Goal: Task Accomplishment & Management: Use online tool/utility

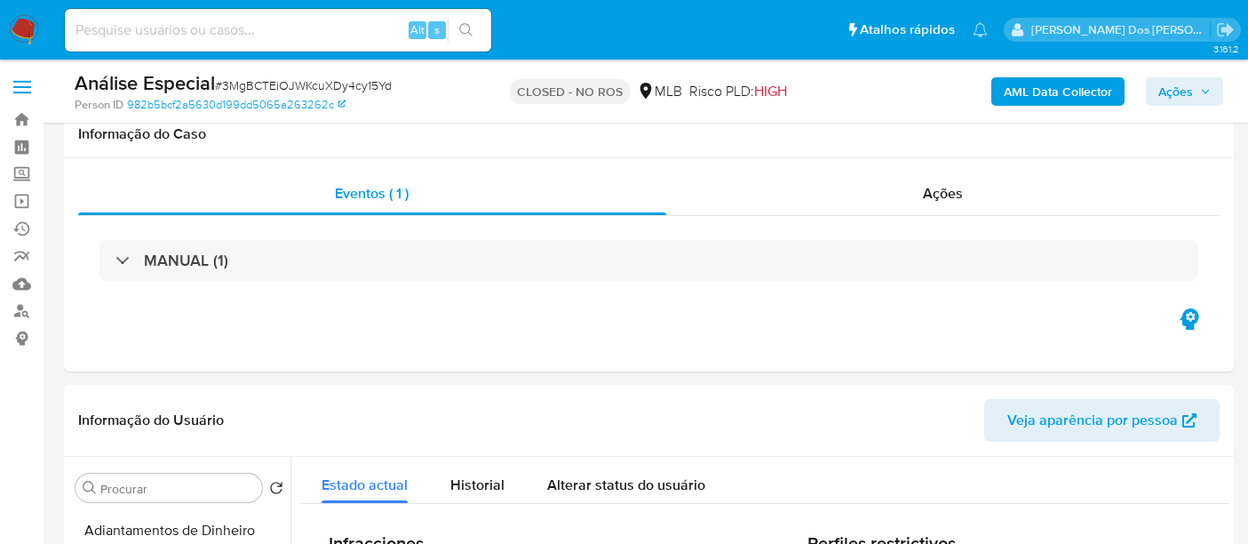
select select "10"
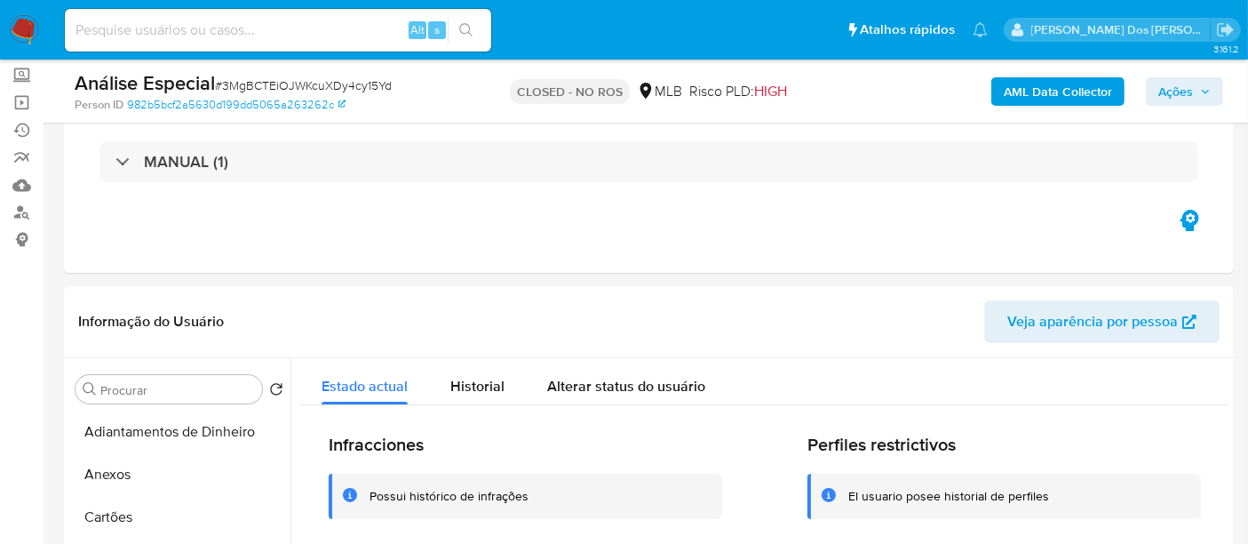
scroll to position [323, 0]
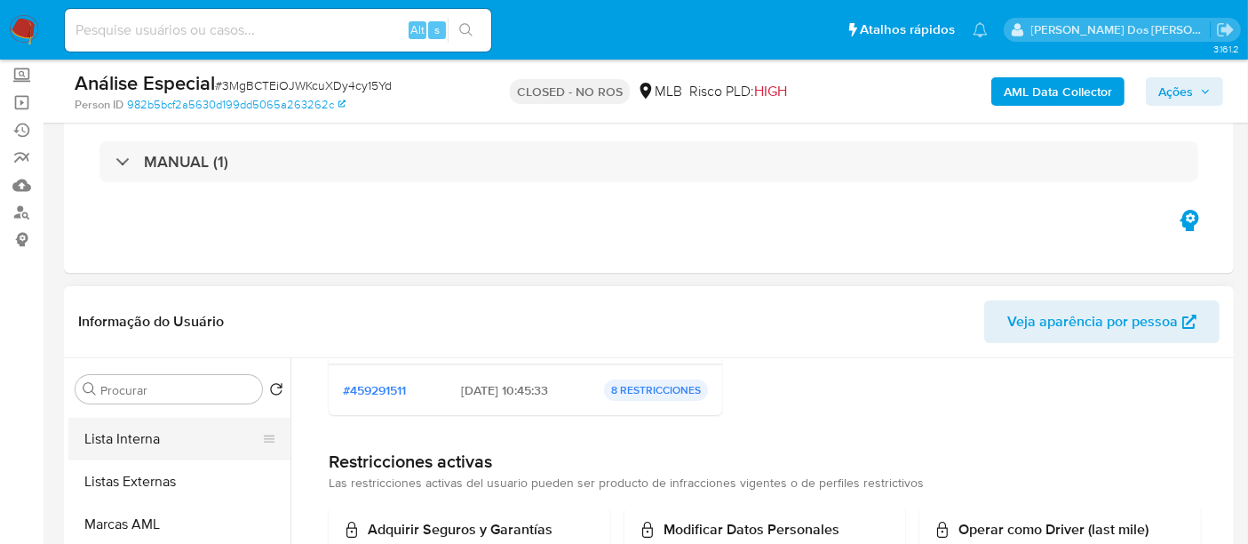
click at [141, 428] on button "Lista Interna" at bounding box center [172, 438] width 208 height 43
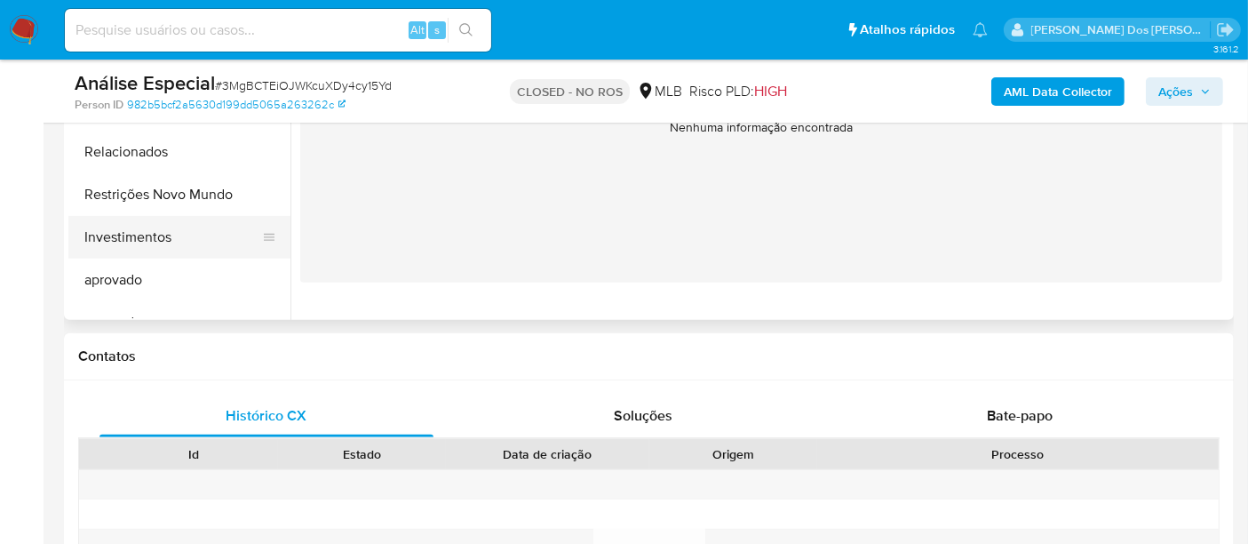
scroll to position [822, 0]
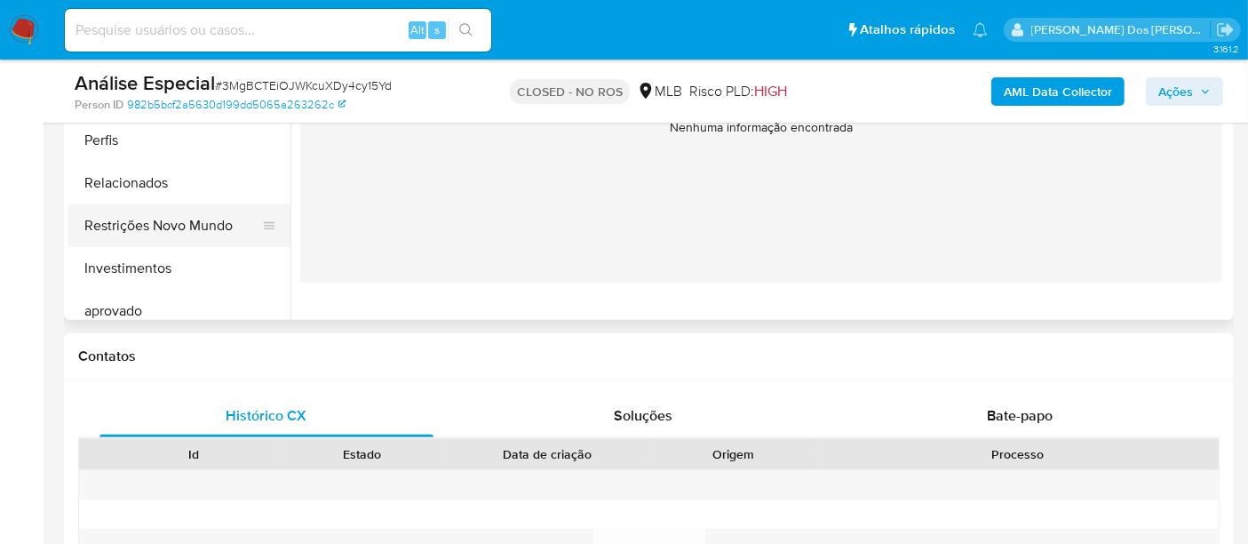
click at [211, 226] on button "Restrições Novo Mundo" at bounding box center [172, 225] width 208 height 43
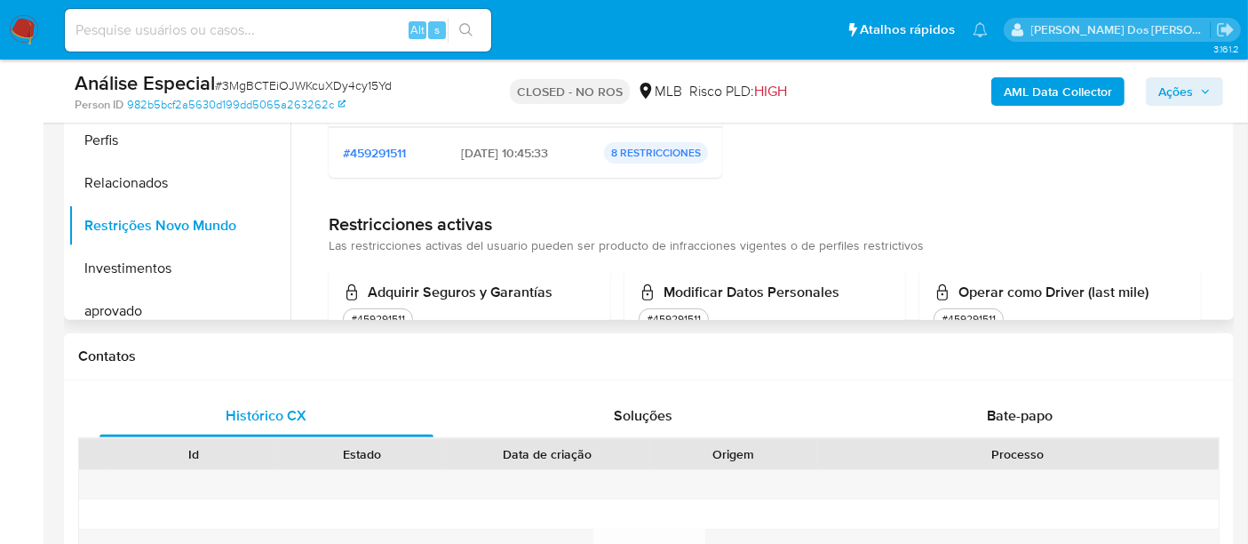
scroll to position [99, 0]
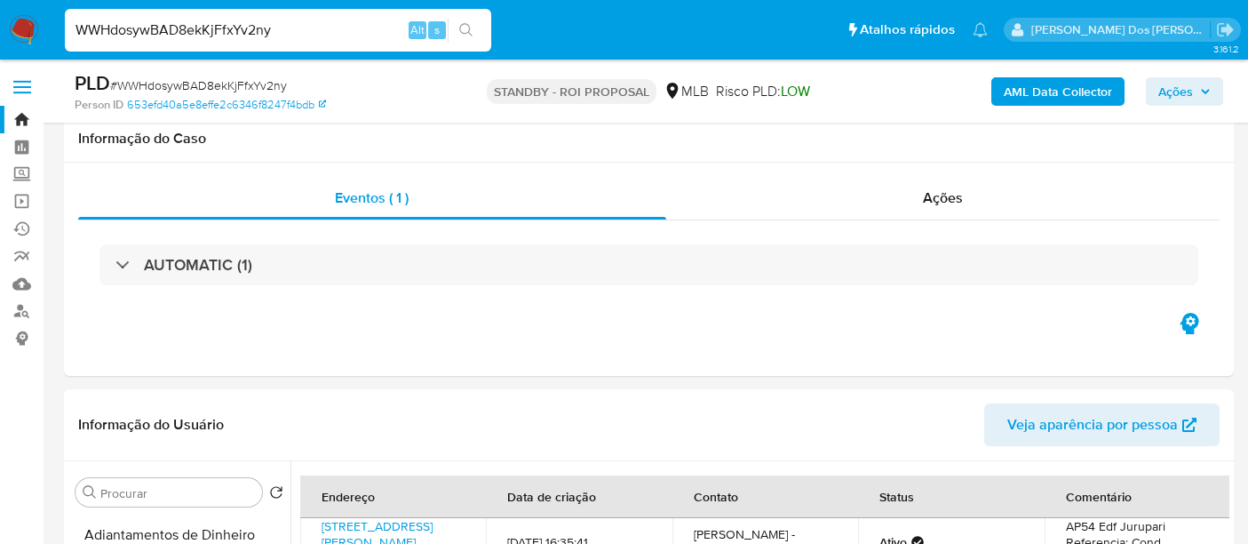
select select "100"
click at [297, 41] on input "WWHdosywBAD8ekKjFfxYv2ny" at bounding box center [278, 30] width 426 height 23
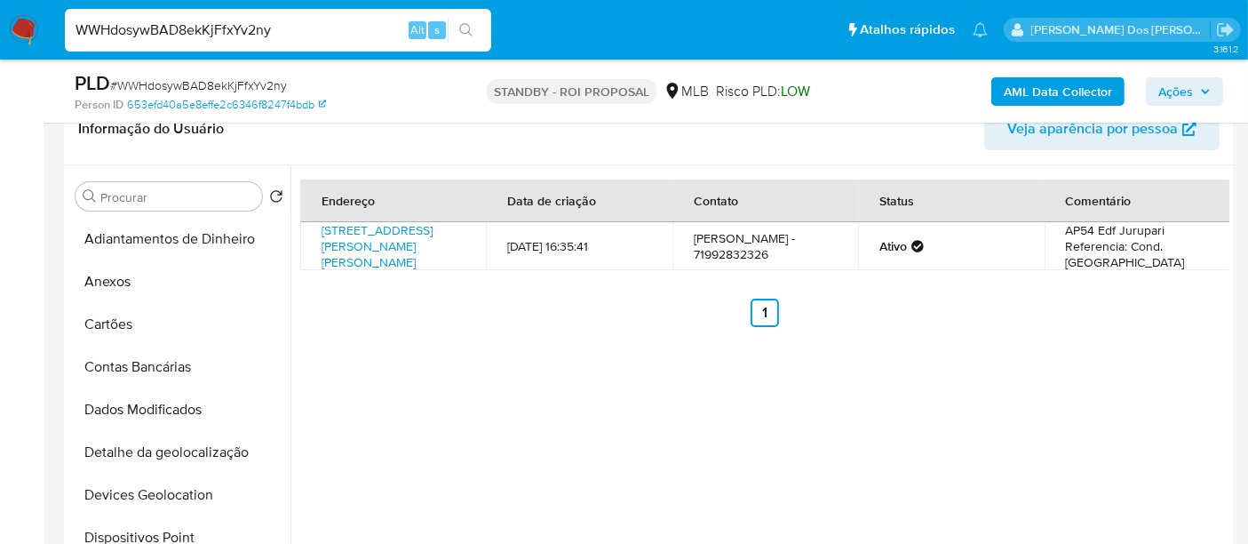
scroll to position [229, 0]
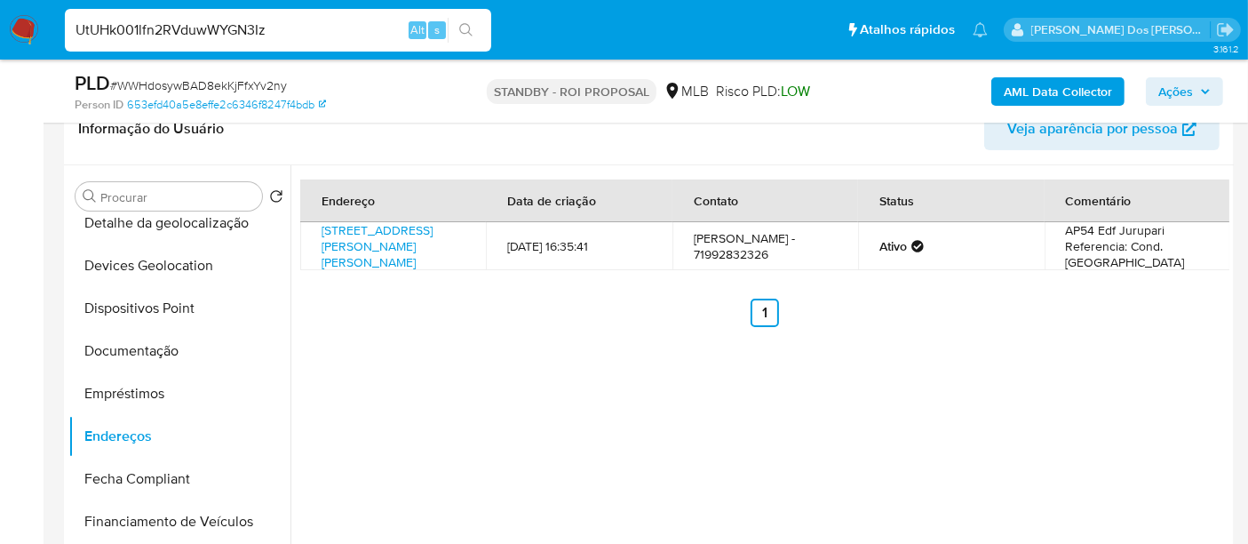
type input "UtUHk001lfn2RVduwWYGN3Iz"
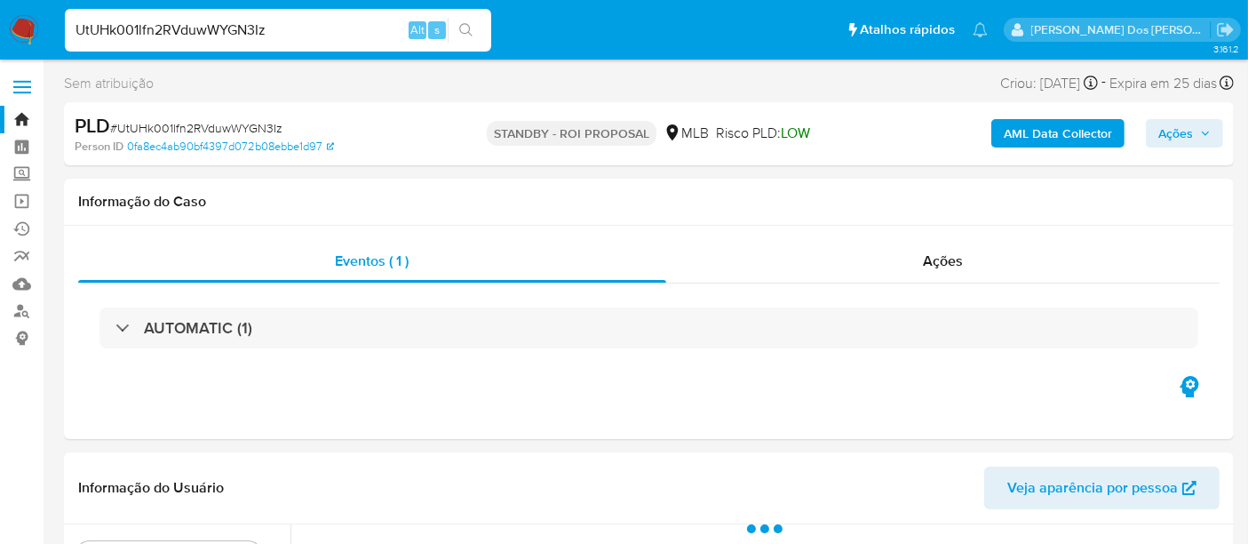
select select "10"
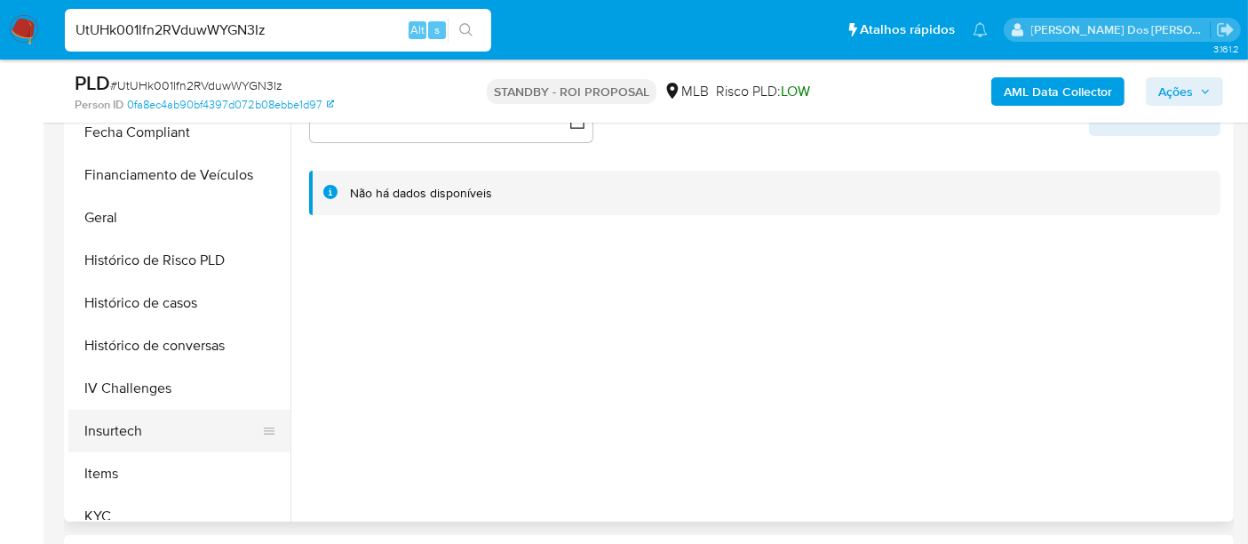
scroll to position [493, 0]
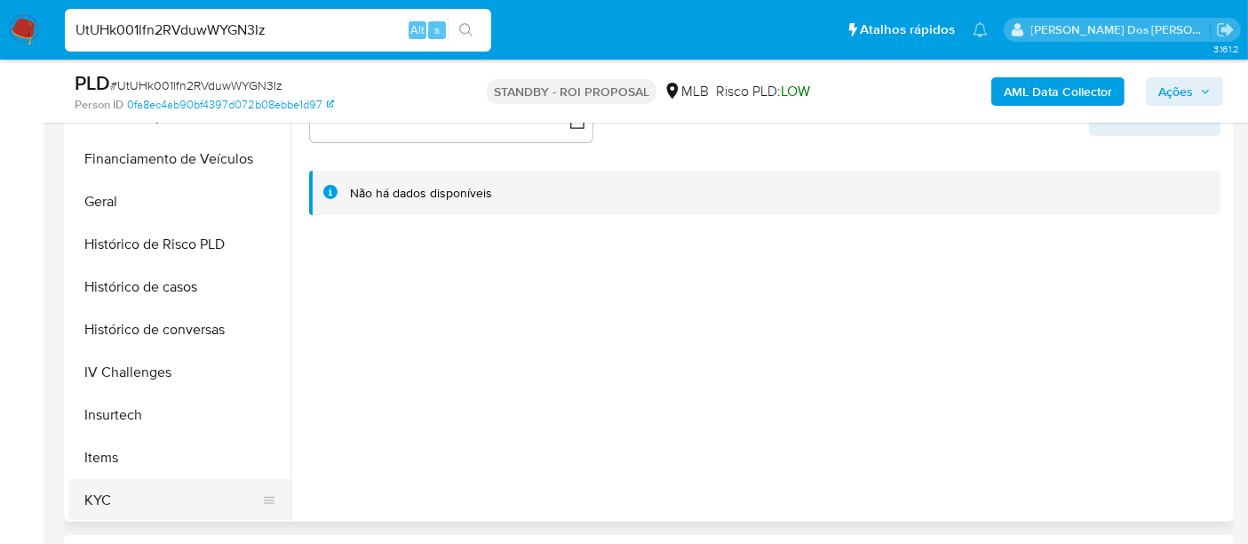
click at [96, 491] on button "KYC" at bounding box center [172, 500] width 208 height 43
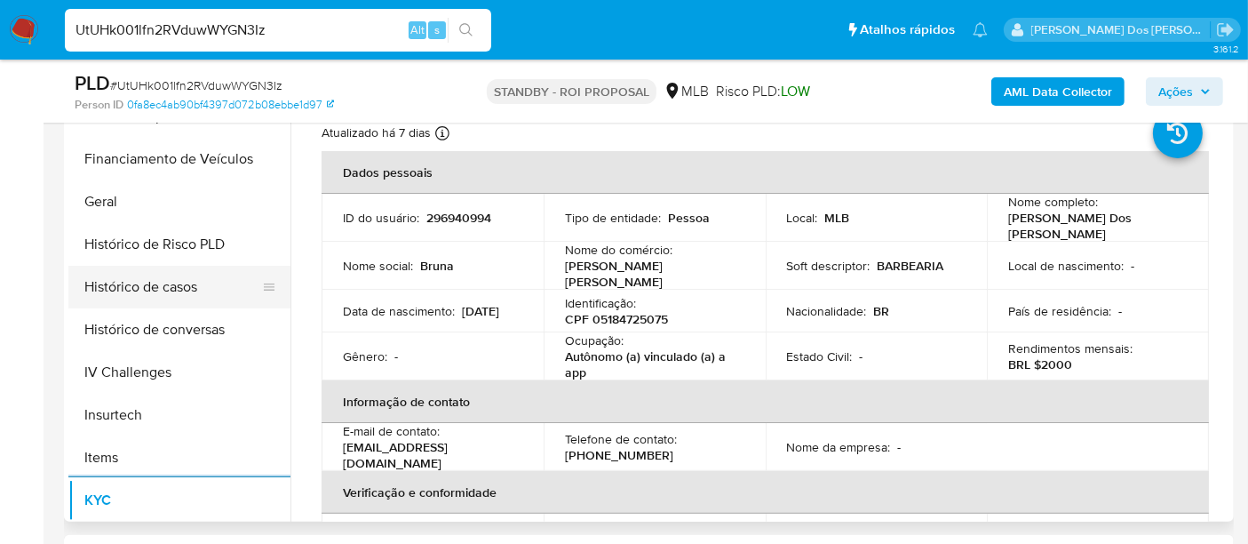
click at [171, 287] on button "Histórico de casos" at bounding box center [172, 287] width 208 height 43
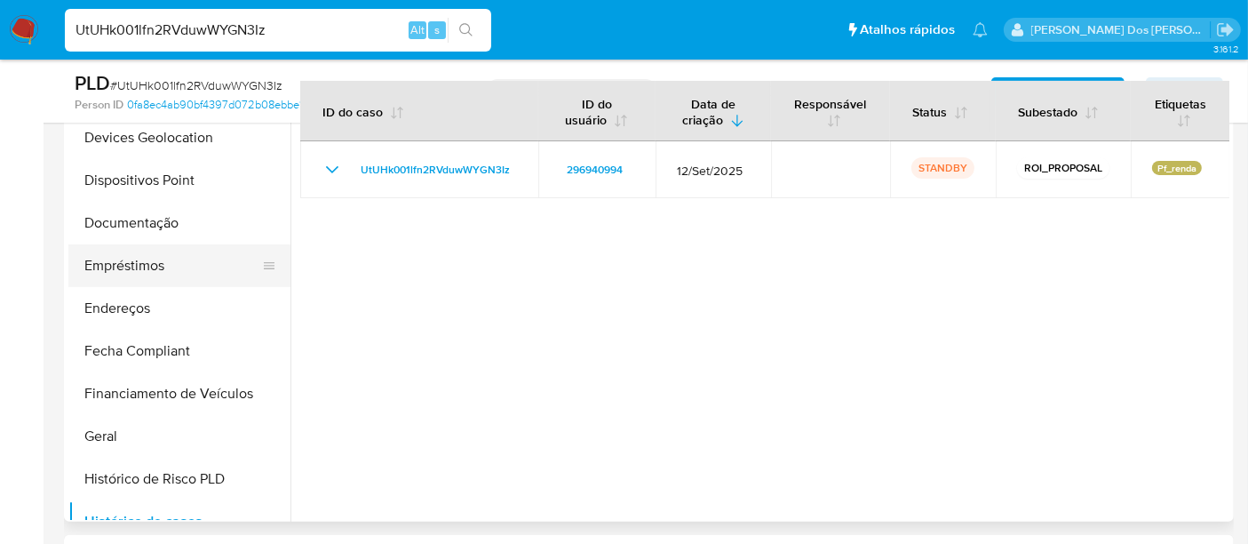
scroll to position [197, 0]
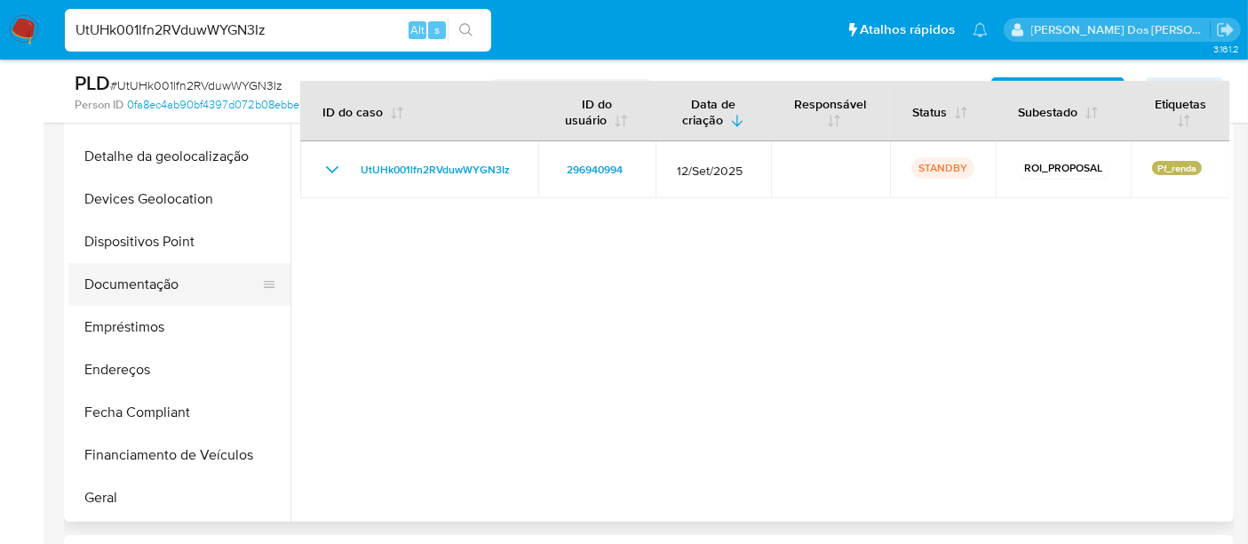
click at [158, 290] on button "Documentação" at bounding box center [172, 284] width 208 height 43
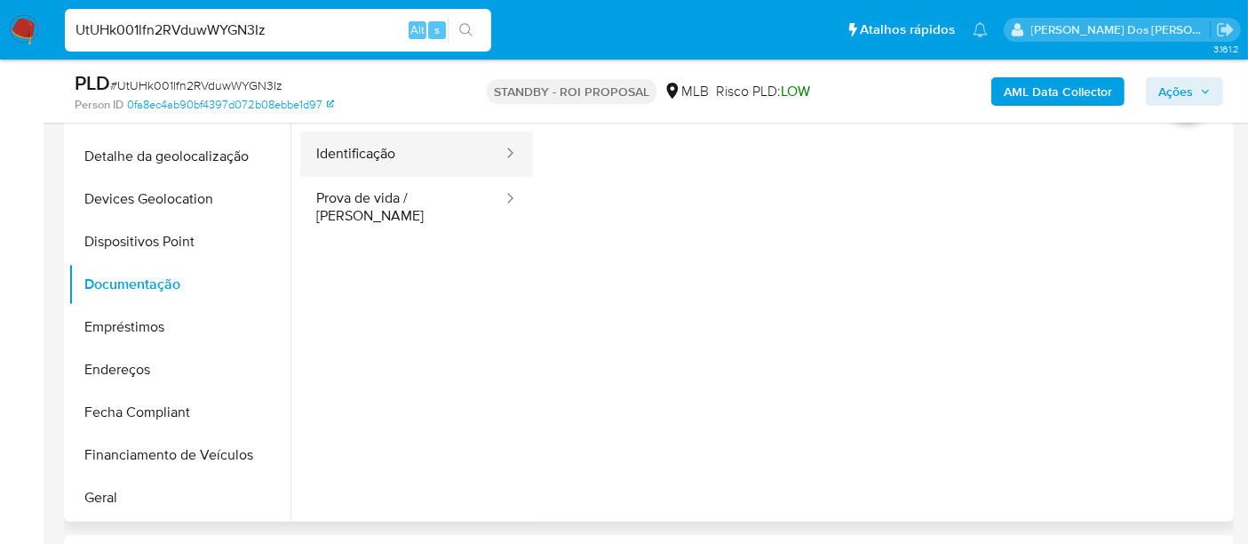
click at [373, 152] on button "Identificação" at bounding box center [402, 153] width 204 height 45
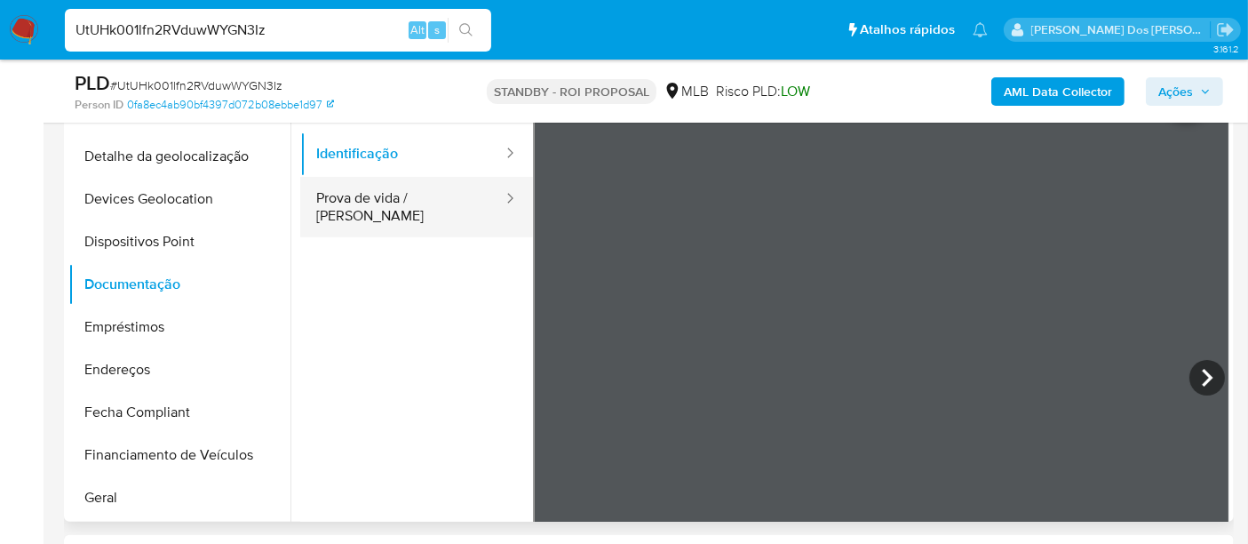
click at [424, 195] on button "Prova de vida / [PERSON_NAME]" at bounding box center [402, 207] width 204 height 60
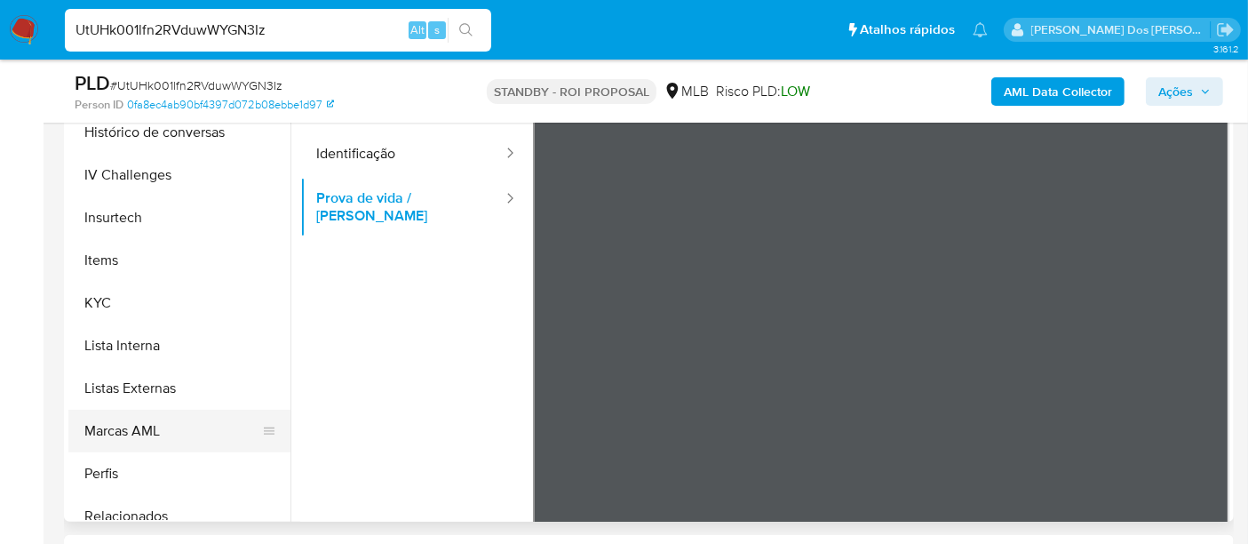
scroll to position [789, 0]
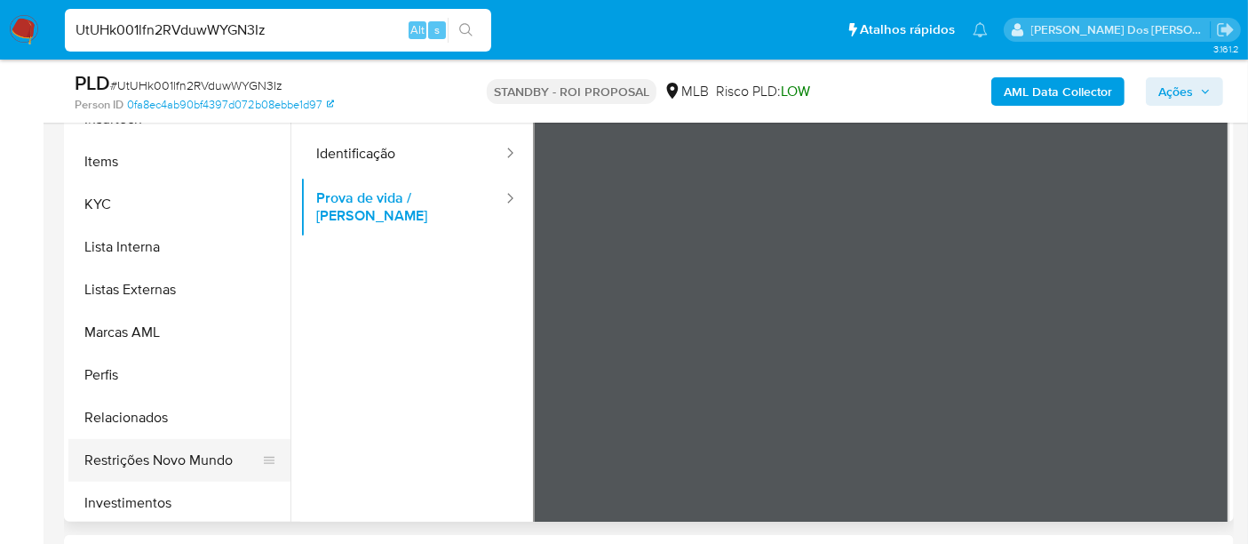
click at [185, 451] on button "Restrições Novo Mundo" at bounding box center [172, 460] width 208 height 43
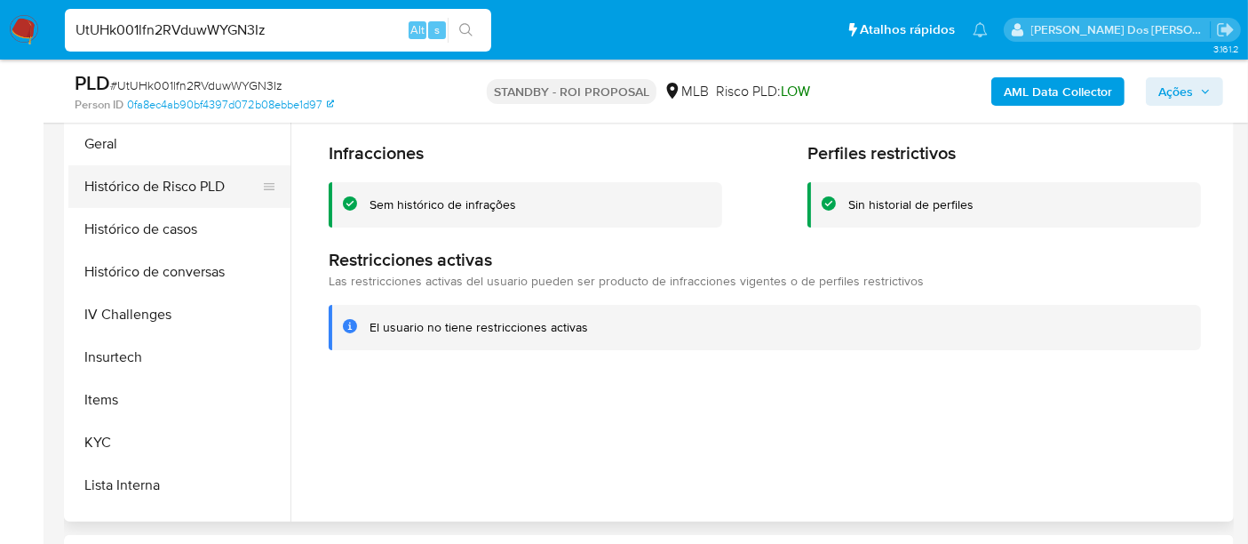
scroll to position [394, 0]
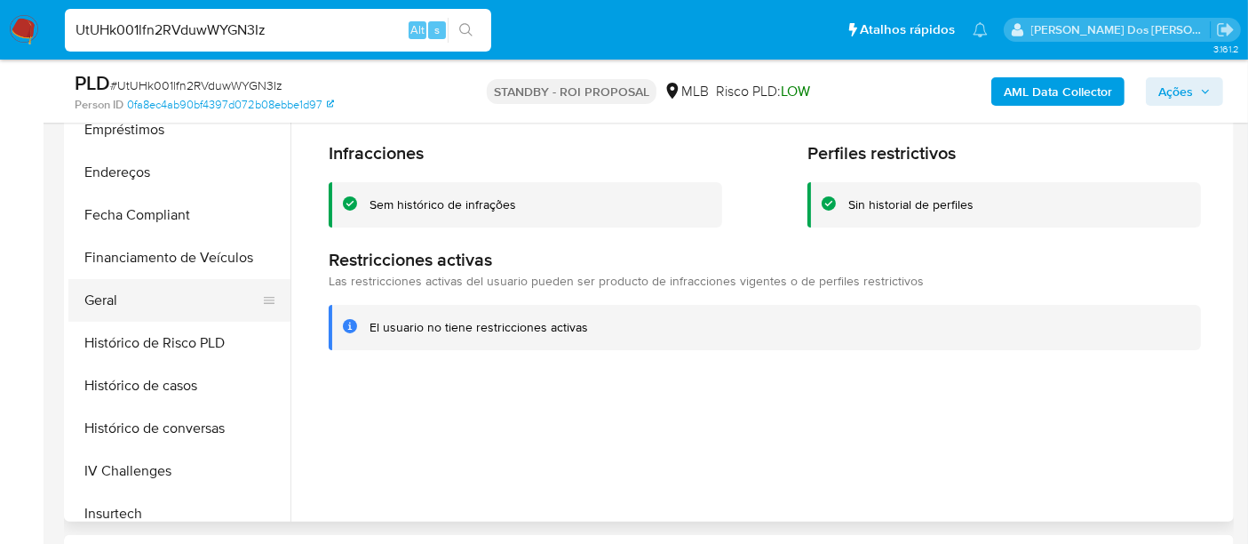
click at [115, 292] on button "Geral" at bounding box center [172, 300] width 208 height 43
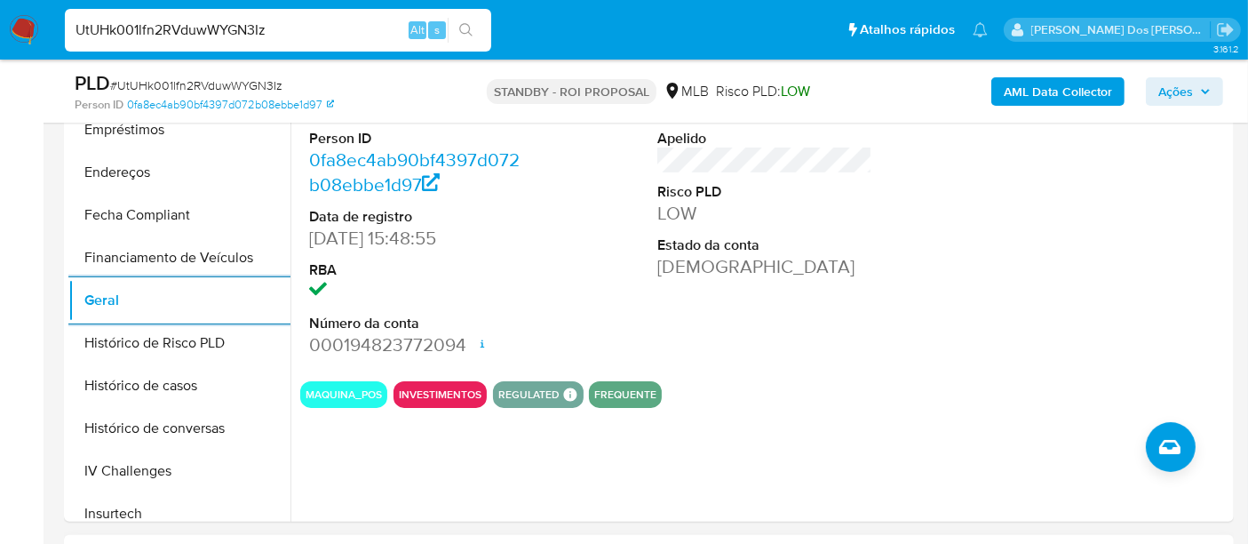
scroll to position [789, 0]
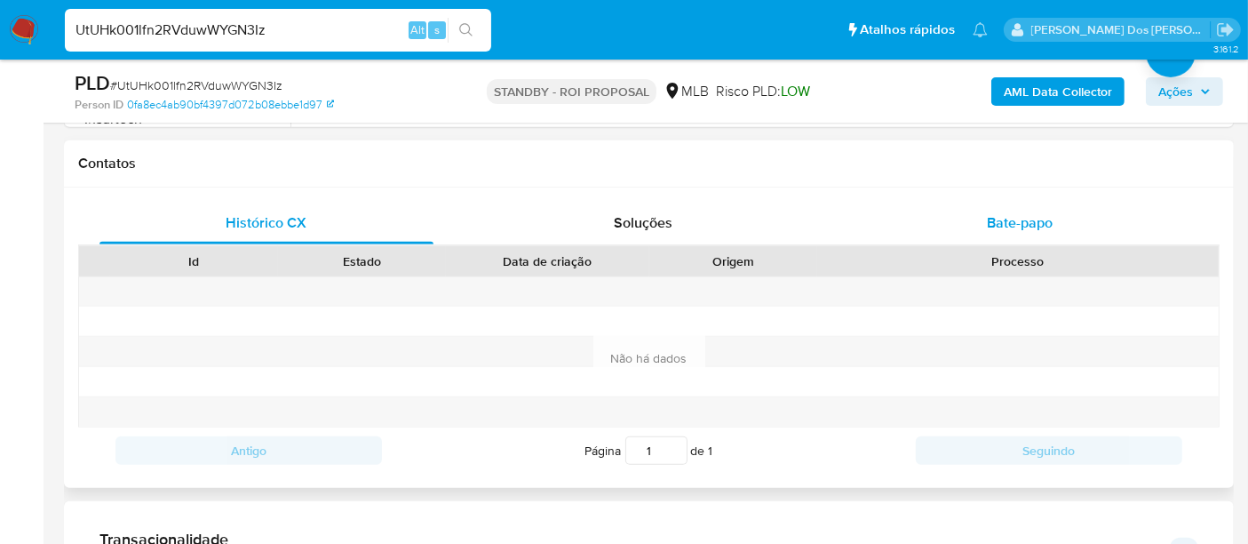
click at [998, 225] on span "Bate-papo" at bounding box center [1020, 222] width 66 height 20
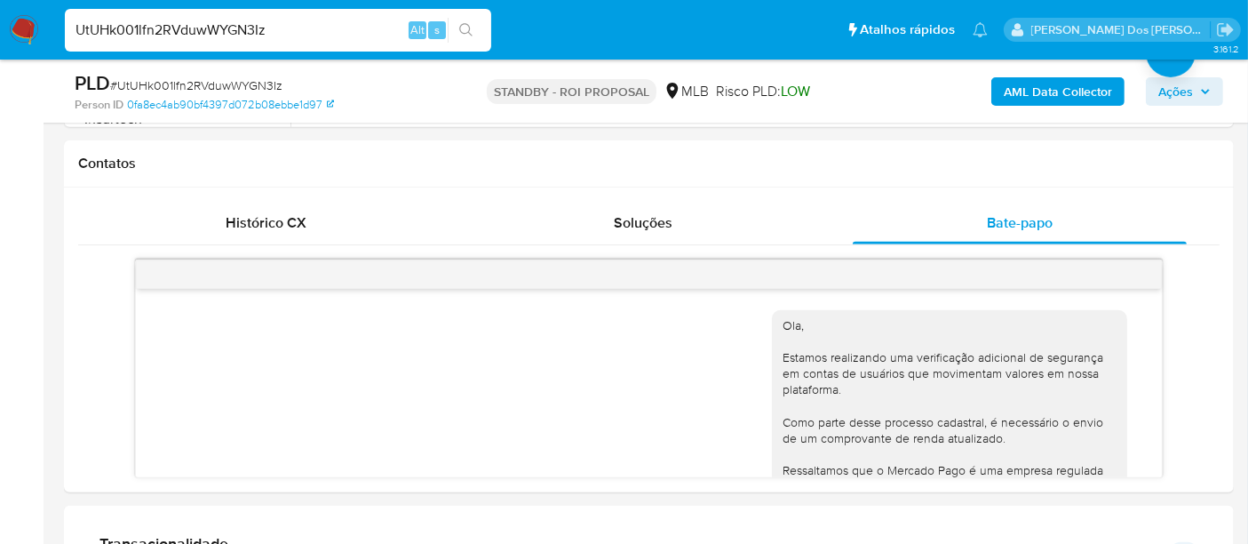
scroll to position [354, 0]
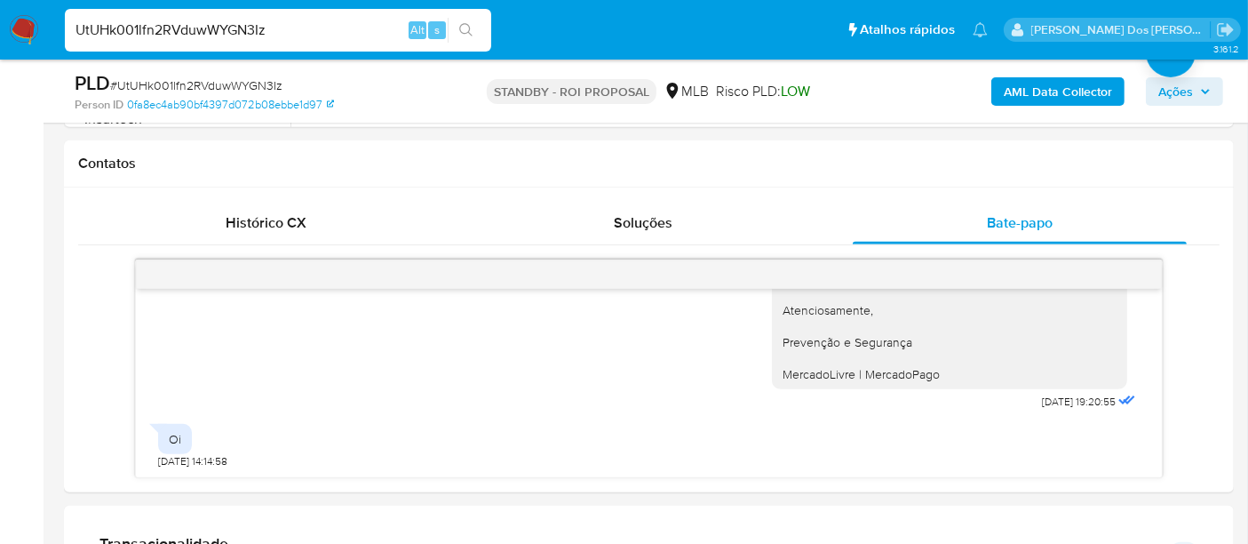
click at [220, 34] on input "UtUHk001lfn2RVduwWYGN3Iz" at bounding box center [278, 30] width 426 height 23
paste input "3lu1nwkDNdZeNVUp8L0jpL3r"
type input "3lu1nwkDNdZeNVUp8L0jpL3r"
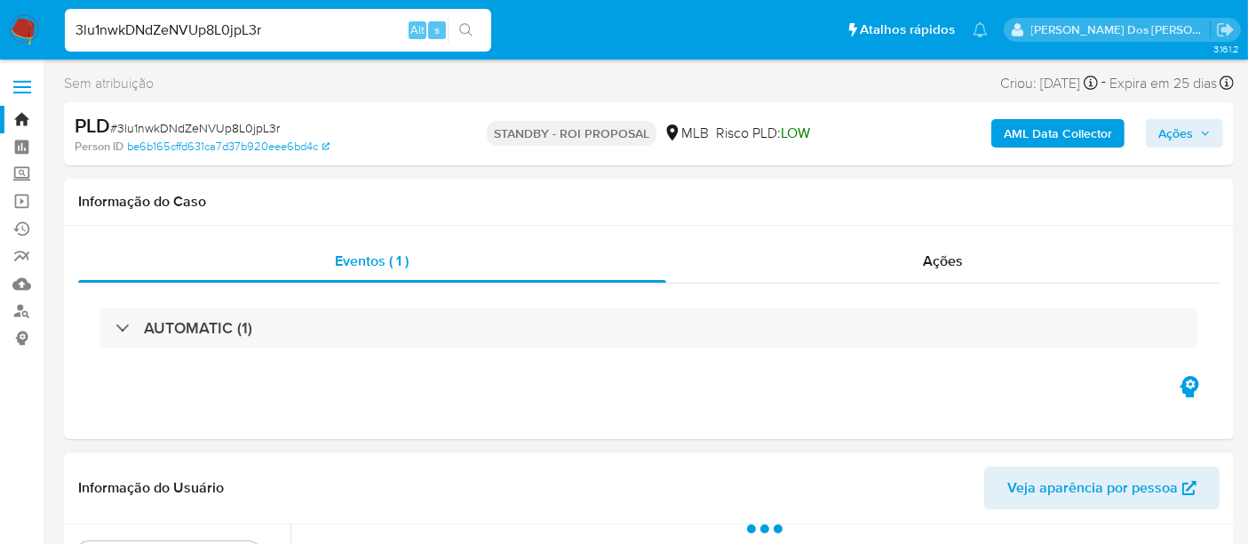
scroll to position [493, 0]
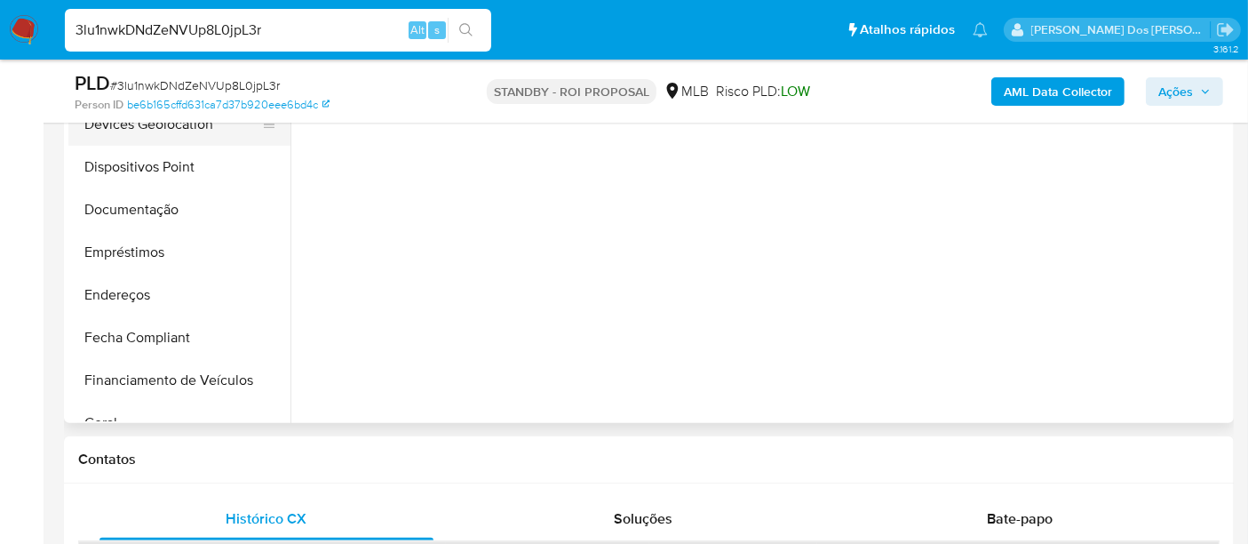
select select "10"
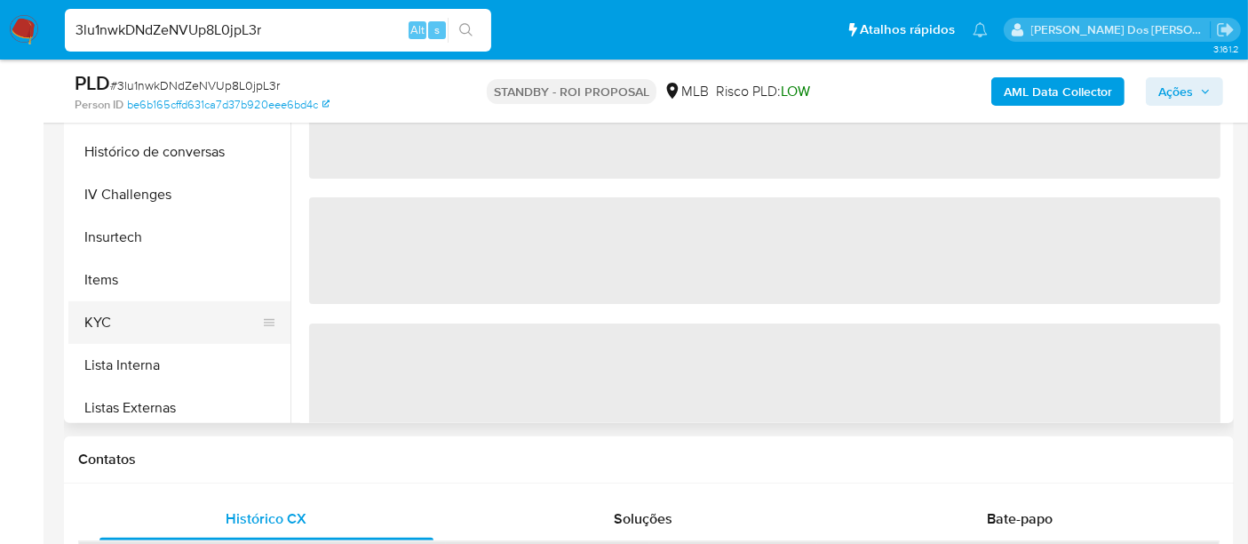
scroll to position [592, 0]
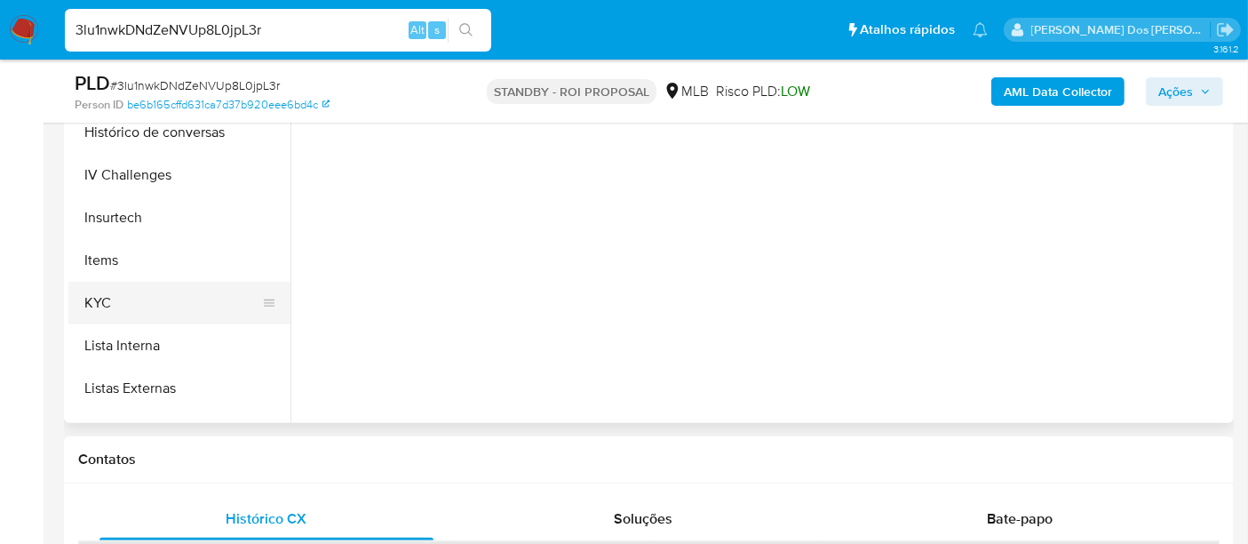
click at [106, 305] on button "KYC" at bounding box center [172, 303] width 208 height 43
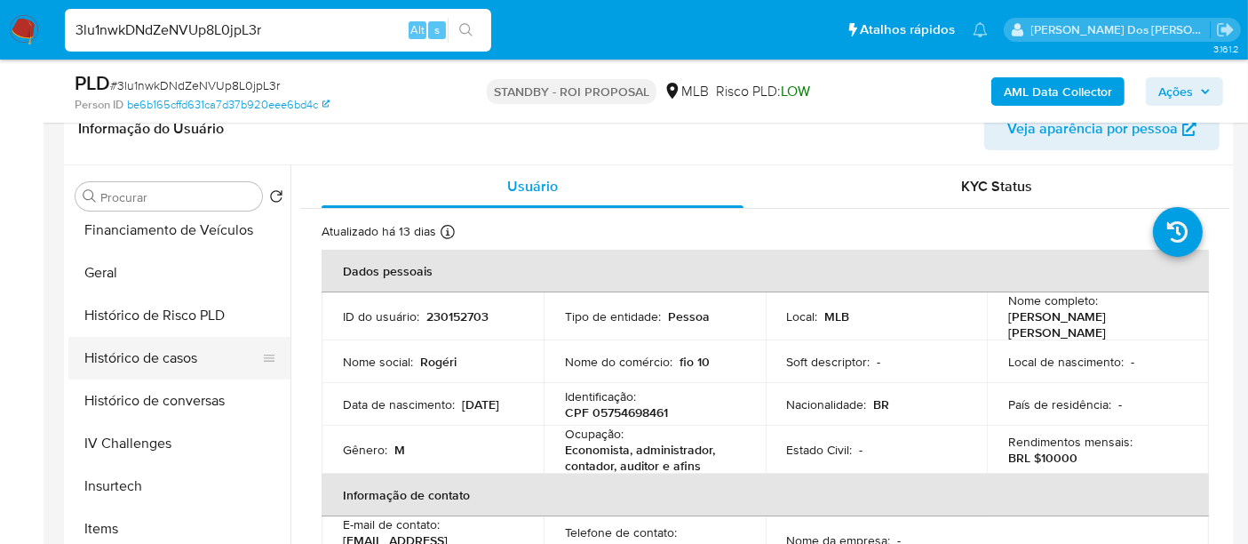
scroll to position [493, 0]
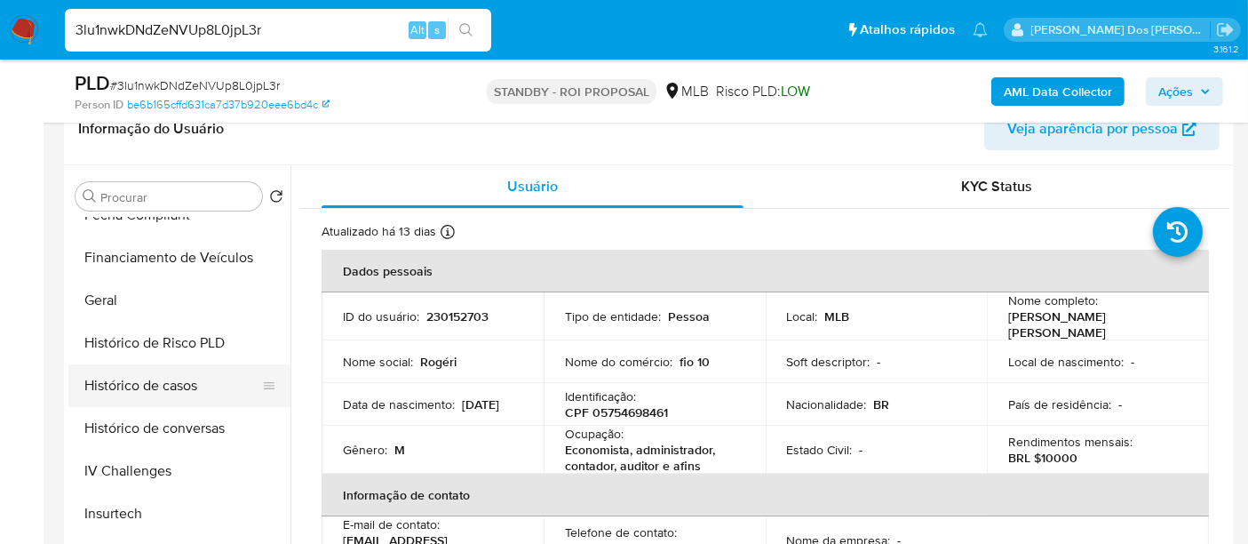
click at [152, 369] on button "Histórico de casos" at bounding box center [172, 385] width 208 height 43
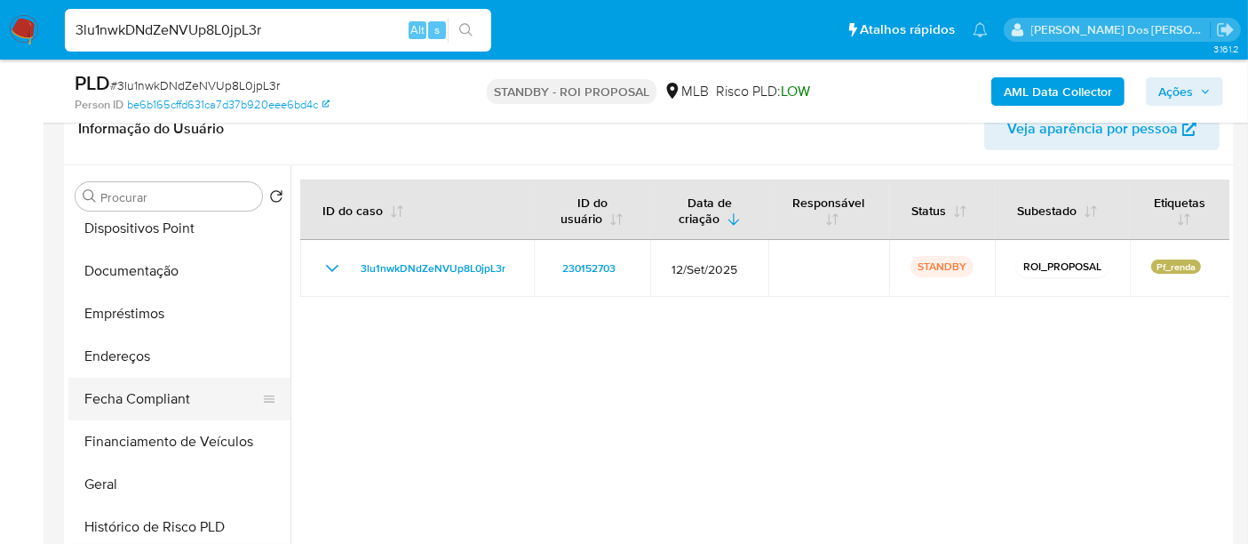
scroll to position [296, 0]
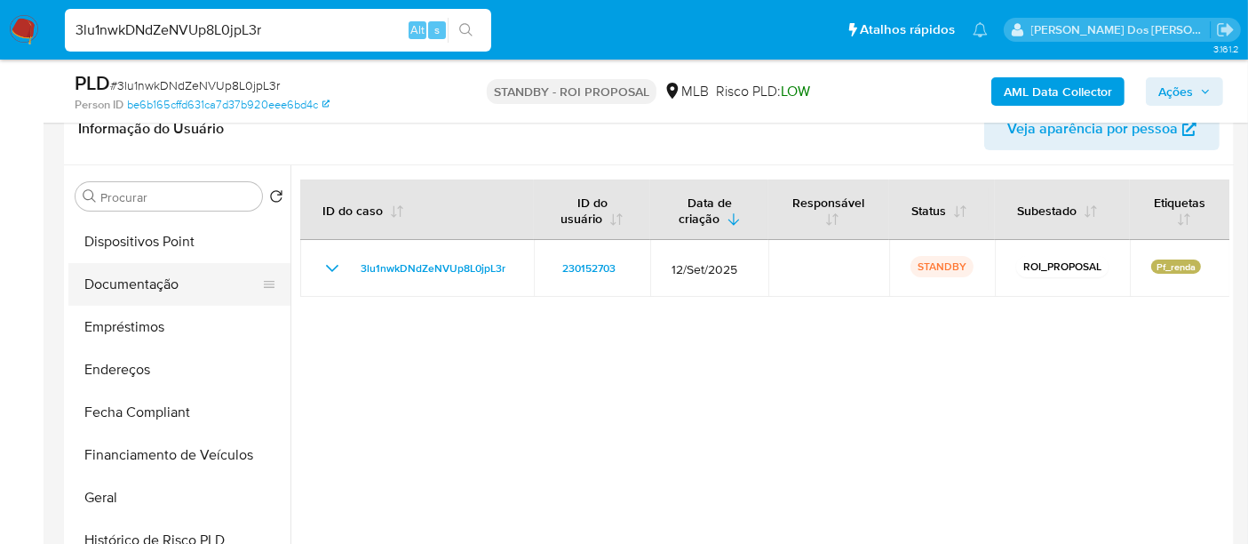
click at [139, 277] on button "Documentação" at bounding box center [172, 284] width 208 height 43
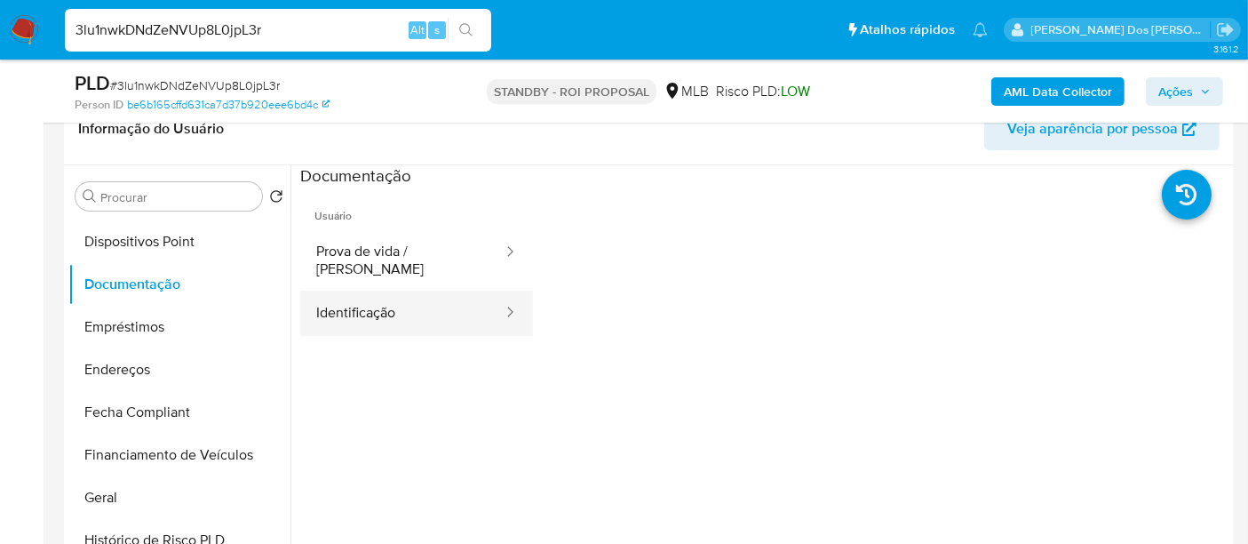
click at [376, 306] on button "Identificação" at bounding box center [402, 312] width 204 height 45
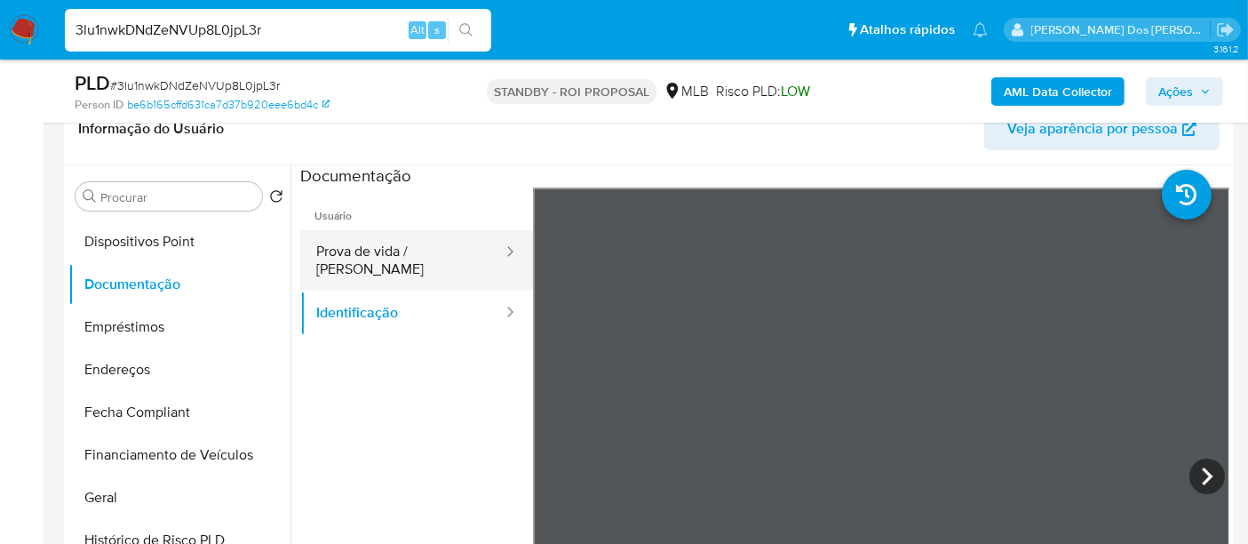
click at [382, 241] on button "Prova de vida / Selfie" at bounding box center [402, 260] width 204 height 60
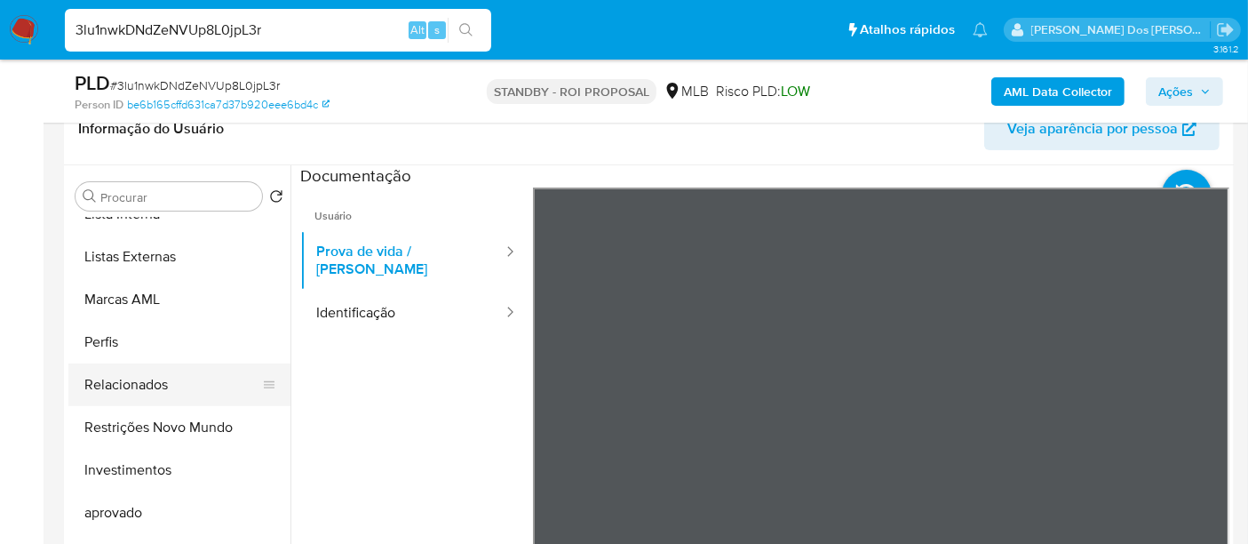
scroll to position [919, 0]
click at [164, 427] on button "Restrições Novo Mundo" at bounding box center [172, 428] width 208 height 43
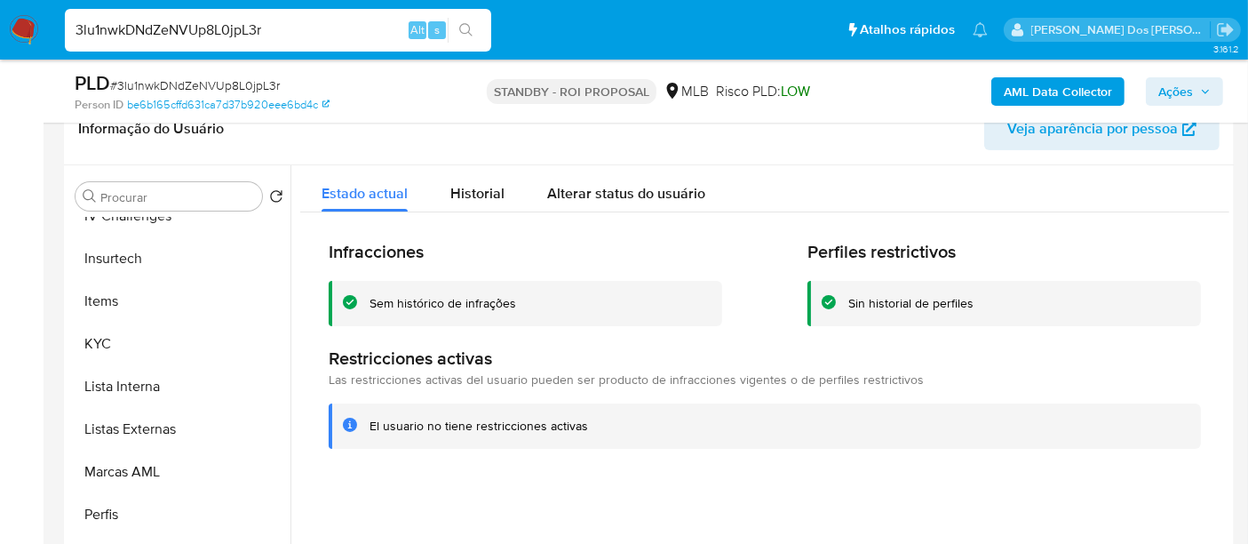
scroll to position [525, 0]
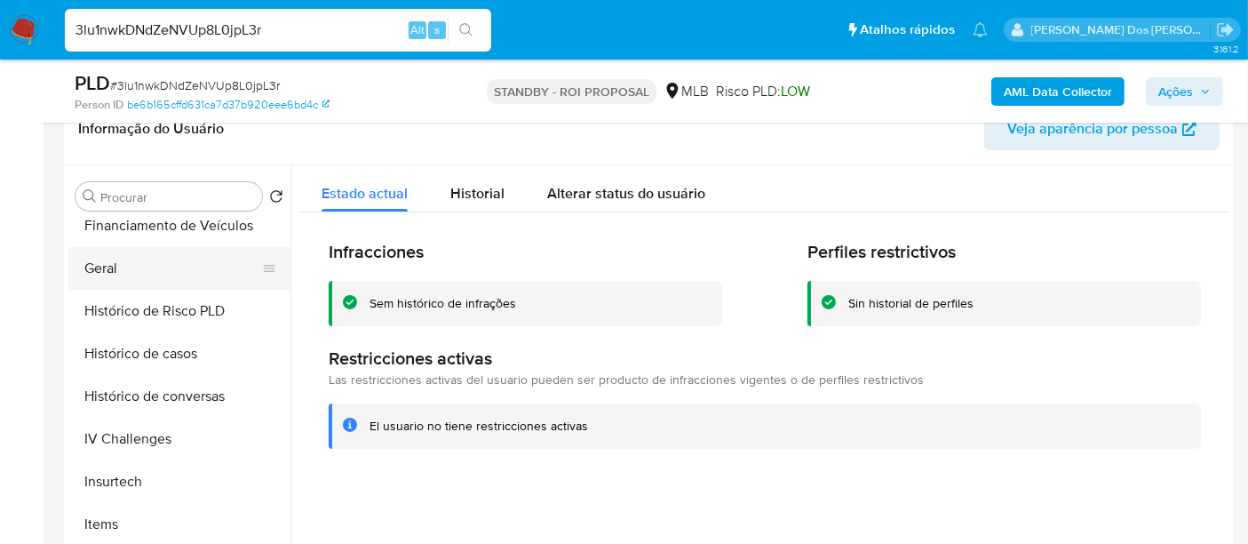
click at [101, 259] on button "Geral" at bounding box center [172, 268] width 208 height 43
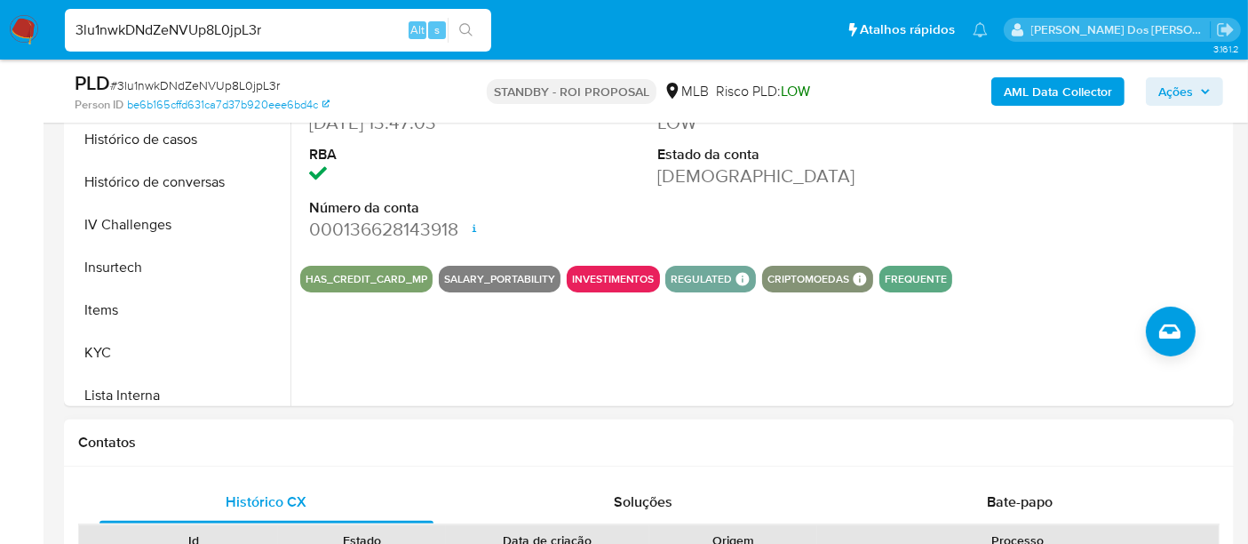
scroll to position [592, 0]
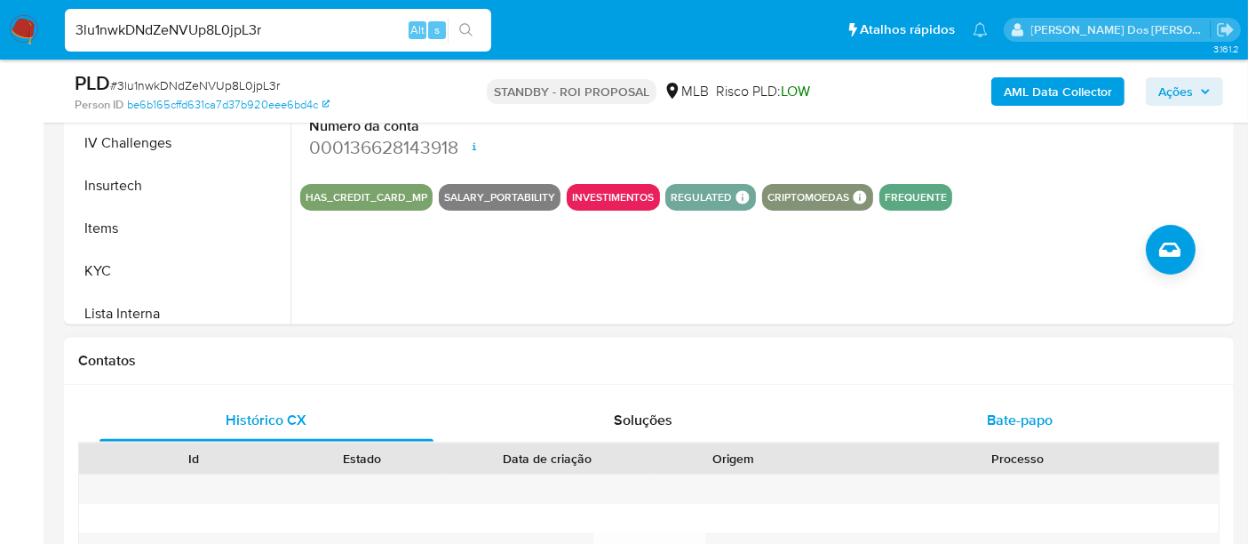
click at [1000, 416] on span "Bate-papo" at bounding box center [1020, 420] width 66 height 20
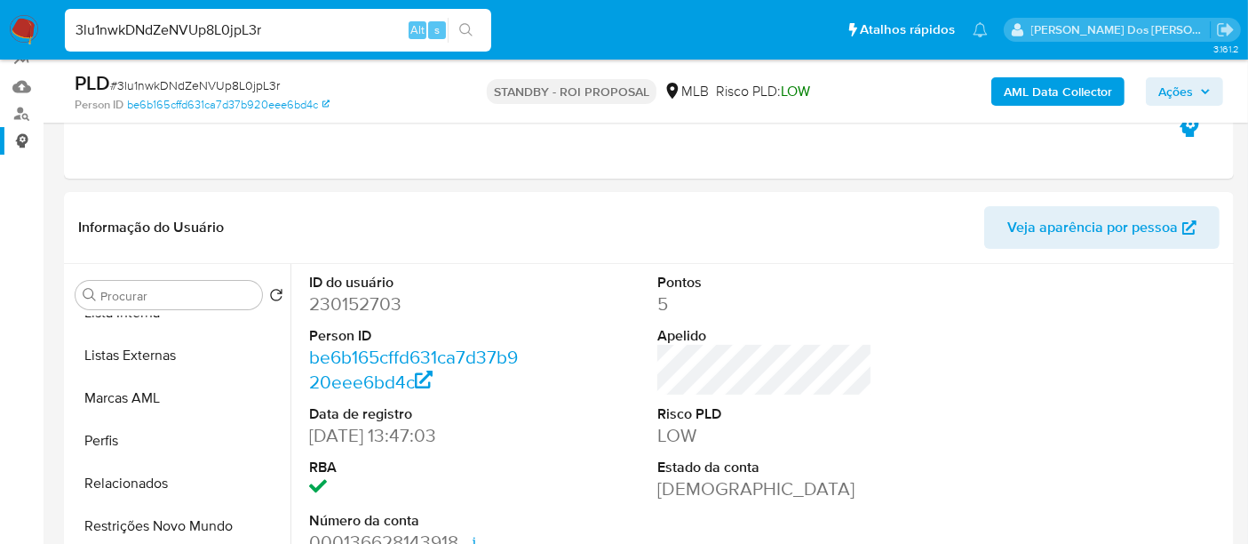
scroll to position [99, 0]
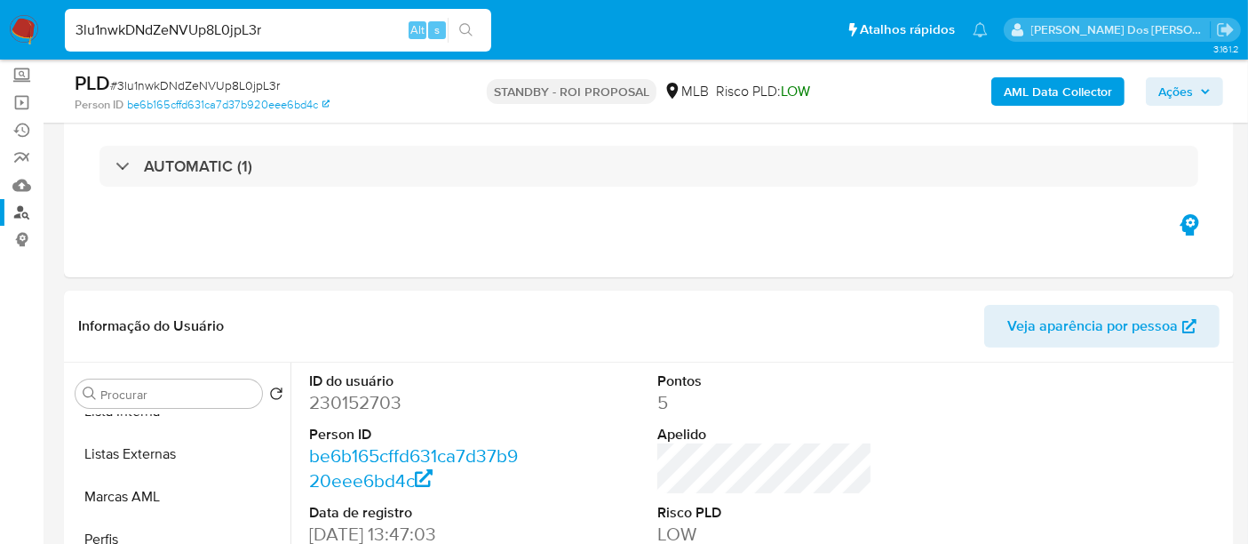
click at [20, 214] on link "Localizador de pessoas" at bounding box center [105, 213] width 211 height 28
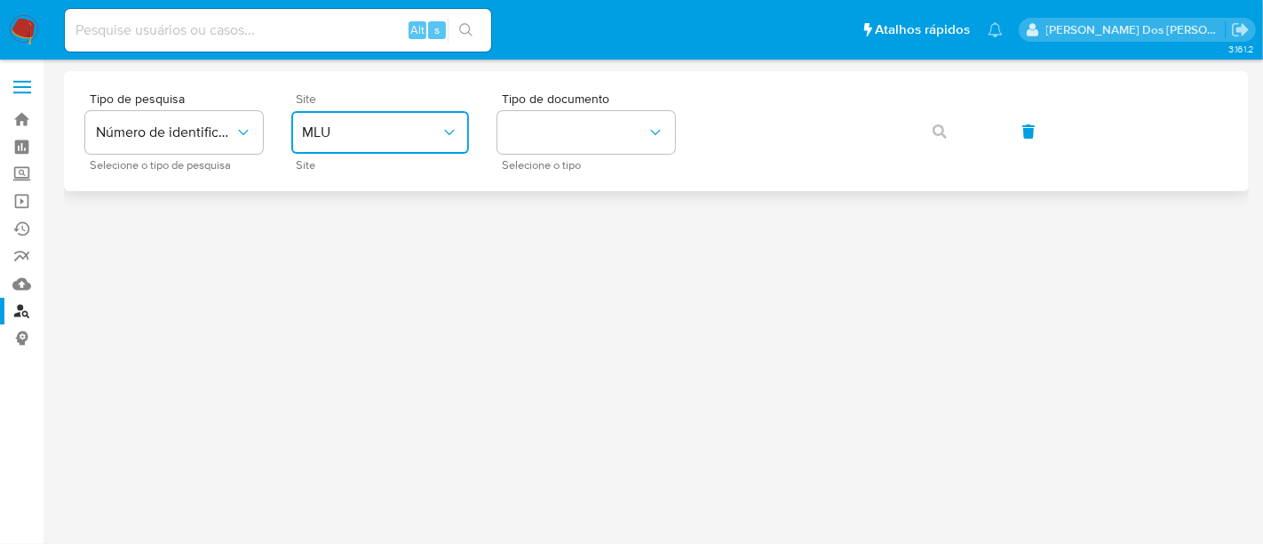
drag, startPoint x: 446, startPoint y: 128, endPoint x: 446, endPoint y: 141, distance: 13.3
click at [445, 129] on icon "site_id" at bounding box center [450, 132] width 18 height 18
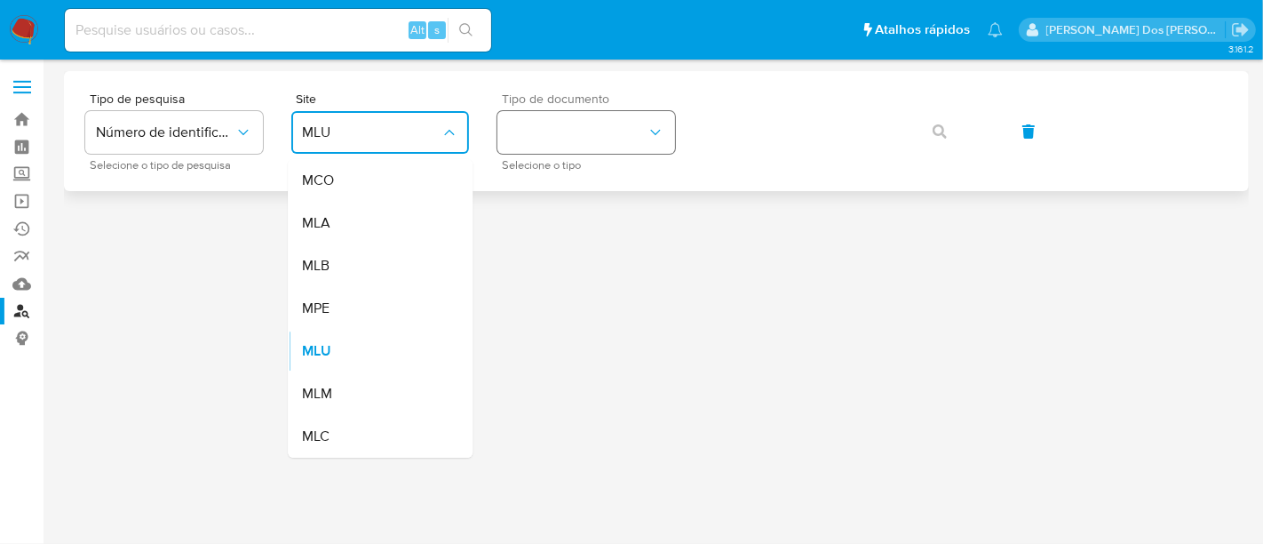
drag, startPoint x: 392, startPoint y: 265, endPoint x: 597, endPoint y: 117, distance: 252.7
click at [392, 265] on div "MLB" at bounding box center [375, 265] width 146 height 43
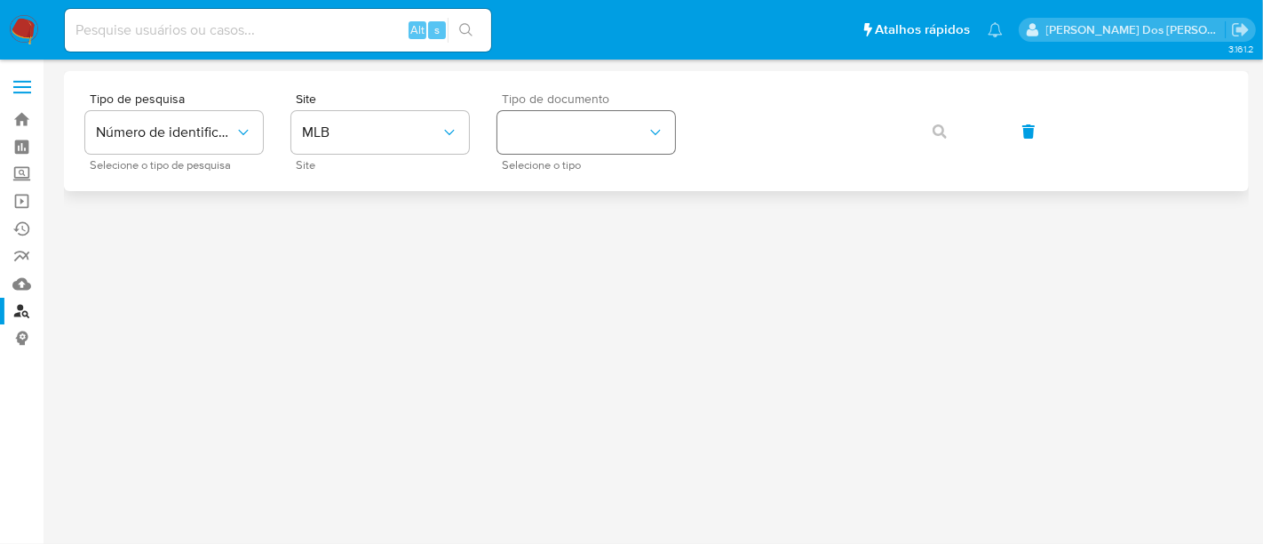
click at [601, 105] on span "Tipo de documento" at bounding box center [591, 98] width 178 height 12
click at [599, 122] on button "identificationType" at bounding box center [586, 132] width 178 height 43
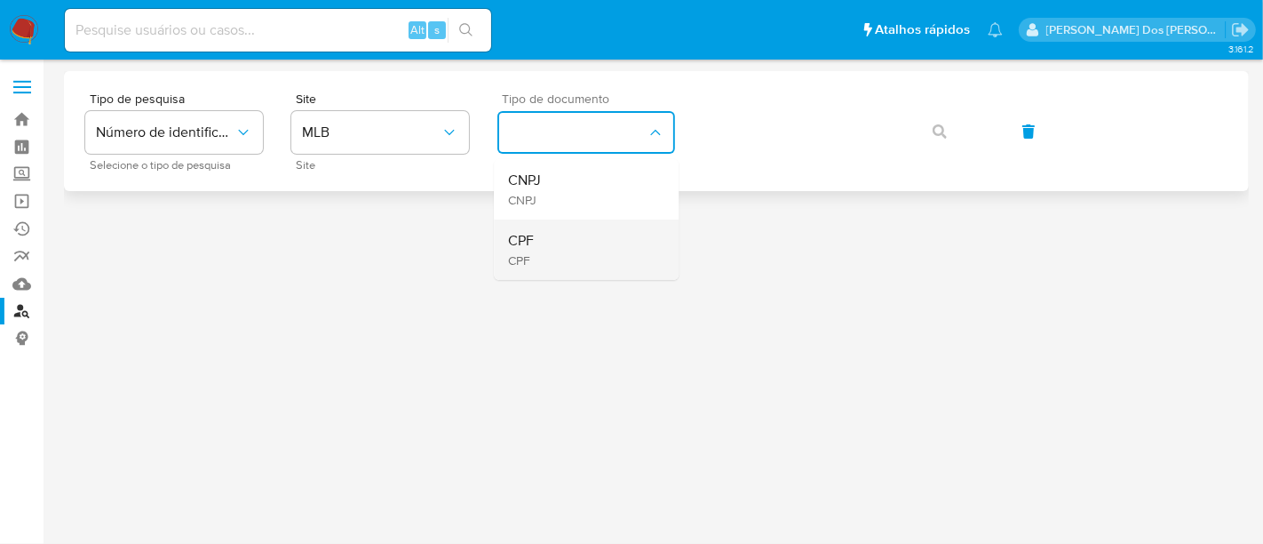
click at [575, 232] on div "CPF CPF" at bounding box center [581, 249] width 146 height 60
click at [943, 128] on icon "button" at bounding box center [940, 131] width 14 height 14
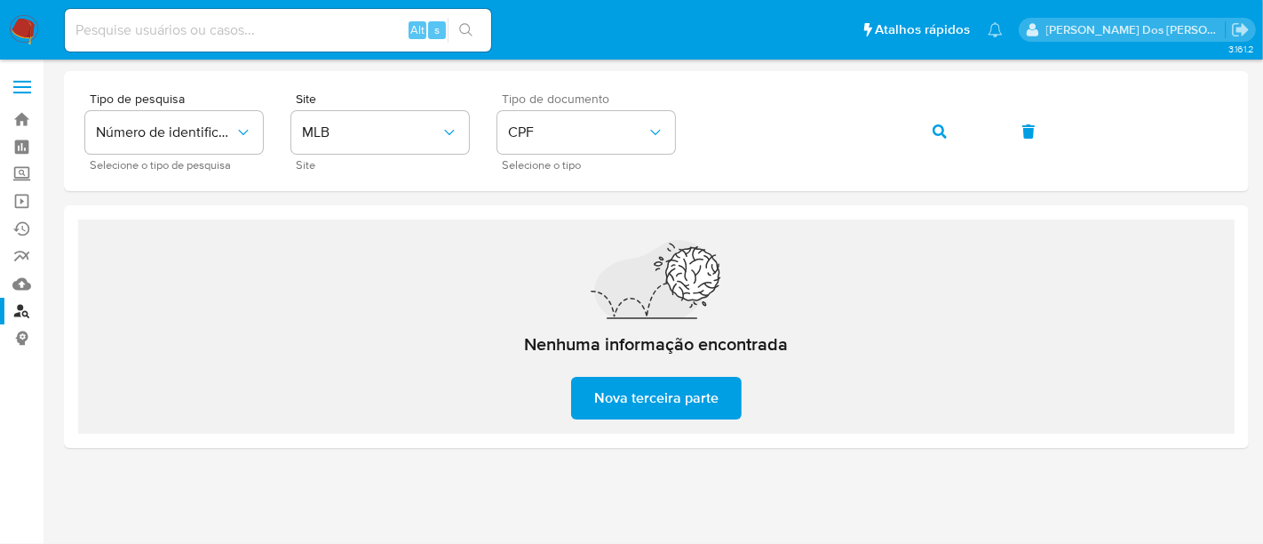
click at [209, 28] on input at bounding box center [278, 30] width 426 height 23
paste input "7v7IAjjEDb1pg96UKKLI5wLE"
type input "7v7IAjjEDb1pg96UKKLI5wLE"
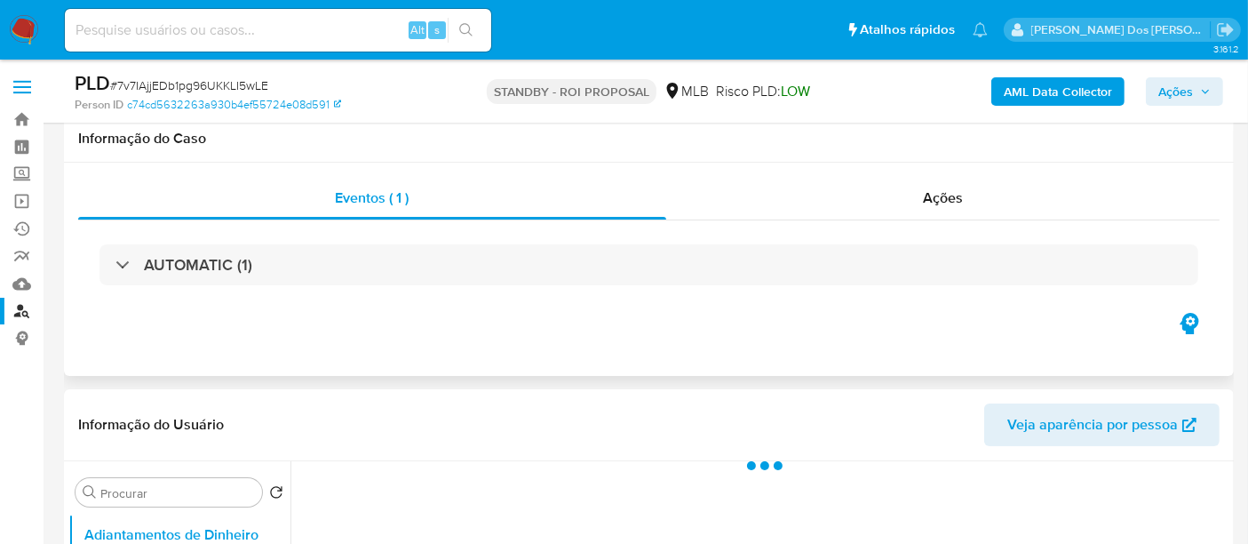
scroll to position [296, 0]
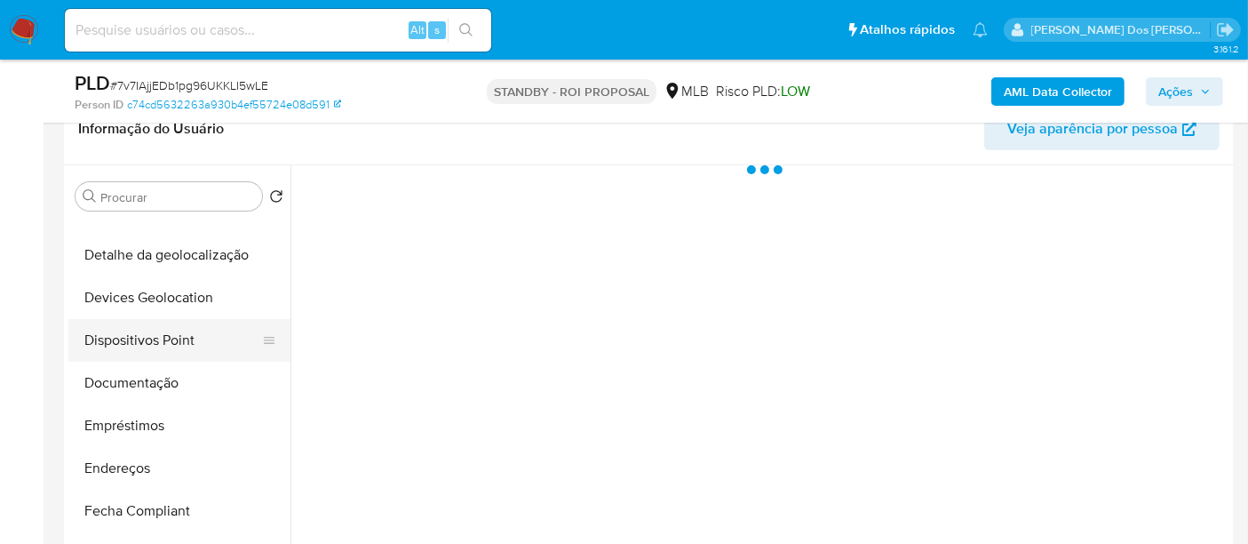
select select "10"
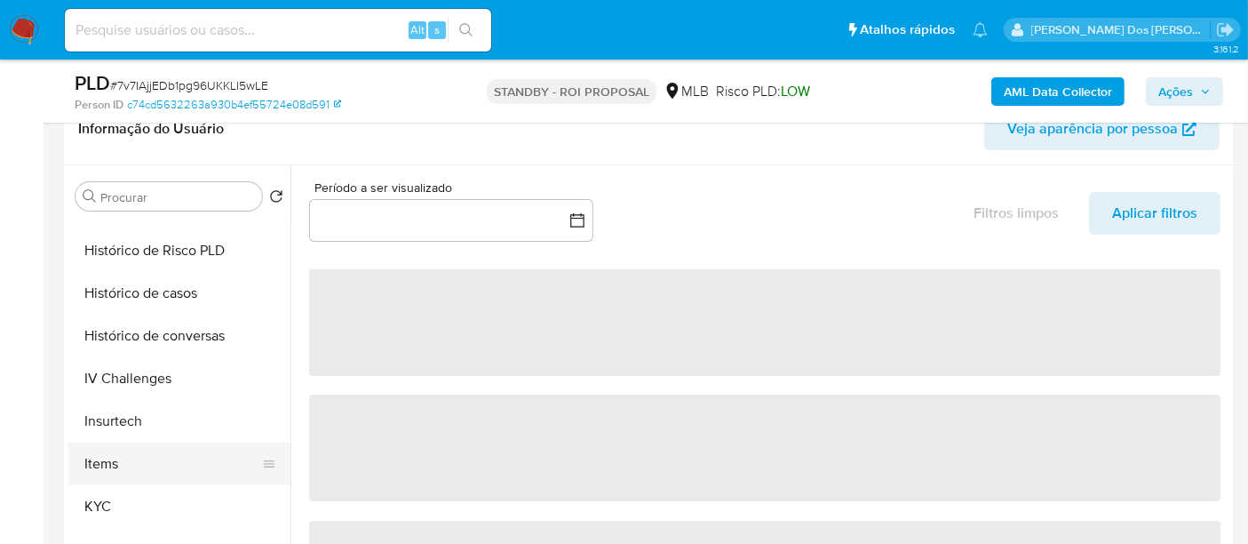
scroll to position [690, 0]
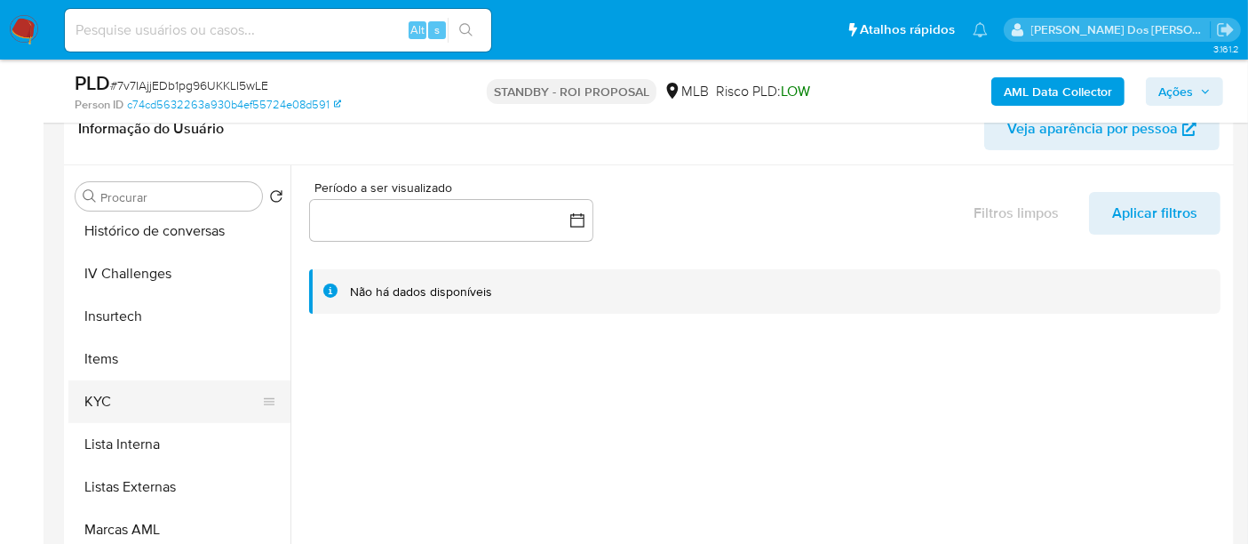
click at [83, 394] on button "KYC" at bounding box center [172, 401] width 208 height 43
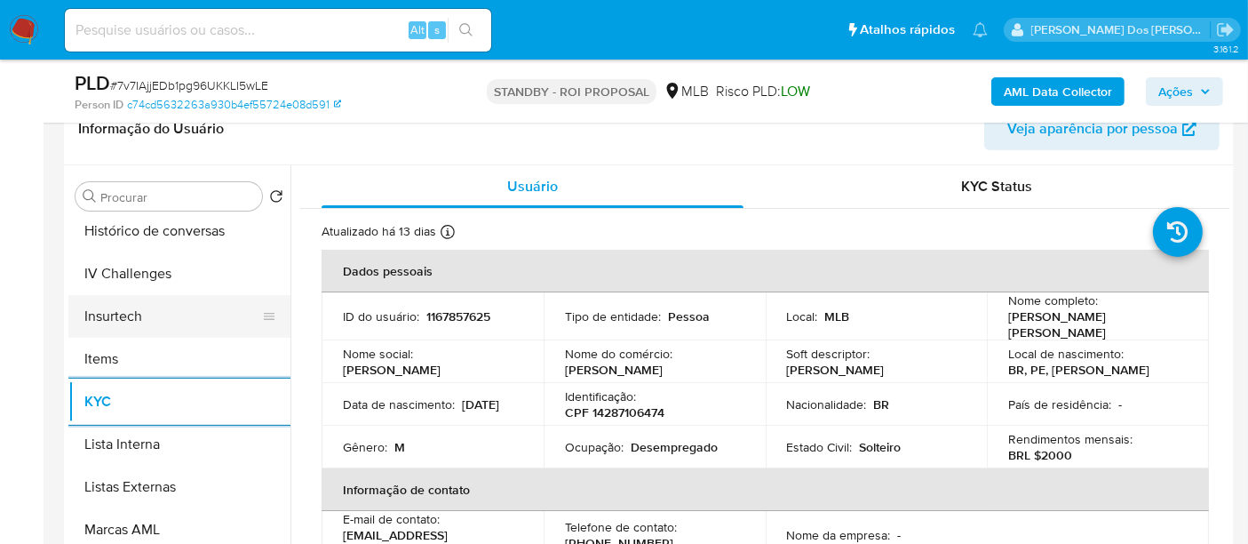
scroll to position [592, 0]
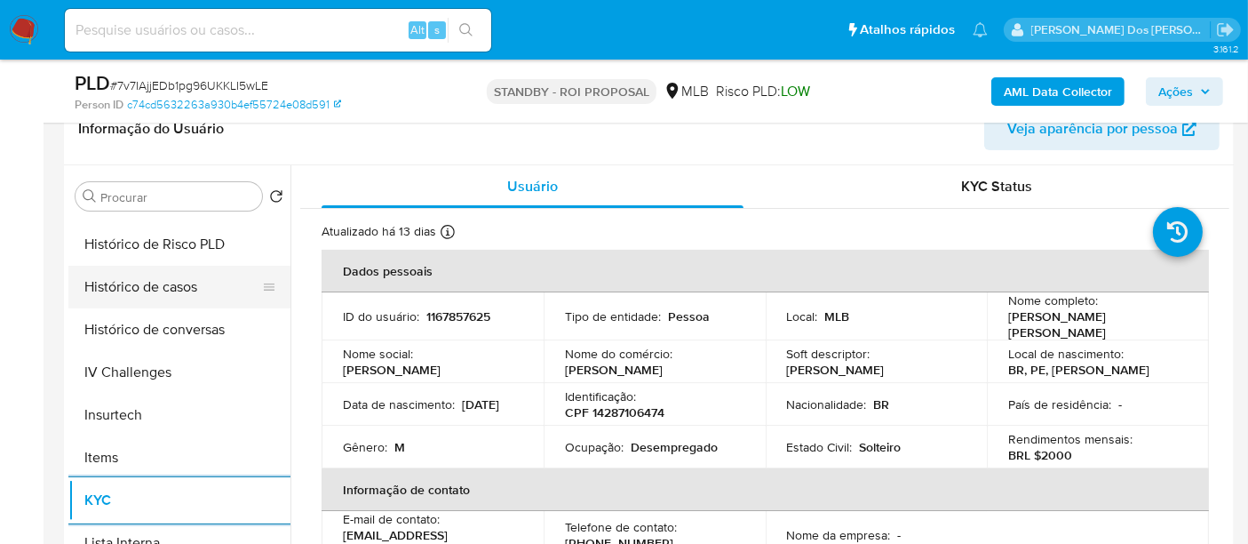
click at [162, 289] on button "Histórico de casos" at bounding box center [172, 287] width 208 height 43
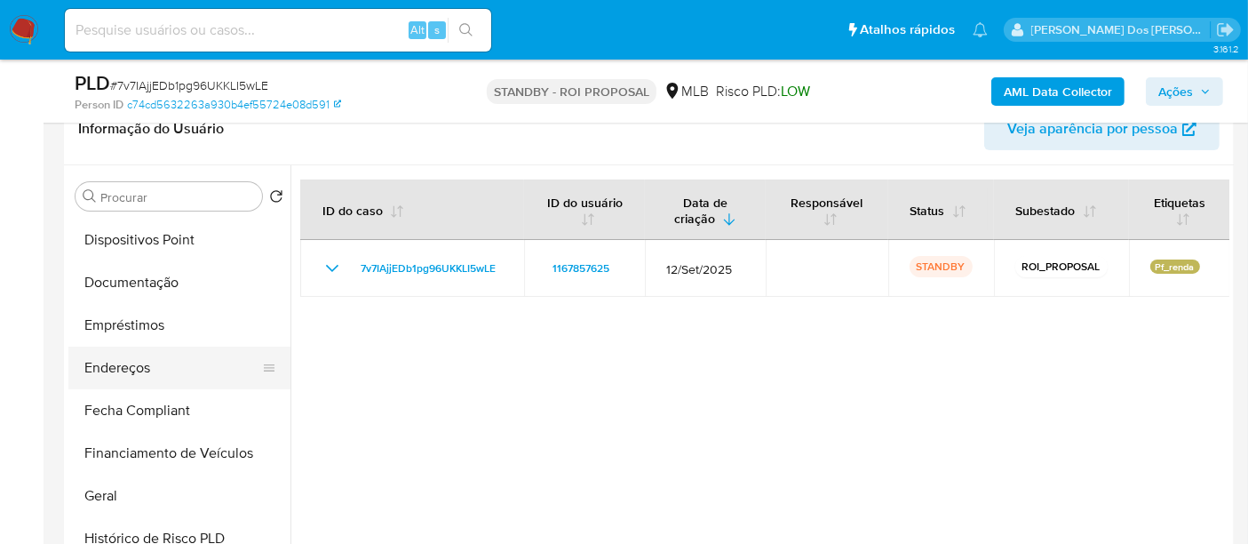
scroll to position [296, 0]
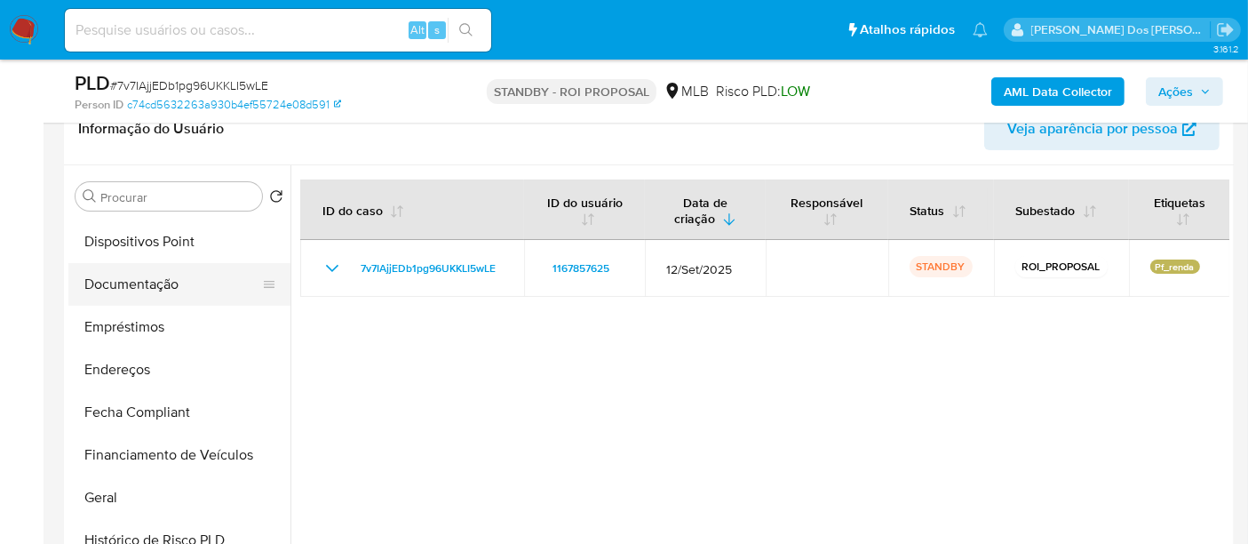
click at [144, 277] on button "Documentação" at bounding box center [172, 284] width 208 height 43
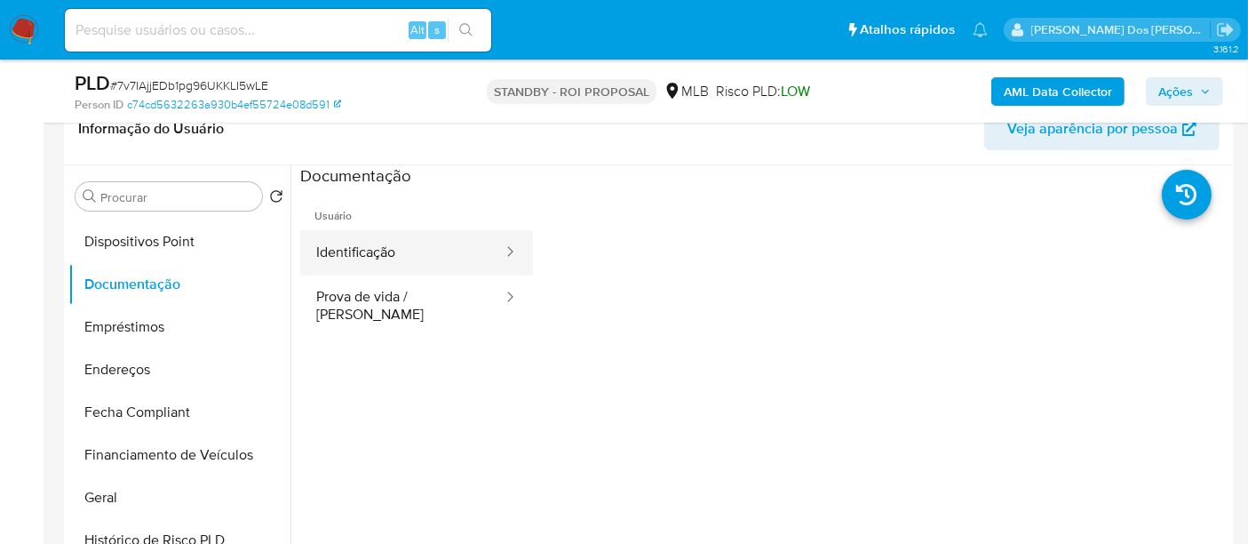
click at [398, 266] on button "Identificação" at bounding box center [402, 252] width 204 height 45
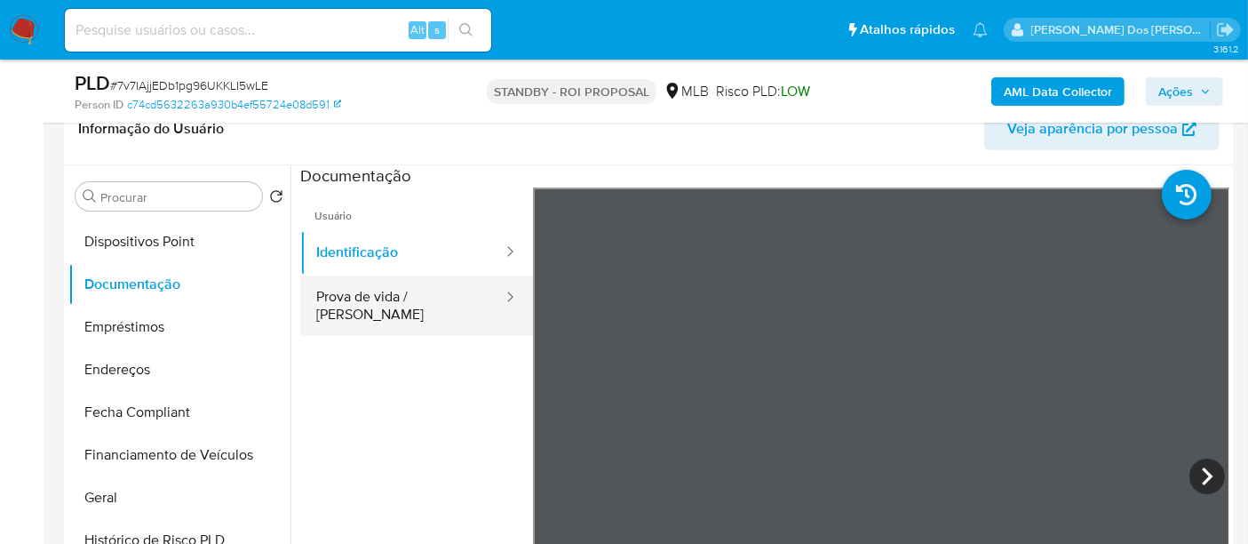
click at [366, 287] on button "Prova de vida / [PERSON_NAME]" at bounding box center [402, 305] width 204 height 60
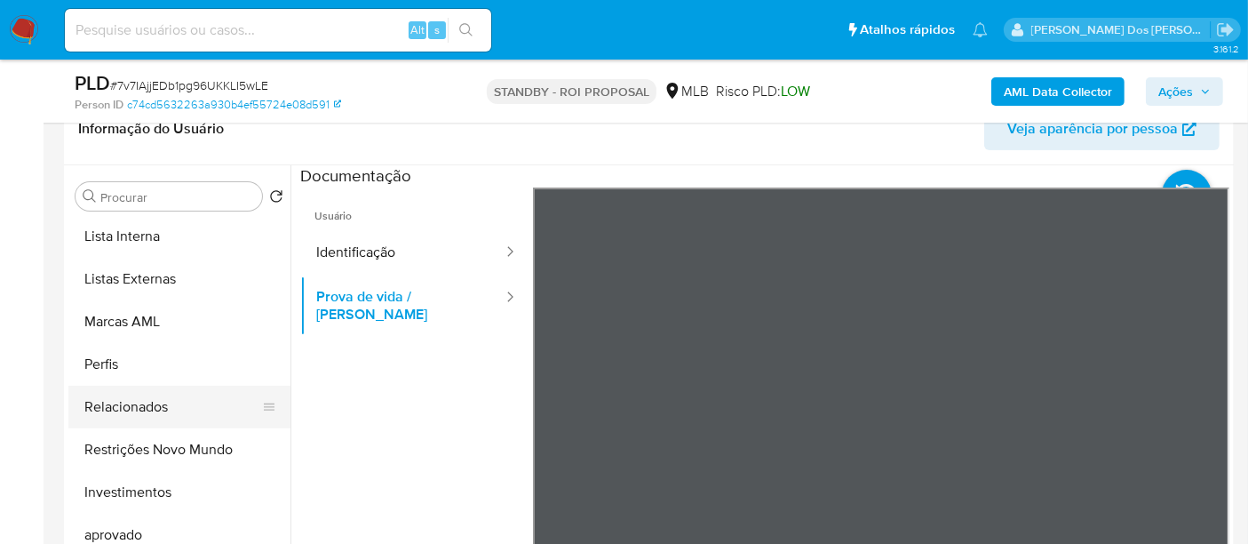
scroll to position [920, 0]
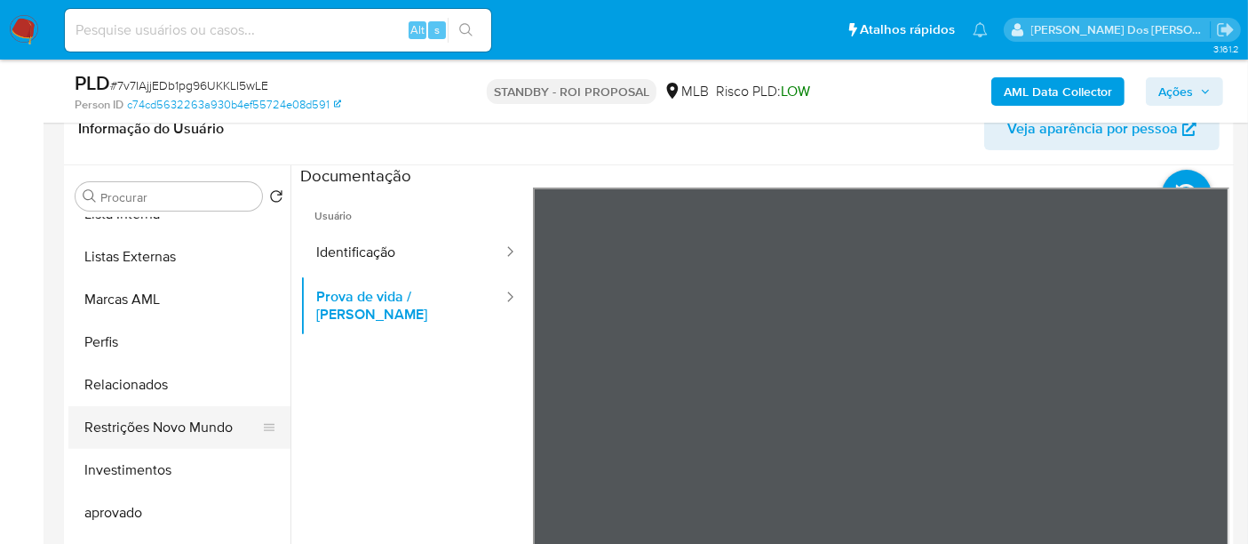
click at [167, 427] on button "Restrições Novo Mundo" at bounding box center [172, 427] width 208 height 43
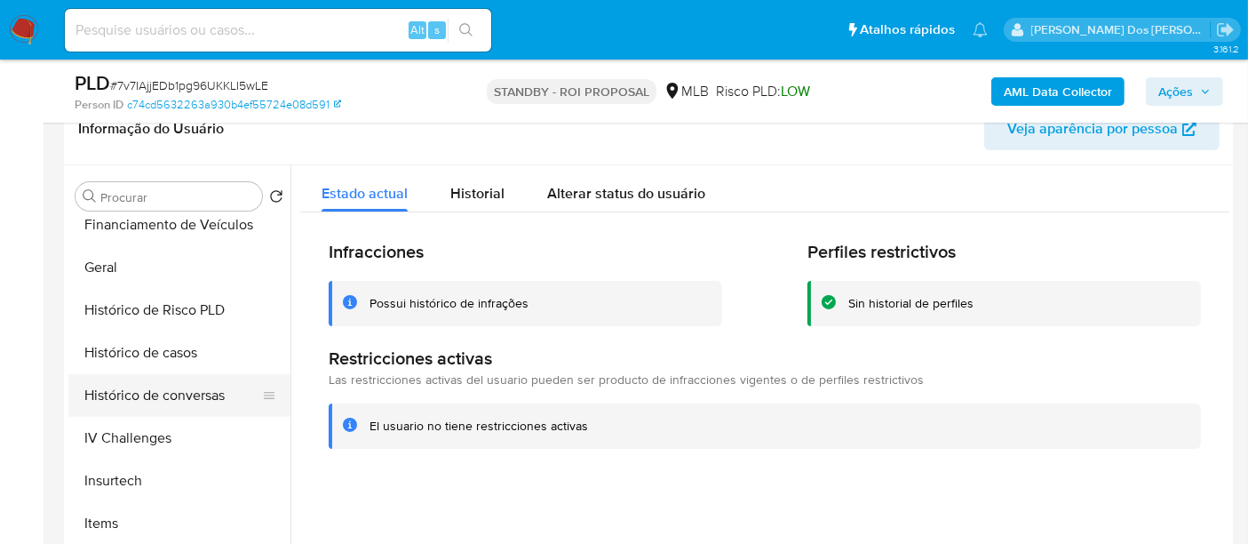
scroll to position [525, 0]
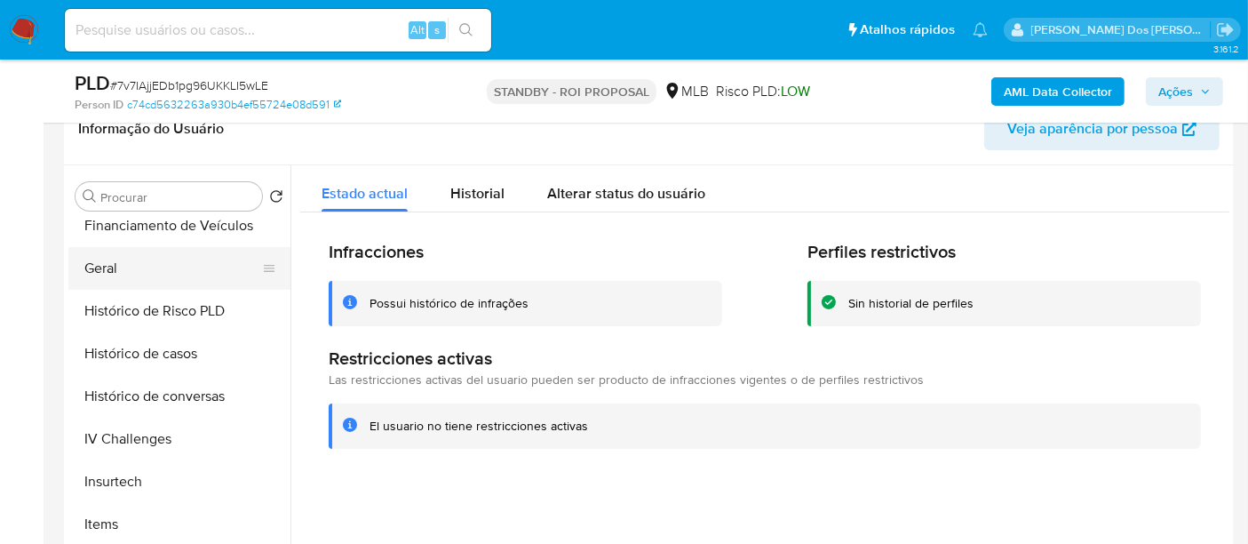
click at [104, 275] on button "Geral" at bounding box center [172, 268] width 208 height 43
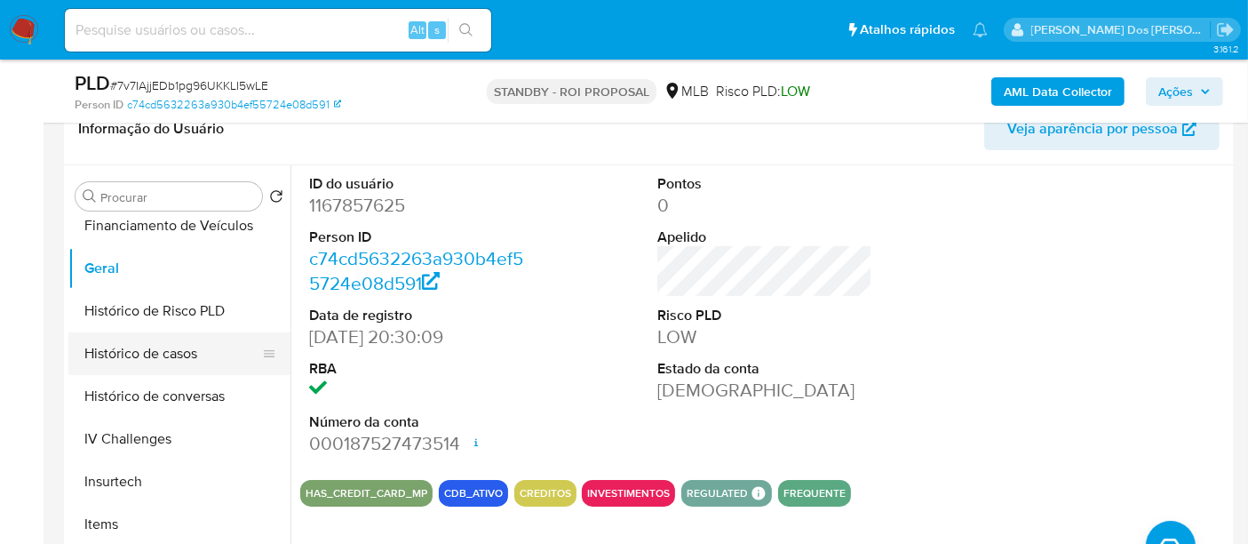
scroll to position [822, 0]
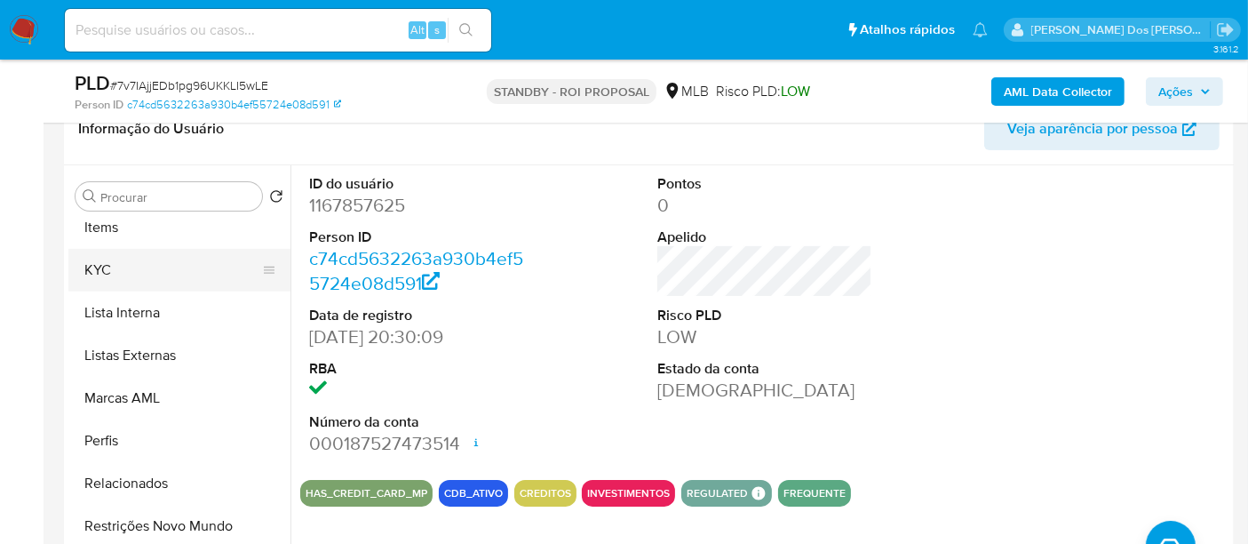
click at [105, 268] on button "KYC" at bounding box center [172, 270] width 208 height 43
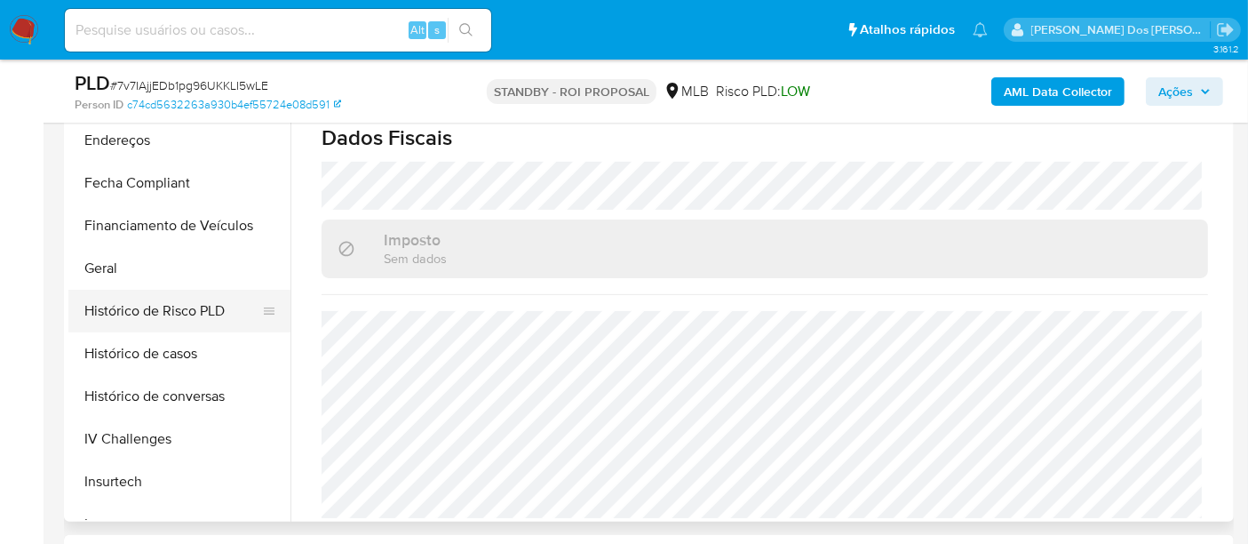
scroll to position [328, 0]
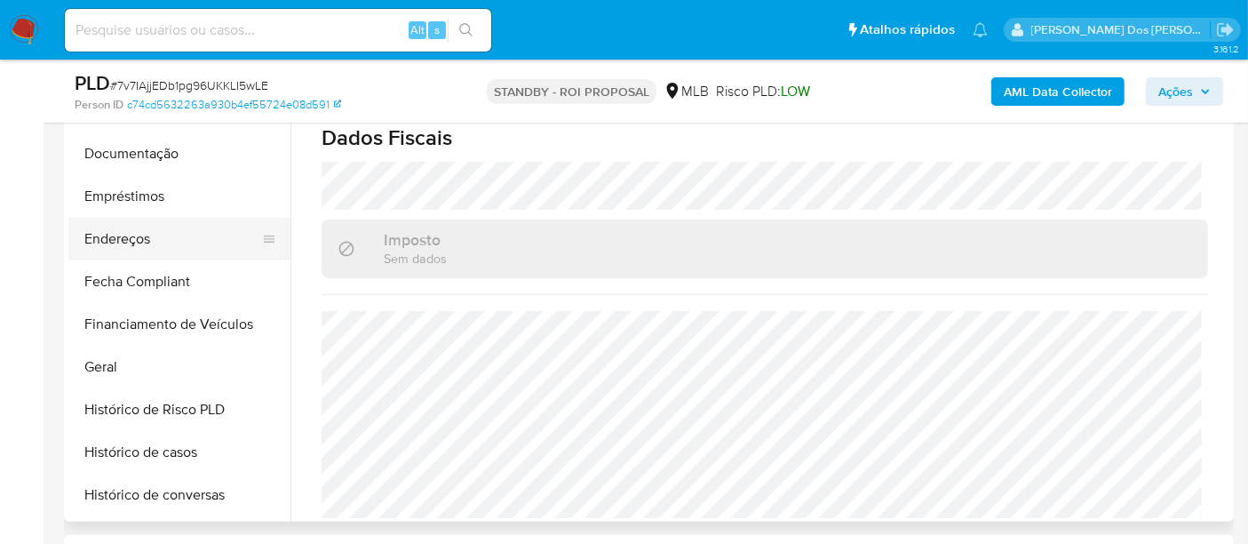
click at [122, 244] on button "Endereços" at bounding box center [172, 239] width 208 height 43
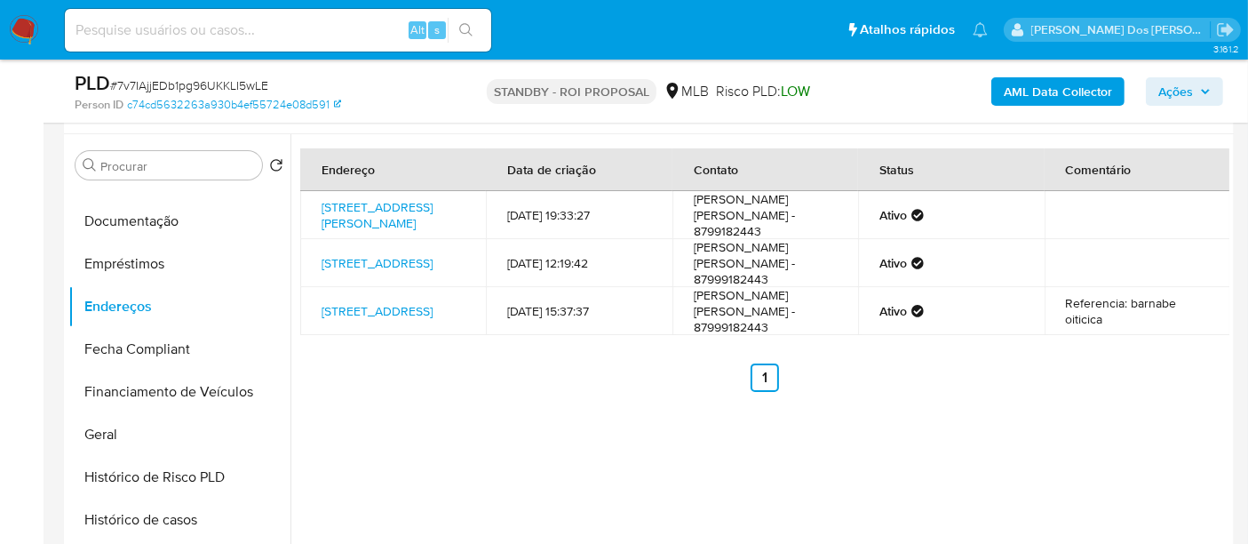
scroll to position [296, 0]
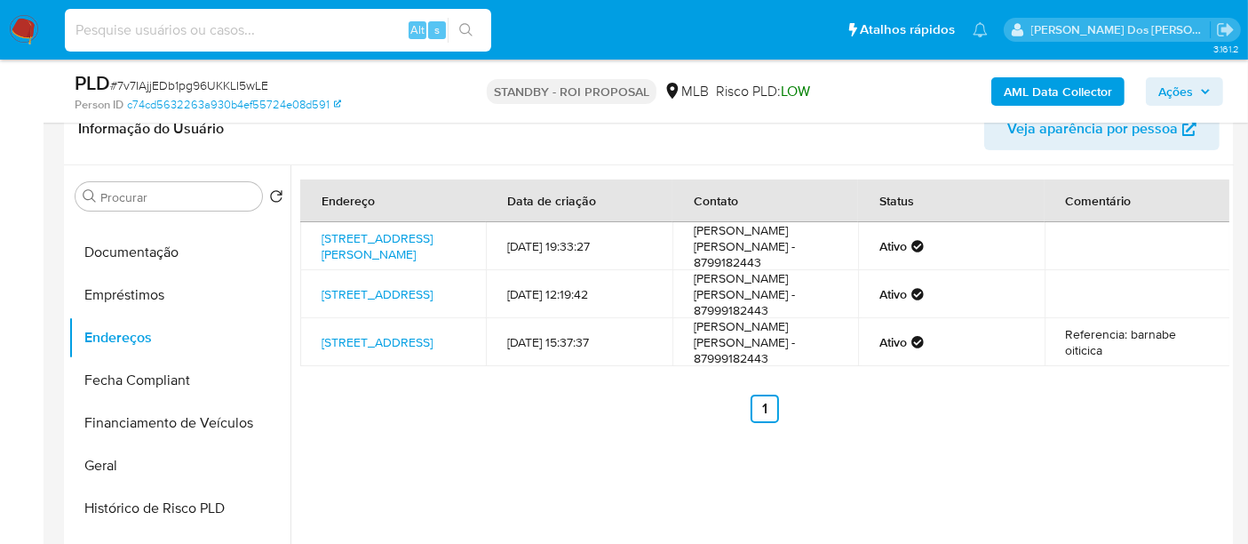
click at [191, 28] on input at bounding box center [278, 30] width 426 height 23
paste input "NThlueEd2m1sDLtyC1XpKnpf"
type input "NThlueEd2m1sDLtyC1XpKnpf"
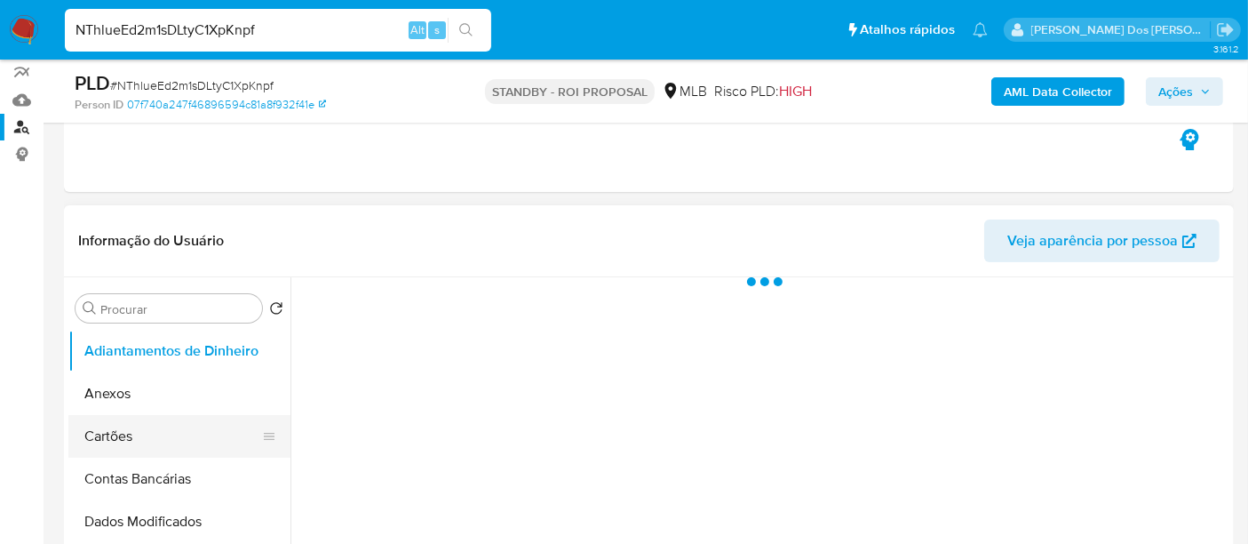
scroll to position [296, 0]
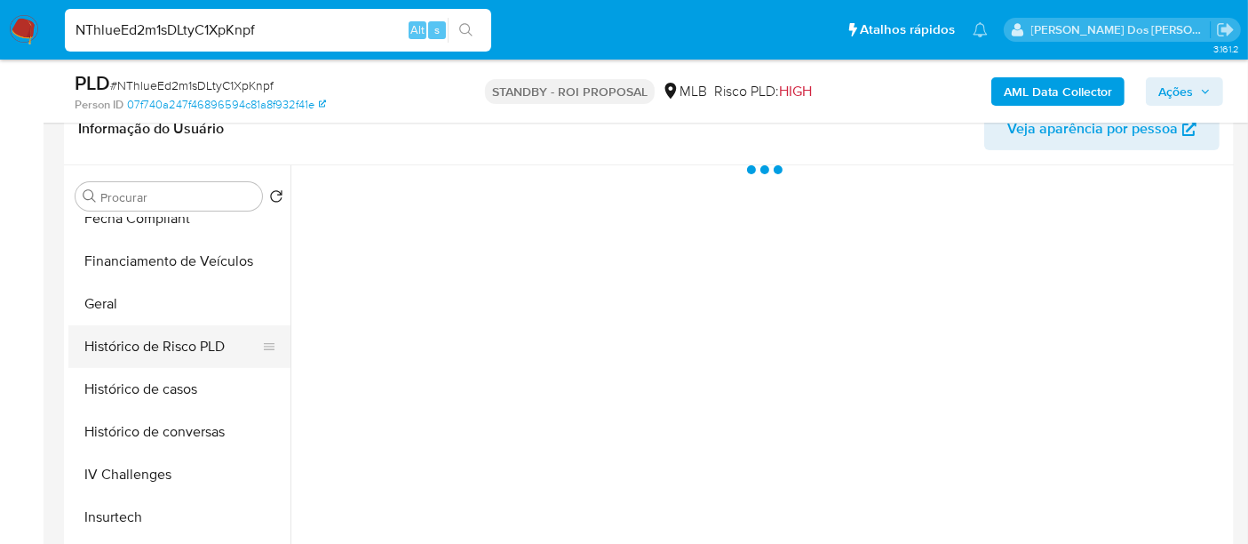
select select "10"
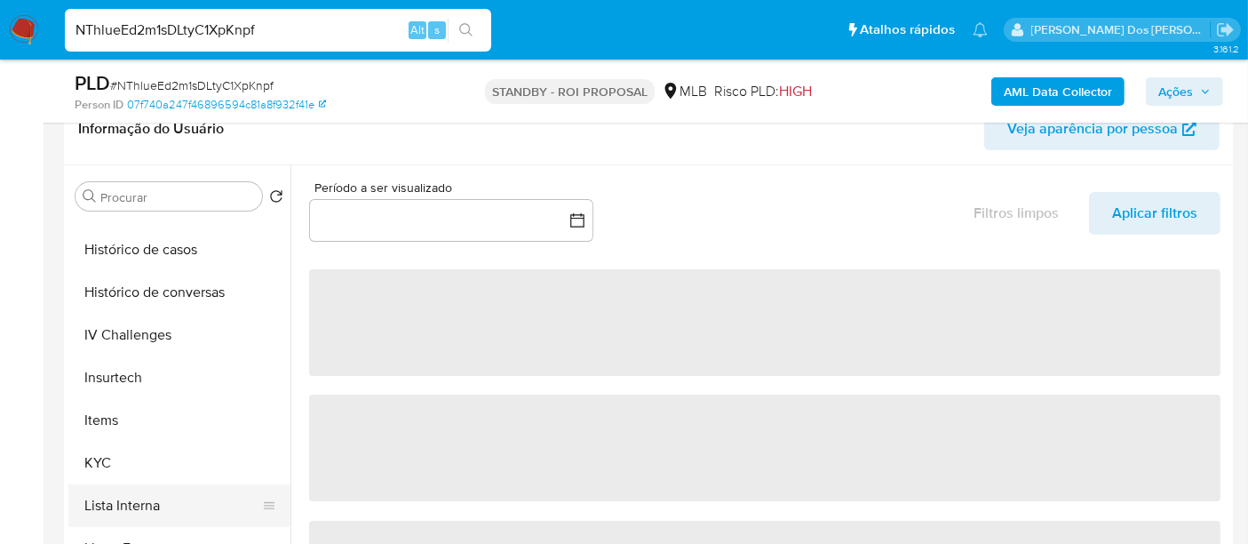
scroll to position [690, 0]
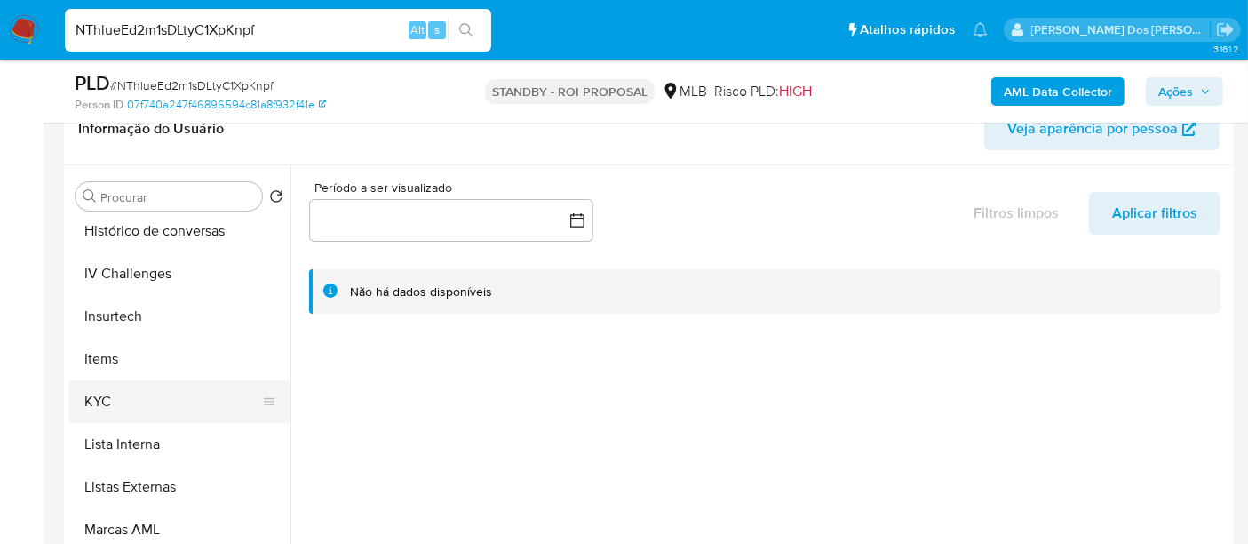
click at [102, 402] on button "KYC" at bounding box center [172, 401] width 208 height 43
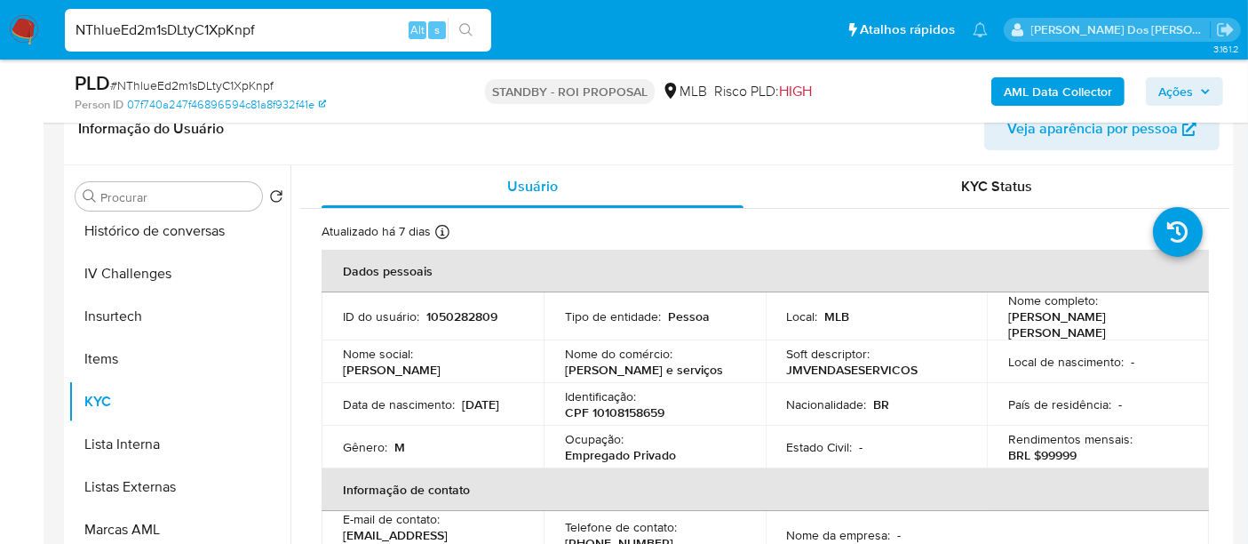
click at [268, 28] on input "NThlueEd2m1sDLtyC1XpKnpf" at bounding box center [278, 30] width 426 height 23
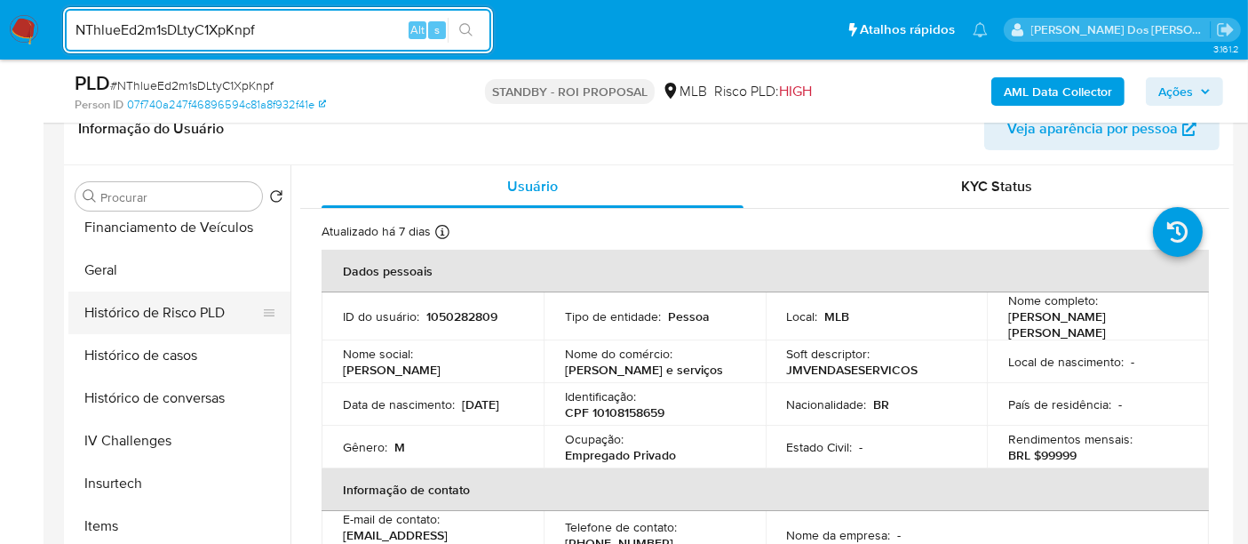
scroll to position [493, 0]
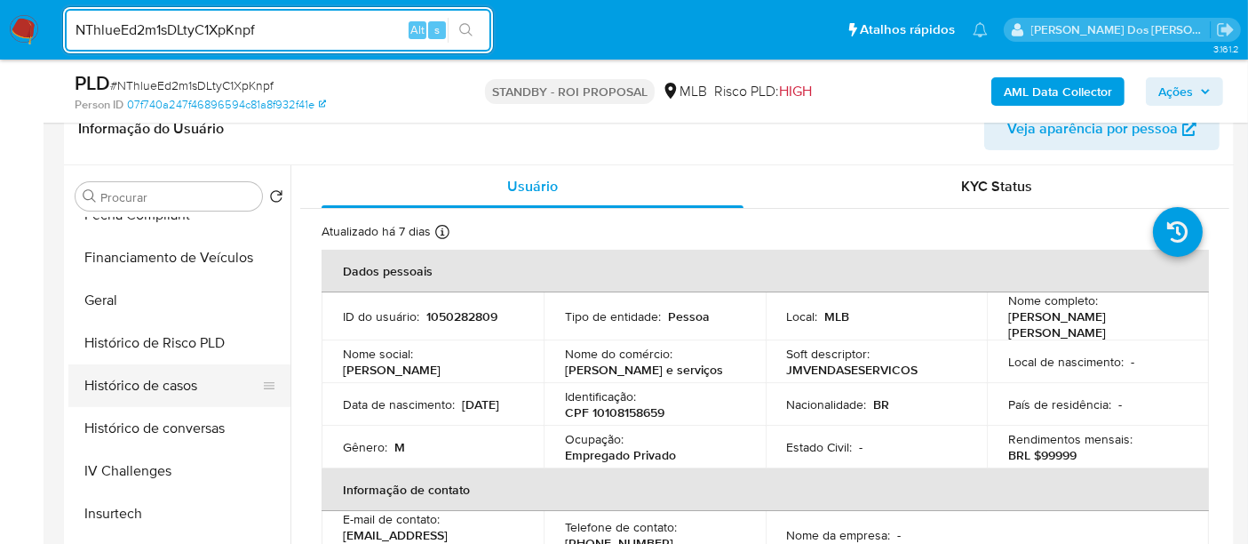
click at [159, 374] on button "Histórico de casos" at bounding box center [172, 385] width 208 height 43
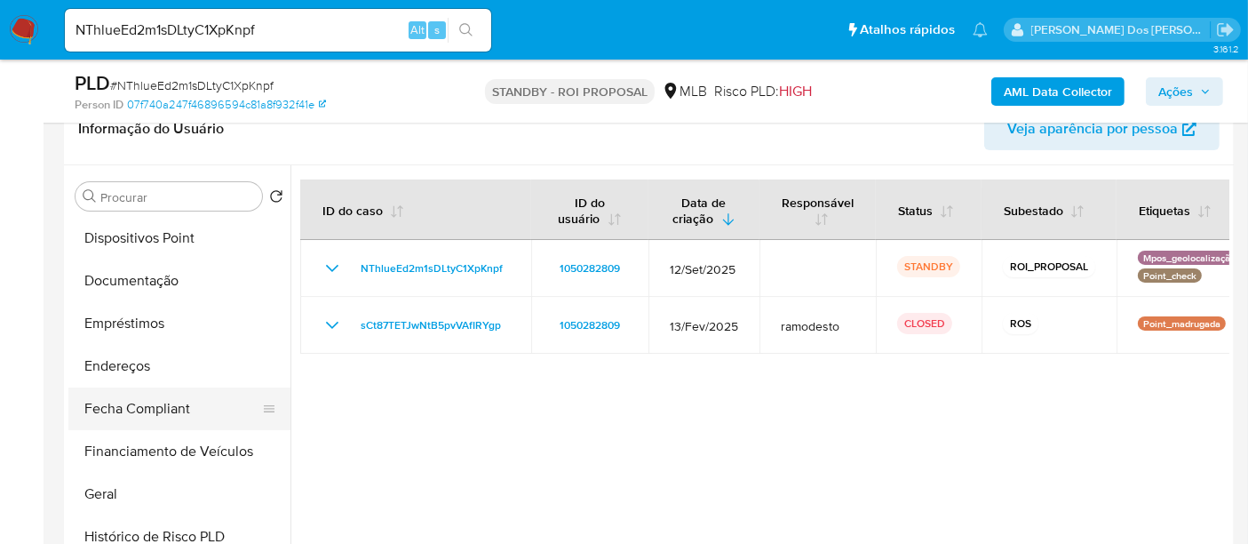
scroll to position [296, 0]
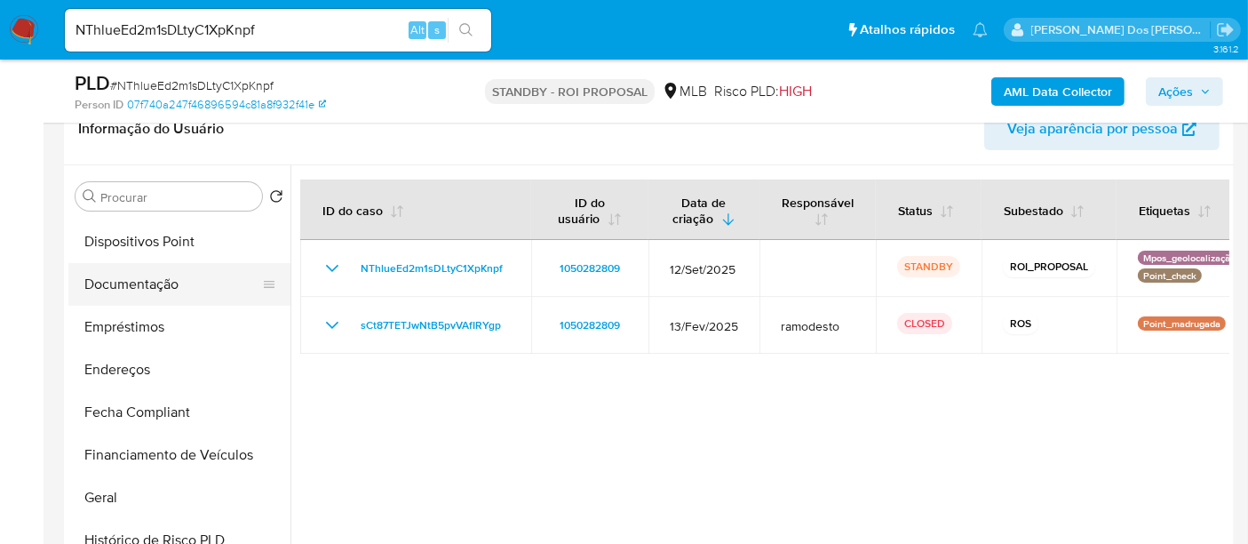
click at [140, 284] on button "Documentação" at bounding box center [172, 284] width 208 height 43
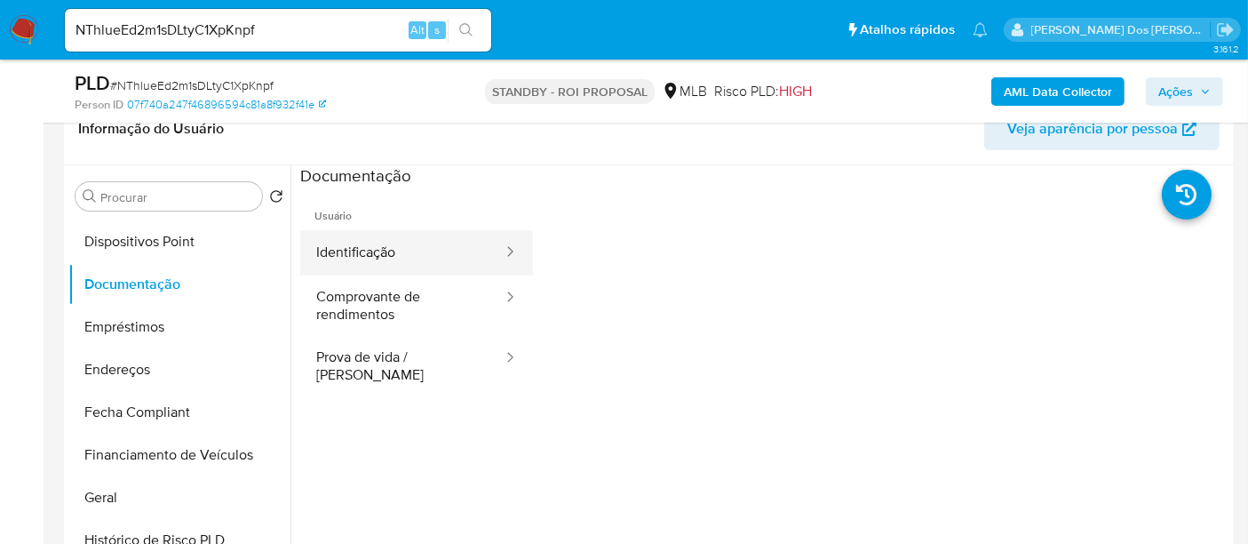
click at [378, 251] on button "Identificação" at bounding box center [402, 252] width 204 height 45
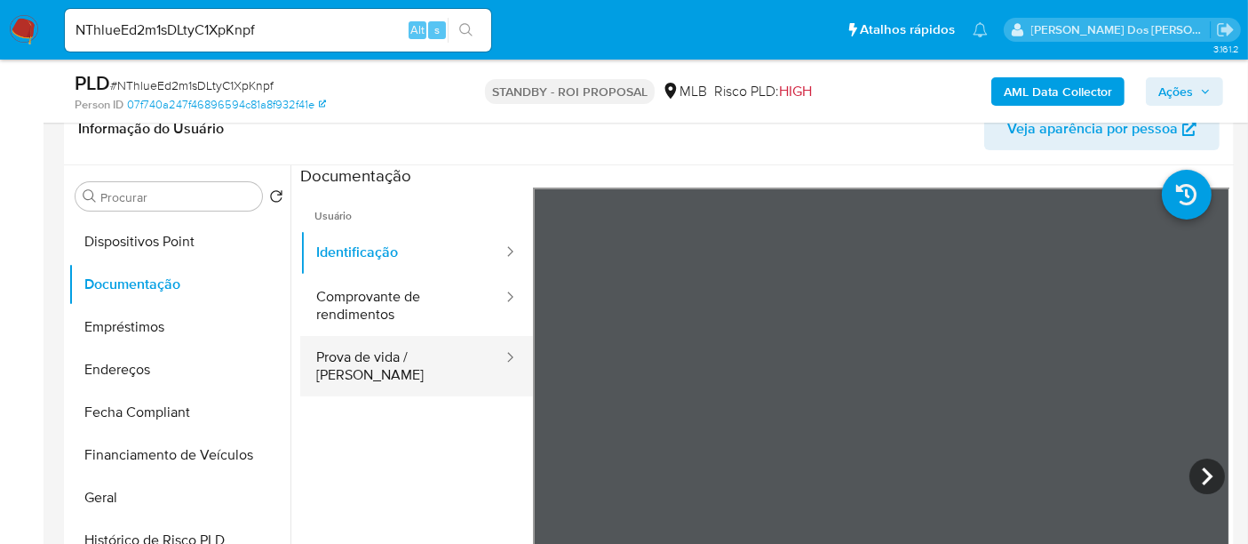
click at [430, 366] on button "Prova de vida / [PERSON_NAME]" at bounding box center [402, 366] width 204 height 60
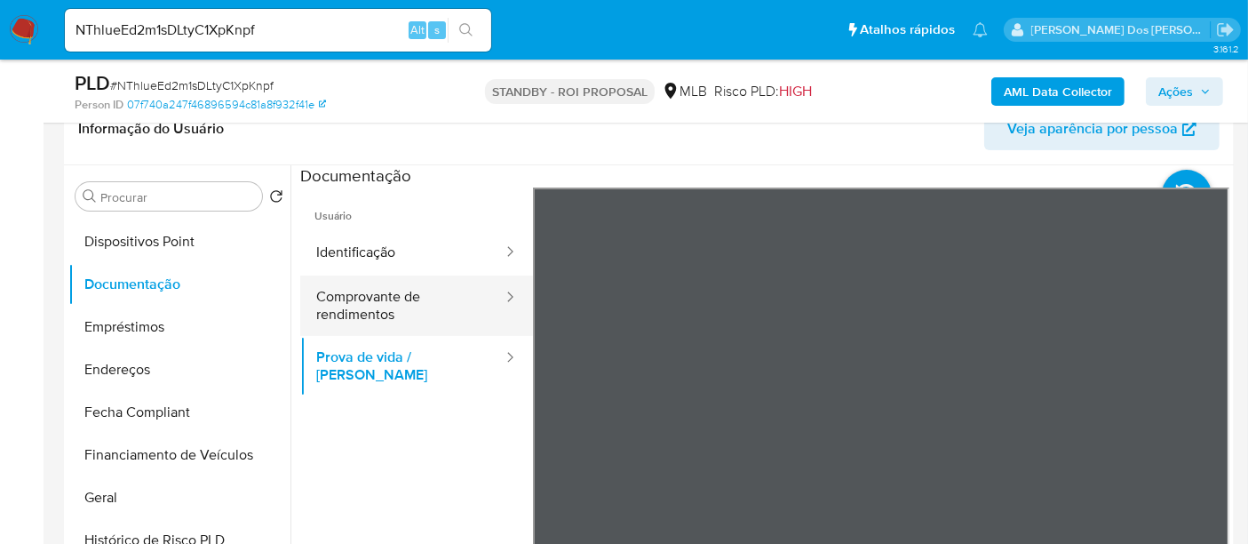
click at [385, 305] on button "Comprovante de rendimentos" at bounding box center [402, 305] width 204 height 60
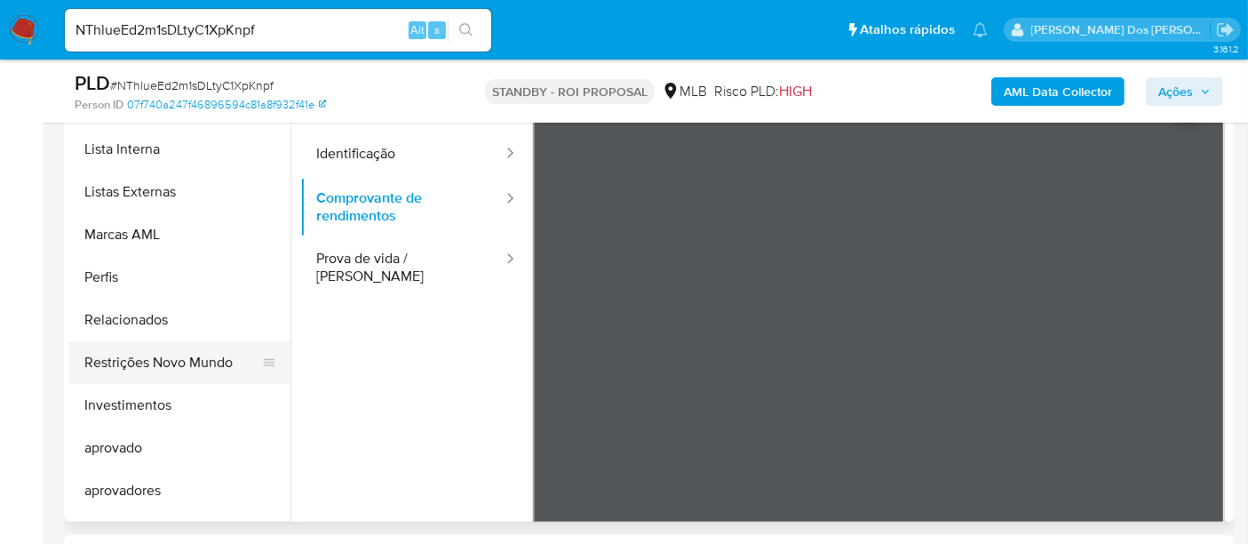
scroll to position [920, 0]
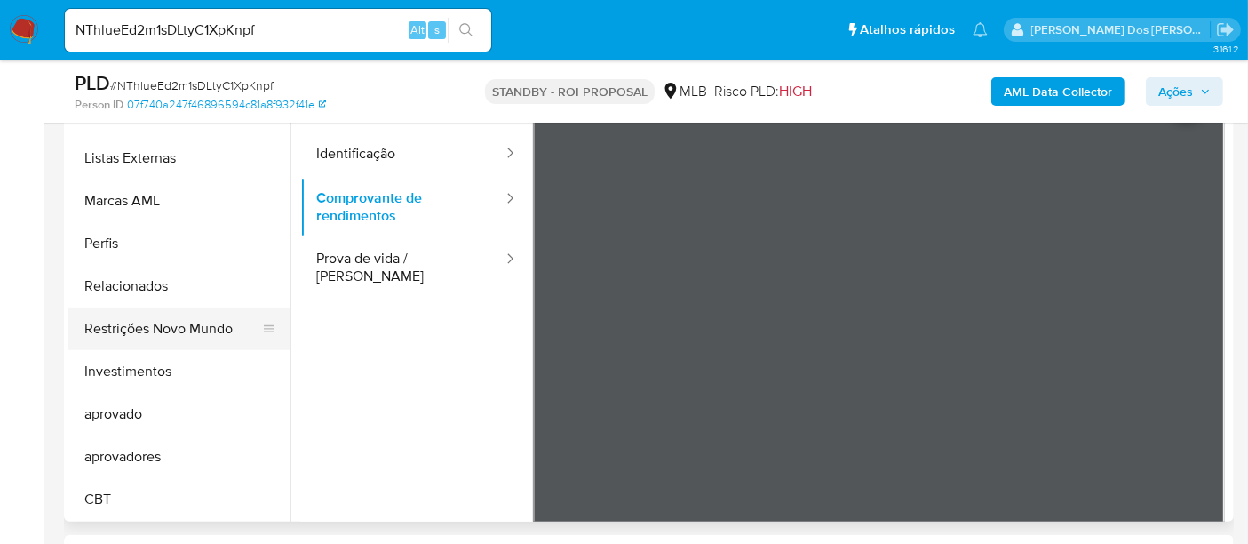
click at [185, 324] on button "Restrições Novo Mundo" at bounding box center [172, 328] width 208 height 43
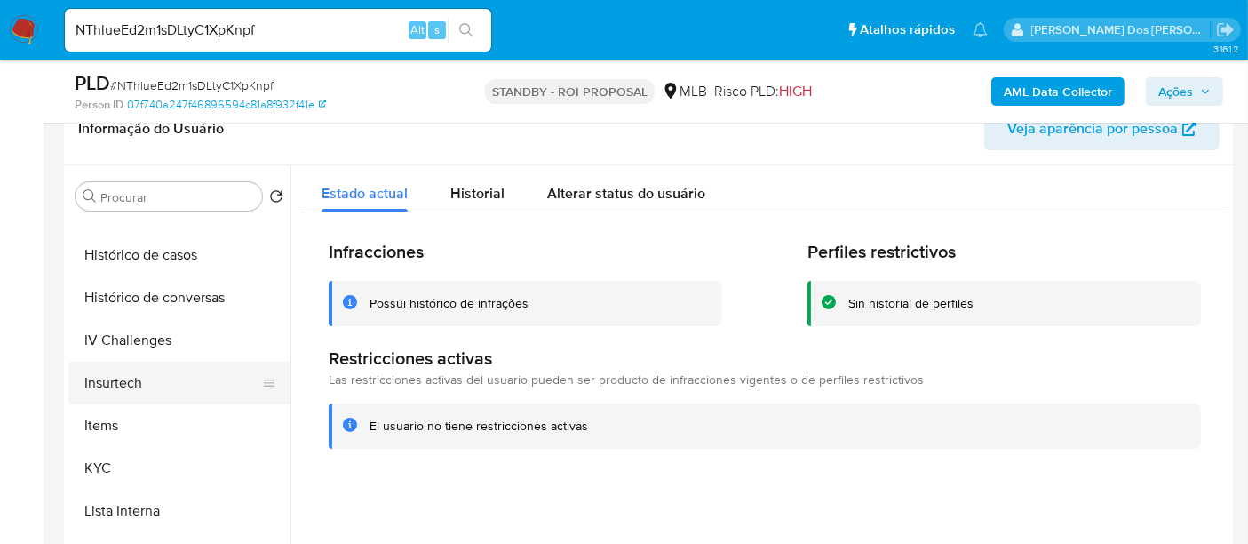
scroll to position [525, 0]
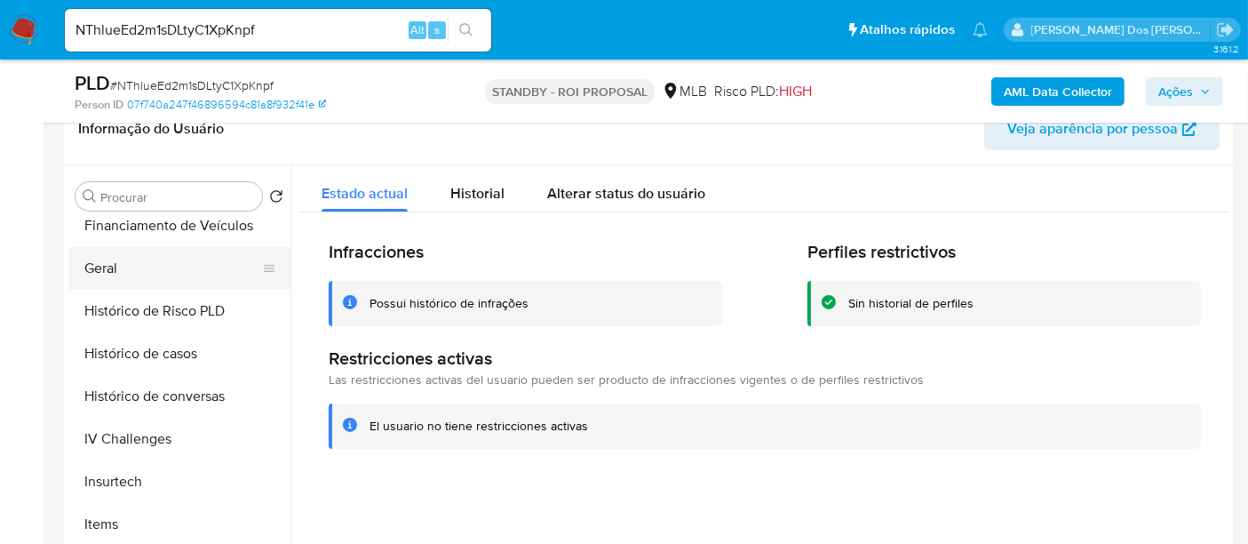
click at [100, 256] on button "Geral" at bounding box center [172, 268] width 208 height 43
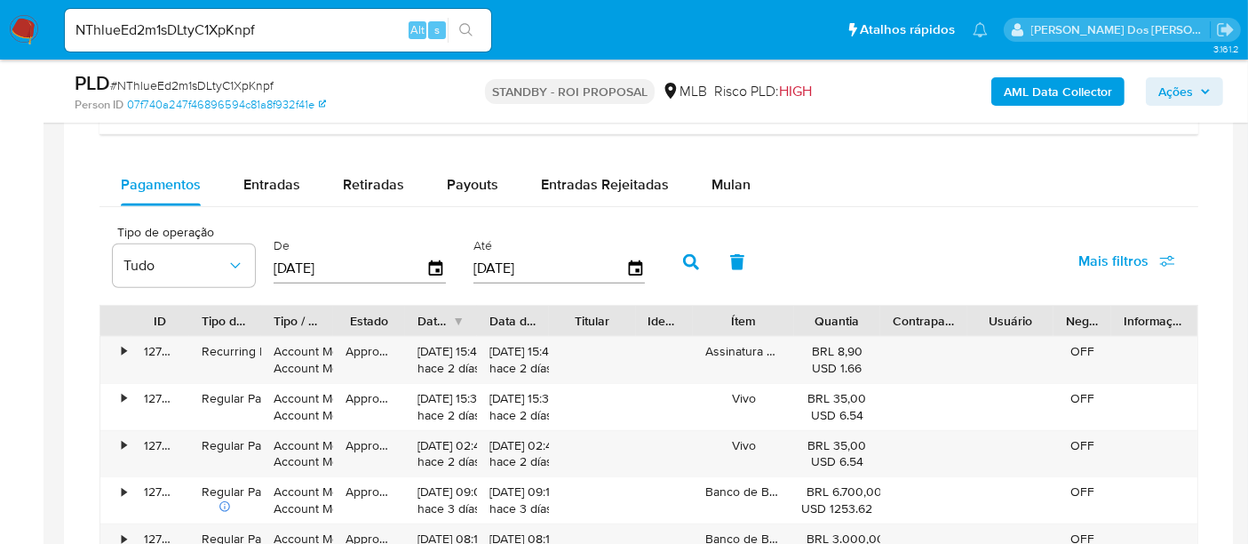
scroll to position [1381, 0]
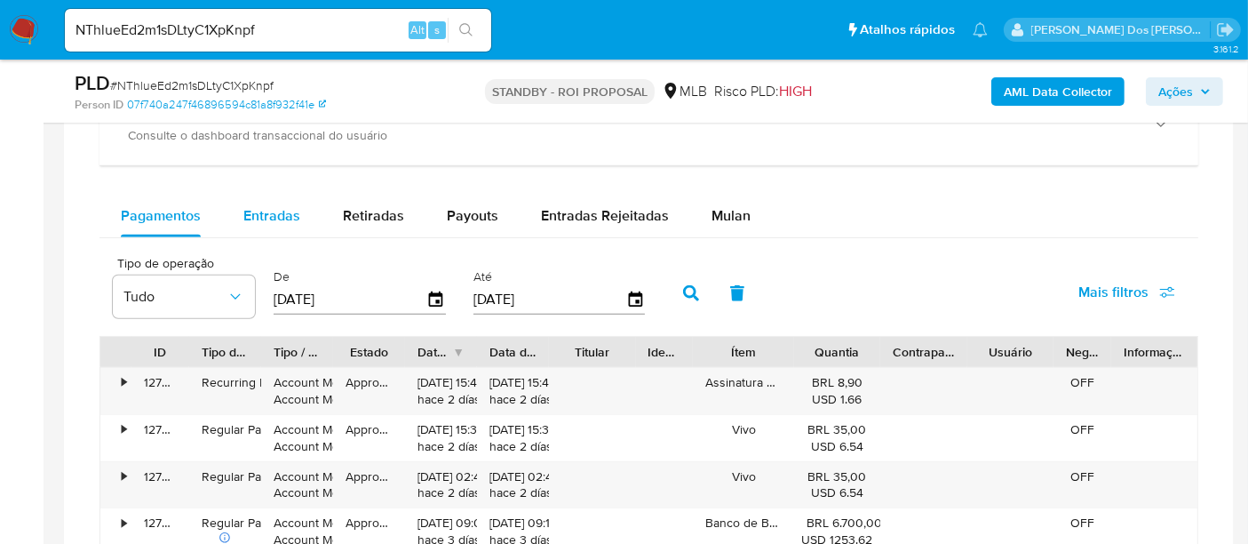
click at [262, 214] on span "Entradas" at bounding box center [271, 215] width 57 height 20
select select "10"
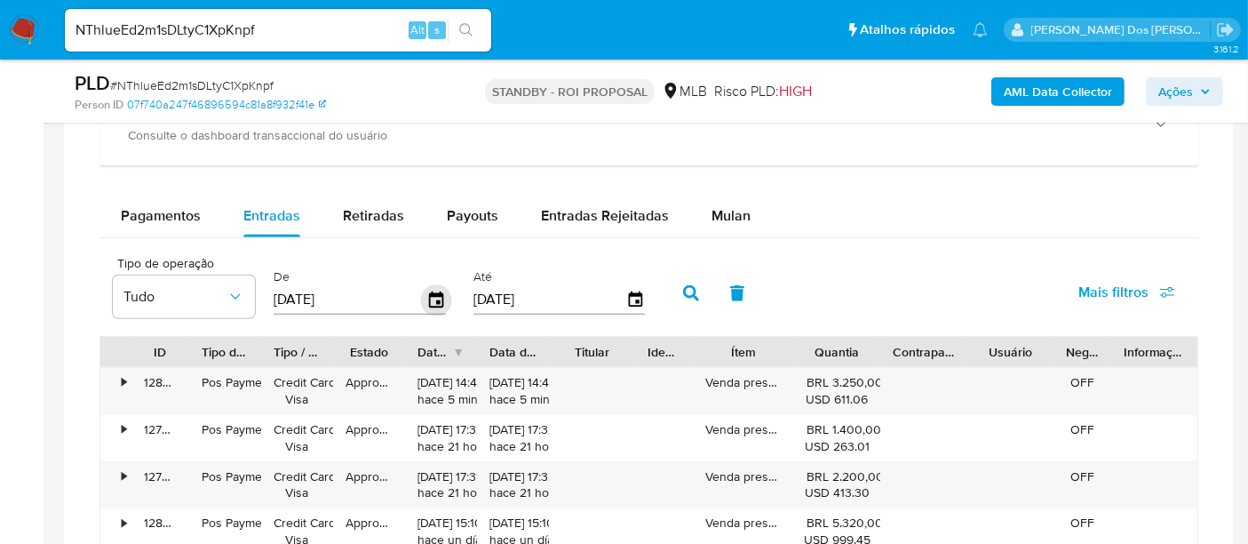
click at [427, 296] on icon "button" at bounding box center [436, 299] width 31 height 31
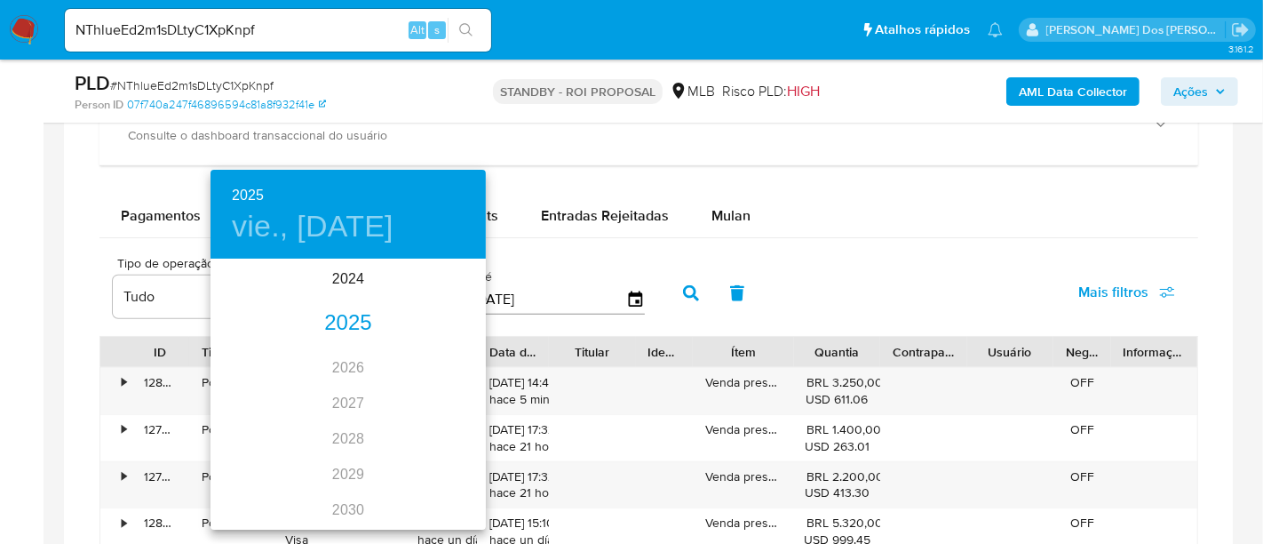
click at [348, 328] on div "2025" at bounding box center [348, 324] width 275 height 36
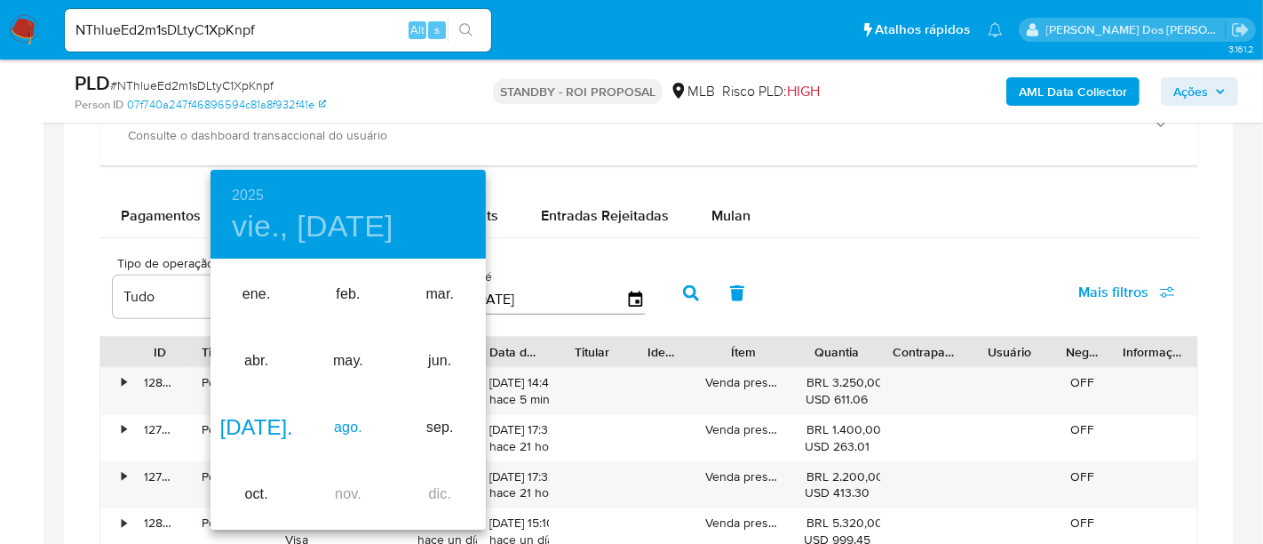
click at [351, 422] on div "ago." at bounding box center [347, 427] width 91 height 67
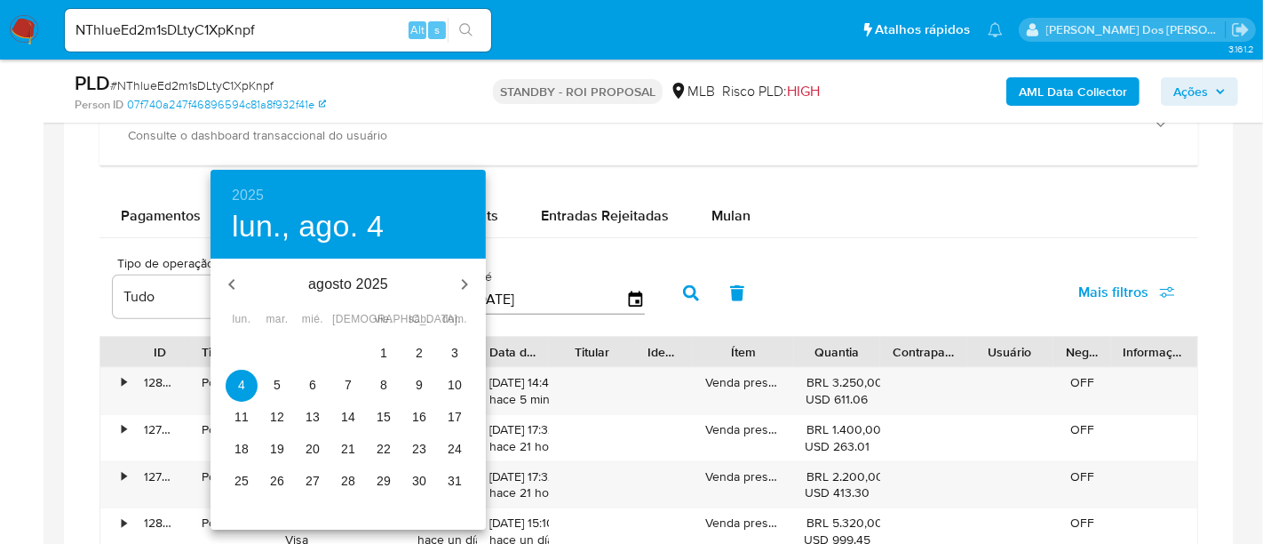
click at [378, 354] on span "1" at bounding box center [384, 353] width 32 height 18
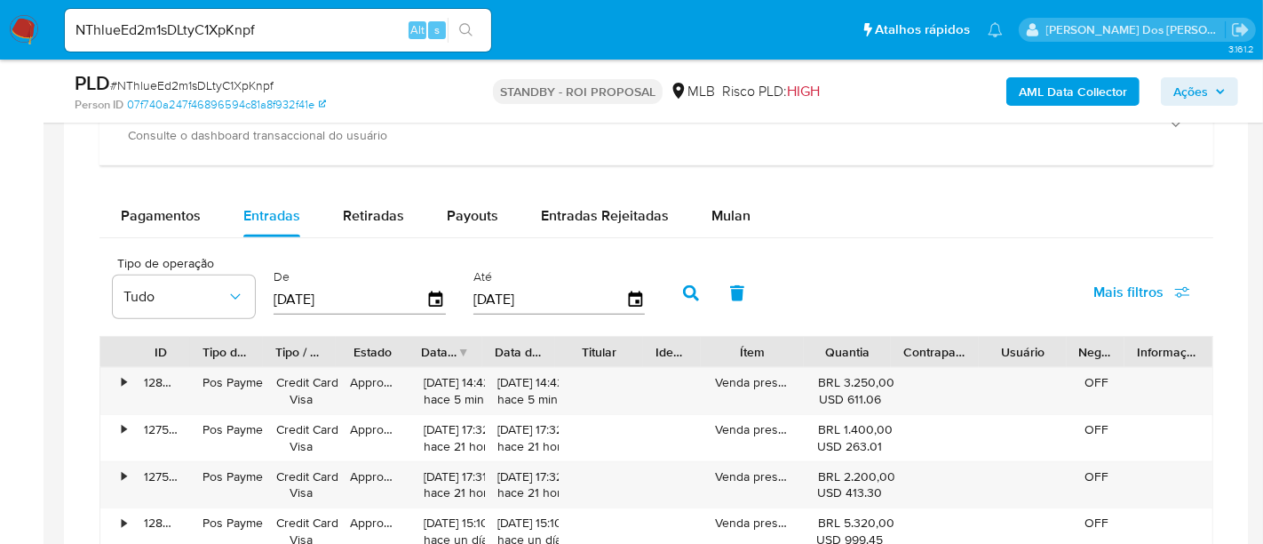
type input "01/08/2025"
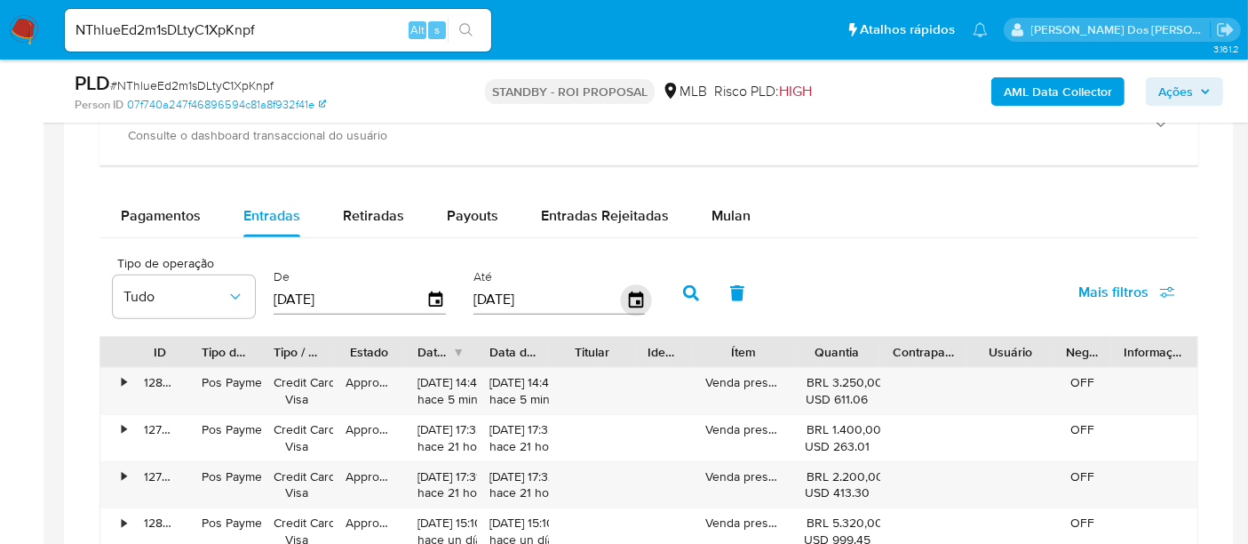
click at [628, 291] on icon "button" at bounding box center [635, 299] width 14 height 16
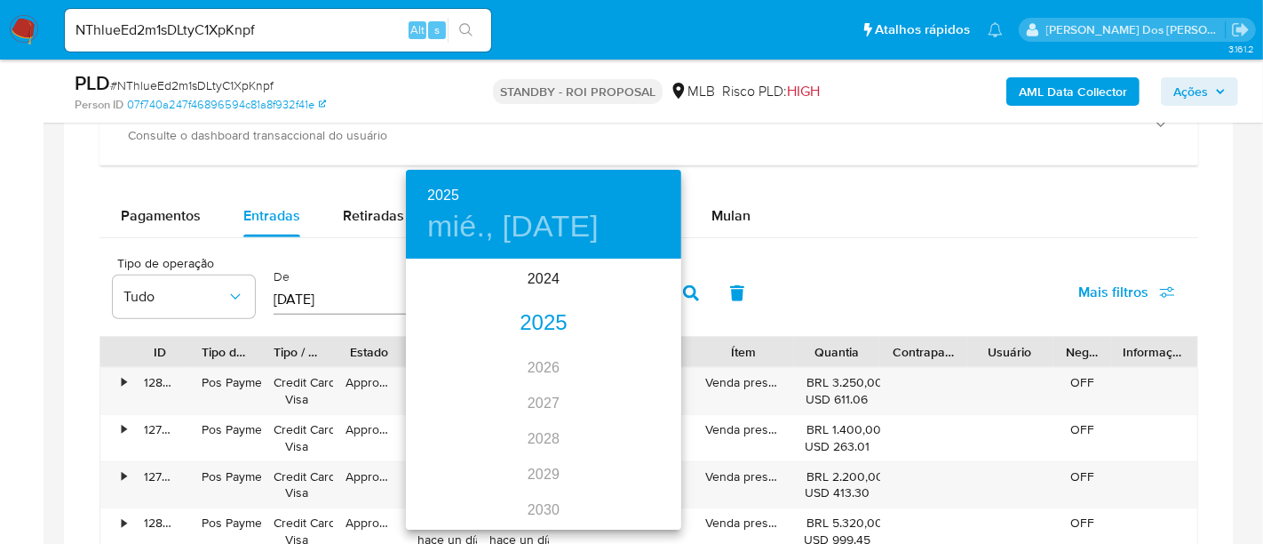
click at [531, 321] on div "2025" at bounding box center [543, 324] width 275 height 36
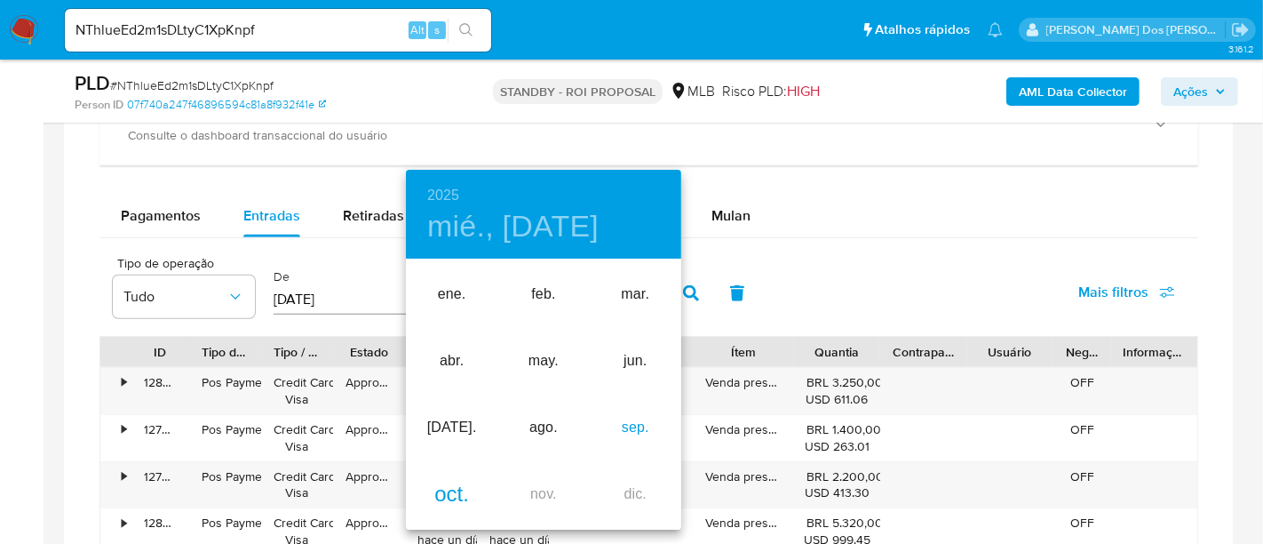
click at [624, 430] on div "sep." at bounding box center [635, 427] width 91 height 67
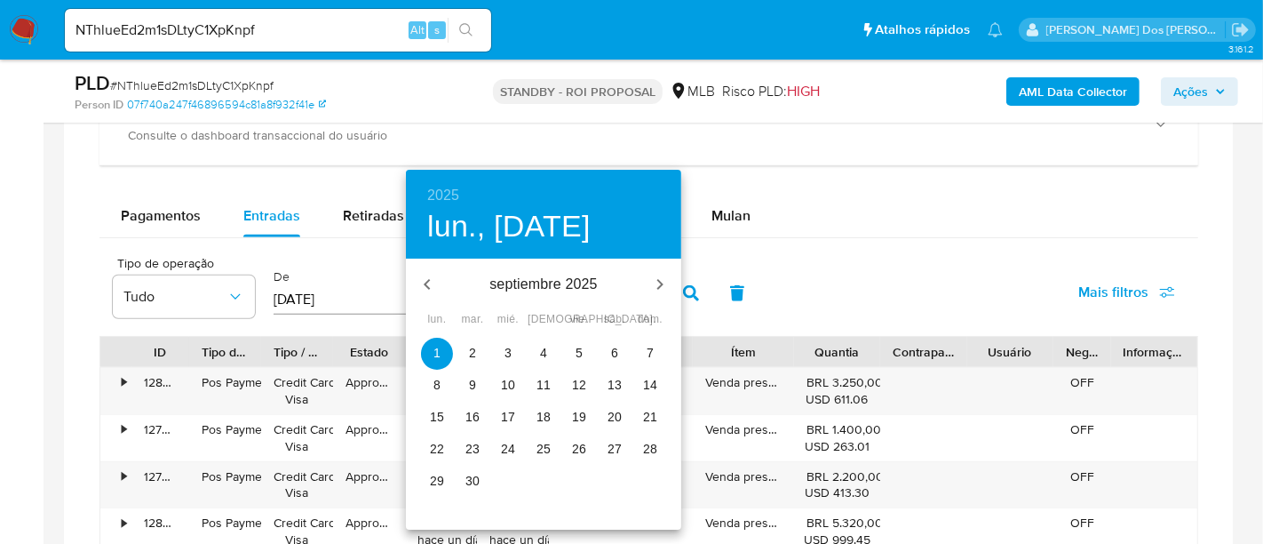
click at [652, 448] on p "28" at bounding box center [650, 449] width 14 height 18
type input "28/09/2025"
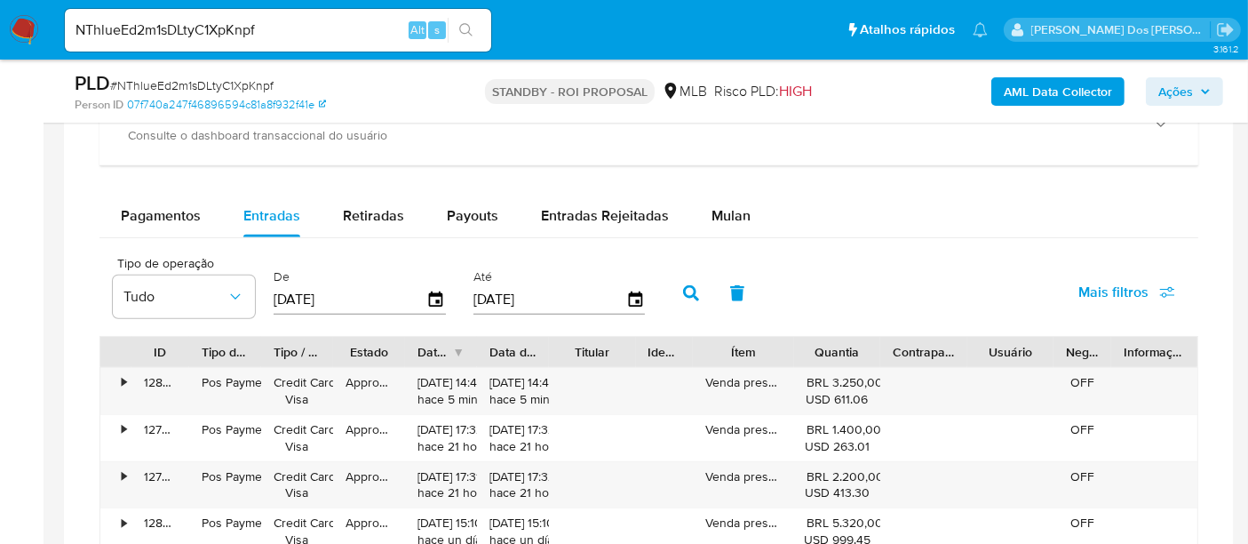
click at [1100, 287] on span "Mais filtros" at bounding box center [1113, 292] width 70 height 43
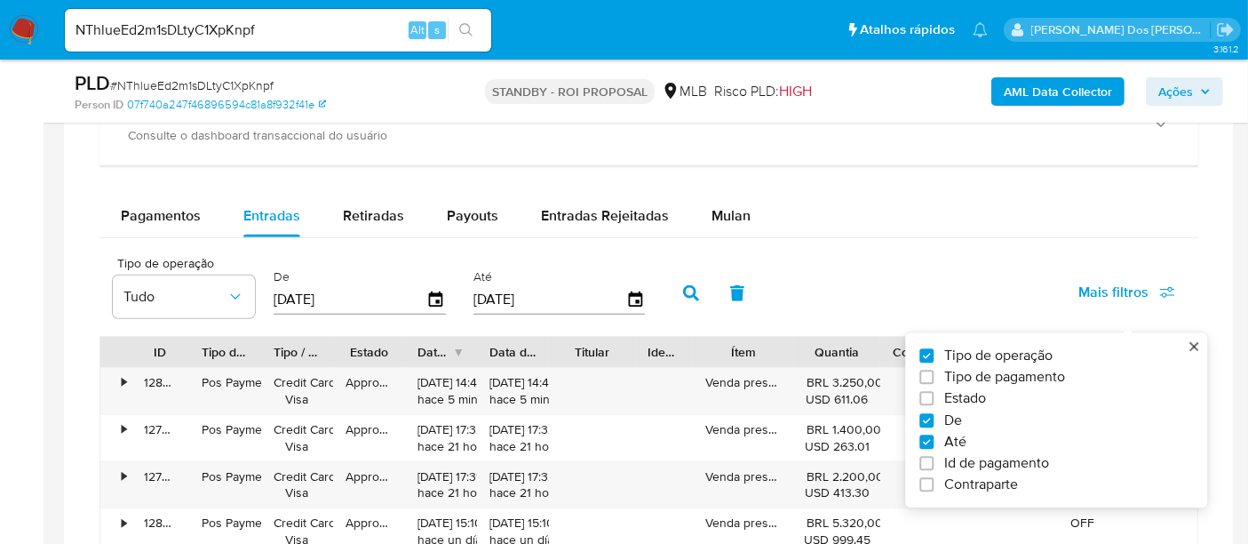
click at [971, 392] on span "Estado" at bounding box center [965, 399] width 42 height 18
click at [934, 392] on input "Estado" at bounding box center [926, 399] width 14 height 14
checkbox input "true"
type input "01/08/2025"
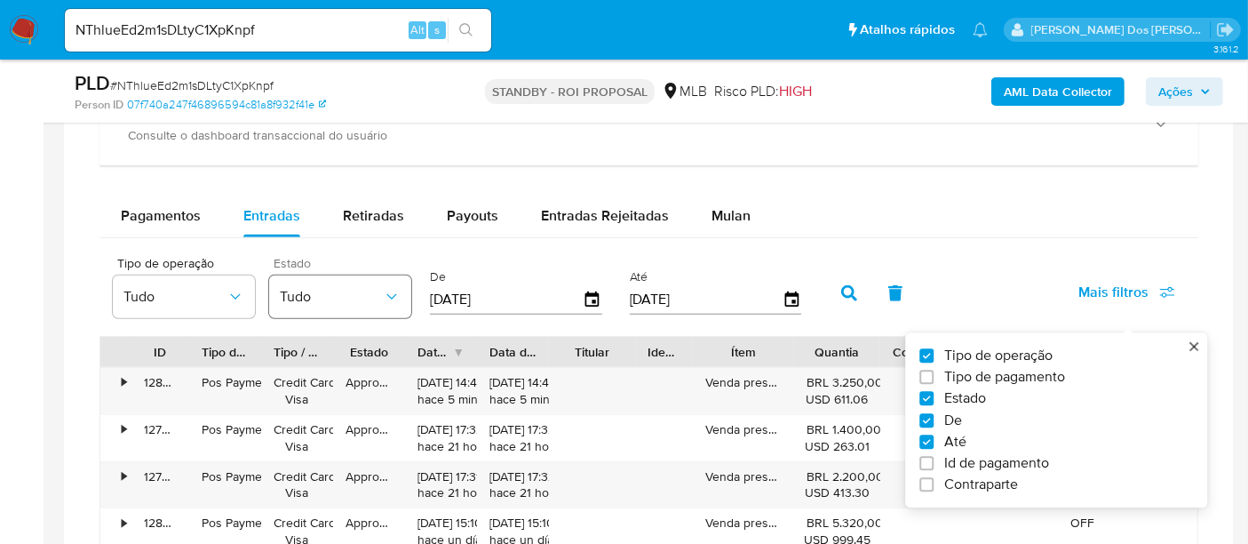
click at [367, 280] on button "Tudo" at bounding box center [340, 296] width 142 height 43
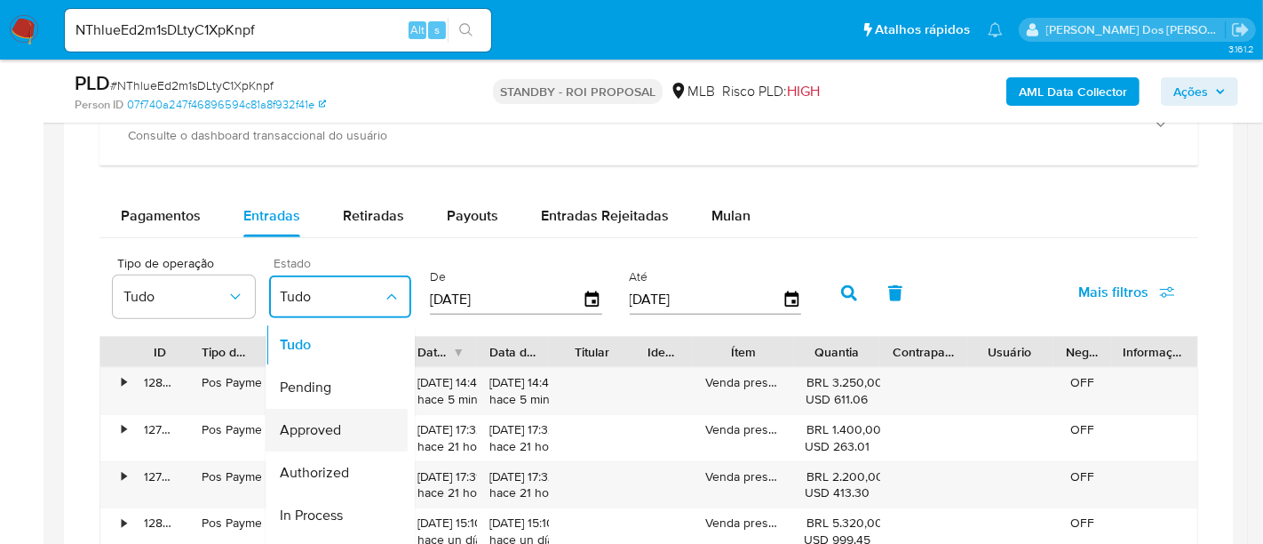
click at [330, 422] on span "Approved" at bounding box center [310, 431] width 61 height 18
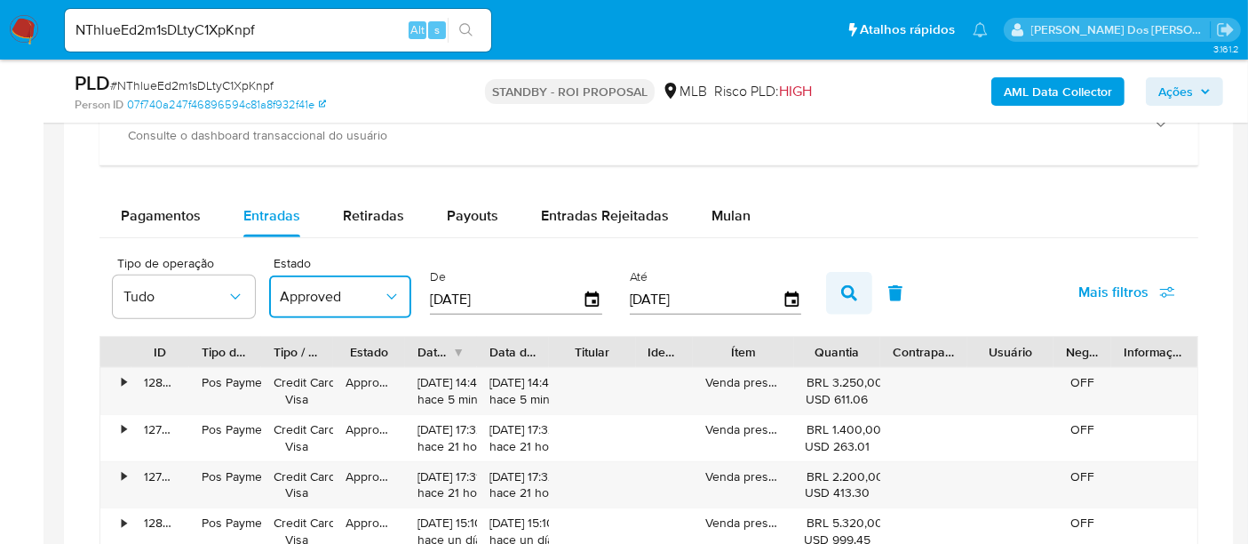
click at [851, 290] on button "button" at bounding box center [849, 293] width 46 height 43
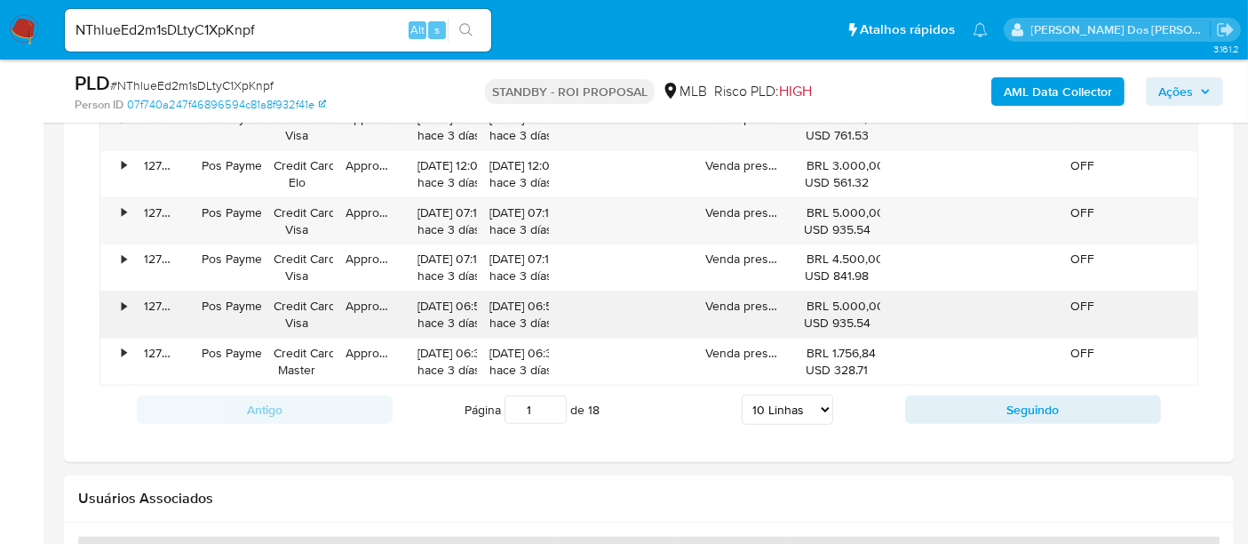
scroll to position [1875, 0]
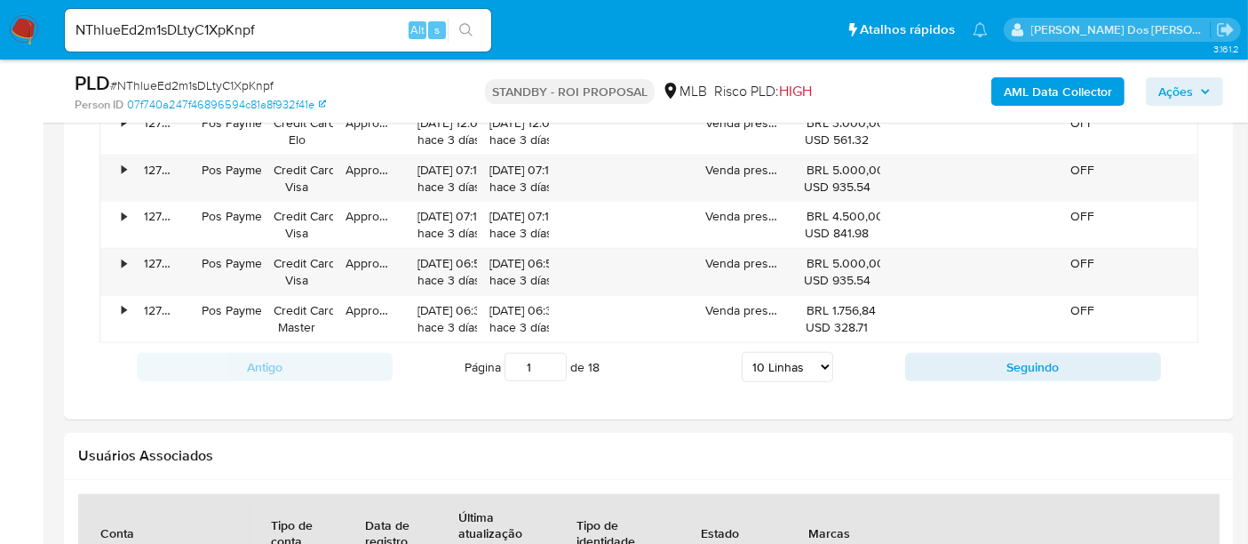
click at [804, 359] on select "5 Linhas 10 Linhas 20 Linhas 25 Linhas 50 Linhas 100 Linhas" at bounding box center [787, 367] width 91 height 30
select select "100"
click at [743, 352] on select "5 Linhas 10 Linhas 20 Linhas 25 Linhas 50 Linhas 100 Linhas" at bounding box center [787, 367] width 91 height 30
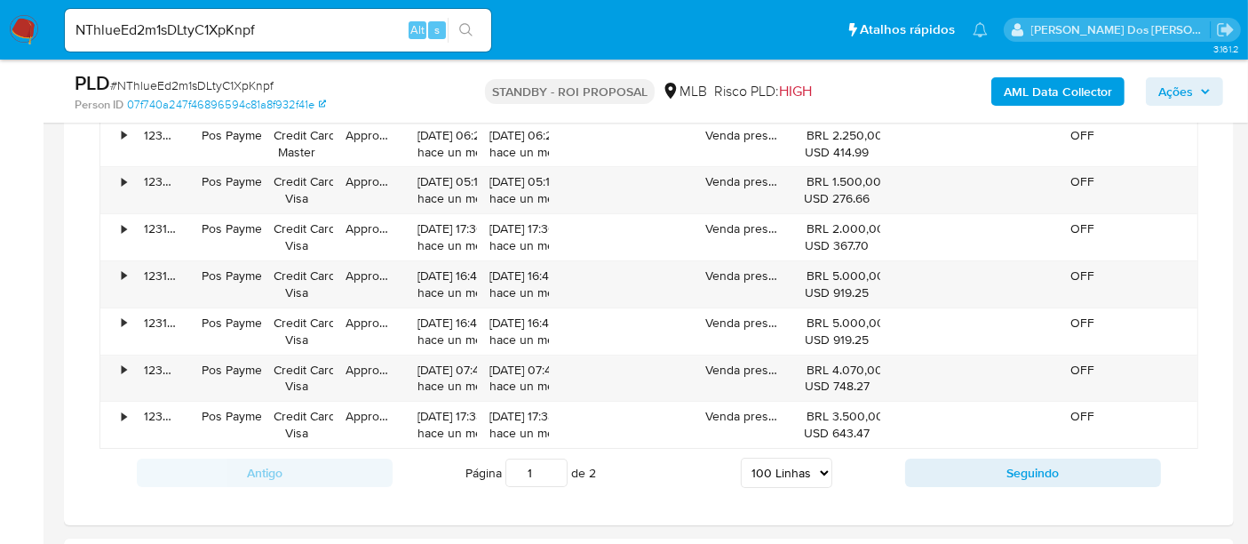
scroll to position [6020, 0]
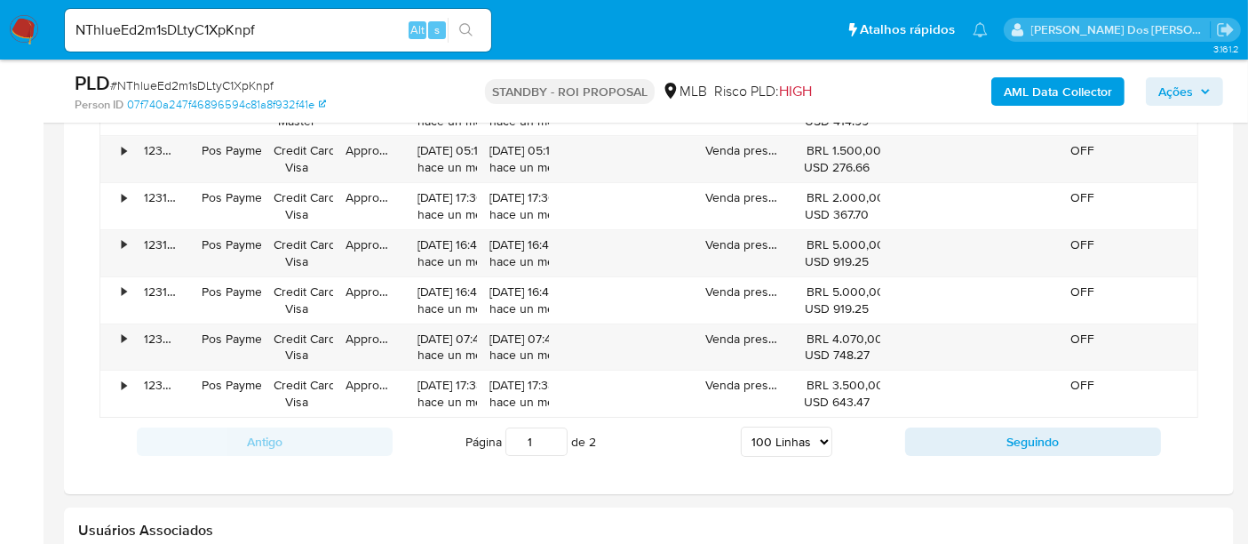
click at [949, 427] on button "Seguindo" at bounding box center [1033, 441] width 256 height 28
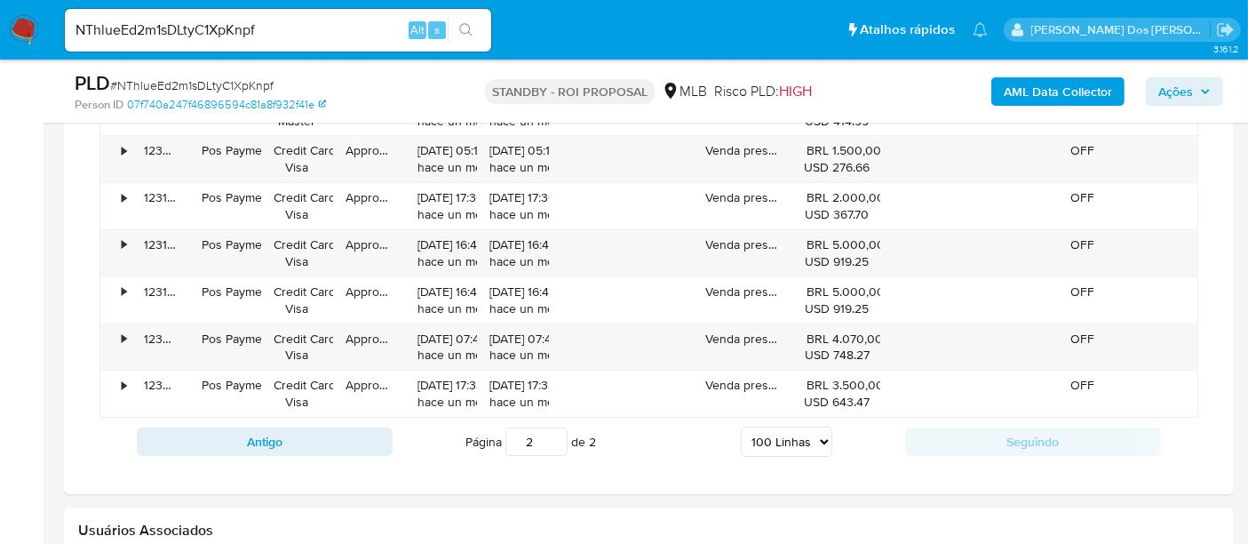
type input "2"
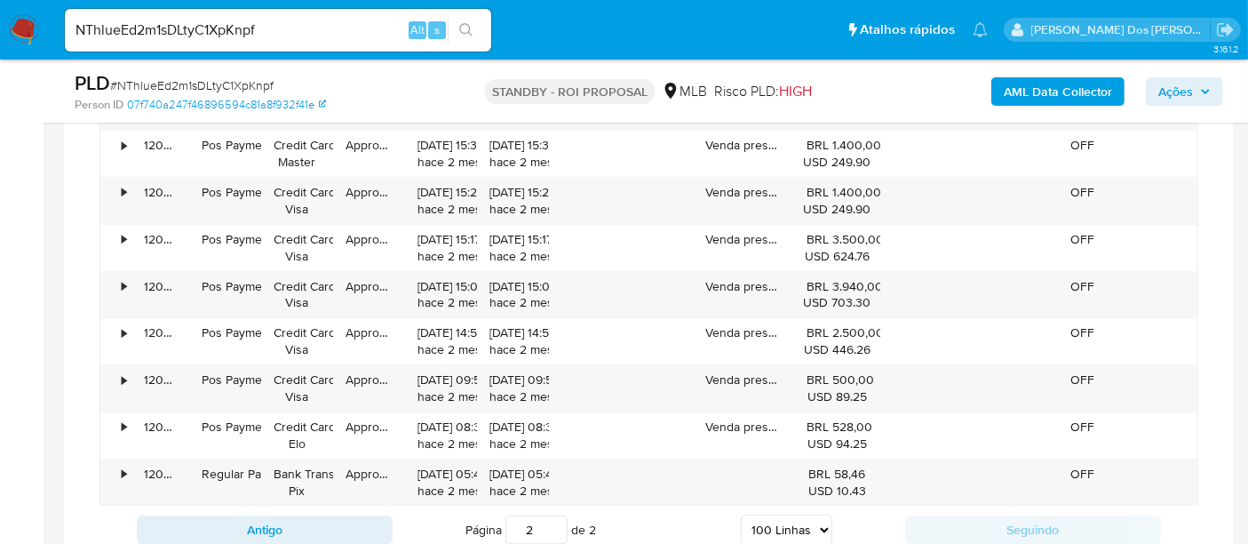
scroll to position [4608, 0]
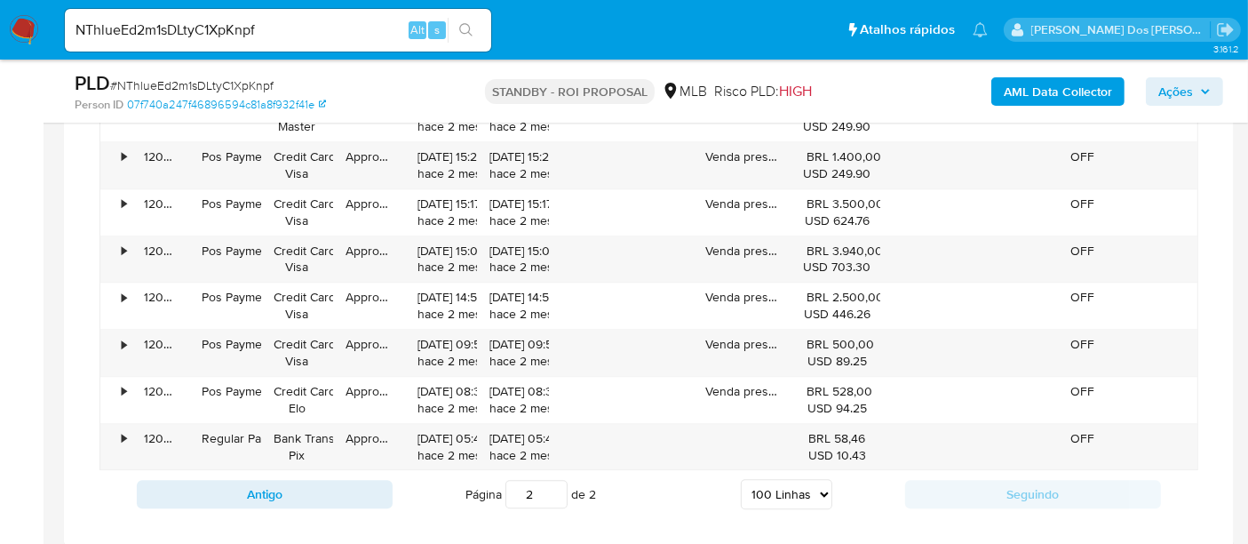
click at [203, 27] on input "NThlueEd2m1sDLtyC1XpKnpf" at bounding box center [278, 30] width 426 height 23
paste input "RjTJJoDe2BqzRhU8F52hZlLx"
type input "RjTJJoDe2BqzRhU8F52hZlLx"
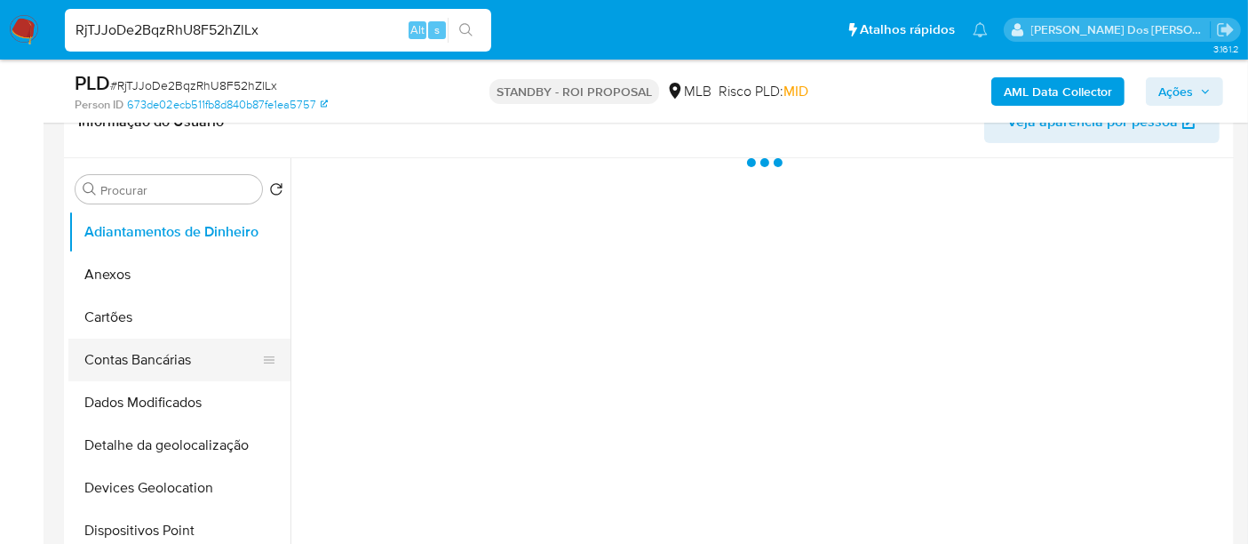
scroll to position [394, 0]
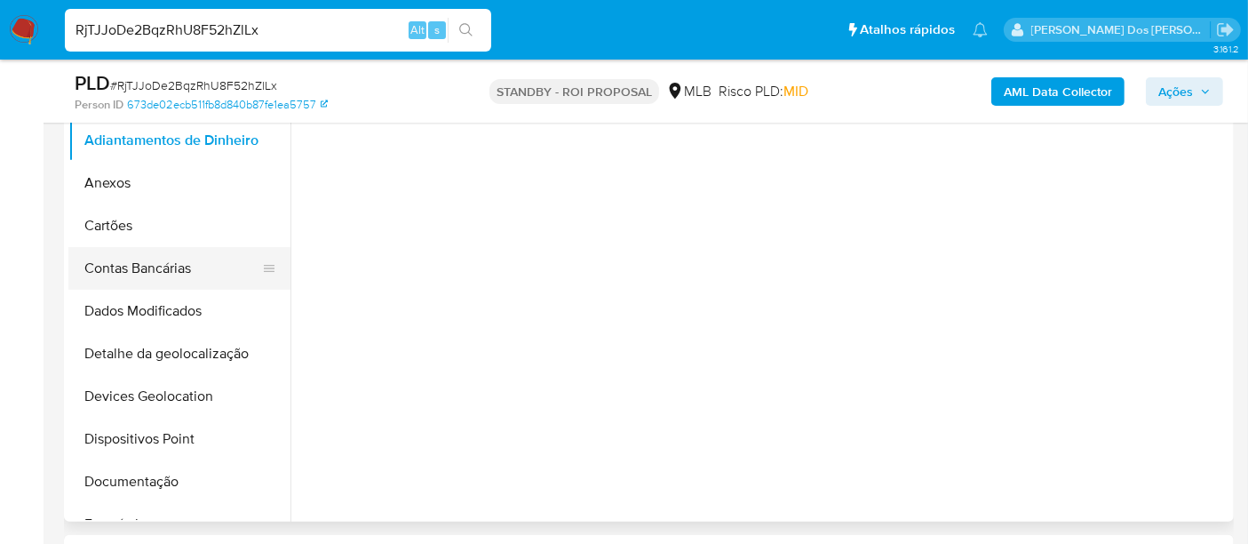
select select "10"
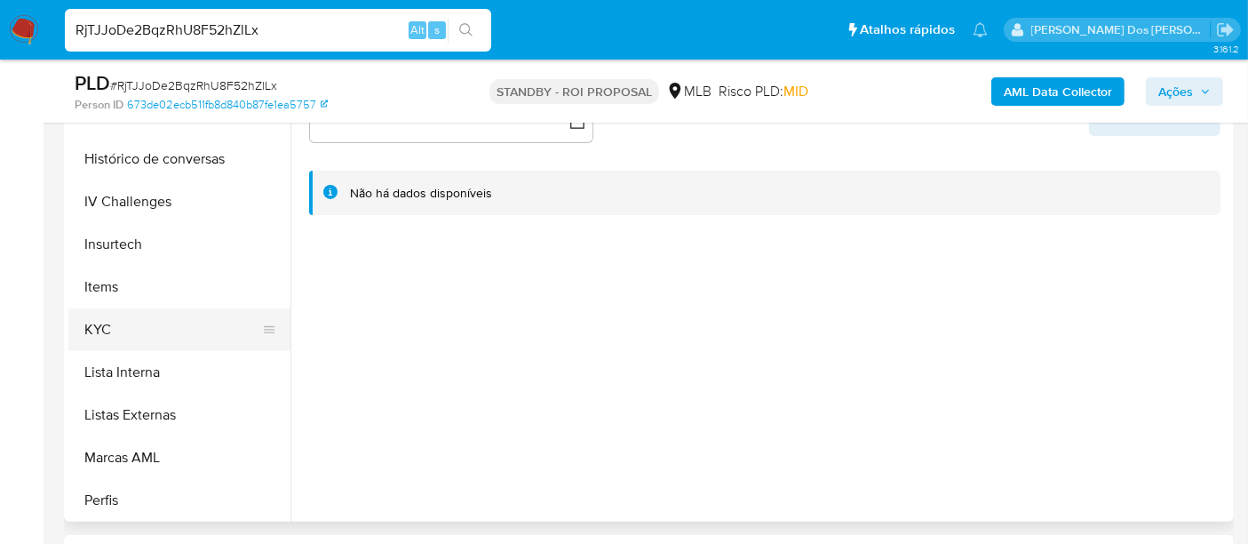
scroll to position [690, 0]
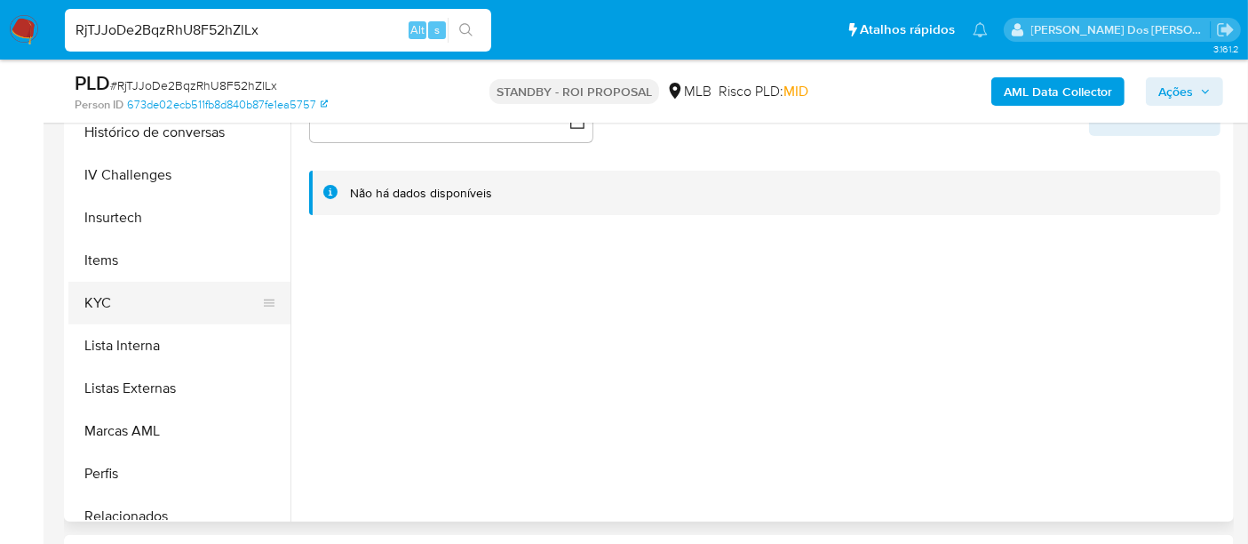
click at [107, 306] on button "KYC" at bounding box center [172, 303] width 208 height 43
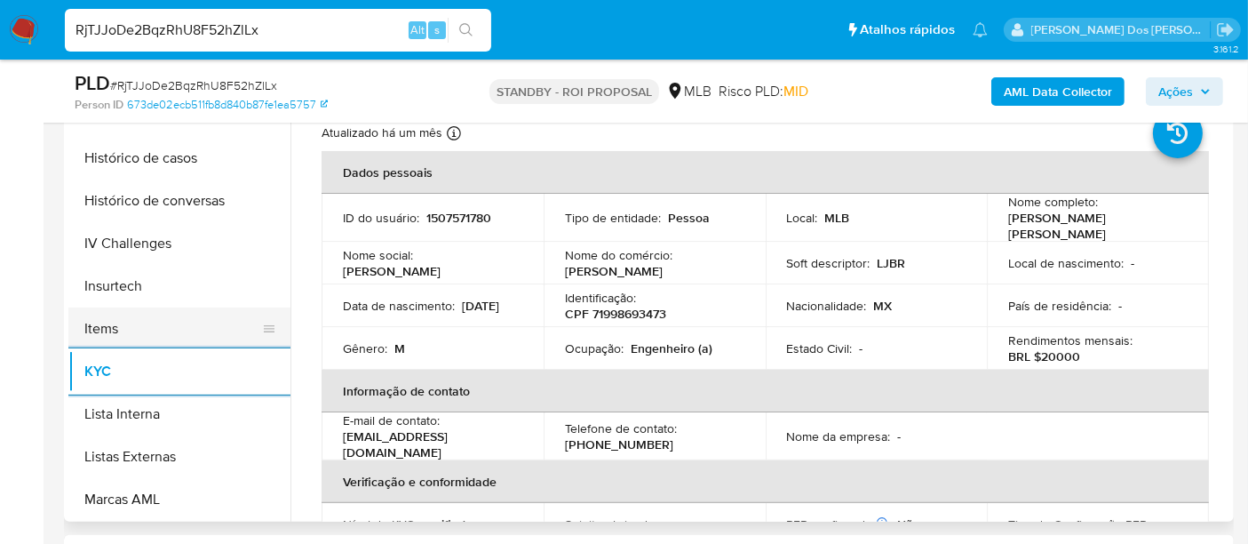
scroll to position [592, 0]
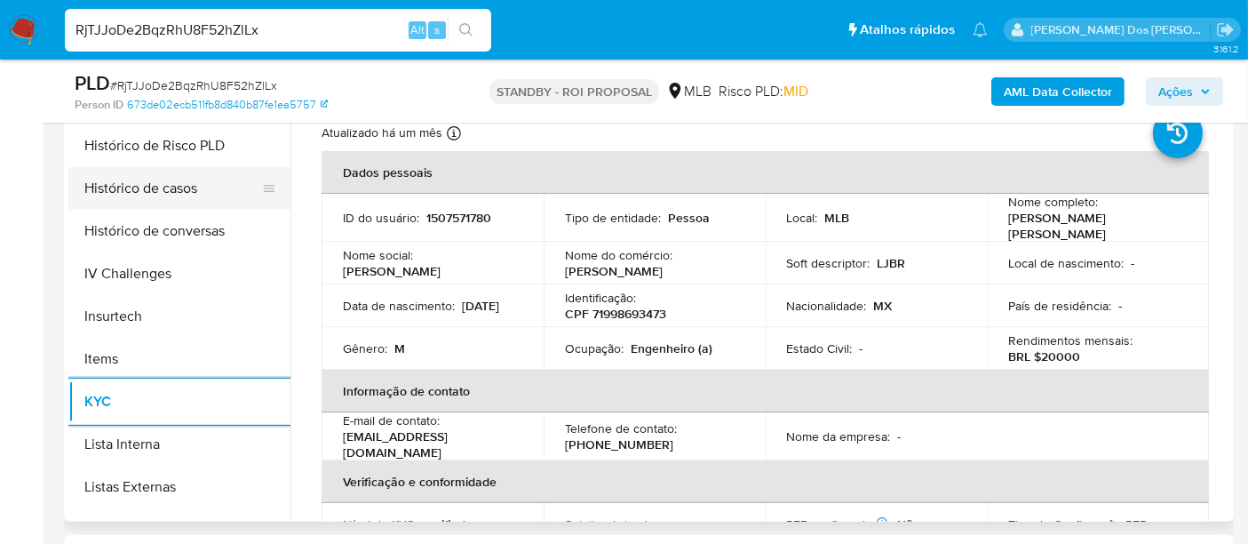
click at [160, 199] on button "Histórico de casos" at bounding box center [172, 188] width 208 height 43
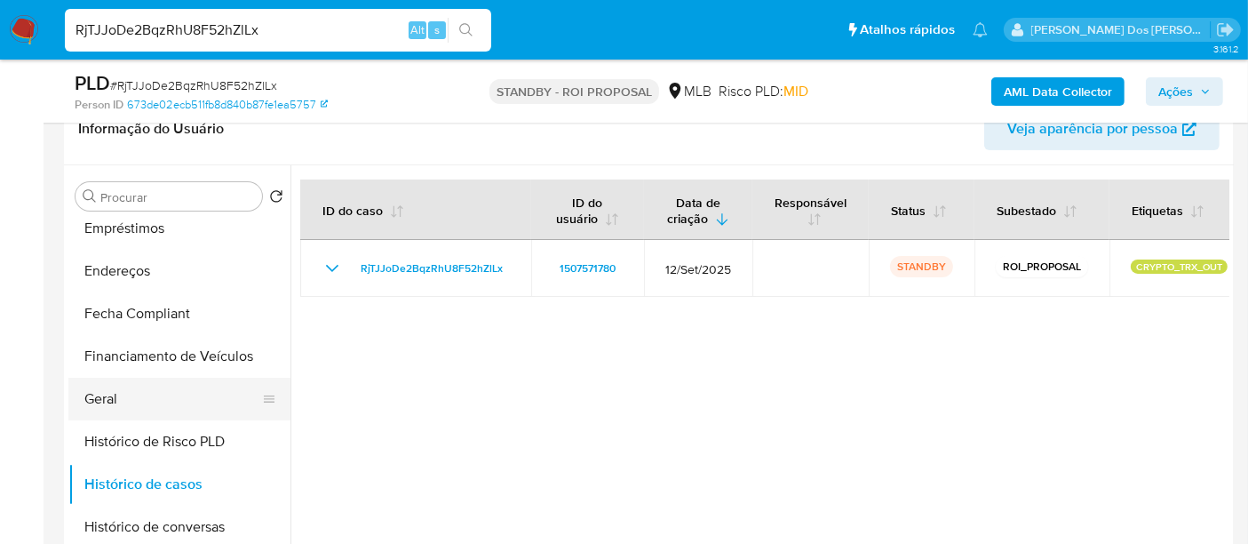
scroll to position [296, 0]
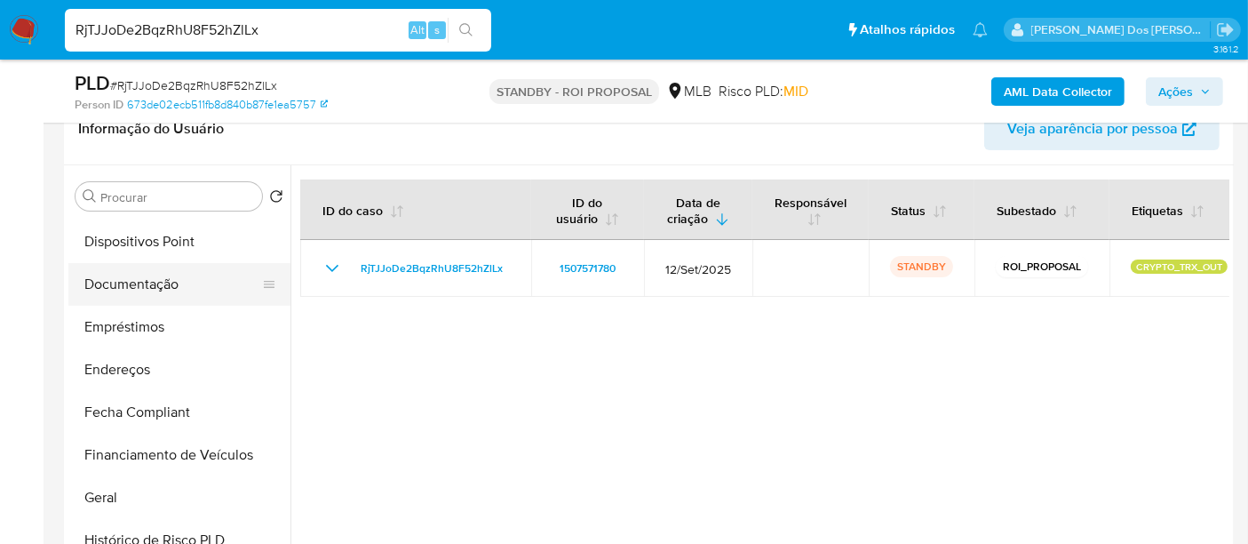
click at [153, 283] on button "Documentação" at bounding box center [172, 284] width 208 height 43
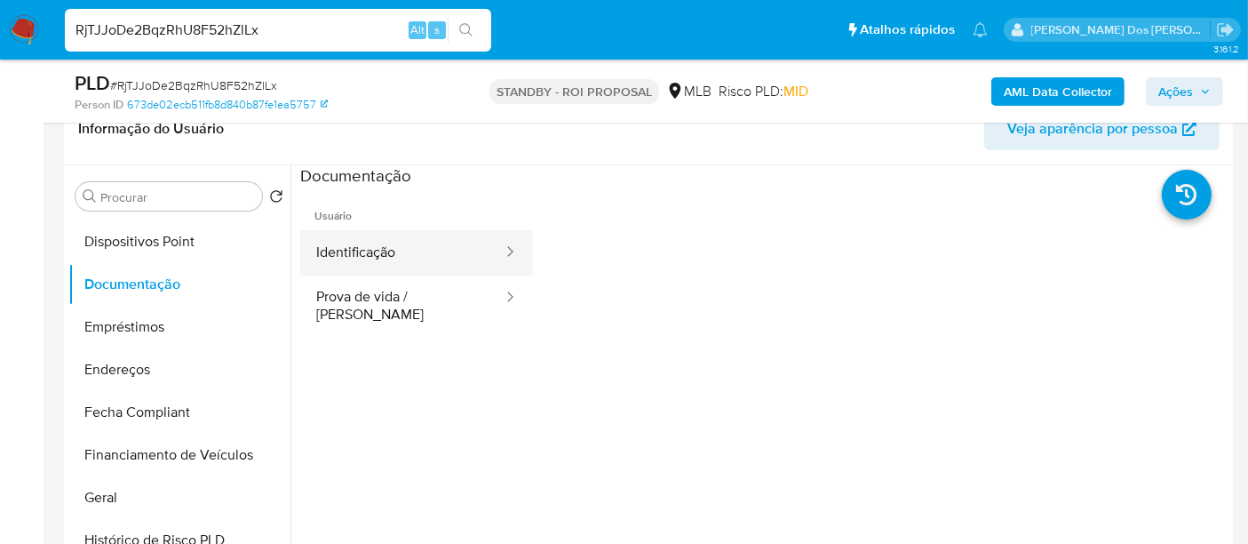
click at [381, 266] on button "Identificação" at bounding box center [402, 252] width 204 height 45
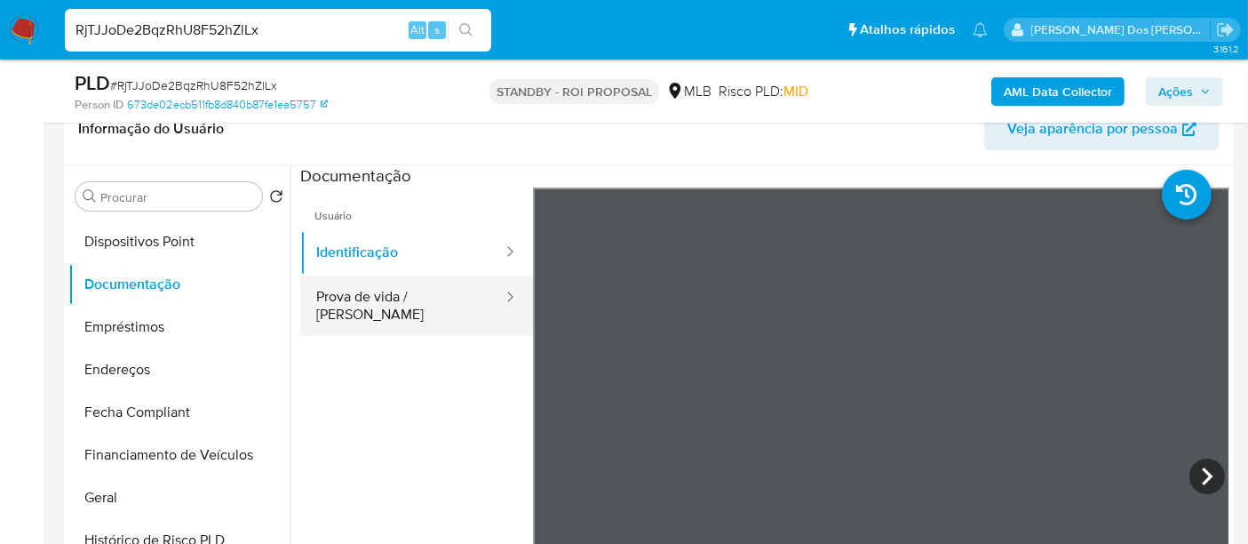
click at [378, 299] on button "Prova de vida / [PERSON_NAME]" at bounding box center [402, 305] width 204 height 60
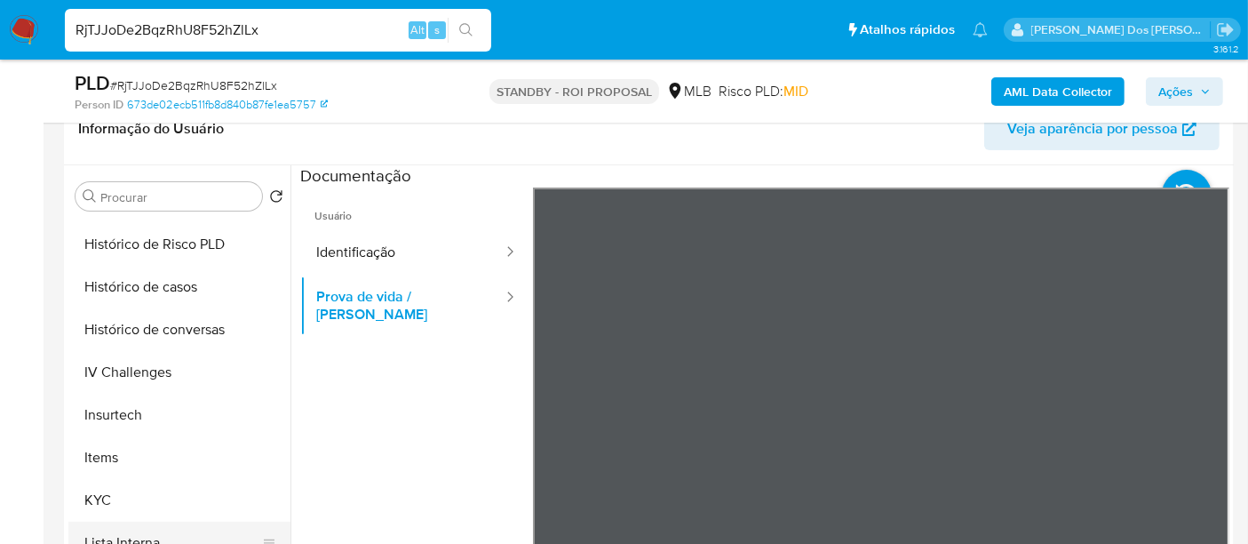
scroll to position [920, 0]
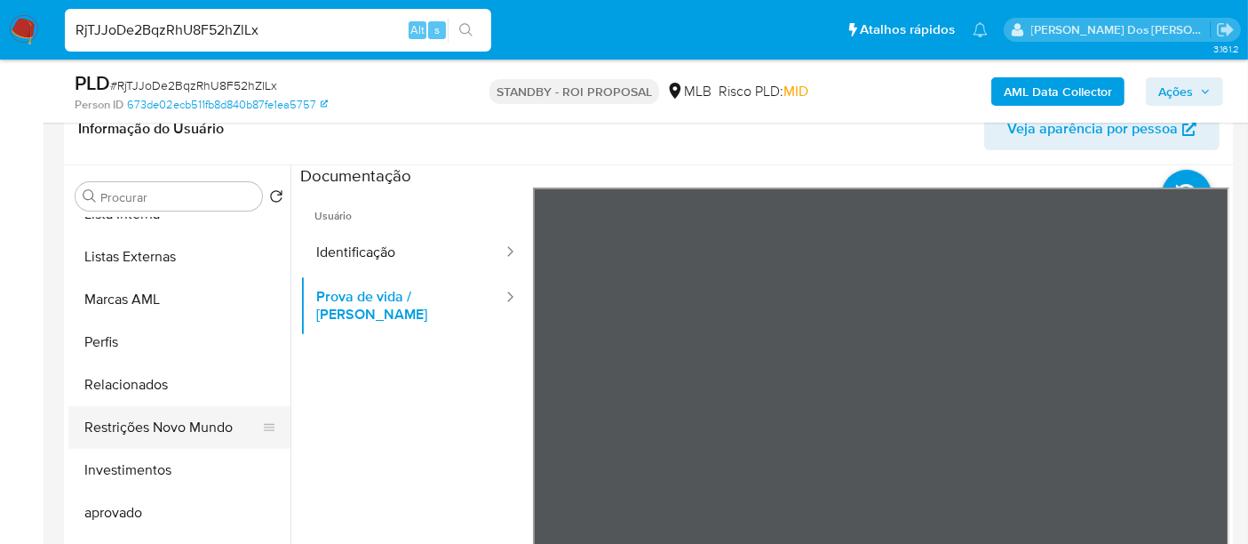
click at [206, 422] on button "Restrições Novo Mundo" at bounding box center [172, 427] width 208 height 43
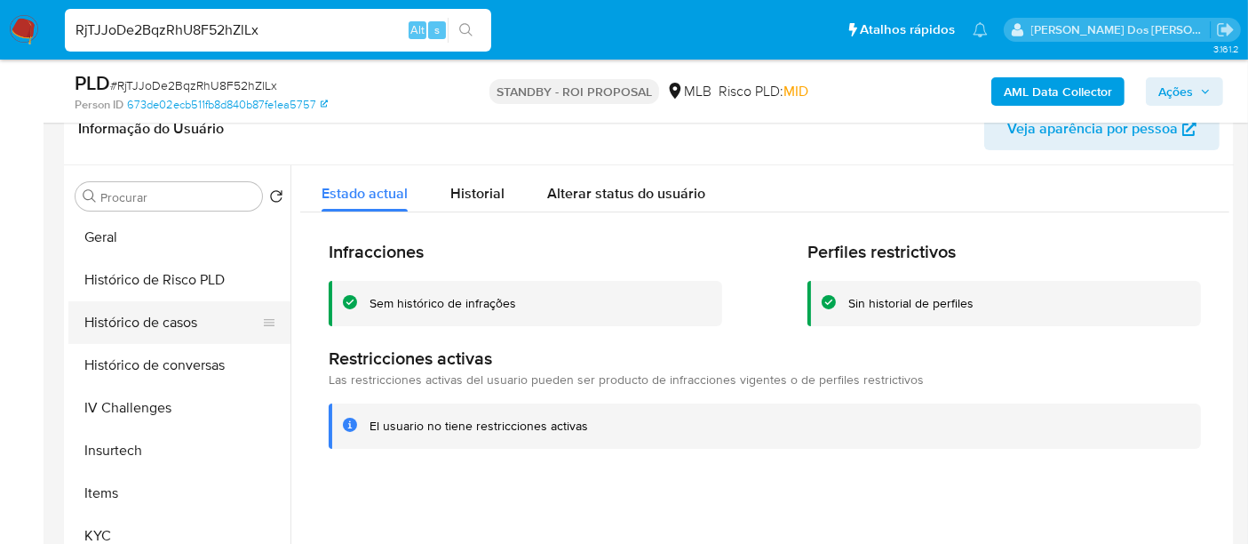
scroll to position [525, 0]
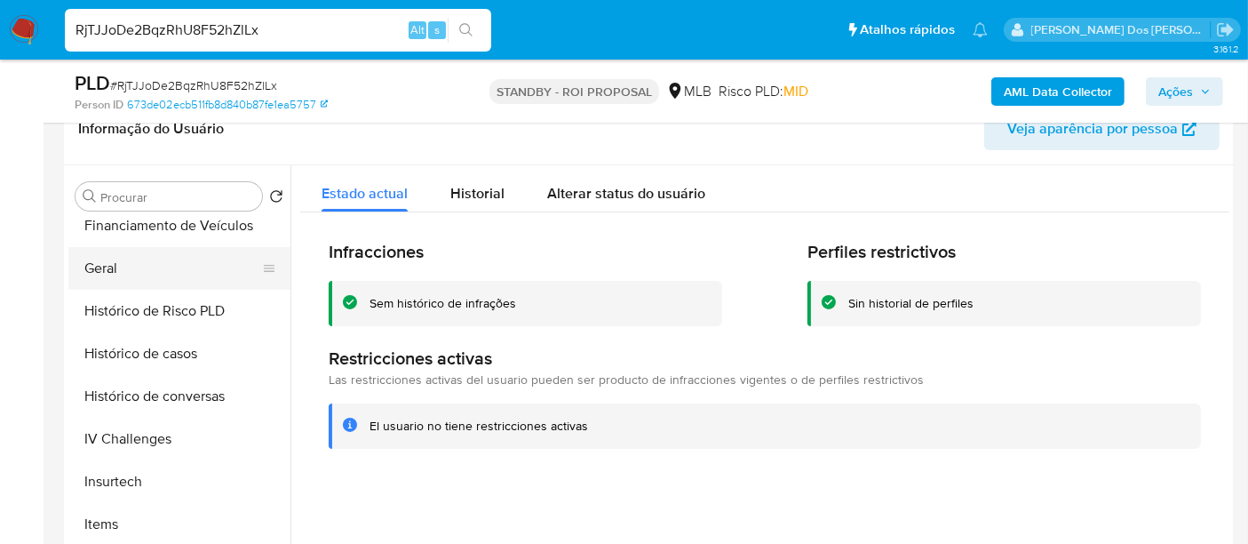
click at [111, 270] on button "Geral" at bounding box center [172, 268] width 208 height 43
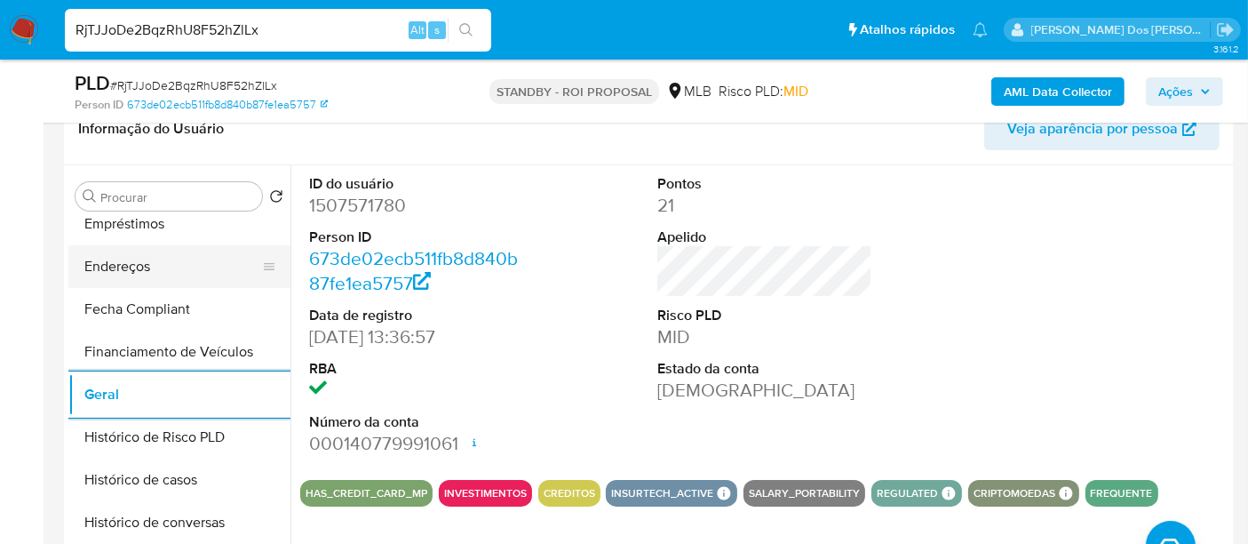
scroll to position [229, 0]
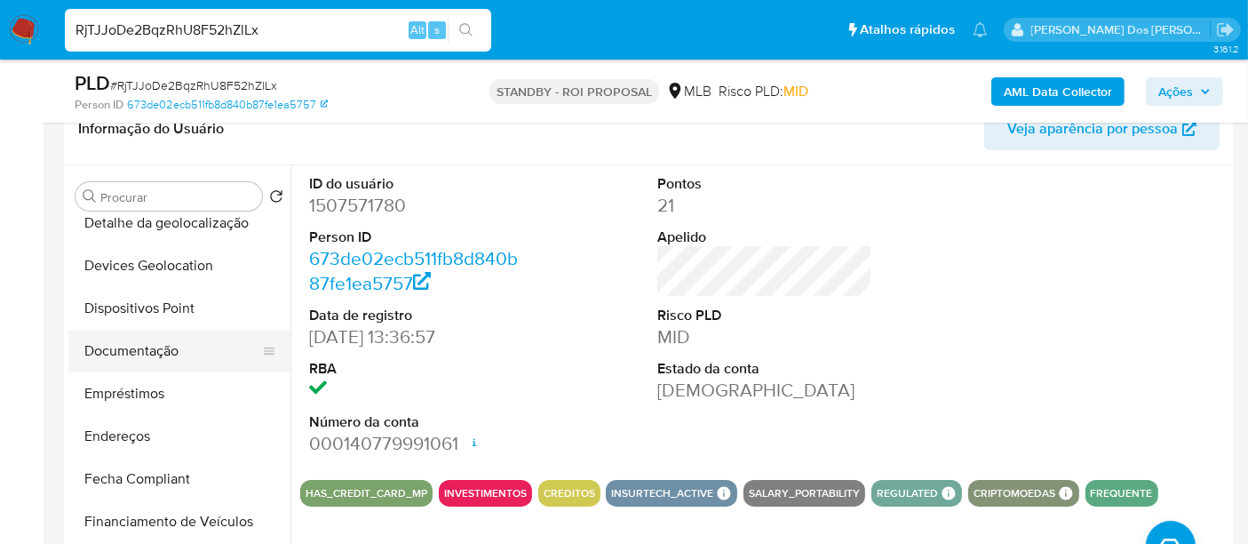
click at [164, 354] on button "Documentação" at bounding box center [172, 351] width 208 height 43
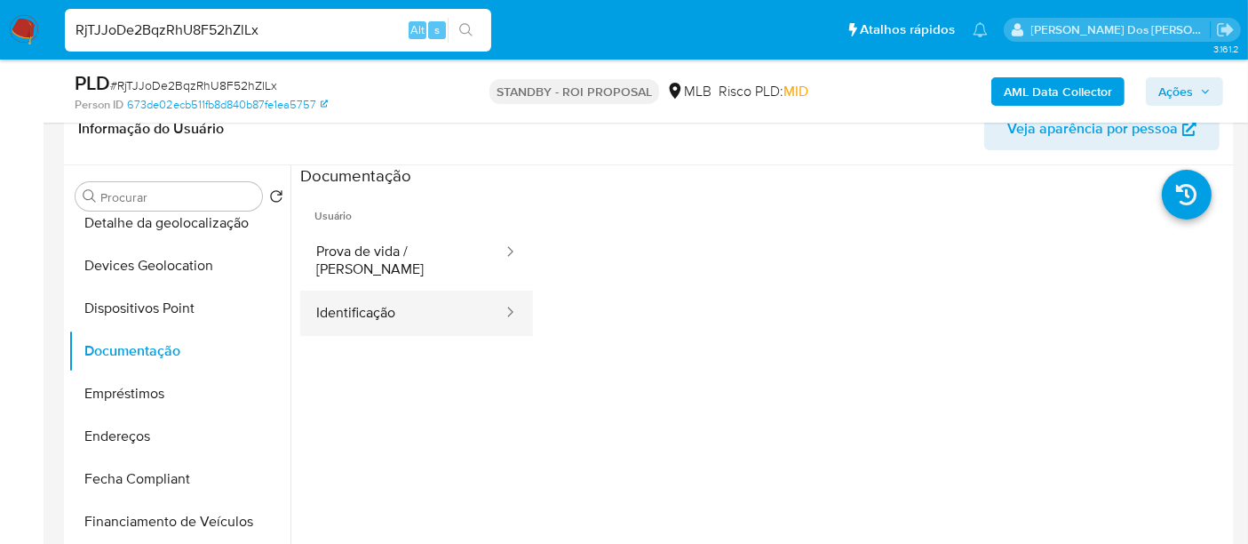
click at [362, 290] on button "Identificação" at bounding box center [402, 312] width 204 height 45
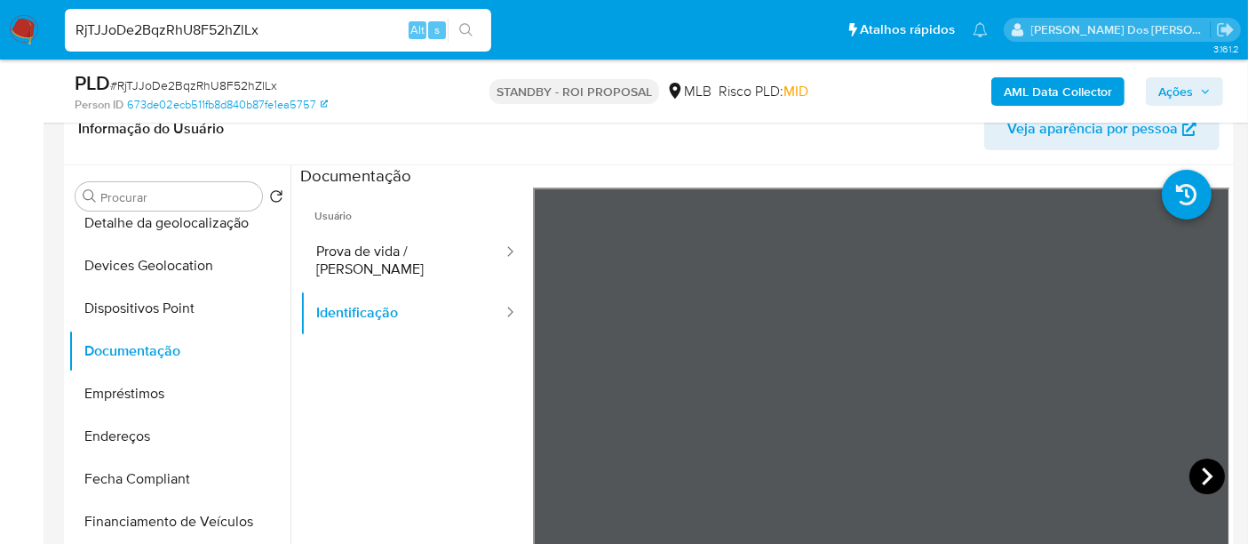
click at [1205, 480] on icon at bounding box center [1207, 476] width 36 height 36
click at [552, 468] on icon at bounding box center [555, 476] width 36 height 36
click at [304, 25] on input "RjTJJoDe2BqzRhU8F52hZlLx" at bounding box center [278, 30] width 426 height 23
click at [302, 27] on input "RjTJJoDe2BqzRhU8F52hZlLx" at bounding box center [278, 30] width 426 height 23
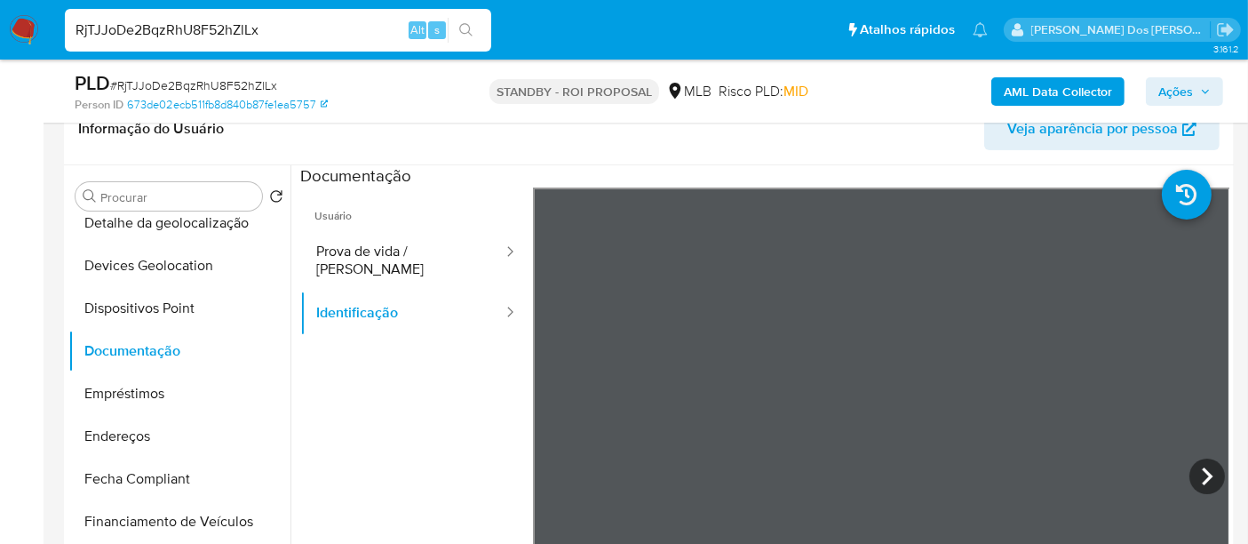
paste input "L9OrxSCghWeR93lEXSL90anI"
type input "L9OrxSCghWeR93lEXSL90anI"
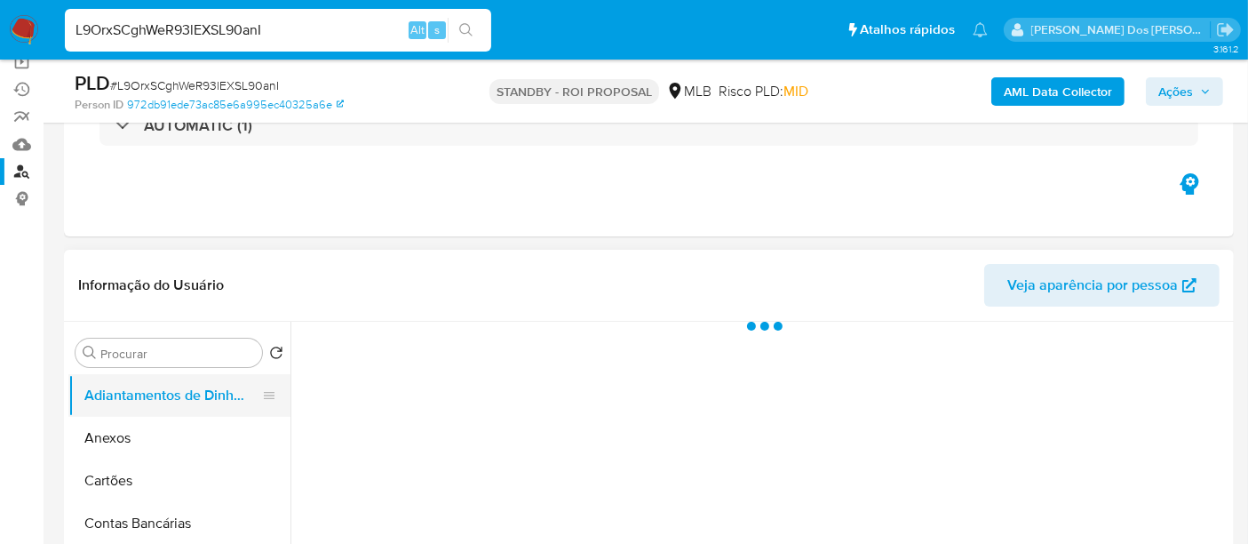
scroll to position [296, 0]
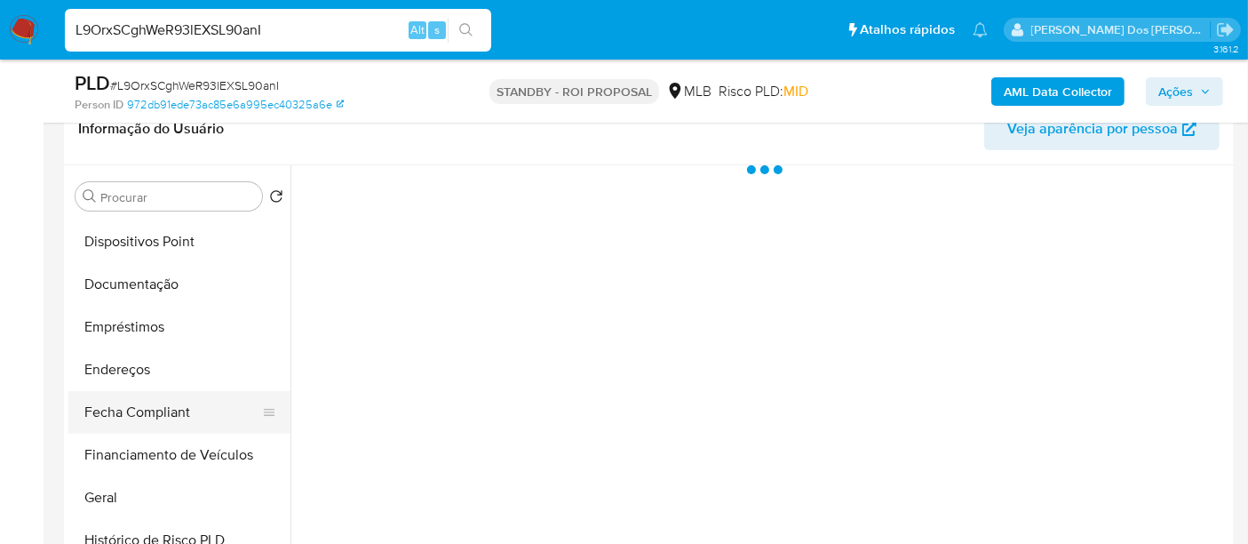
select select "10"
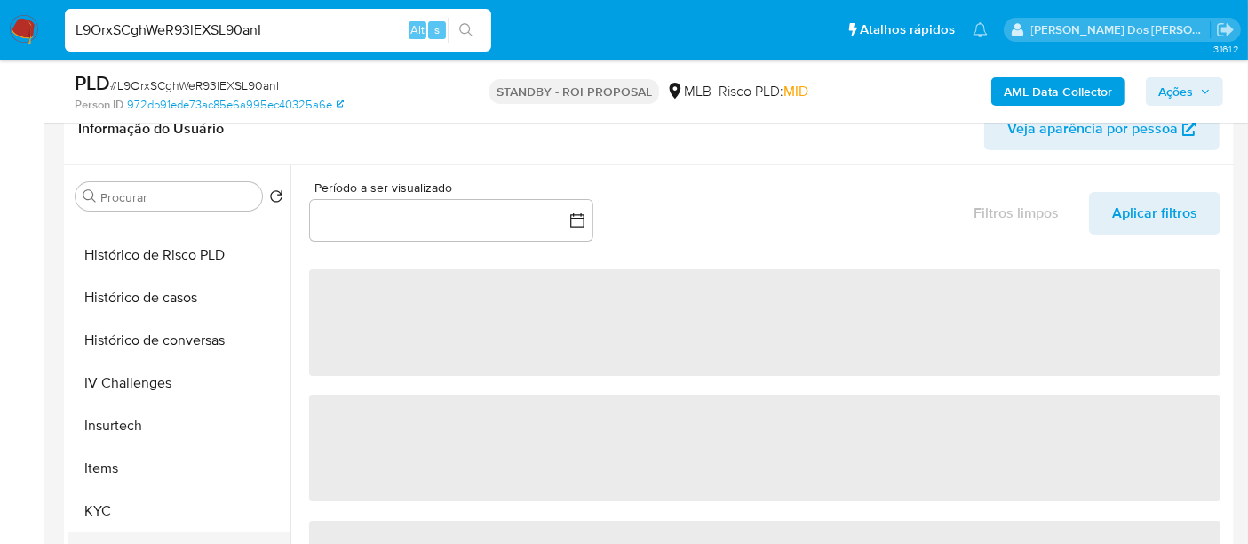
scroll to position [789, 0]
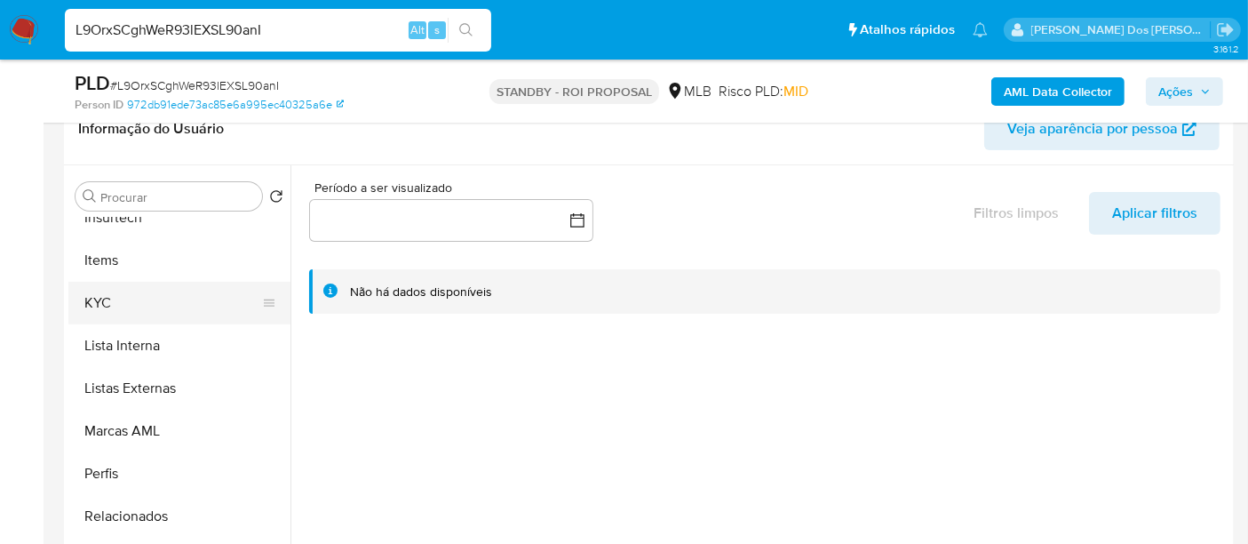
click at [109, 303] on button "KYC" at bounding box center [172, 303] width 208 height 43
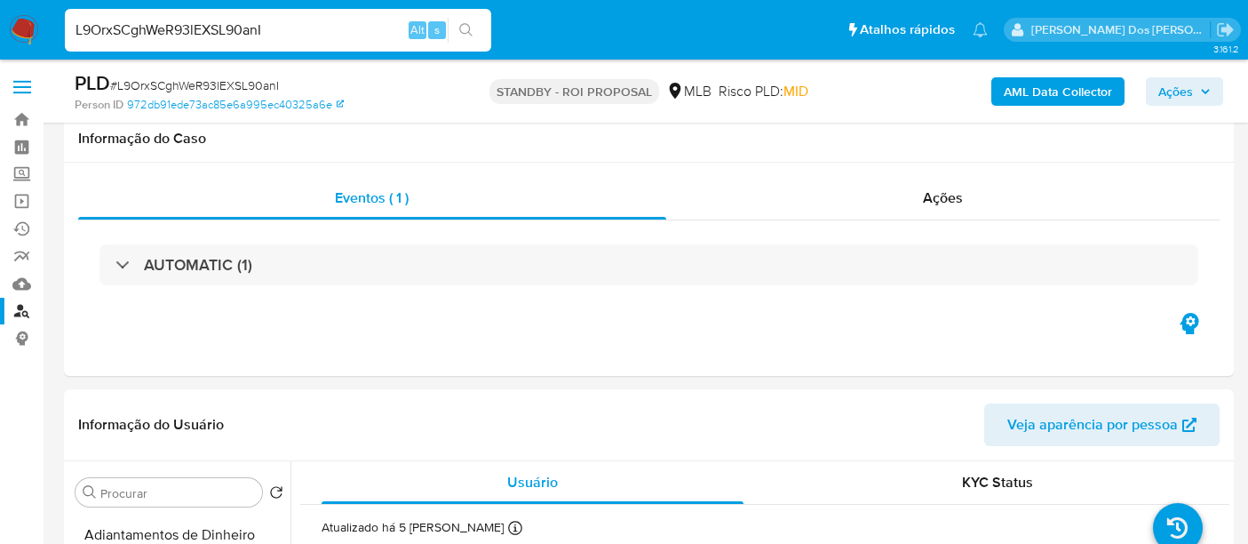
select select "10"
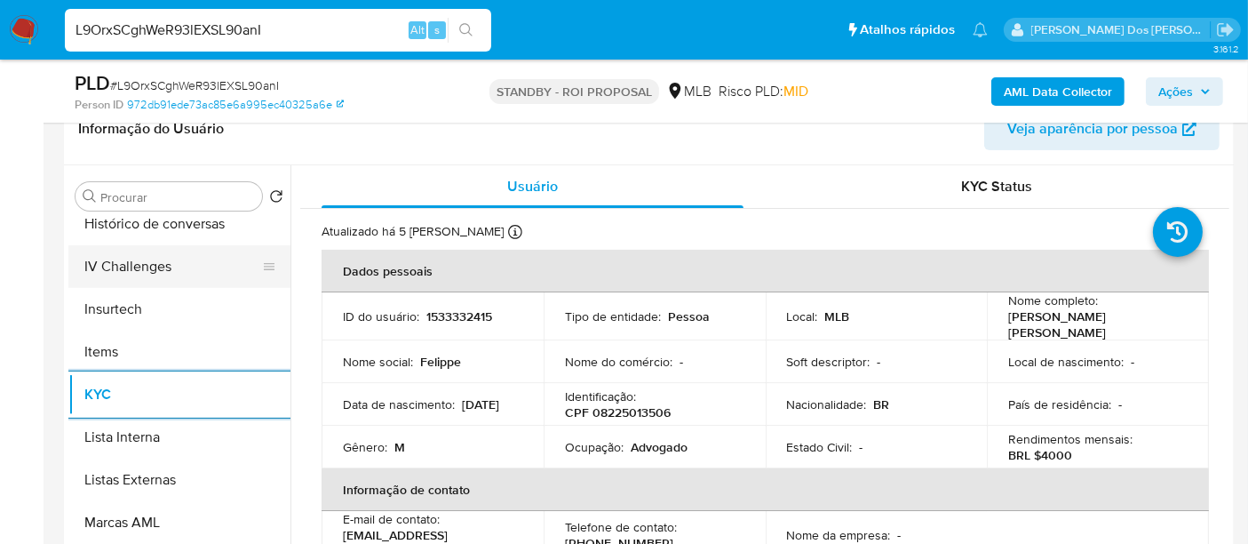
scroll to position [592, 0]
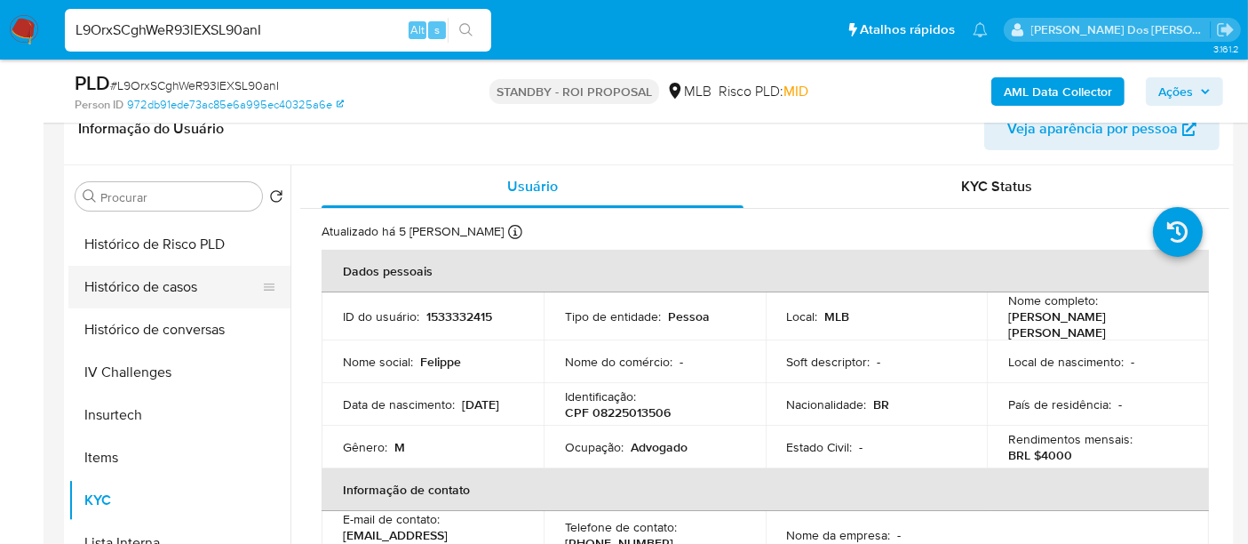
click at [156, 293] on button "Histórico de casos" at bounding box center [172, 287] width 208 height 43
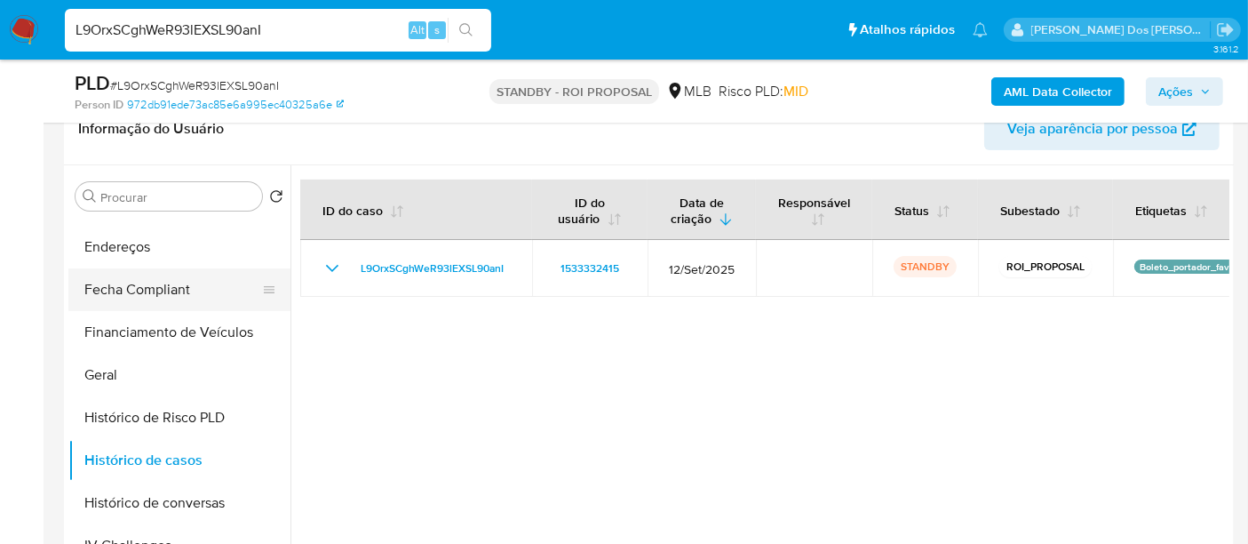
scroll to position [296, 0]
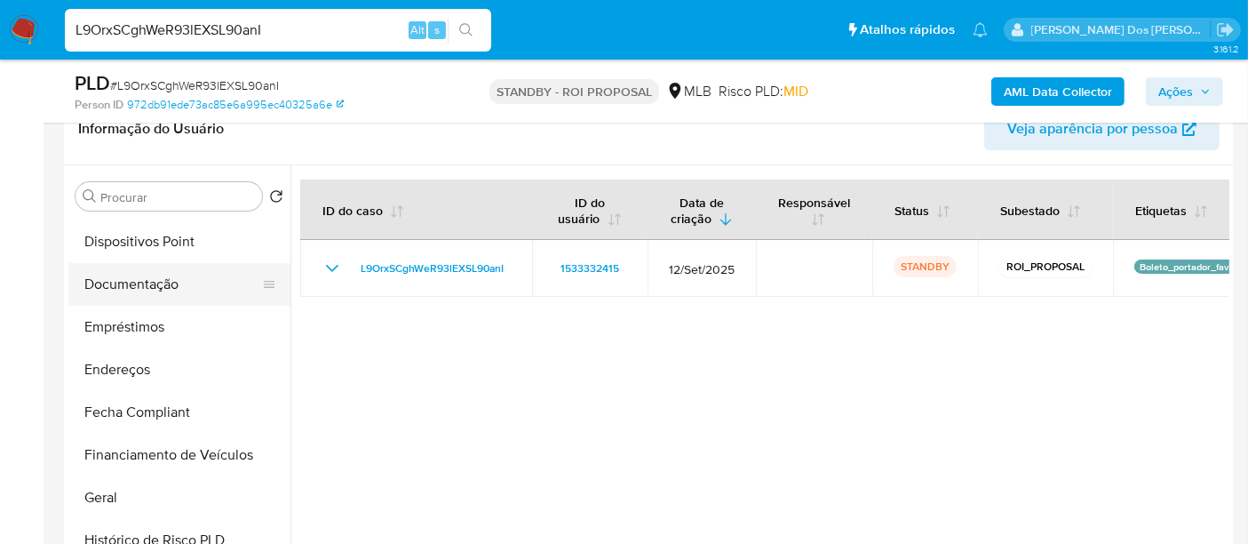
click at [160, 282] on button "Documentação" at bounding box center [172, 284] width 208 height 43
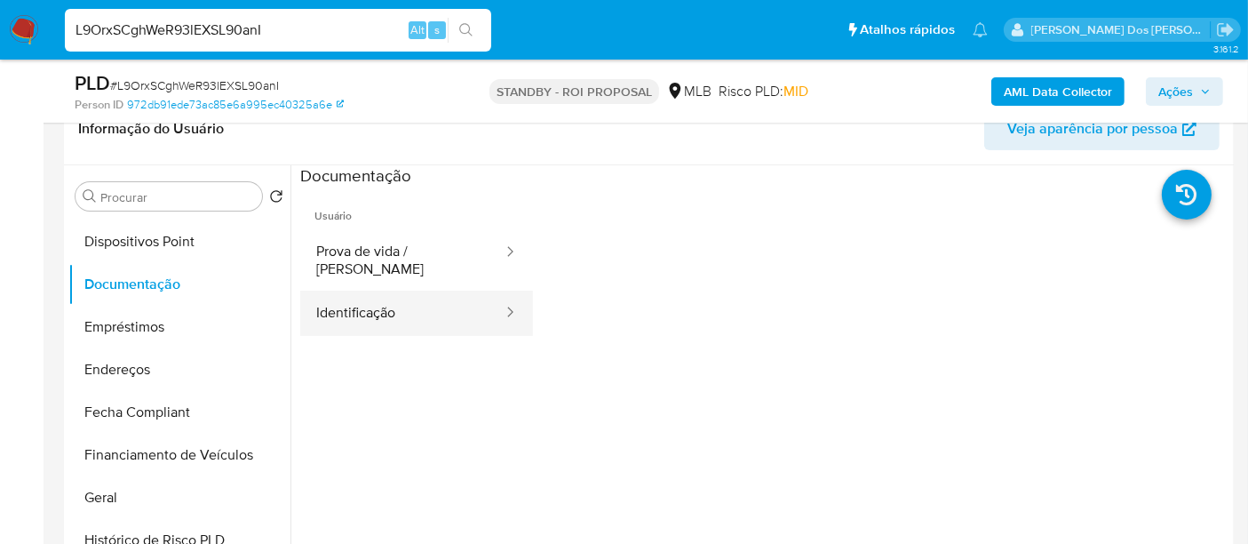
click at [390, 298] on button "Identificação" at bounding box center [402, 312] width 204 height 45
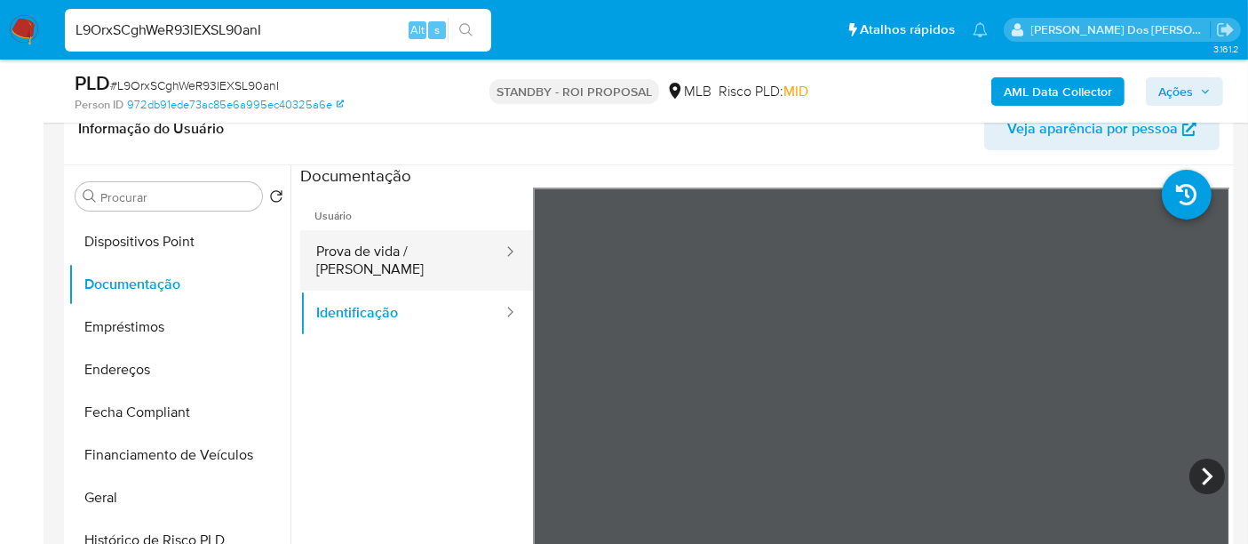
click at [409, 259] on button "Prova de vida / [PERSON_NAME]" at bounding box center [402, 260] width 204 height 60
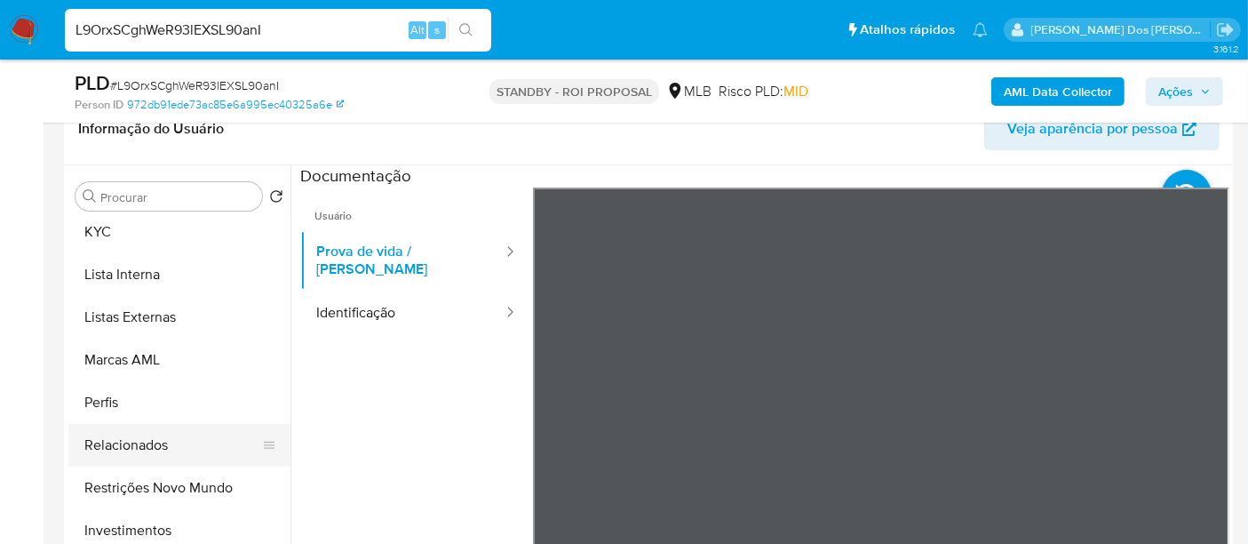
scroll to position [888, 0]
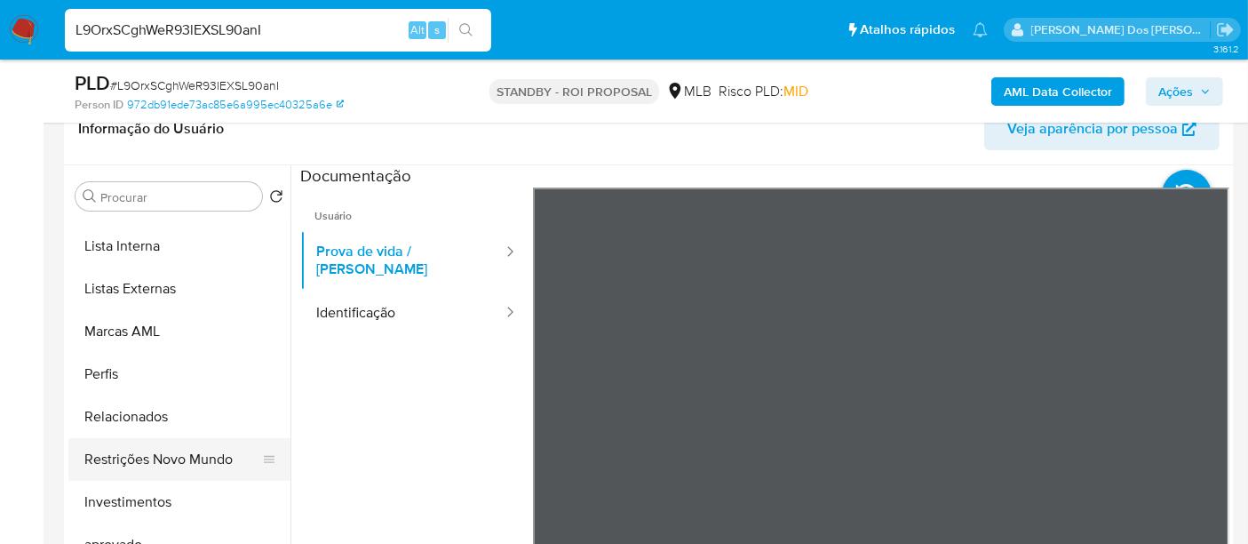
click at [186, 449] on button "Restrições Novo Mundo" at bounding box center [172, 459] width 208 height 43
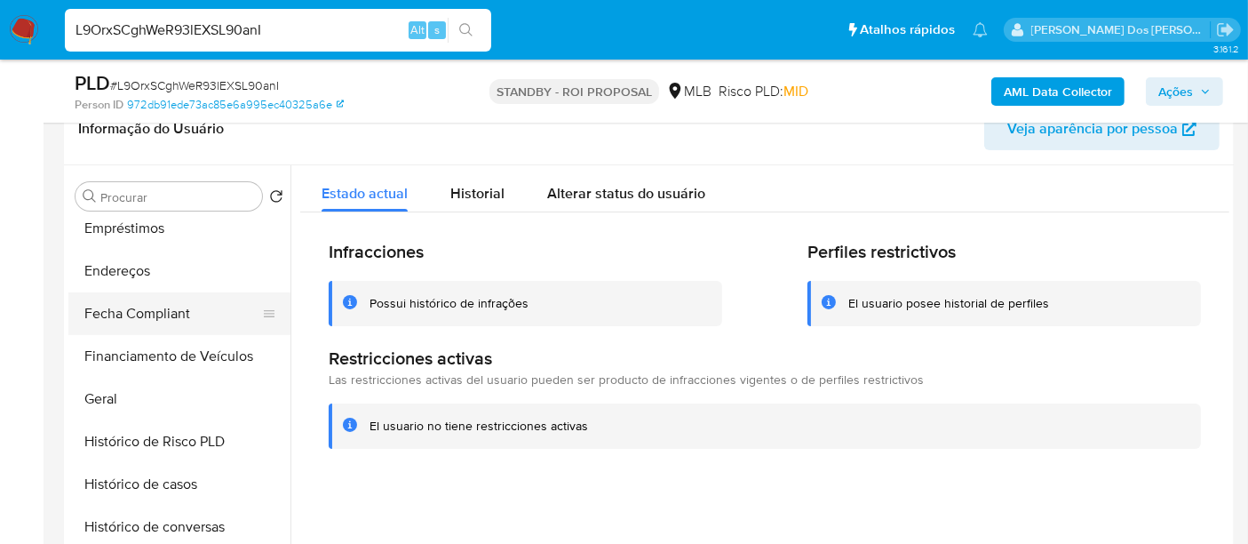
scroll to position [296, 0]
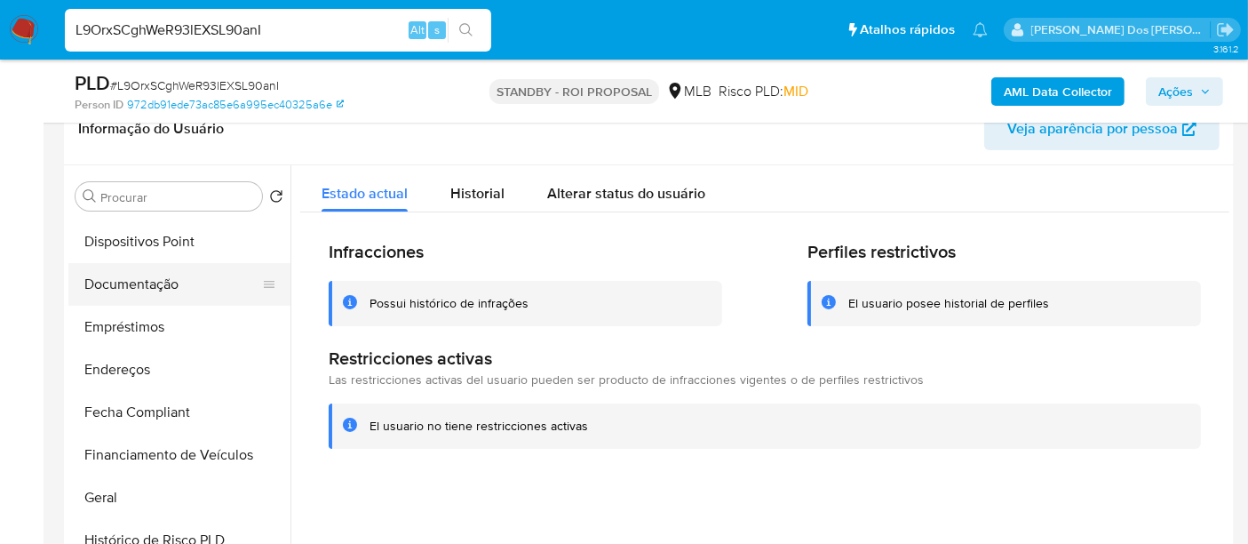
click at [135, 288] on button "Documentação" at bounding box center [172, 284] width 208 height 43
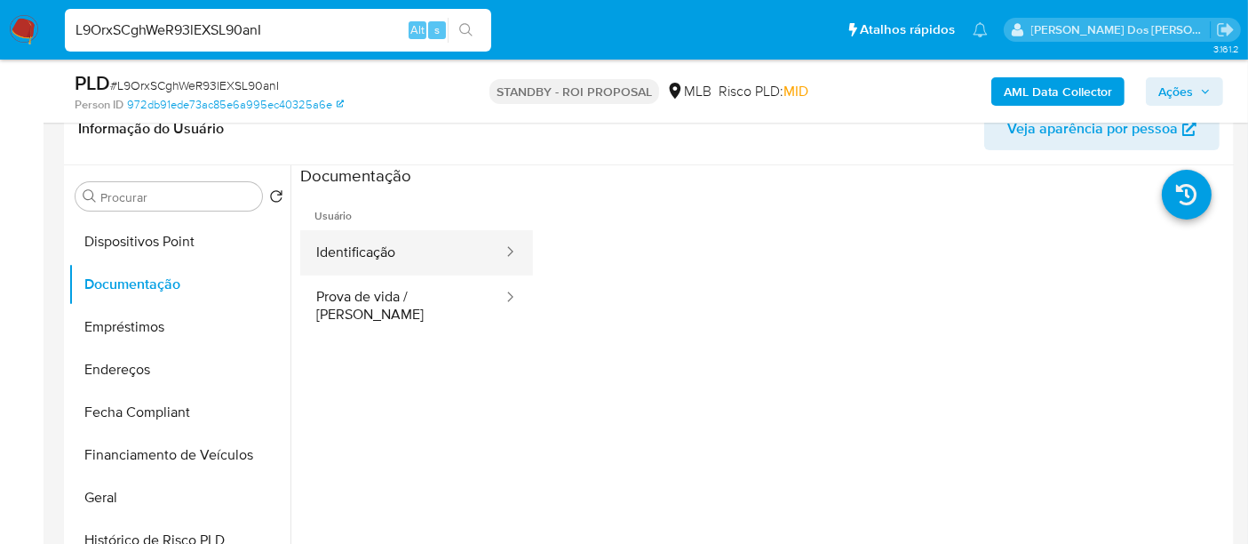
click at [393, 255] on button "Identificação" at bounding box center [402, 252] width 204 height 45
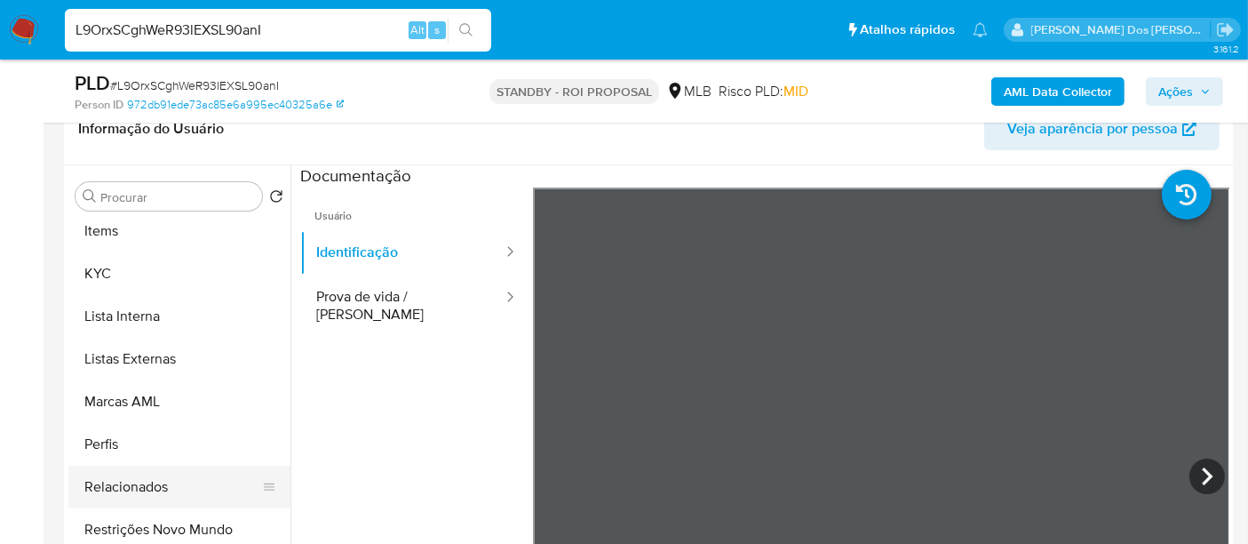
scroll to position [888, 0]
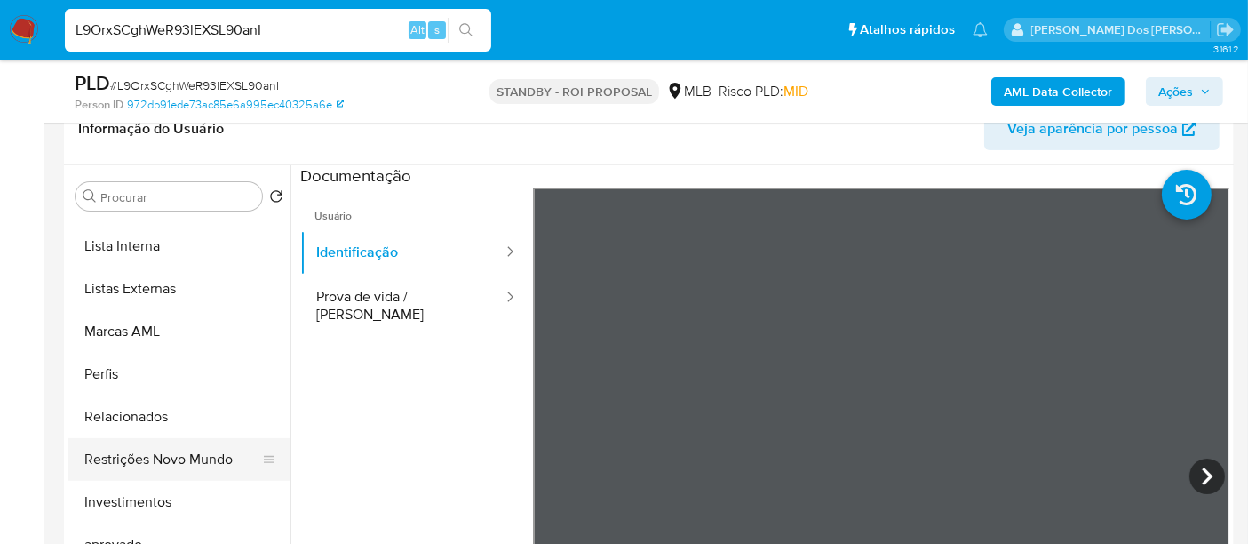
click at [209, 445] on button "Restrições Novo Mundo" at bounding box center [172, 459] width 208 height 43
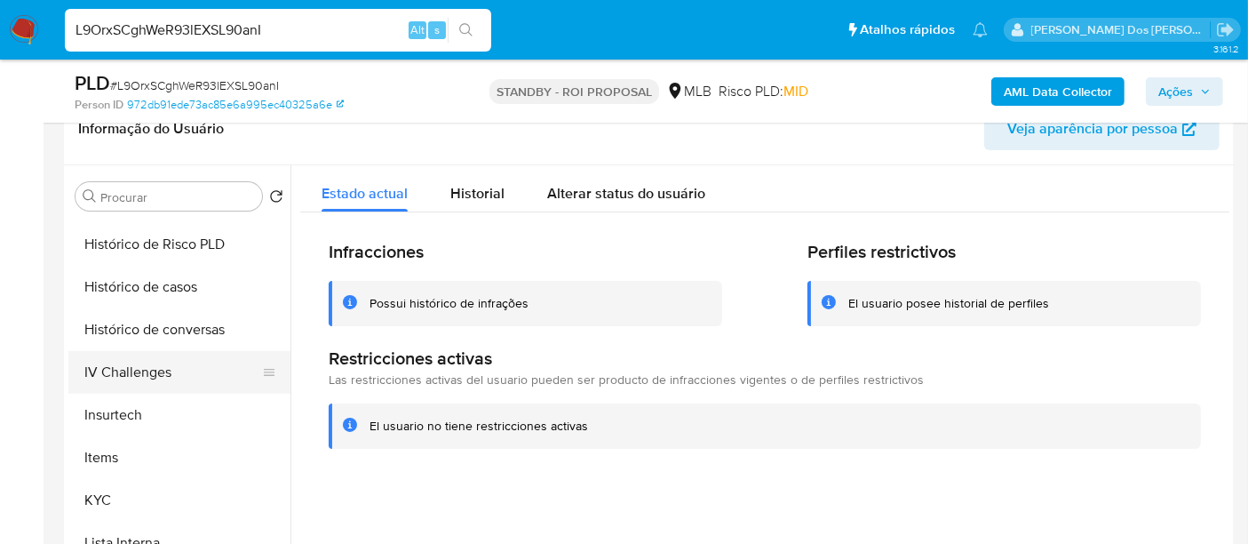
scroll to position [493, 0]
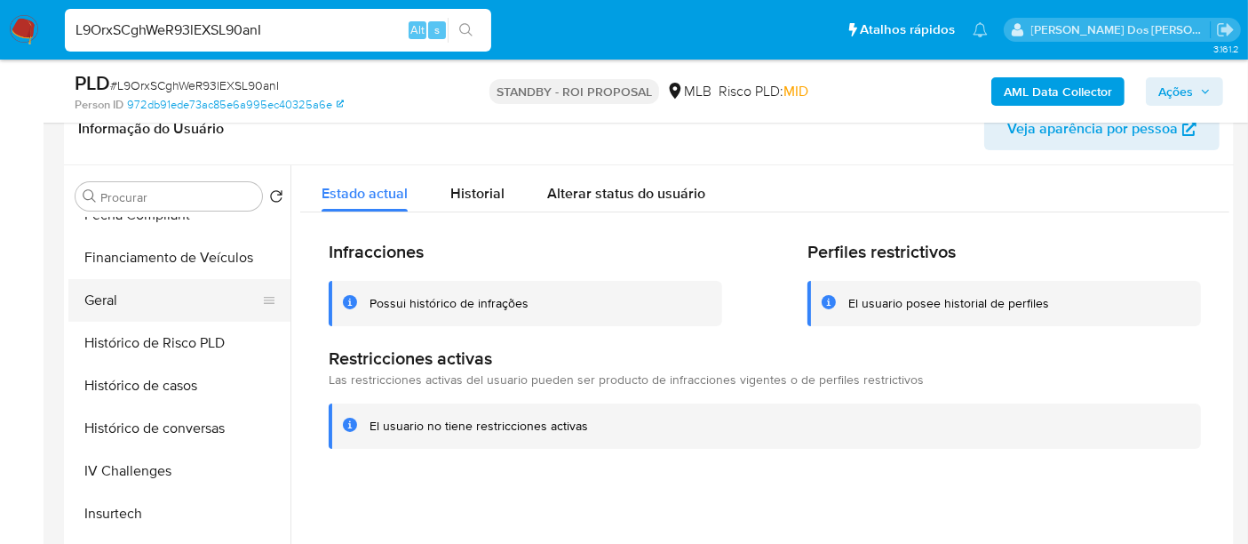
click at [99, 304] on button "Geral" at bounding box center [172, 300] width 208 height 43
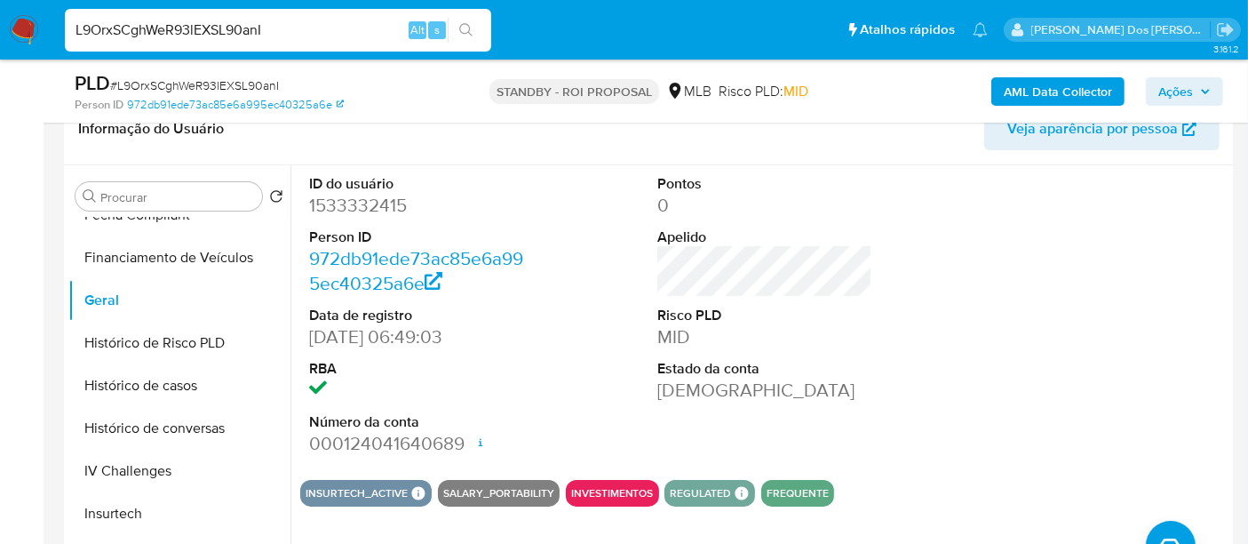
click at [314, 31] on input "L9OrxSCghWeR93lEXSL90anI" at bounding box center [278, 30] width 426 height 23
paste input "ZJZUtzRecRLmlyXyKv4zVB9w"
type input "ZJZUtzRecRLmlyXyKv4zVB9w"
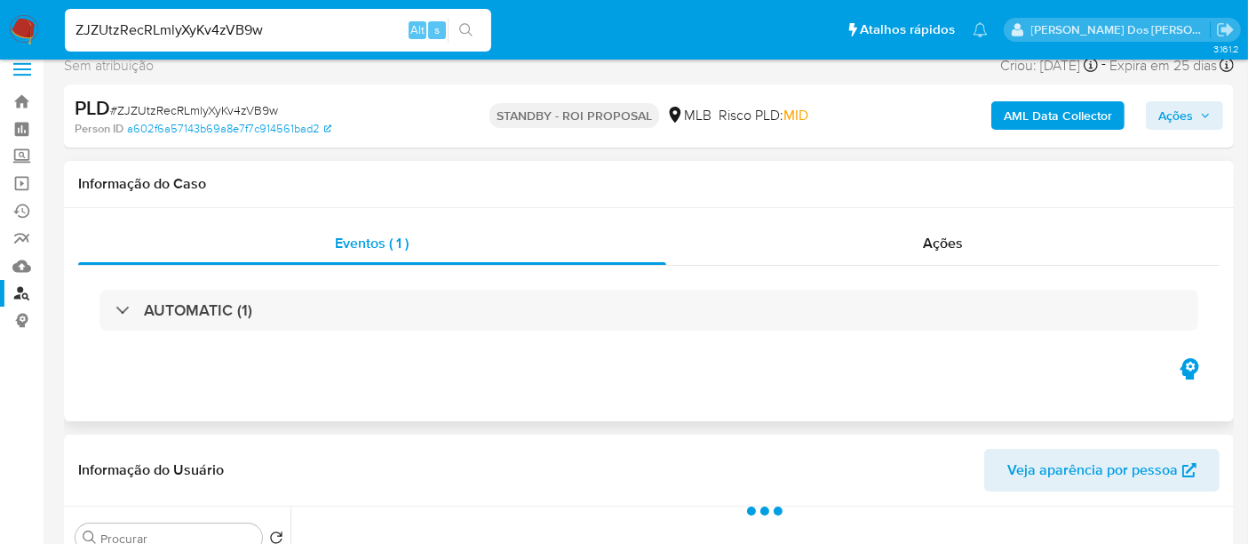
scroll to position [394, 0]
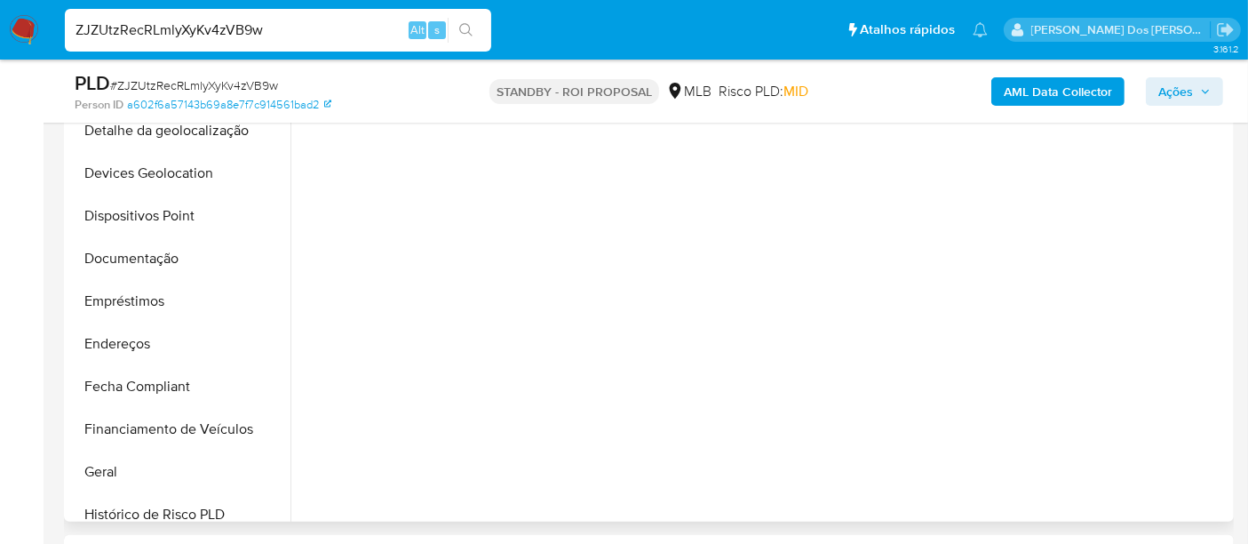
select select "10"
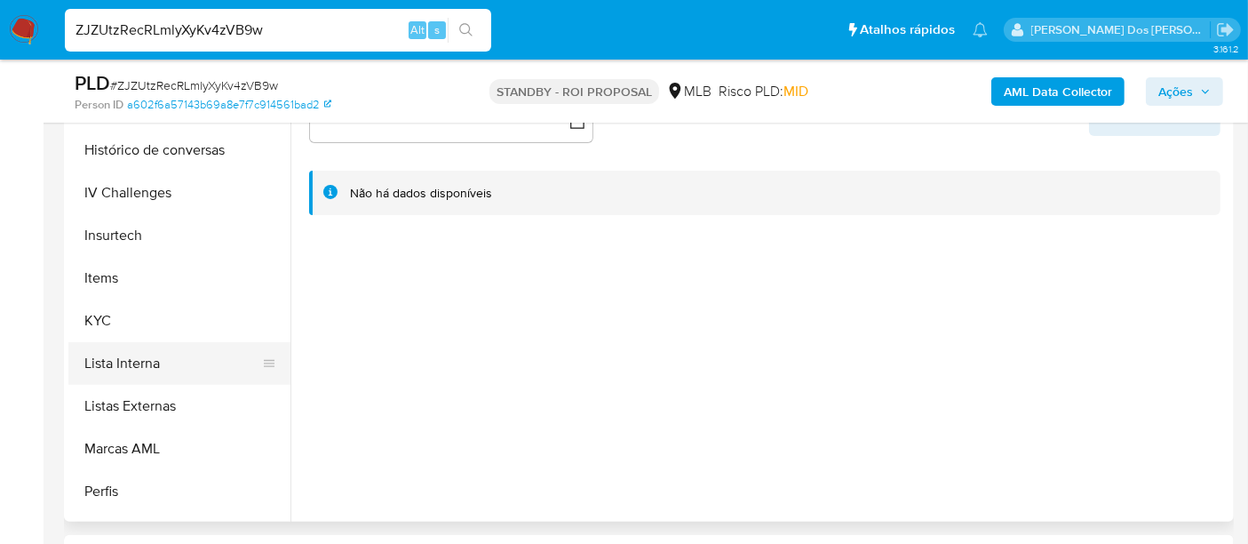
scroll to position [690, 0]
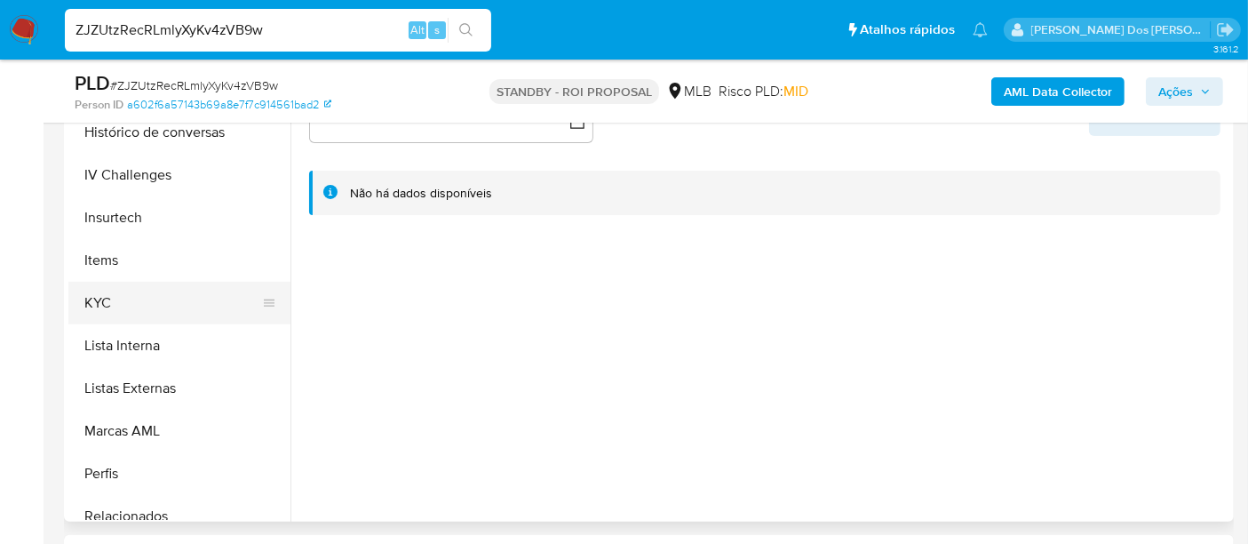
click at [107, 298] on button "KYC" at bounding box center [172, 303] width 208 height 43
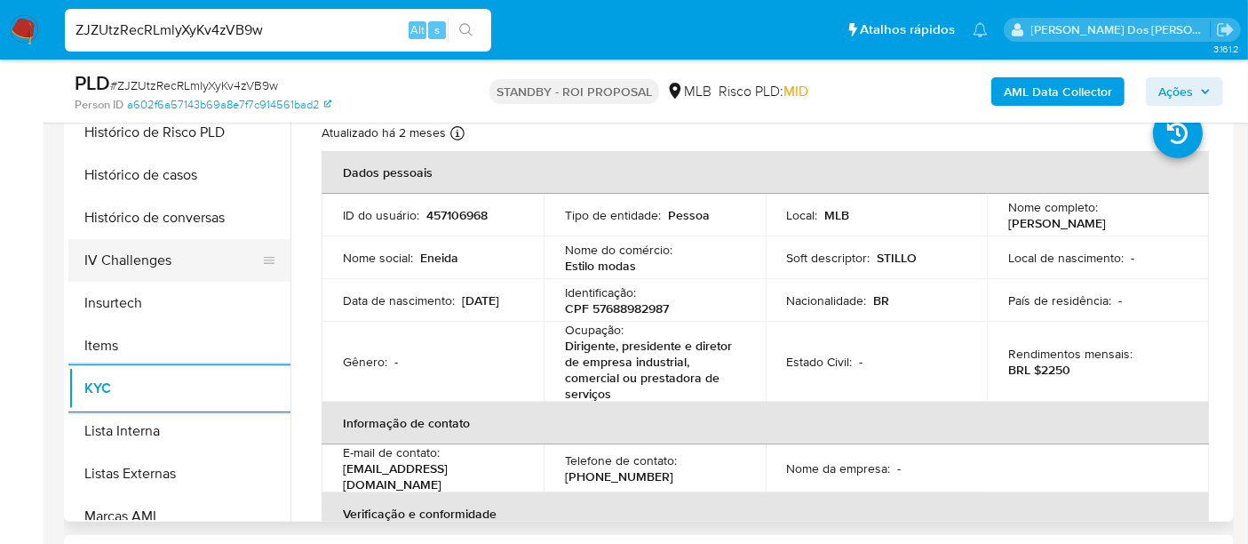
scroll to position [493, 0]
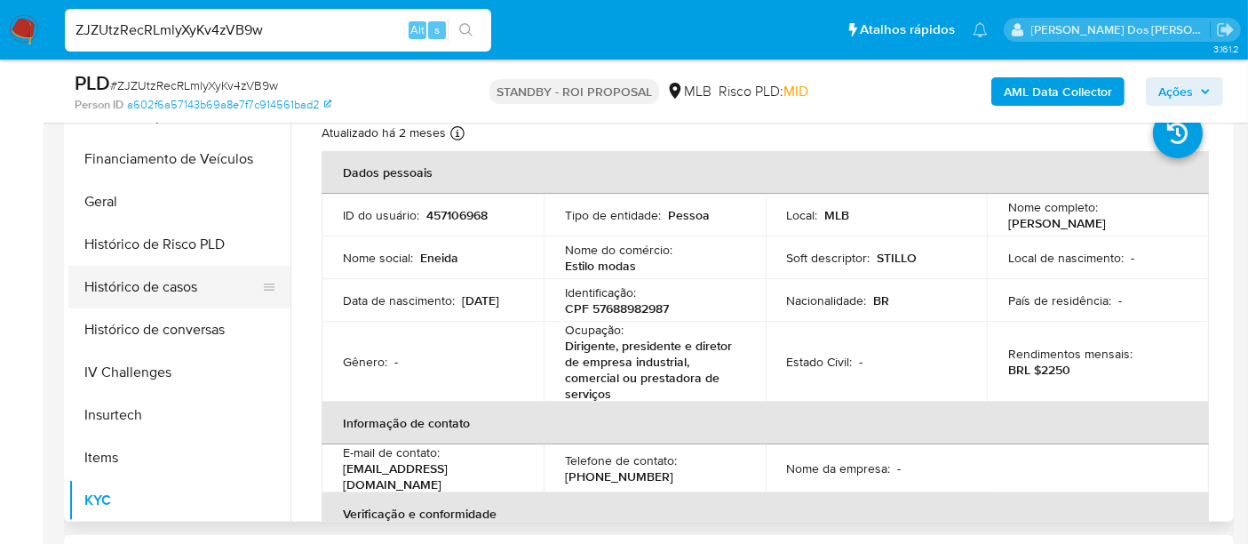
click at [152, 296] on button "Histórico de casos" at bounding box center [172, 287] width 208 height 43
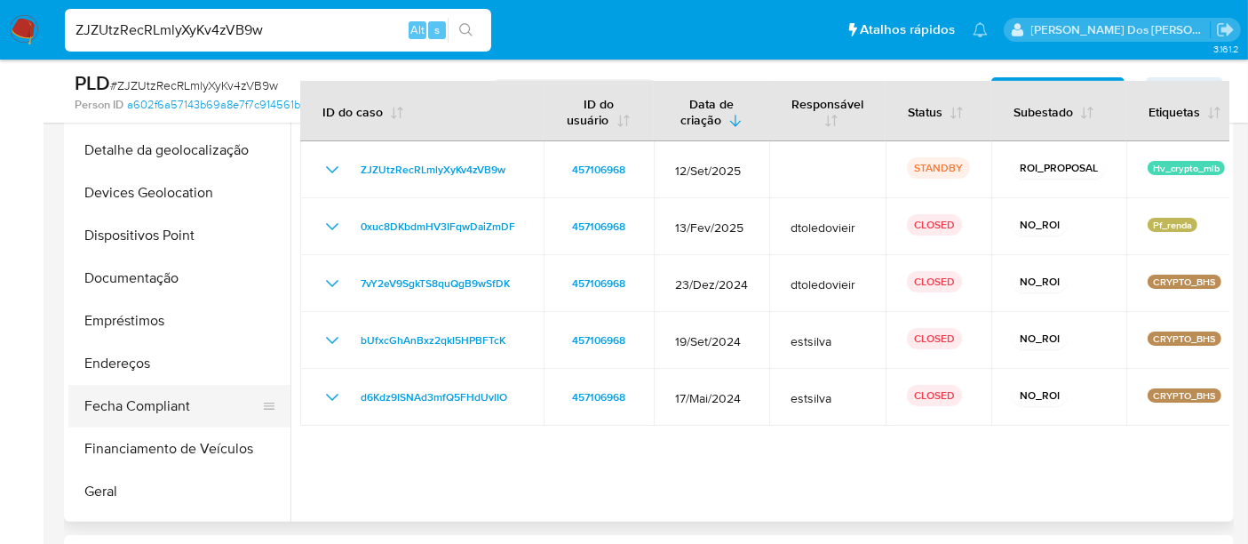
scroll to position [197, 0]
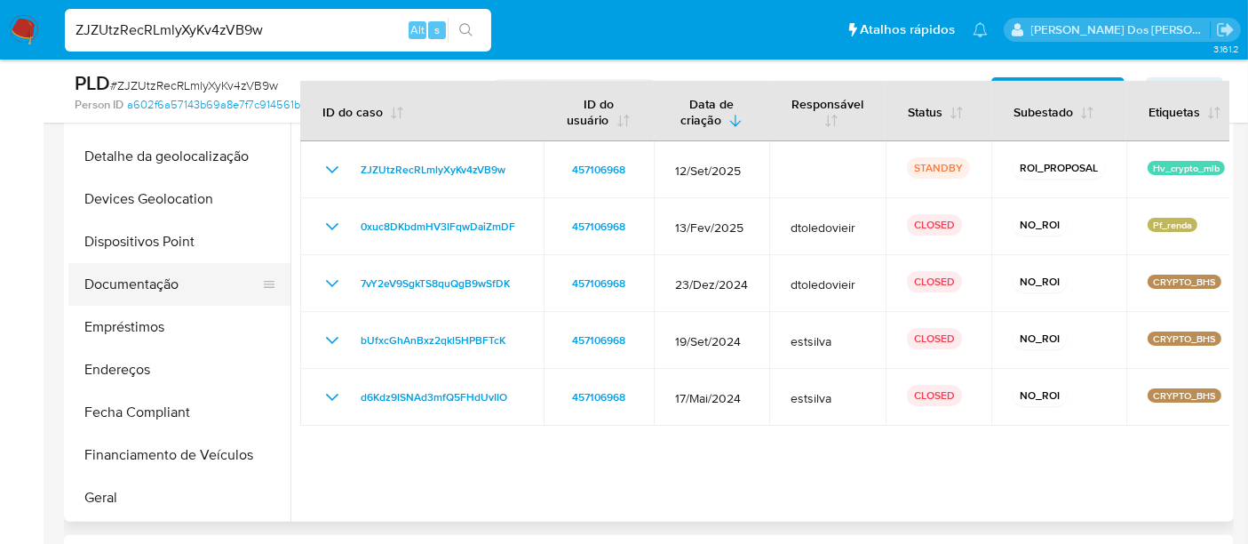
click at [159, 286] on button "Documentação" at bounding box center [172, 284] width 208 height 43
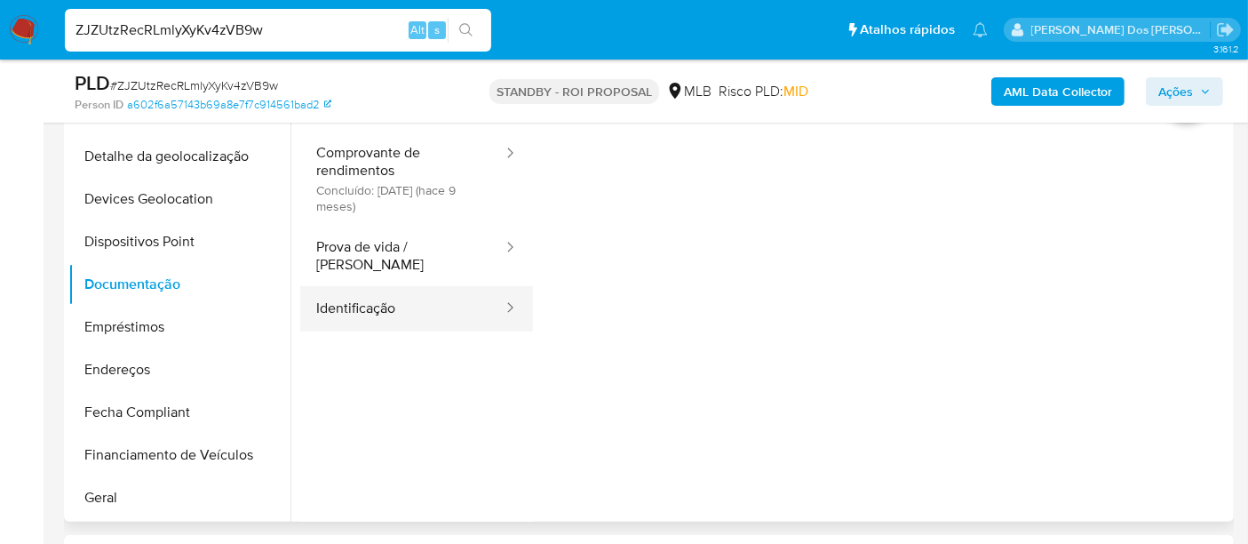
click at [358, 289] on button "Identificação" at bounding box center [402, 308] width 204 height 45
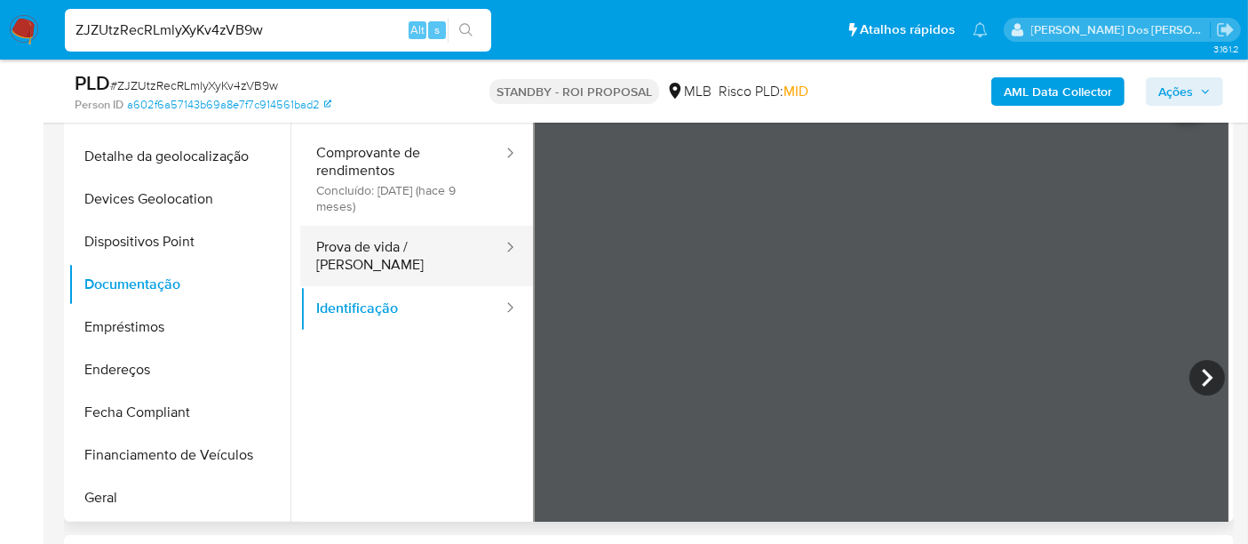
click at [392, 246] on button "Prova de vida / [PERSON_NAME]" at bounding box center [402, 256] width 204 height 60
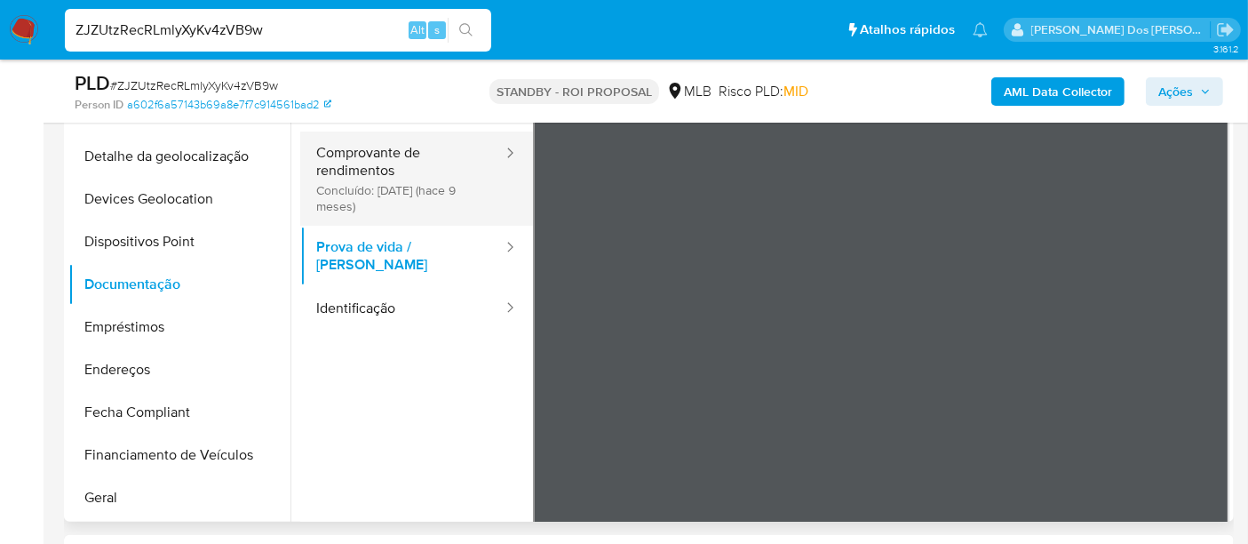
click at [378, 171] on button "Comprovante de rendimentos Concluído: 01/01/2025 (hace 9 meses)" at bounding box center [402, 178] width 204 height 94
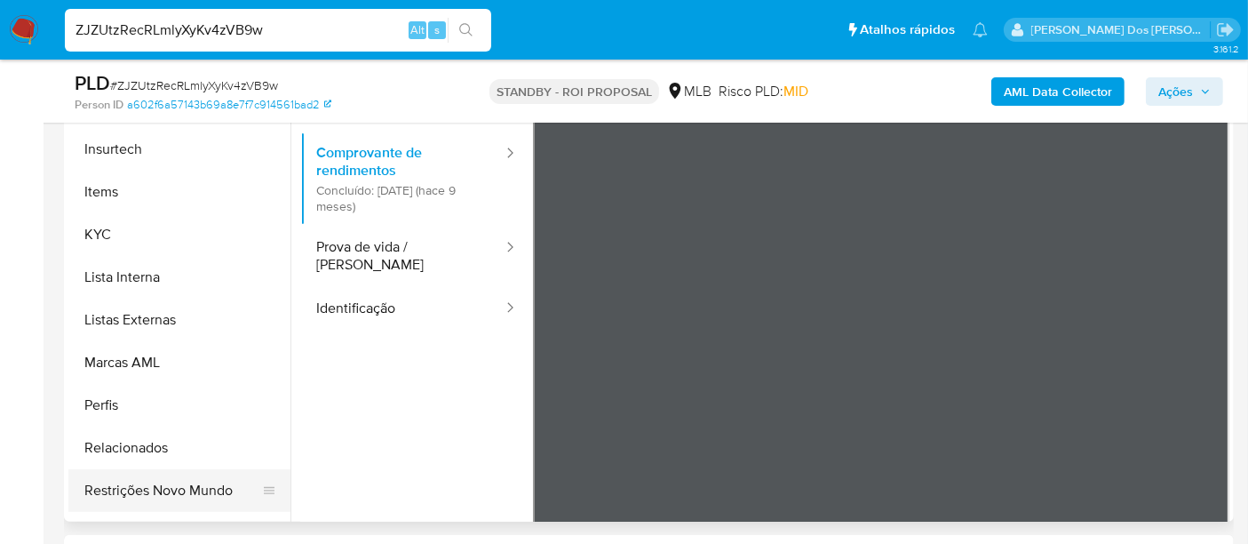
scroll to position [789, 0]
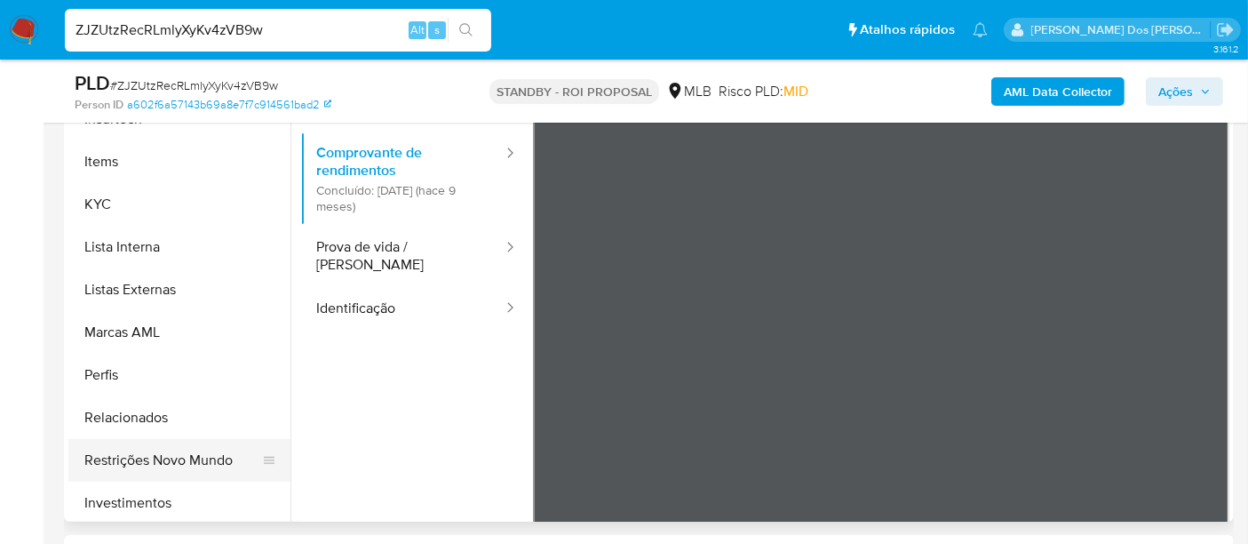
click at [172, 455] on button "Restrições Novo Mundo" at bounding box center [172, 460] width 208 height 43
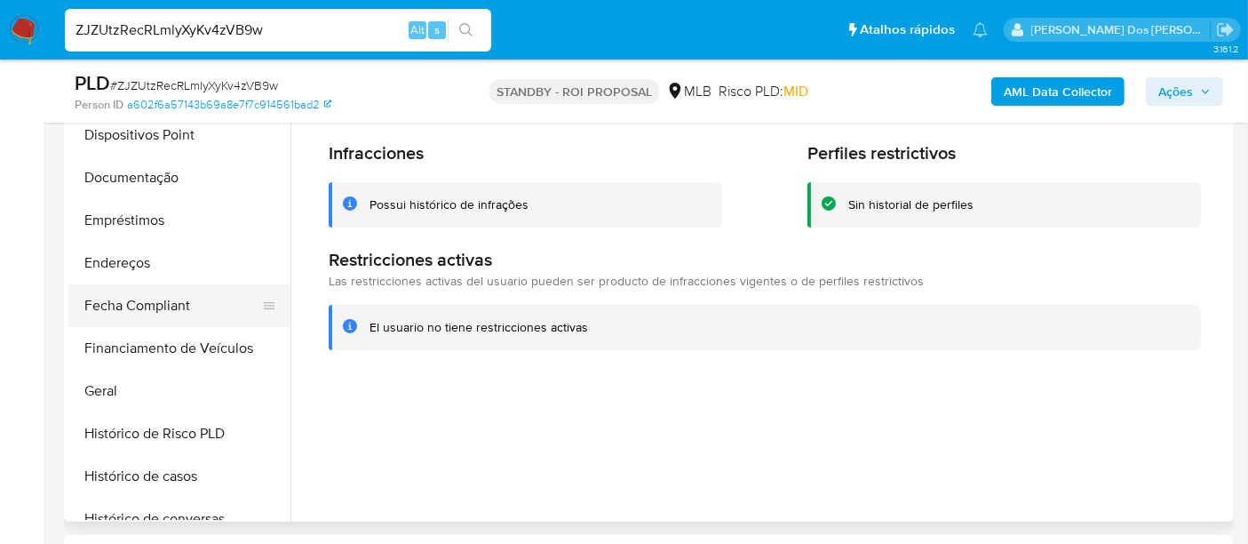
scroll to position [296, 0]
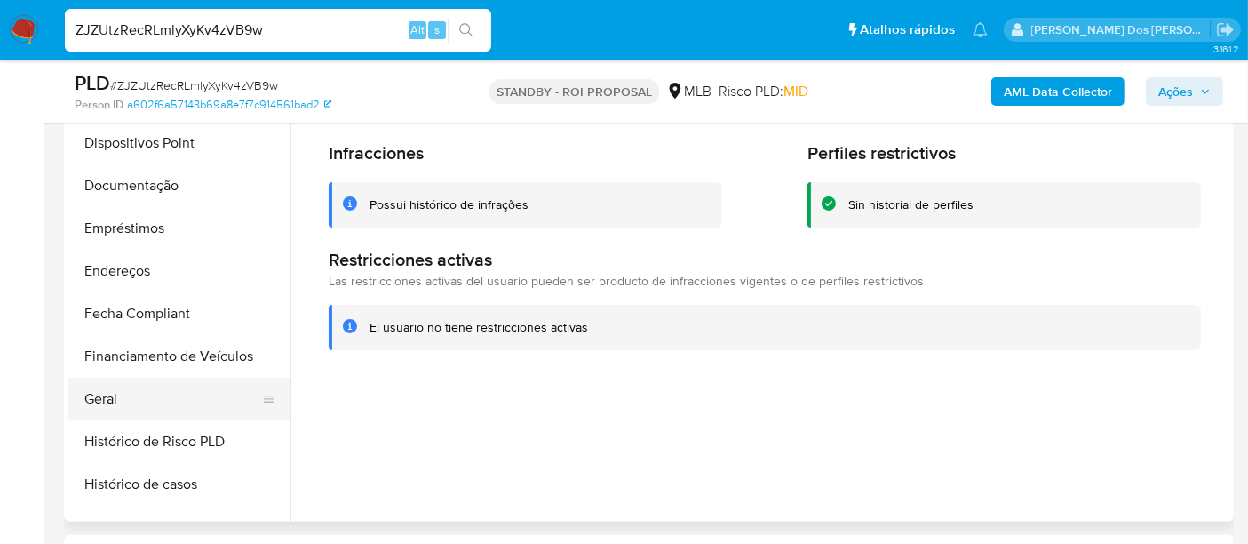
click at [107, 404] on button "Geral" at bounding box center [172, 399] width 208 height 43
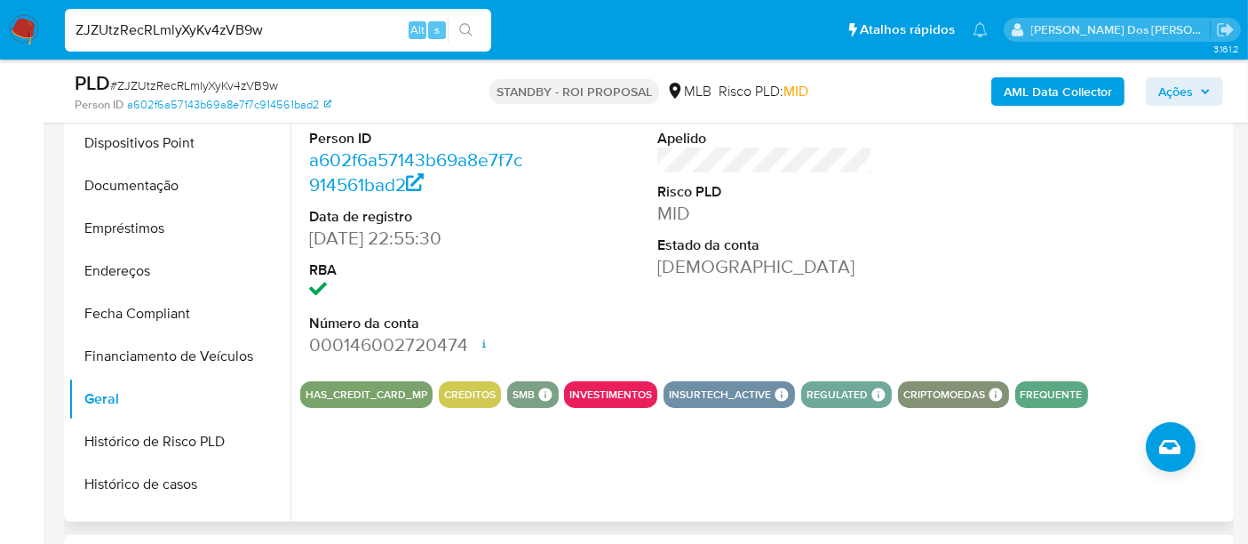
click at [291, 37] on input "ZJZUtzRecRLmlyXyKv4zVB9w" at bounding box center [278, 30] width 426 height 23
paste input "5aek44CEVmIcOU78aTMvAzAG"
type input "5aek44CEVmIcOU78aTMvAzAG"
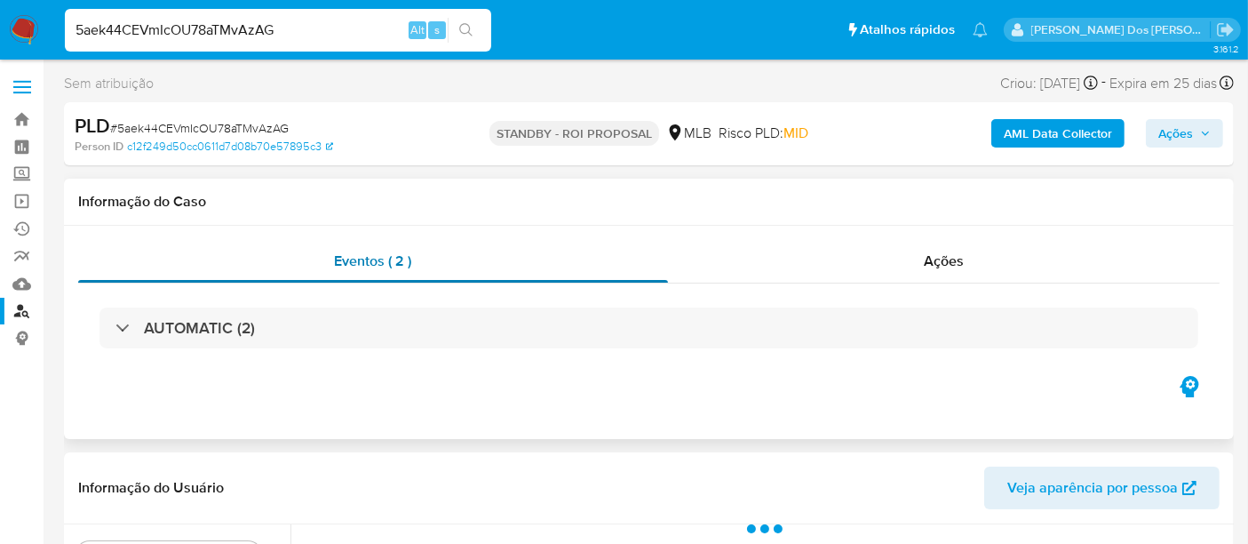
select select "10"
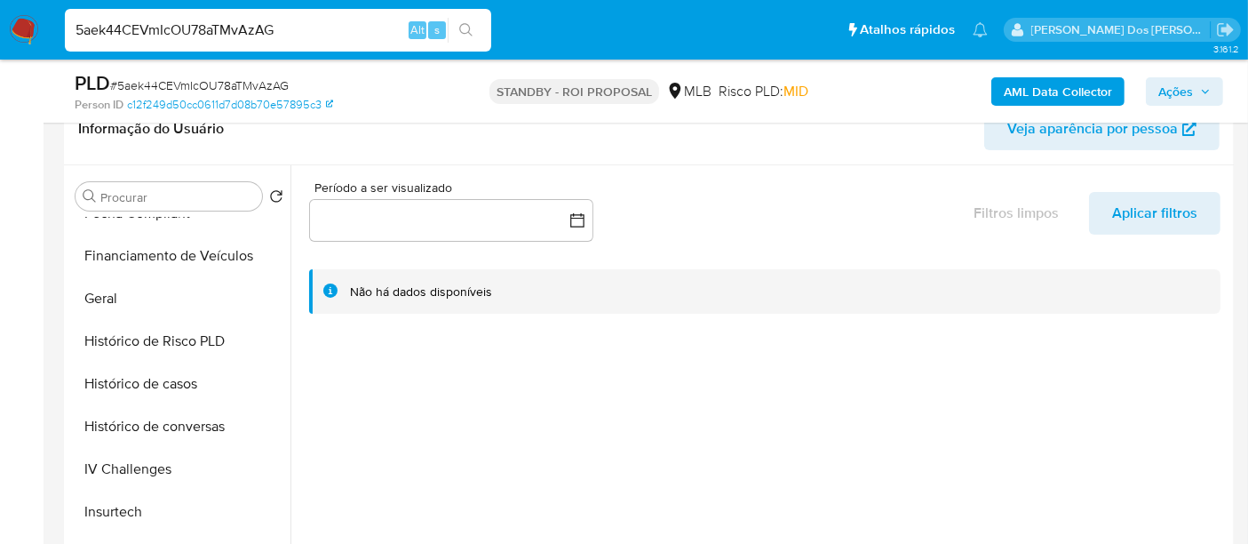
scroll to position [690, 0]
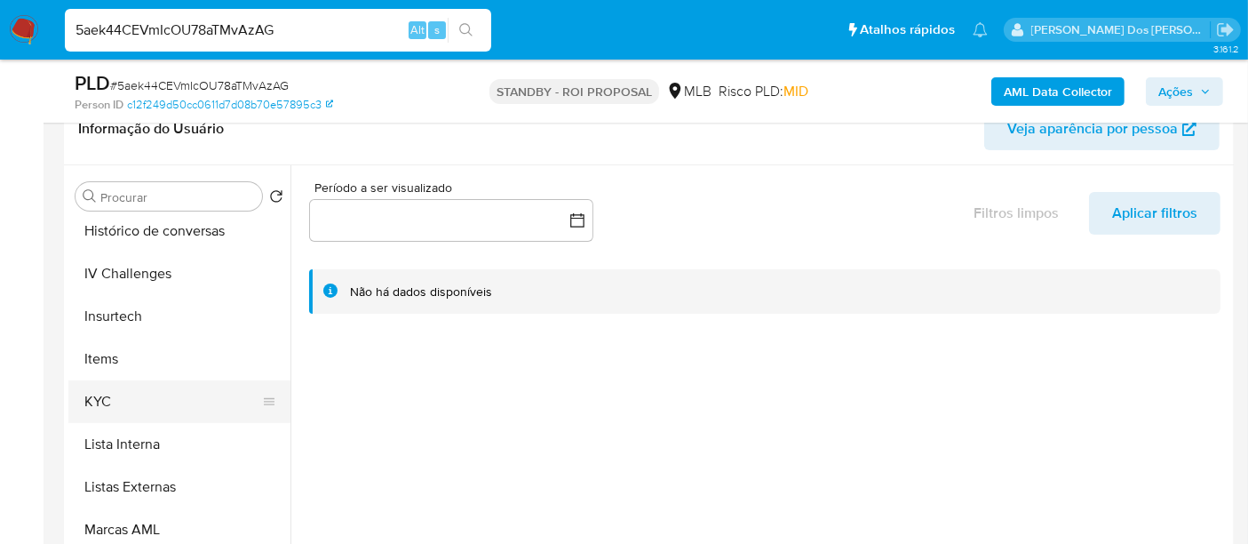
click at [99, 392] on button "KYC" at bounding box center [172, 401] width 208 height 43
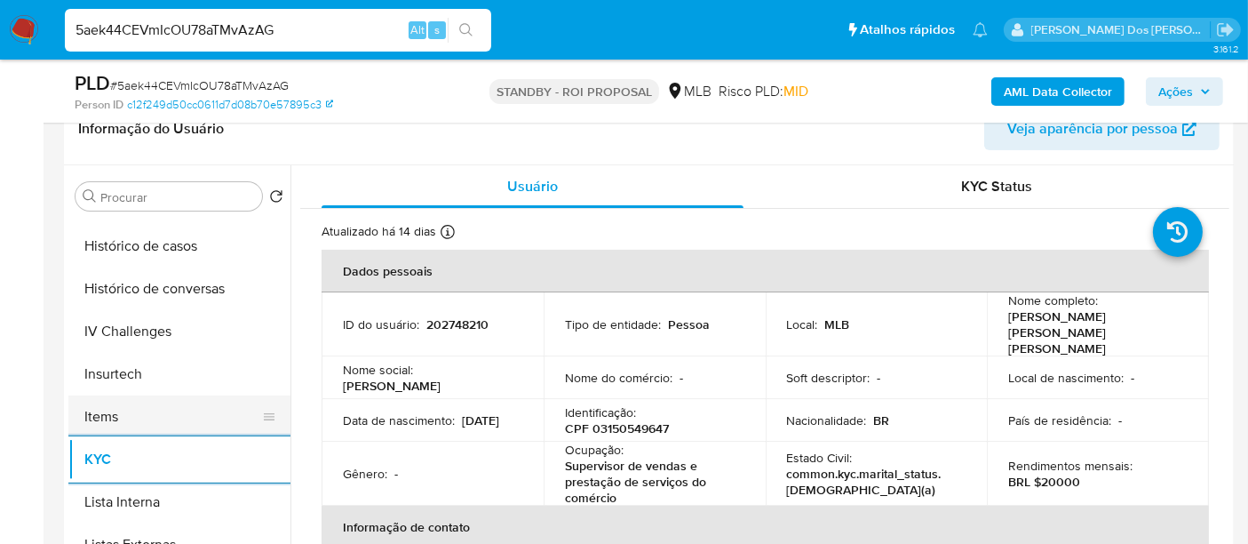
scroll to position [592, 0]
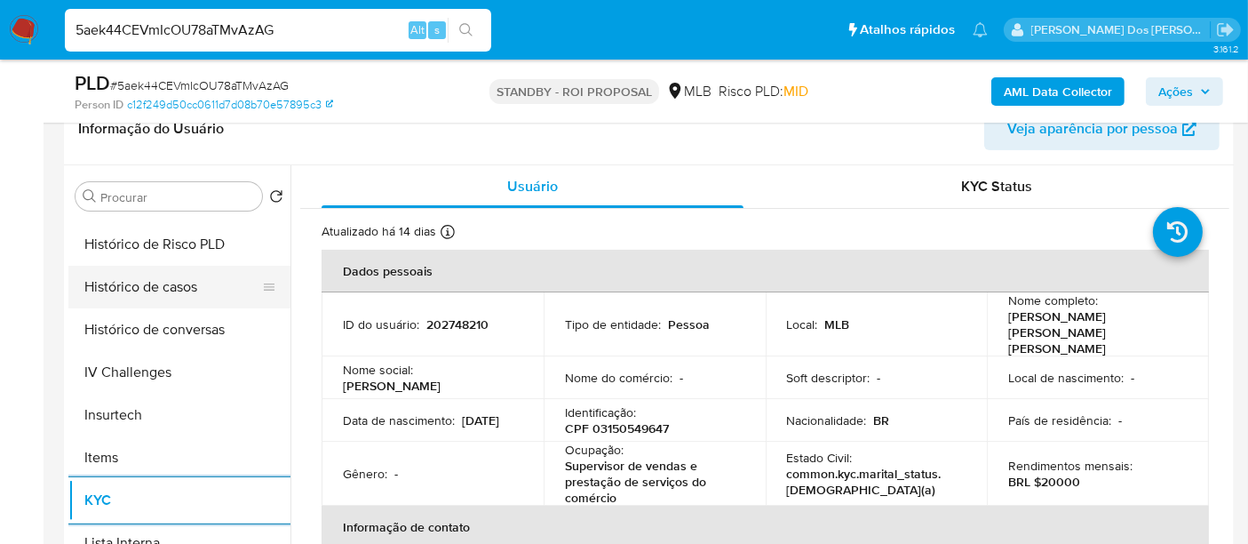
click at [172, 290] on button "Histórico de casos" at bounding box center [172, 287] width 208 height 43
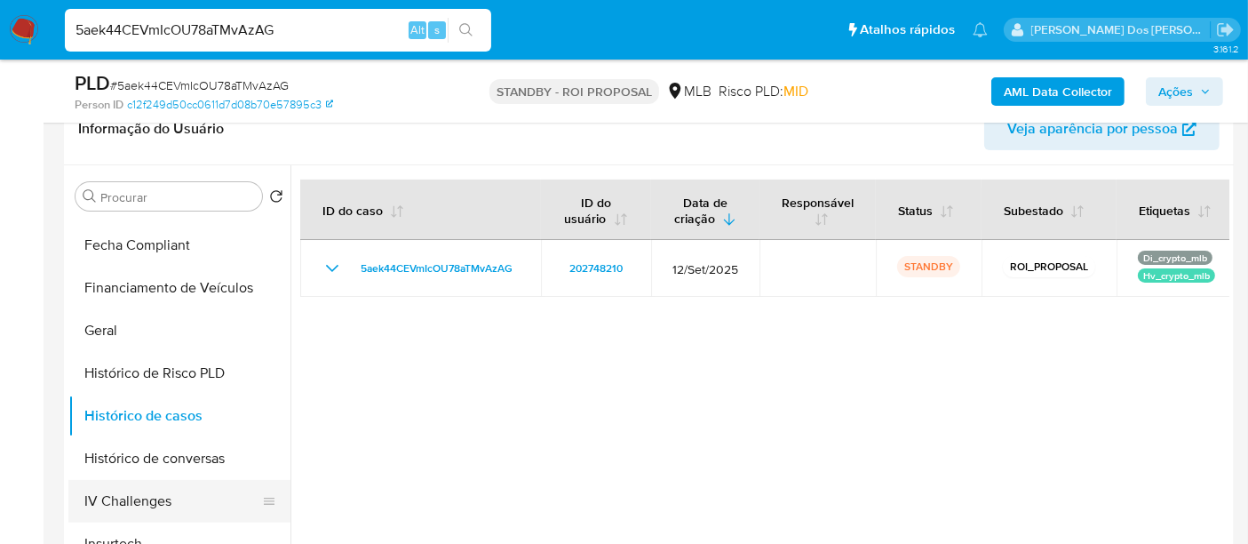
scroll to position [296, 0]
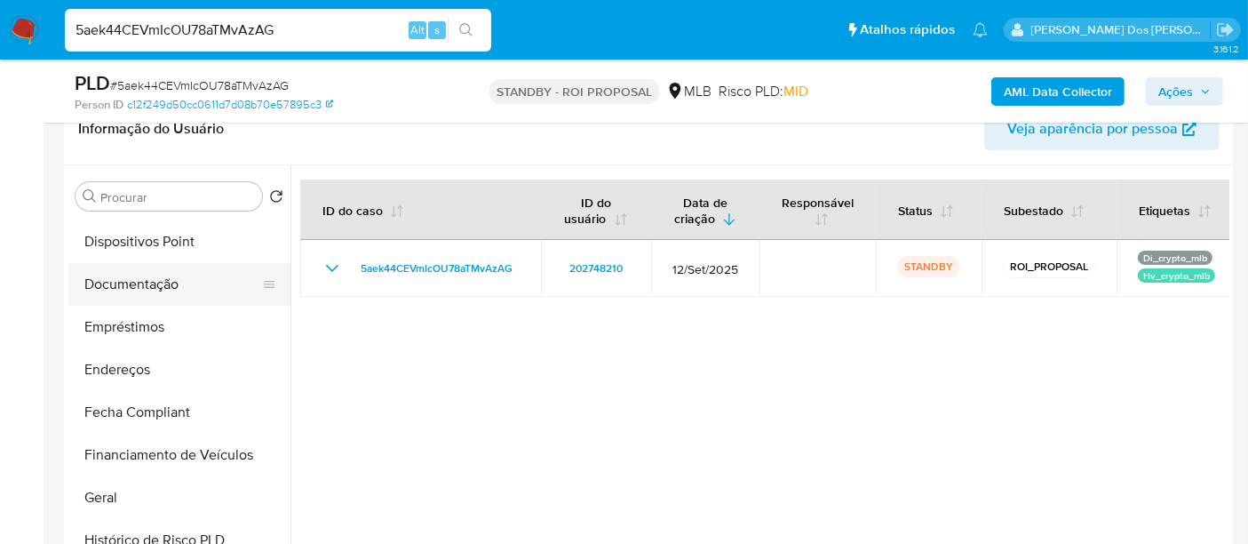
click at [163, 290] on button "Documentação" at bounding box center [172, 284] width 208 height 43
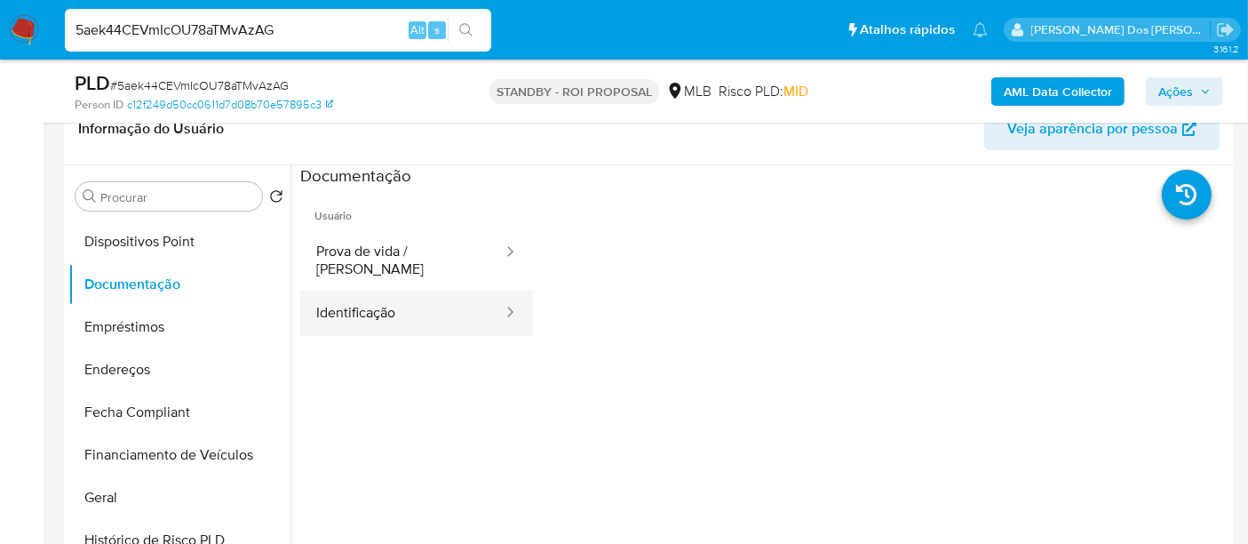
drag, startPoint x: 339, startPoint y: 311, endPoint x: 354, endPoint y: 298, distance: 19.6
click at [341, 311] on button "Identificação" at bounding box center [402, 312] width 204 height 45
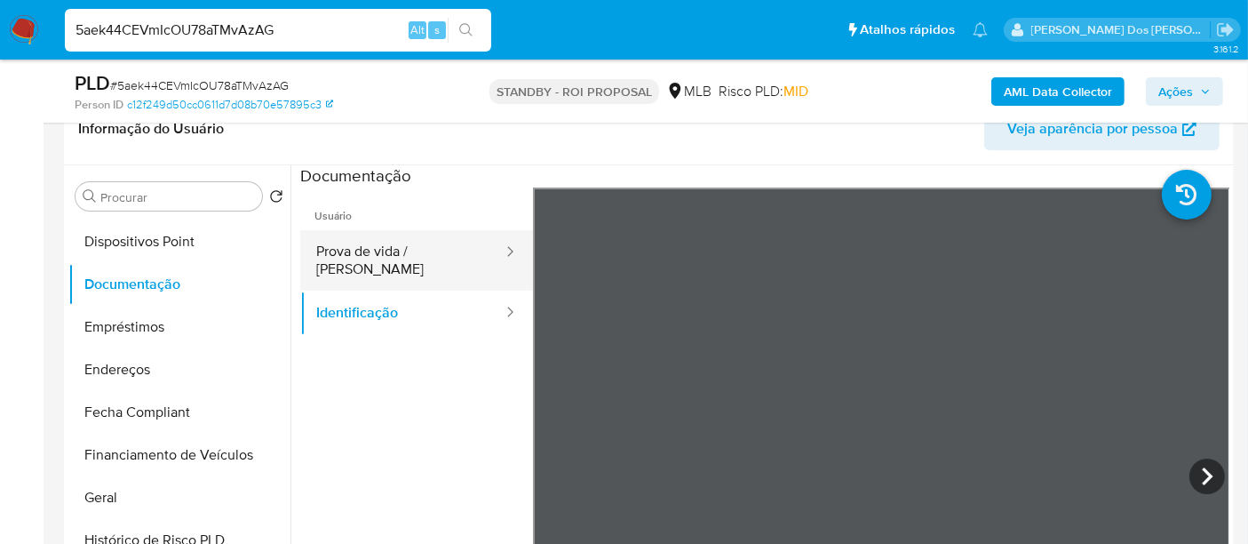
click at [438, 257] on button "Prova de vida / Selfie" at bounding box center [402, 260] width 204 height 60
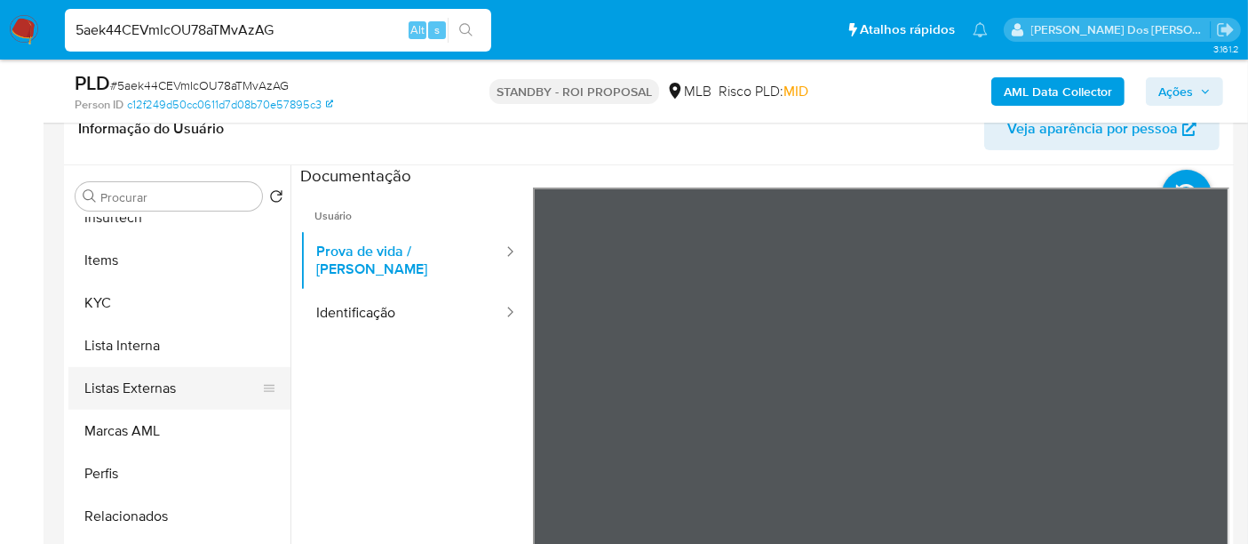
scroll to position [920, 0]
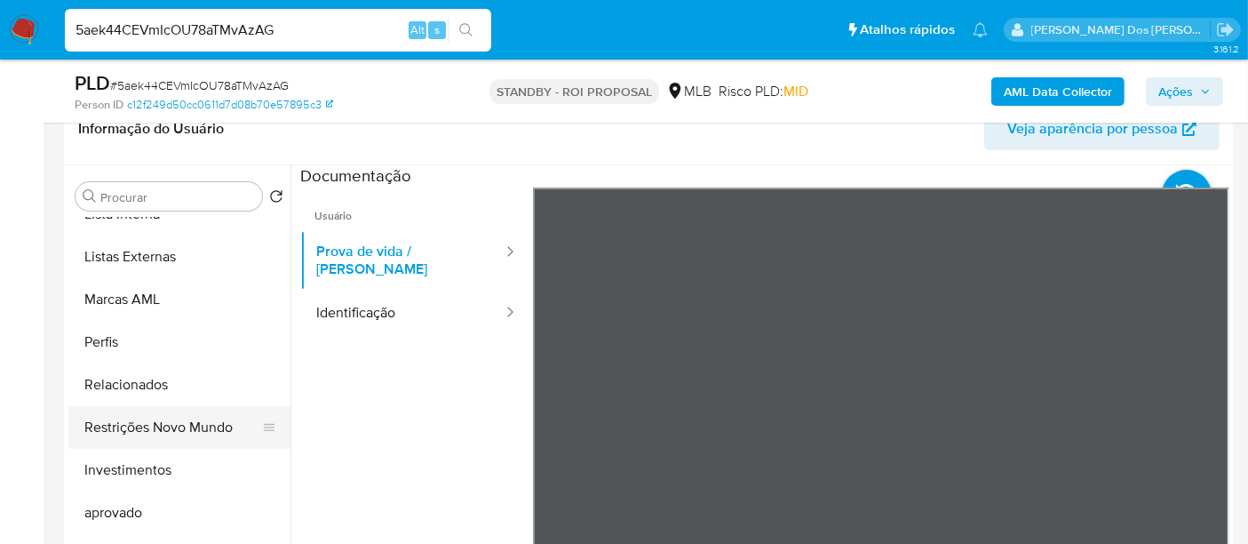
click at [187, 417] on button "Restrições Novo Mundo" at bounding box center [172, 427] width 208 height 43
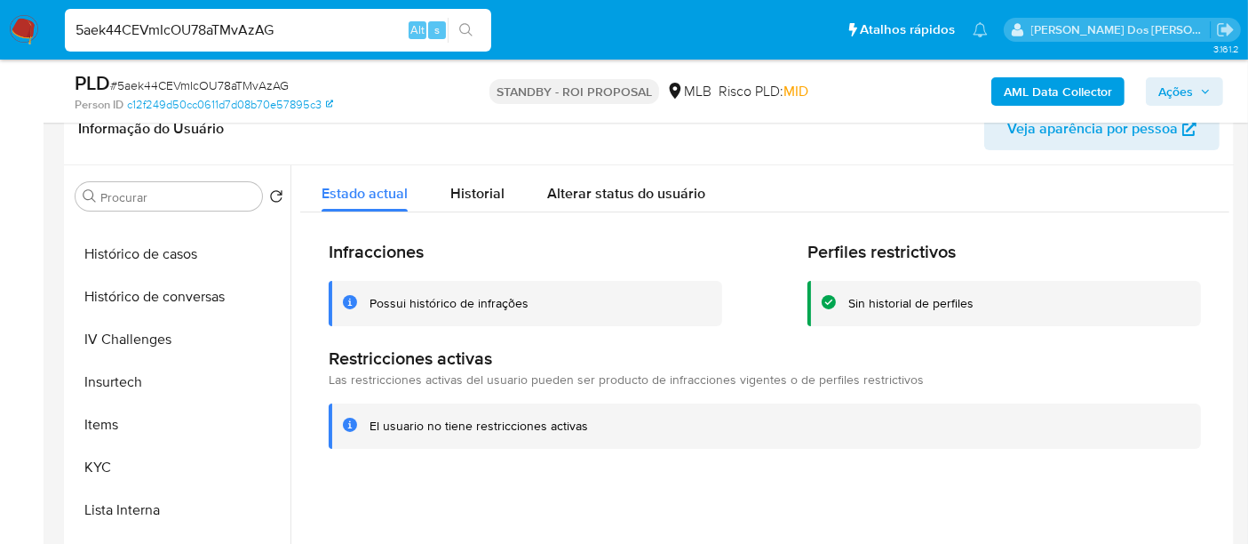
scroll to position [427, 0]
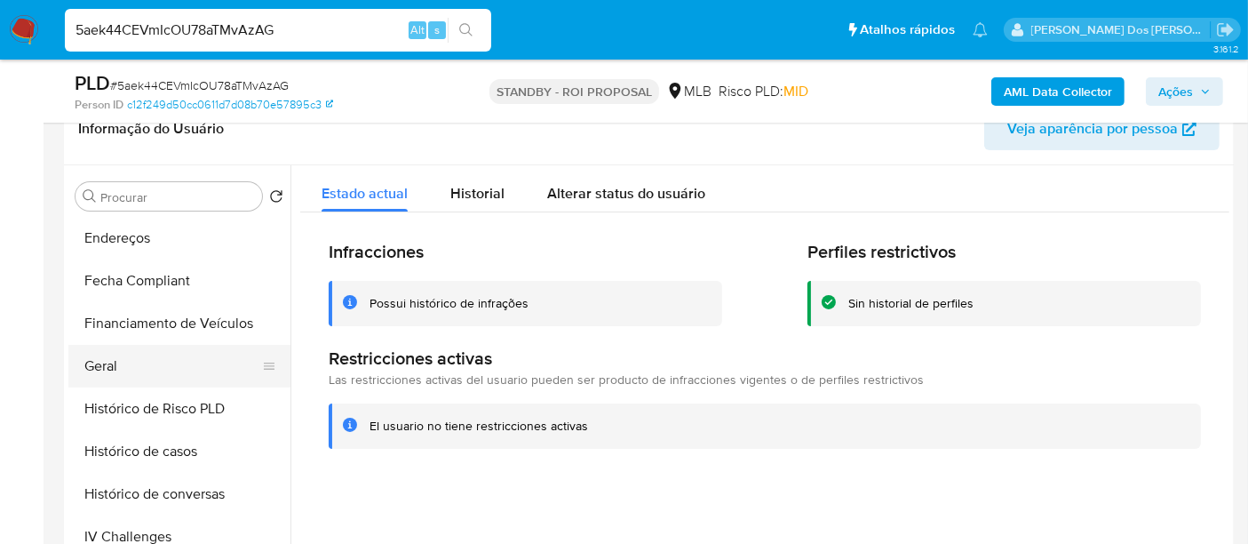
click at [117, 368] on button "Geral" at bounding box center [172, 366] width 208 height 43
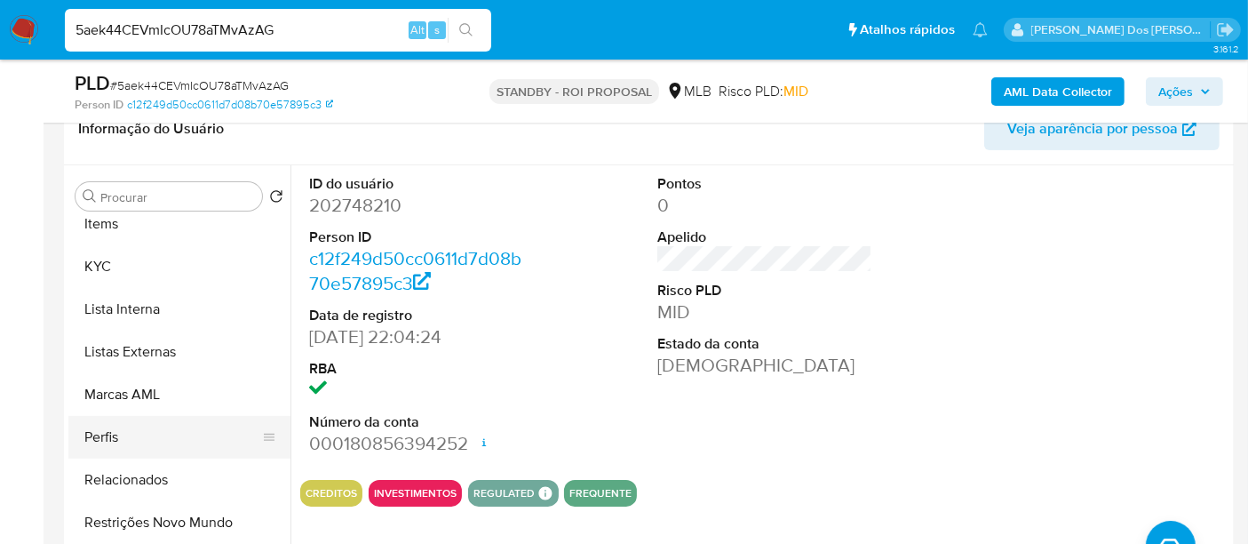
scroll to position [822, 0]
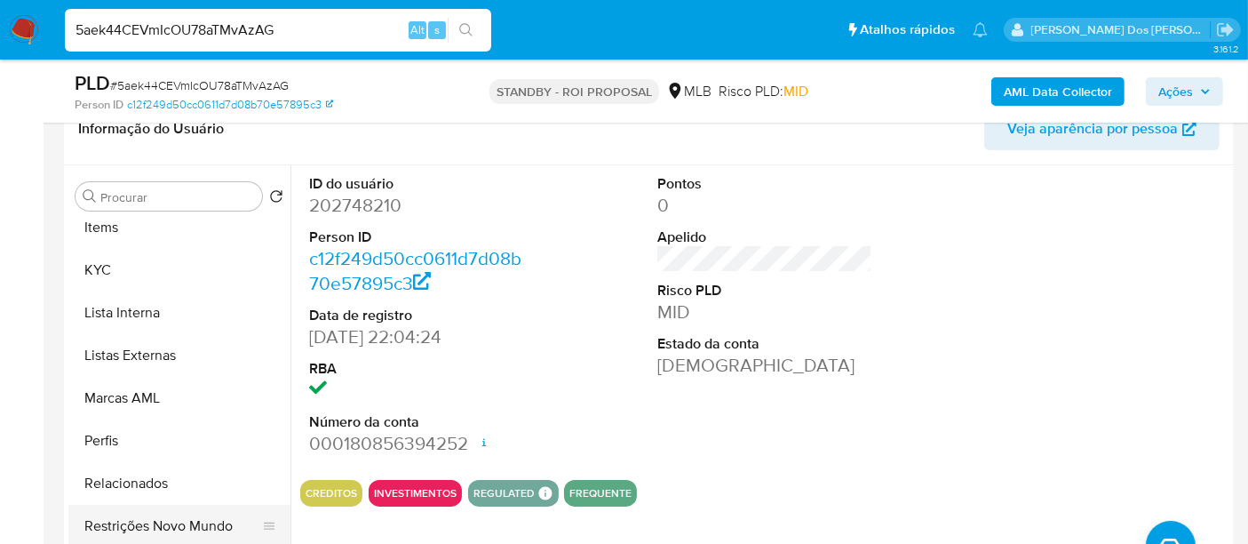
click at [185, 516] on button "Restrições Novo Mundo" at bounding box center [172, 526] width 208 height 43
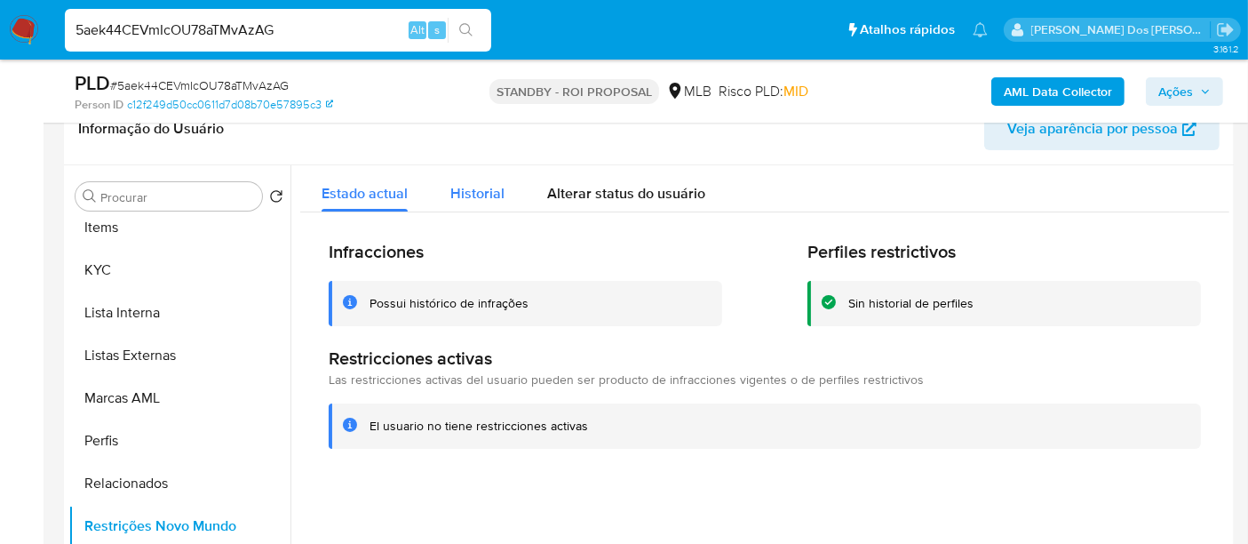
drag, startPoint x: 474, startPoint y: 217, endPoint x: 473, endPoint y: 199, distance: 17.8
click at [474, 214] on div "Infracciones Possui histórico de infrações Perfiles restrictivos Sin historial …" at bounding box center [764, 344] width 929 height 264
click at [473, 199] on span "Historial" at bounding box center [477, 193] width 54 height 20
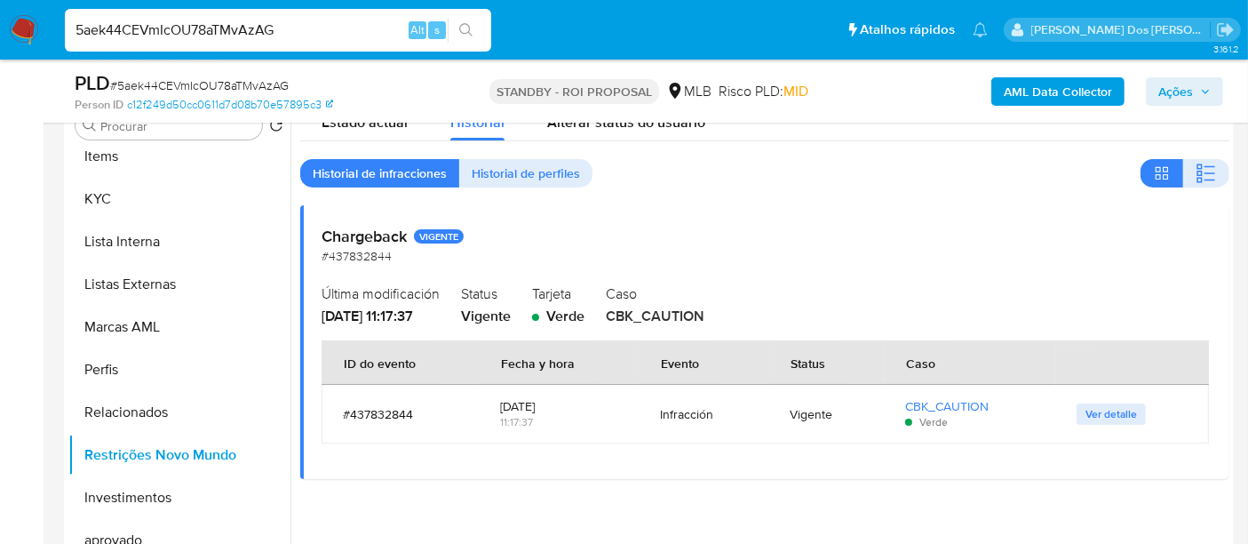
scroll to position [394, 0]
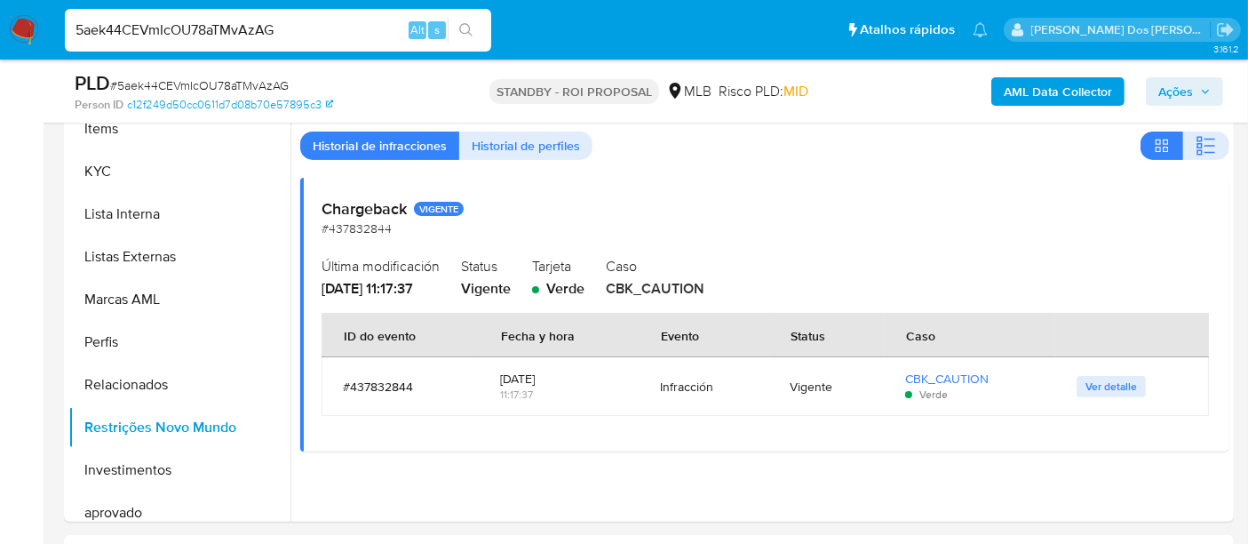
click at [290, 26] on input "5aek44CEVmIcOU78aTMvAzAG" at bounding box center [278, 30] width 426 height 23
paste input "ht1MkcDHPNUkL69WFR3uGqj6"
type input "ht1MkcDHPNUkL69WFR3uGqj6"
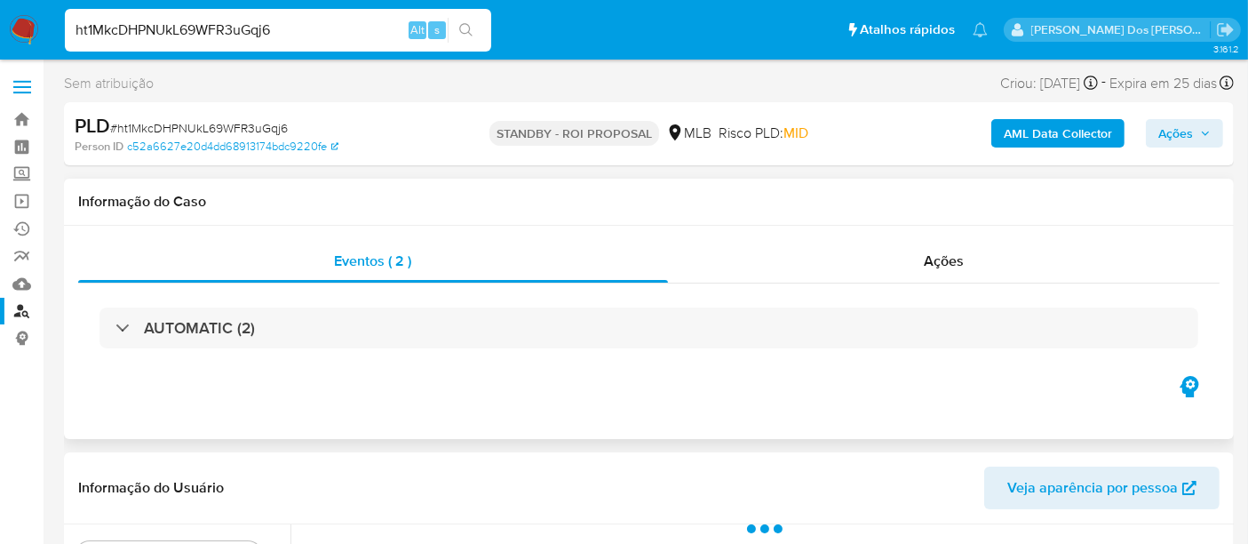
scroll to position [296, 0]
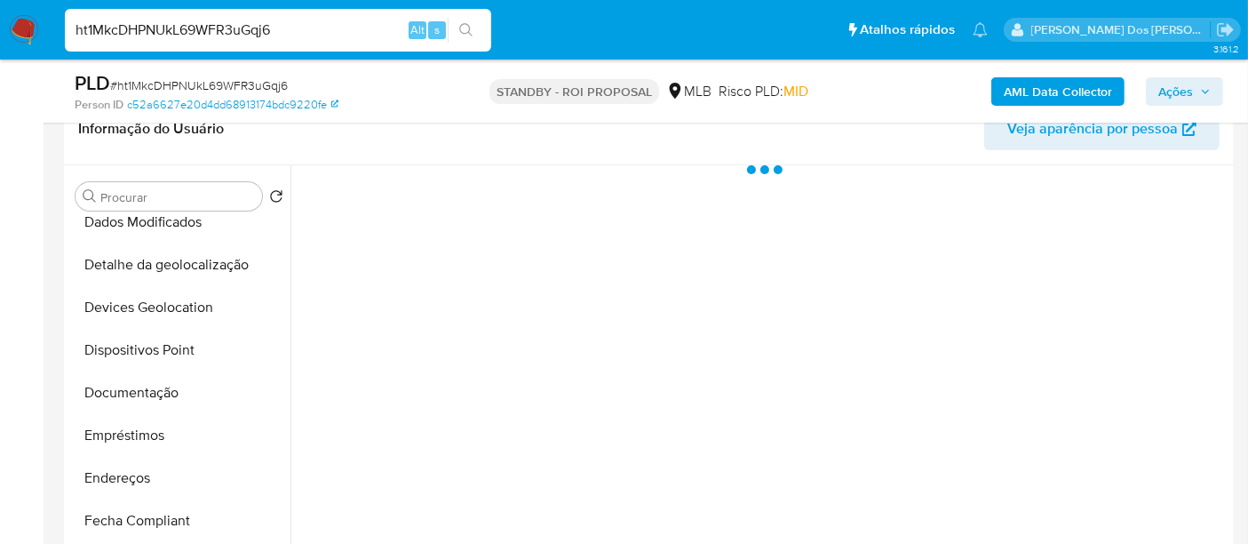
select select "10"
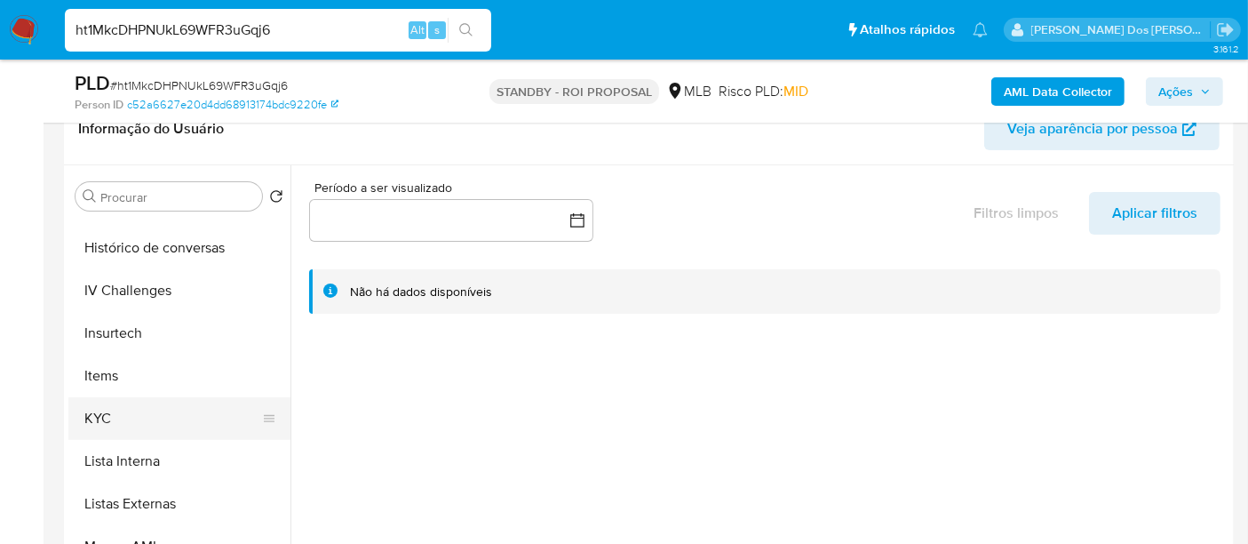
scroll to position [690, 0]
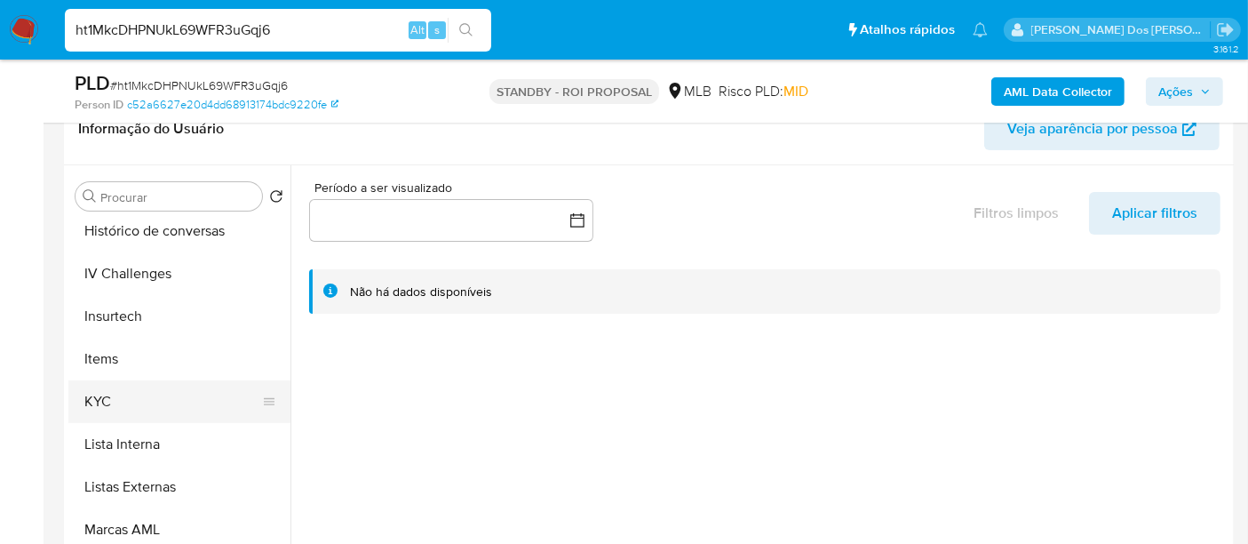
click at [108, 397] on button "KYC" at bounding box center [172, 401] width 208 height 43
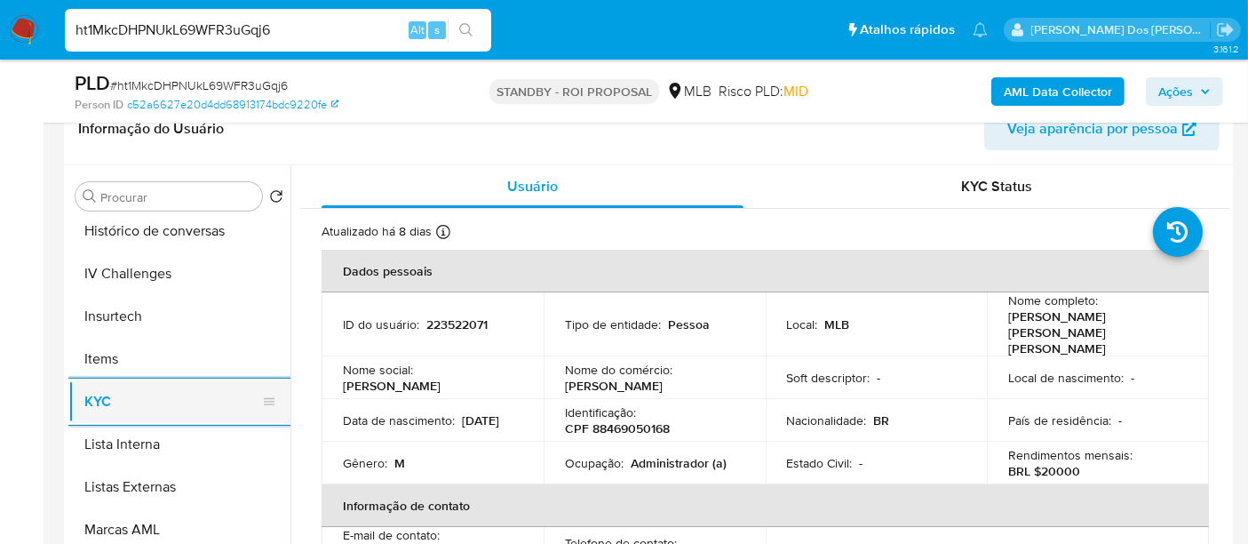
scroll to position [592, 0]
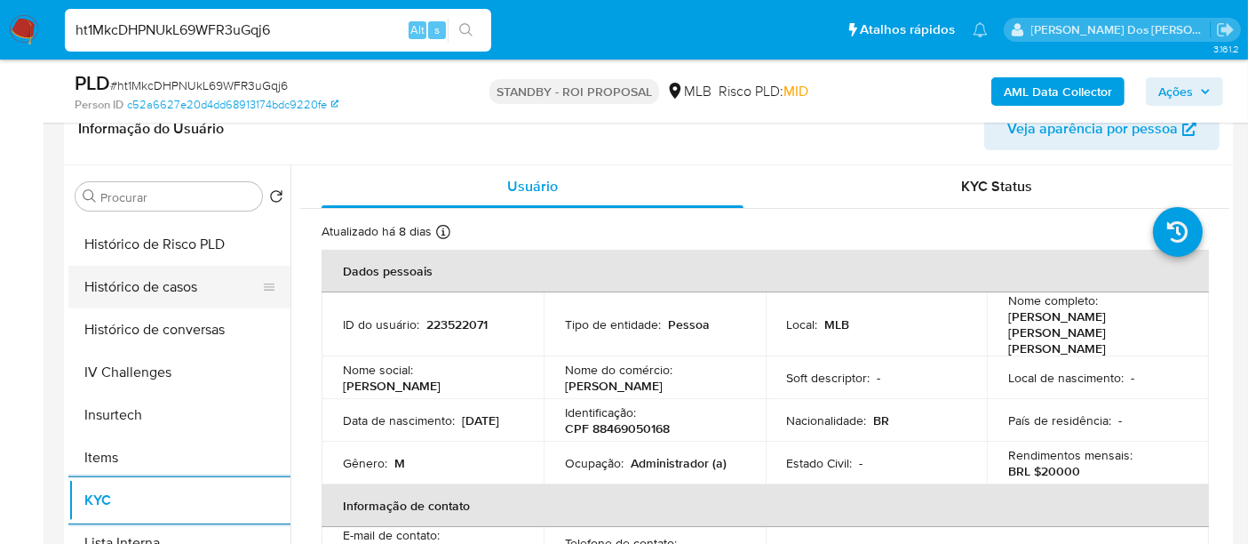
click at [158, 294] on button "Histórico de casos" at bounding box center [172, 287] width 208 height 43
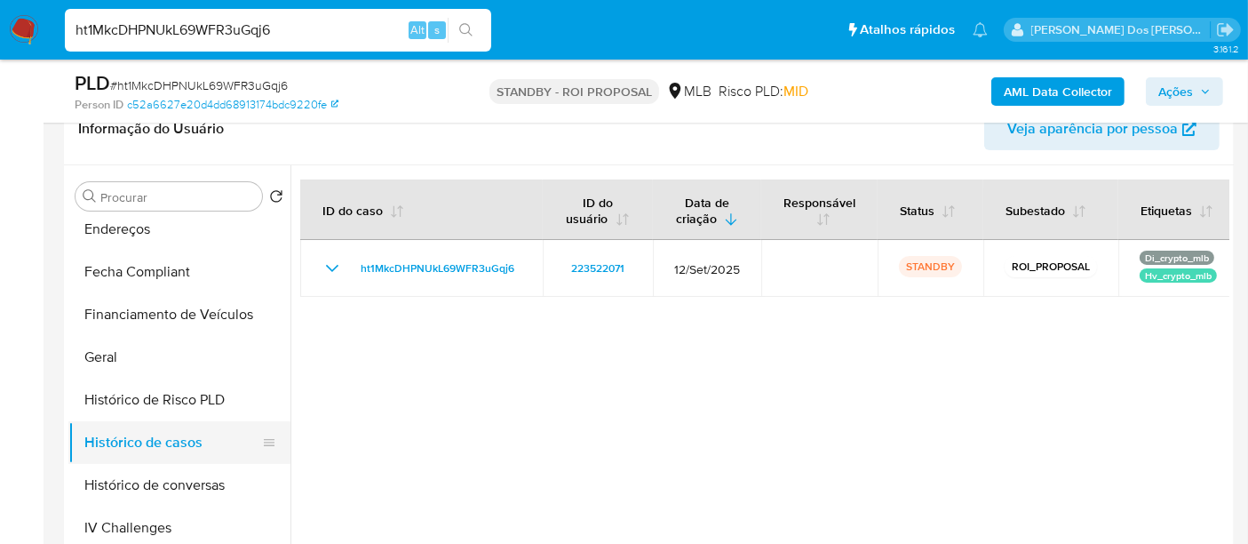
scroll to position [296, 0]
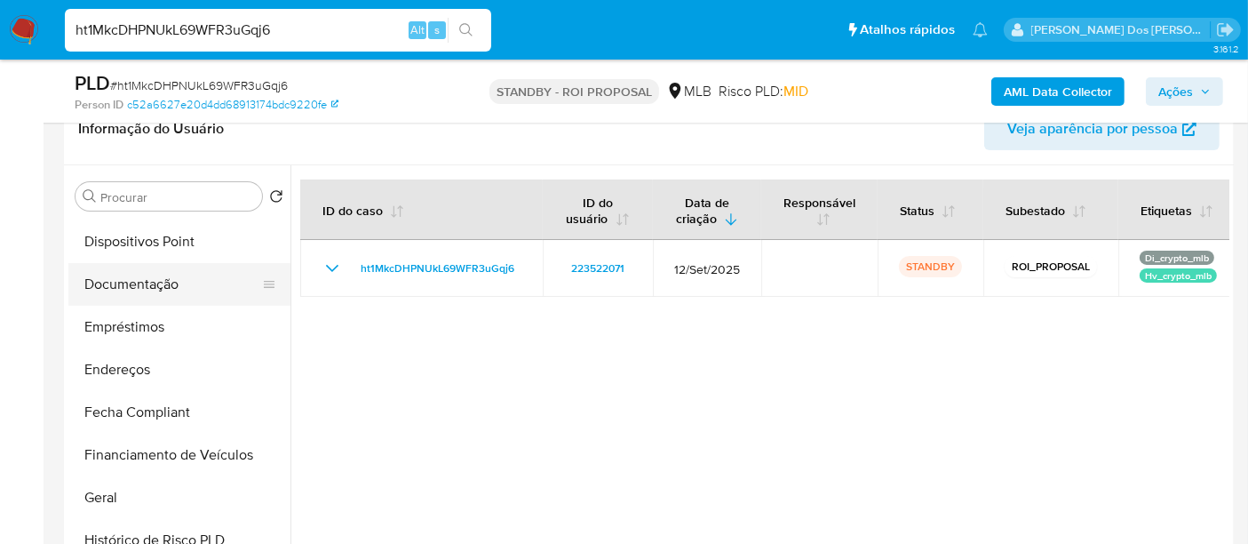
drag, startPoint x: 145, startPoint y: 283, endPoint x: 165, endPoint y: 289, distance: 21.1
click at [145, 282] on button "Documentação" at bounding box center [172, 284] width 208 height 43
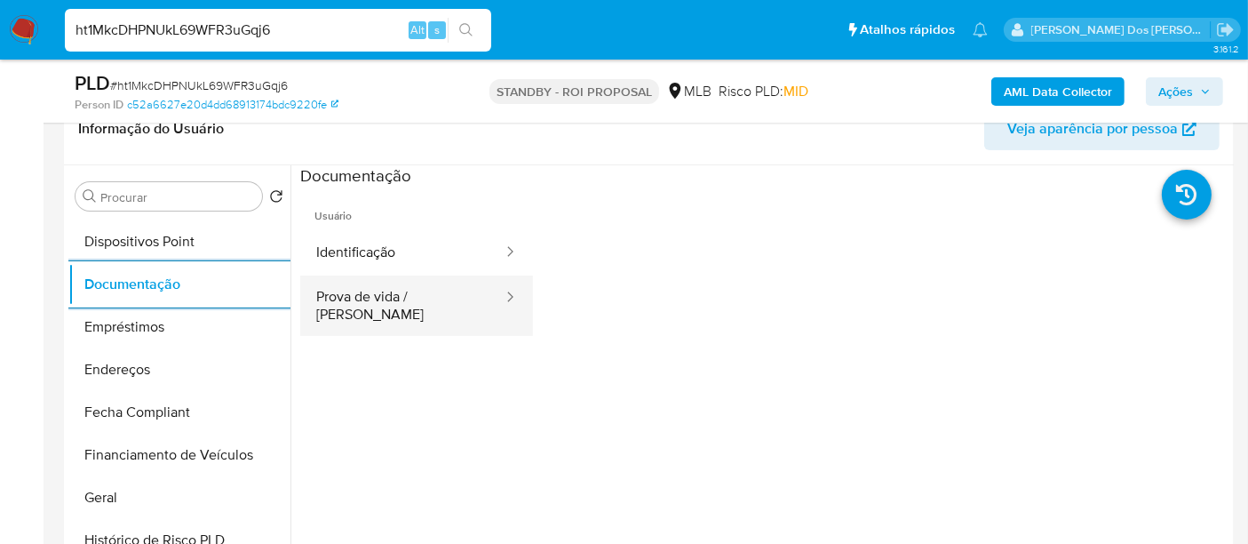
drag, startPoint x: 383, startPoint y: 244, endPoint x: 499, endPoint y: 278, distance: 121.2
click at [383, 244] on button "Identificação" at bounding box center [402, 252] width 204 height 45
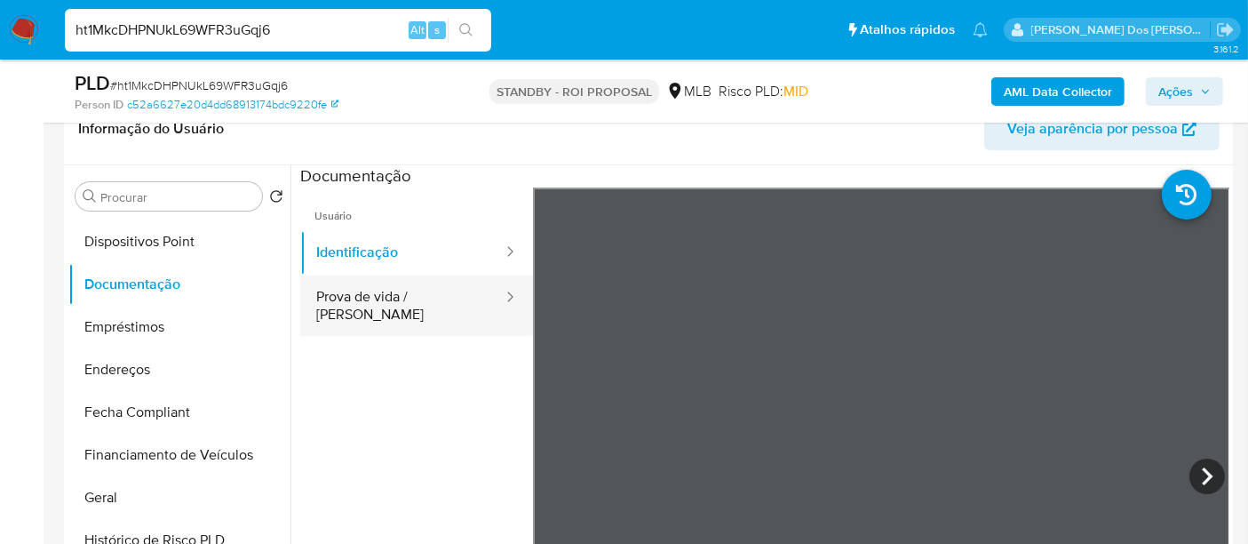
click at [425, 303] on button "Prova de vida / Selfie" at bounding box center [402, 305] width 204 height 60
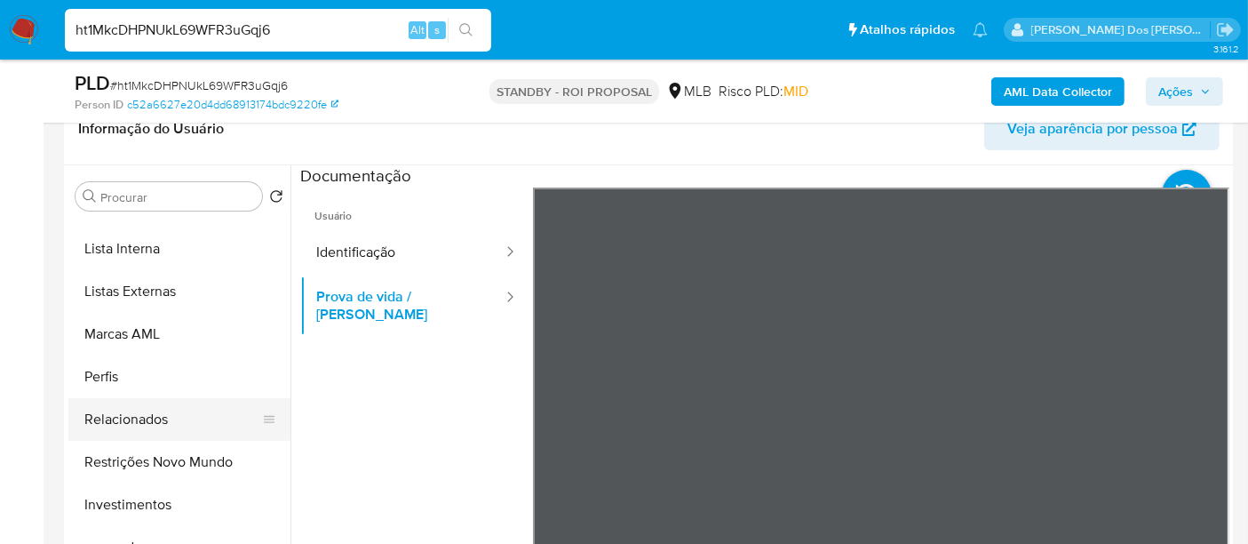
scroll to position [920, 0]
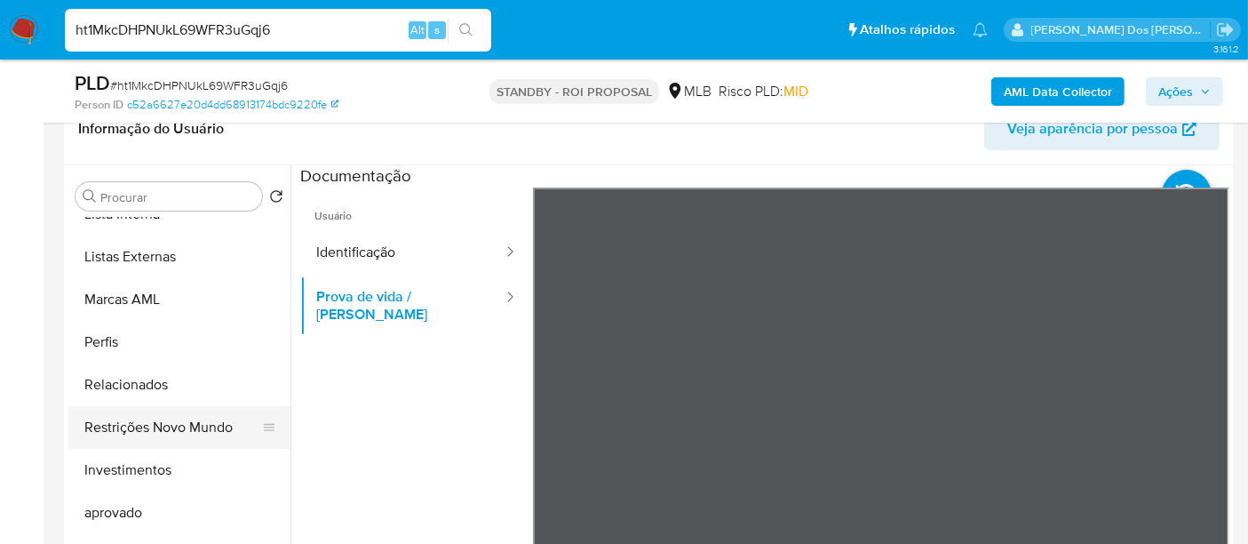
click at [150, 432] on button "Restrições Novo Mundo" at bounding box center [172, 427] width 208 height 43
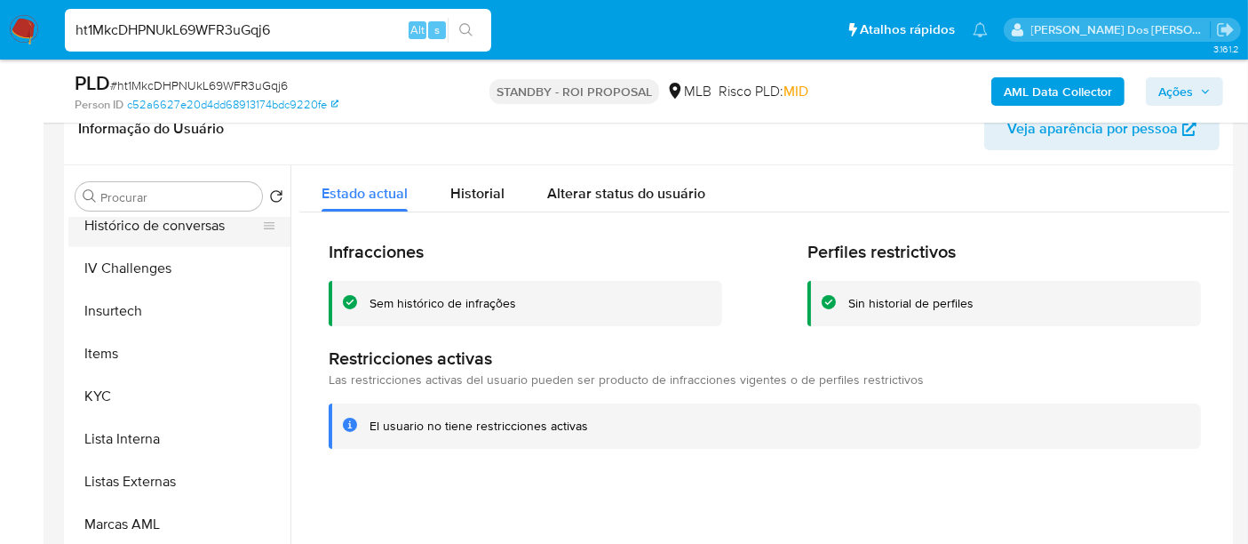
scroll to position [525, 0]
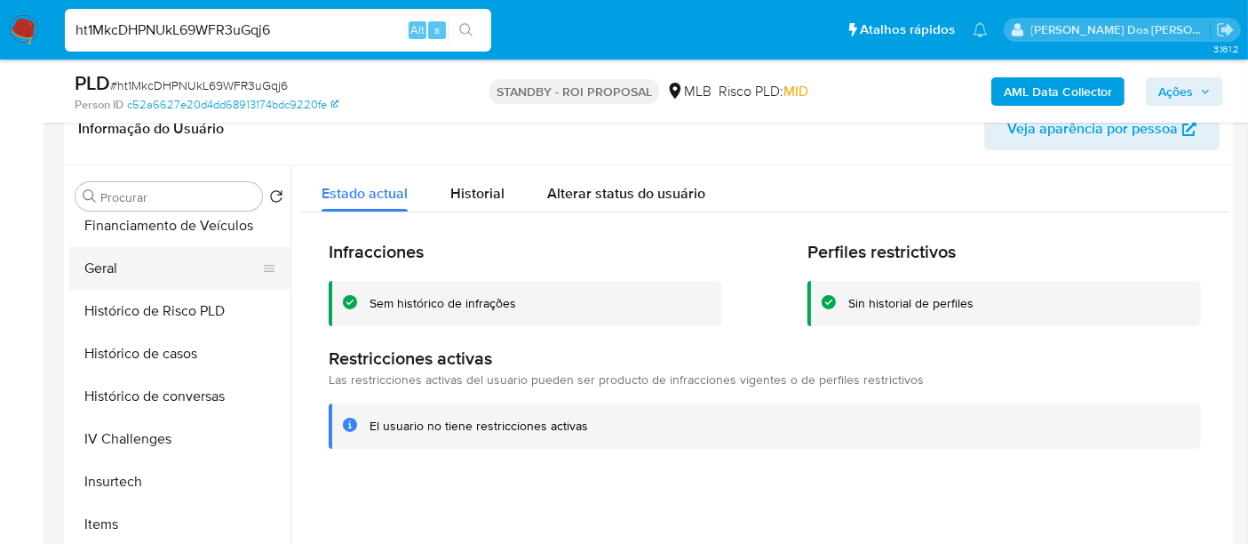
click at [114, 271] on button "Geral" at bounding box center [172, 268] width 208 height 43
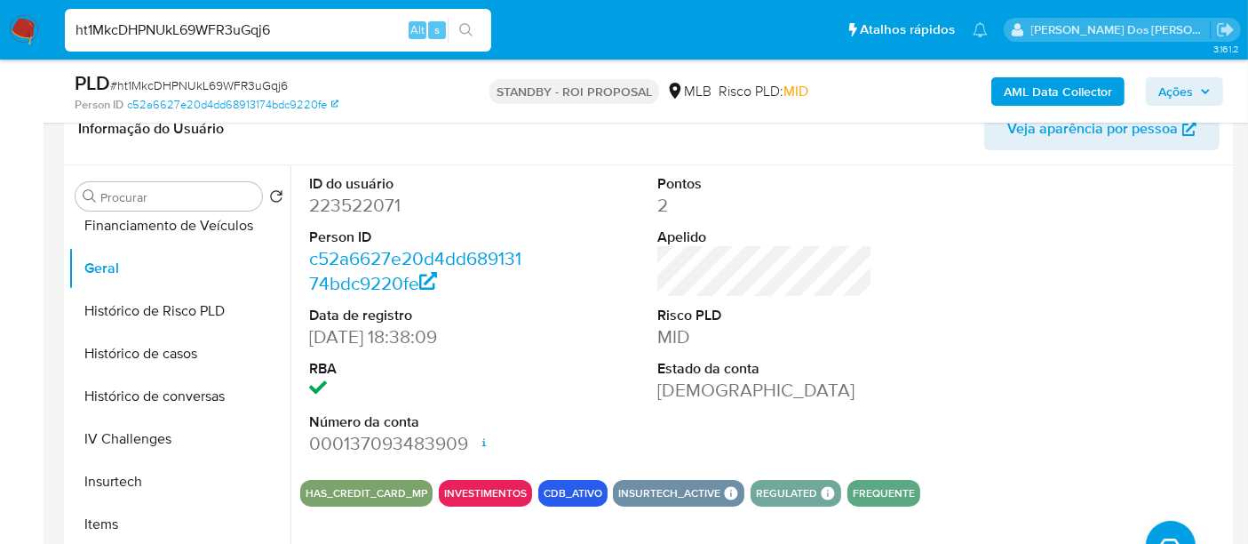
click at [277, 30] on input "ht1MkcDHPNUkL69WFR3uGqj6" at bounding box center [278, 30] width 426 height 23
paste input "l1UXb1XKZfPOJ5BRQ3PW7Cvb"
type input "l1UXb1XKZfPOJ5BRQ3PW7Cvb"
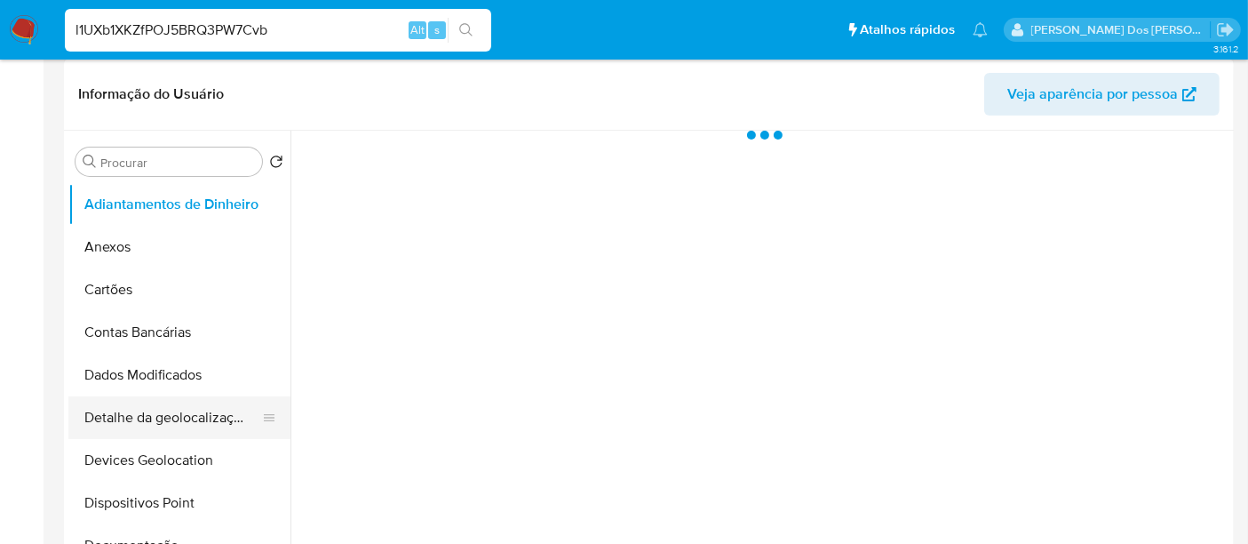
select select "10"
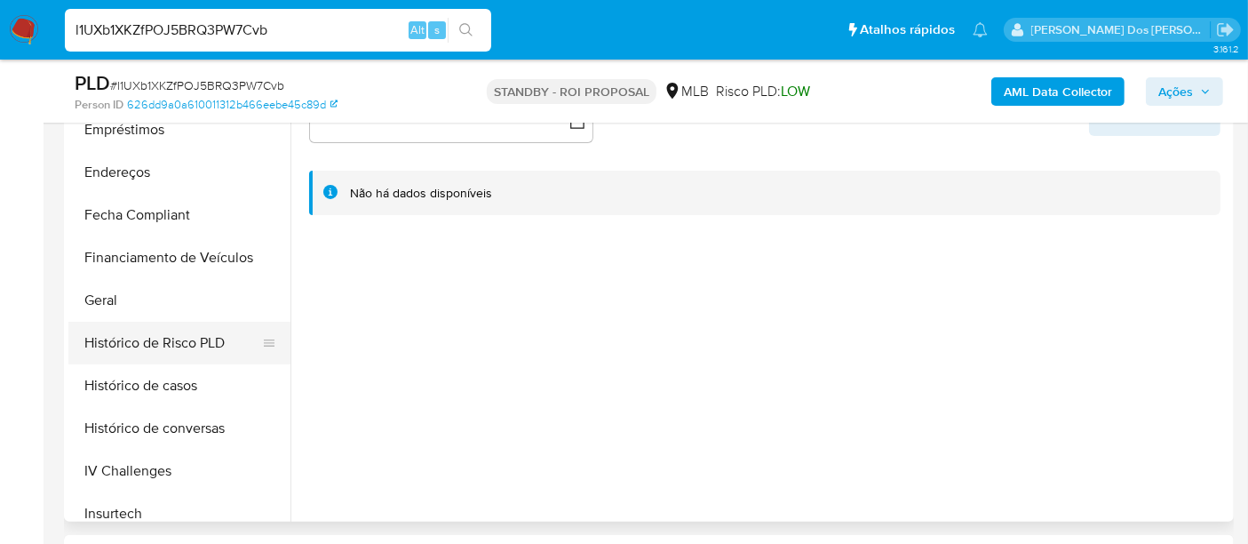
scroll to position [493, 0]
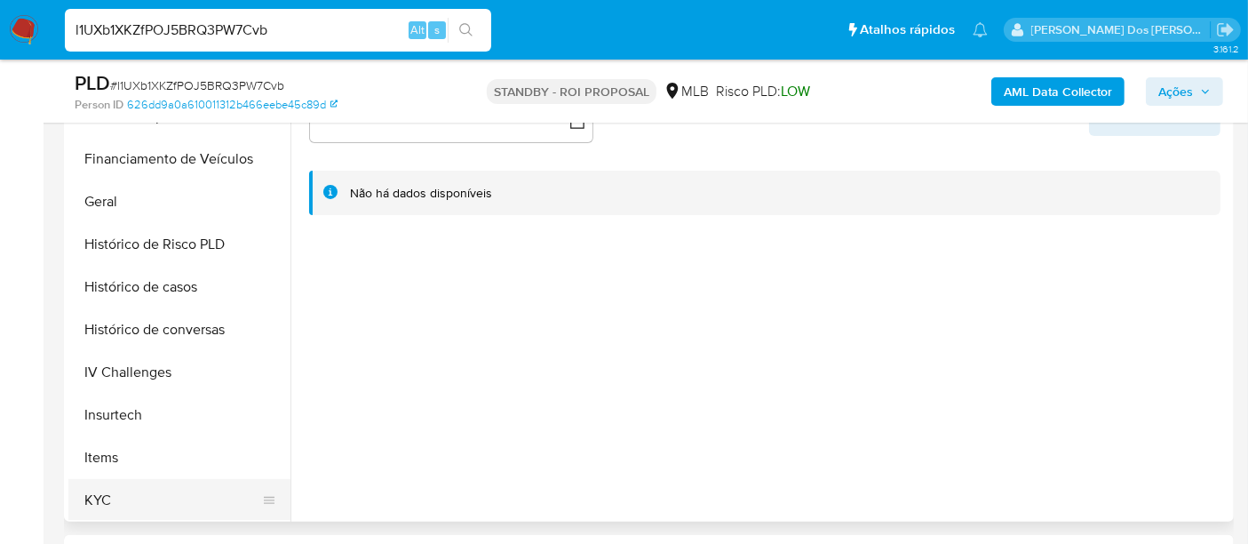
click at [106, 492] on button "KYC" at bounding box center [172, 500] width 208 height 43
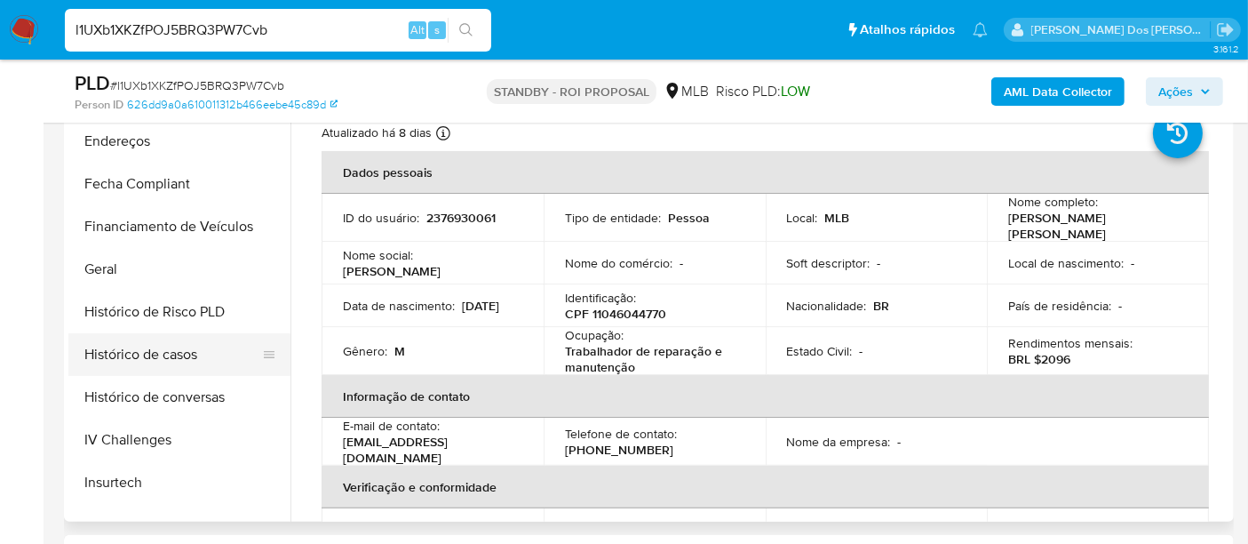
scroll to position [394, 0]
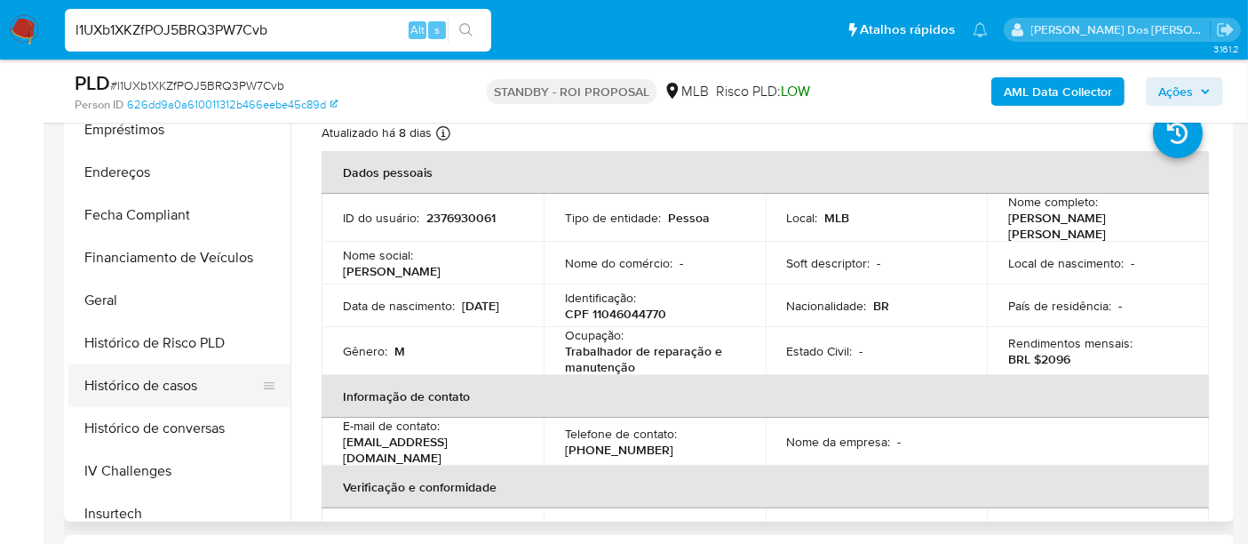
click at [159, 387] on button "Histórico de casos" at bounding box center [172, 385] width 208 height 43
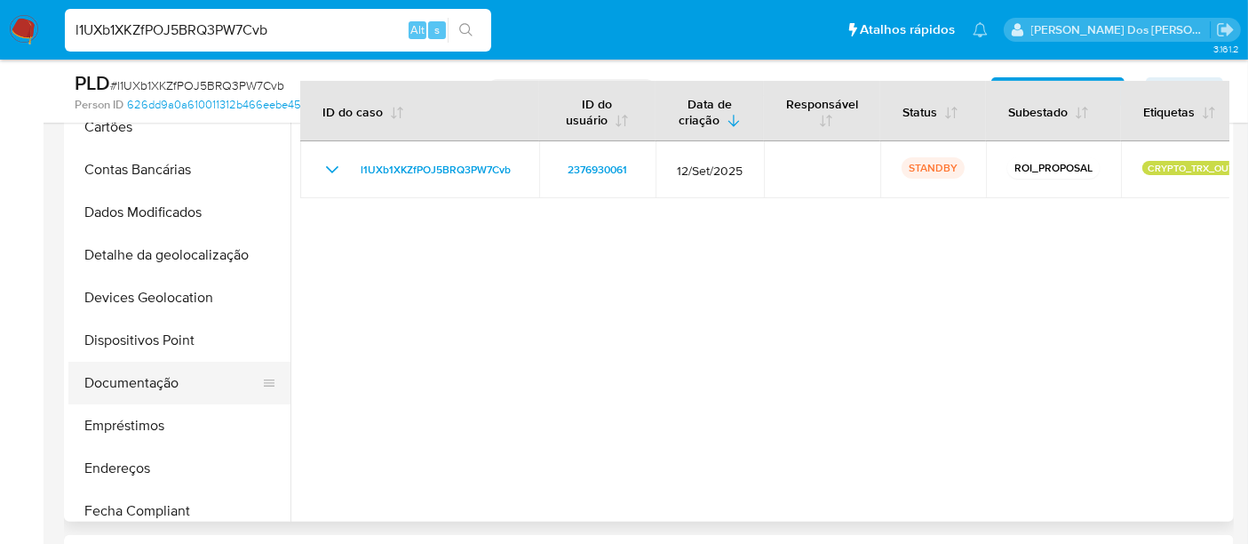
scroll to position [99, 0]
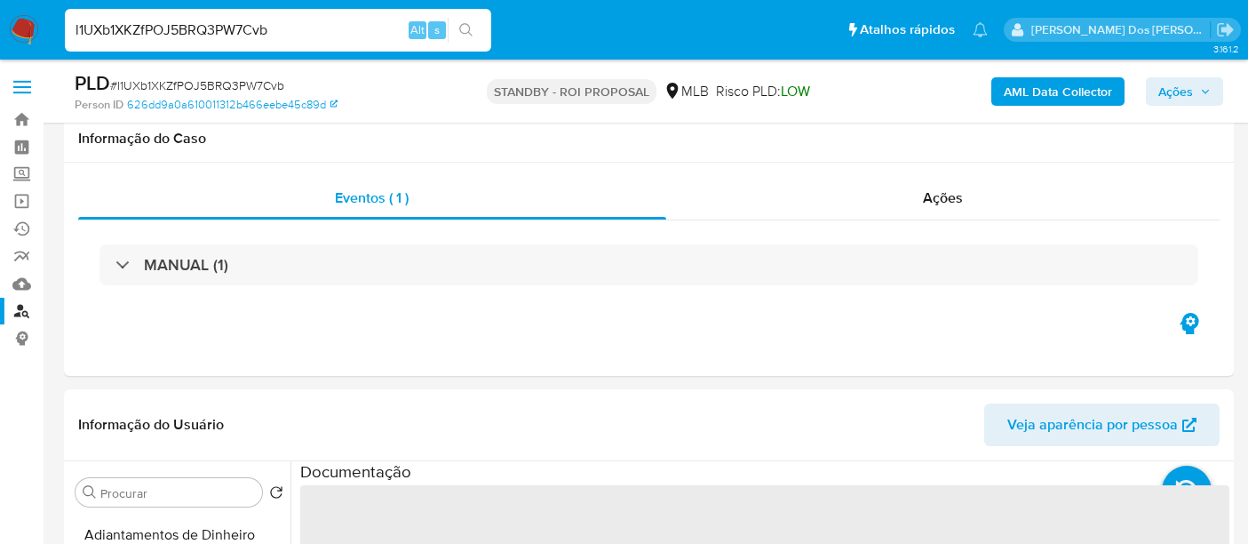
select select "10"
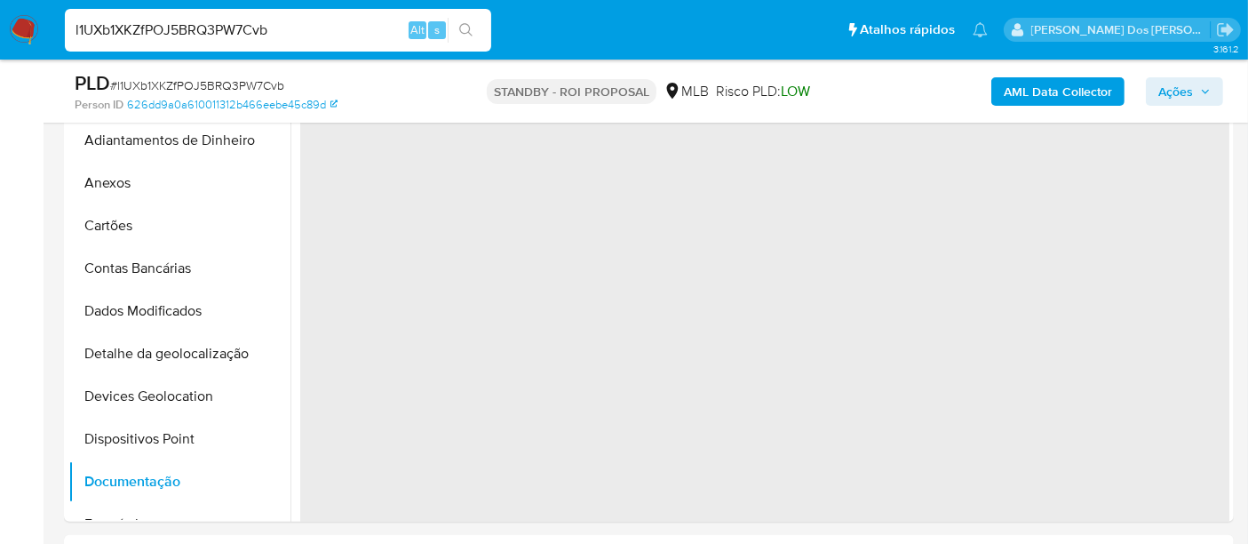
scroll to position [99, 0]
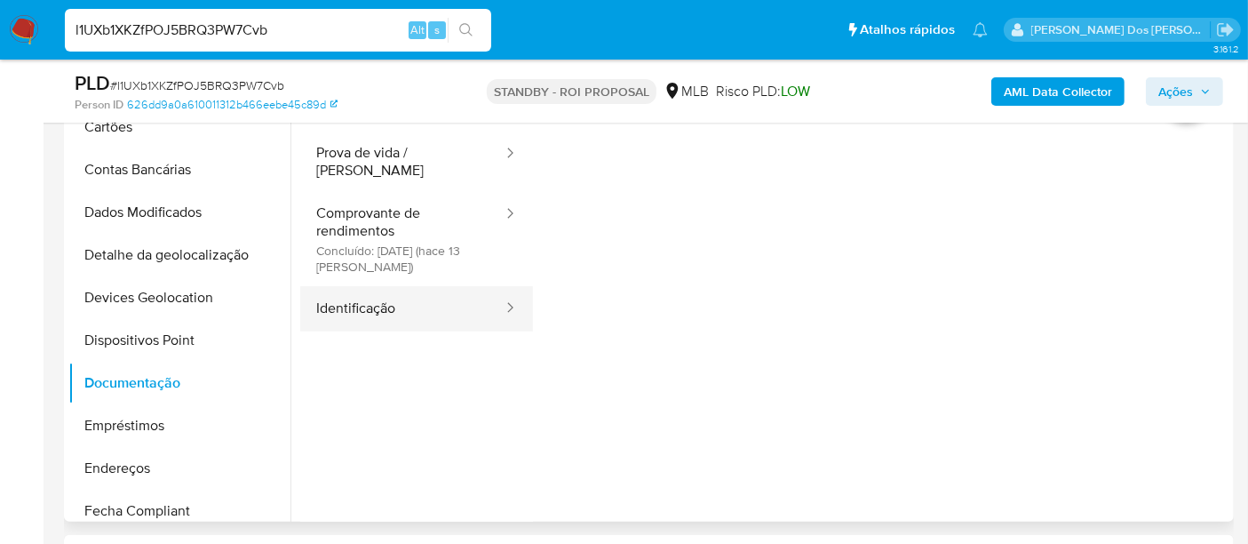
click at [363, 295] on button "Identificação" at bounding box center [402, 308] width 204 height 45
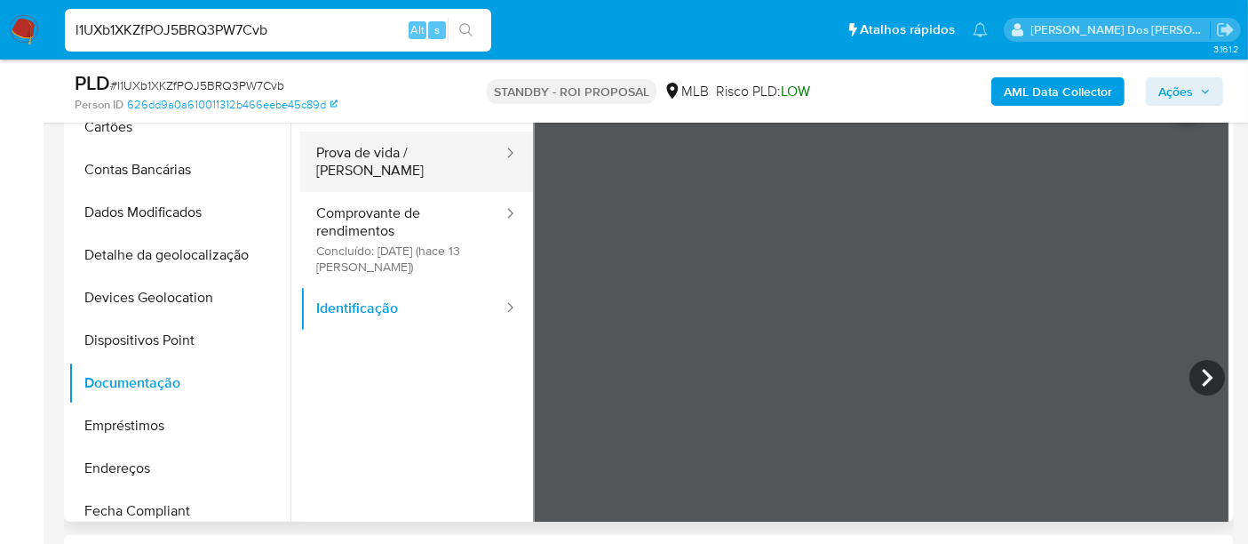
click at [413, 161] on button "Prova de vida / [PERSON_NAME]" at bounding box center [402, 161] width 204 height 60
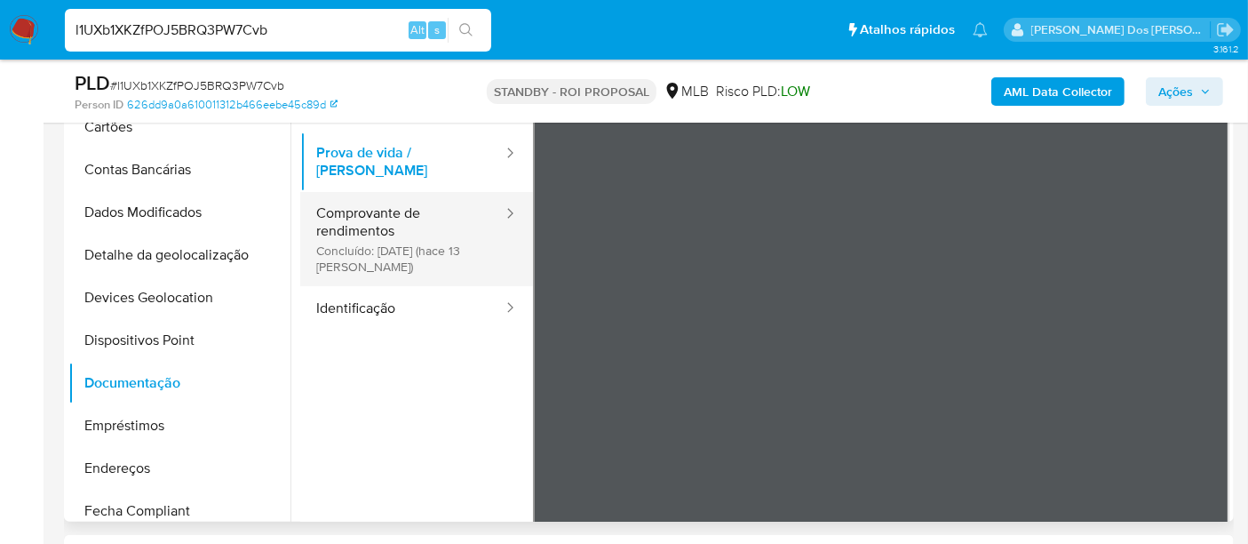
click at [380, 239] on button "Comprovante de rendimentos Concluído: 19/09/2025 (hace 13 días)" at bounding box center [402, 239] width 204 height 94
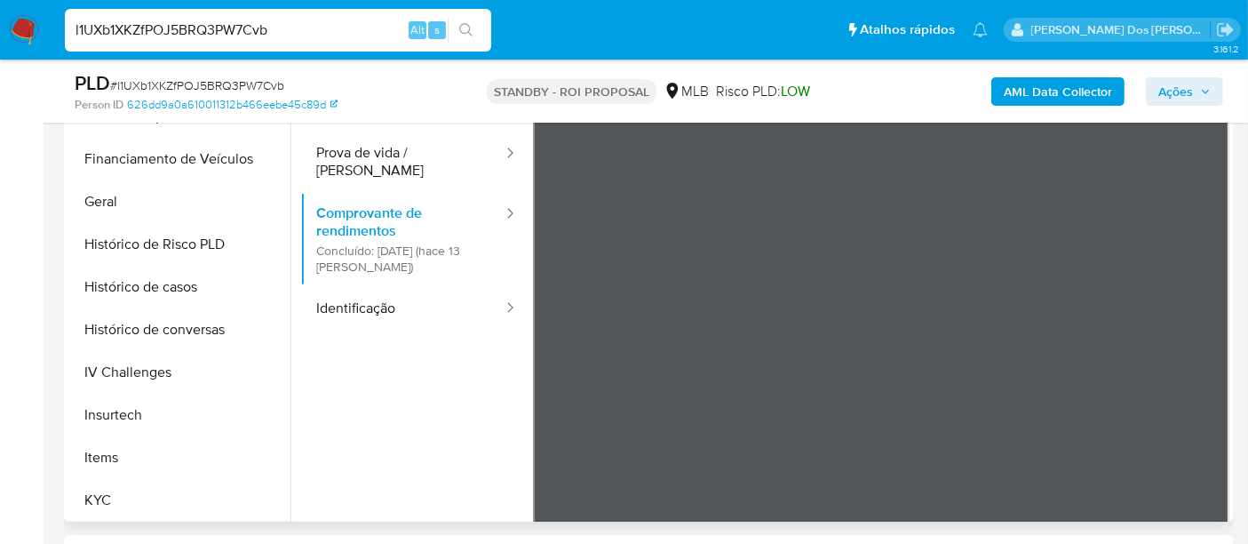
scroll to position [888, 0]
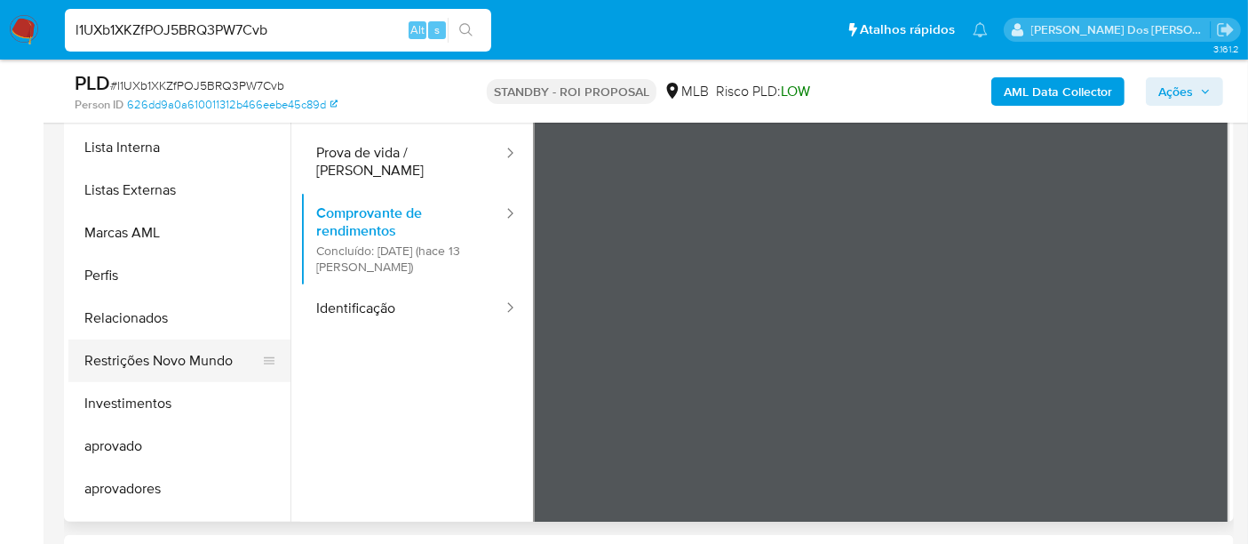
click at [189, 366] on button "Restrições Novo Mundo" at bounding box center [172, 360] width 208 height 43
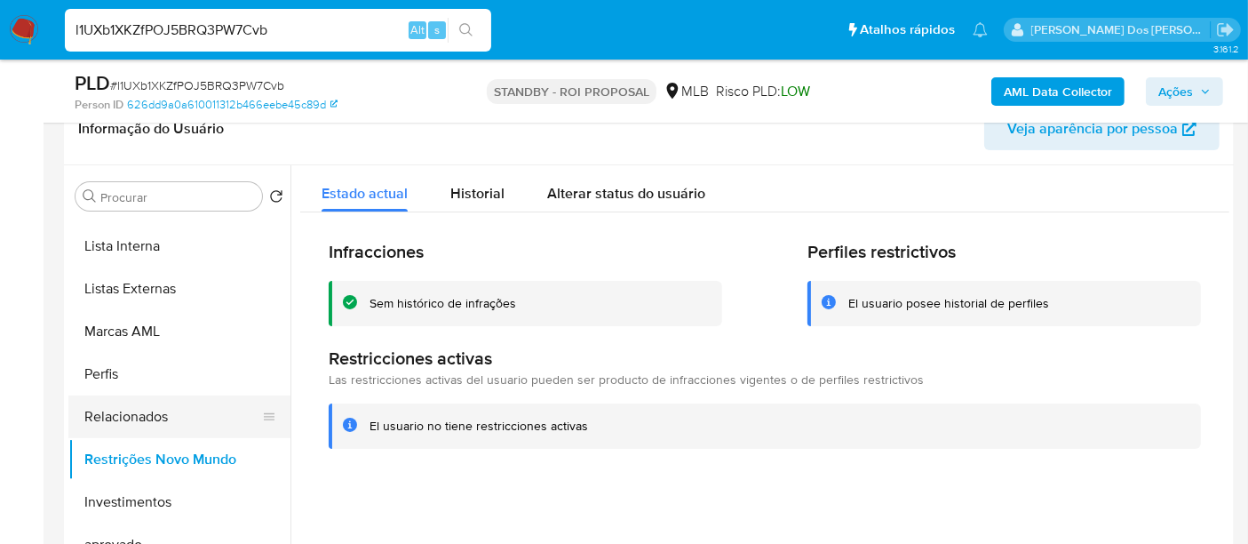
scroll to position [493, 0]
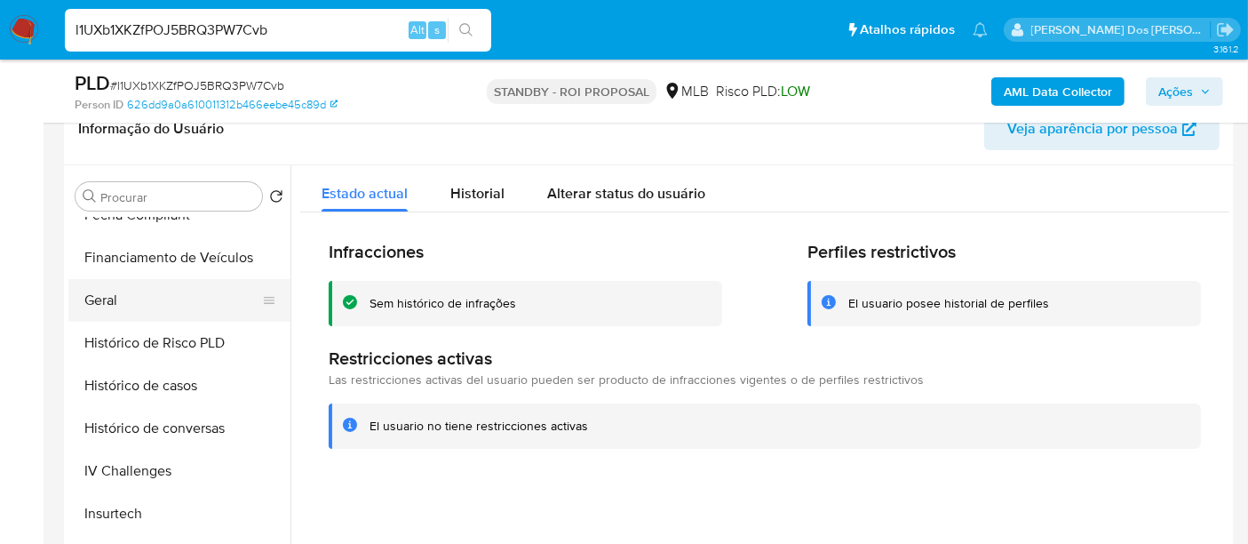
click at [96, 301] on button "Geral" at bounding box center [172, 300] width 208 height 43
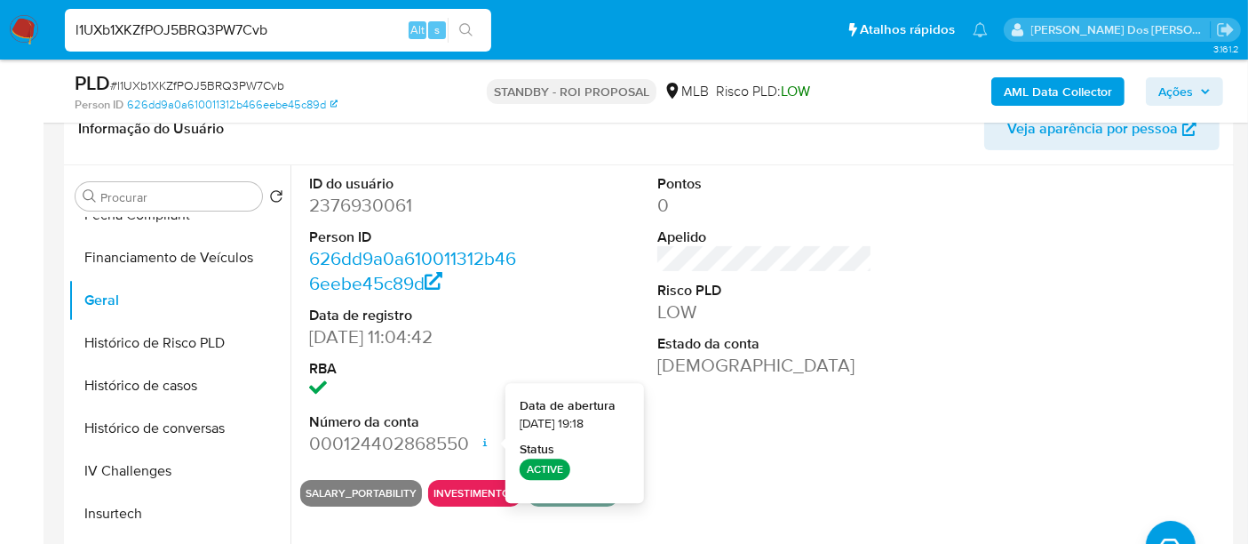
click at [297, 34] on input "l1UXb1XKZfPOJ5BRQ3PW7Cvb" at bounding box center [278, 30] width 426 height 23
paste input "47gdjaB5152lfmff9AplXlTf"
type input "47gdjaB5152lfmff9AplXlTf"
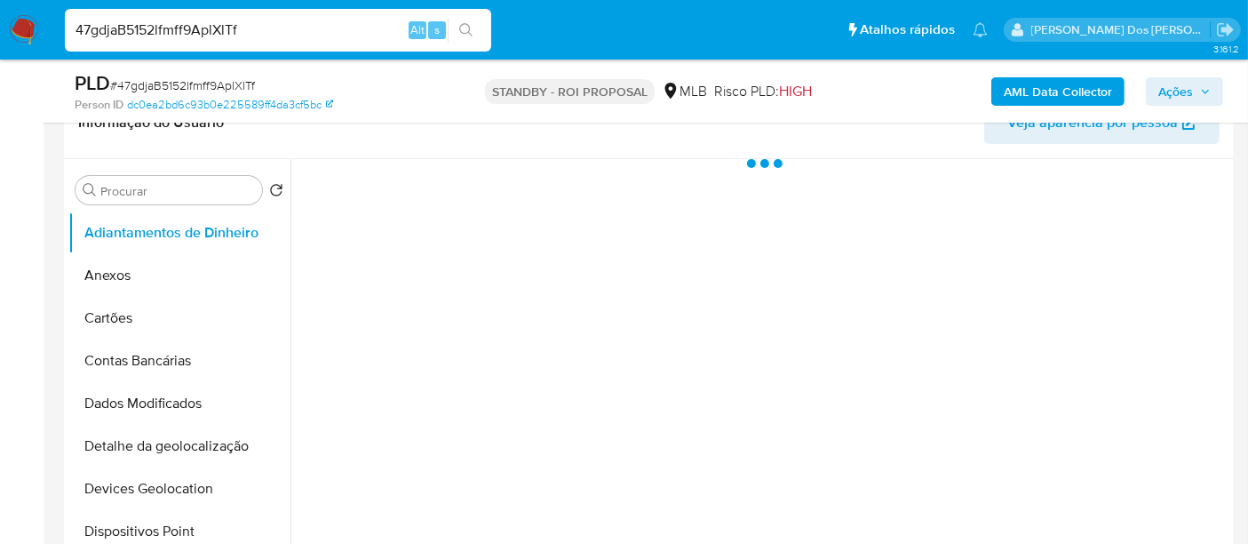
scroll to position [493, 0]
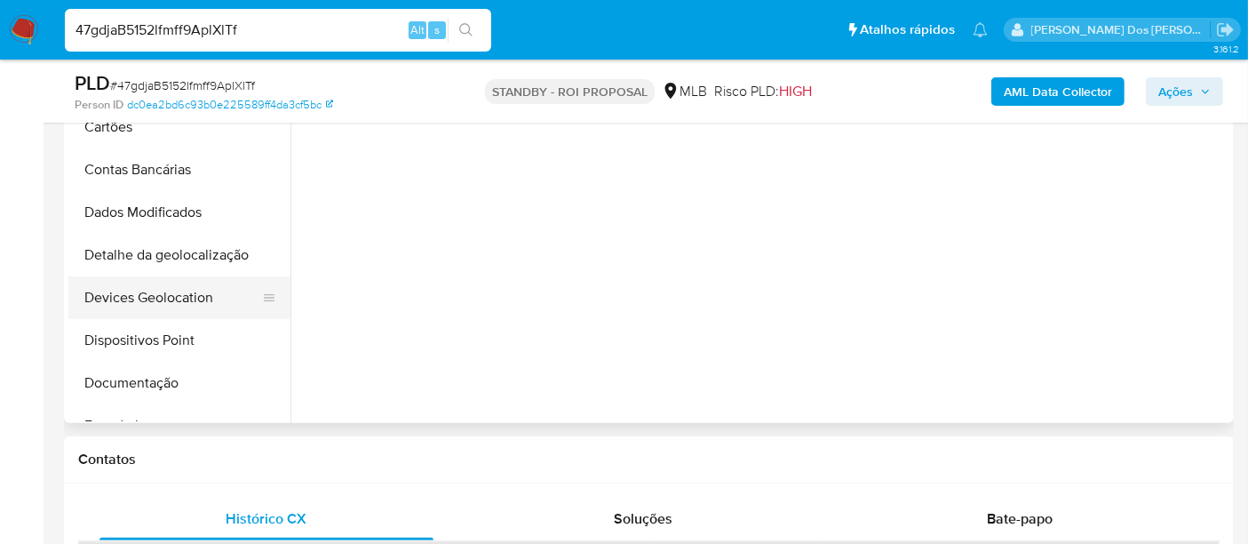
select select "10"
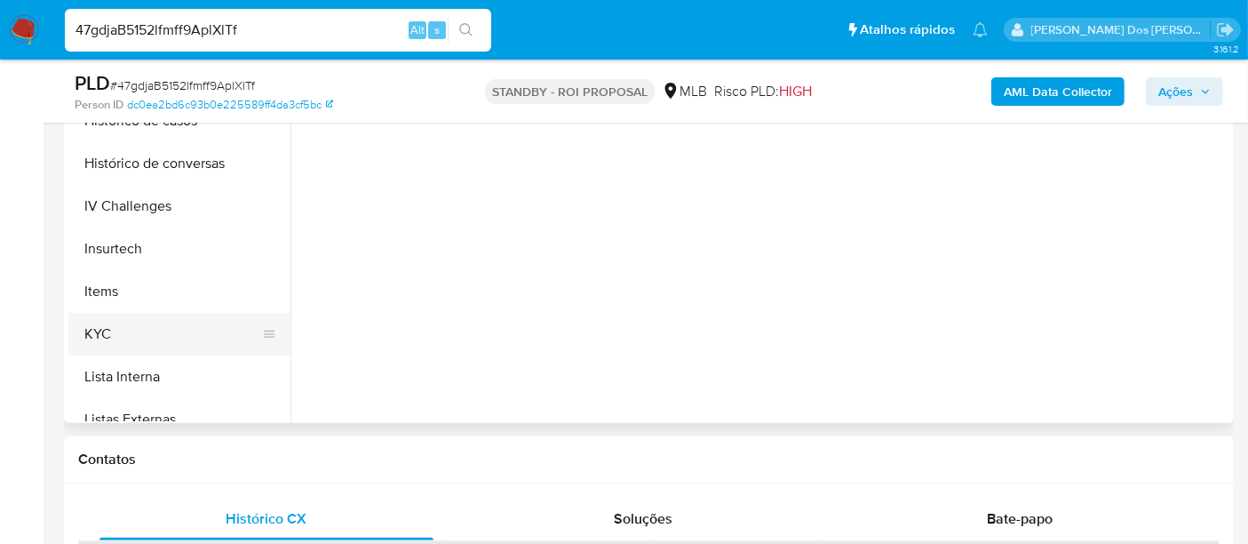
scroll to position [592, 0]
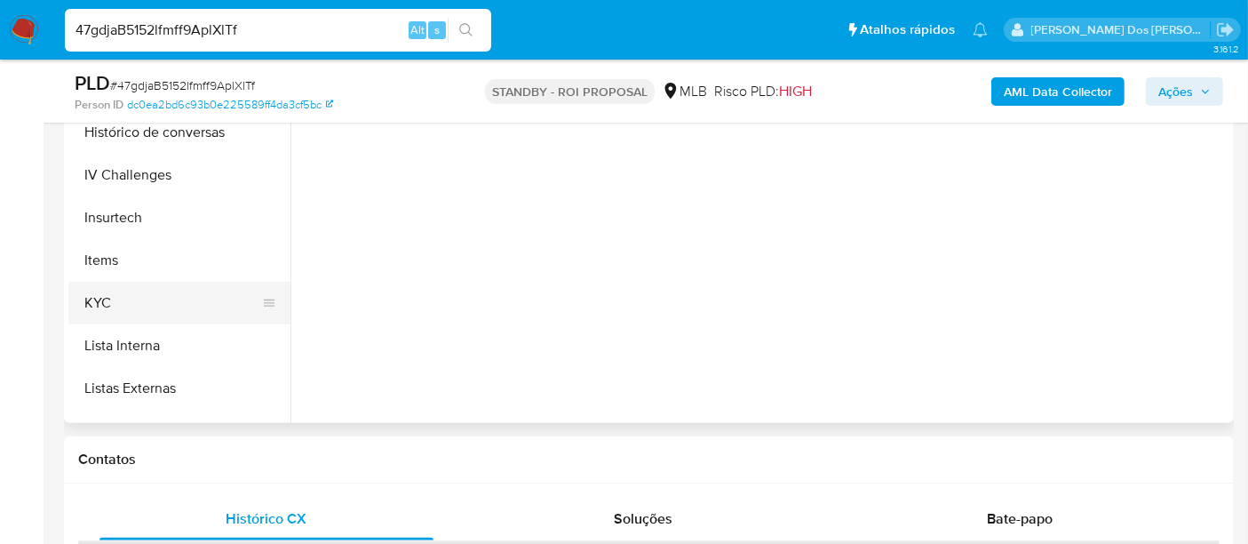
click at [101, 303] on button "KYC" at bounding box center [172, 303] width 208 height 43
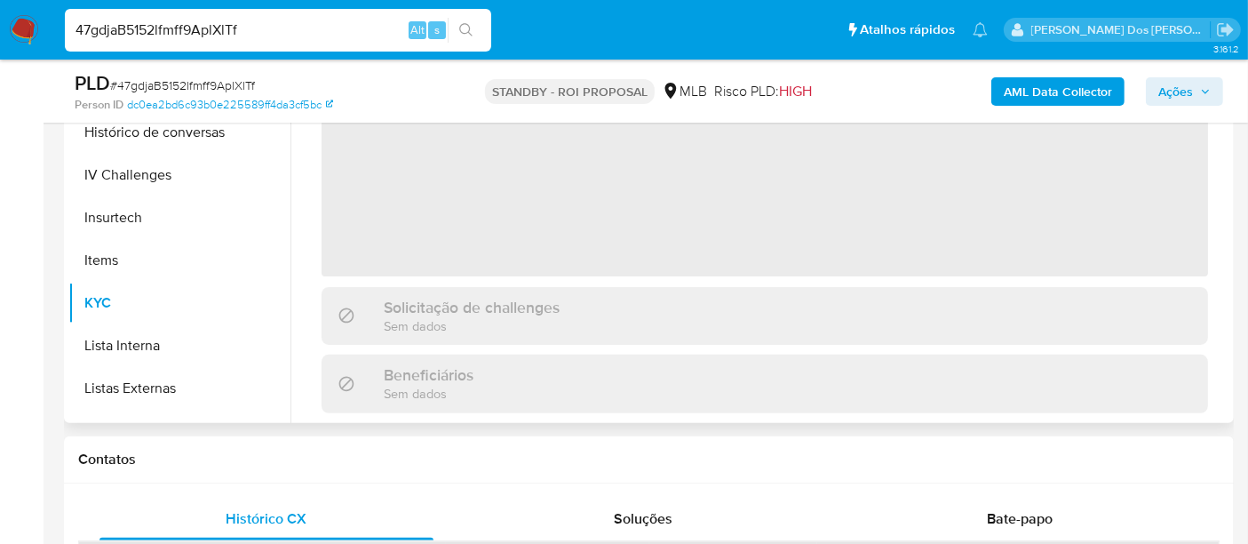
scroll to position [296, 0]
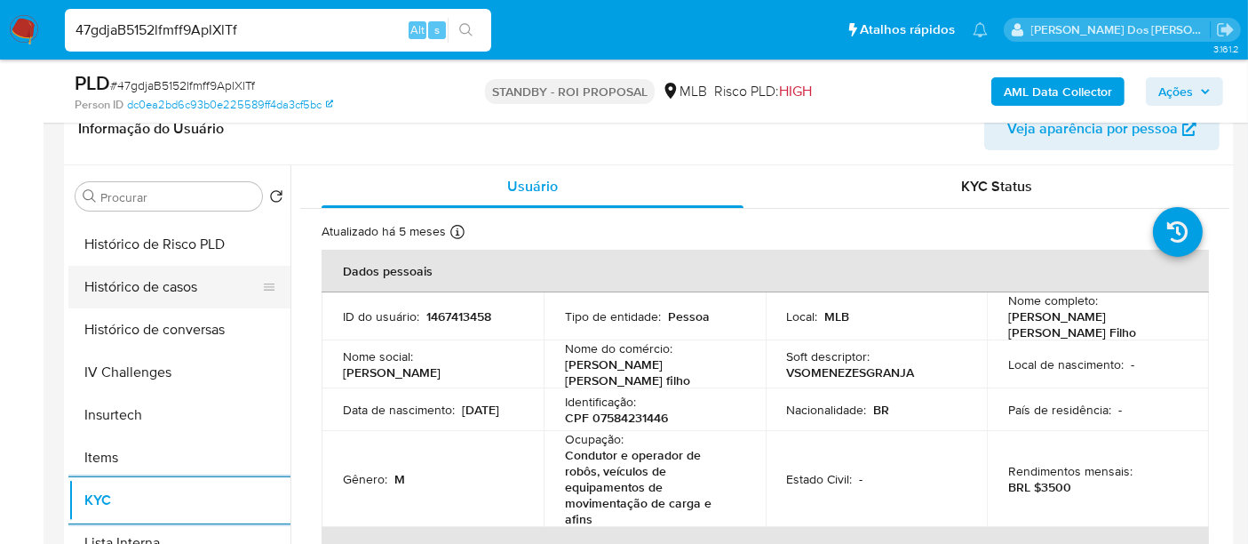
click at [158, 285] on button "Histórico de casos" at bounding box center [172, 287] width 208 height 43
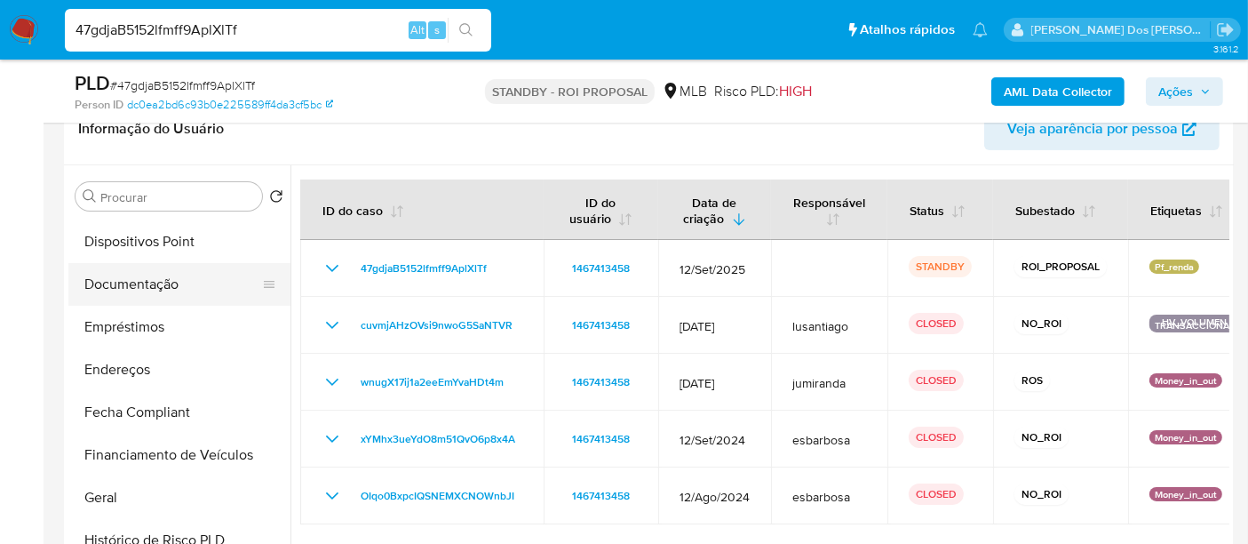
click at [163, 288] on button "Documentação" at bounding box center [172, 284] width 208 height 43
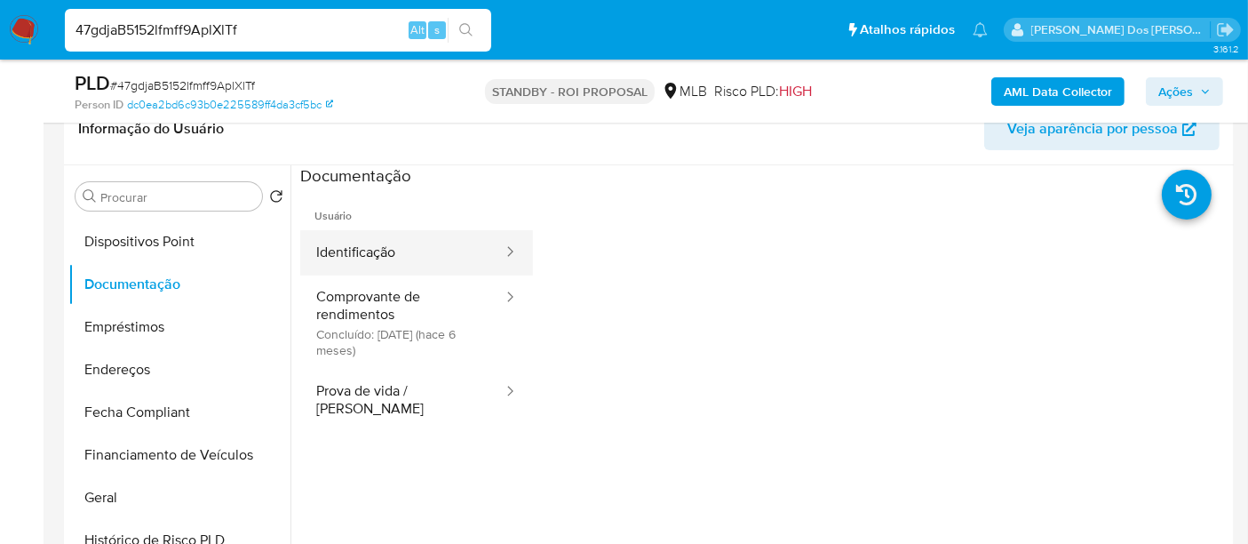
click at [362, 259] on button "Identificação" at bounding box center [402, 252] width 204 height 45
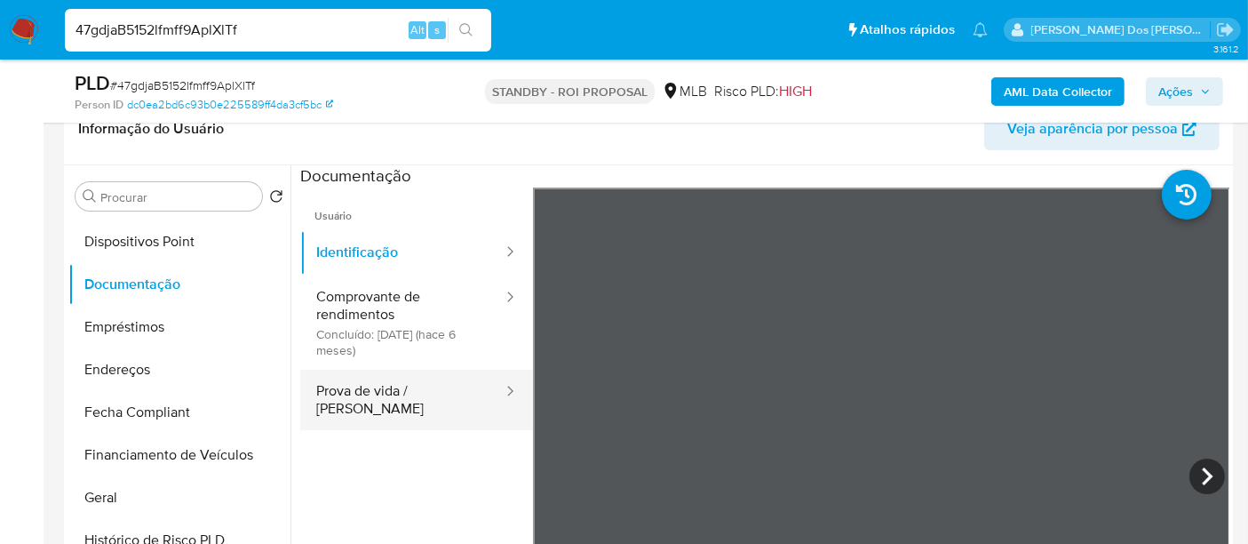
click at [390, 384] on button "Prova de vida / [PERSON_NAME]" at bounding box center [402, 400] width 204 height 60
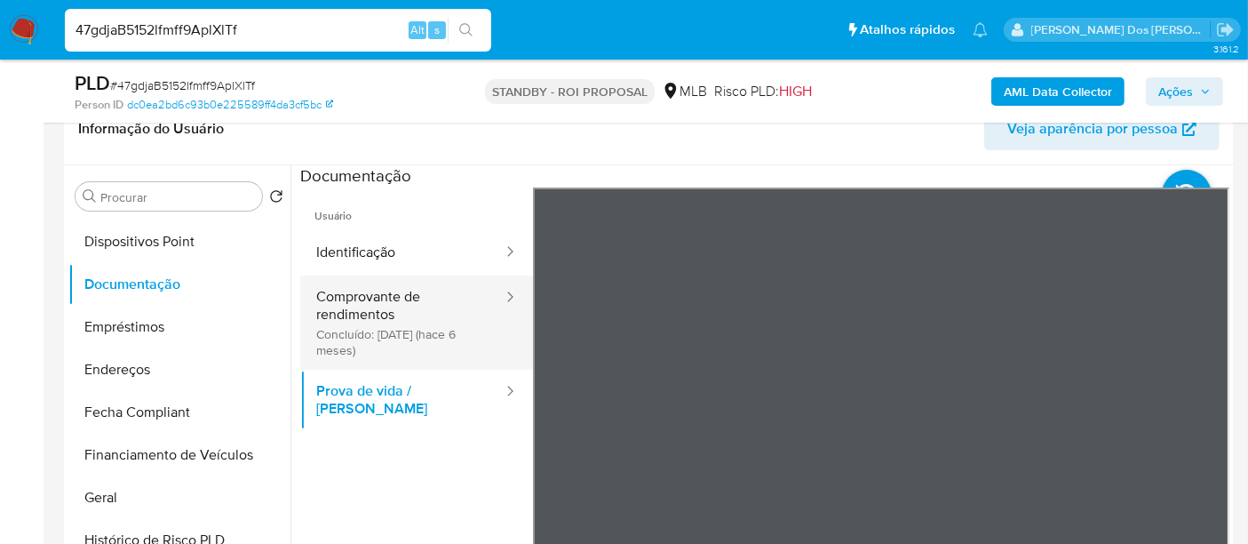
click at [386, 308] on button "Comprovante de rendimentos Concluído: 03/04/2025 (hace 6 meses)" at bounding box center [402, 322] width 204 height 94
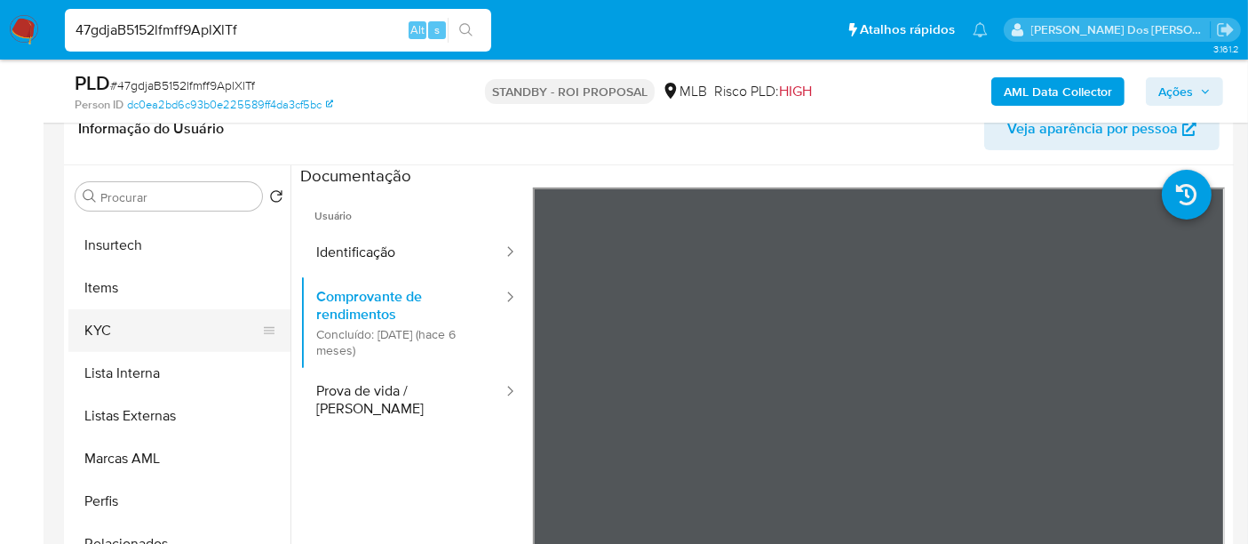
scroll to position [888, 0]
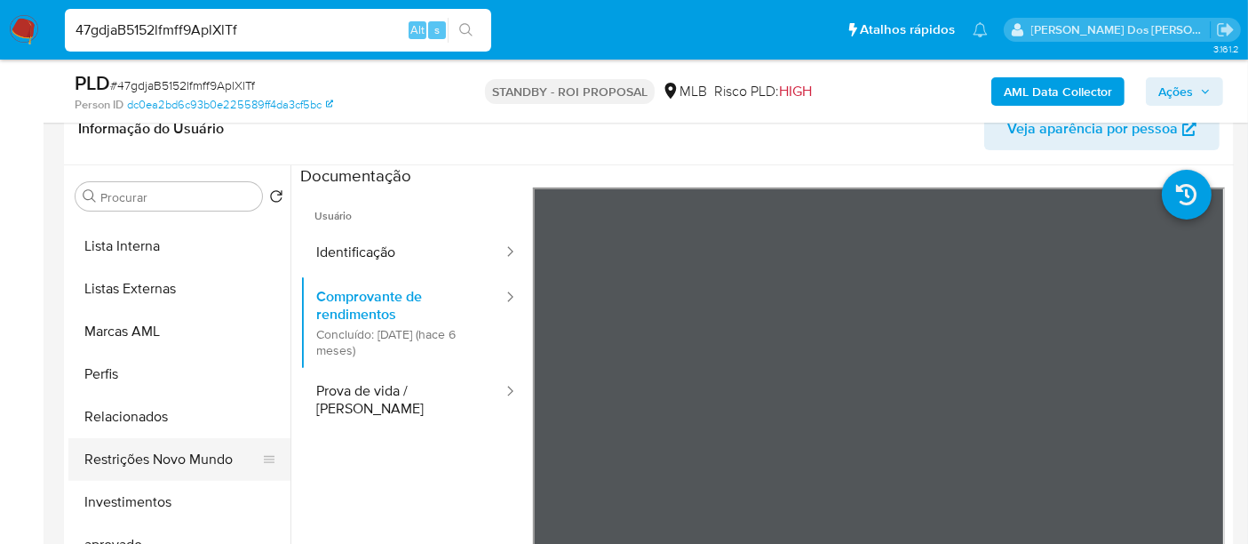
click at [209, 455] on button "Restrições Novo Mundo" at bounding box center [172, 459] width 208 height 43
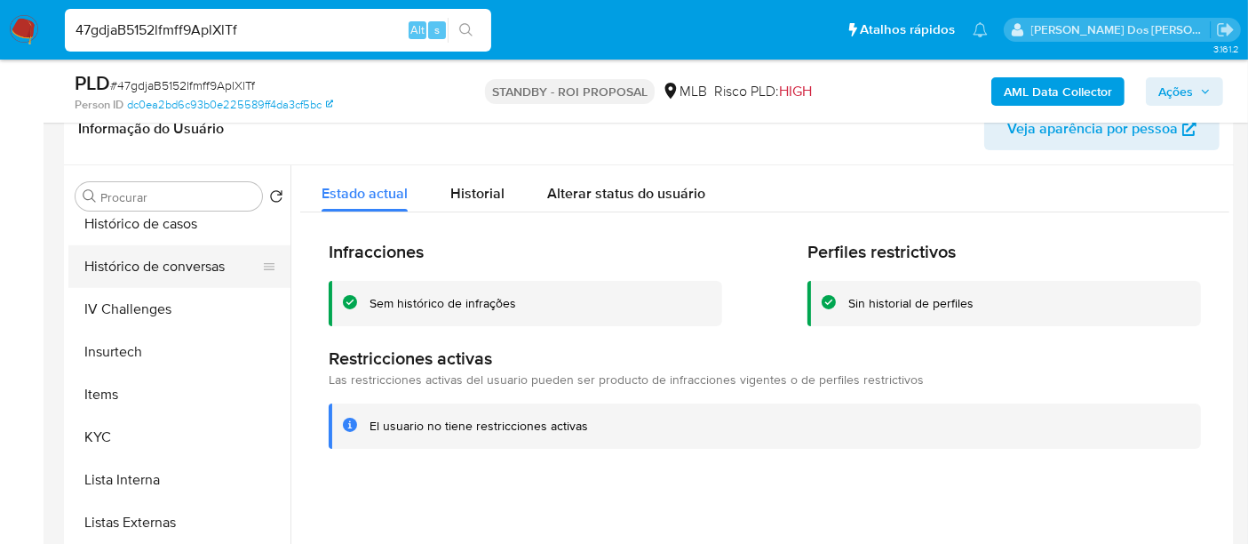
scroll to position [493, 0]
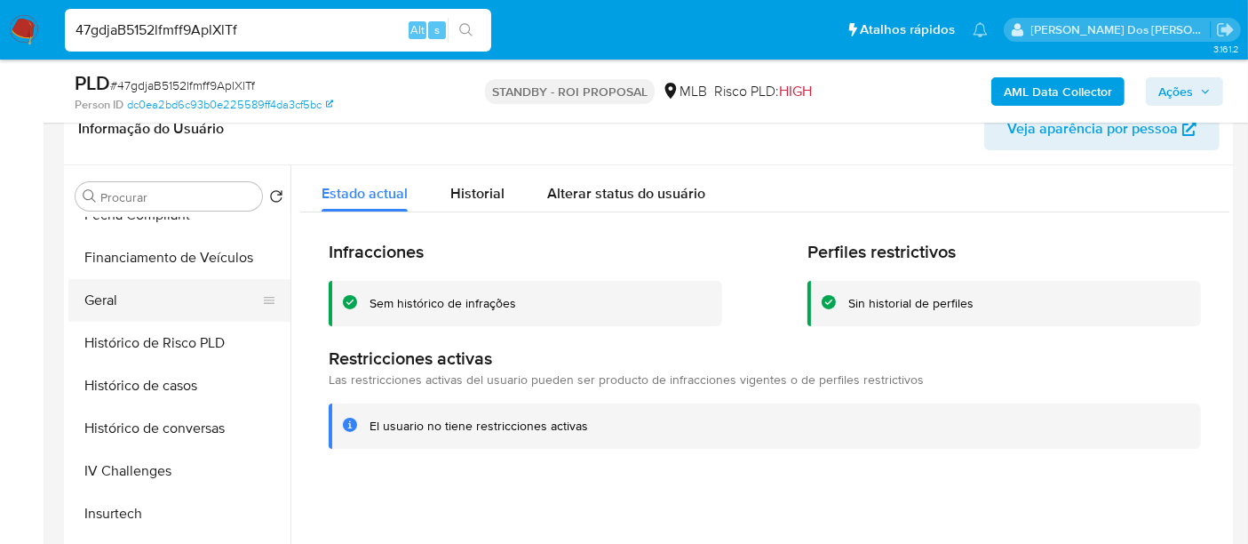
click at [108, 304] on button "Geral" at bounding box center [172, 300] width 208 height 43
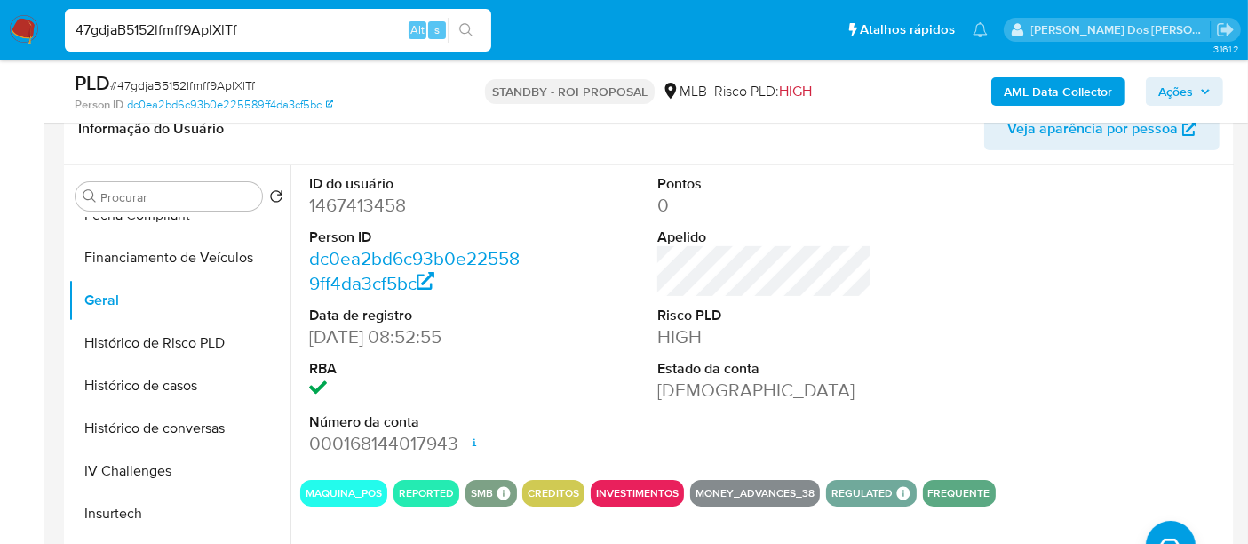
click at [297, 27] on input "47gdjaB5152lfmff9AplXlTf" at bounding box center [278, 30] width 426 height 23
click at [296, 26] on input "47gdjaB5152lfmff9AplXlTf" at bounding box center [278, 30] width 426 height 23
paste input "6i7qo0HcIqez0QTlCFYg4FwH"
type input "6i7qo0HcIqez0QTlCFYg4FwH"
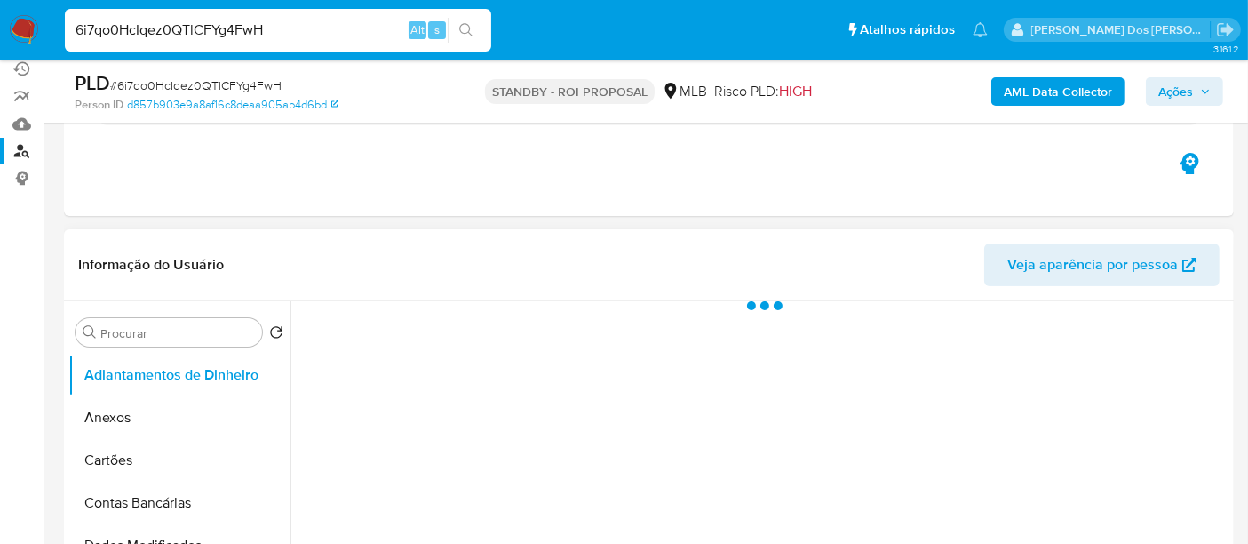
scroll to position [296, 0]
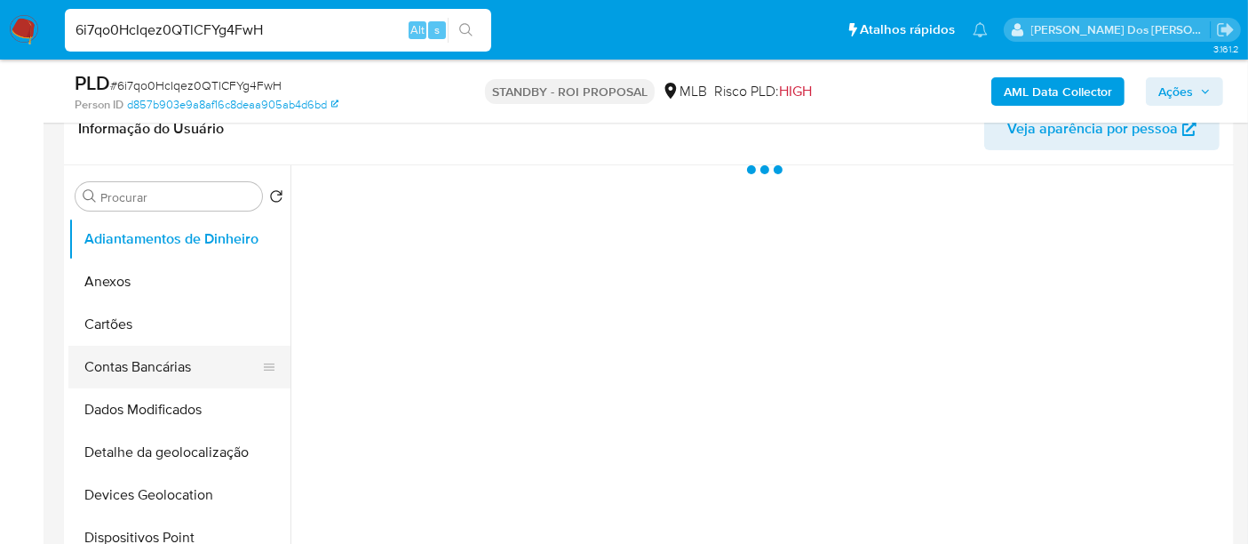
select select "10"
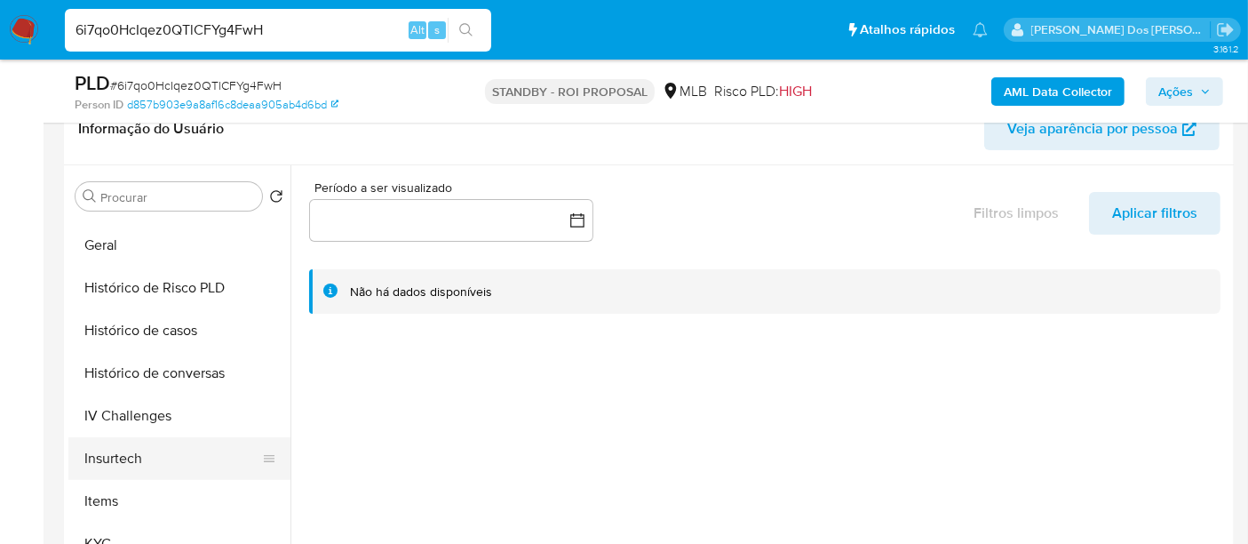
scroll to position [592, 0]
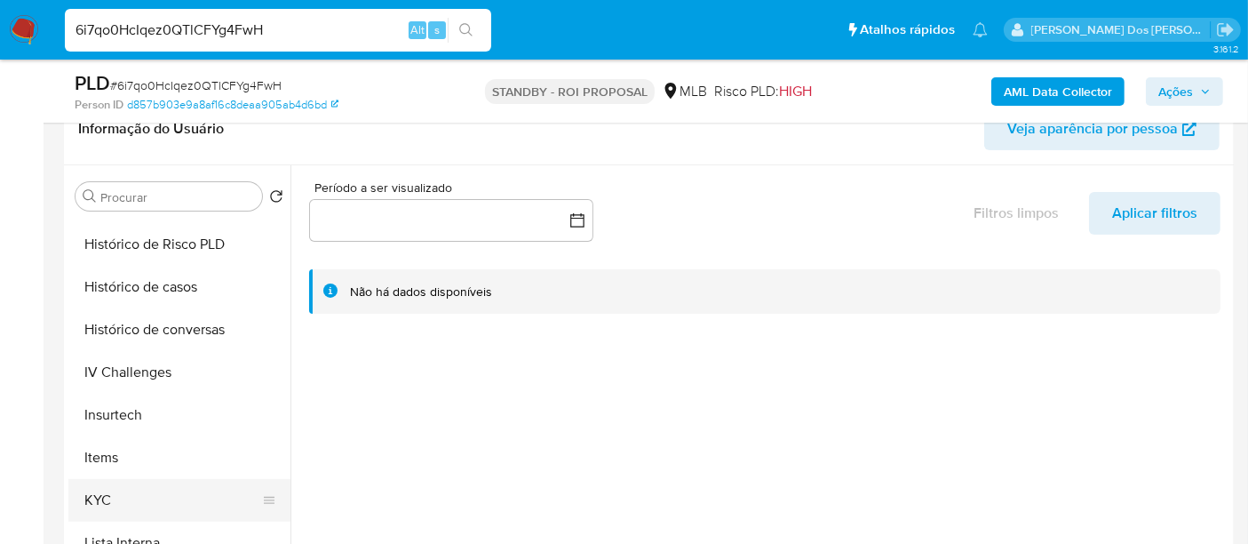
click at [90, 493] on button "KYC" at bounding box center [172, 500] width 208 height 43
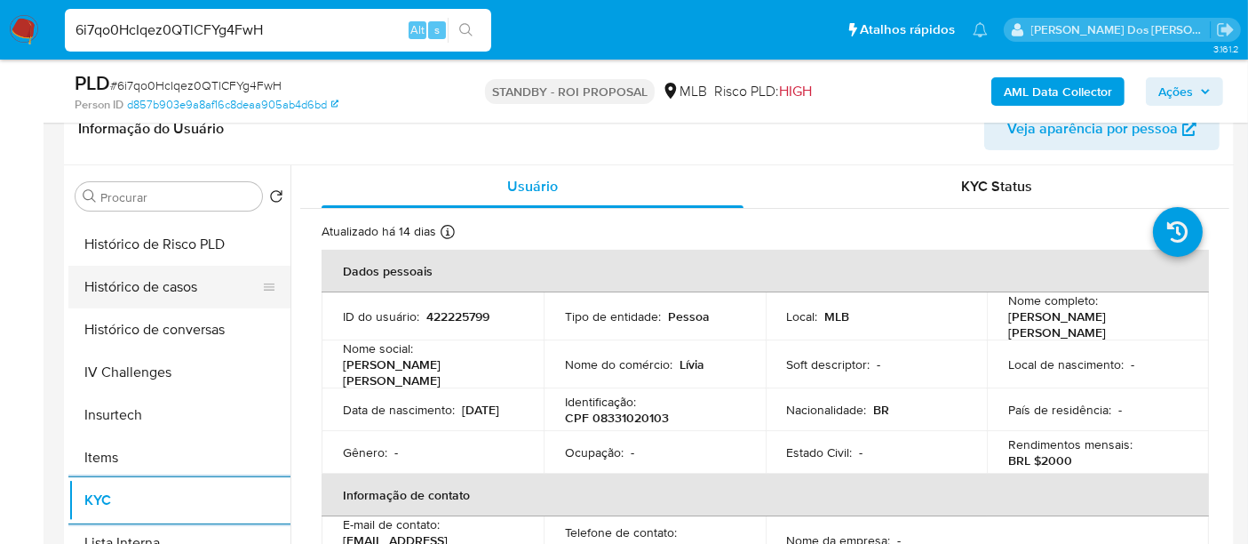
click at [161, 276] on button "Histórico de casos" at bounding box center [172, 287] width 208 height 43
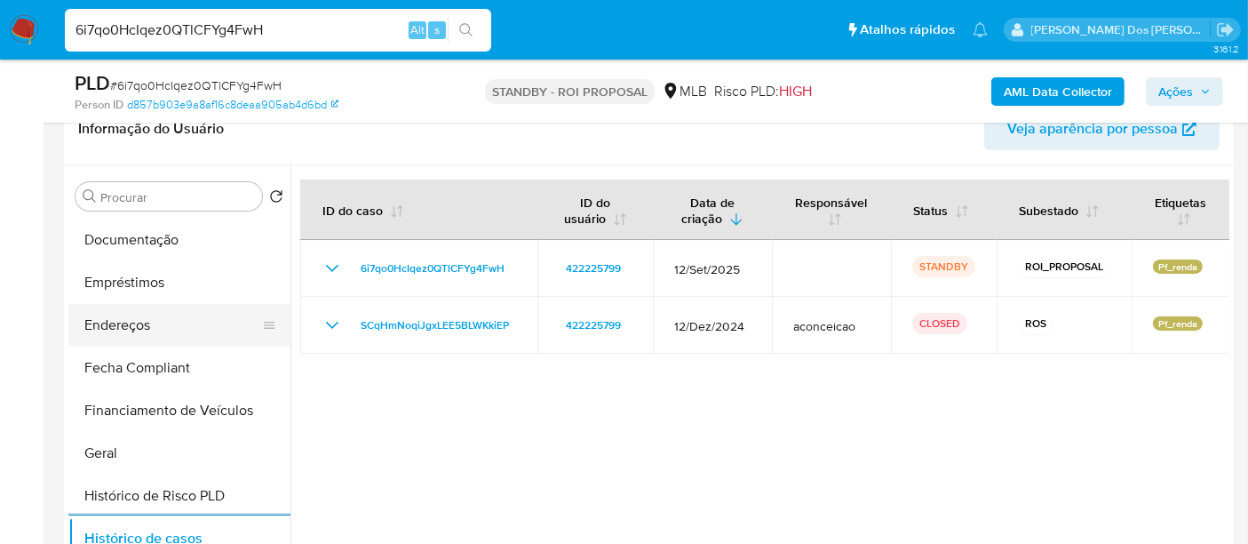
scroll to position [296, 0]
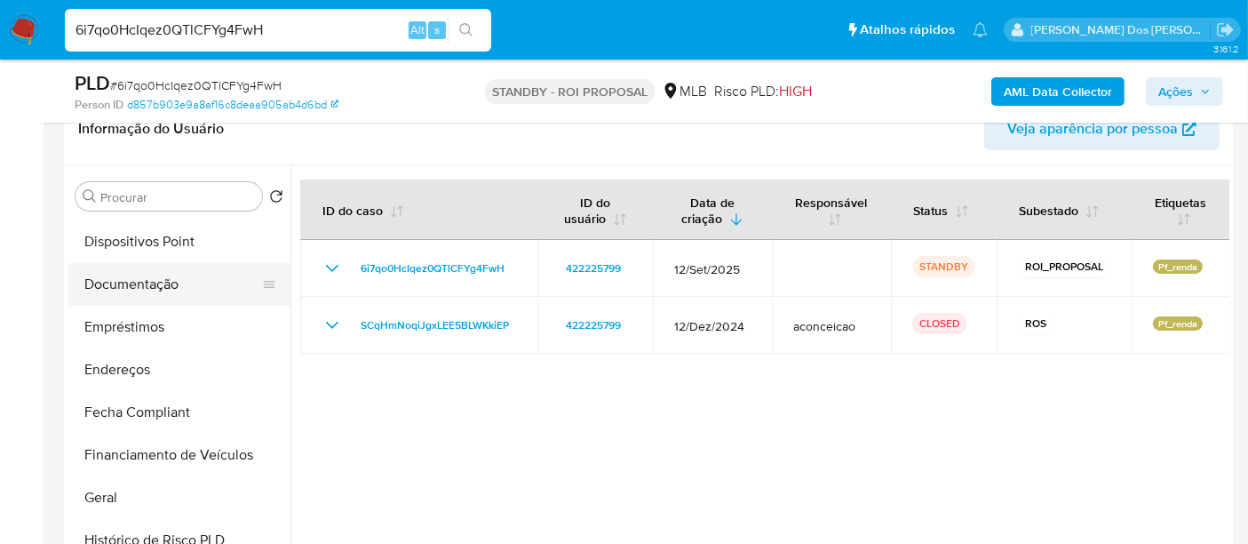
click at [147, 288] on button "Documentação" at bounding box center [172, 284] width 208 height 43
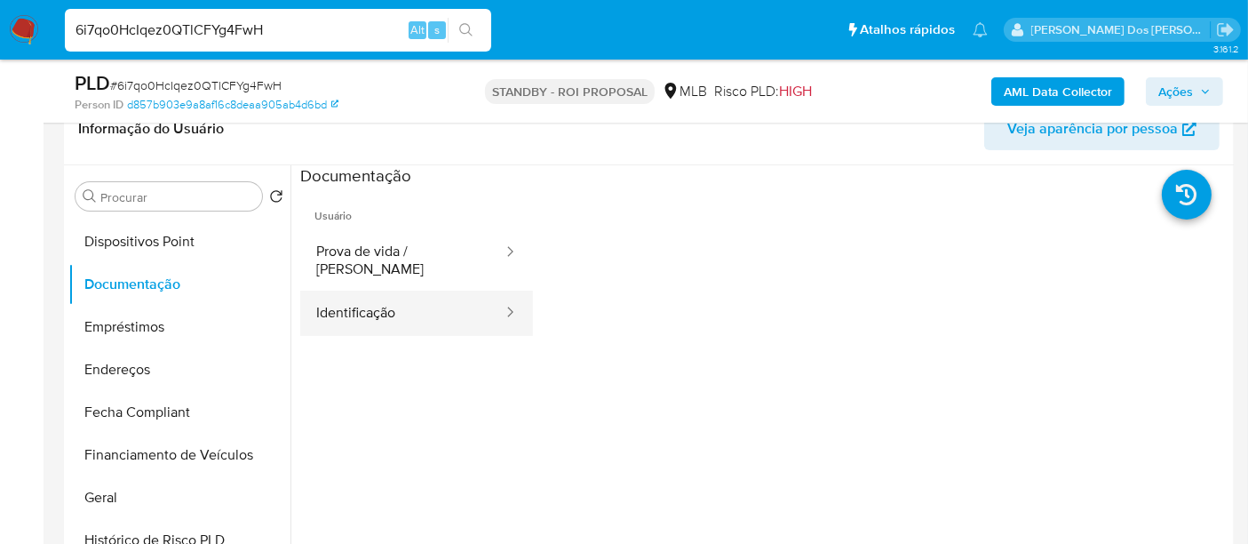
click at [373, 295] on button "Identificação" at bounding box center [402, 312] width 204 height 45
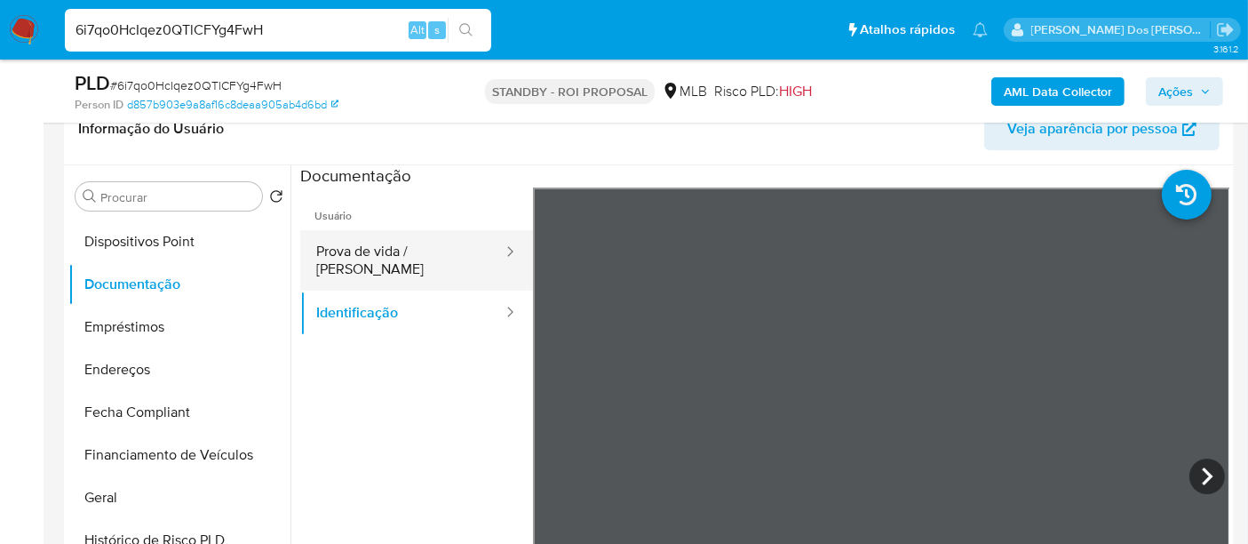
click at [401, 253] on button "Prova de vida / [PERSON_NAME]" at bounding box center [402, 260] width 204 height 60
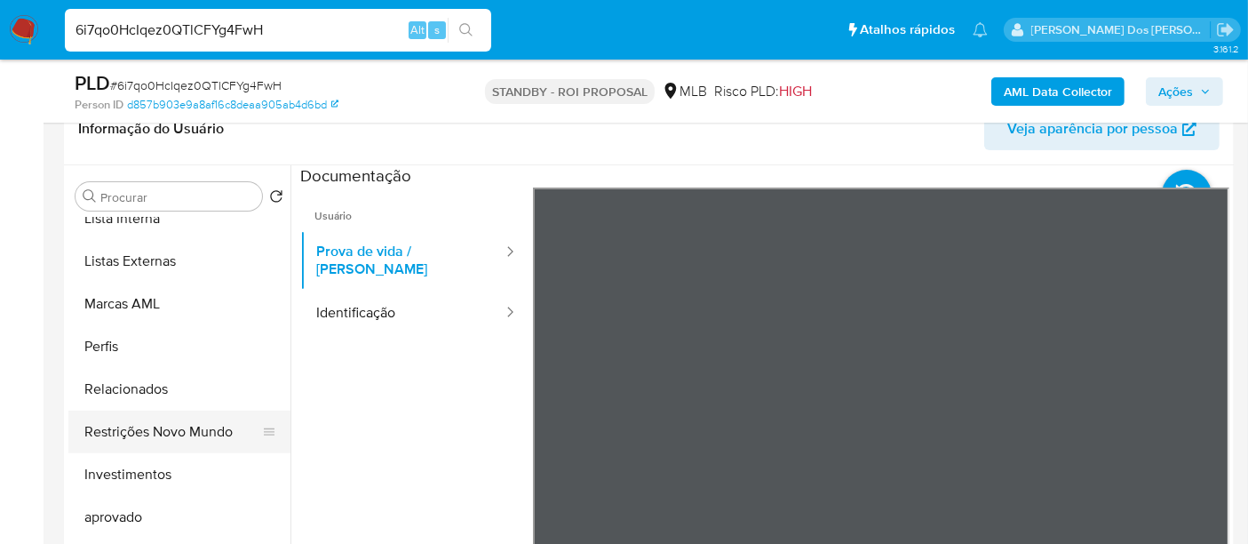
scroll to position [920, 0]
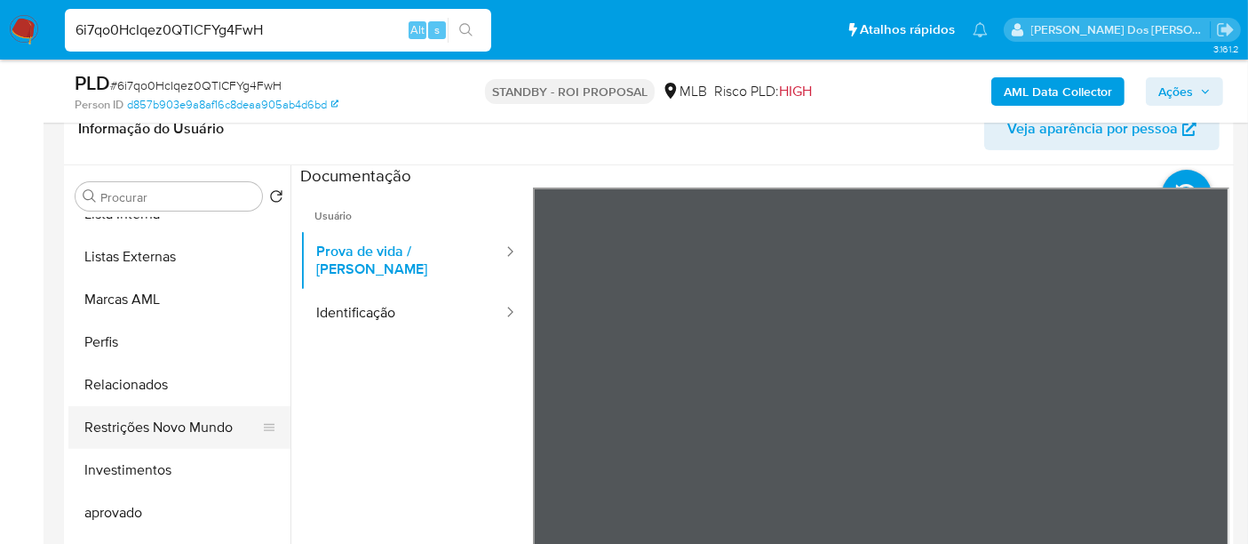
click at [175, 429] on button "Restrições Novo Mundo" at bounding box center [172, 427] width 208 height 43
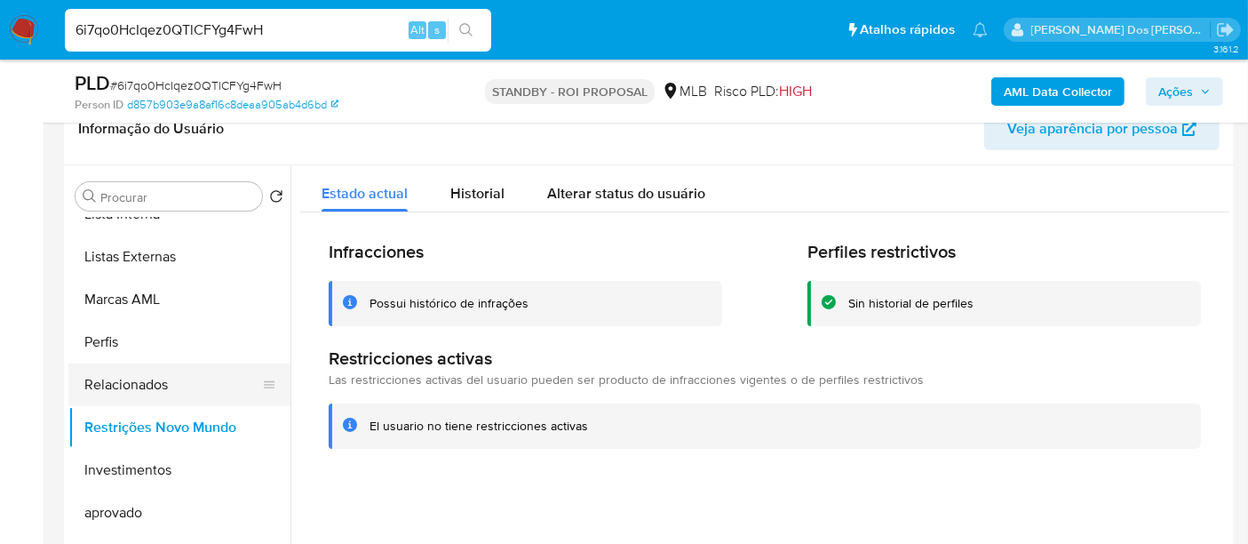
scroll to position [525, 0]
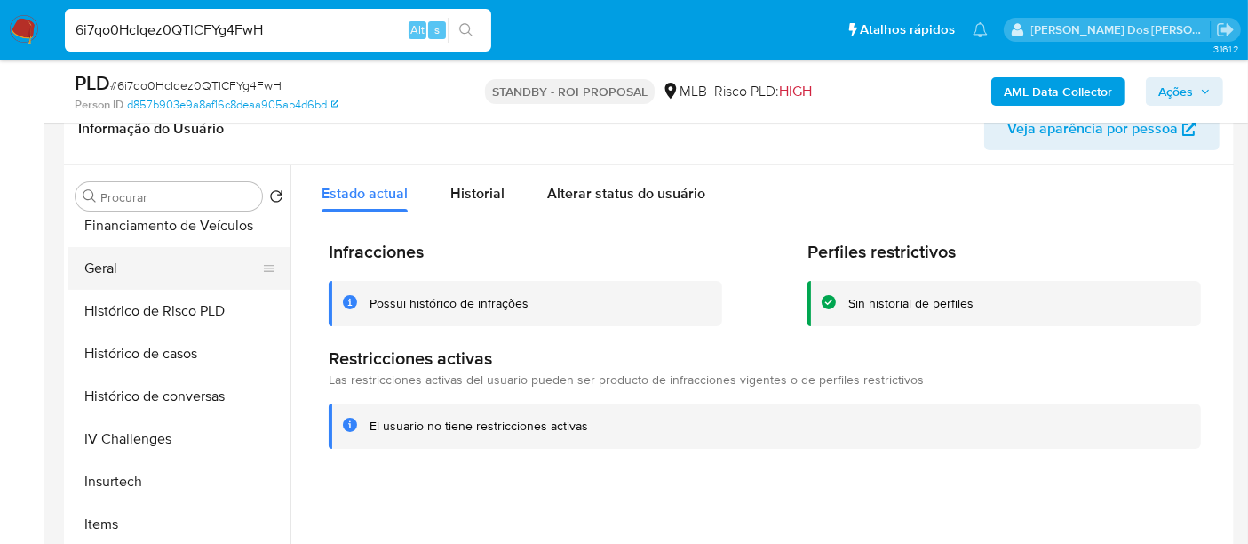
click at [115, 254] on button "Geral" at bounding box center [172, 268] width 208 height 43
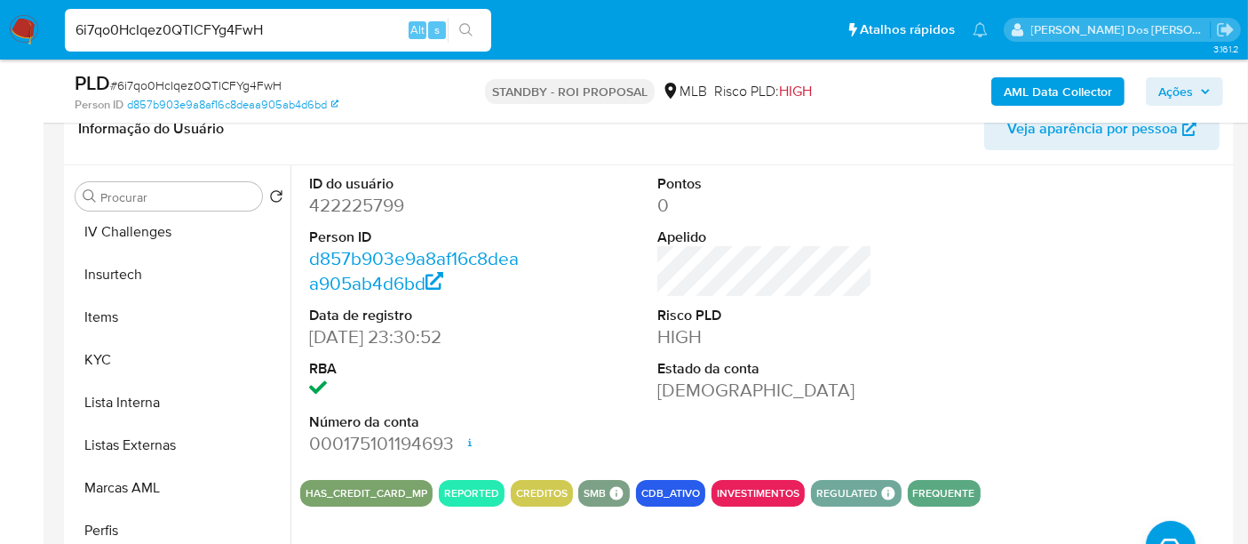
scroll to position [822, 0]
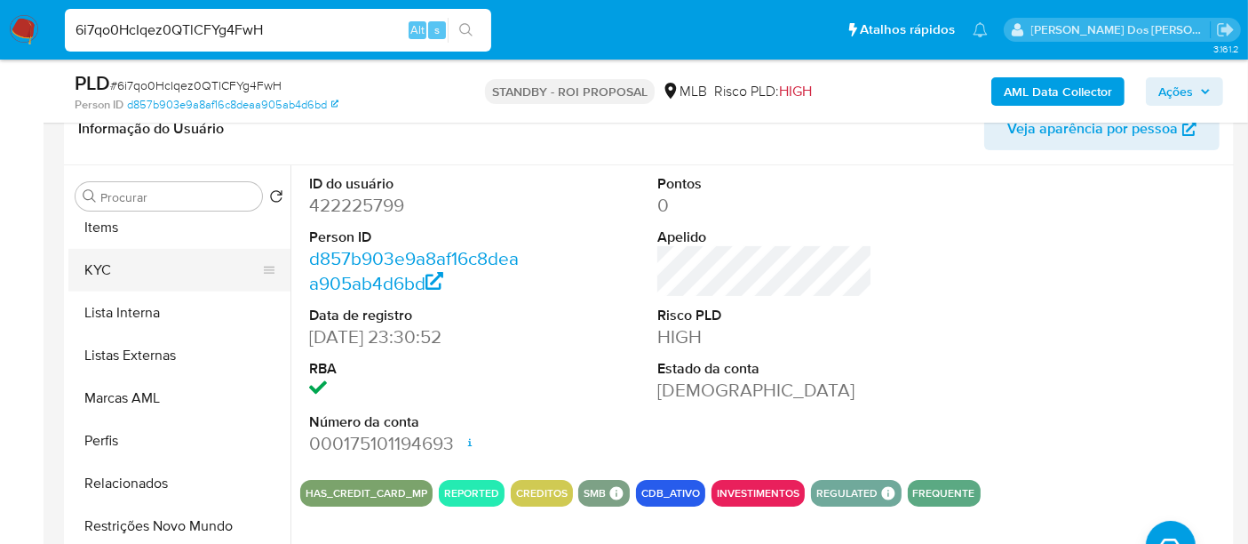
click at [94, 275] on button "KYC" at bounding box center [172, 270] width 208 height 43
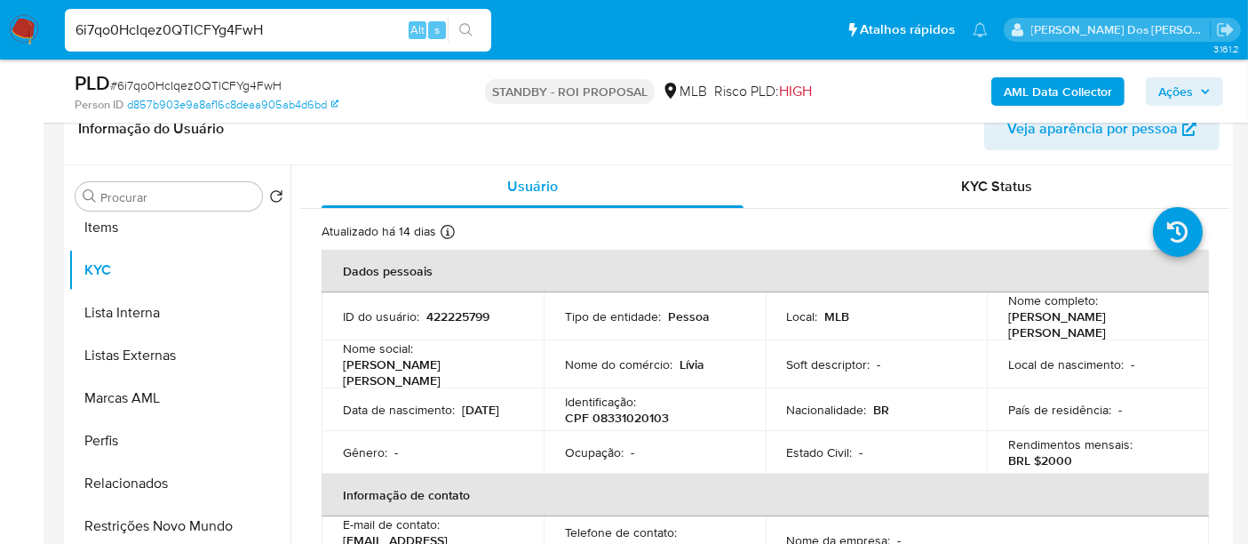
click at [293, 22] on input "6i7qo0HcIqez0QTlCFYg4FwH" at bounding box center [278, 30] width 426 height 23
paste input "qqeMZxdnnVQmJZWkfM3Wp1Xw"
type input "qqeMZxdnnVQmJZWkfM3Wp1Xw"
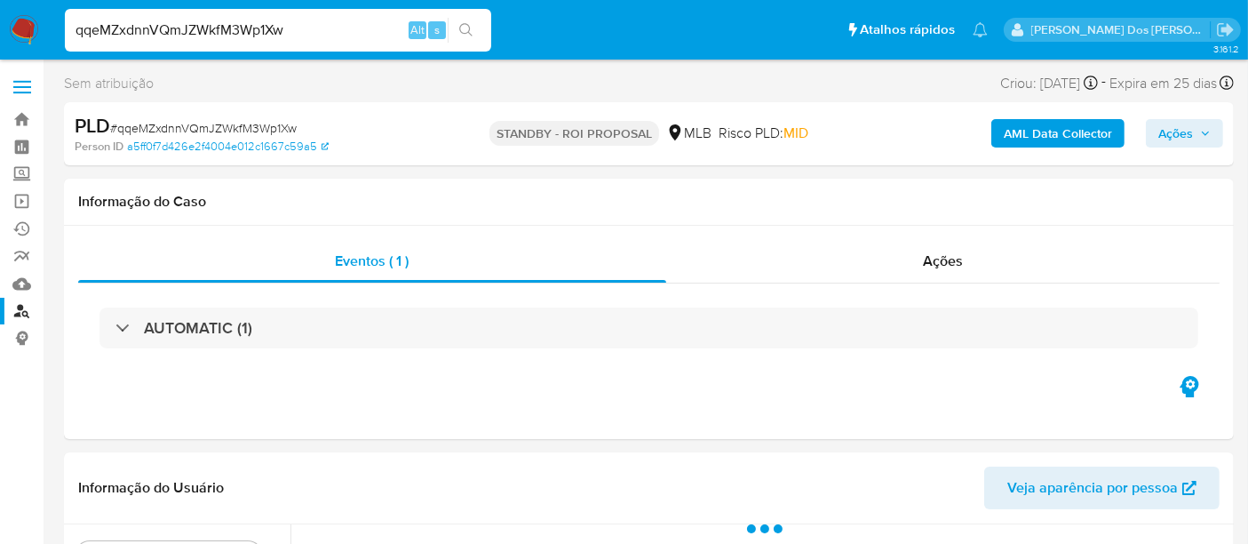
select select "10"
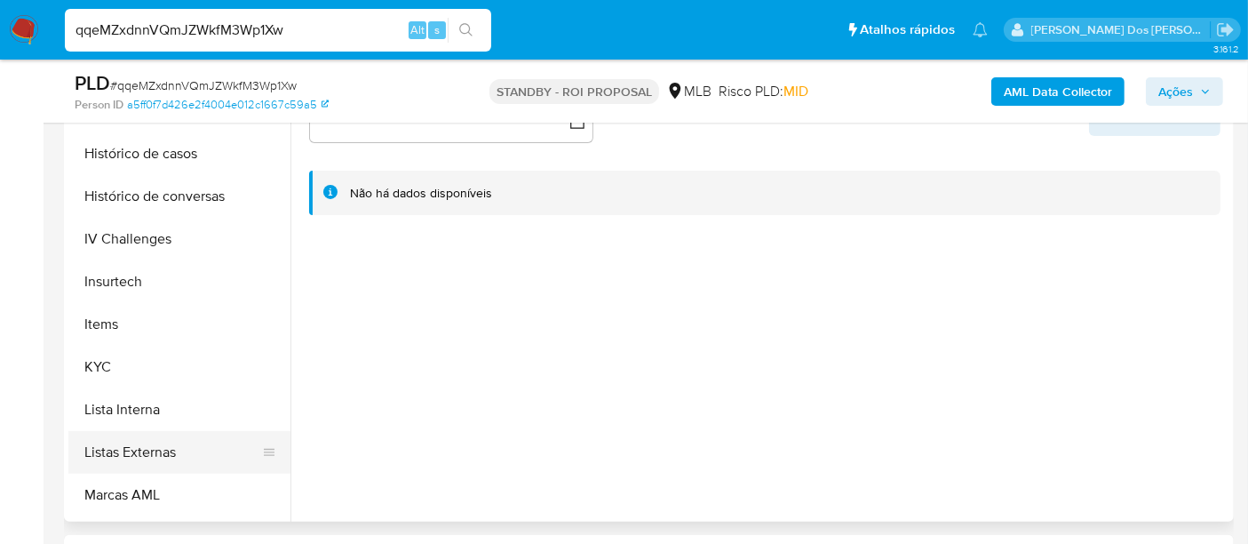
scroll to position [690, 0]
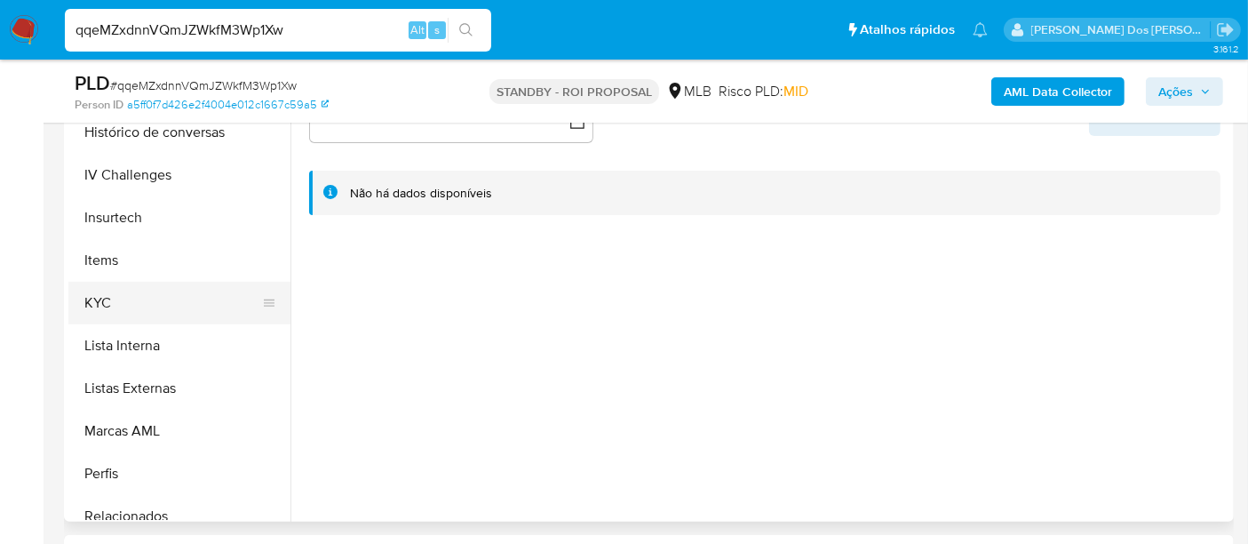
click at [99, 313] on button "KYC" at bounding box center [172, 303] width 208 height 43
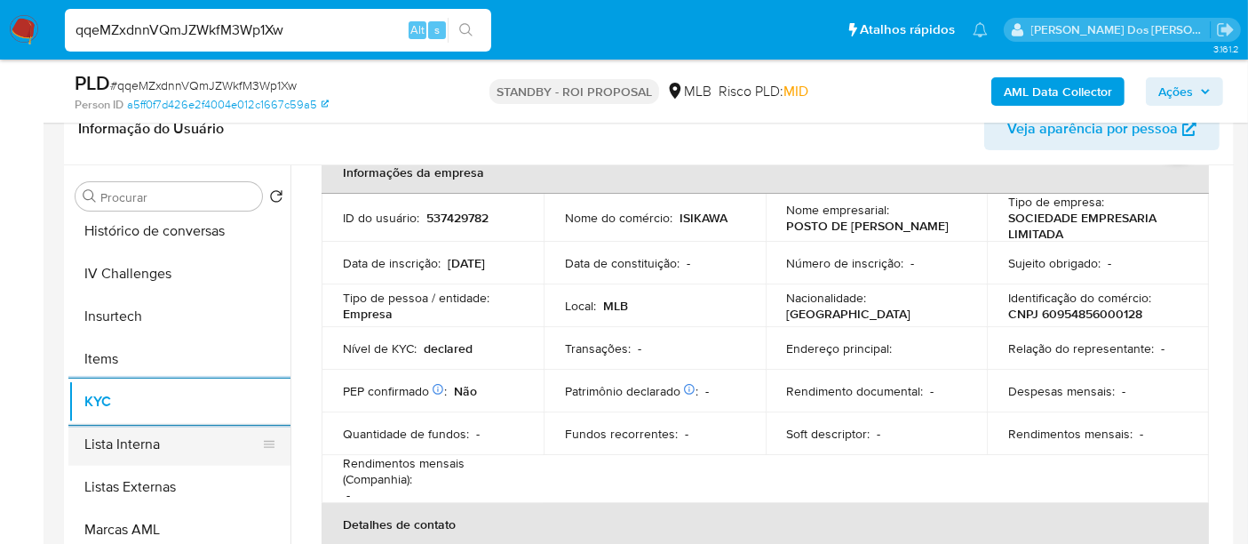
scroll to position [493, 0]
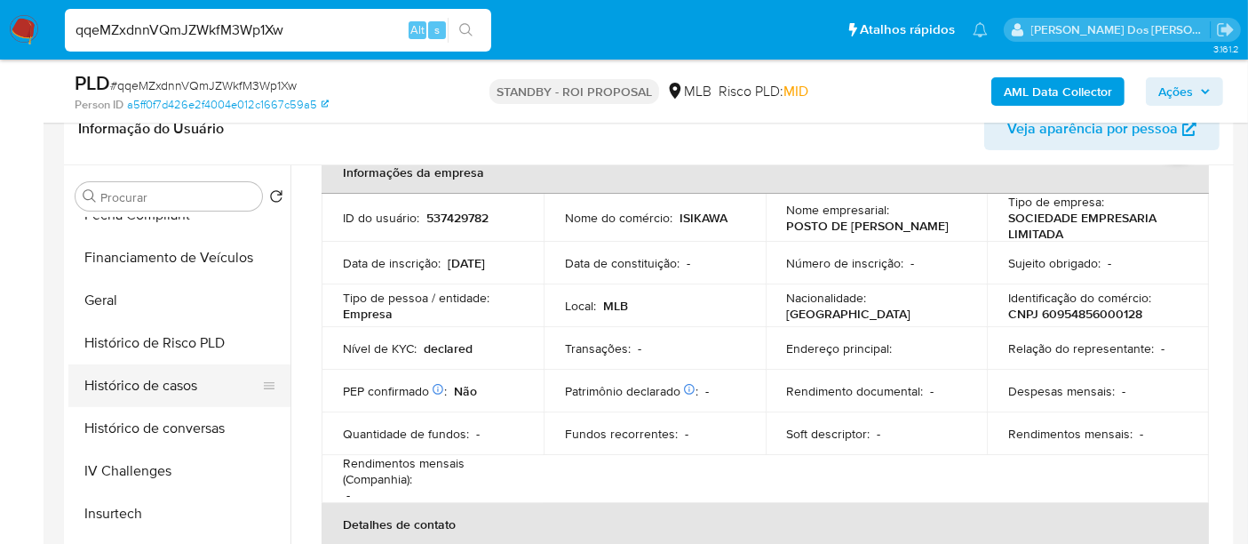
click at [169, 386] on button "Histórico de casos" at bounding box center [172, 385] width 208 height 43
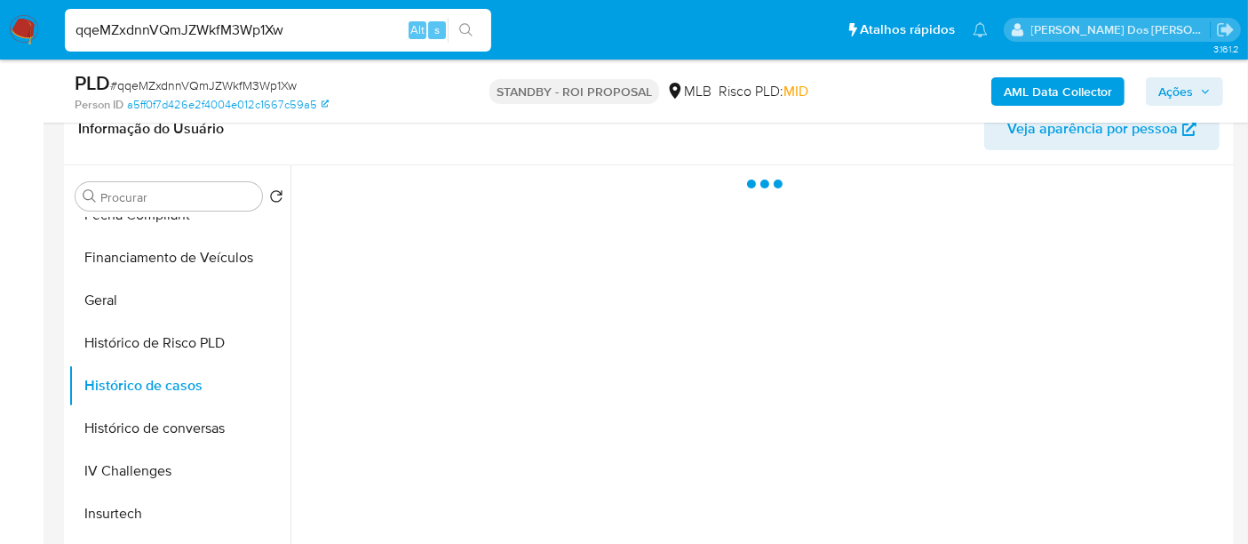
scroll to position [0, 0]
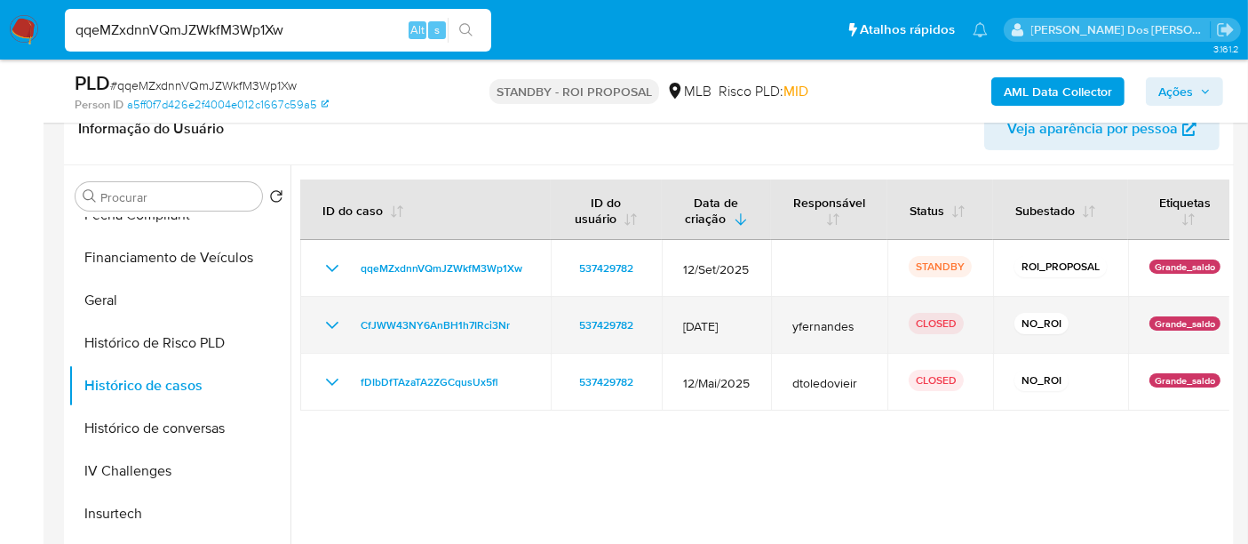
click at [326, 323] on icon "Mostrar/Ocultar" at bounding box center [332, 324] width 21 height 21
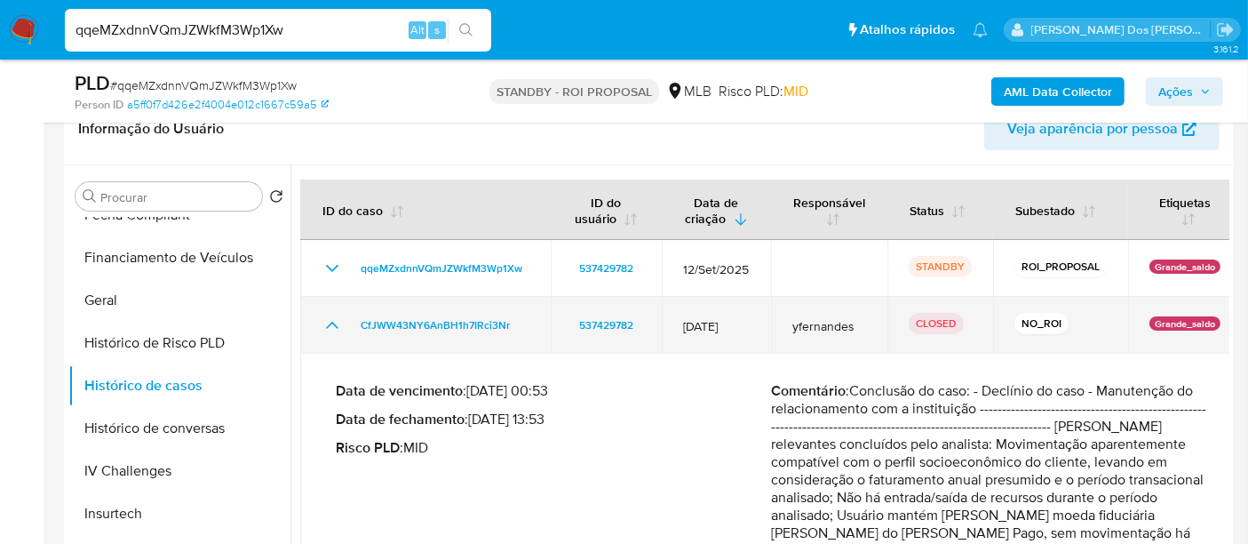
click at [337, 324] on icon "Mostrar/Ocultar" at bounding box center [332, 324] width 21 height 21
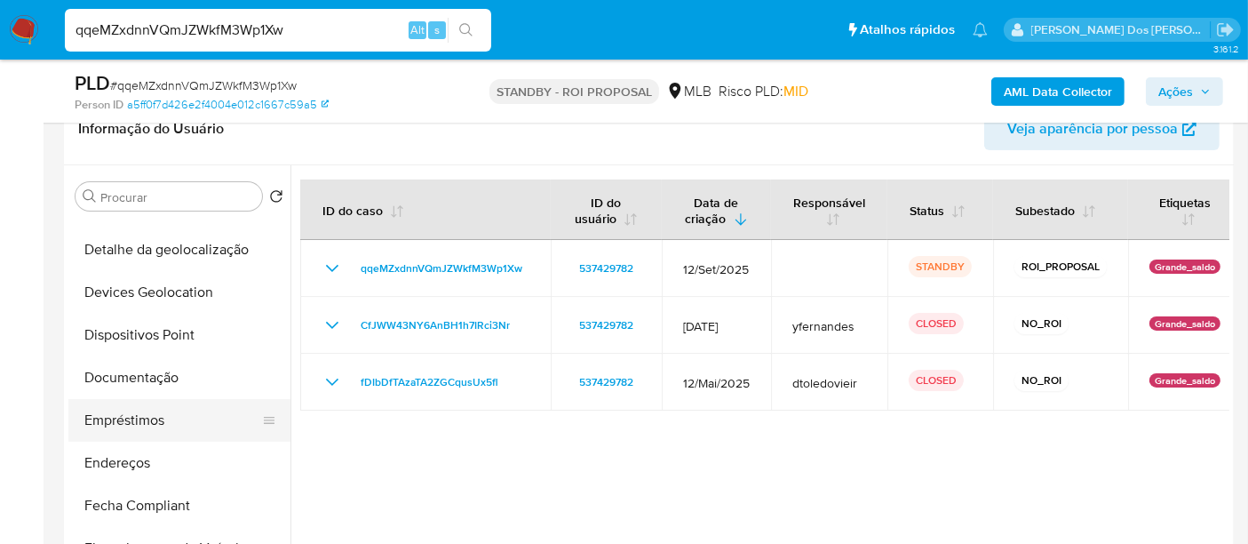
scroll to position [197, 0]
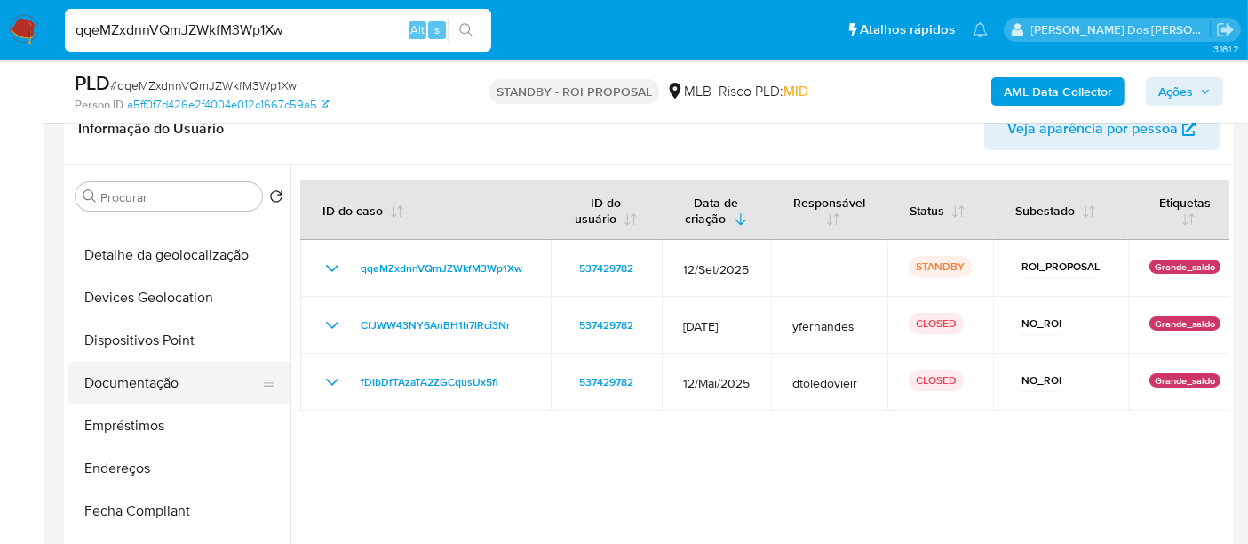
click at [170, 380] on button "Documentação" at bounding box center [172, 383] width 208 height 43
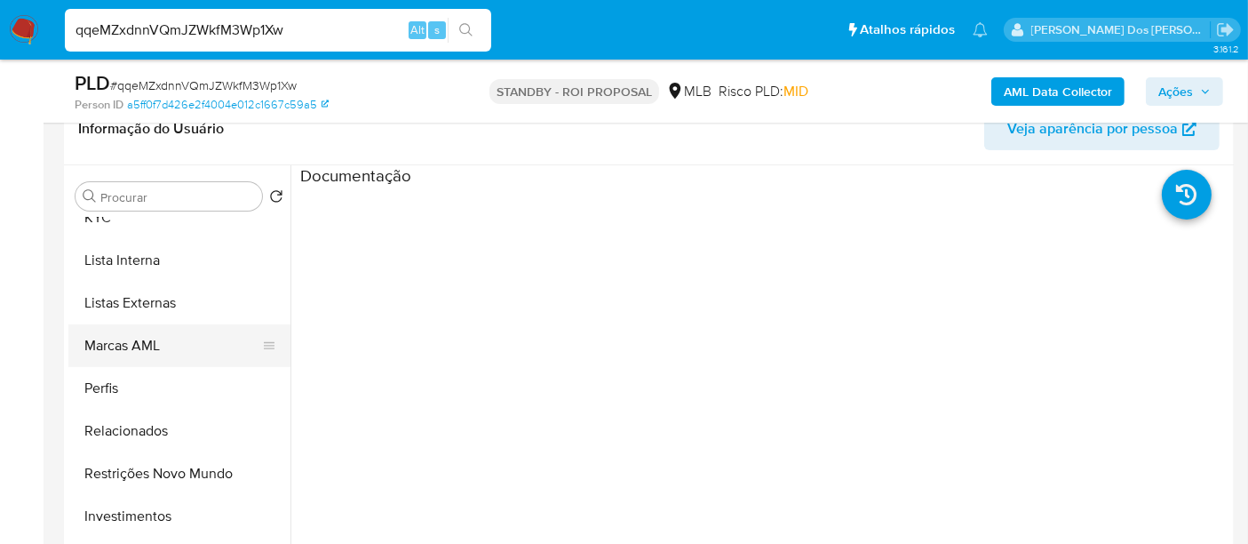
scroll to position [920, 0]
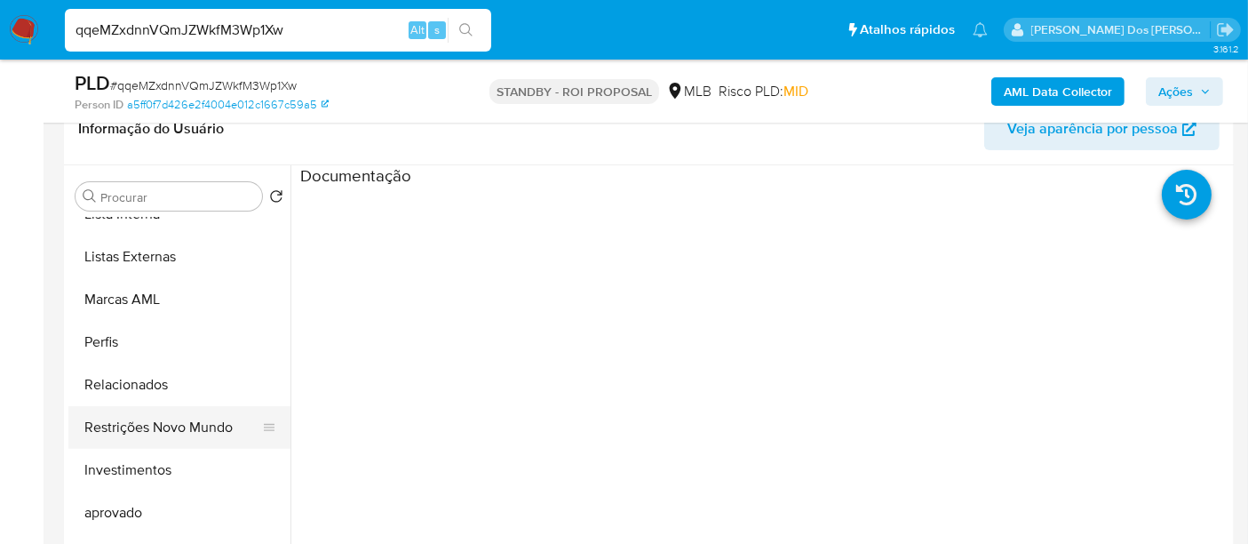
click at [195, 425] on button "Restrições Novo Mundo" at bounding box center [172, 427] width 208 height 43
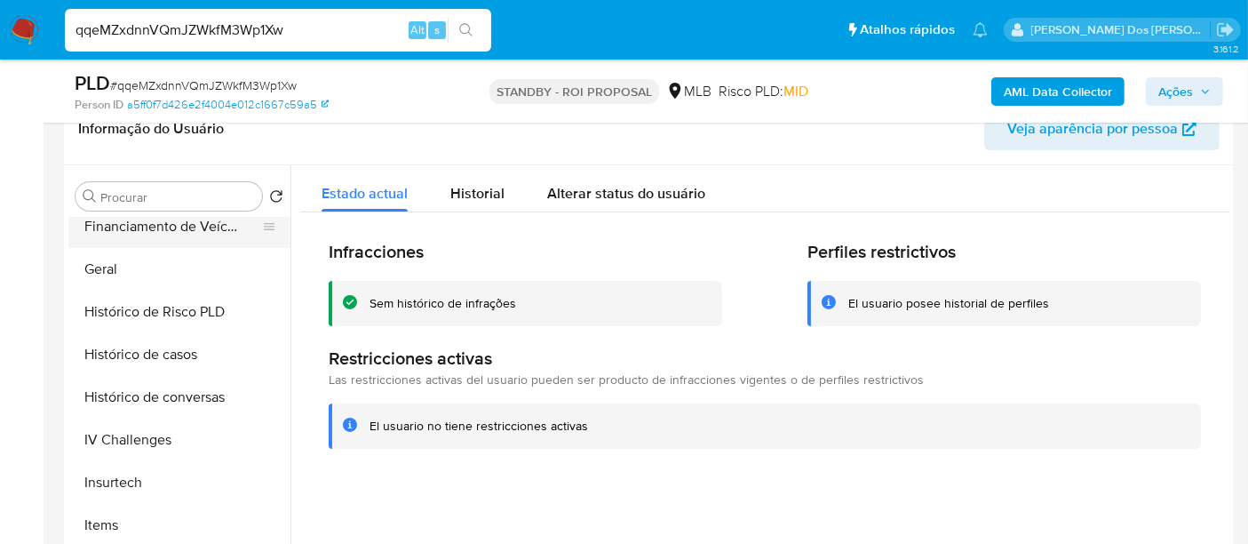
scroll to position [328, 0]
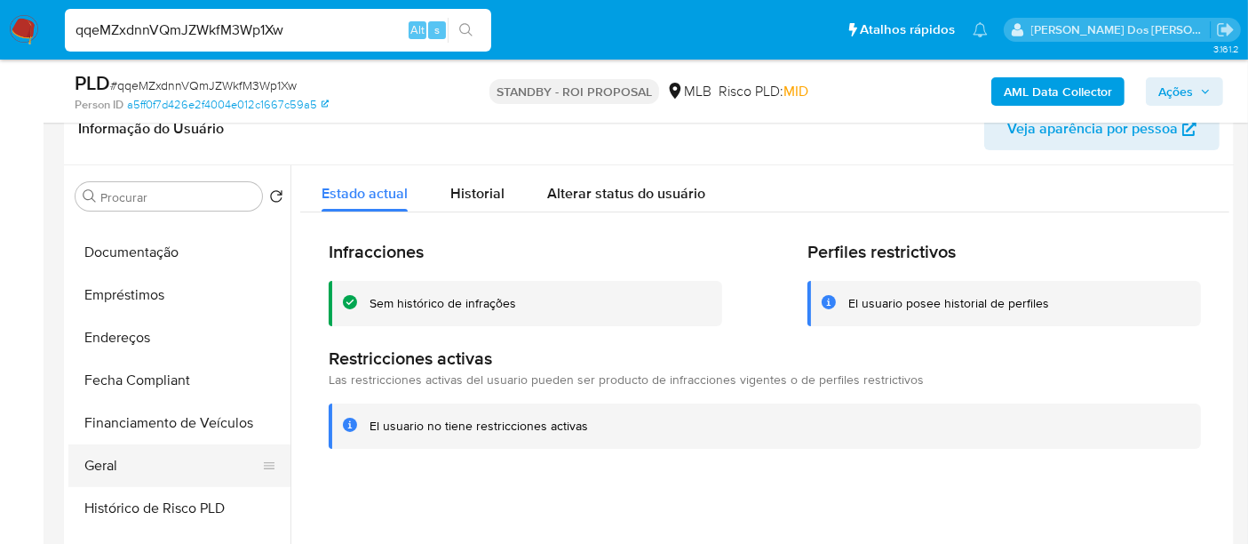
click at [96, 456] on button "Geral" at bounding box center [172, 465] width 208 height 43
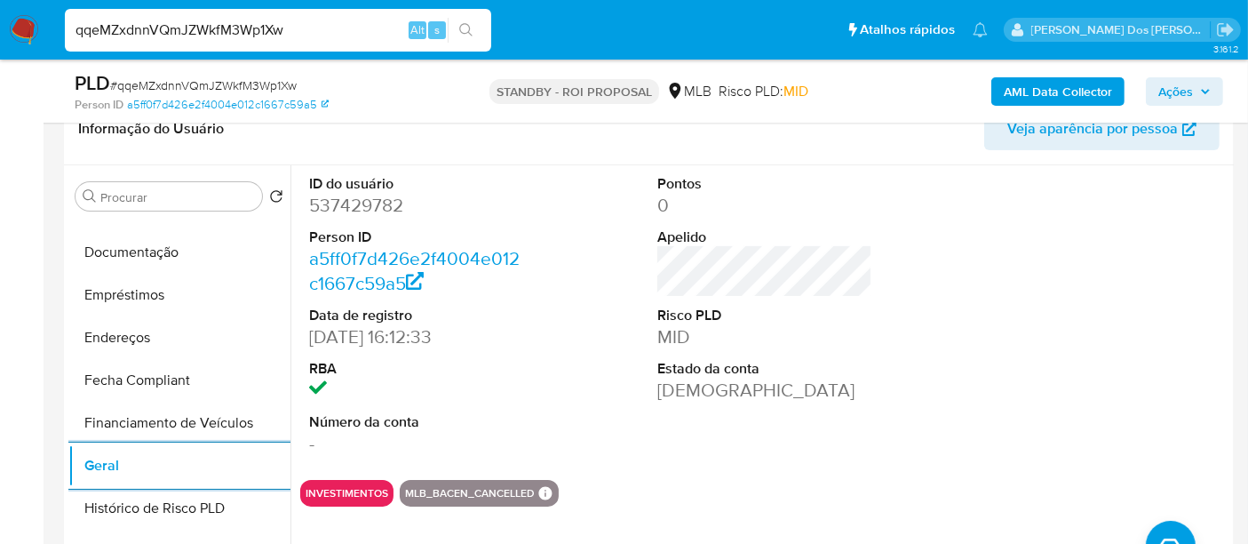
click at [324, 22] on input "qqeMZxdnnVQmJZWkfM3Wp1Xw" at bounding box center [278, 30] width 426 height 23
paste input "7WIYVMOy6Q5zWpgc8SpuPmAi"
type input "7WIYVMOy6Q5zWpgc8SpuPmAi"
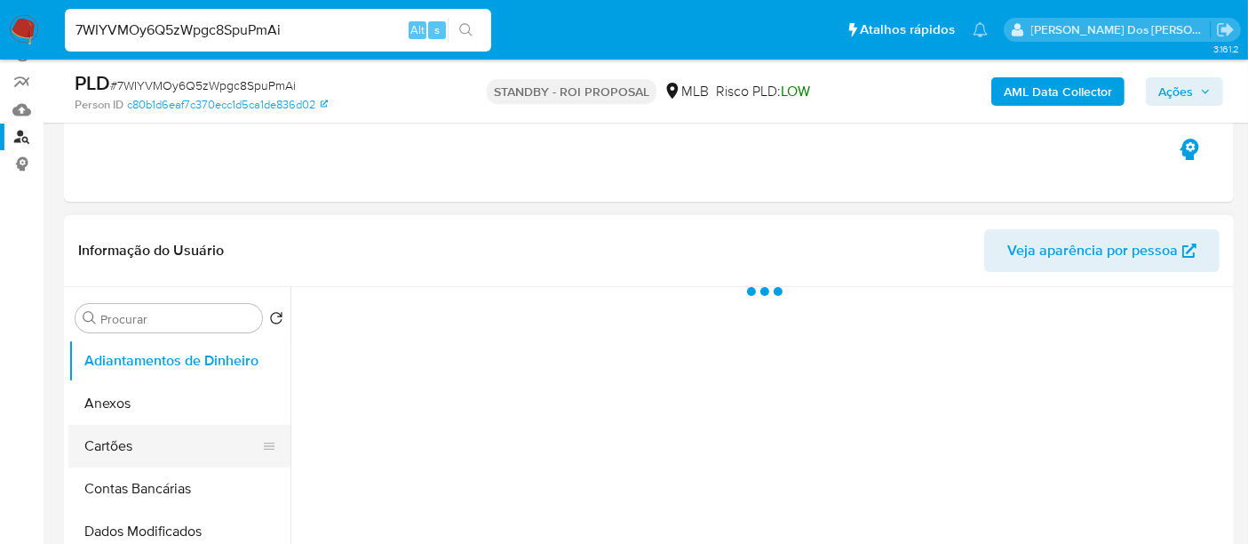
scroll to position [296, 0]
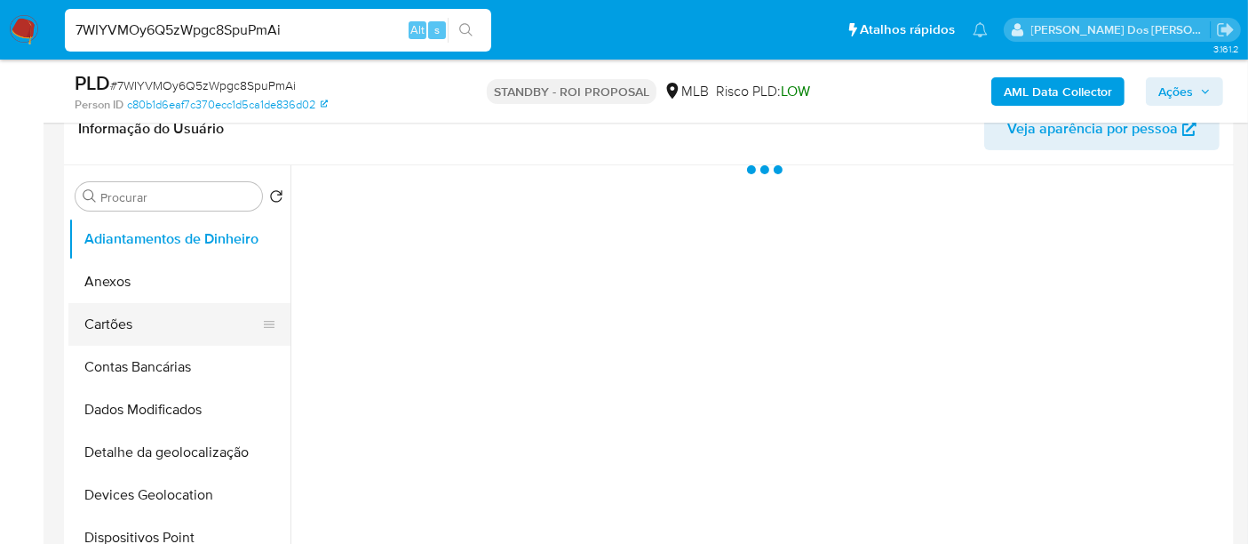
select select "10"
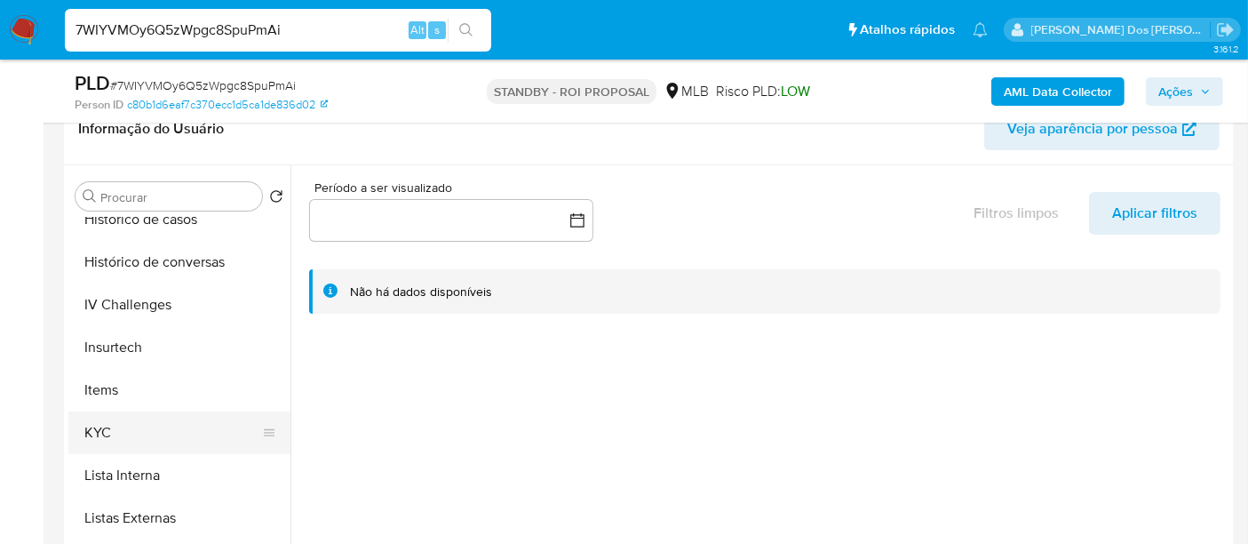
scroll to position [690, 0]
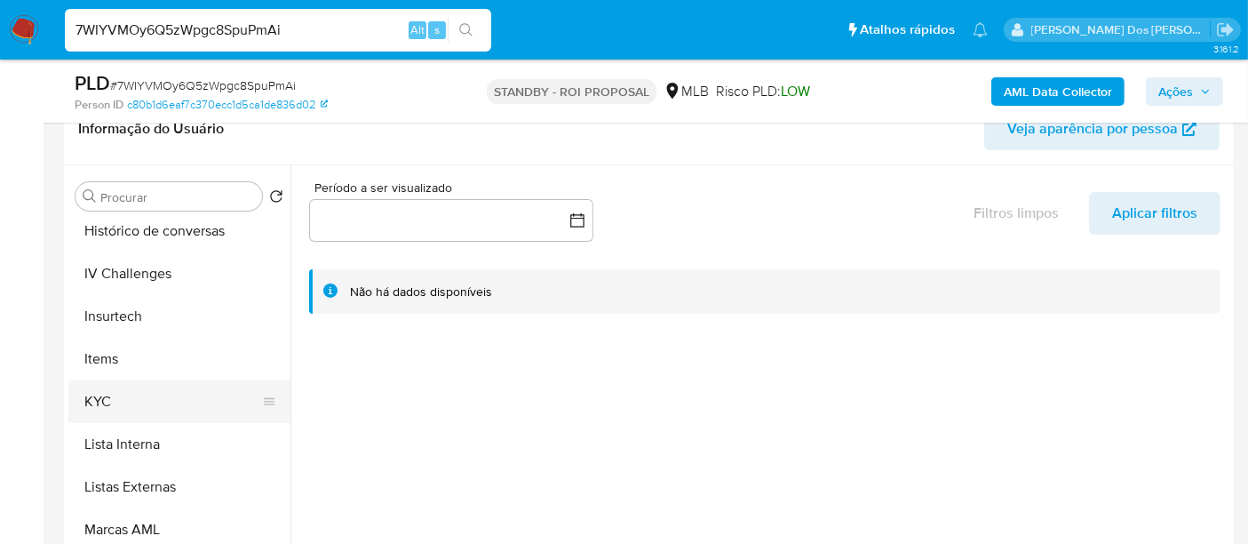
click at [107, 401] on button "KYC" at bounding box center [172, 401] width 208 height 43
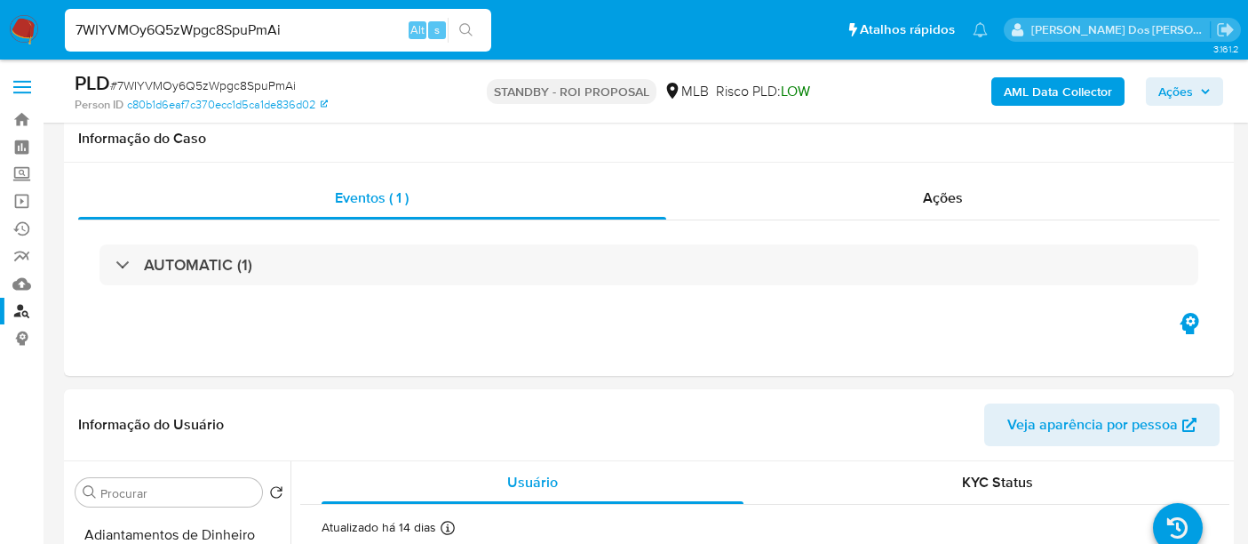
select select "10"
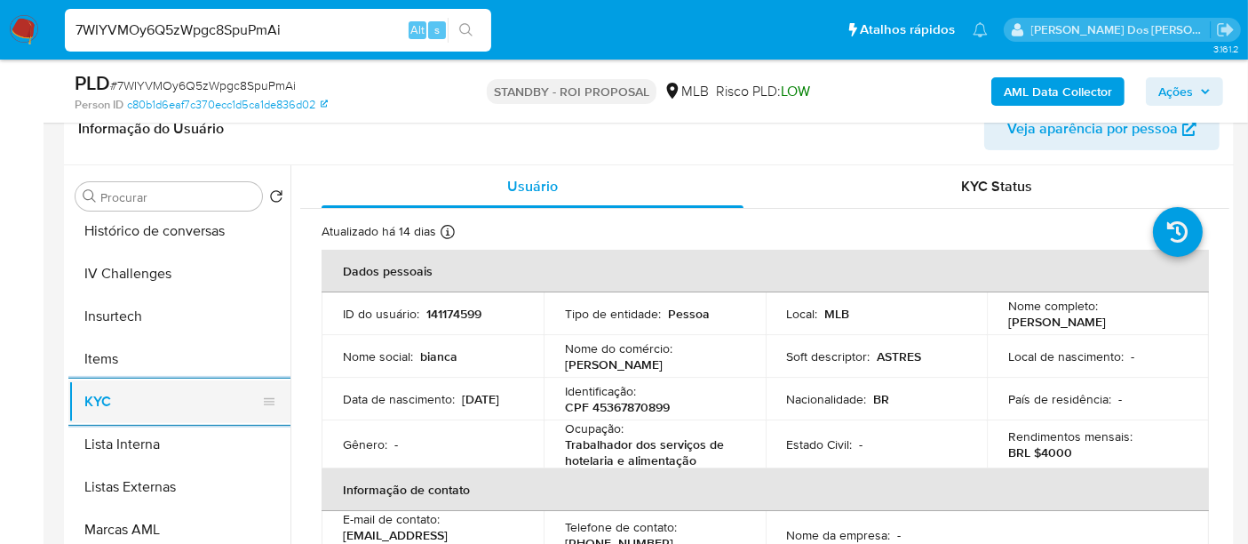
scroll to position [592, 0]
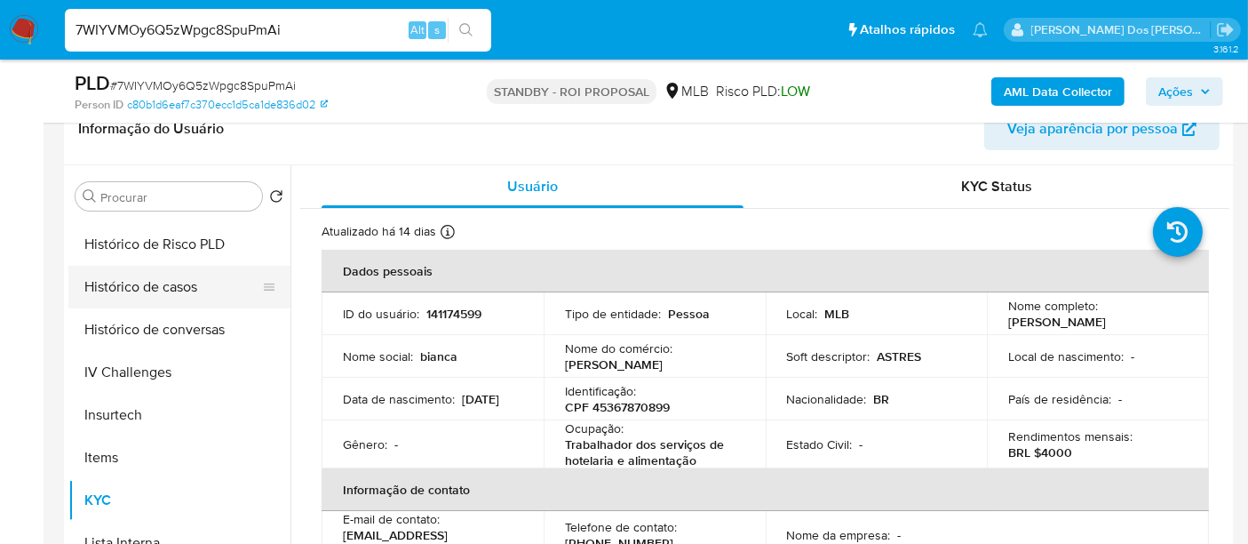
click at [164, 288] on button "Histórico de casos" at bounding box center [172, 287] width 208 height 43
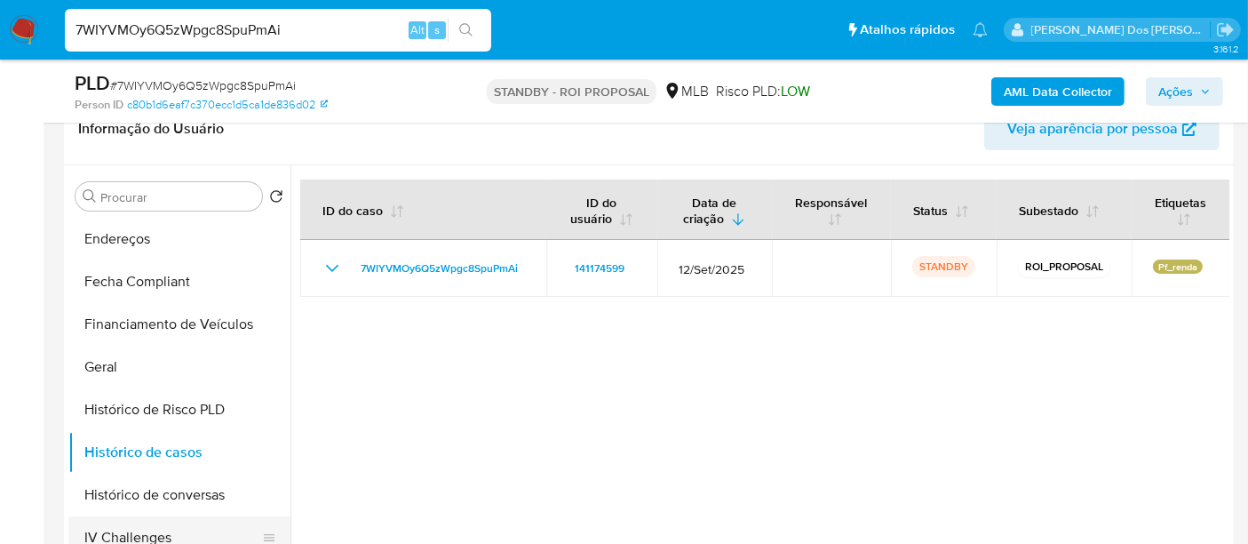
scroll to position [296, 0]
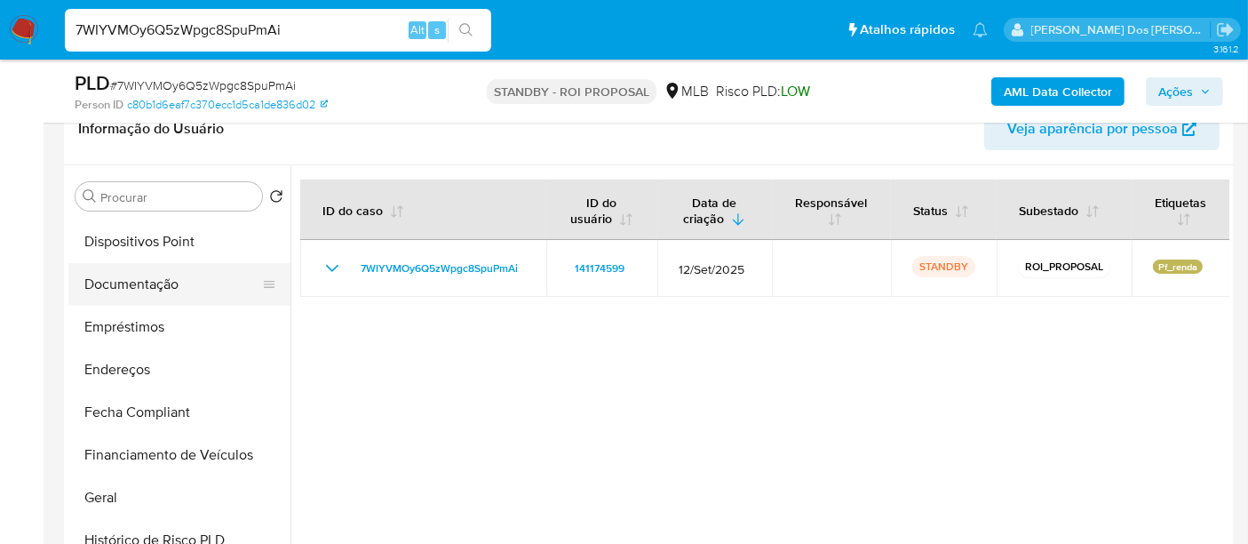
click at [151, 283] on button "Documentação" at bounding box center [172, 284] width 208 height 43
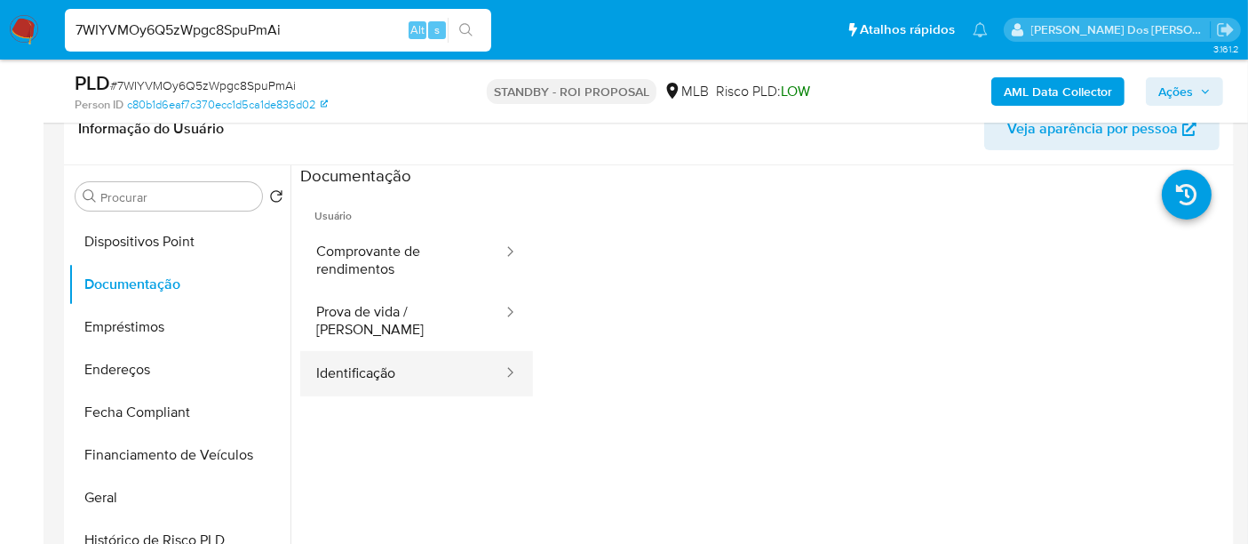
click at [358, 354] on button "Identificação" at bounding box center [402, 373] width 204 height 45
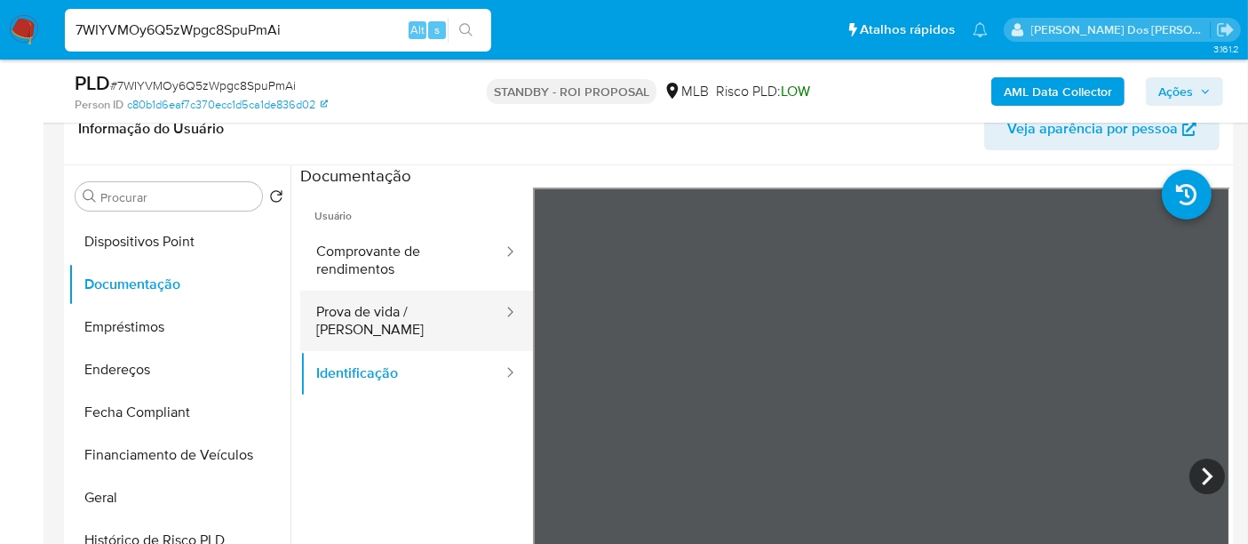
click at [407, 300] on button "Prova de vida / [PERSON_NAME]" at bounding box center [402, 320] width 204 height 60
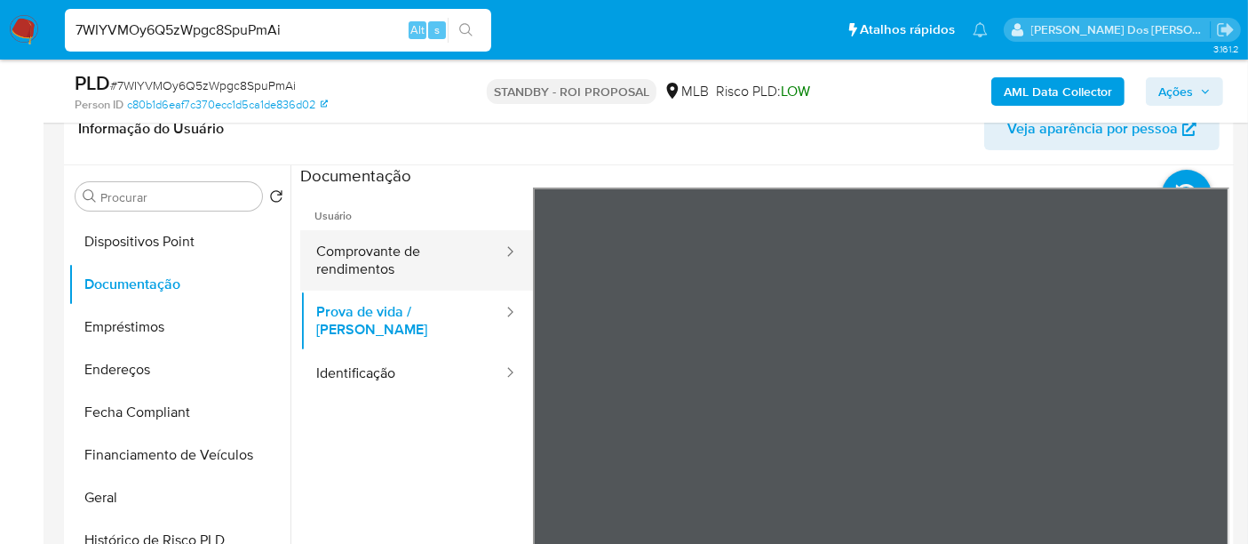
click at [363, 247] on button "Comprovante de rendimentos" at bounding box center [402, 260] width 204 height 60
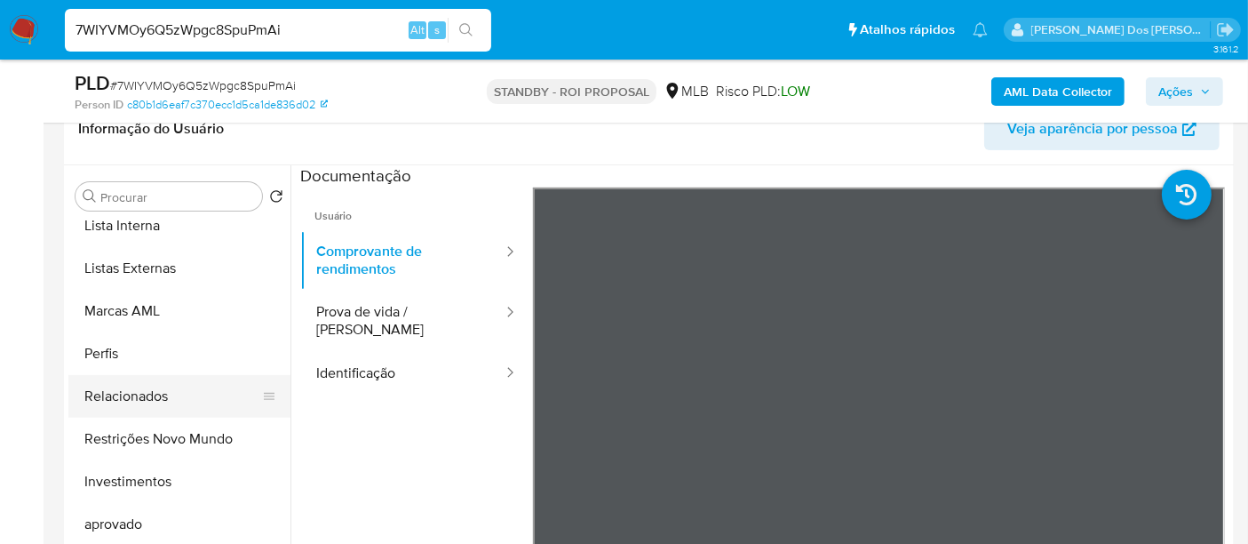
scroll to position [920, 0]
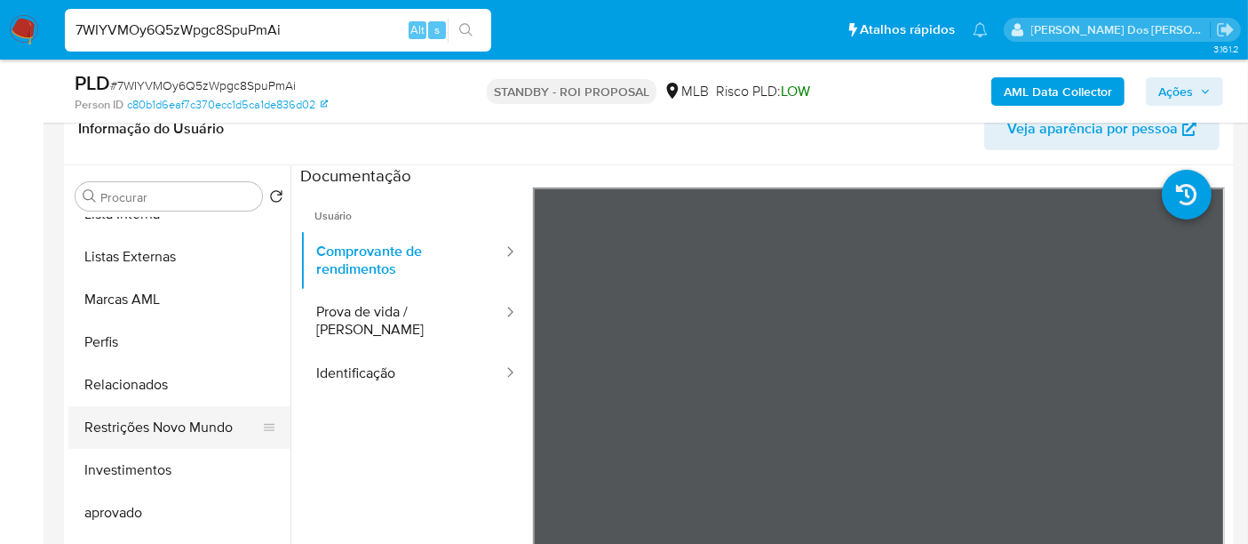
click at [166, 425] on button "Restrições Novo Mundo" at bounding box center [172, 427] width 208 height 43
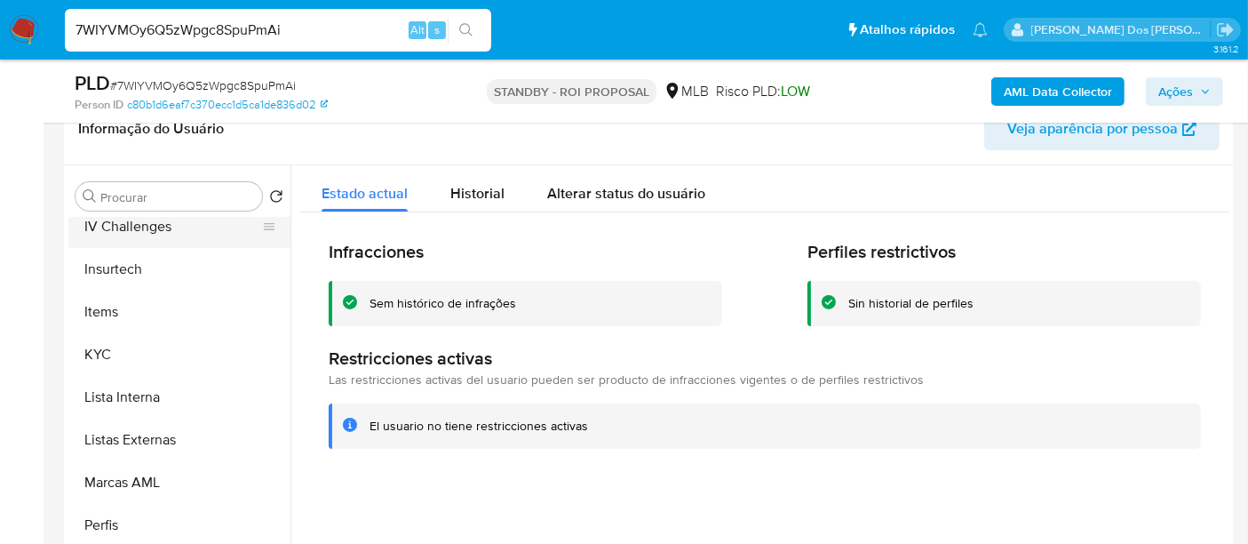
scroll to position [525, 0]
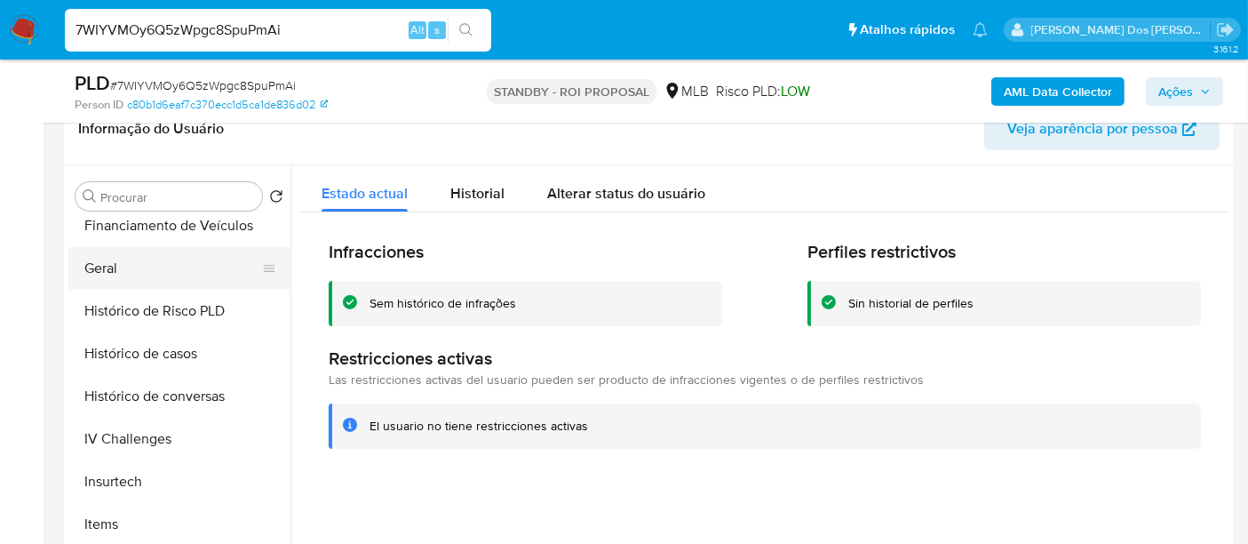
click at [108, 269] on button "Geral" at bounding box center [172, 268] width 208 height 43
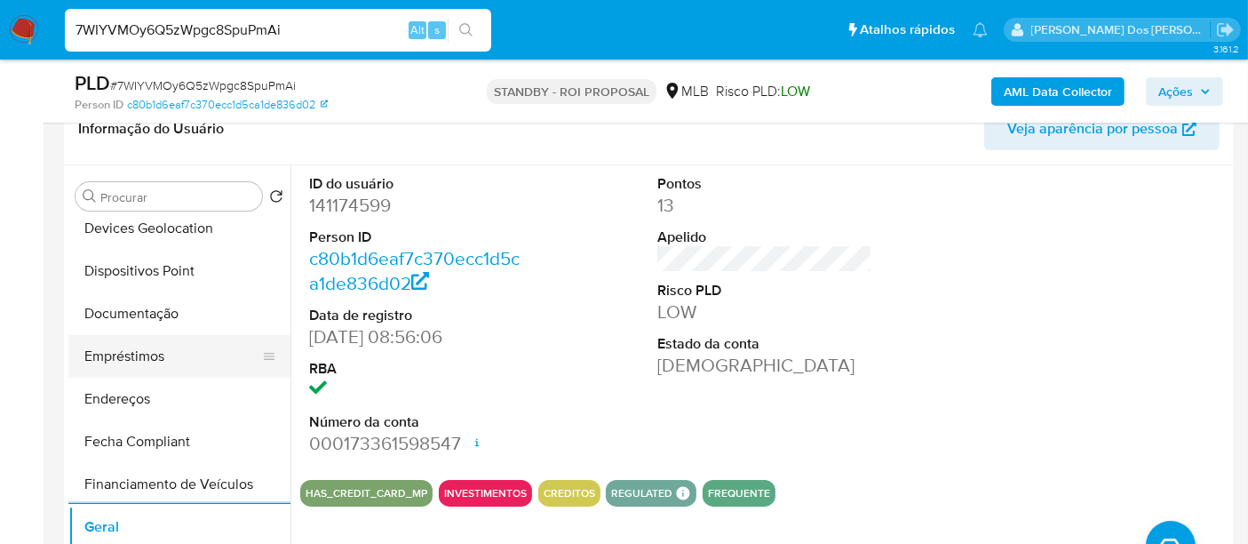
scroll to position [229, 0]
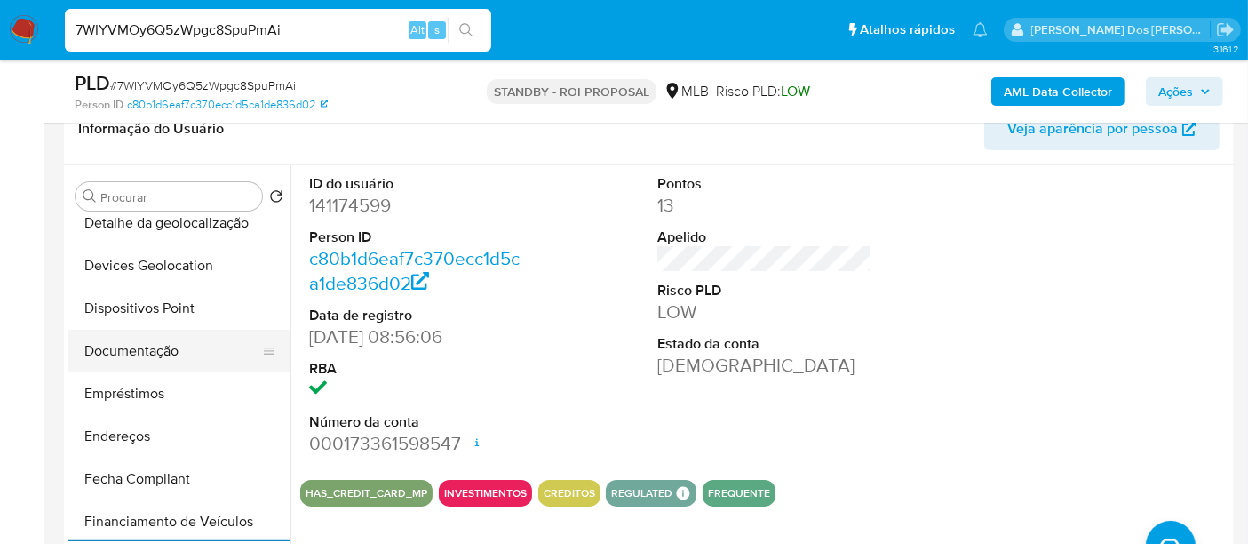
click at [121, 350] on button "Documentação" at bounding box center [172, 351] width 208 height 43
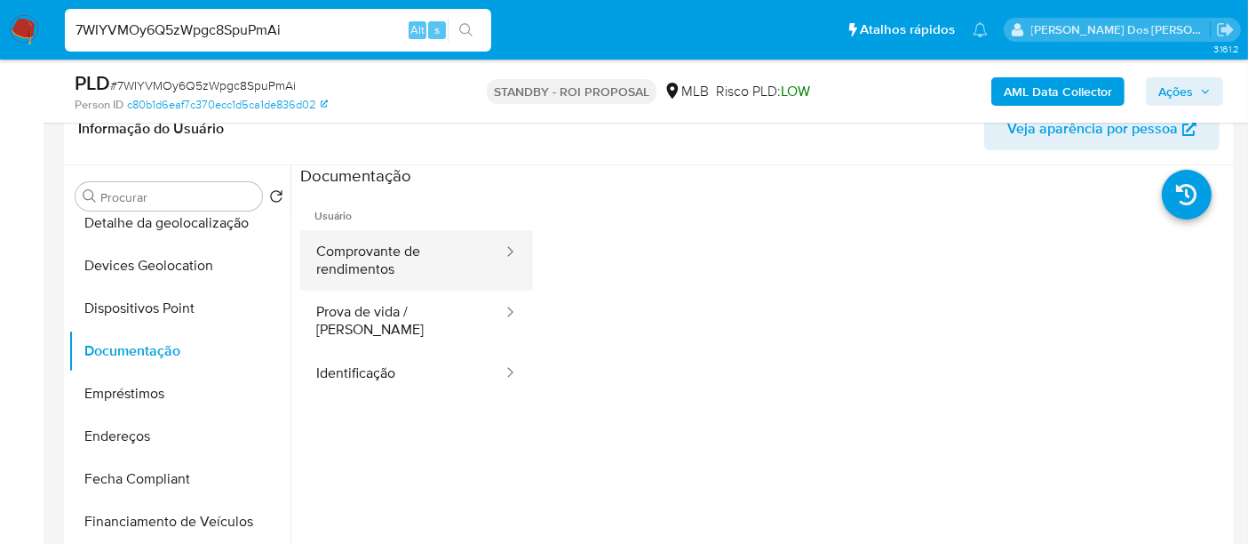
click at [391, 266] on button "Comprovante de rendimentos" at bounding box center [402, 260] width 204 height 60
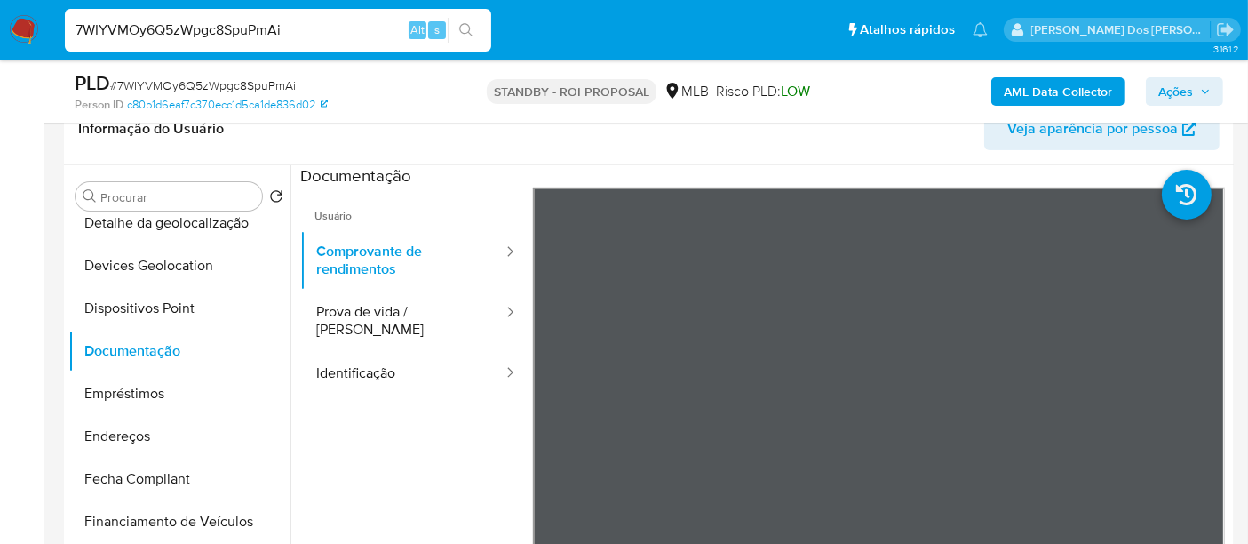
click at [292, 31] on input "7WIYVMOy6Q5zWpgc8SpuPmAi" at bounding box center [278, 30] width 426 height 23
paste input "3oWWeZsVhdrweR3qAj8fOCxU"
type input "3oWWeZsVhdrweR3qAj8fOCxU"
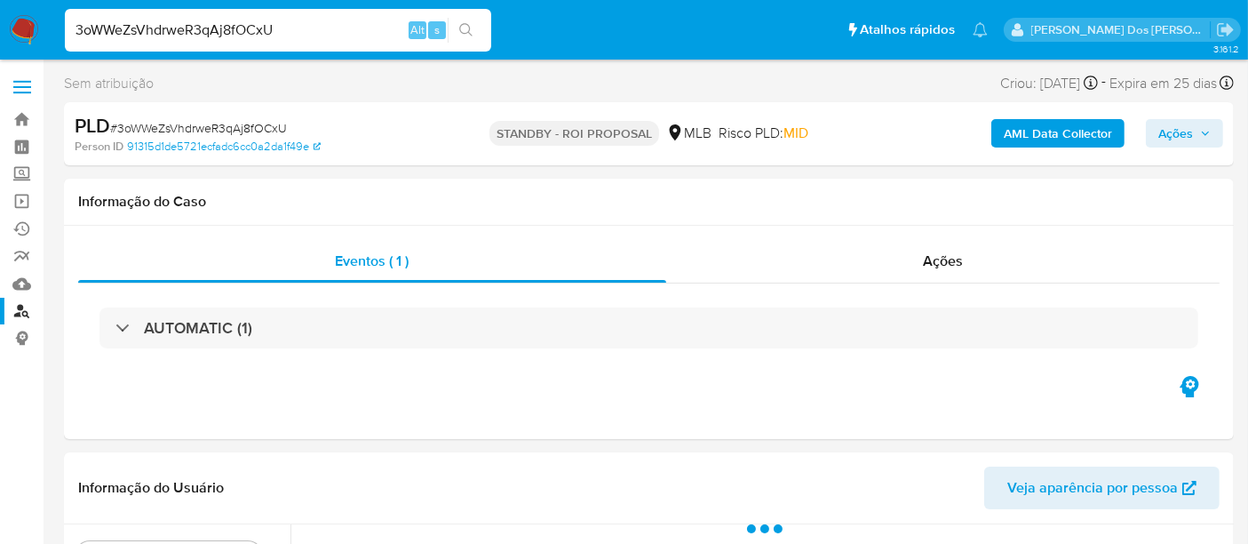
select select "10"
drag, startPoint x: 0, startPoint y: 456, endPoint x: 901, endPoint y: 397, distance: 902.6
click at [901, 397] on div "Eventos ( 1 ) Ações AUTOMATIC (1)" at bounding box center [649, 332] width 1170 height 213
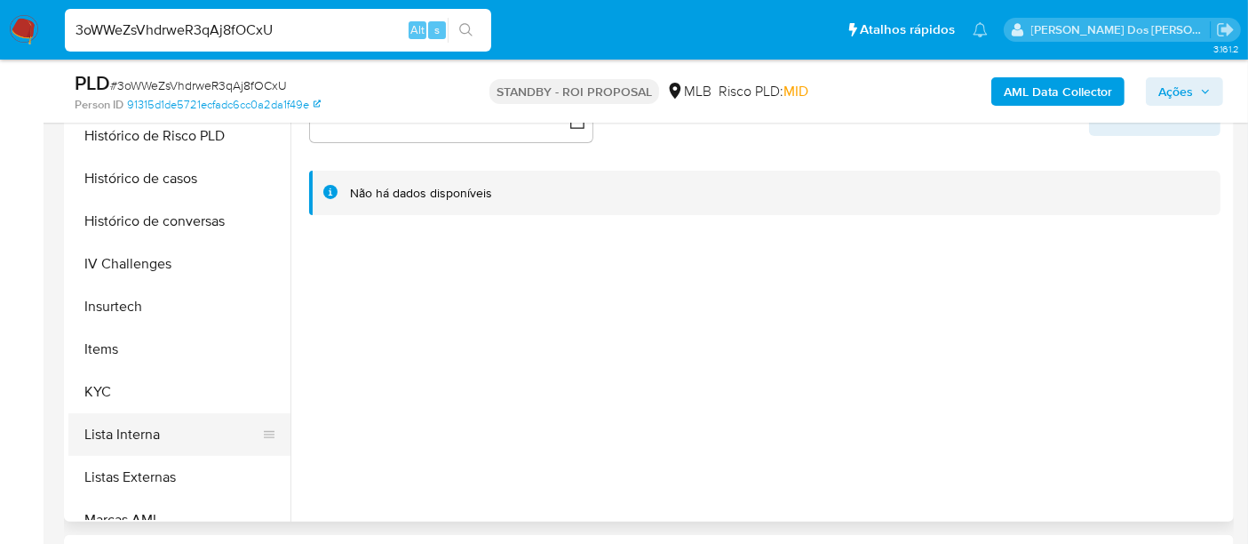
scroll to position [690, 0]
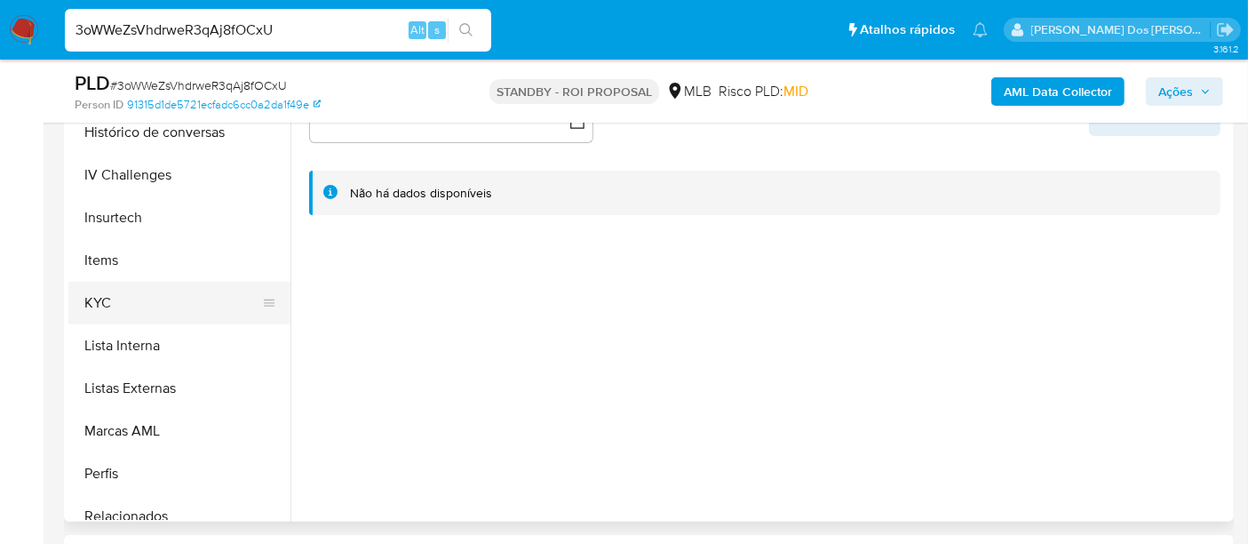
click at [107, 300] on button "KYC" at bounding box center [172, 303] width 208 height 43
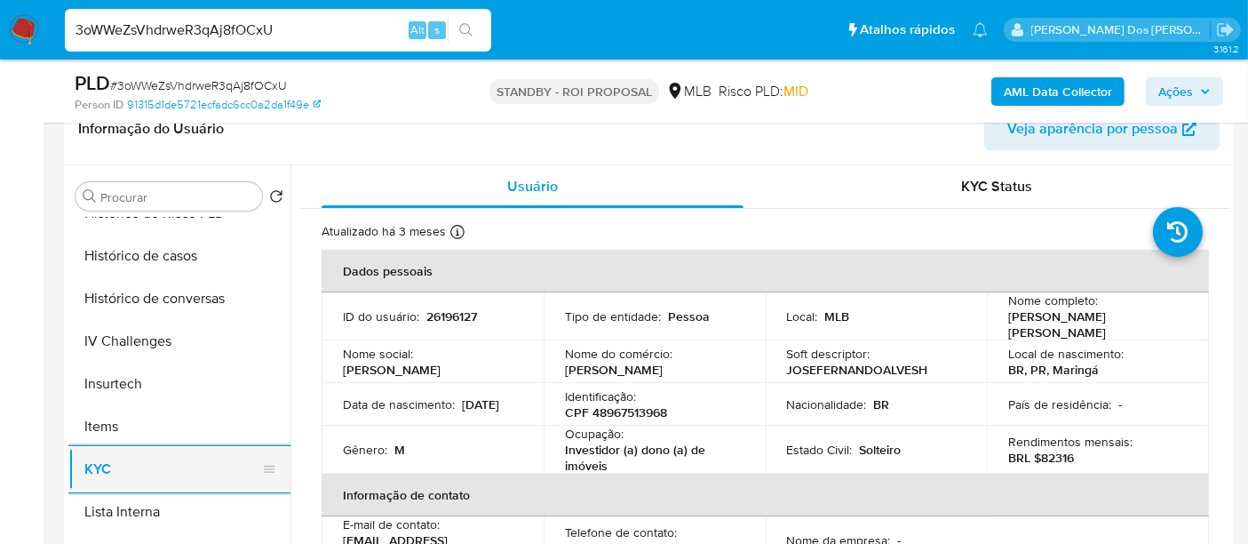
scroll to position [592, 0]
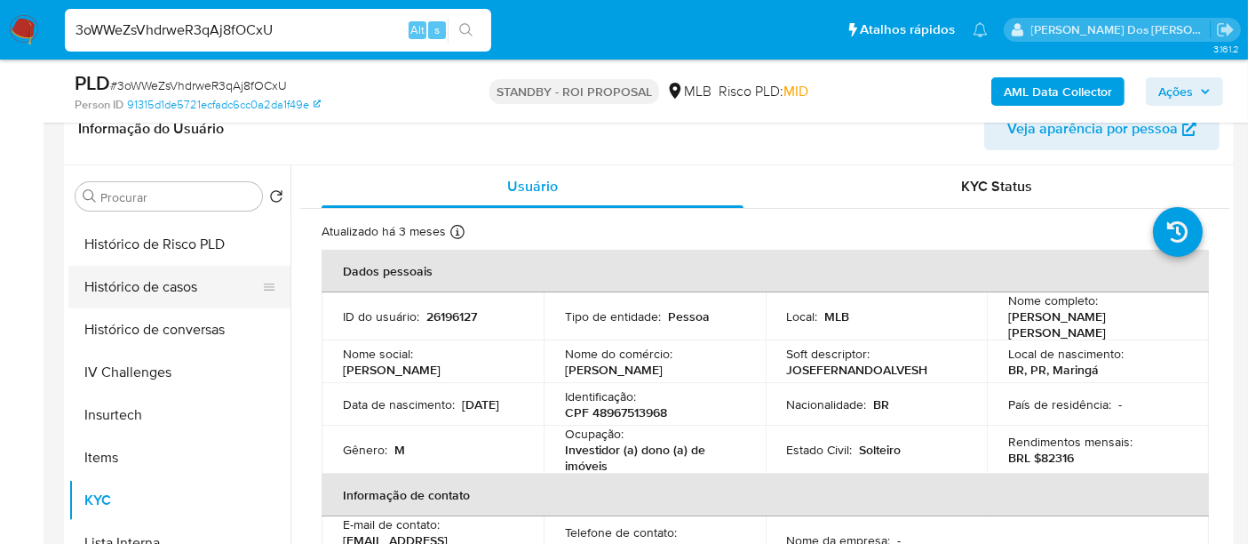
click at [158, 279] on button "Histórico de casos" at bounding box center [172, 287] width 208 height 43
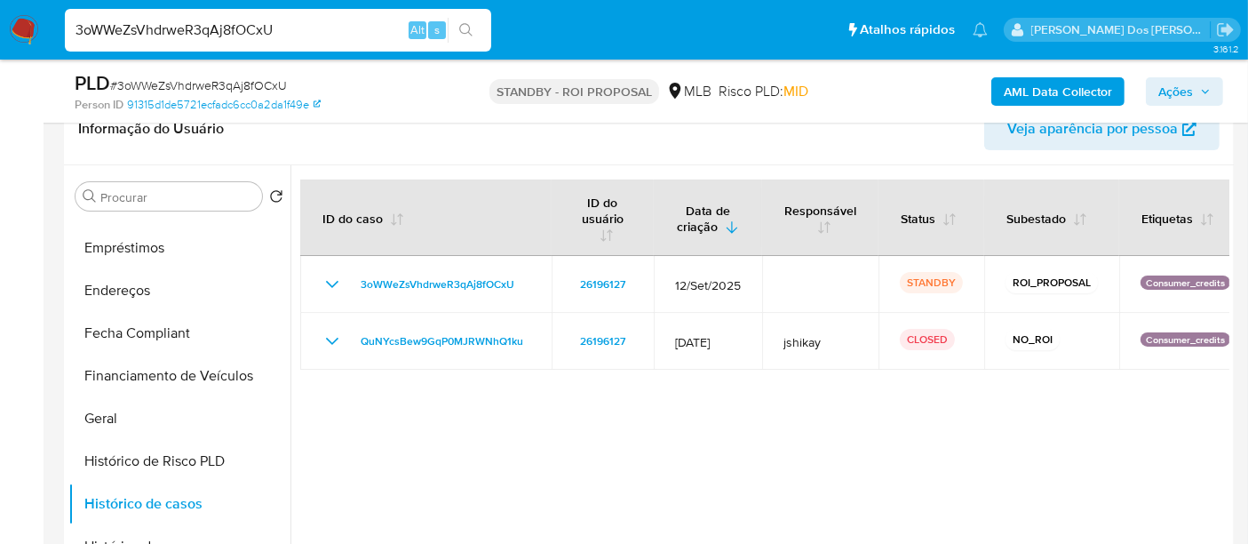
scroll to position [296, 0]
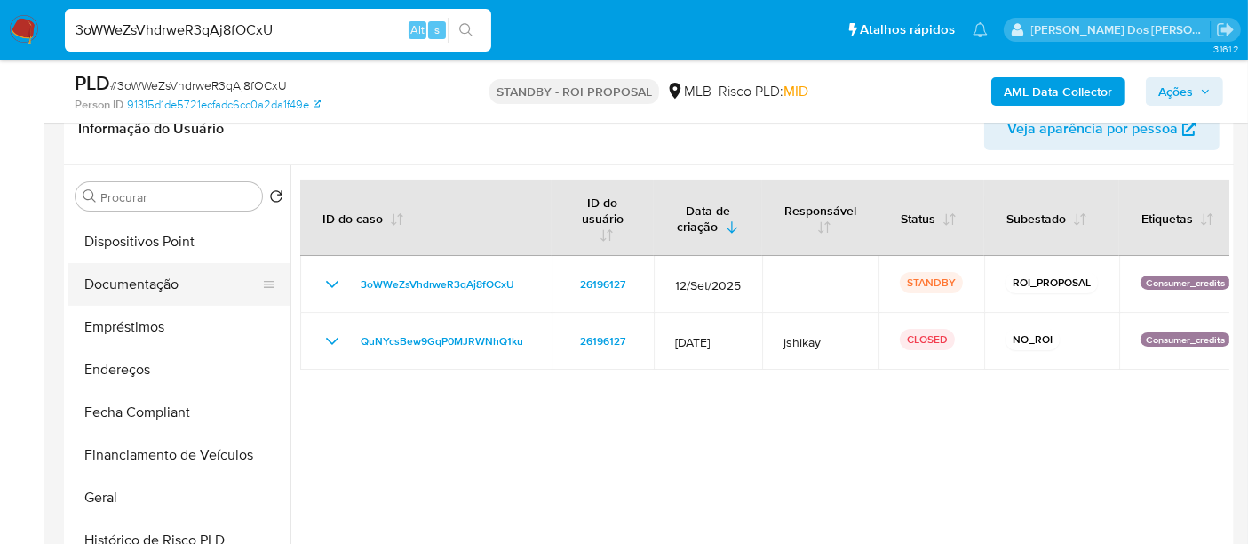
click at [157, 281] on button "Documentação" at bounding box center [172, 284] width 208 height 43
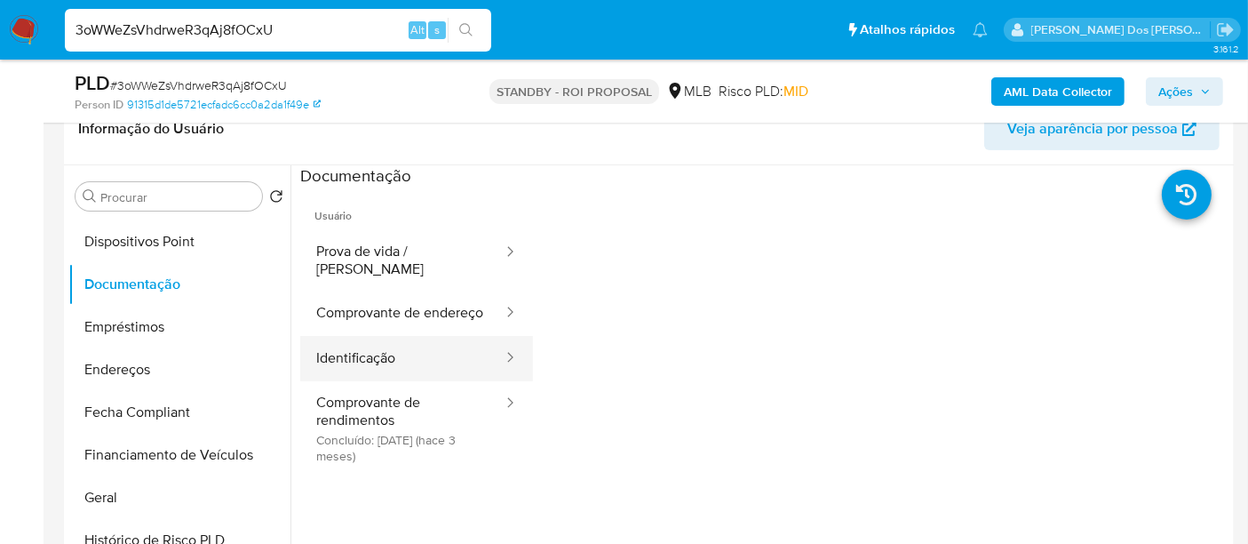
click at [349, 350] on button "Identificação" at bounding box center [402, 358] width 204 height 45
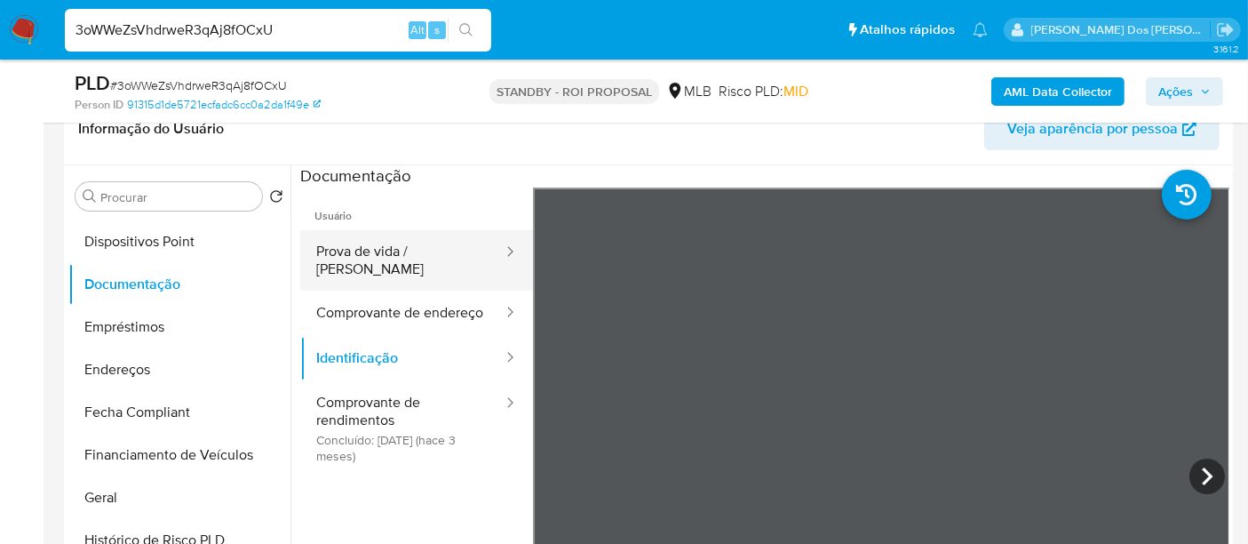
click at [419, 255] on button "Prova de vida / [PERSON_NAME]" at bounding box center [402, 260] width 204 height 60
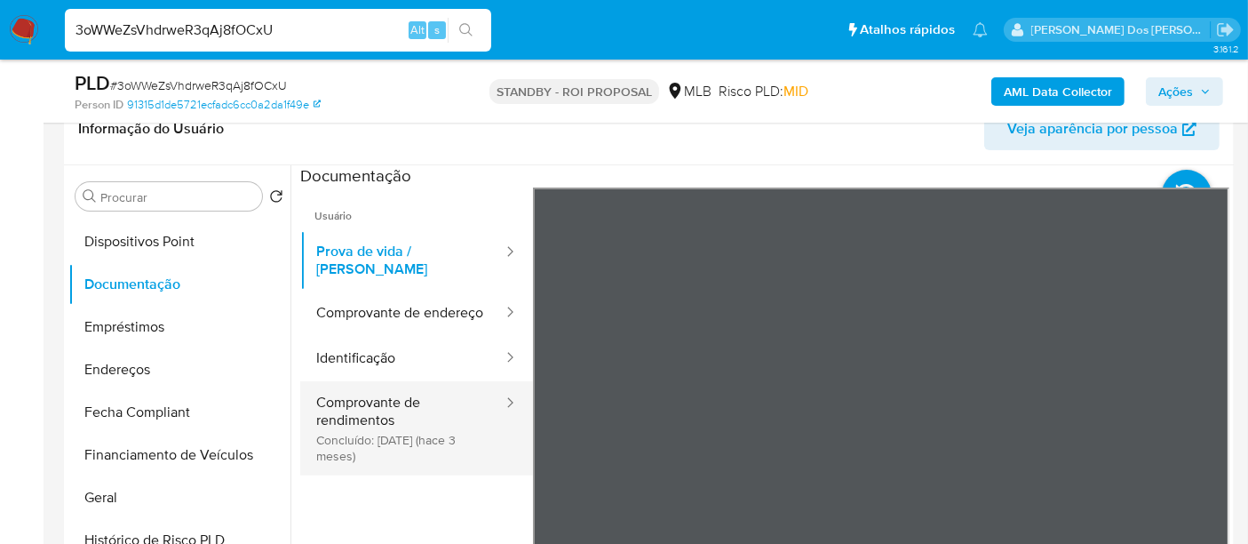
click at [353, 407] on button "Comprovante de rendimentos Concluído: 18/06/2025 (hace 3 meses)" at bounding box center [402, 428] width 204 height 94
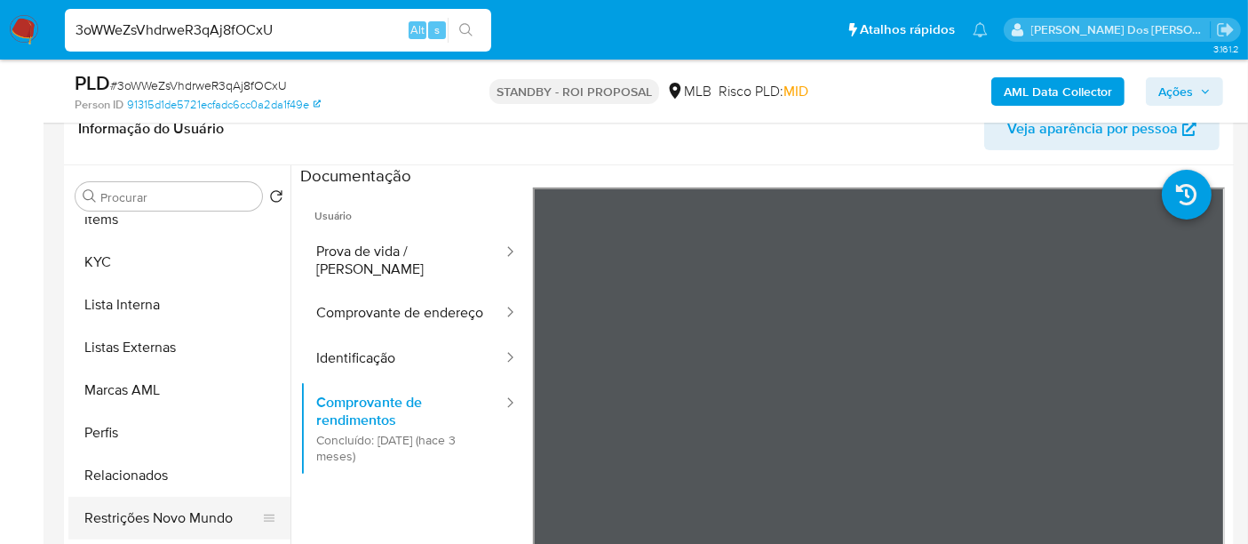
scroll to position [888, 0]
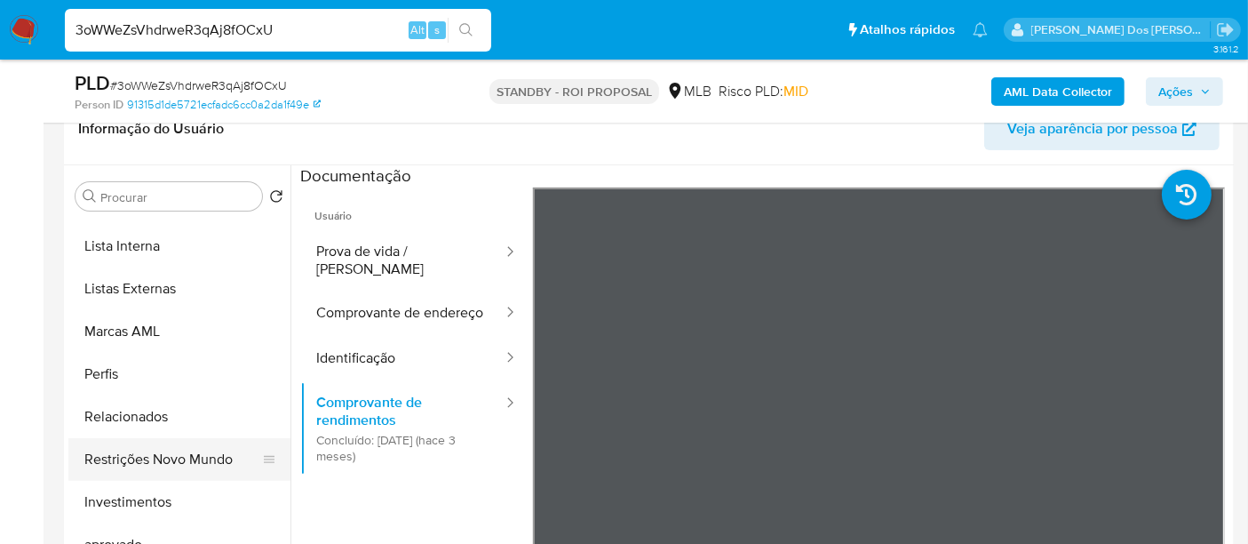
click at [179, 455] on button "Restrições Novo Mundo" at bounding box center [172, 459] width 208 height 43
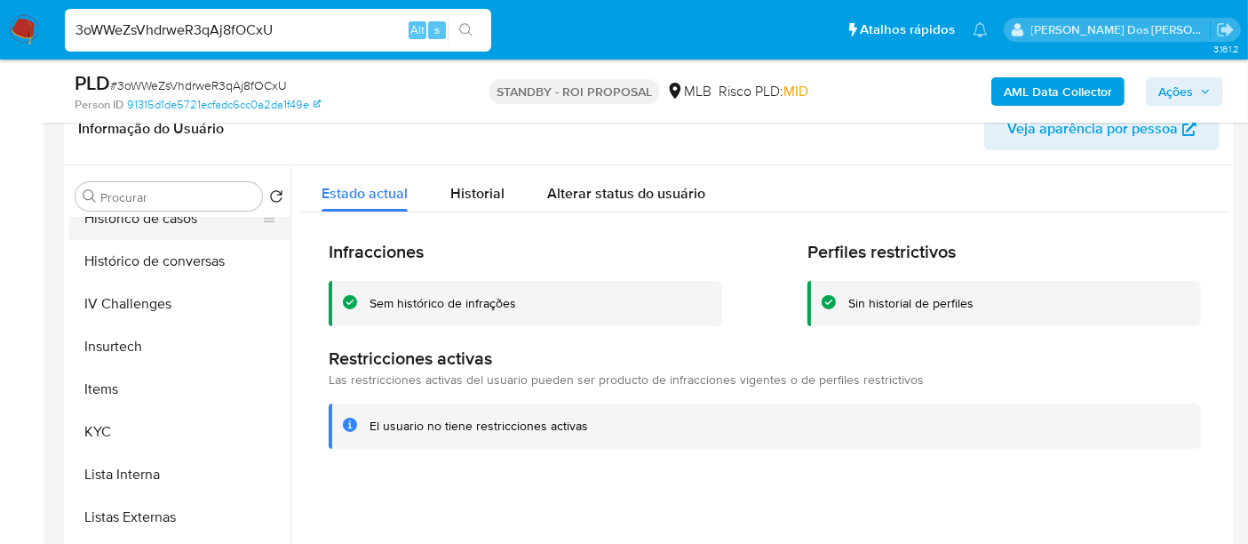
scroll to position [493, 0]
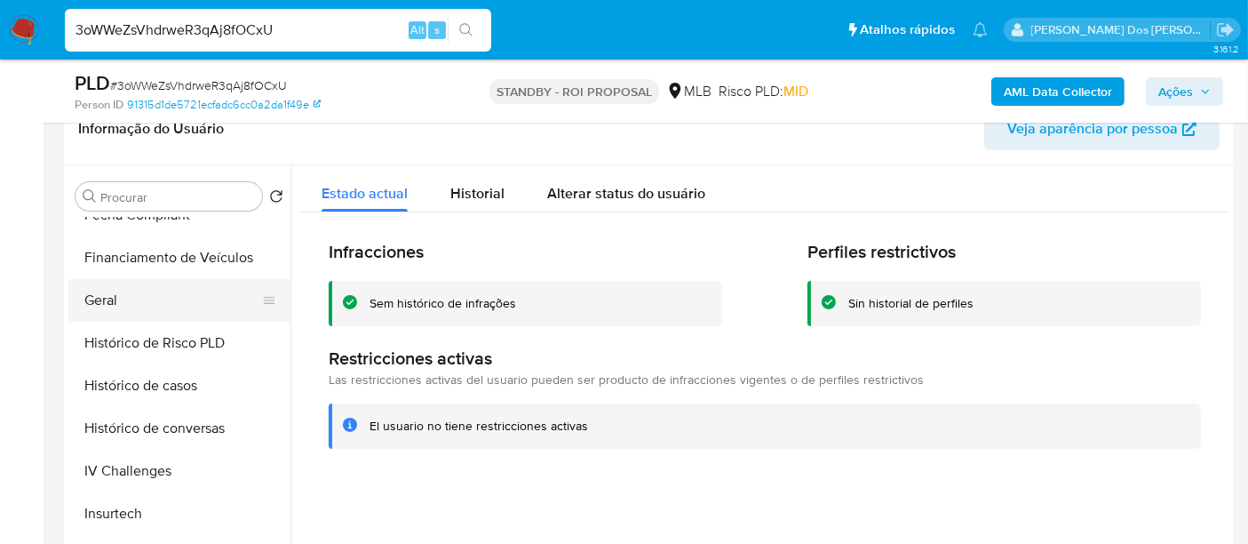
click at [119, 302] on button "Geral" at bounding box center [172, 300] width 208 height 43
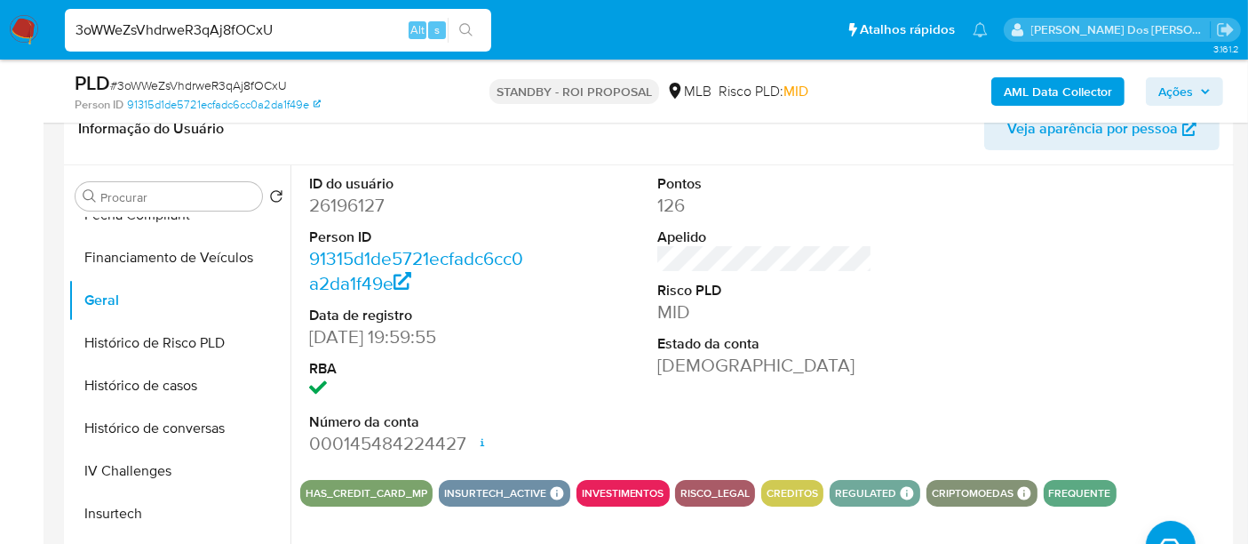
click at [227, 29] on input "3oWWeZsVhdrweR3qAj8fOCxU" at bounding box center [278, 30] width 426 height 23
paste input "SKHtB5bHOrTEqatFHuqlHxe1"
type input "SKHtB5bHOrTEqatFHuqlHxe1"
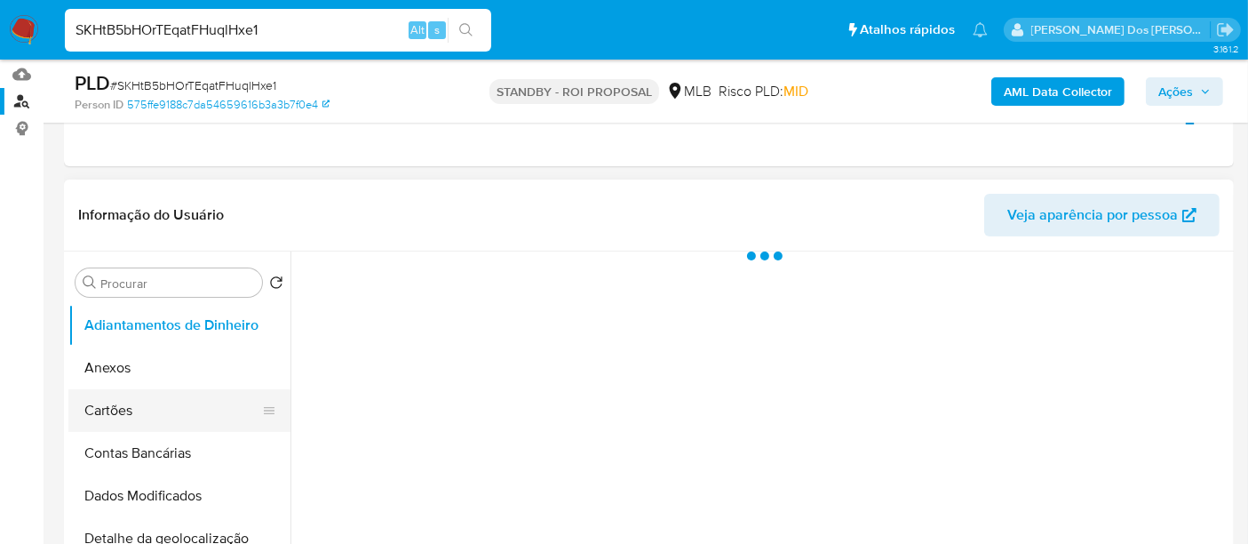
scroll to position [394, 0]
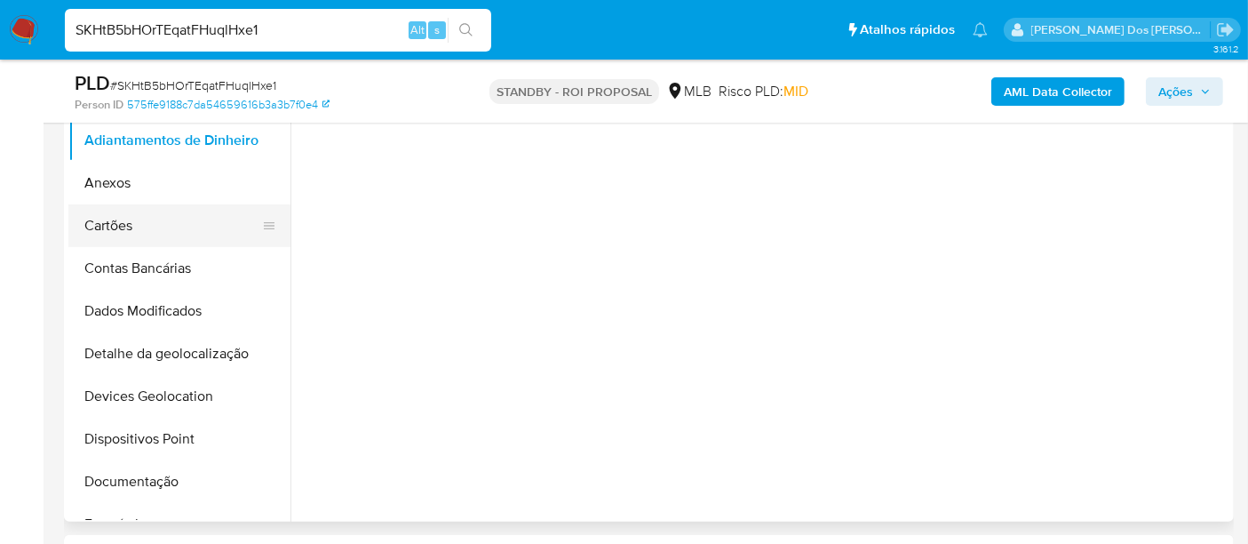
select select "10"
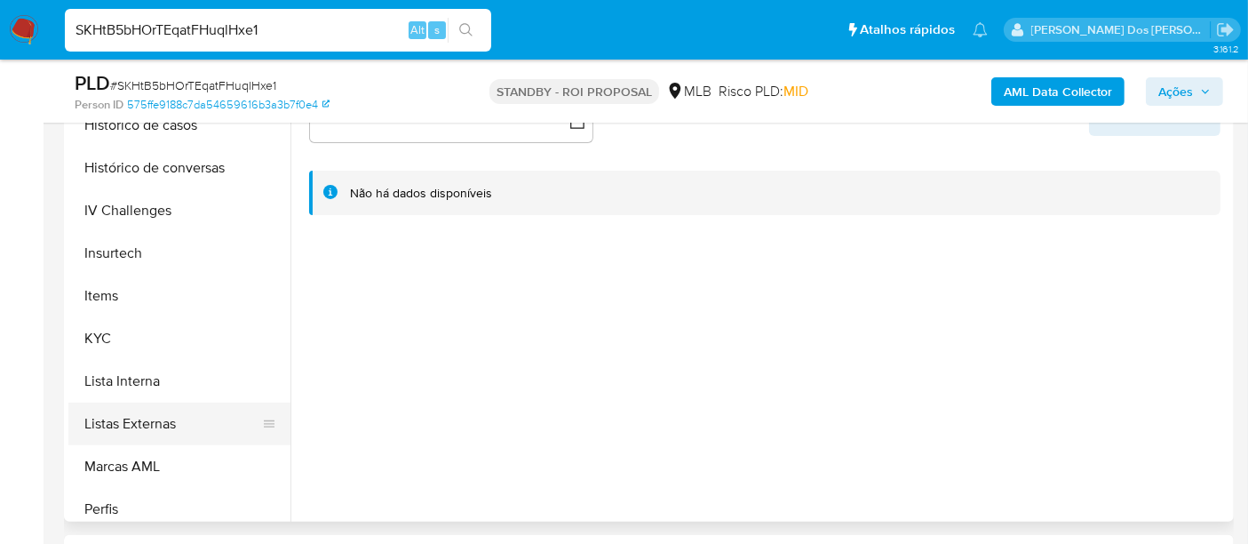
scroll to position [690, 0]
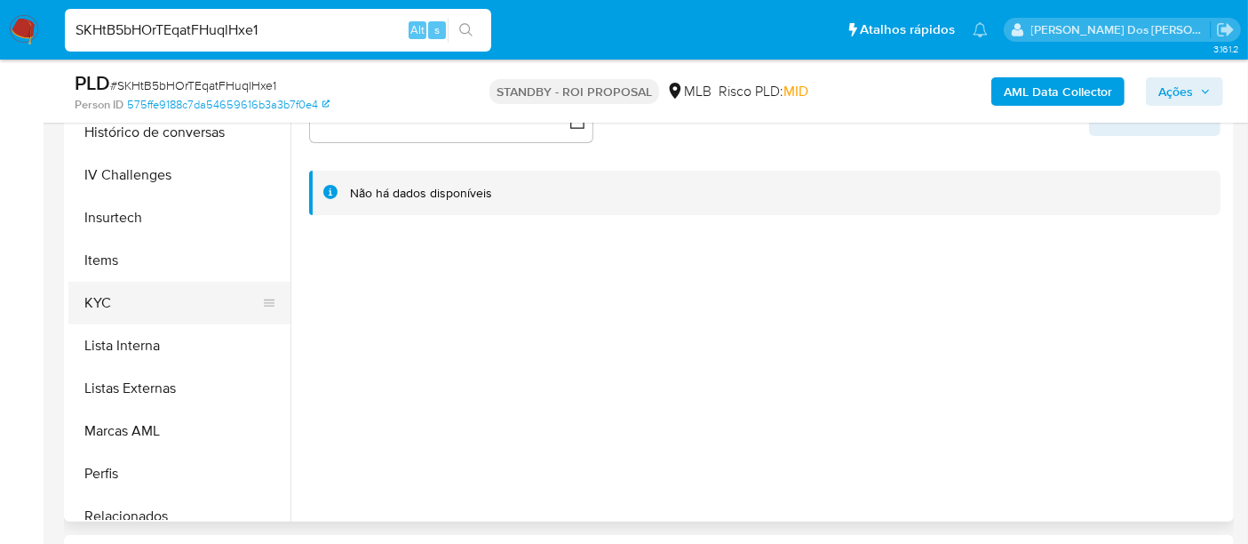
click at [103, 306] on button "KYC" at bounding box center [172, 303] width 208 height 43
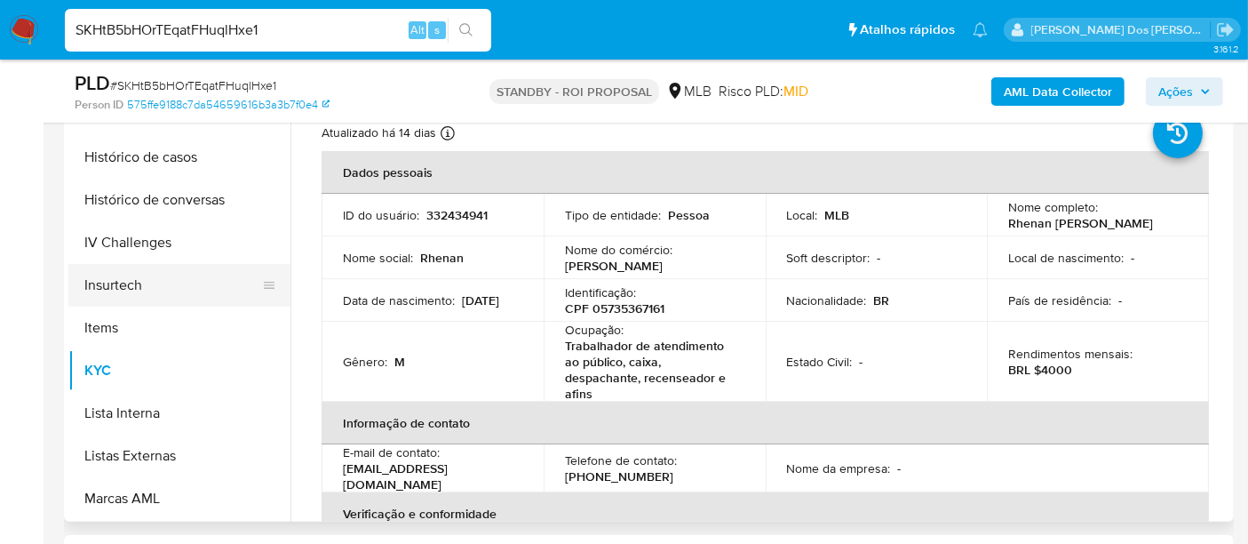
scroll to position [592, 0]
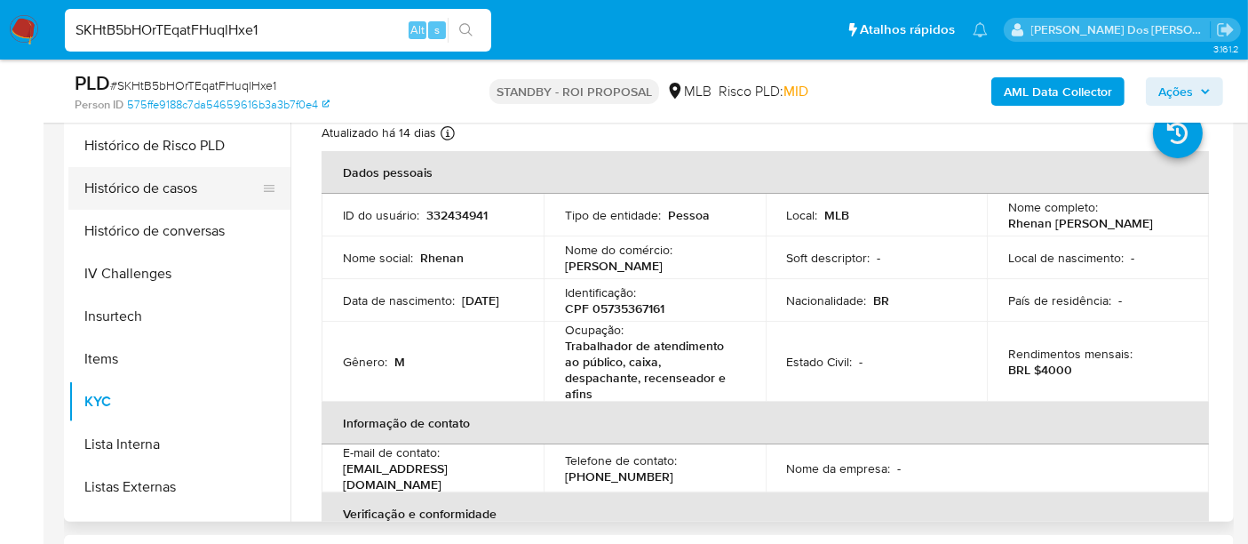
click at [131, 195] on button "Histórico de casos" at bounding box center [172, 188] width 208 height 43
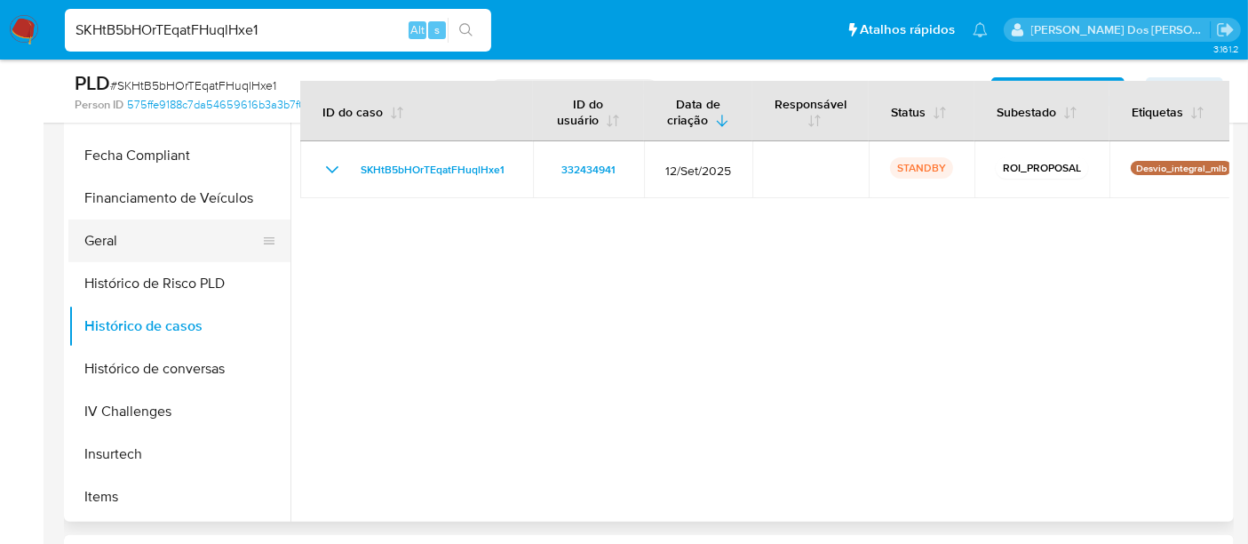
scroll to position [296, 0]
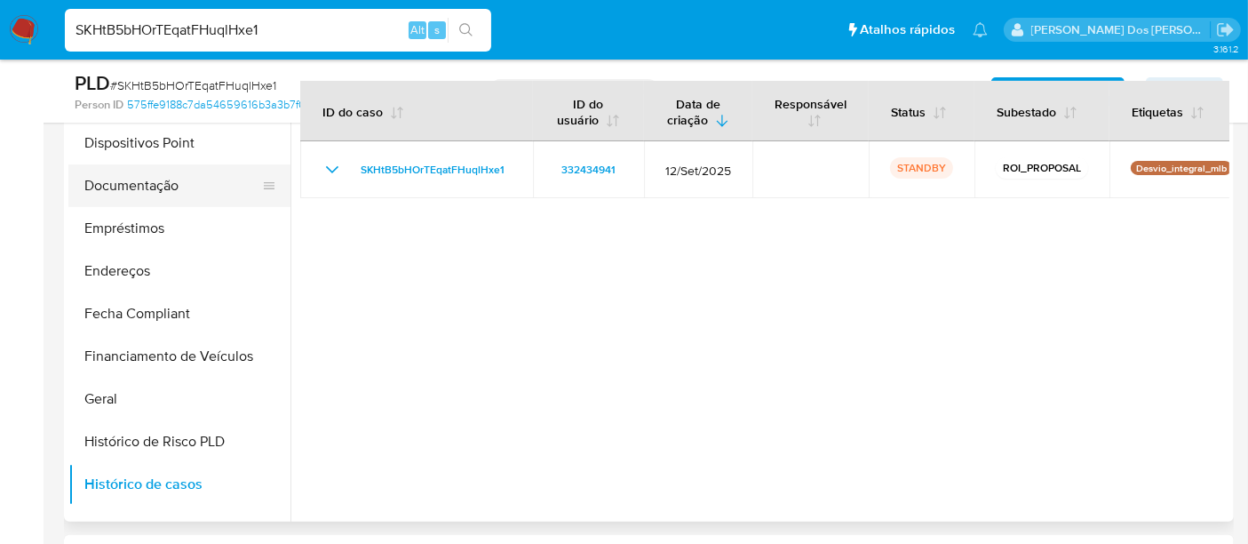
click at [160, 191] on button "Documentação" at bounding box center [172, 185] width 208 height 43
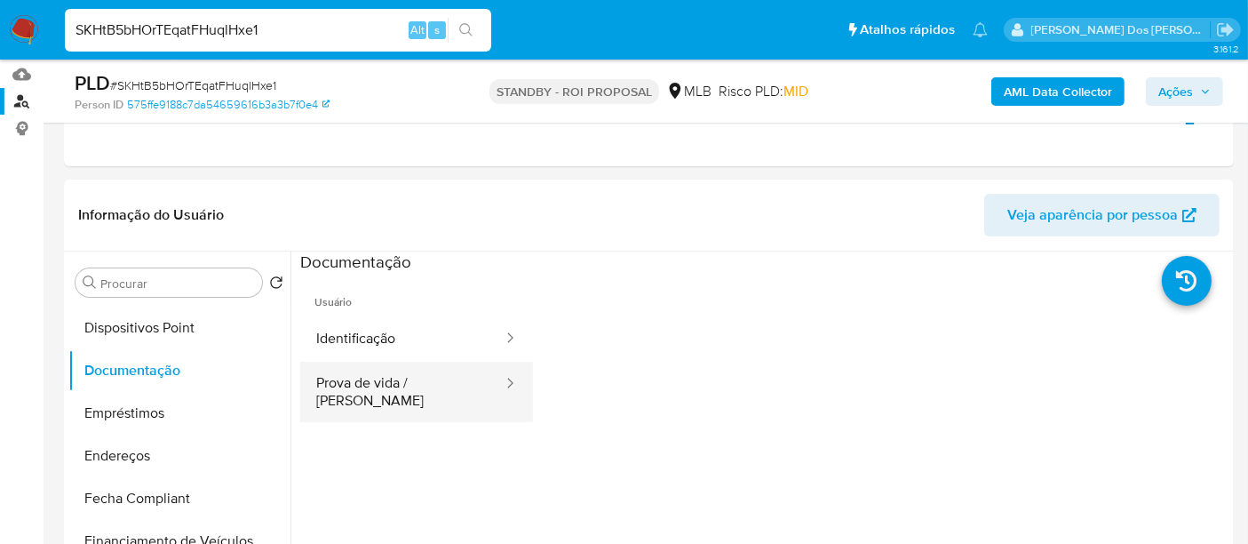
scroll to position [197, 0]
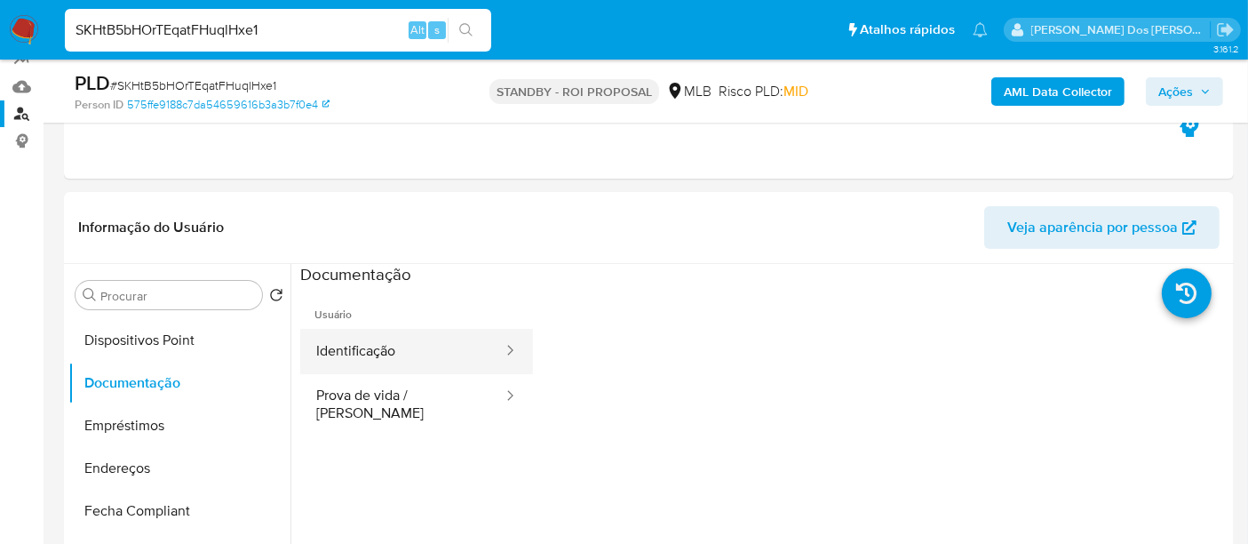
click at [397, 356] on button "Identificação" at bounding box center [402, 351] width 204 height 45
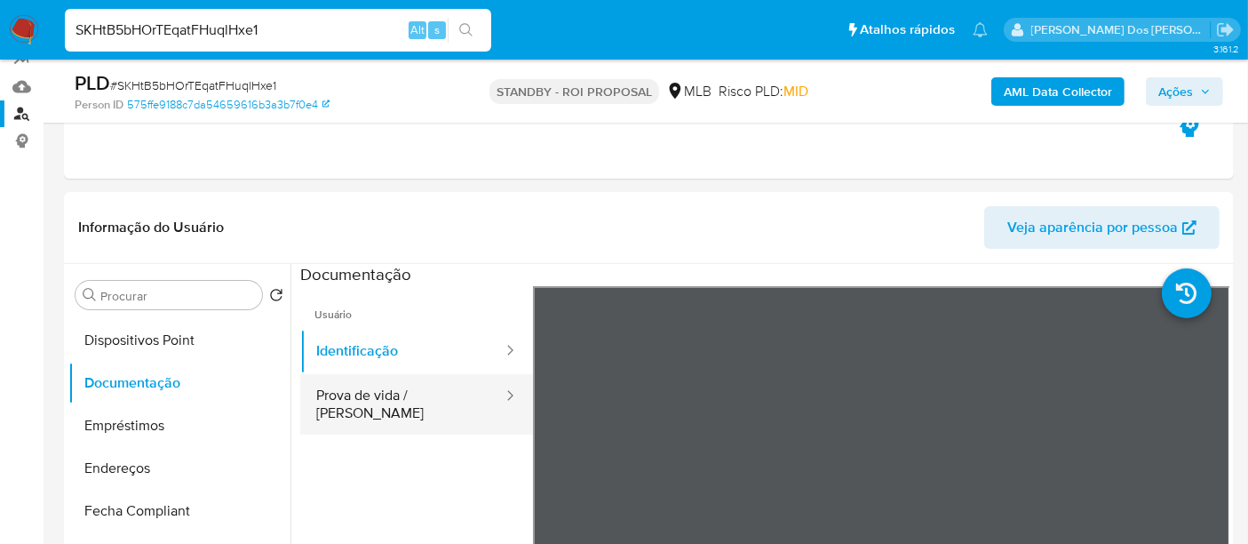
click at [419, 384] on button "Prova de vida / [PERSON_NAME]" at bounding box center [402, 404] width 204 height 60
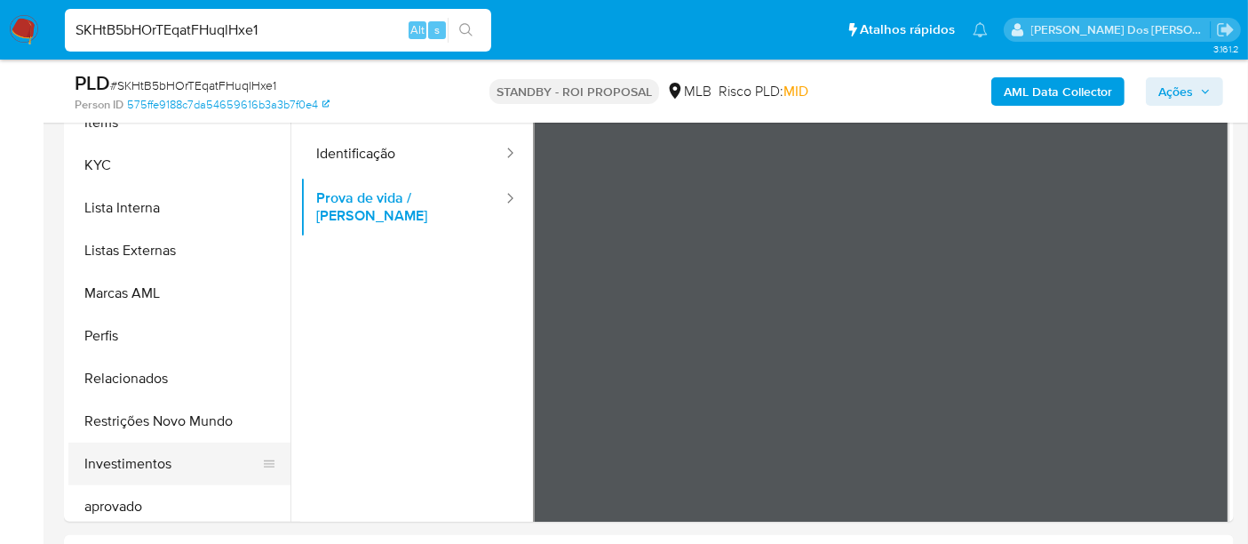
scroll to position [888, 0]
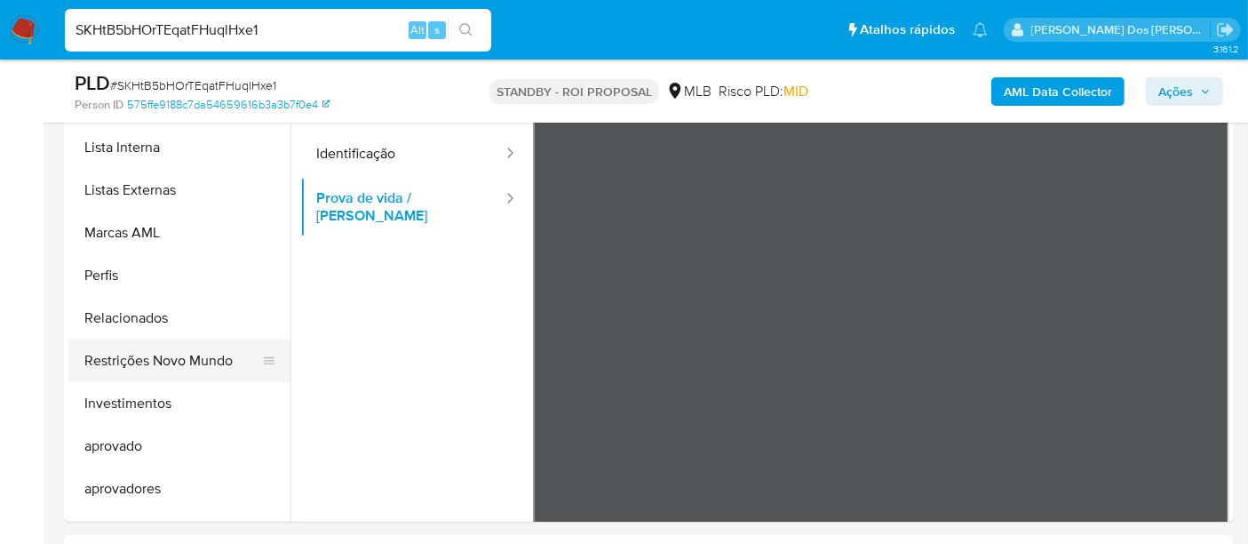
click at [187, 363] on button "Restrições Novo Mundo" at bounding box center [172, 360] width 208 height 43
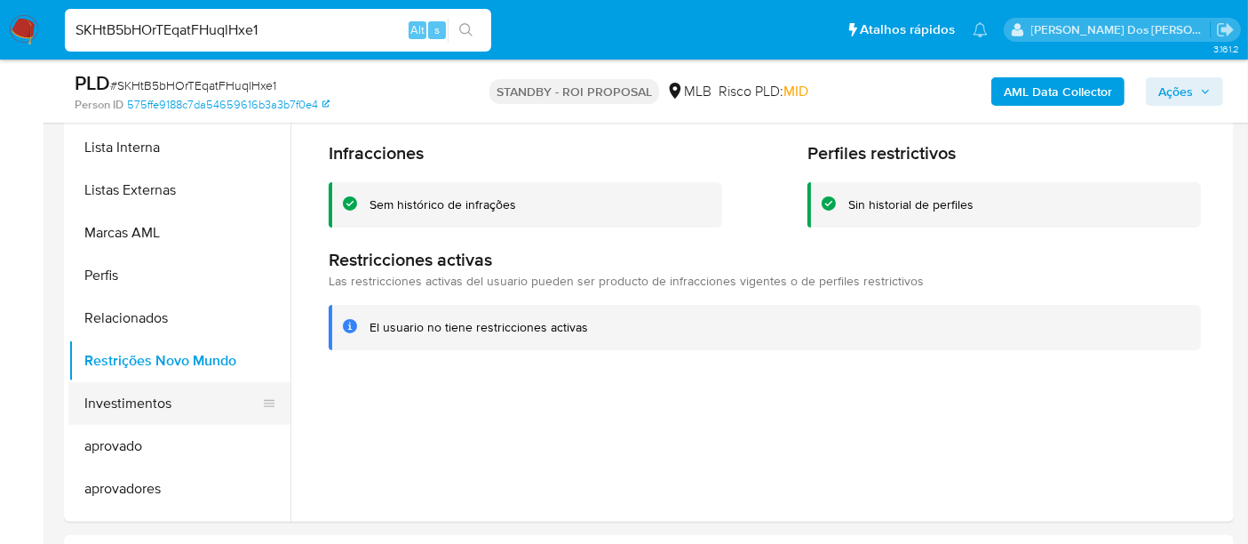
scroll to position [493, 0]
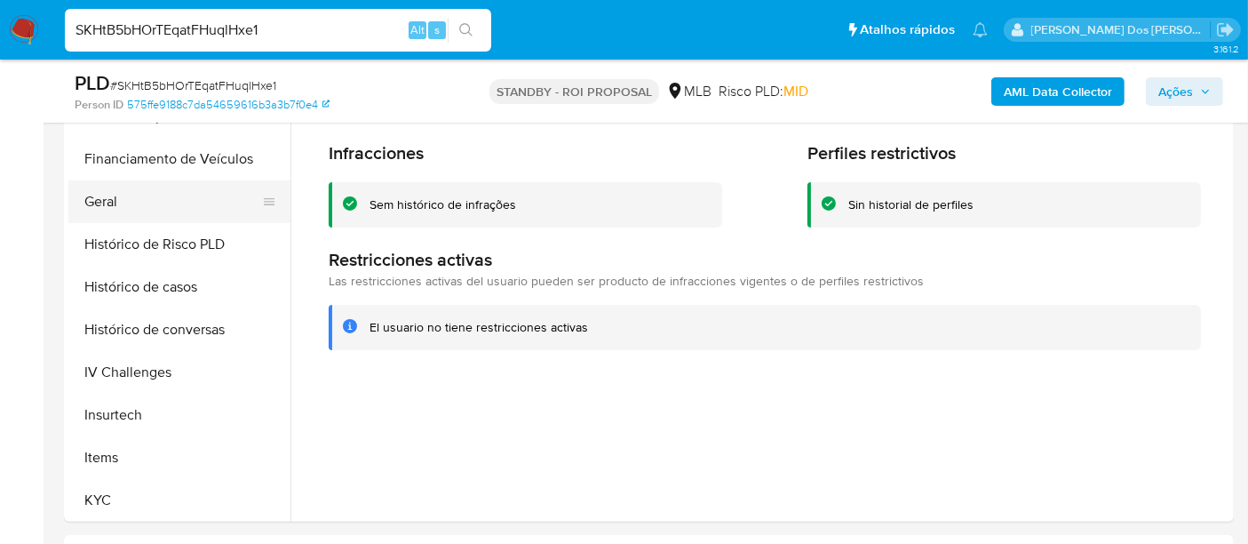
click at [105, 203] on button "Geral" at bounding box center [172, 201] width 208 height 43
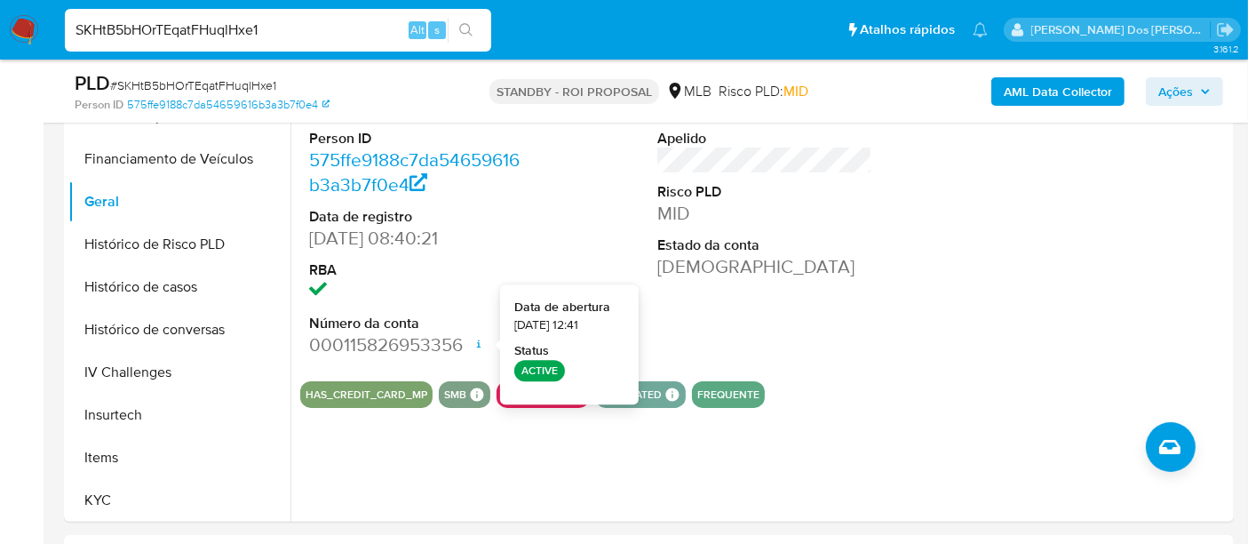
click at [246, 32] on input "SKHtB5bHOrTEqatFHuqlHxe1" at bounding box center [278, 30] width 426 height 23
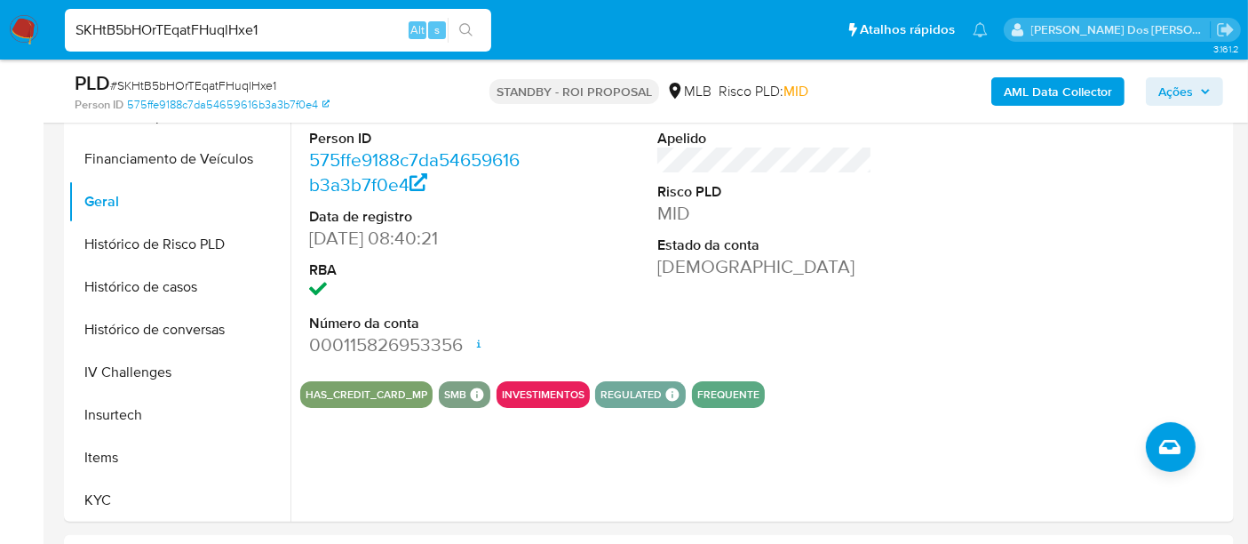
click at [246, 32] on input "SKHtB5bHOrTEqatFHuqlHxe1" at bounding box center [278, 30] width 426 height 23
paste input "3oWWeZsVhdrweR3qAj8fOCxU"
type input "3oWWeZsVhdrweR3qAj8fOCxU"
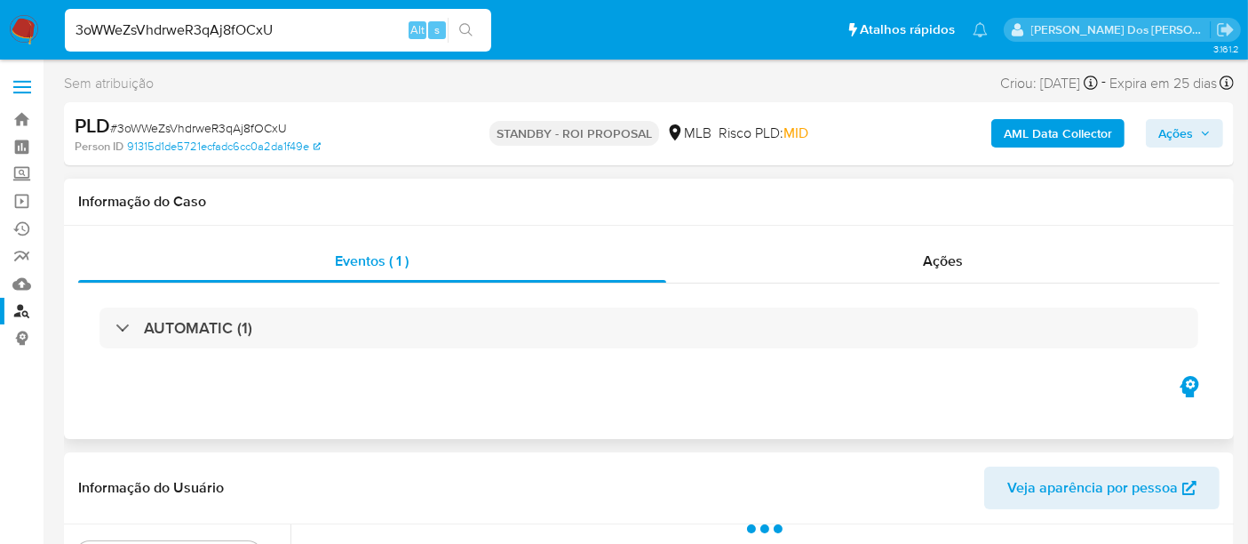
select select "10"
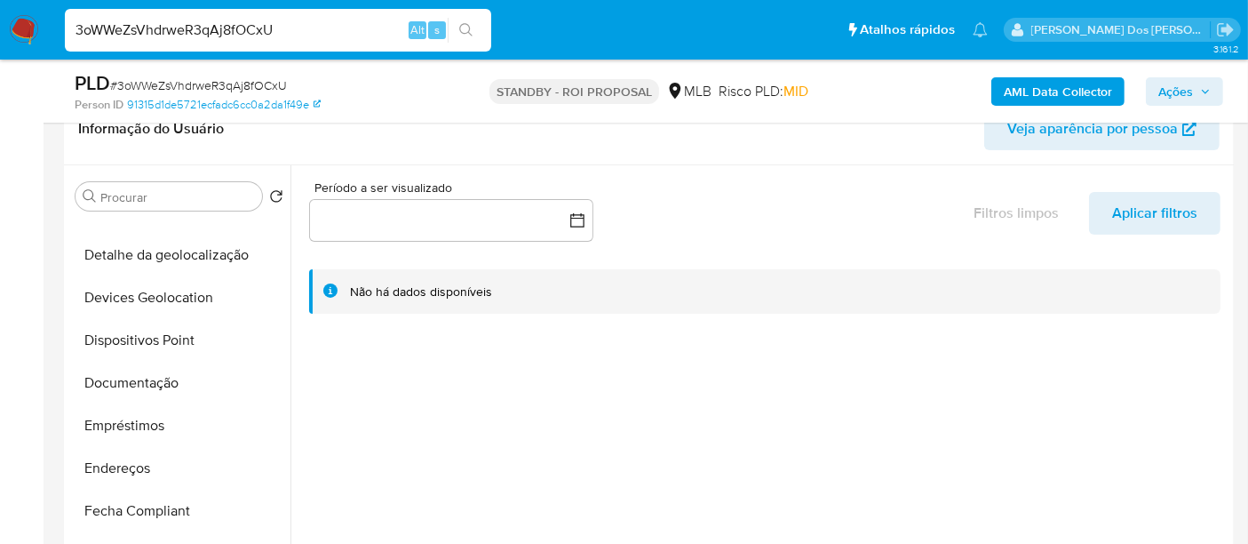
scroll to position [296, 0]
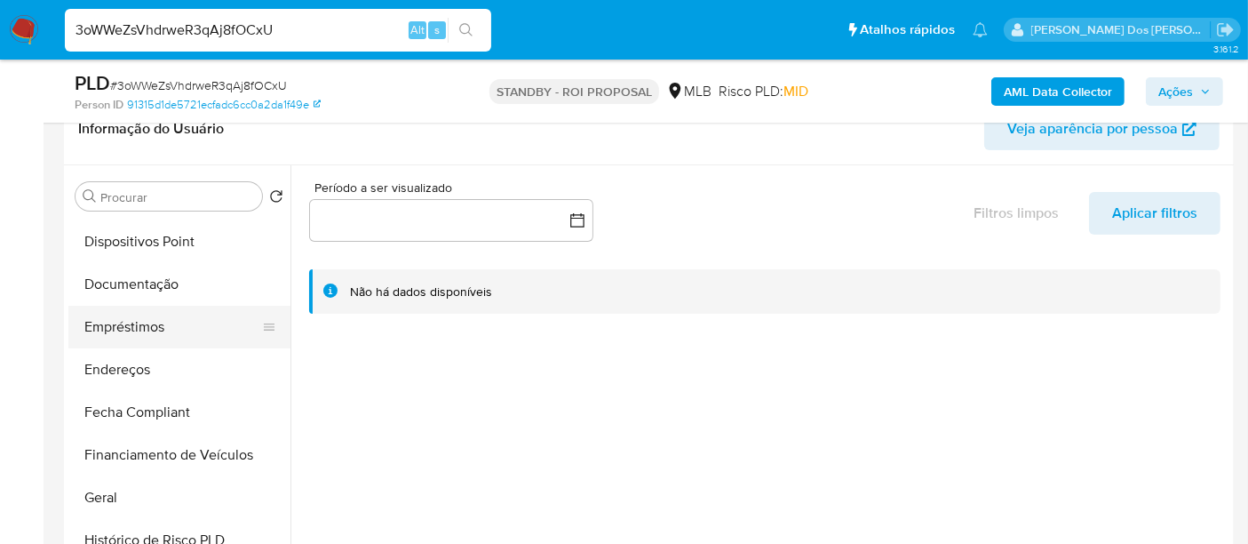
click at [162, 319] on button "Empréstimos" at bounding box center [172, 327] width 208 height 43
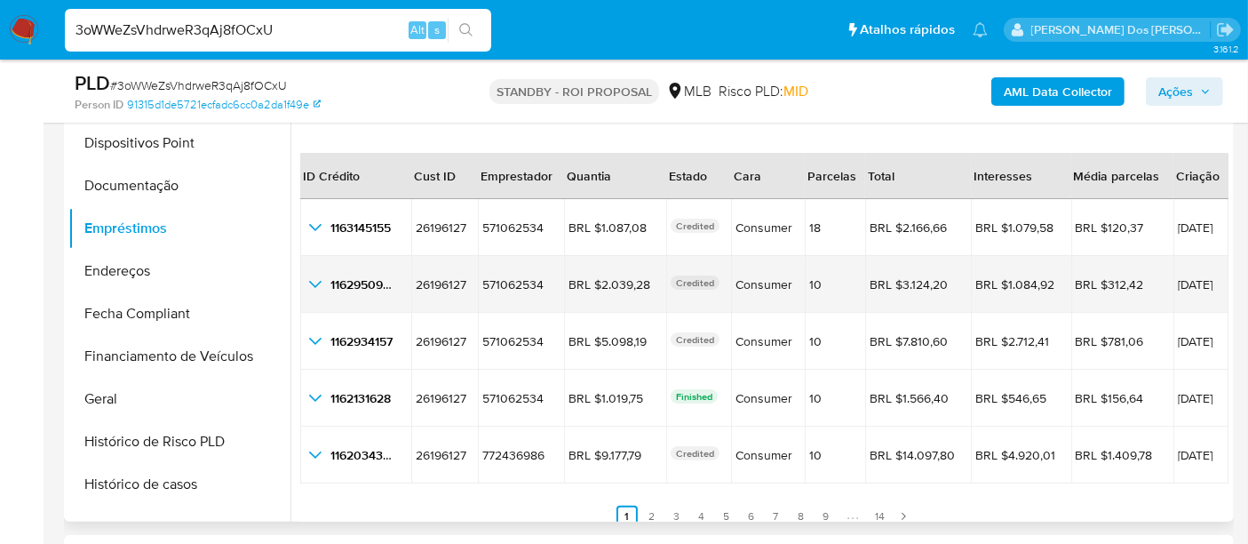
scroll to position [40, 0]
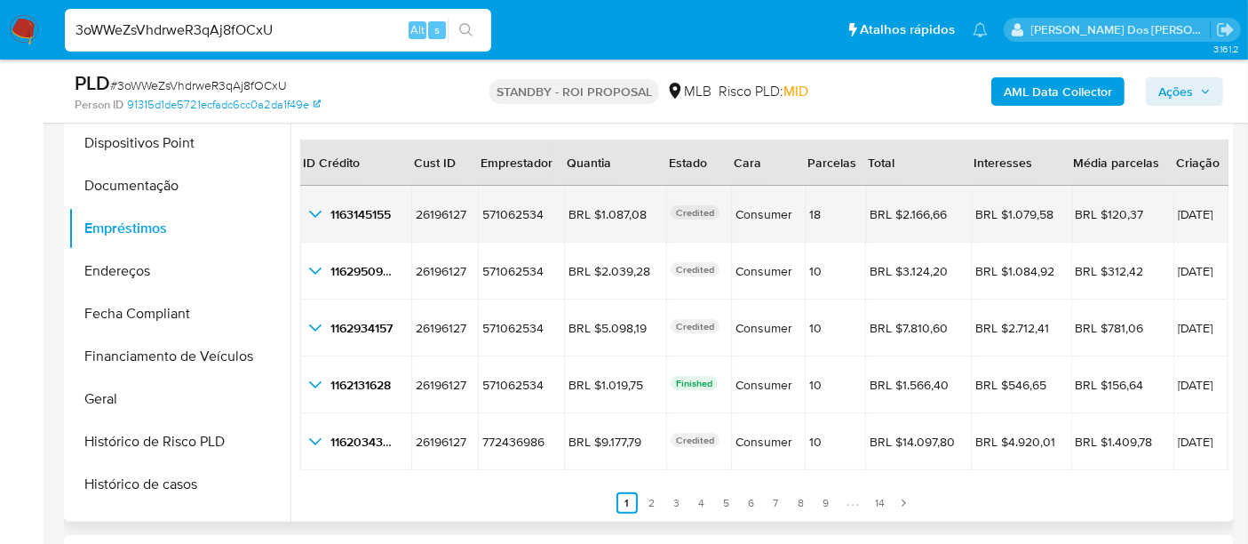
click at [315, 214] on icon "button_show_hidden_detail_by_id_0" at bounding box center [315, 213] width 21 height 21
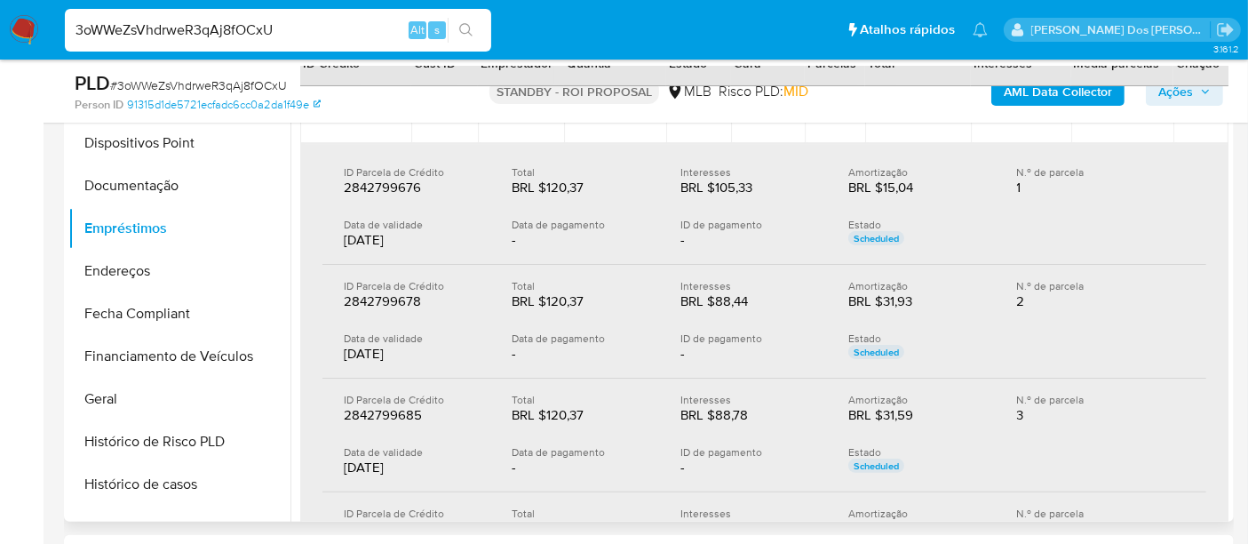
scroll to position [296, 0]
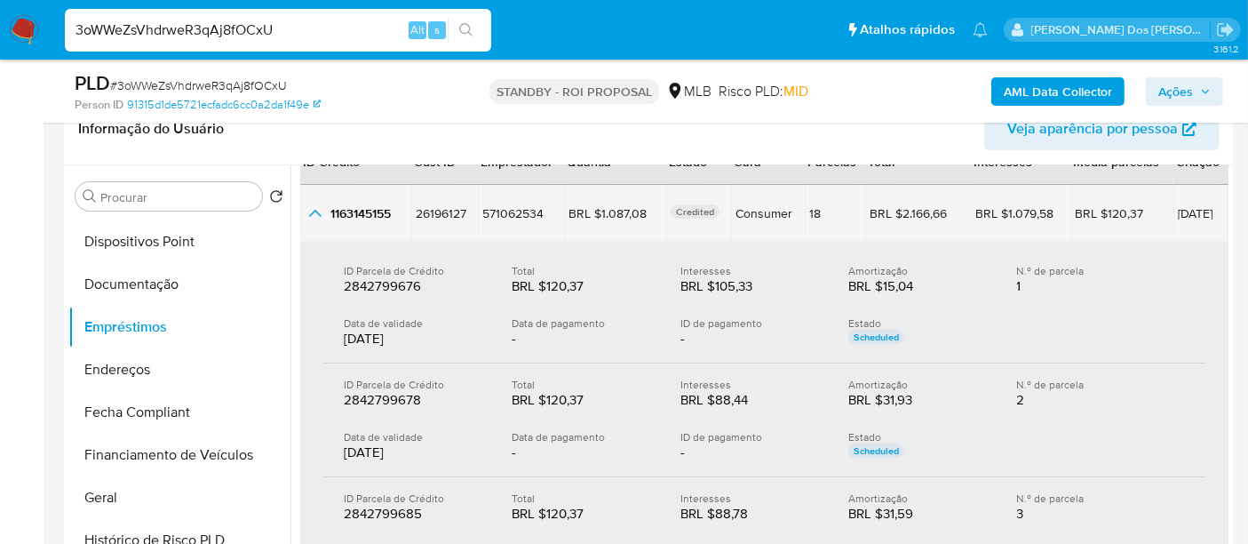
click at [314, 219] on icon "button_show_hidden_detail_by_id_0" at bounding box center [315, 213] width 21 height 21
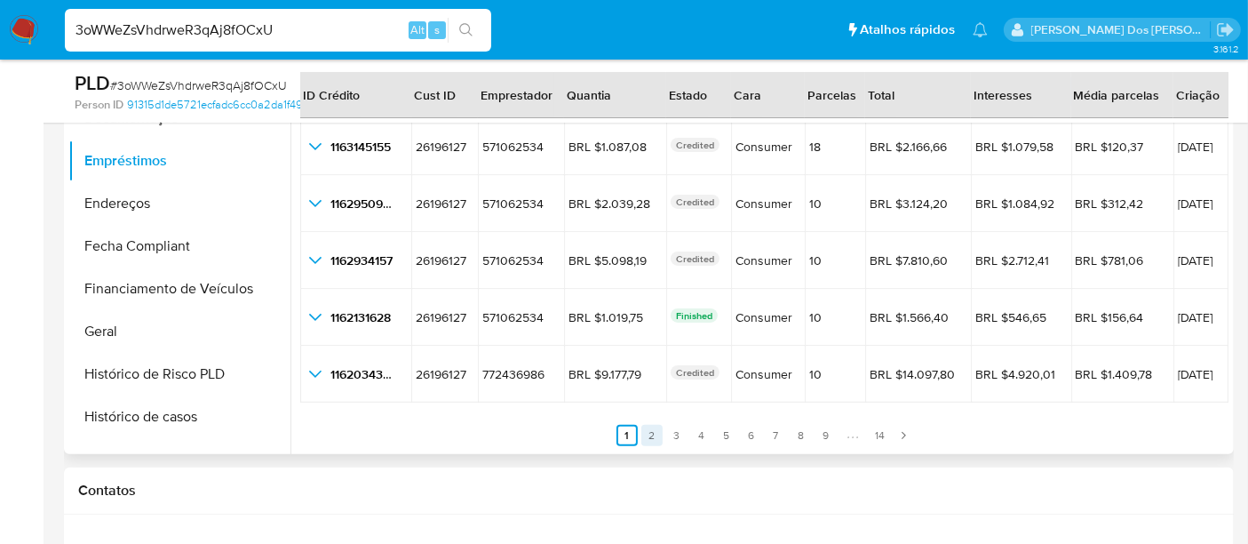
scroll to position [493, 0]
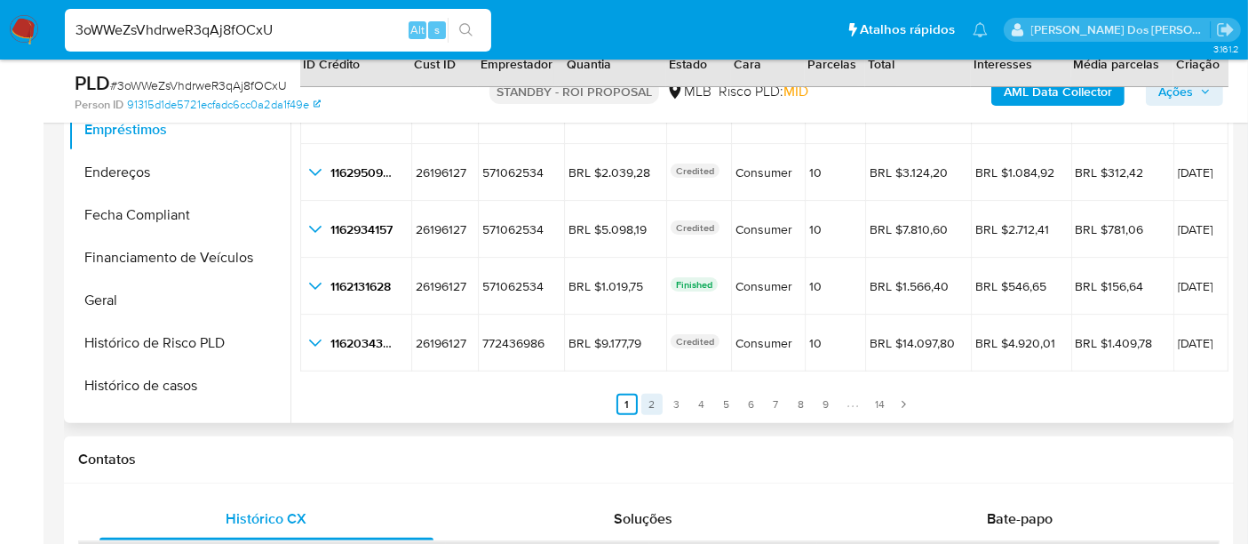
click at [644, 402] on link "2" at bounding box center [651, 404] width 21 height 21
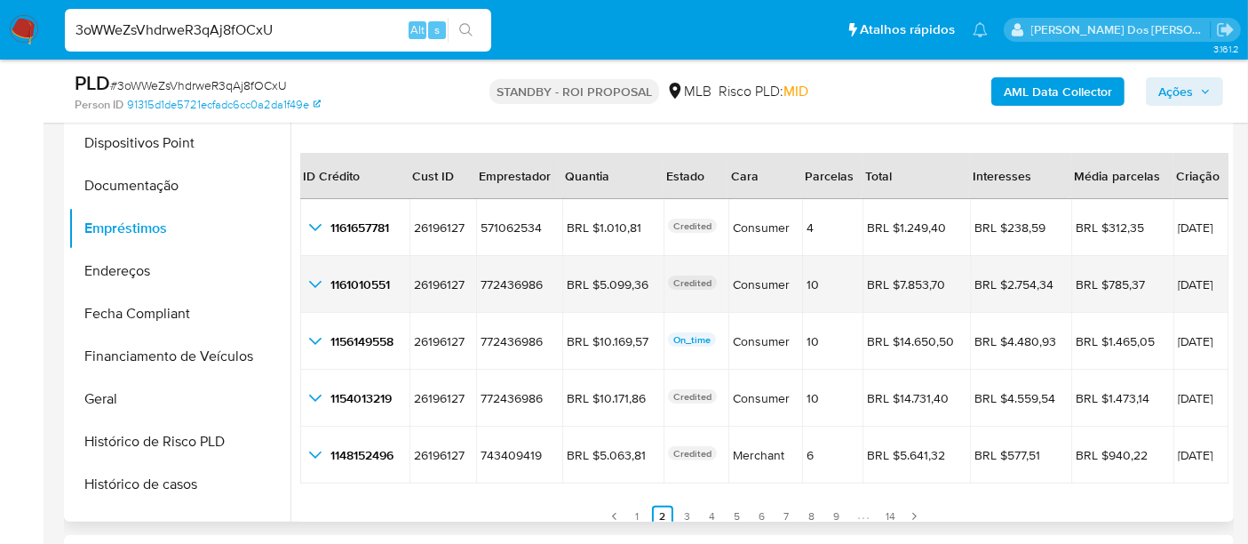
scroll to position [40, 0]
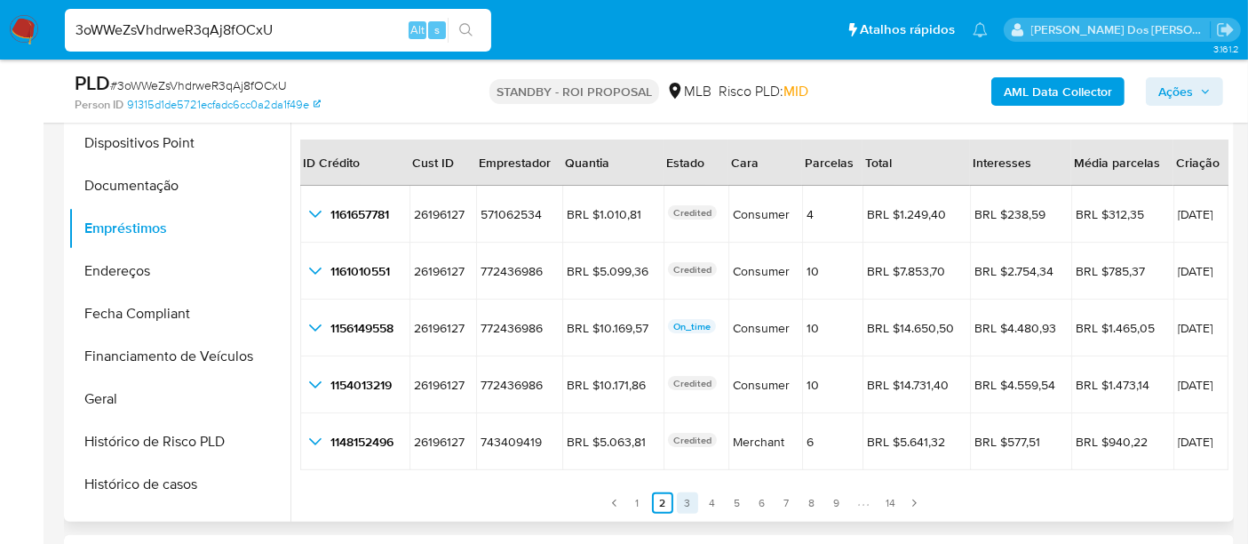
click at [680, 494] on link "3" at bounding box center [687, 502] width 21 height 21
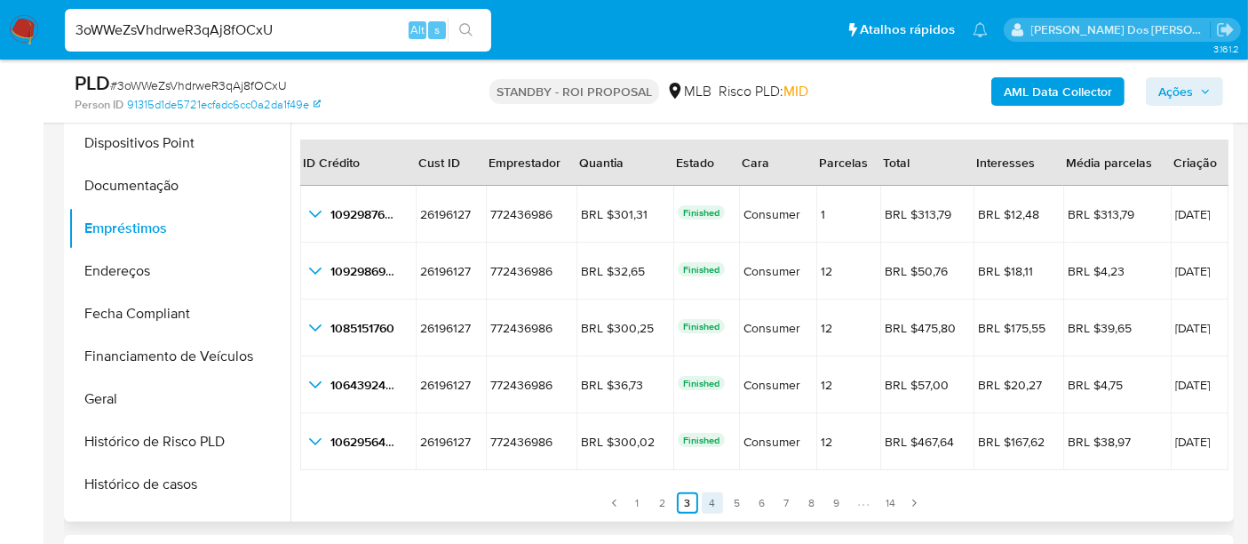
click at [703, 498] on link "4" at bounding box center [712, 502] width 21 height 21
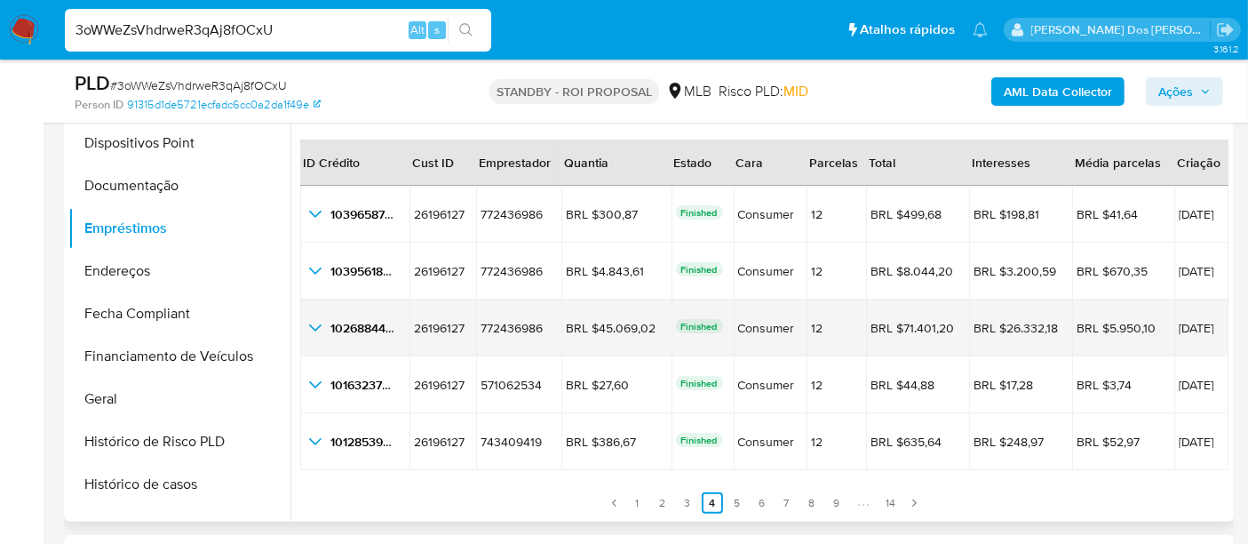
click at [317, 327] on icon "button_show_hidden_detail_by_id_2" at bounding box center [315, 327] width 21 height 21
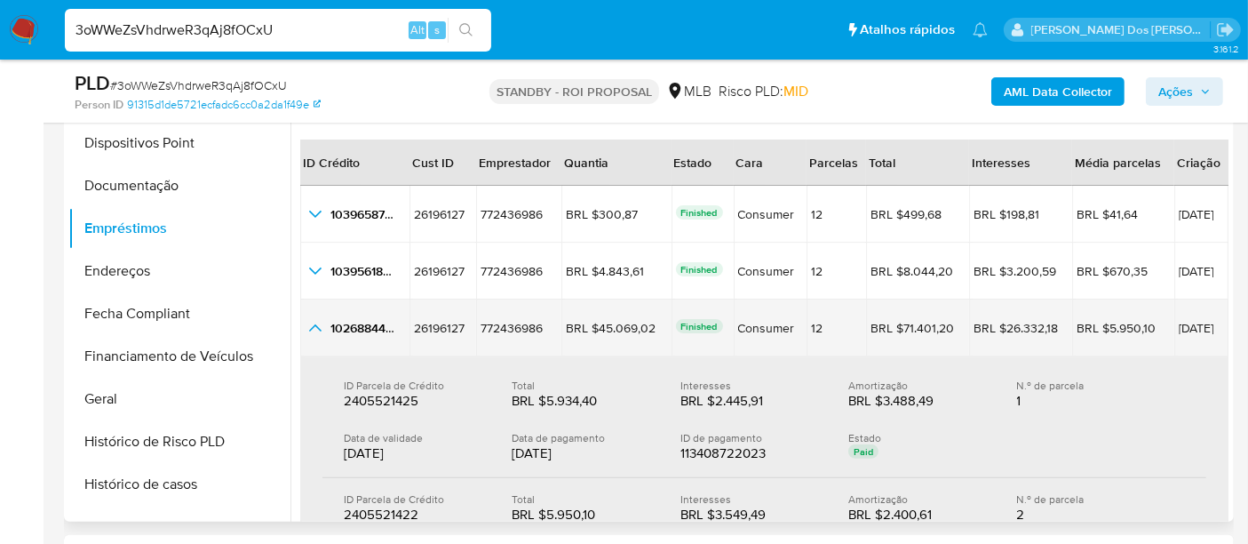
click at [318, 327] on icon "button_show_hidden_detail_by_id_2" at bounding box center [315, 327] width 21 height 21
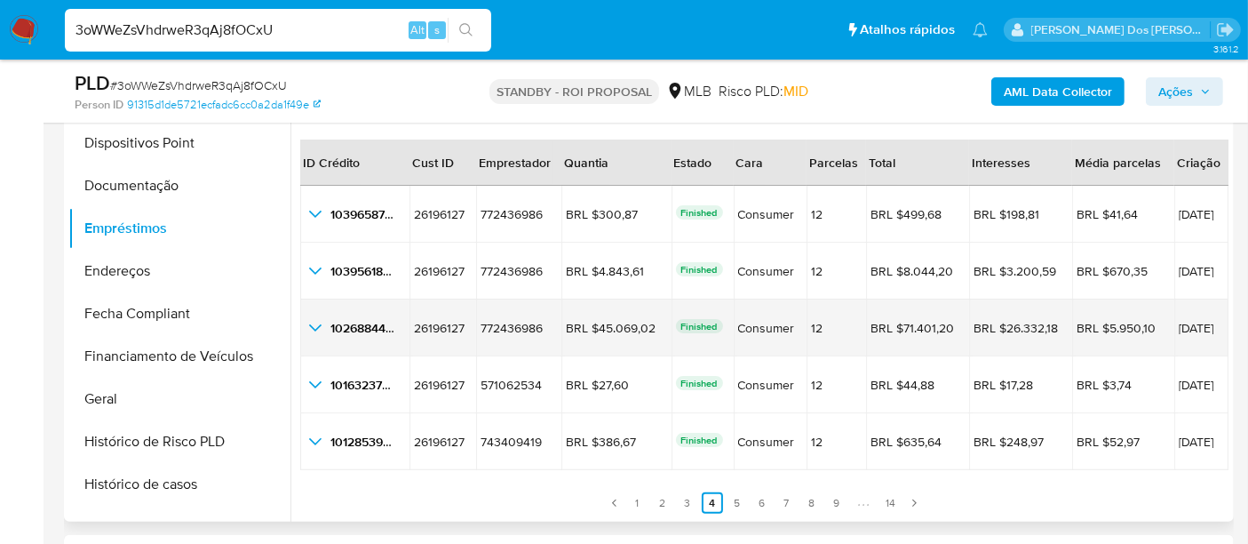
click at [318, 322] on icon "button_show_hidden_detail_by_id_2" at bounding box center [315, 327] width 21 height 21
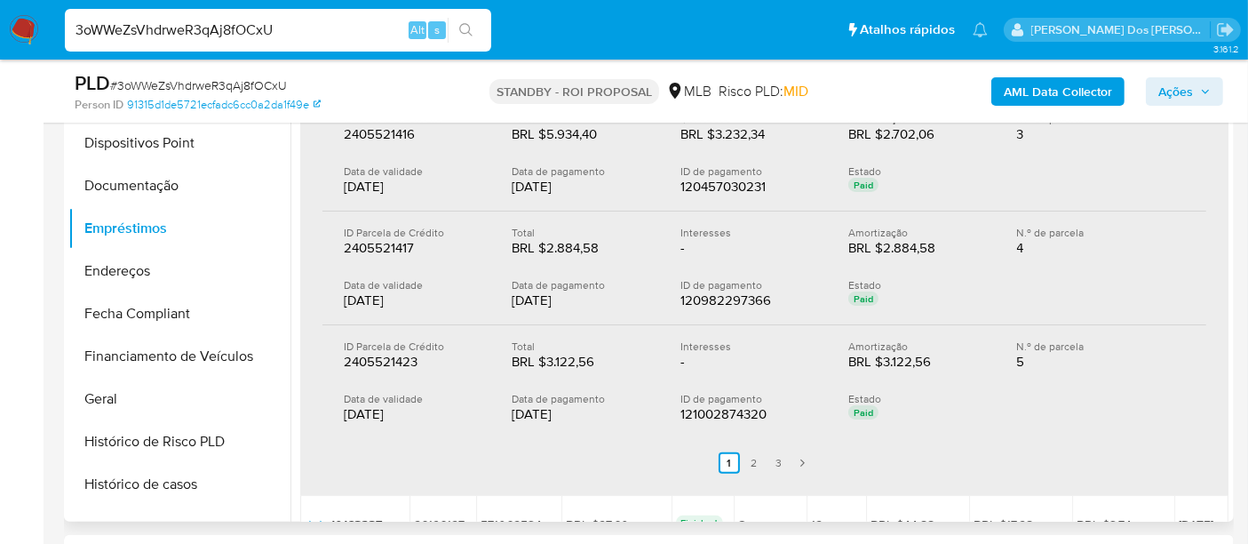
scroll to position [632, 0]
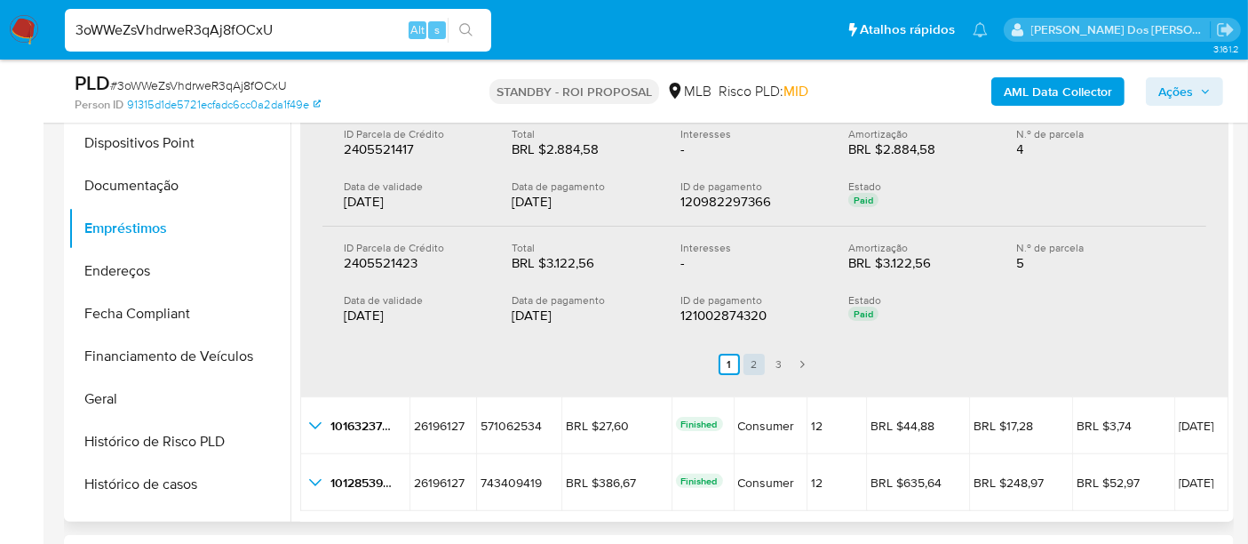
click at [750, 358] on link "2" at bounding box center [754, 364] width 21 height 21
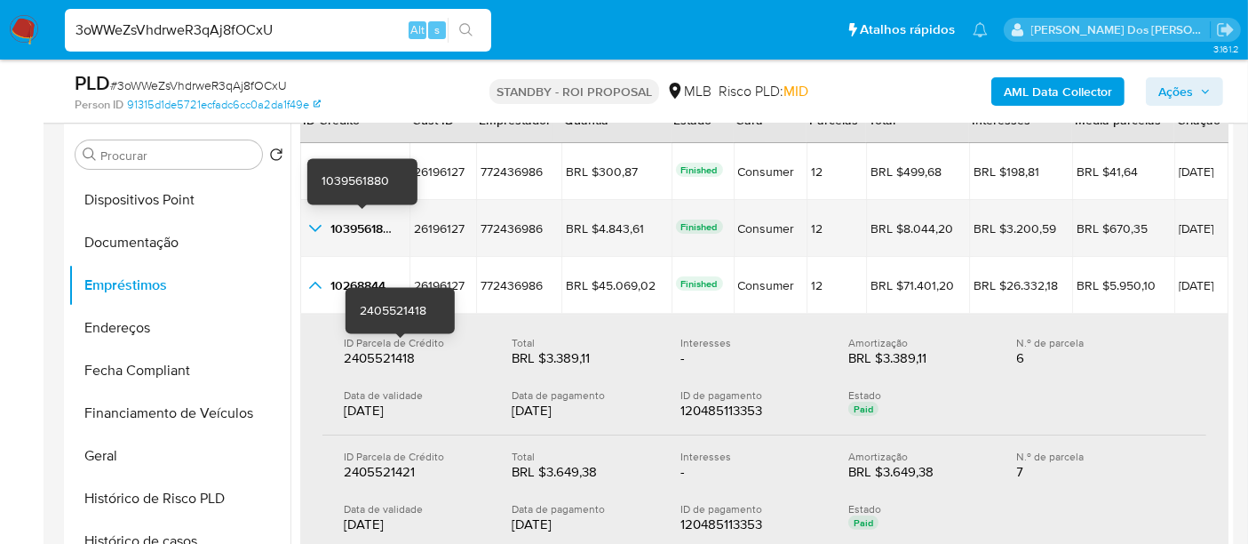
scroll to position [296, 0]
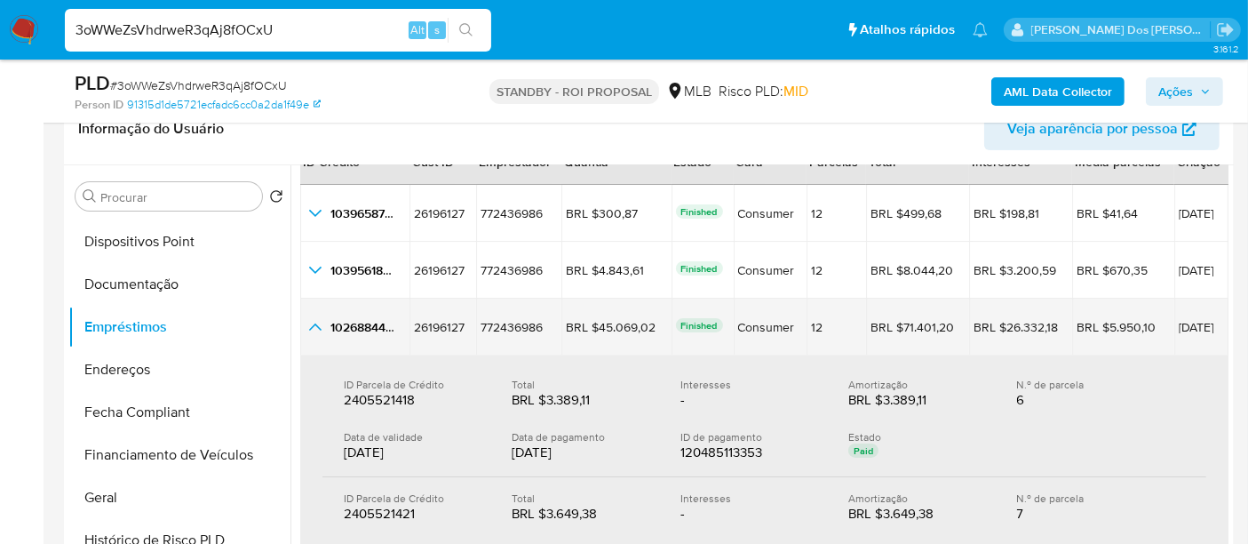
click at [310, 326] on icon "button_show_hidden_detail_by_id_2" at bounding box center [315, 326] width 21 height 21
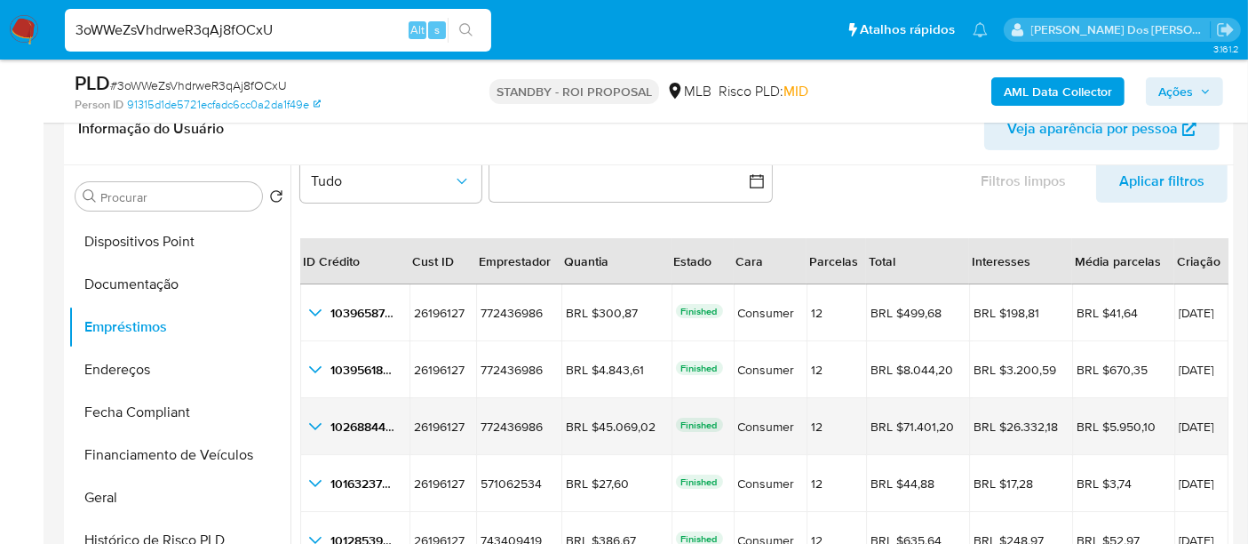
scroll to position [394, 0]
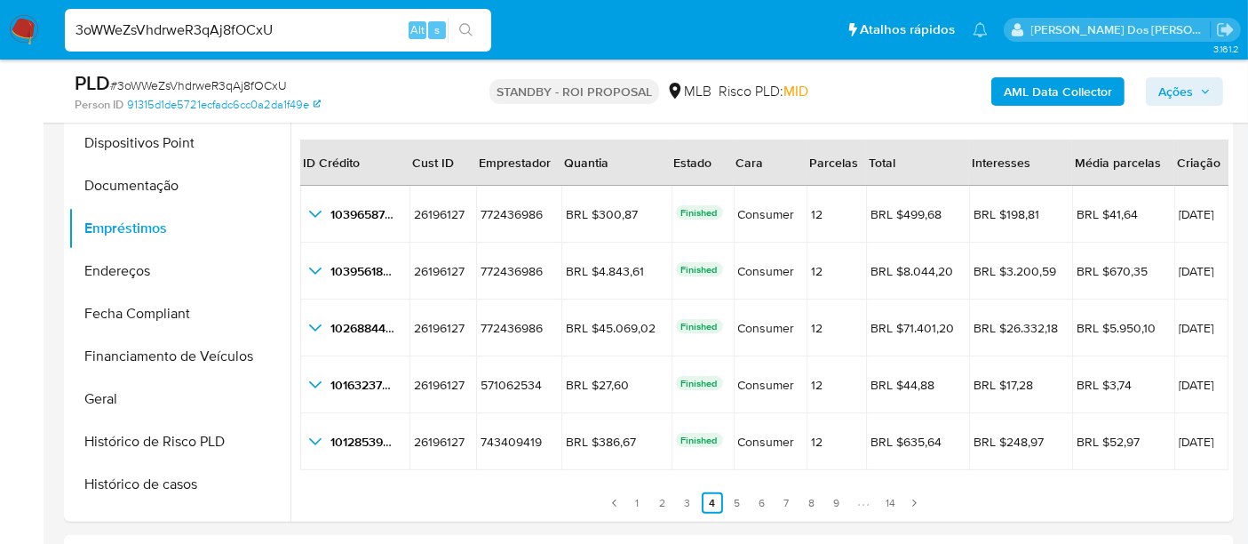
click at [284, 33] on input "3oWWeZsVhdrweR3qAj8fOCxU" at bounding box center [278, 30] width 426 height 23
paste input "SKHtB5bHOrTEqatFHuqlHxe1"
type input "SKHtB5bHOrTEqatFHuqlHxe1"
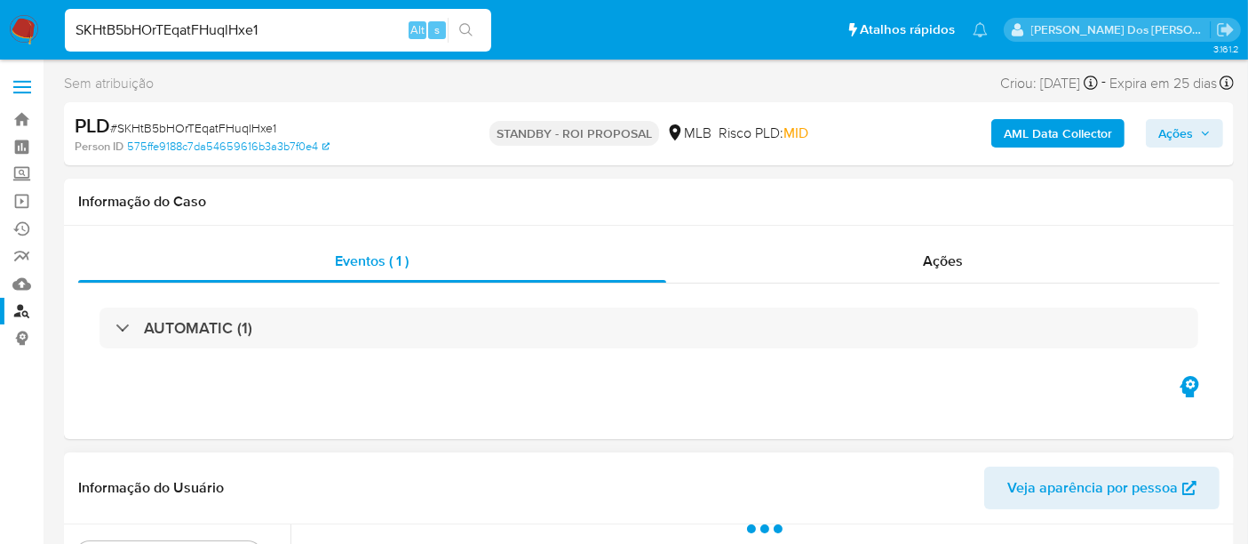
select select "10"
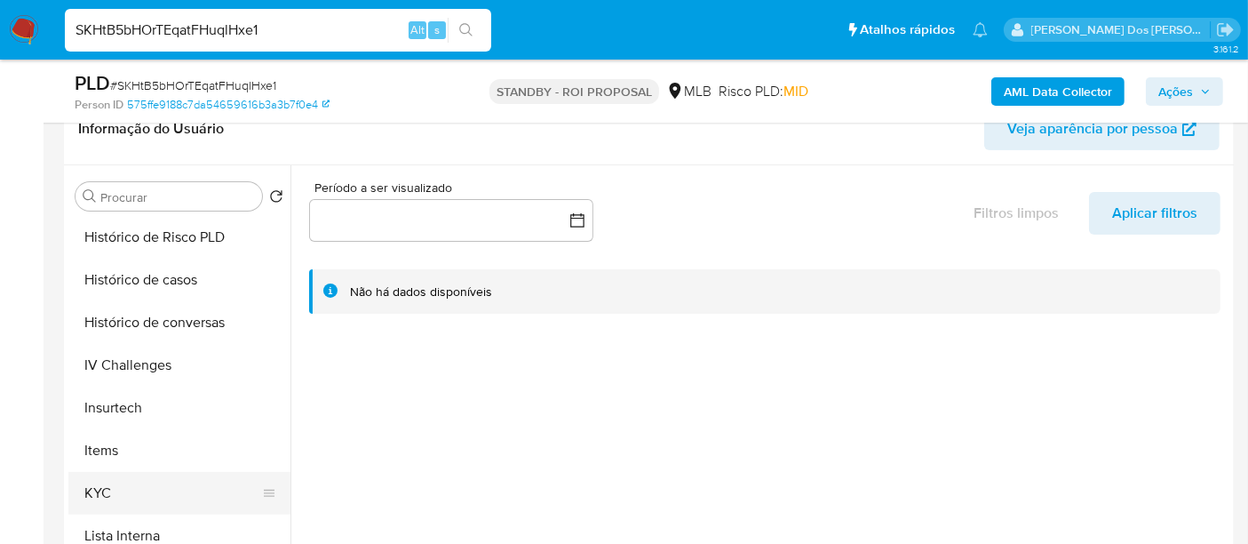
scroll to position [690, 0]
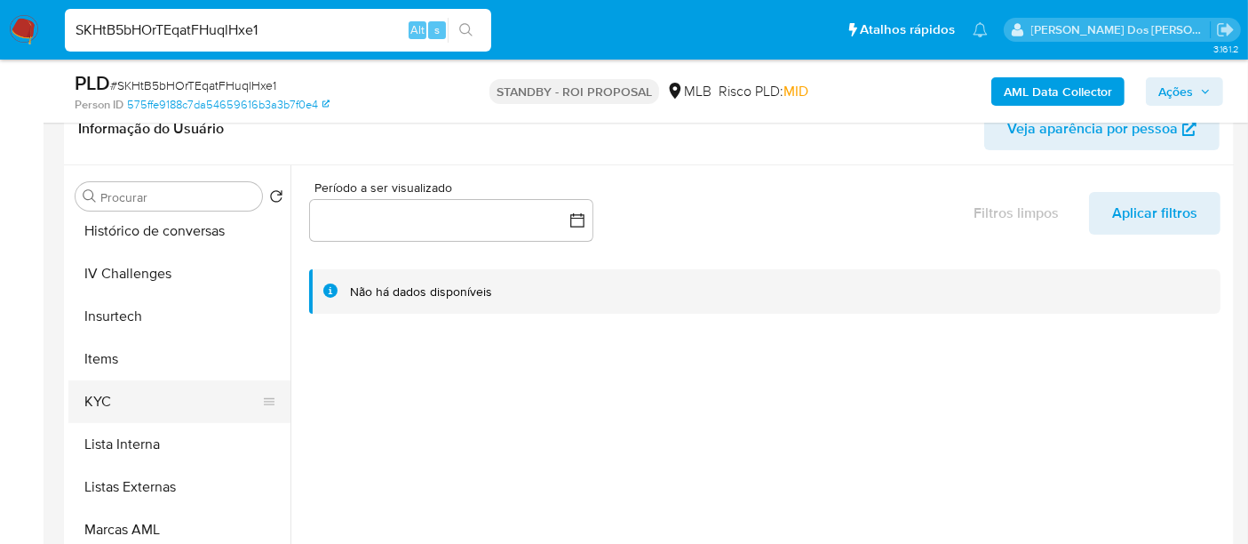
click at [100, 398] on button "KYC" at bounding box center [172, 401] width 208 height 43
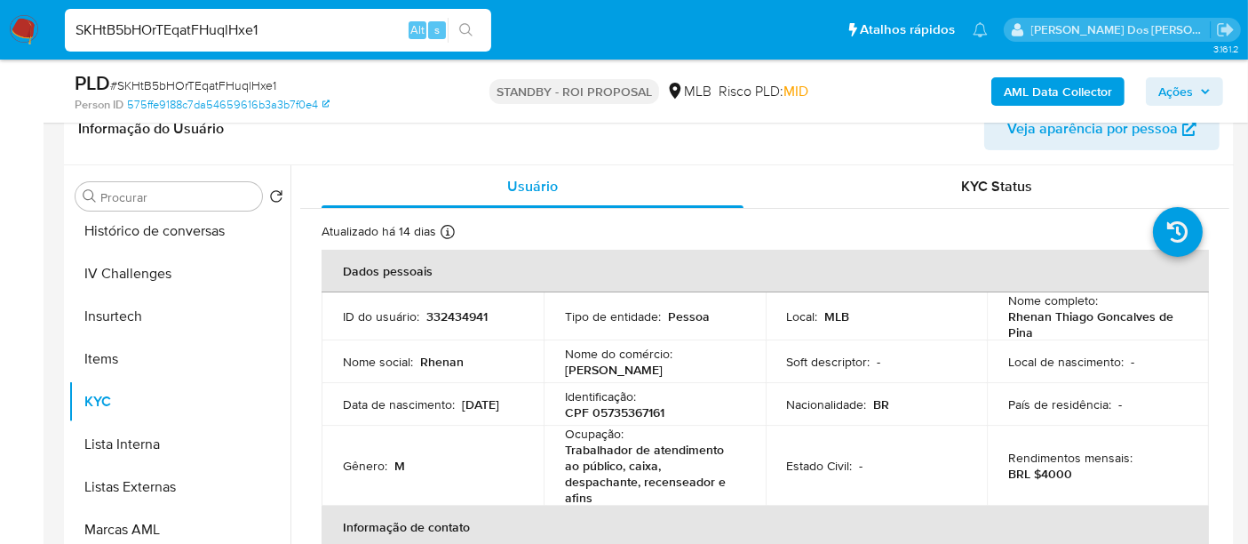
click at [269, 34] on input "SKHtB5bHOrTEqatFHuqlHxe1" at bounding box center [278, 30] width 426 height 23
paste input "AX7jLzuF2bGmJwlSlm1vjSl2"
type input "AX7jLzuF2bGmJwlSlm1vjSl2"
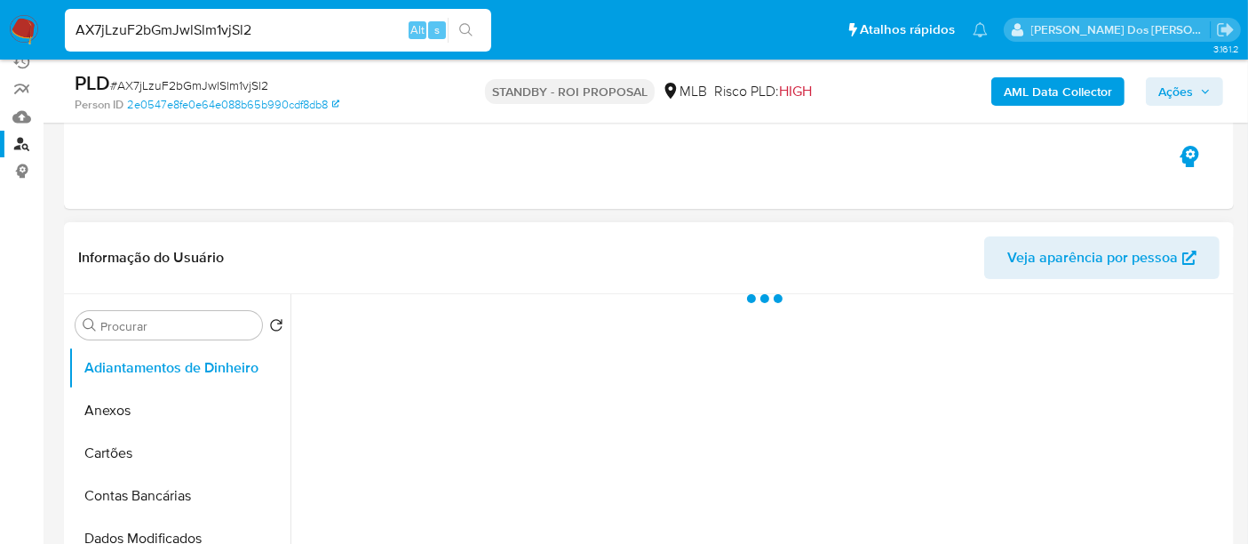
scroll to position [296, 0]
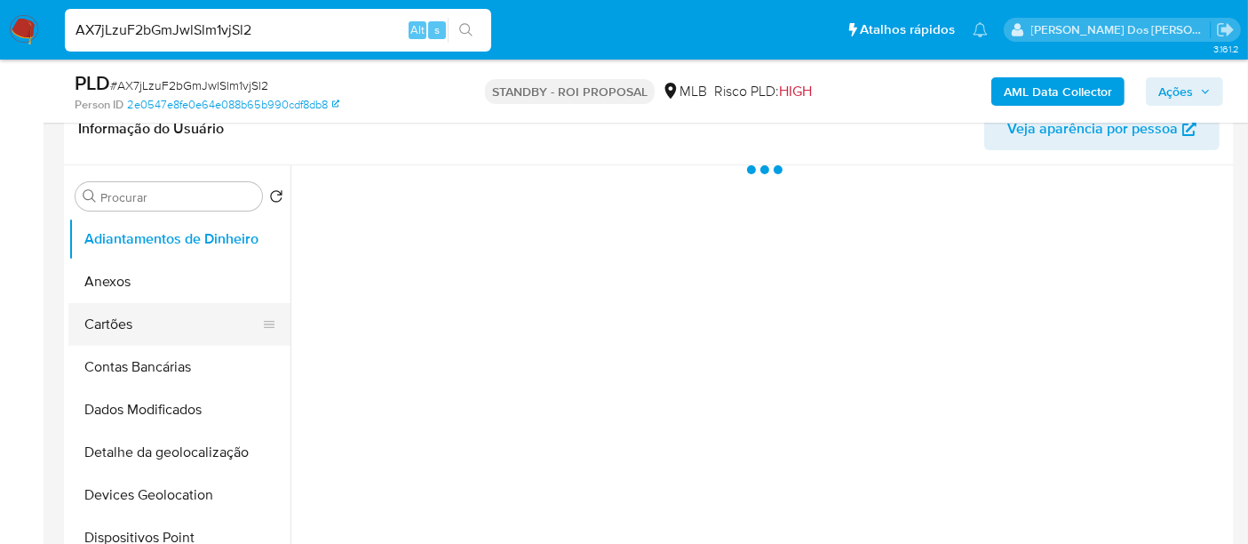
select select "10"
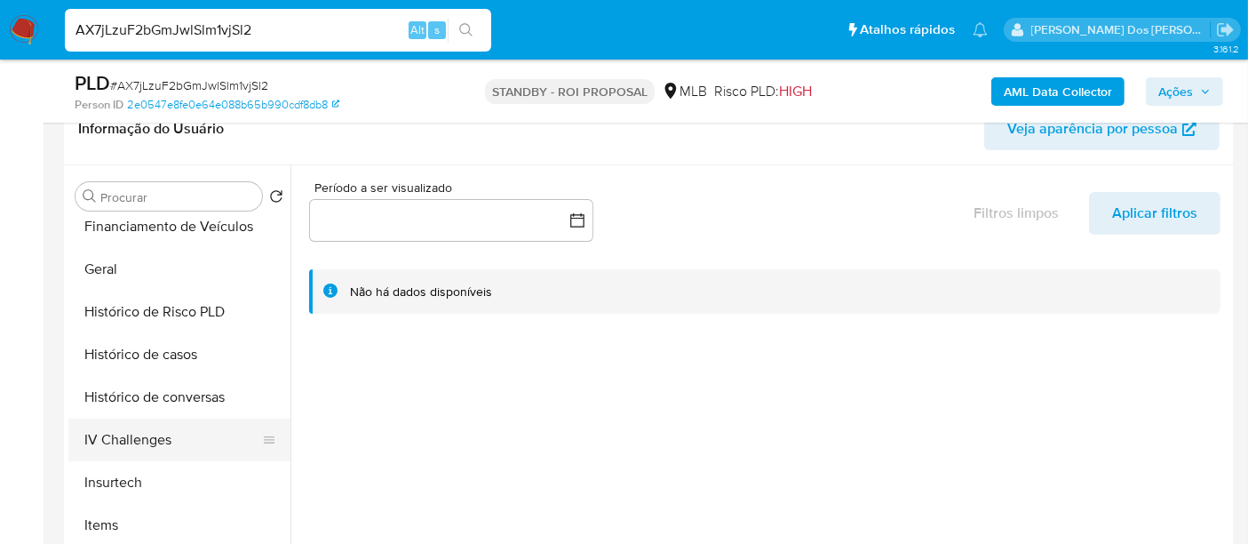
scroll to position [592, 0]
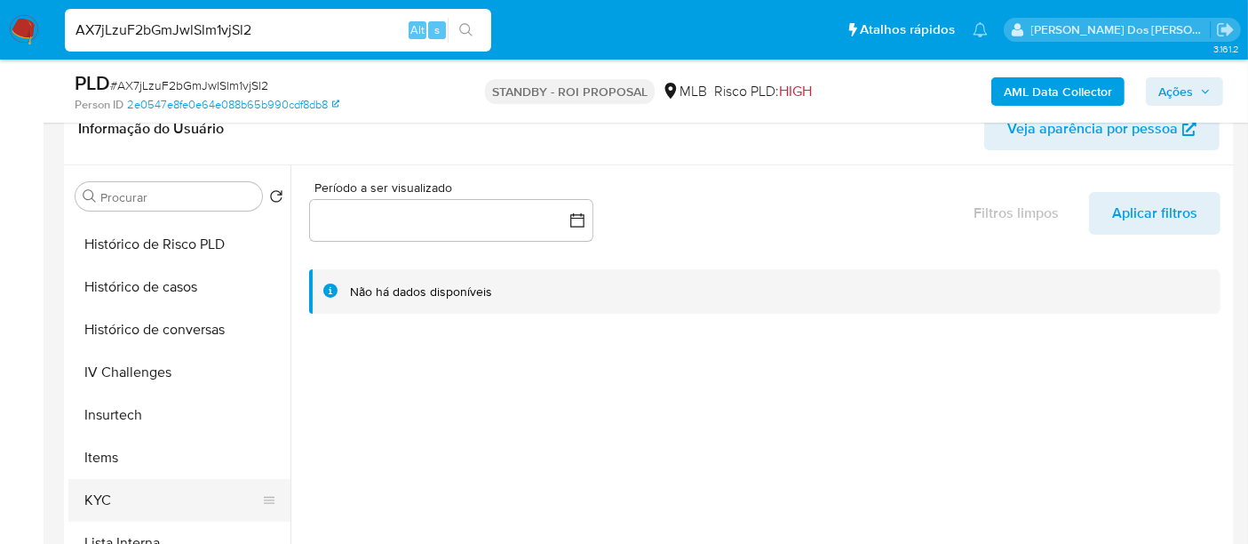
click at [101, 496] on button "KYC" at bounding box center [172, 500] width 208 height 43
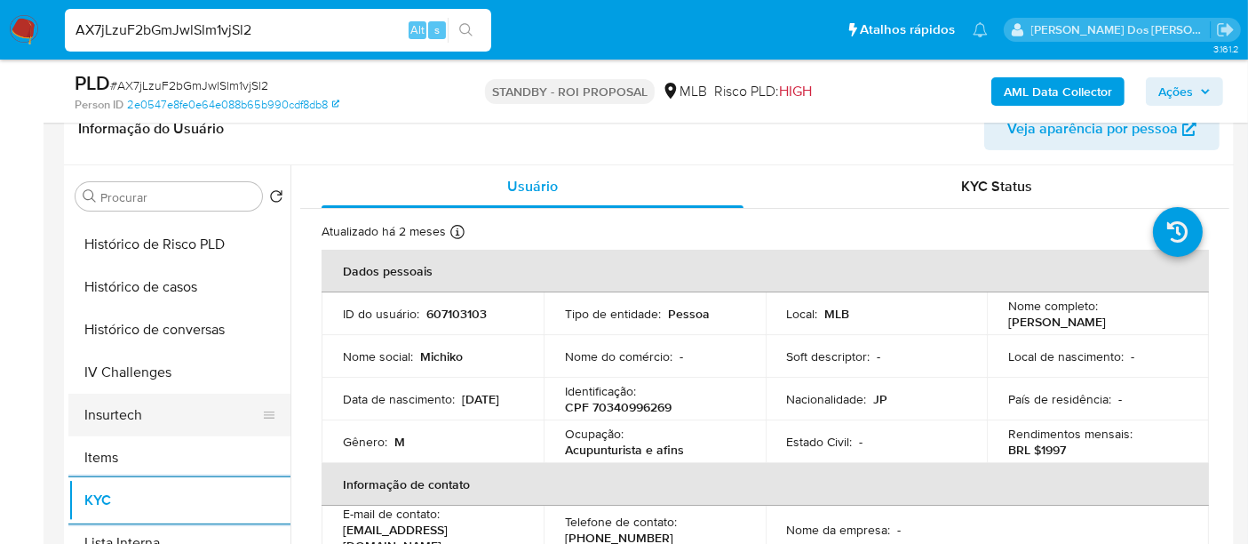
scroll to position [493, 0]
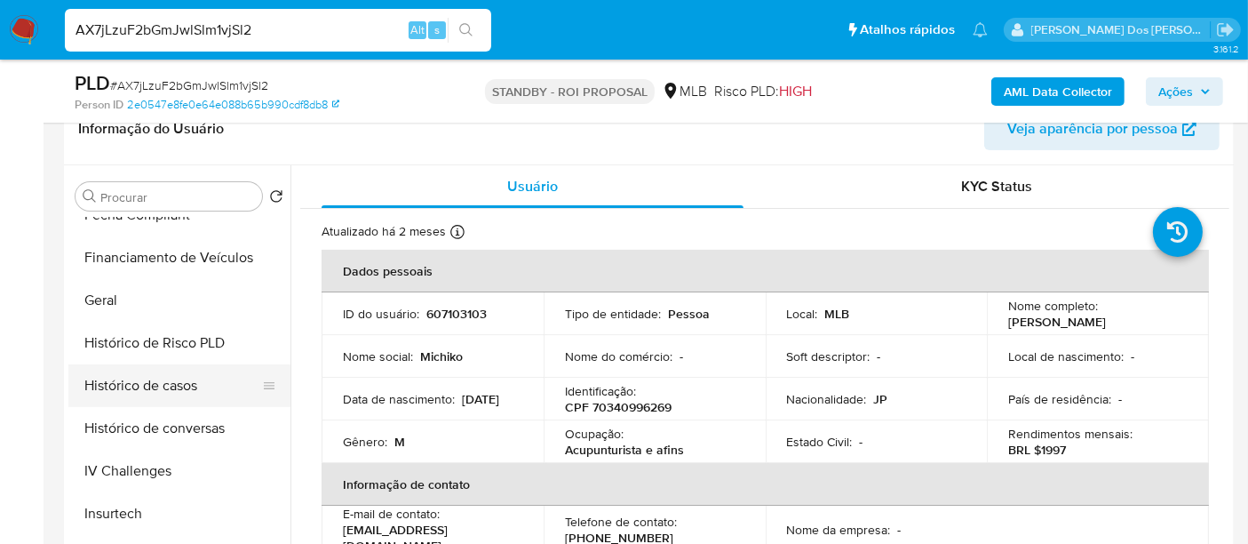
click at [188, 396] on button "Histórico de casos" at bounding box center [172, 385] width 208 height 43
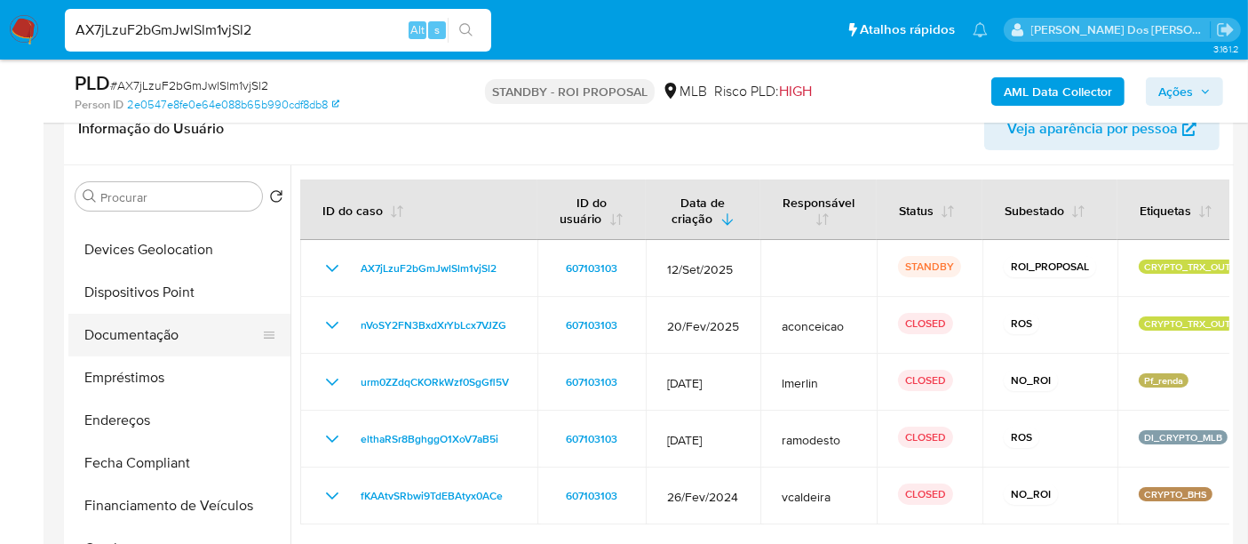
scroll to position [197, 0]
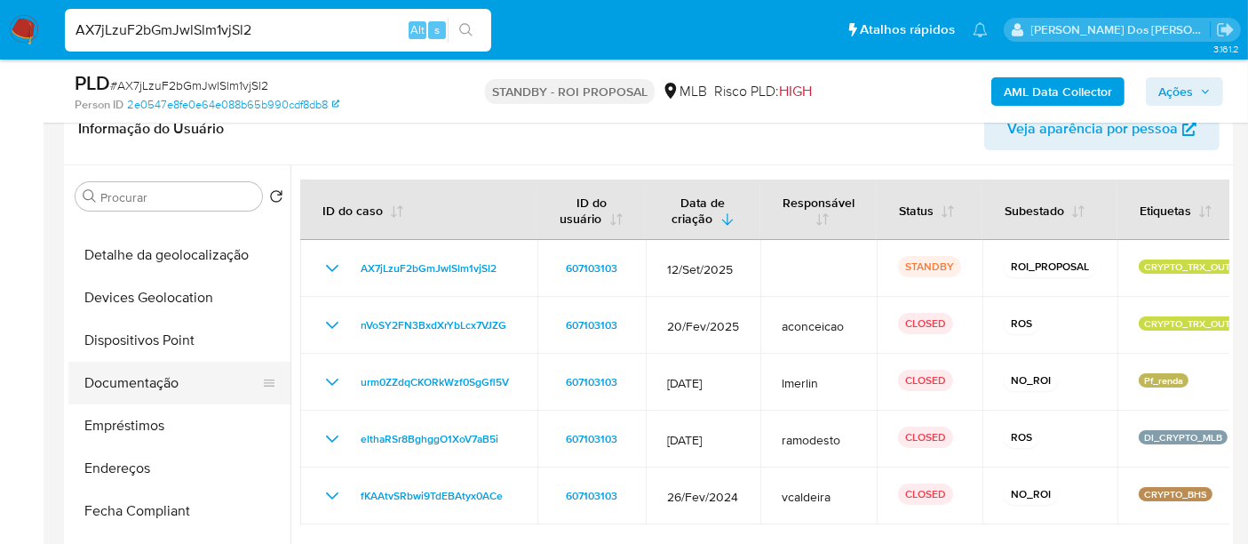
click at [144, 391] on button "Documentação" at bounding box center [172, 383] width 208 height 43
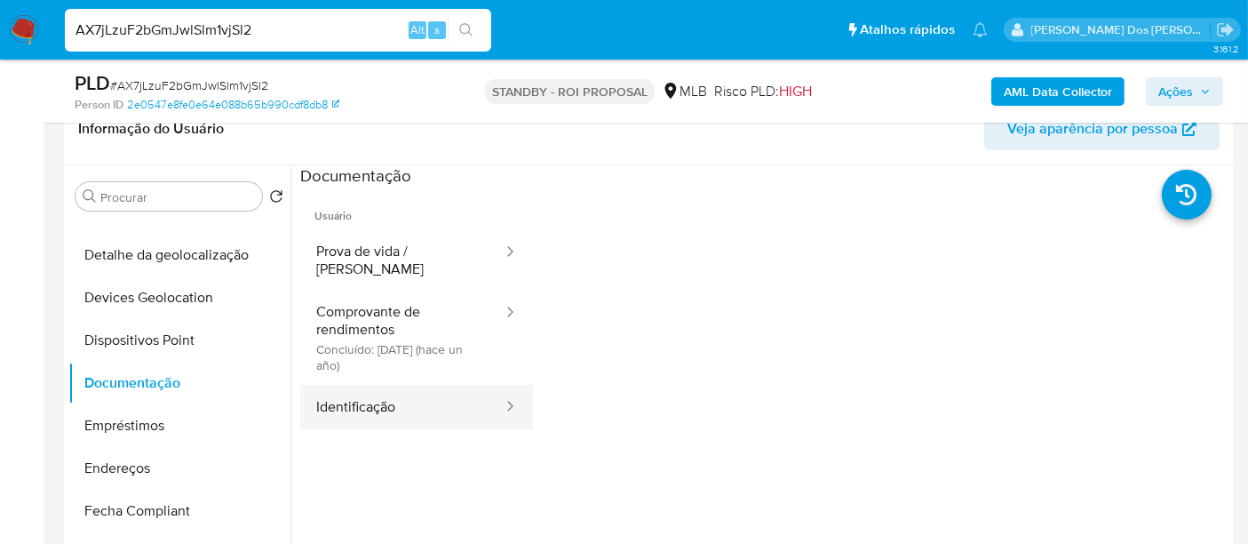
click at [358, 385] on button "Identificação" at bounding box center [402, 407] width 204 height 45
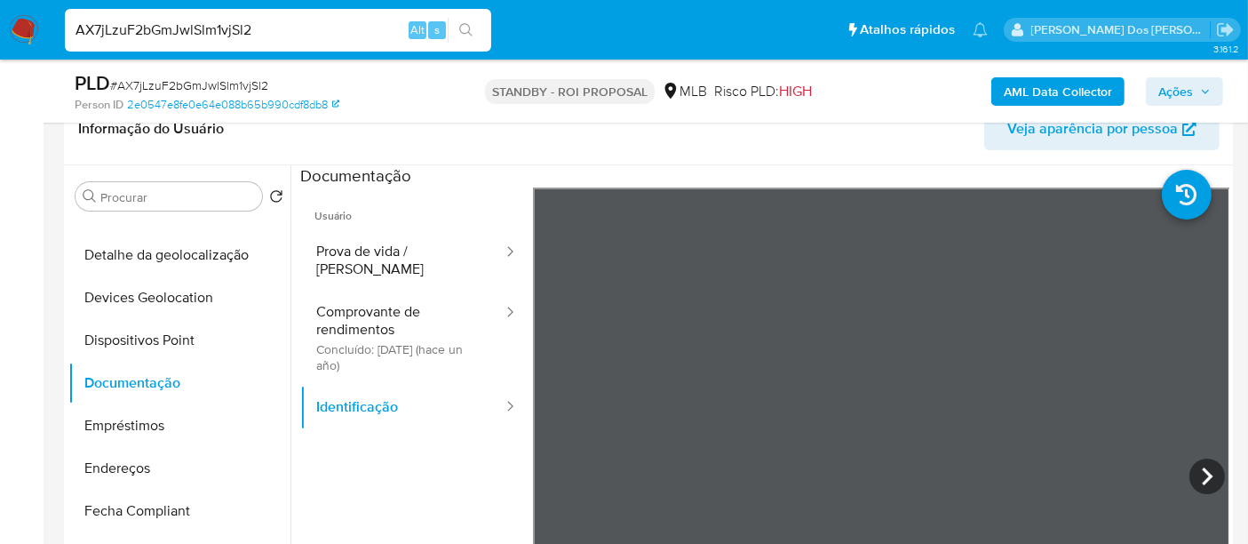
click at [783, 157] on div "Informação do Usuário Veja aparência por pessoa Procurar Retornar ao pedido pad…" at bounding box center [649, 356] width 1170 height 527
click at [1196, 473] on icon at bounding box center [1207, 476] width 36 height 36
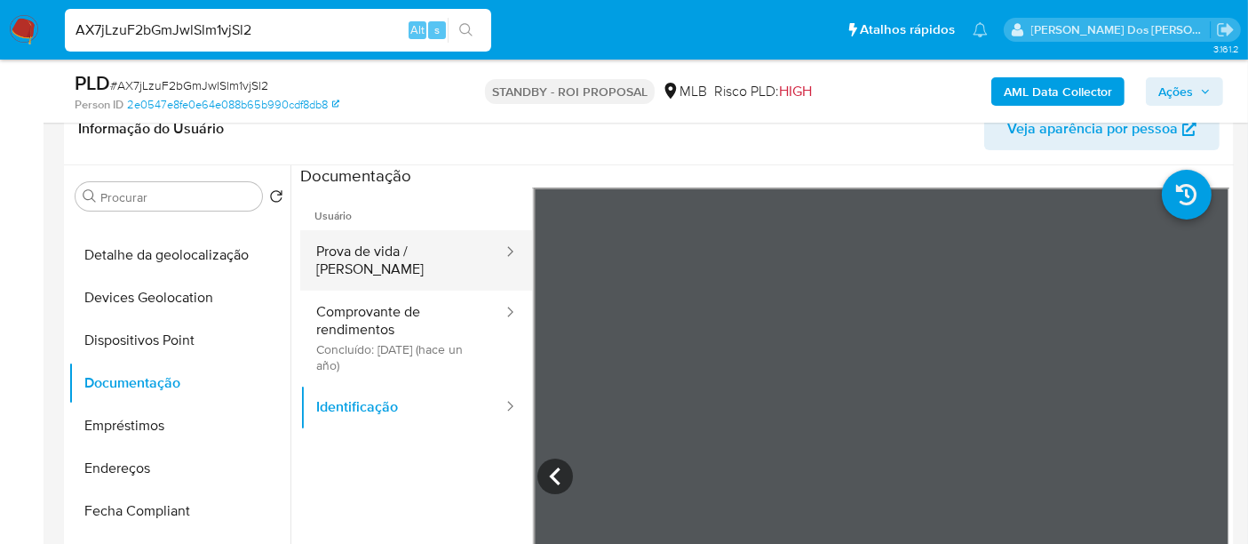
click at [416, 255] on button "Prova de vida / [PERSON_NAME]" at bounding box center [402, 260] width 204 height 60
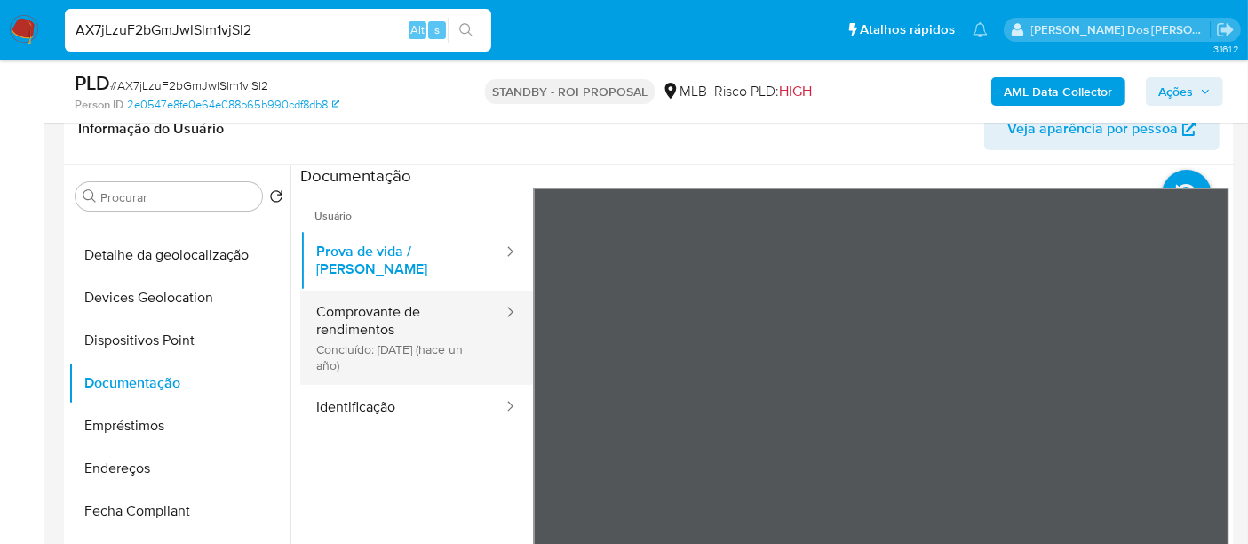
click at [378, 347] on button "Comprovante de rendimentos Concluído: [DATE] (hace un año)" at bounding box center [402, 337] width 204 height 94
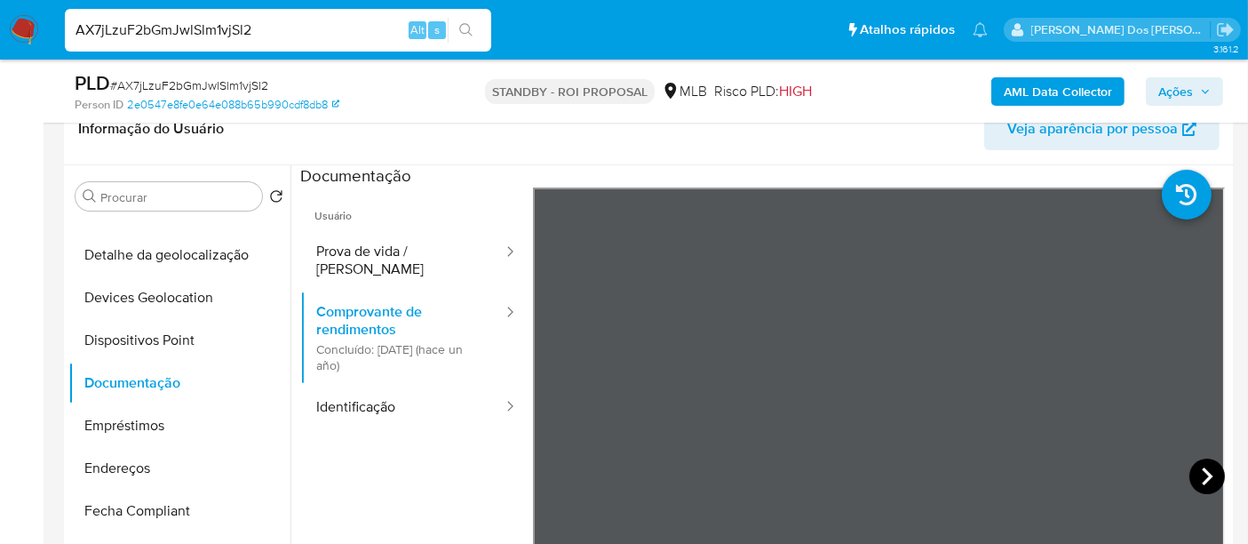
click at [1204, 477] on icon at bounding box center [1207, 476] width 36 height 36
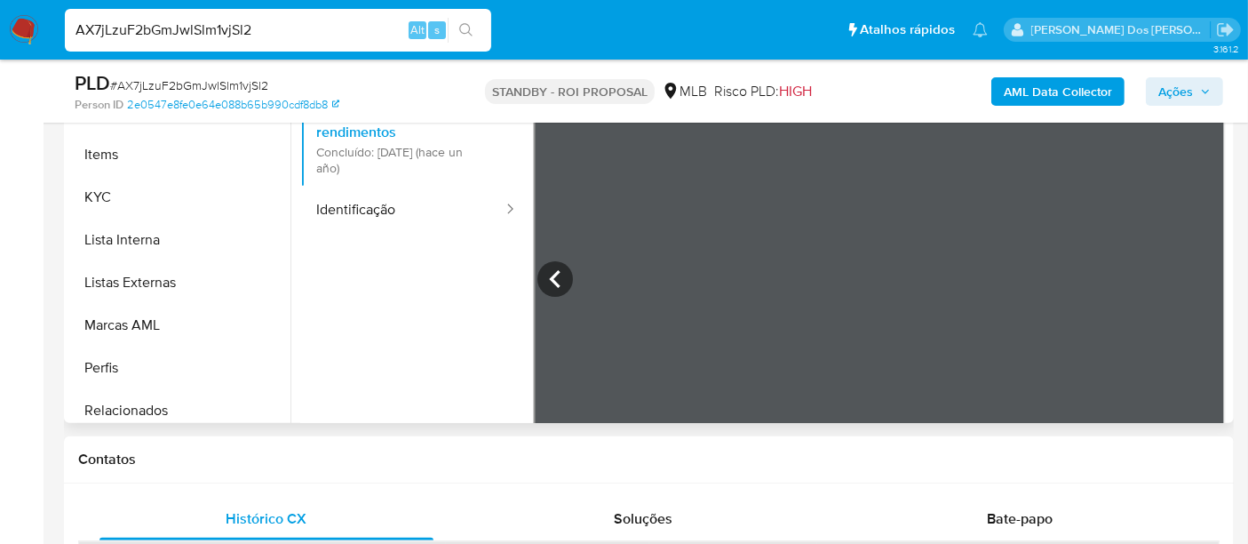
scroll to position [789, 0]
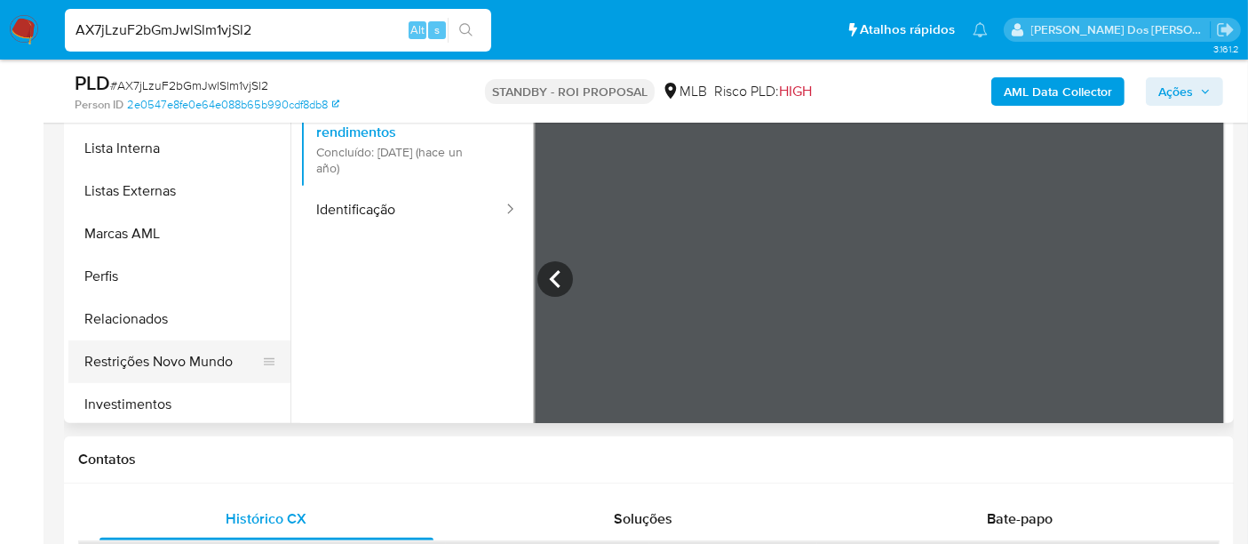
click at [200, 362] on button "Restrições Novo Mundo" at bounding box center [172, 361] width 208 height 43
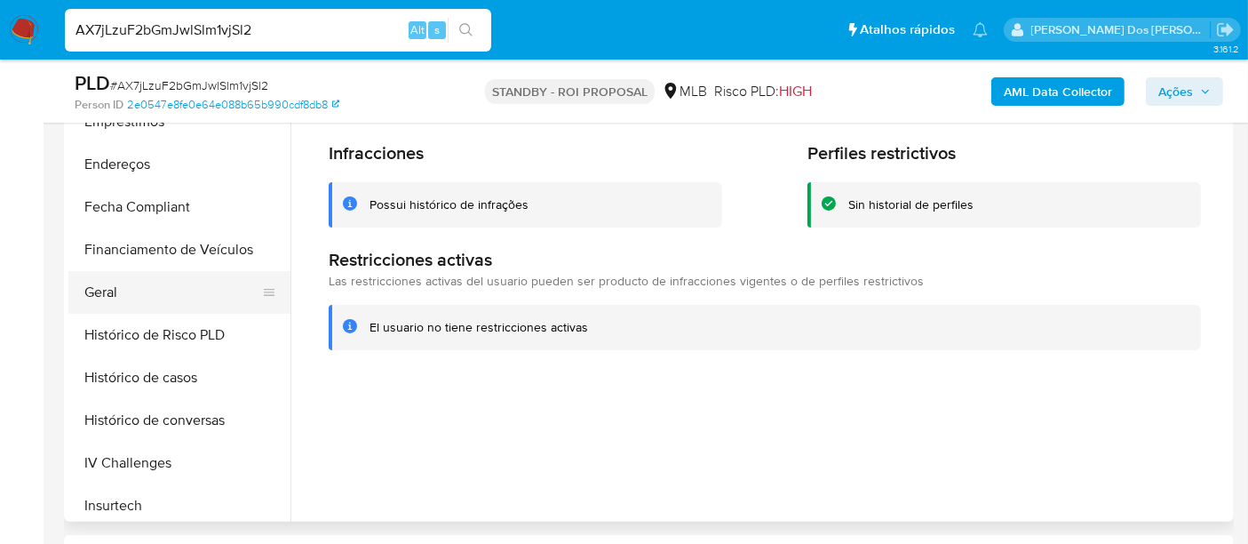
scroll to position [394, 0]
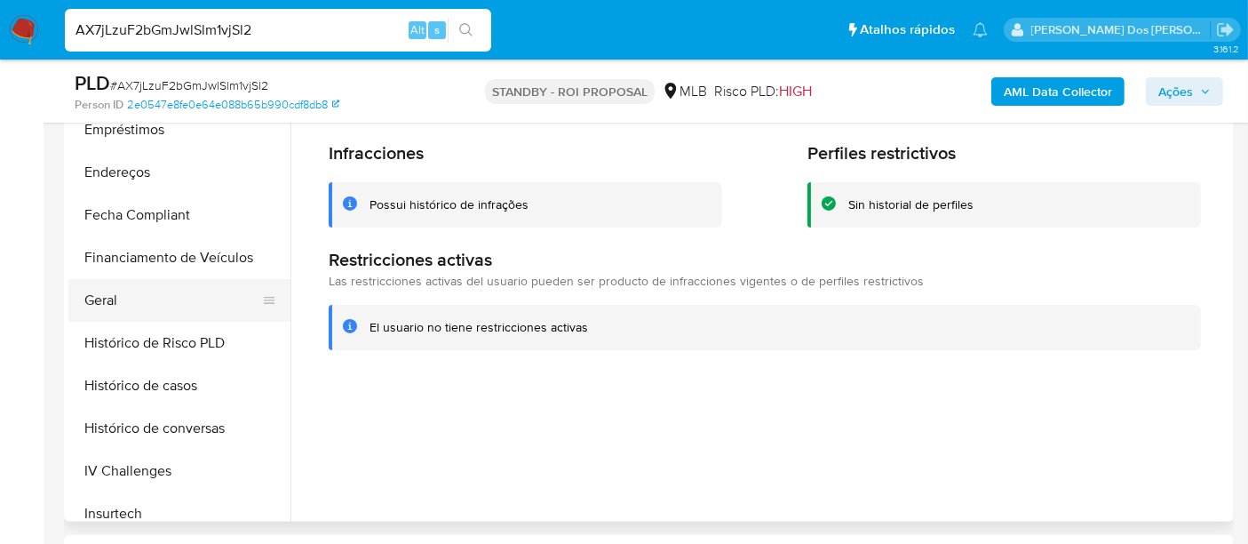
click at [104, 290] on button "Geral" at bounding box center [172, 300] width 208 height 43
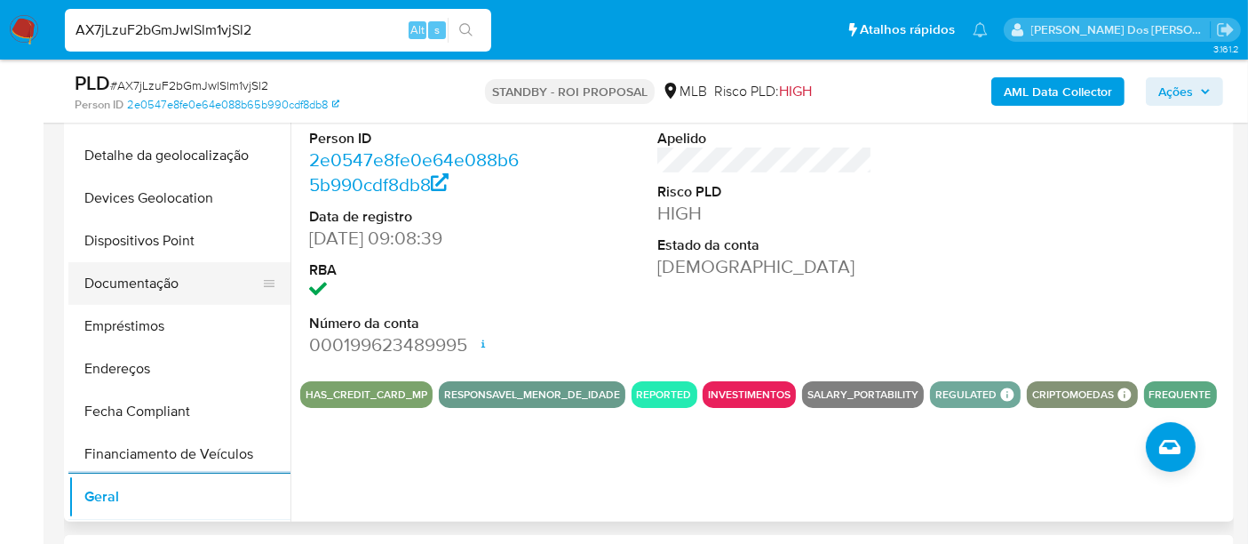
scroll to position [197, 0]
click at [157, 287] on button "Documentação" at bounding box center [172, 284] width 208 height 43
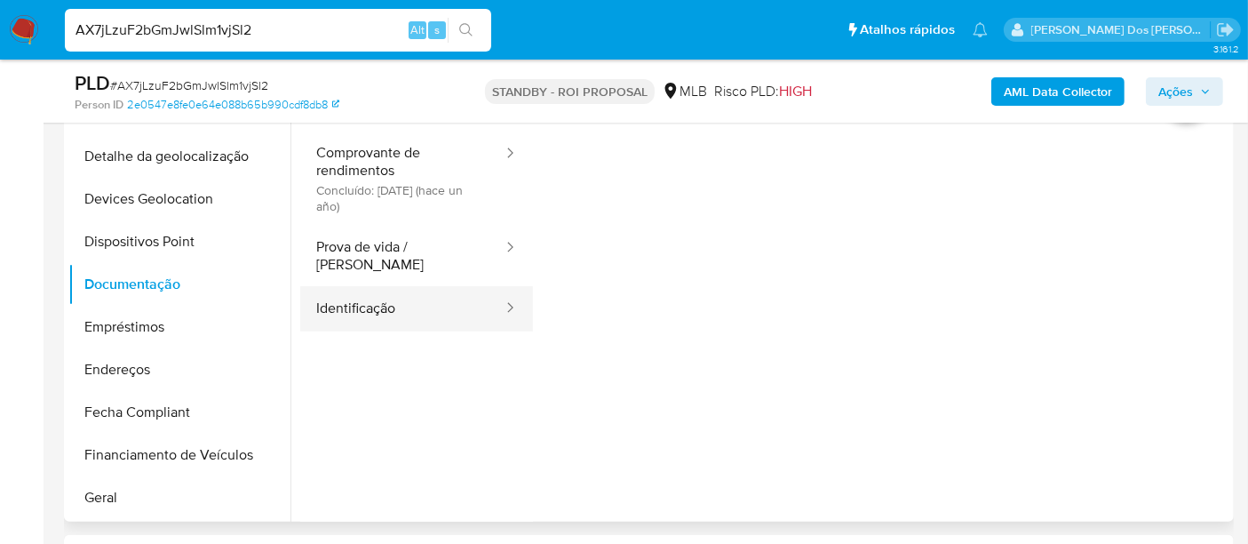
click at [349, 293] on button "Identificação" at bounding box center [402, 308] width 204 height 45
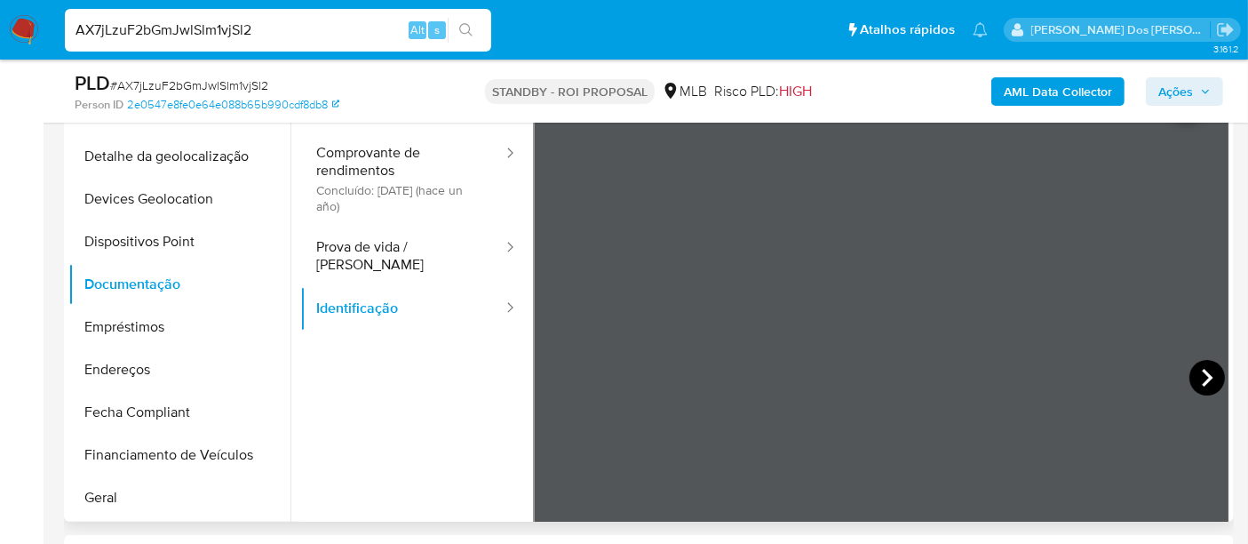
click at [1201, 370] on icon at bounding box center [1207, 378] width 36 height 36
click at [313, 32] on input "AX7jLzuF2bGmJwlSlm1vjSl2" at bounding box center [278, 30] width 426 height 23
paste input "Yt5OqZc1nNgeZnKVT6ldBMvD"
type input "Yt5OqZc1nNgeZnKVT6ldBMvD"
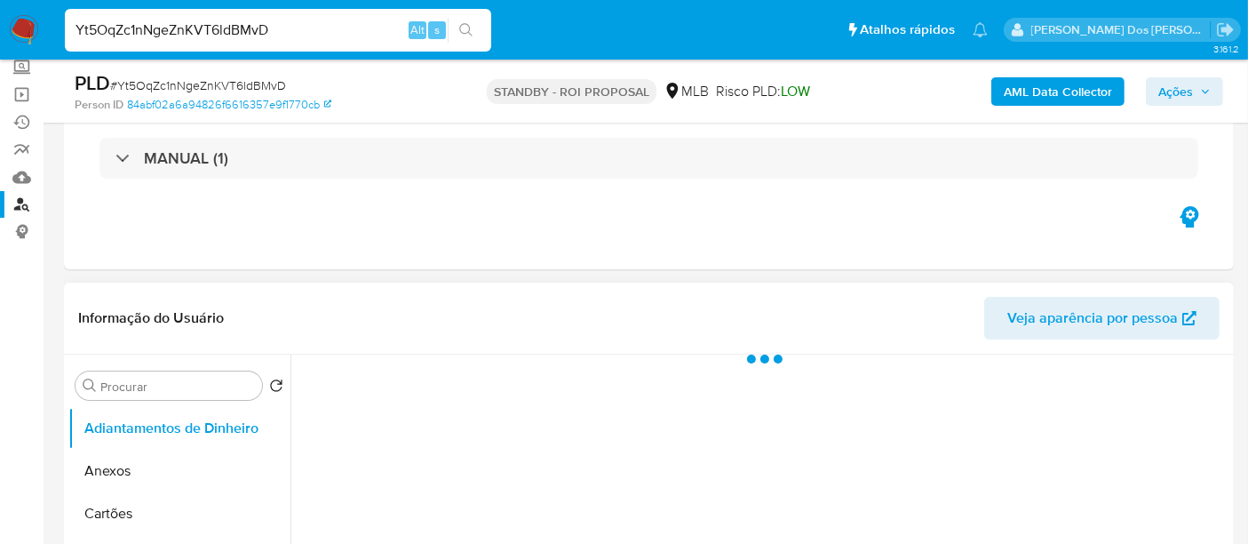
scroll to position [296, 0]
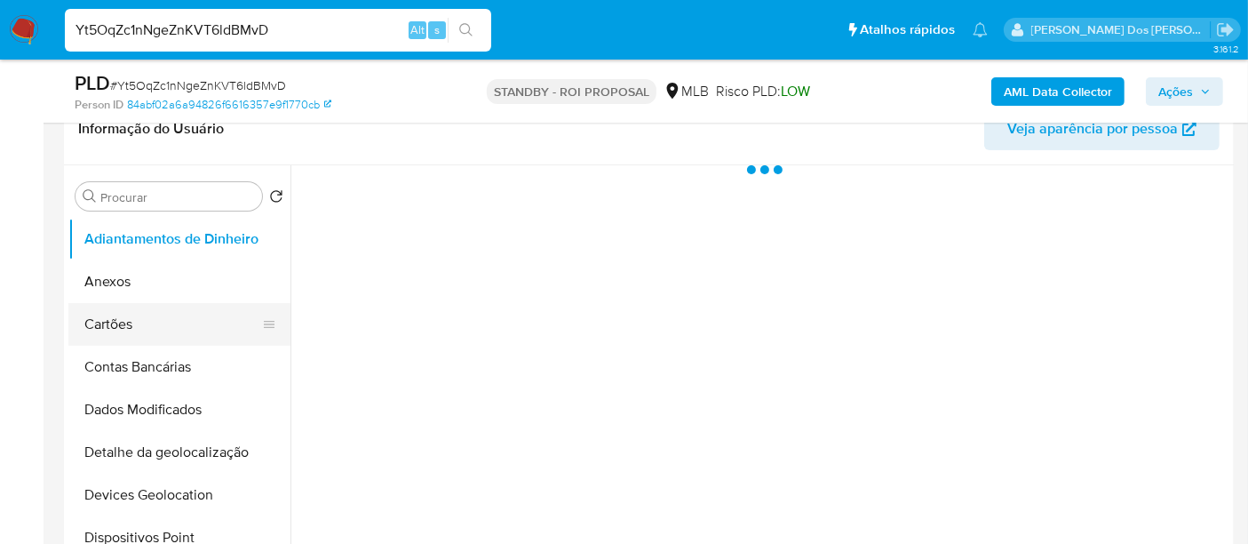
select select "10"
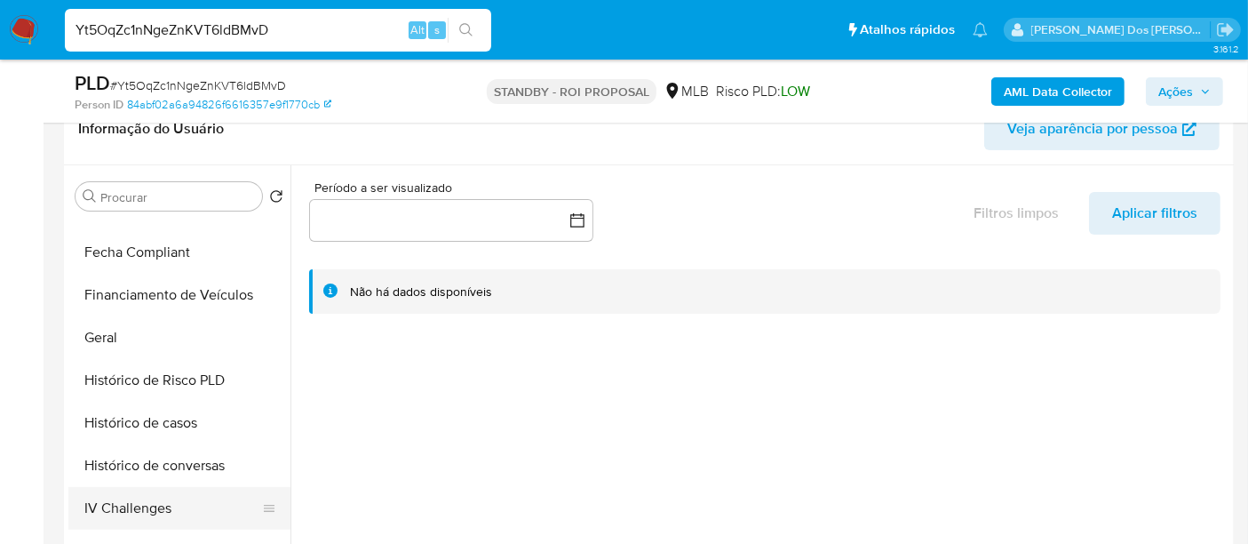
scroll to position [592, 0]
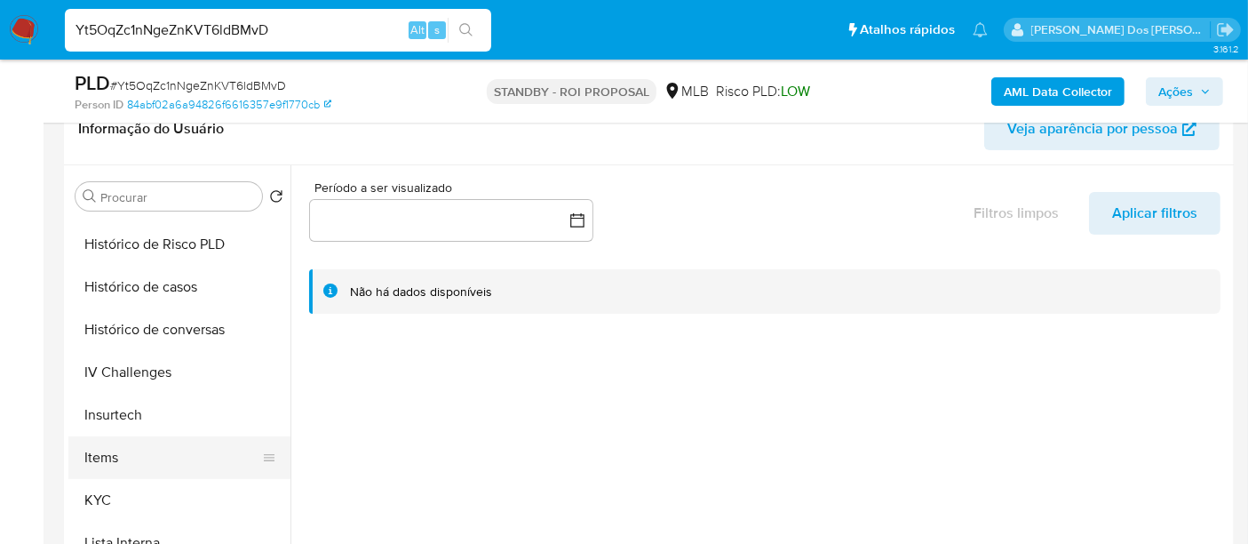
drag, startPoint x: 107, startPoint y: 488, endPoint x: 157, endPoint y: 465, distance: 55.3
click at [107, 487] on button "KYC" at bounding box center [179, 500] width 222 height 43
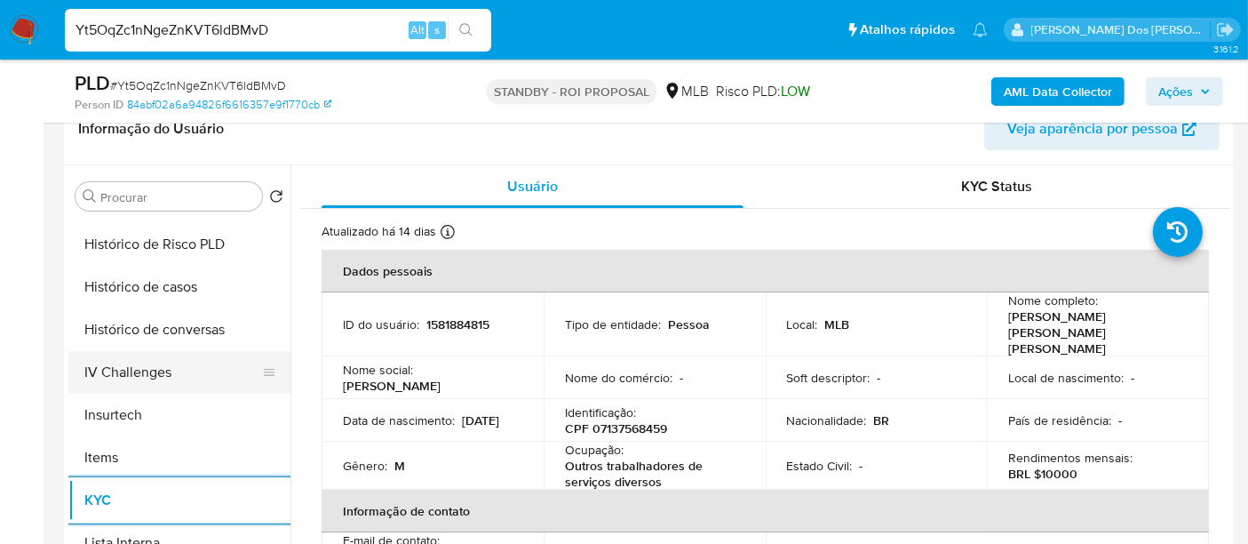
scroll to position [493, 0]
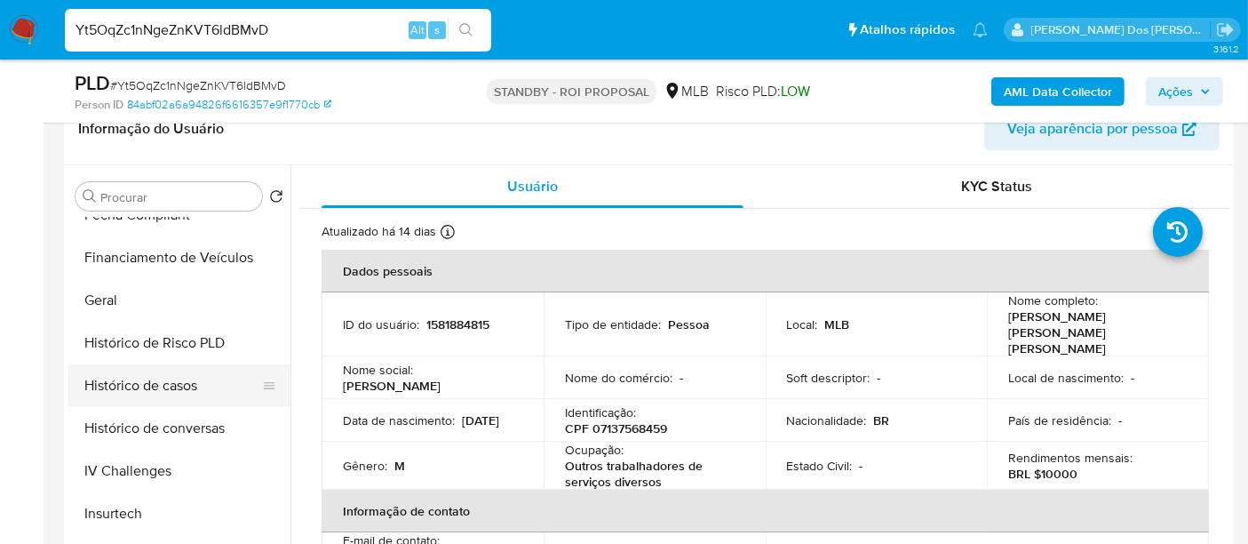
click at [197, 382] on button "Histórico de casos" at bounding box center [172, 385] width 208 height 43
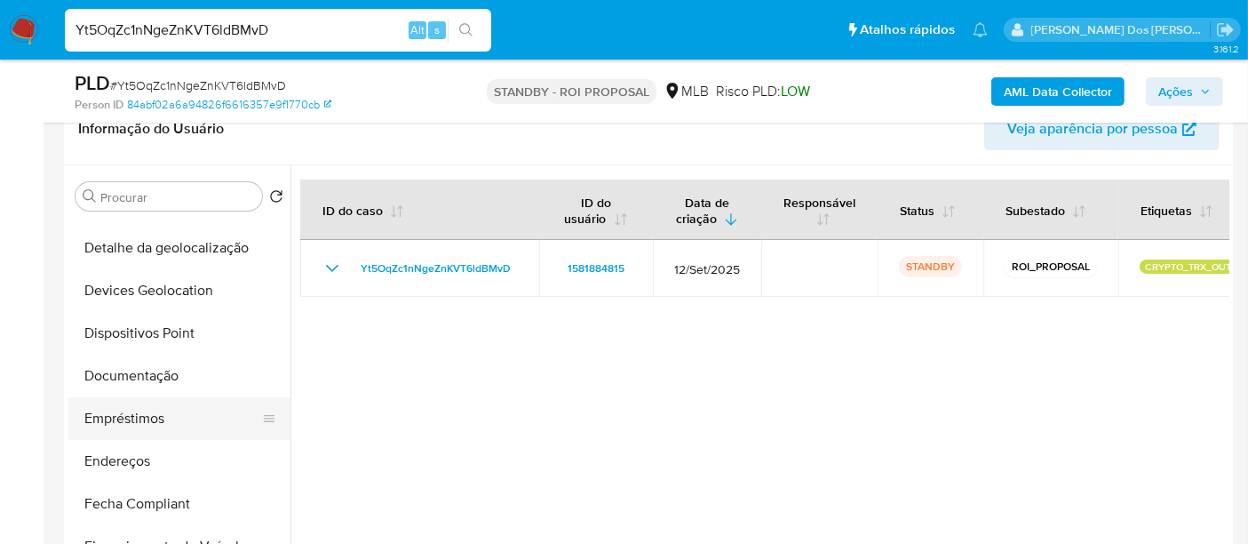
scroll to position [197, 0]
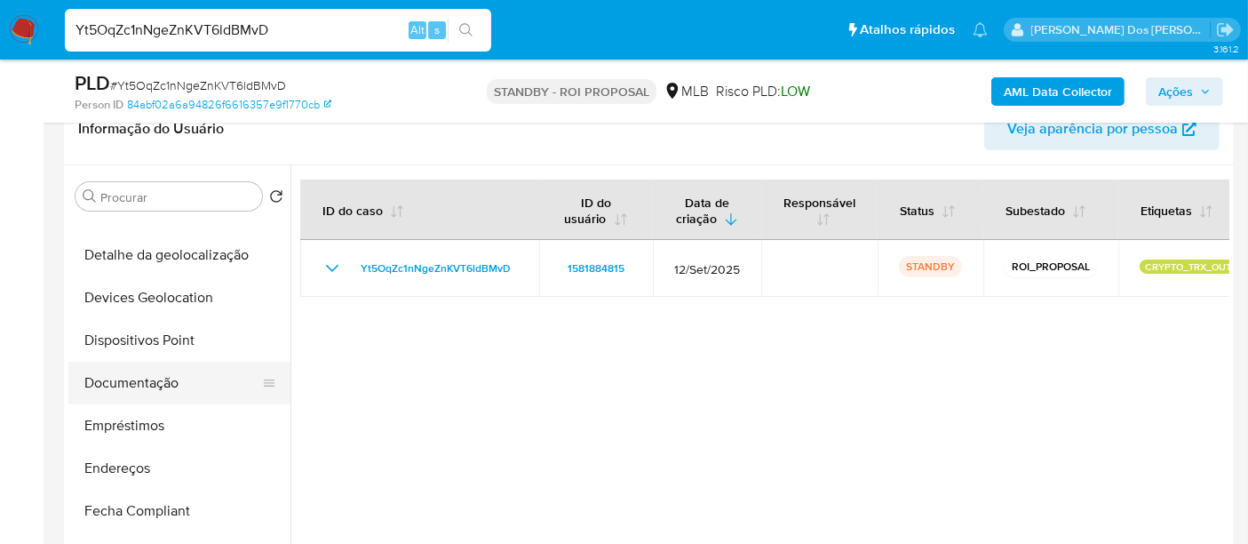
click at [134, 386] on button "Documentação" at bounding box center [172, 383] width 208 height 43
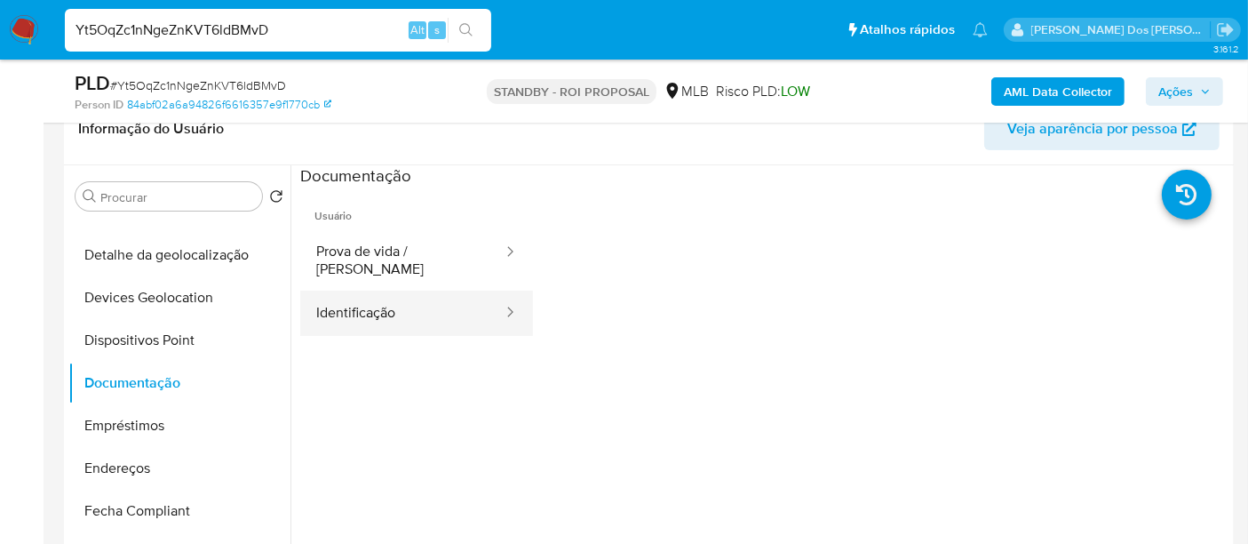
click at [372, 309] on button "Identificação" at bounding box center [402, 312] width 204 height 45
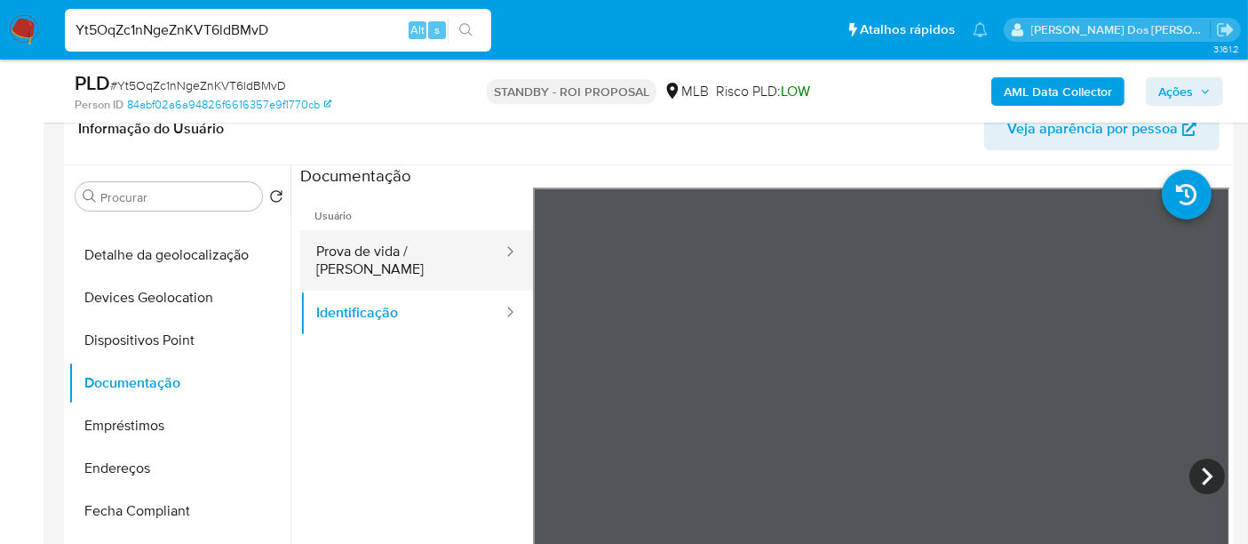
click at [418, 253] on button "Prova de vida / [PERSON_NAME]" at bounding box center [402, 260] width 204 height 60
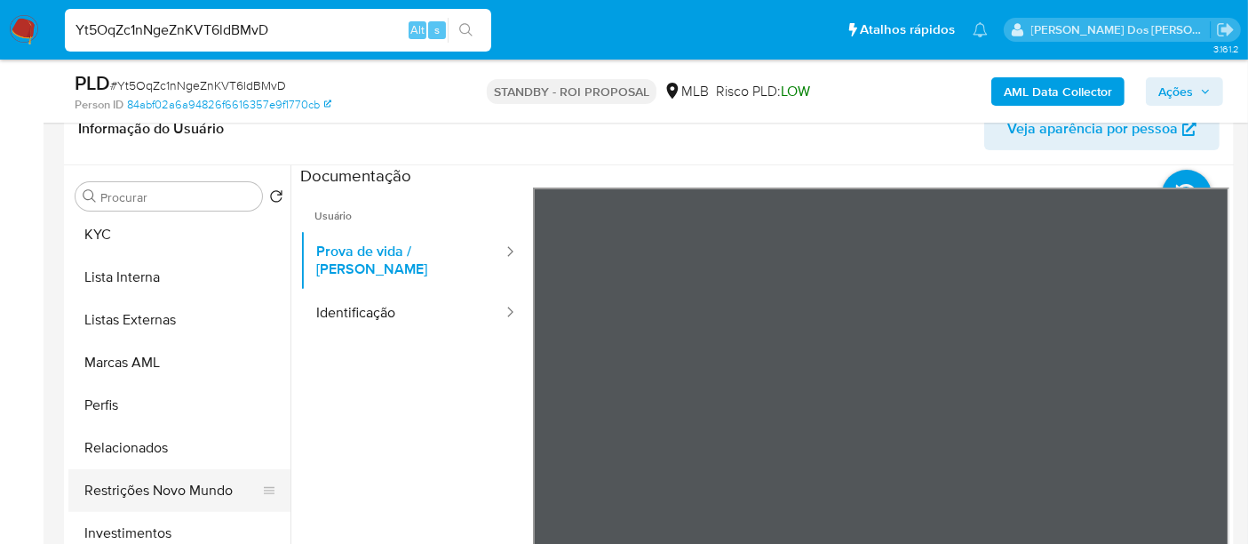
scroll to position [888, 0]
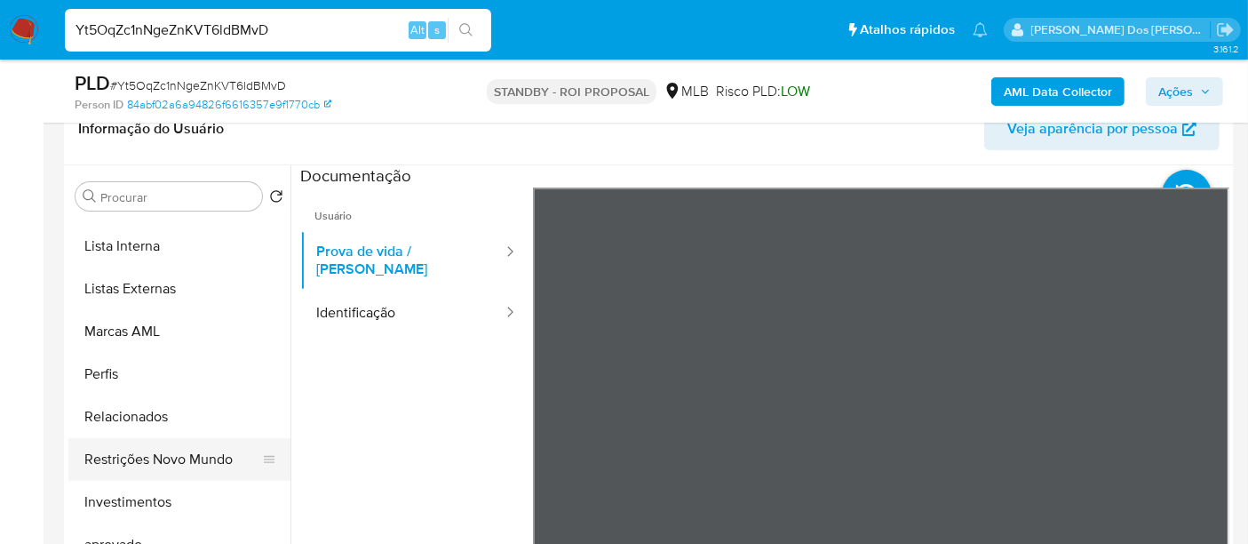
click at [206, 460] on button "Restrições Novo Mundo" at bounding box center [172, 459] width 208 height 43
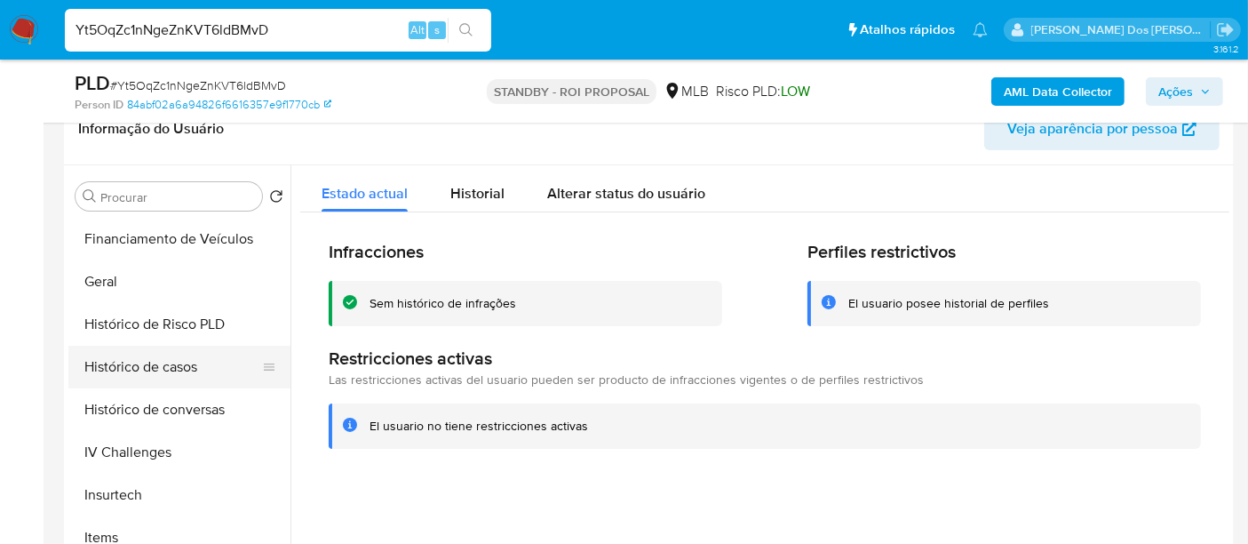
scroll to position [493, 0]
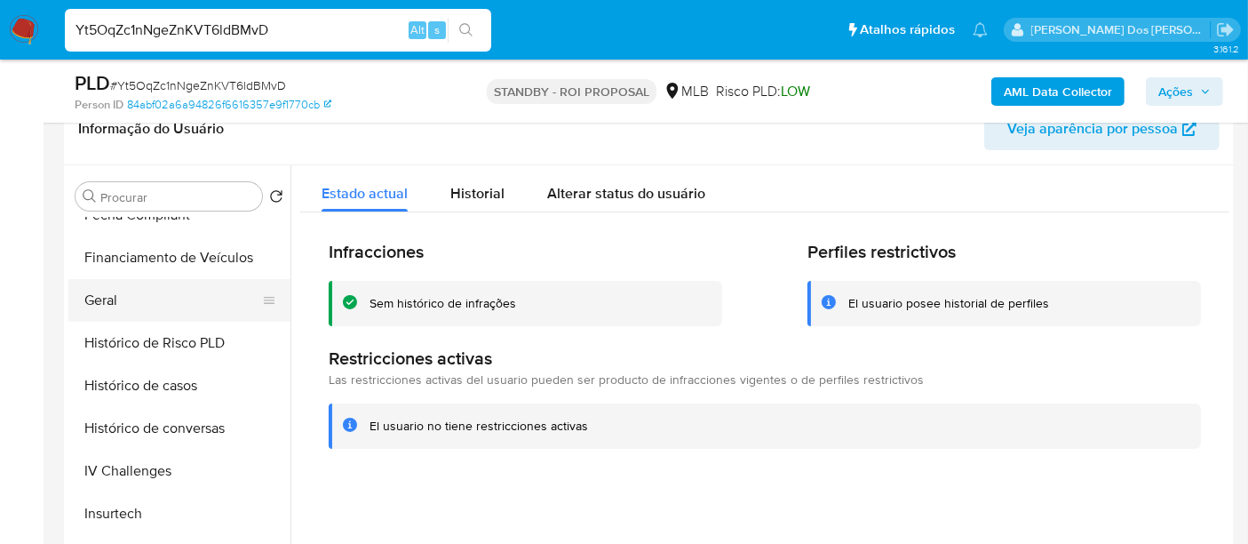
click at [109, 299] on button "Geral" at bounding box center [172, 300] width 208 height 43
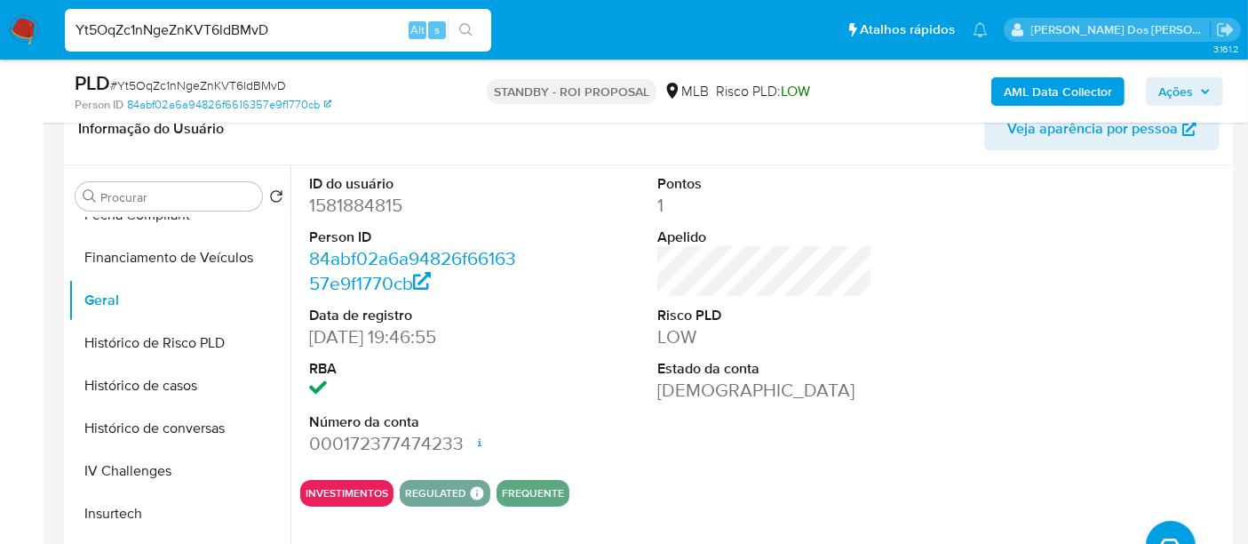
click at [233, 28] on input "Yt5OqZc1nNgeZnKVT6ldBMvD" at bounding box center [278, 30] width 426 height 23
paste input "mvLZfDY02d39pH4ekgMCKwAB"
type input "mvLZfDY02d39pH4ekgMCKwAB"
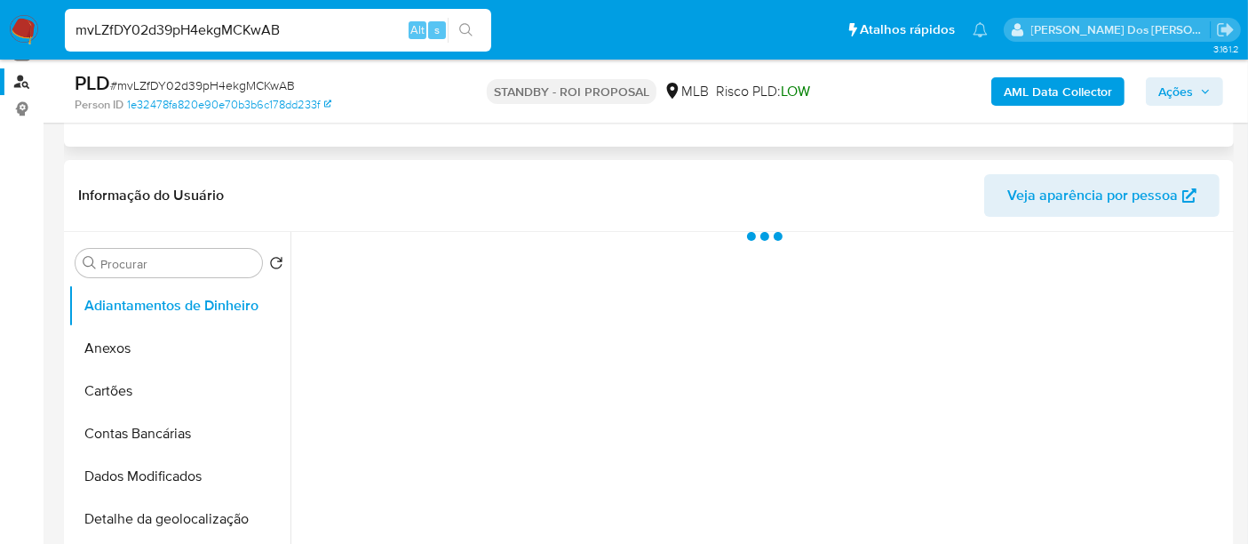
scroll to position [296, 0]
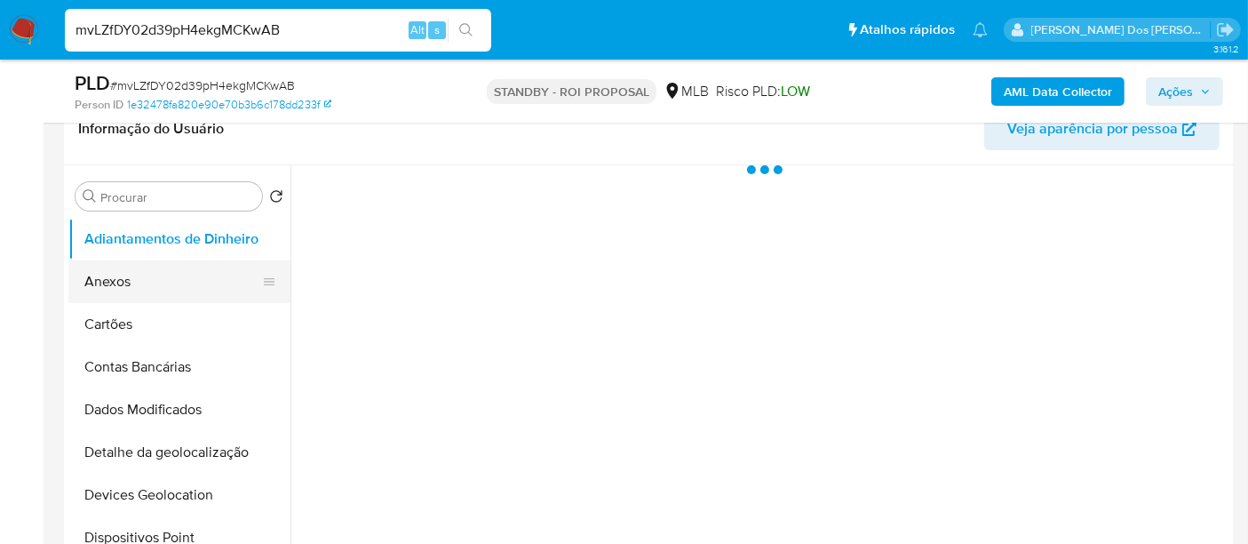
select select "10"
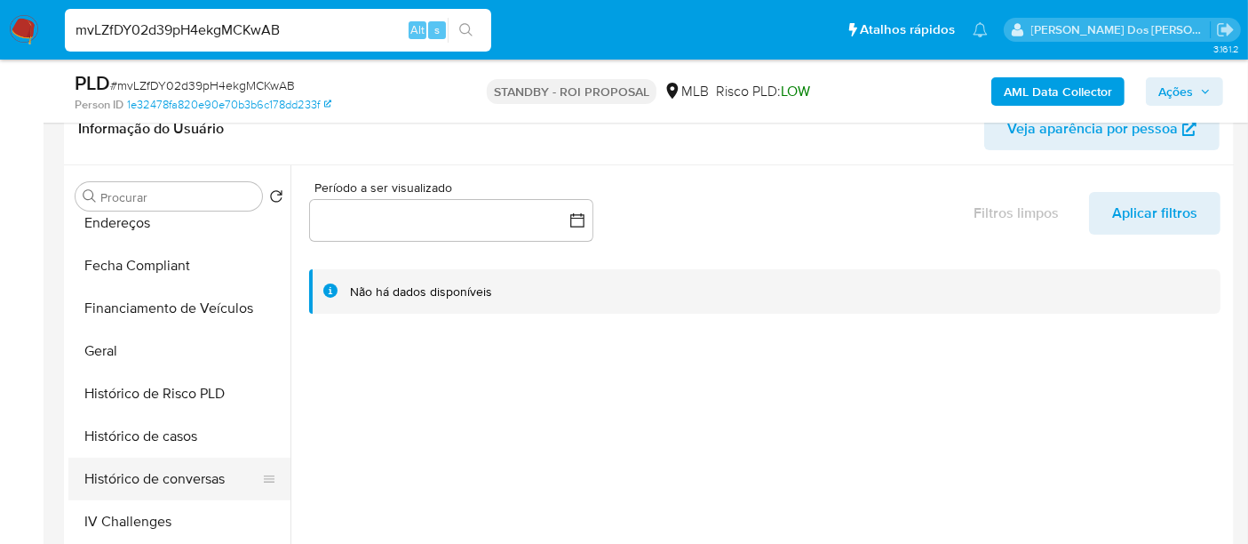
scroll to position [592, 0]
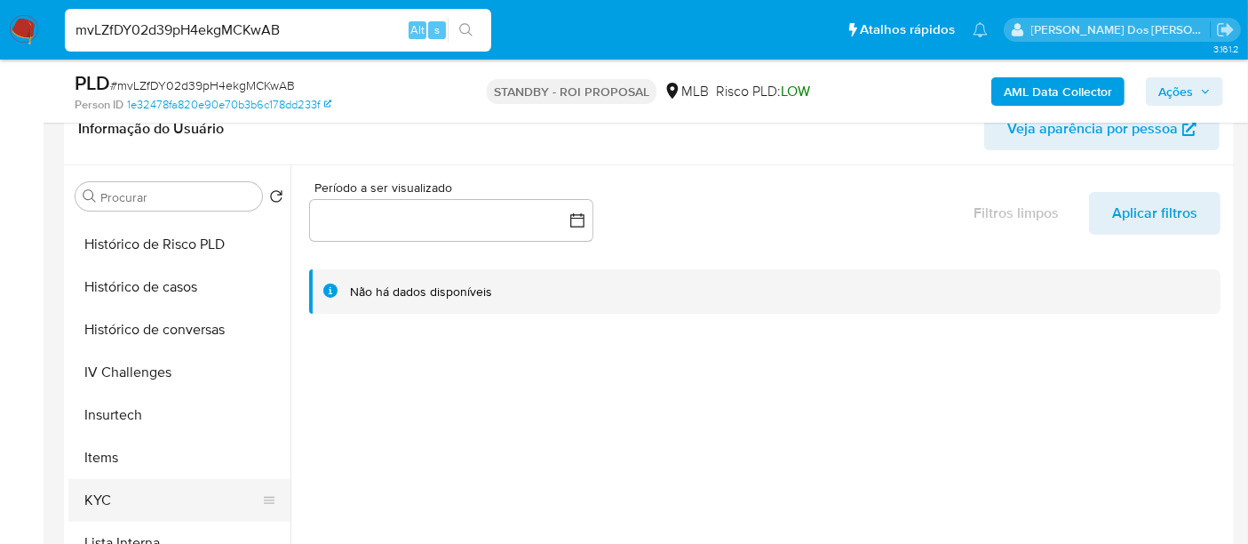
click at [106, 488] on button "KYC" at bounding box center [172, 500] width 208 height 43
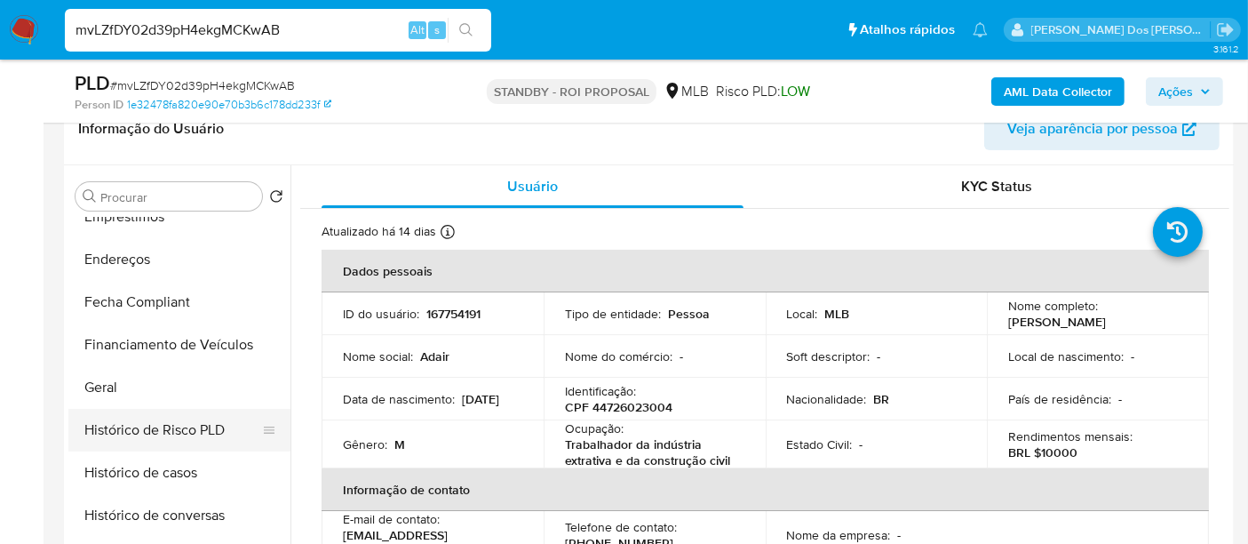
scroll to position [394, 0]
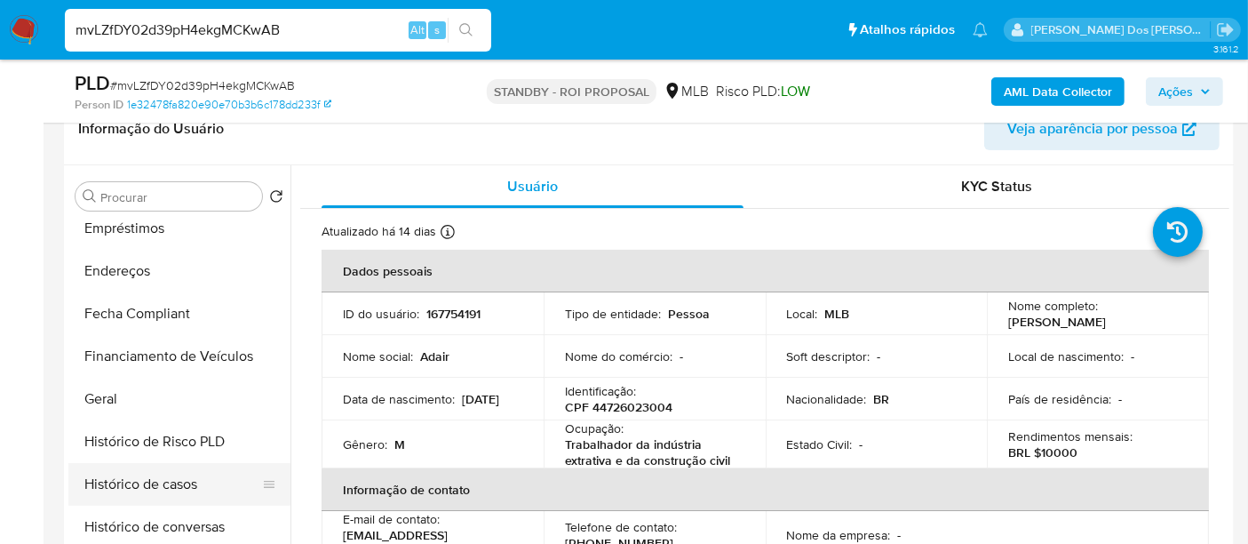
click at [167, 475] on button "Histórico de casos" at bounding box center [172, 484] width 208 height 43
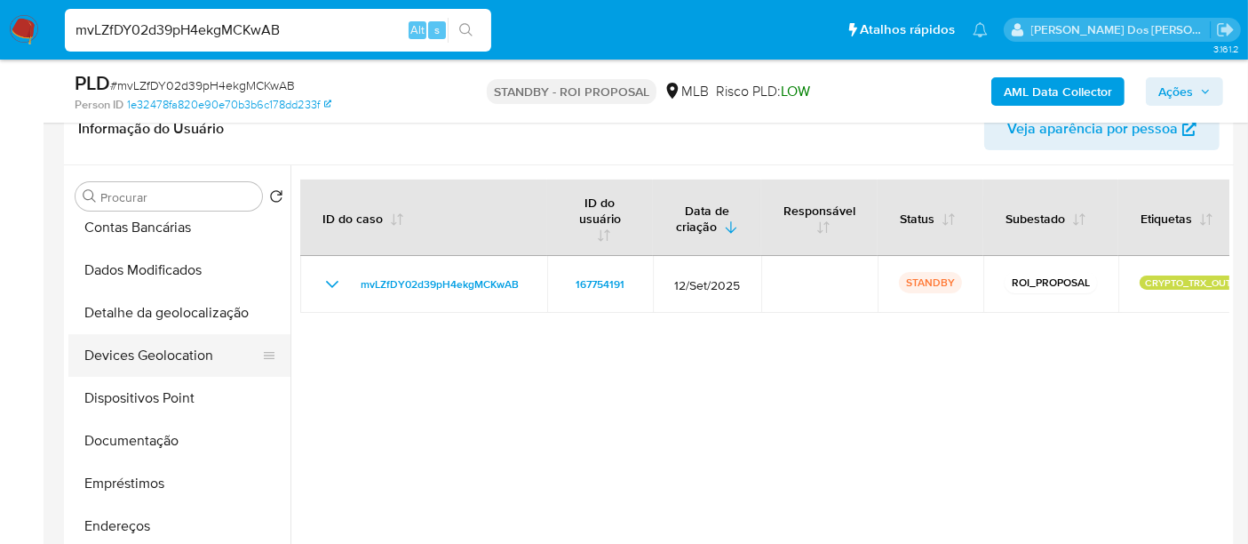
scroll to position [99, 0]
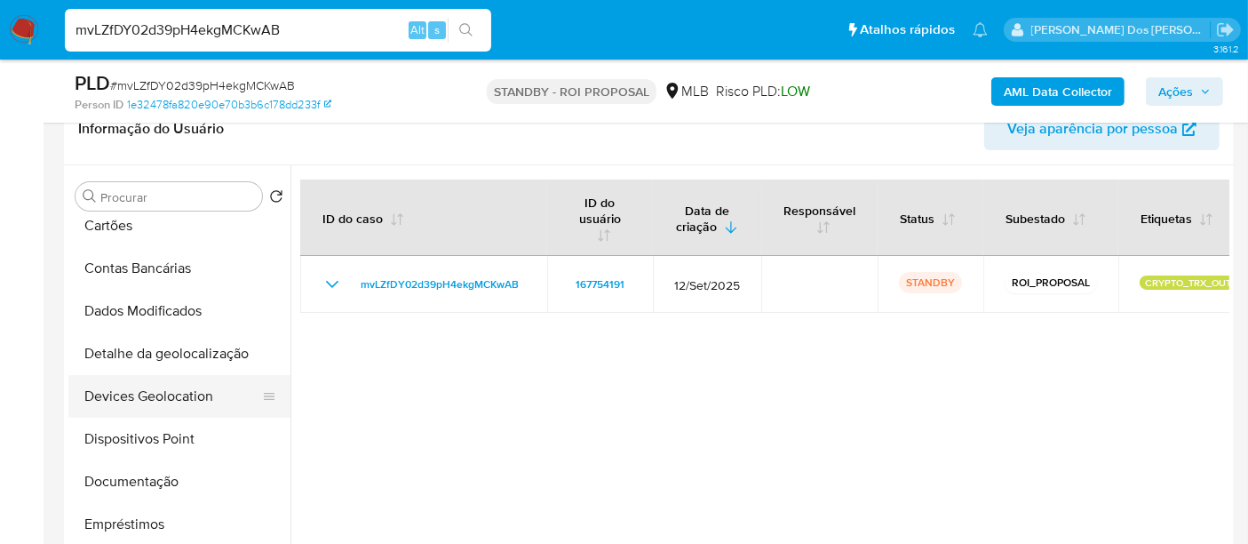
drag, startPoint x: 139, startPoint y: 473, endPoint x: 283, endPoint y: 379, distance: 171.5
click at [142, 472] on button "Documentação" at bounding box center [179, 481] width 222 height 43
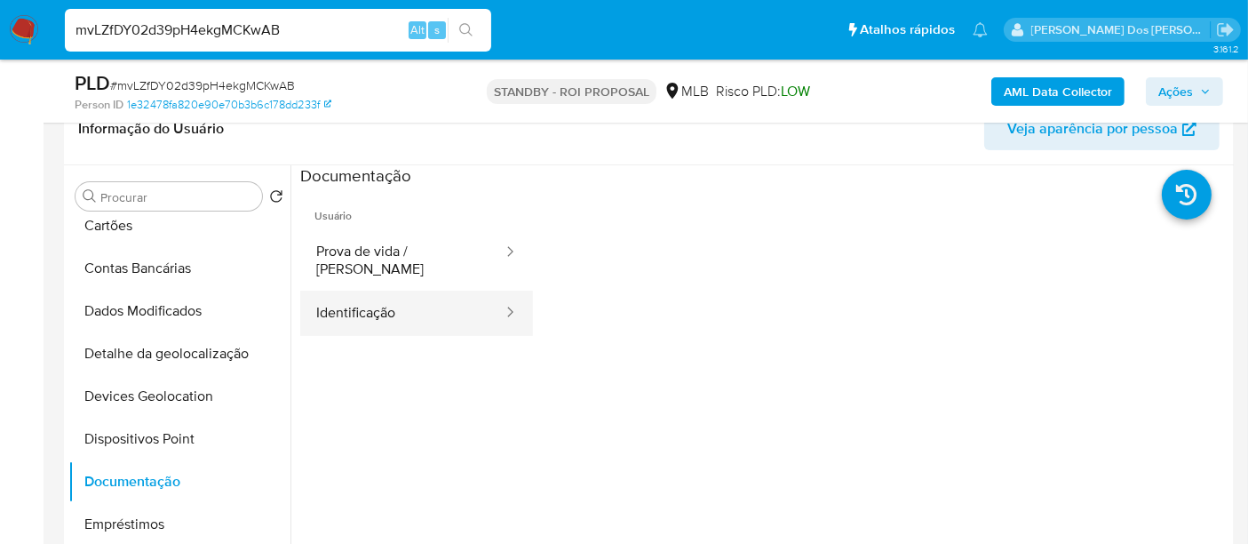
click at [373, 303] on button "Identificação" at bounding box center [402, 312] width 204 height 45
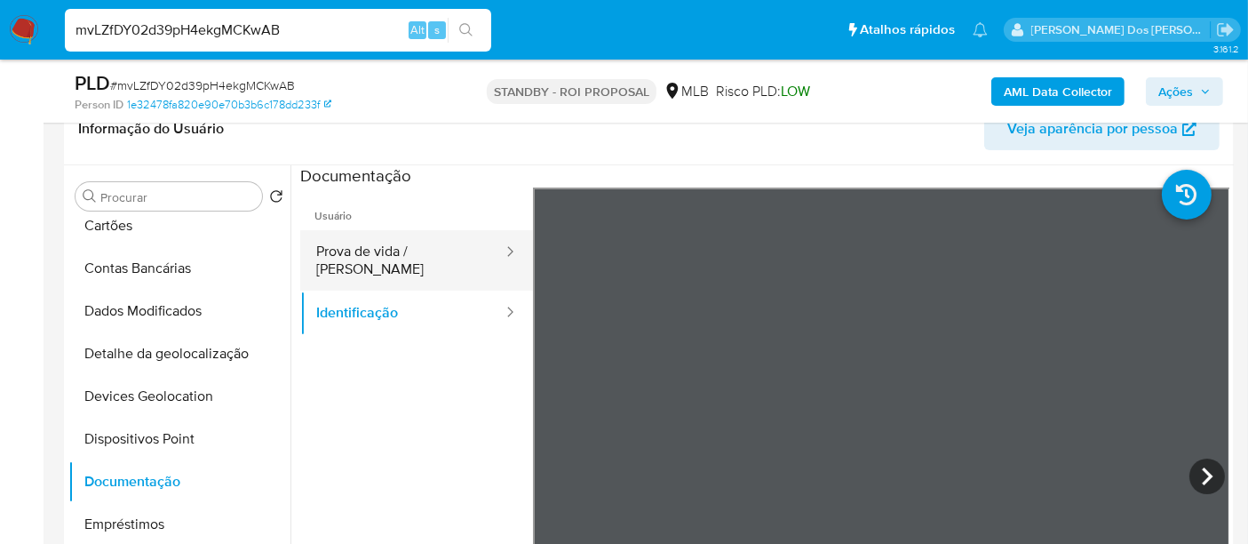
click at [425, 247] on button "Prova de vida / [PERSON_NAME]" at bounding box center [402, 260] width 204 height 60
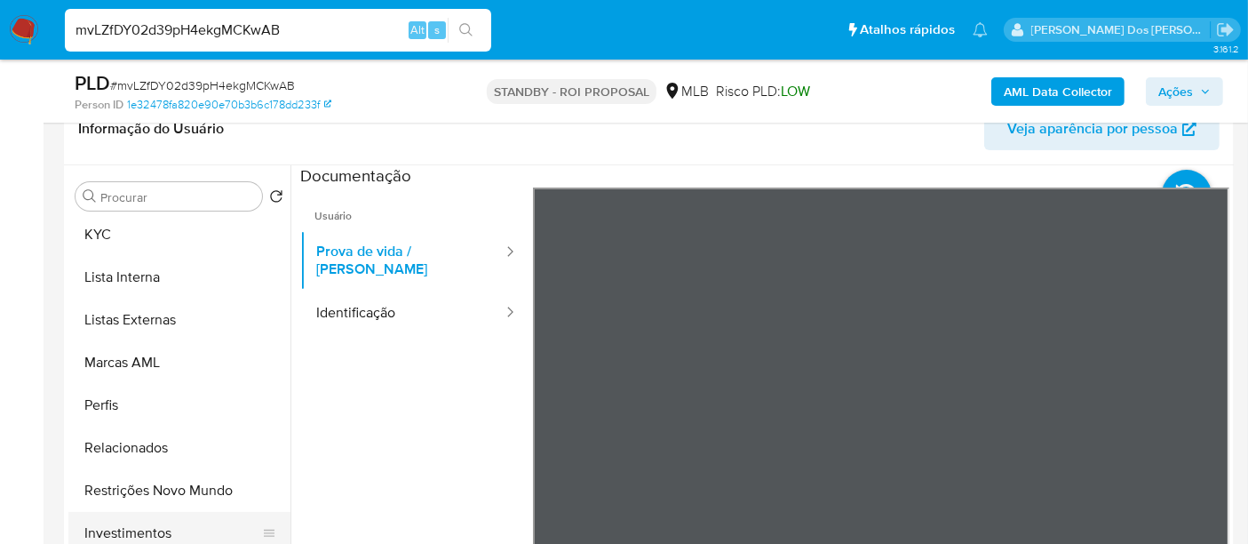
scroll to position [888, 0]
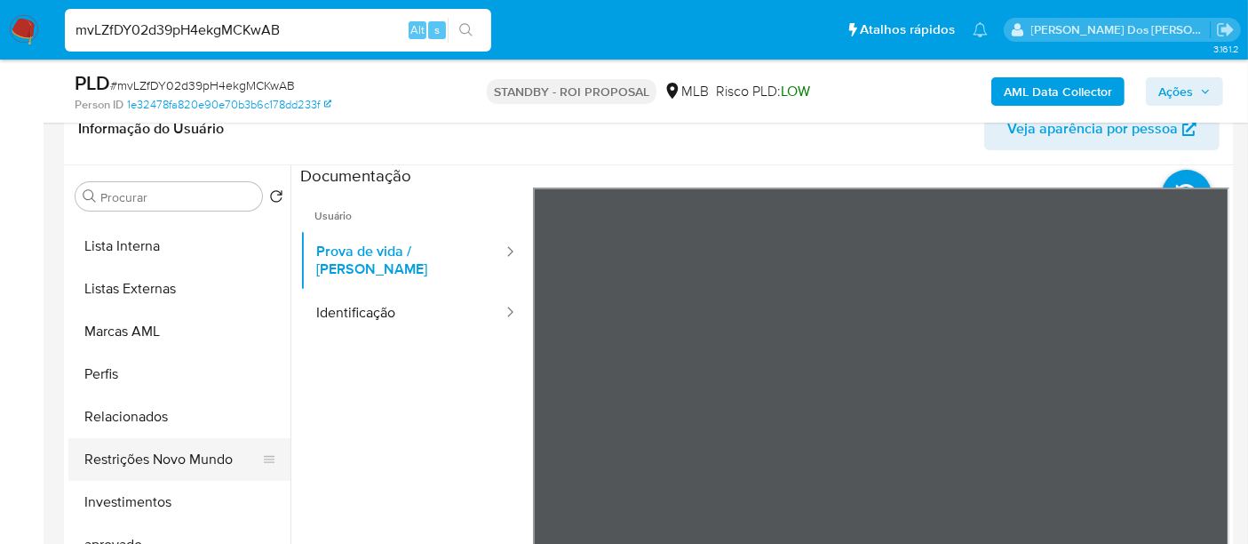
click at [193, 457] on button "Restrições Novo Mundo" at bounding box center [172, 459] width 208 height 43
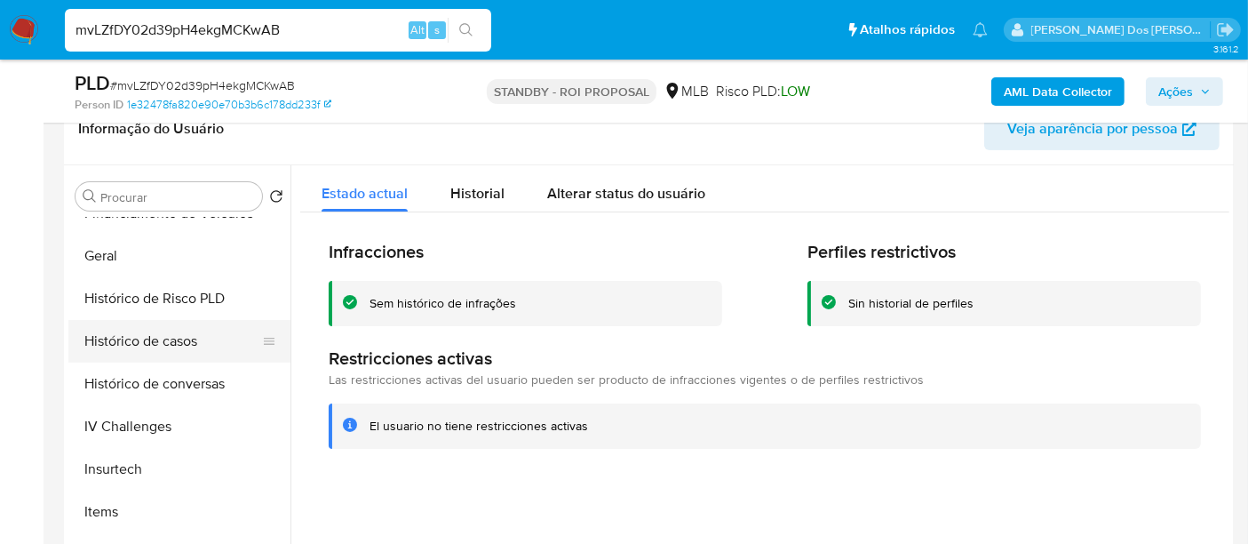
scroll to position [493, 0]
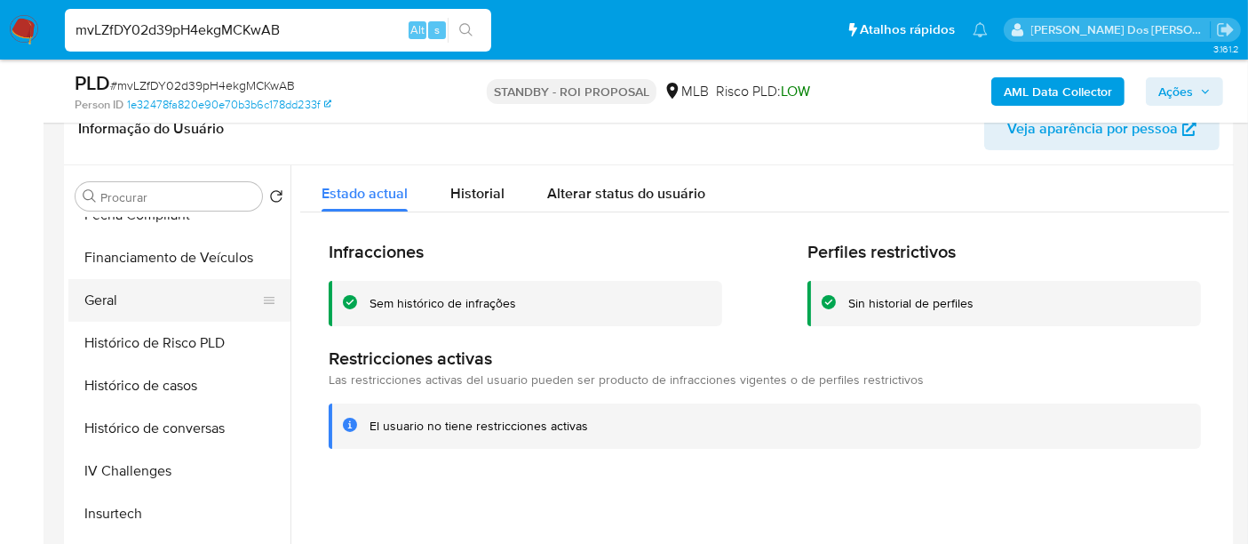
click at [108, 291] on button "Geral" at bounding box center [172, 300] width 208 height 43
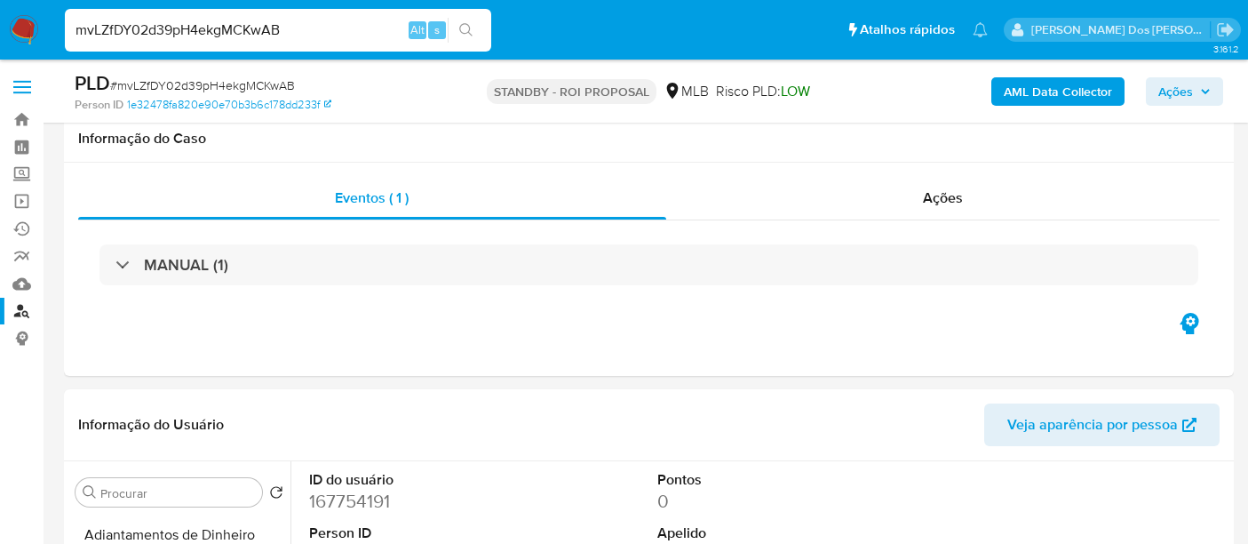
select select "10"
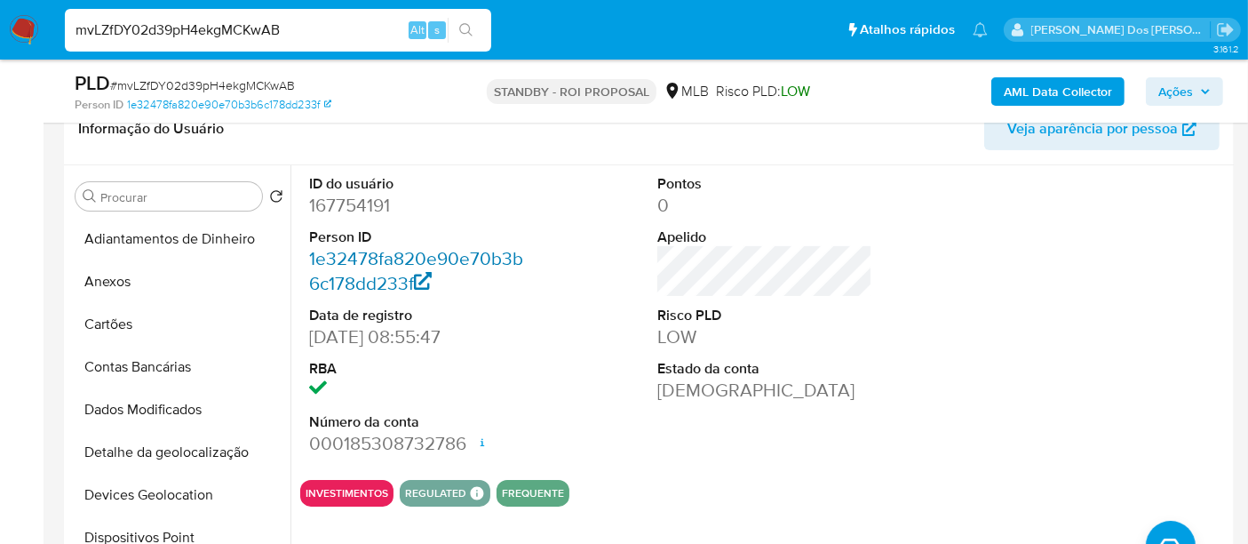
scroll to position [493, 0]
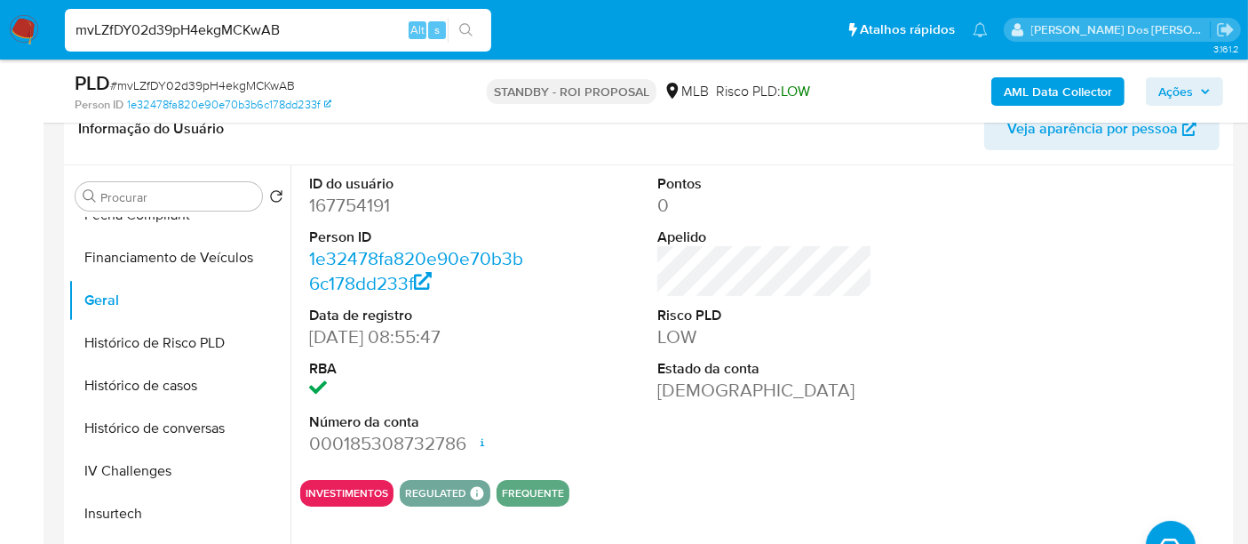
click at [291, 24] on input "mvLZfDY02d39pH4ekgMCKwAB" at bounding box center [278, 30] width 426 height 23
paste input "3oWWeZsVhdrweR3qAj8fOCxU"
type input "3oWWeZsVhdrweR3qAj8fOCxU"
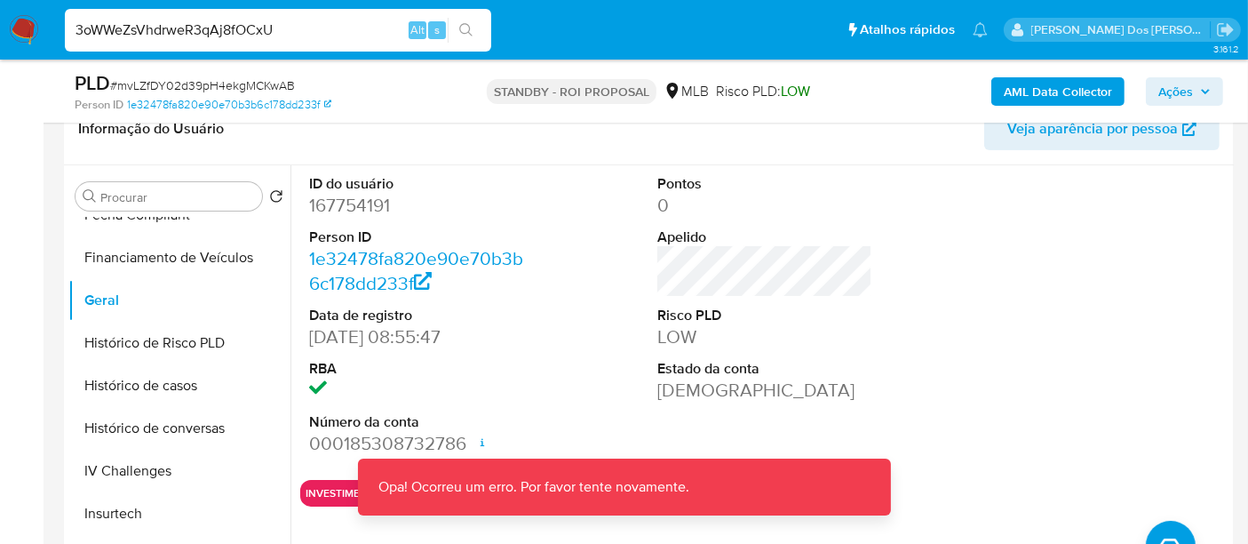
click at [20, 22] on img at bounding box center [24, 30] width 30 height 30
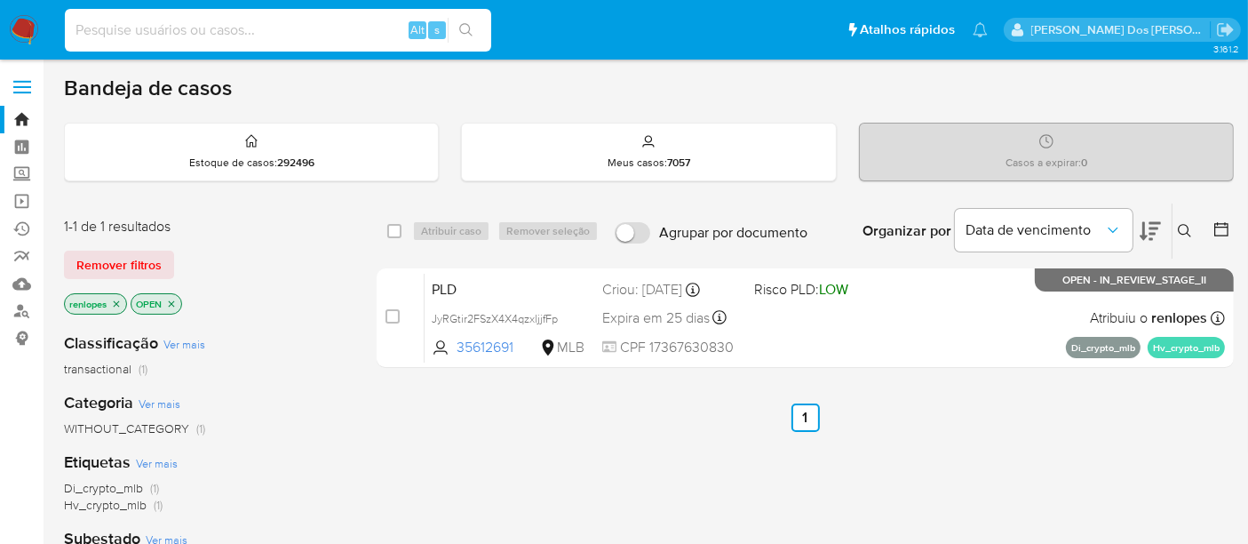
click at [262, 28] on input at bounding box center [278, 30] width 426 height 23
paste input "3oWWeZsVhdrweR3qAj8fOCxU"
type input "3oWWeZsVhdrweR3qAj8fOCxU"
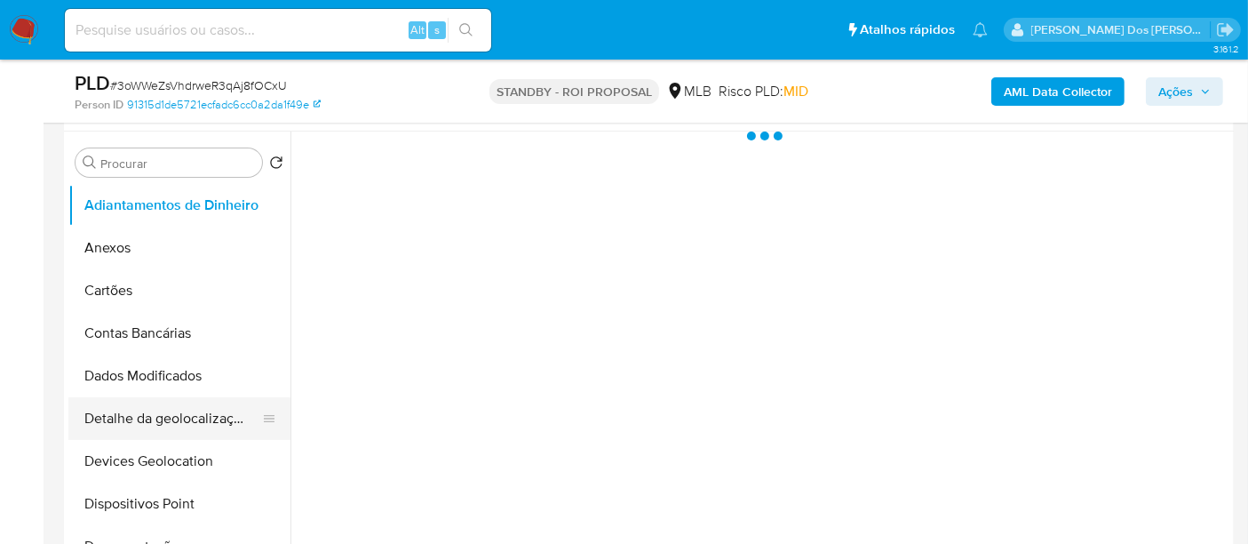
scroll to position [394, 0]
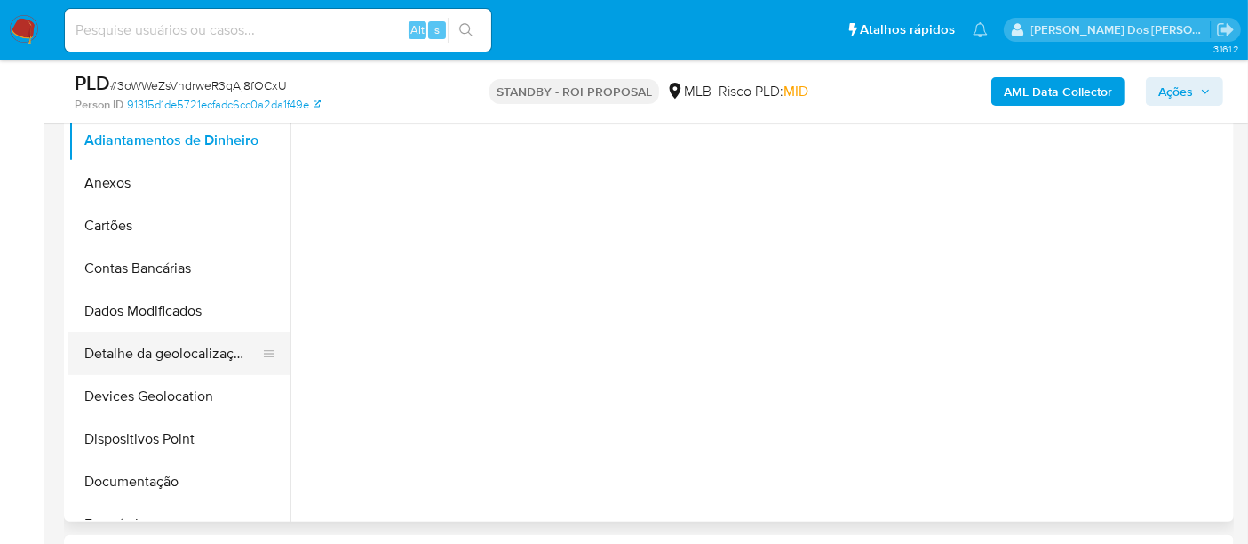
select select "10"
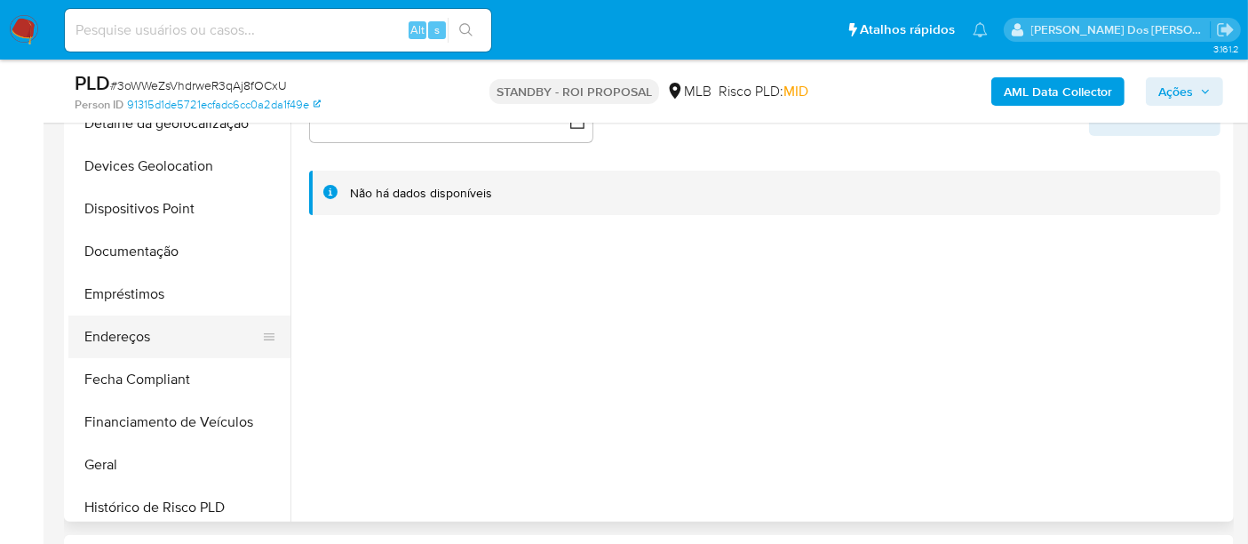
scroll to position [229, 0]
click at [135, 297] on button "Empréstimos" at bounding box center [172, 295] width 208 height 43
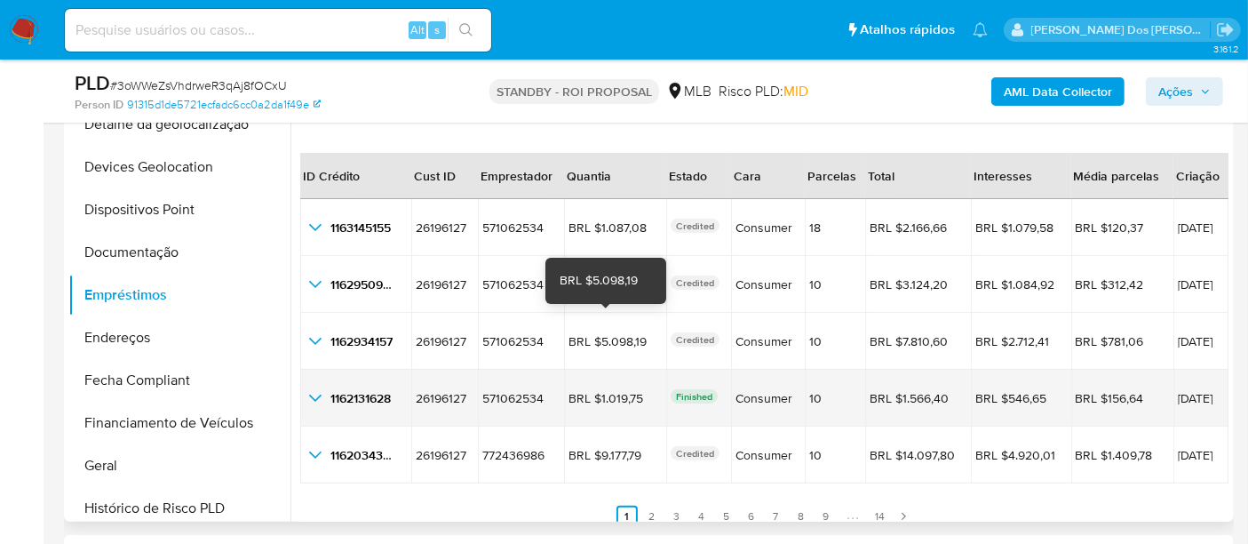
scroll to position [40, 0]
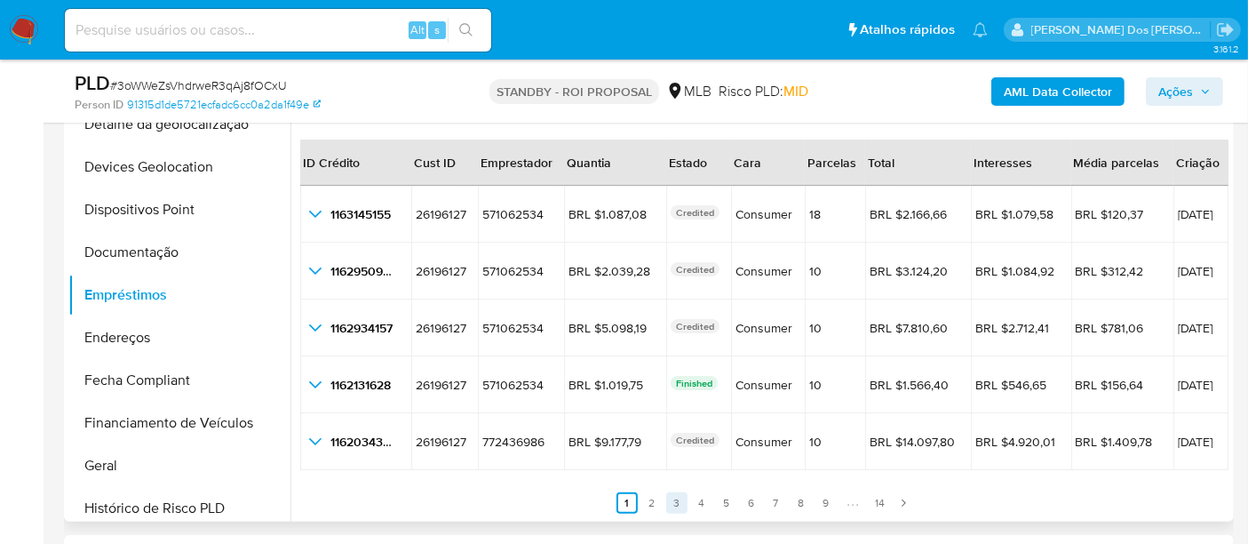
click at [677, 501] on link "3" at bounding box center [676, 502] width 21 height 21
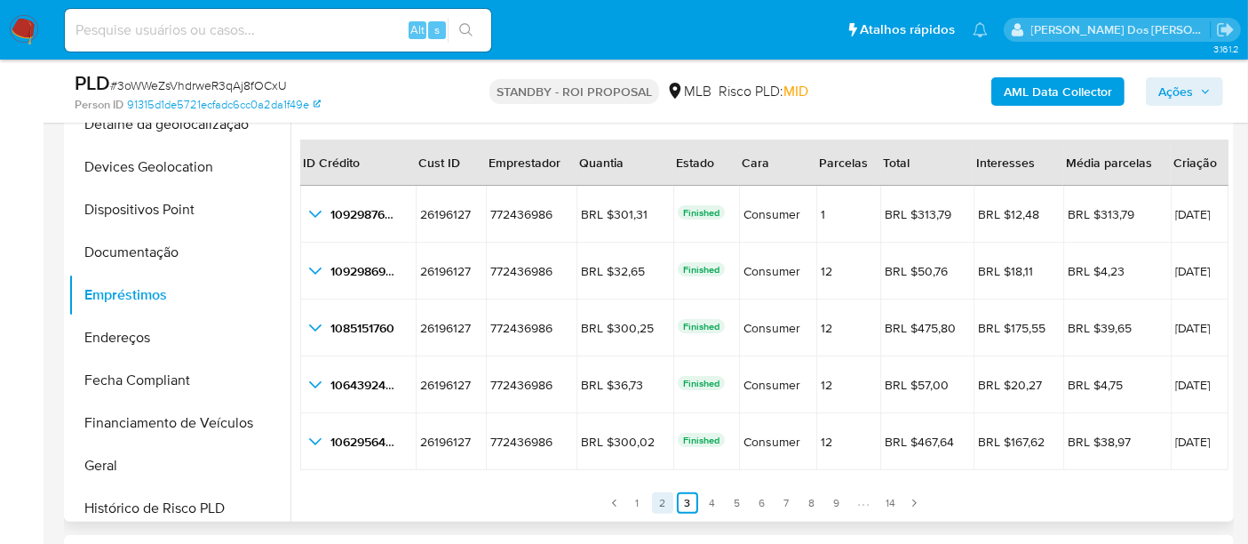
click at [660, 498] on link "2" at bounding box center [662, 502] width 21 height 21
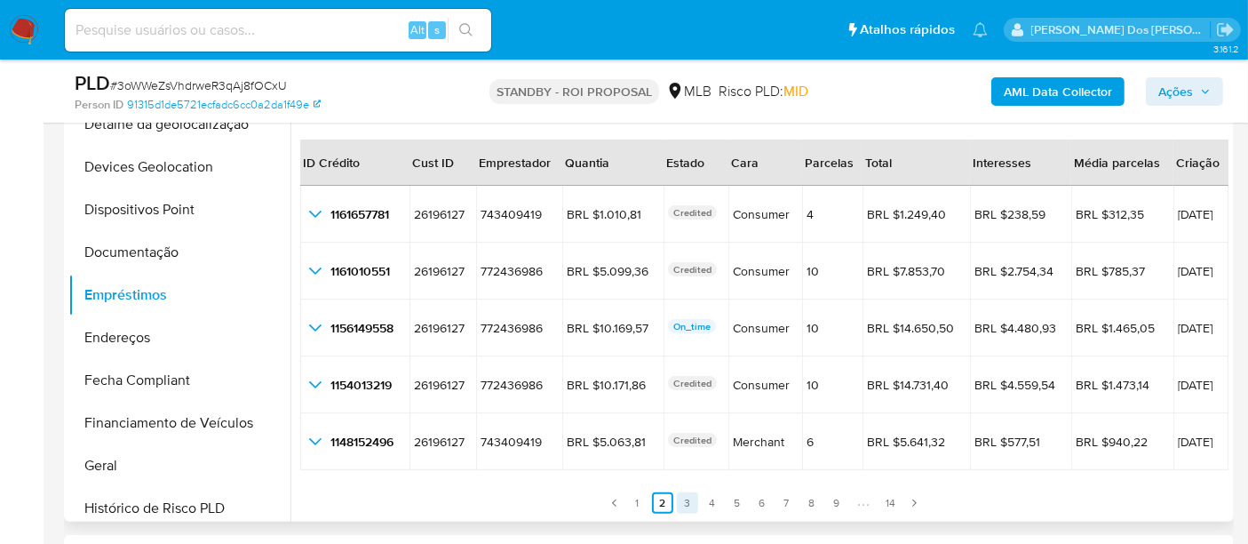
click at [687, 501] on link "3" at bounding box center [687, 502] width 21 height 21
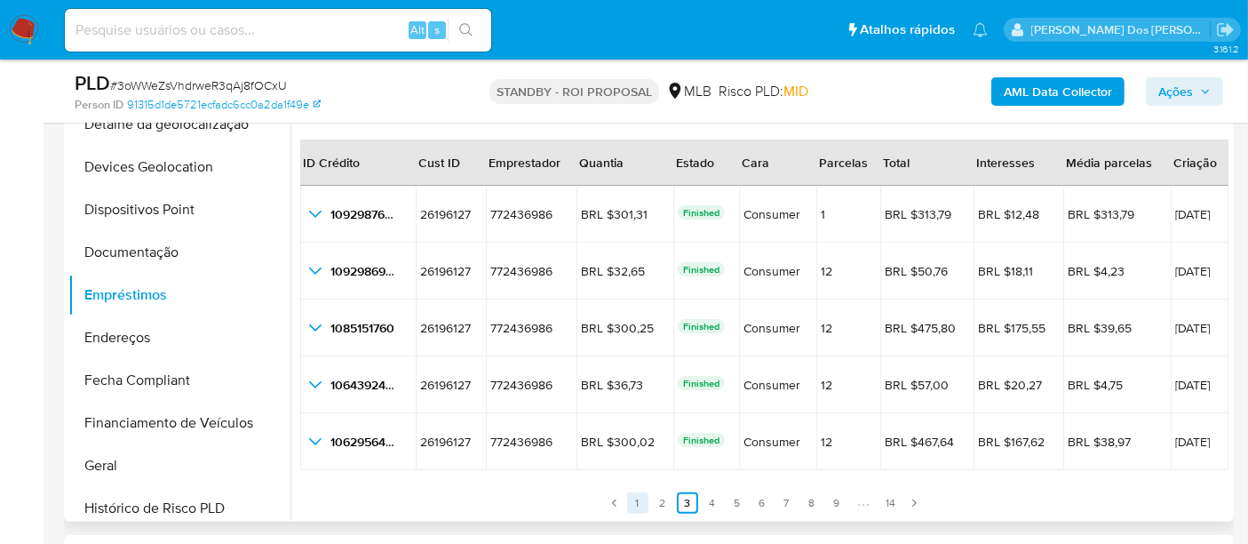
click at [638, 503] on link "1" at bounding box center [637, 502] width 21 height 21
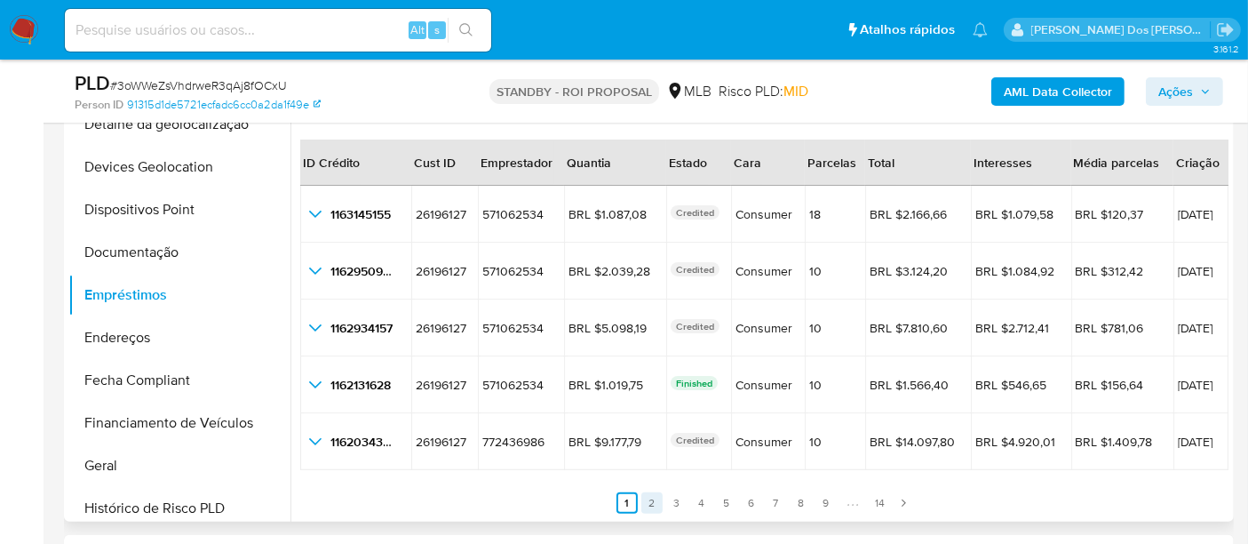
click at [651, 507] on link "2" at bounding box center [651, 502] width 21 height 21
click at [684, 501] on link "3" at bounding box center [687, 502] width 21 height 21
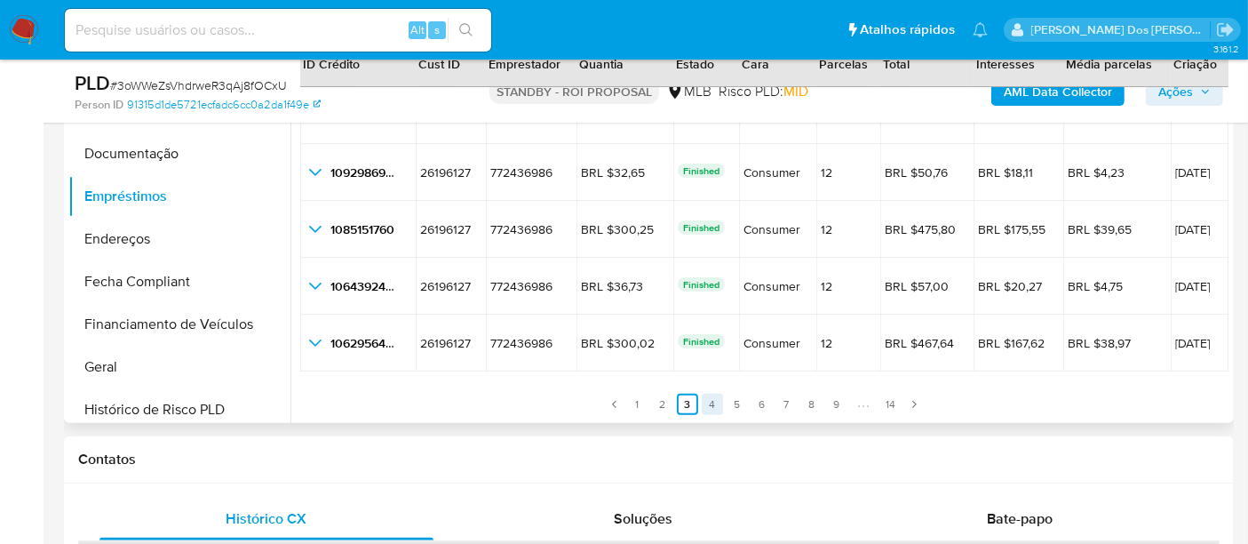
click at [706, 405] on link "4" at bounding box center [712, 404] width 21 height 21
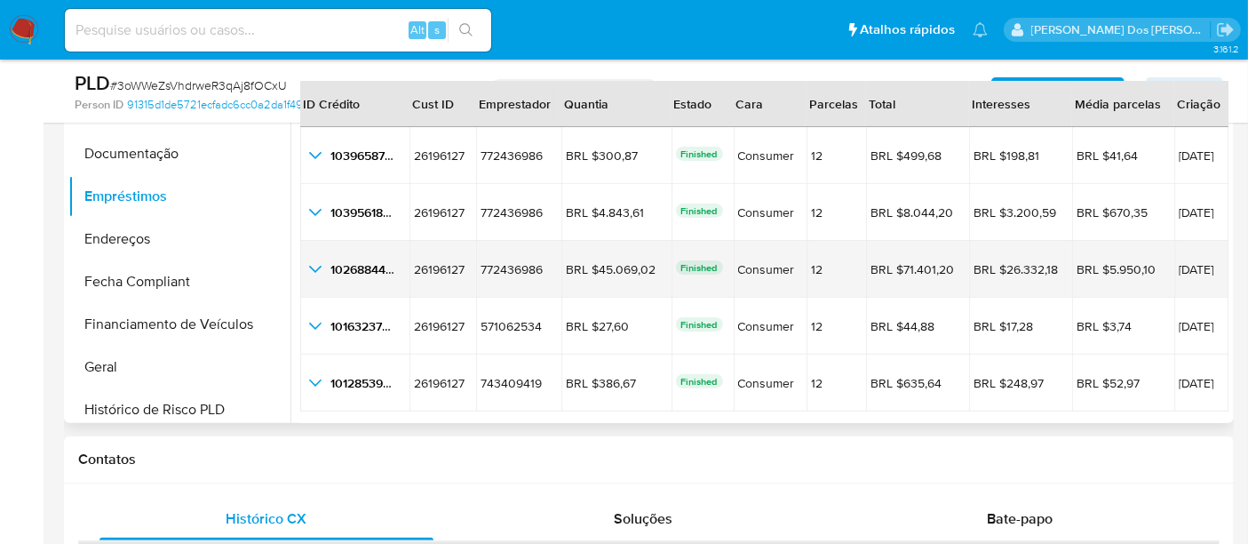
scroll to position [394, 0]
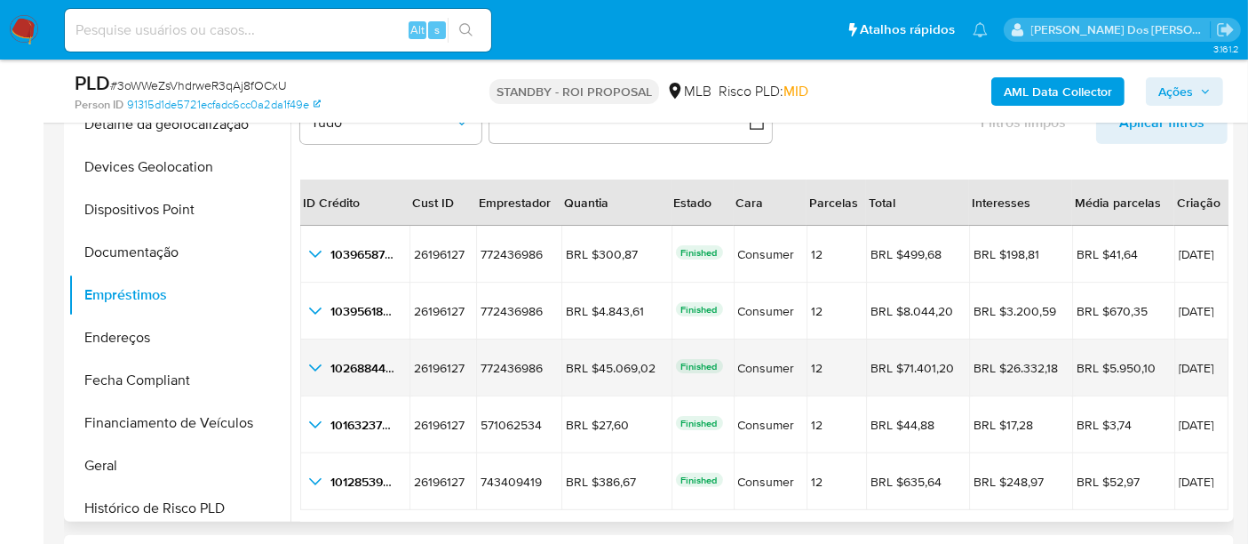
click at [319, 362] on icon "button_show_hidden_detail_by_id_2" at bounding box center [315, 367] width 21 height 21
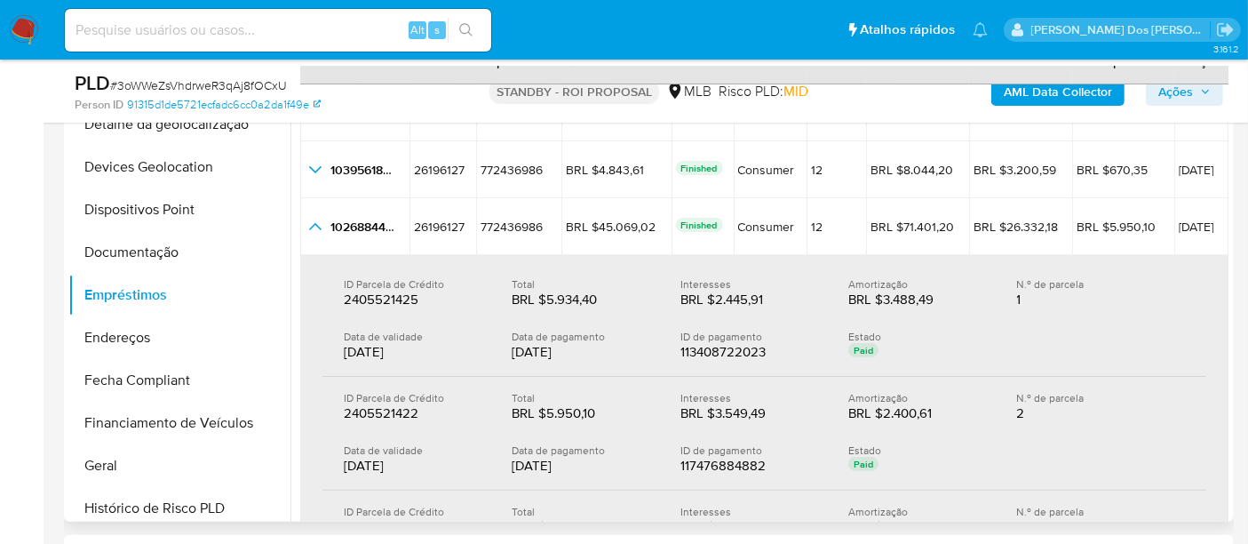
scroll to position [99, 0]
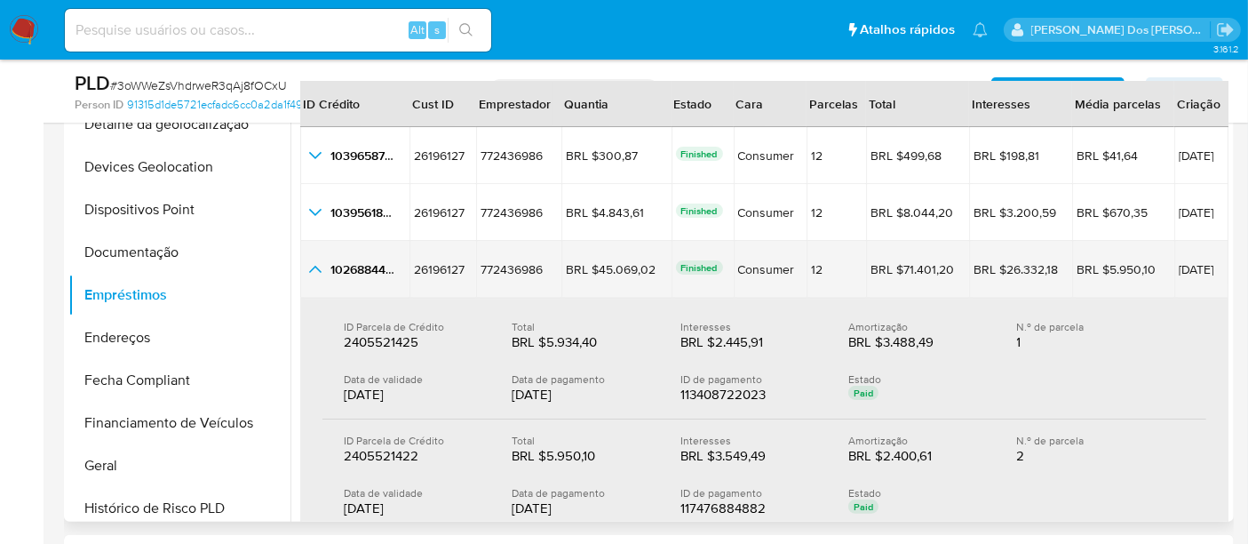
click at [314, 267] on icon "button_show_hidden_detail_by_id_2" at bounding box center [315, 268] width 21 height 21
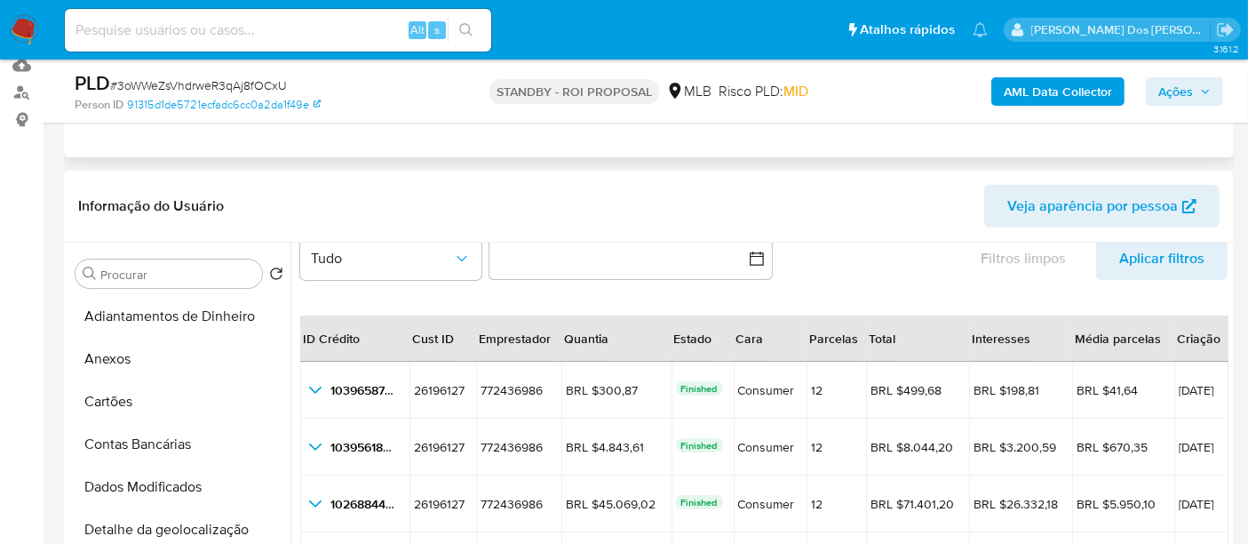
scroll to position [0, 0]
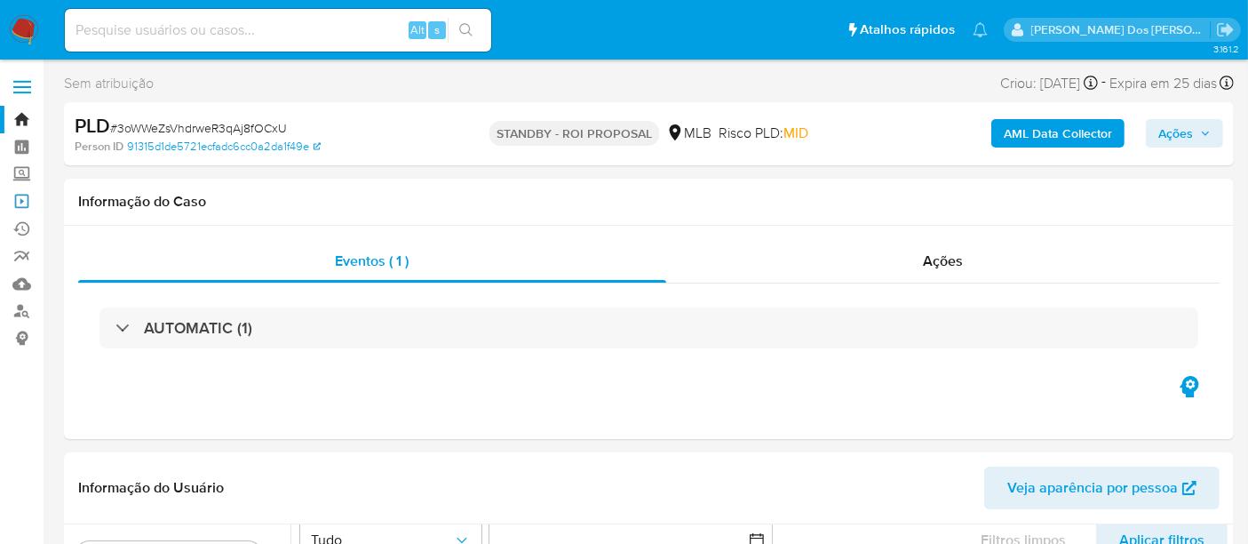
drag, startPoint x: 23, startPoint y: 199, endPoint x: 51, endPoint y: 198, distance: 27.6
click at [23, 199] on link "Operações em massa" at bounding box center [105, 201] width 211 height 28
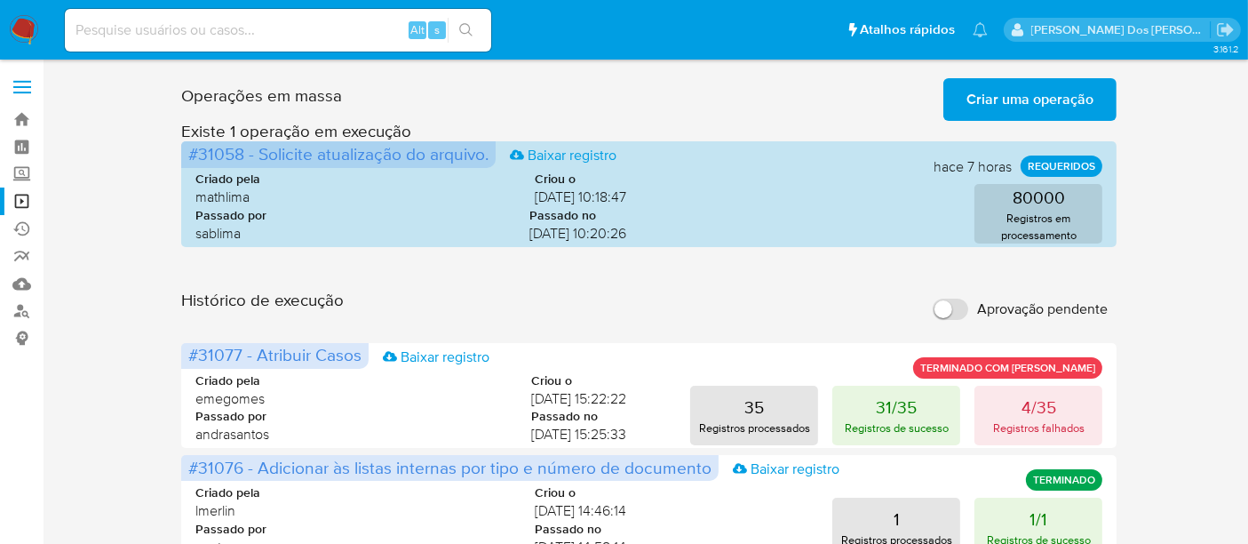
click at [1010, 99] on span "Criar uma operação" at bounding box center [1029, 99] width 127 height 39
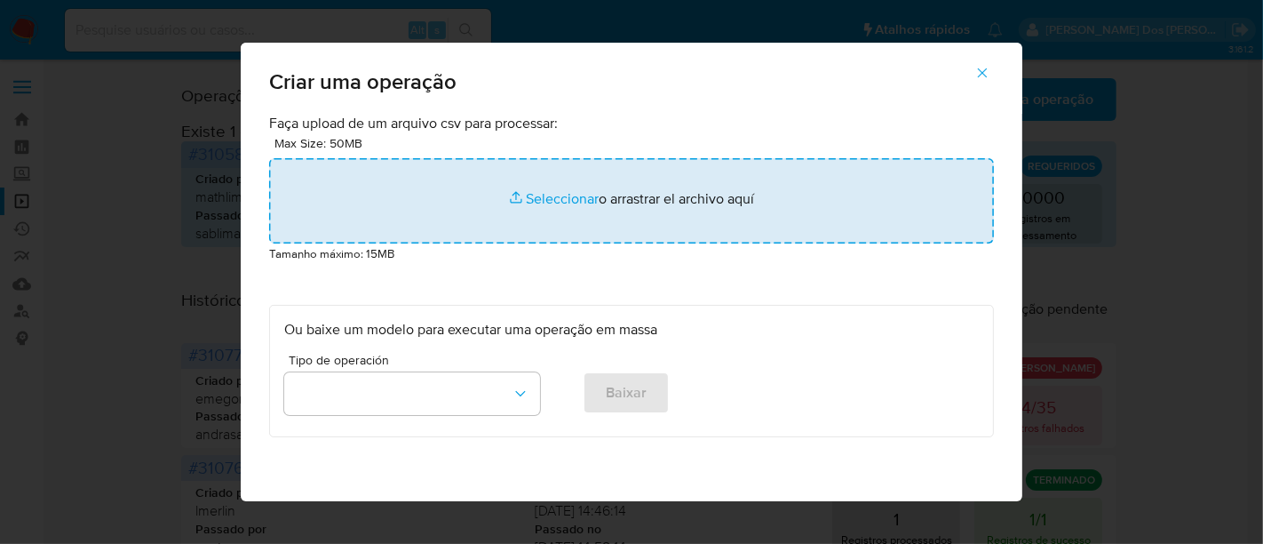
click at [522, 194] on input "file" at bounding box center [631, 200] width 725 height 85
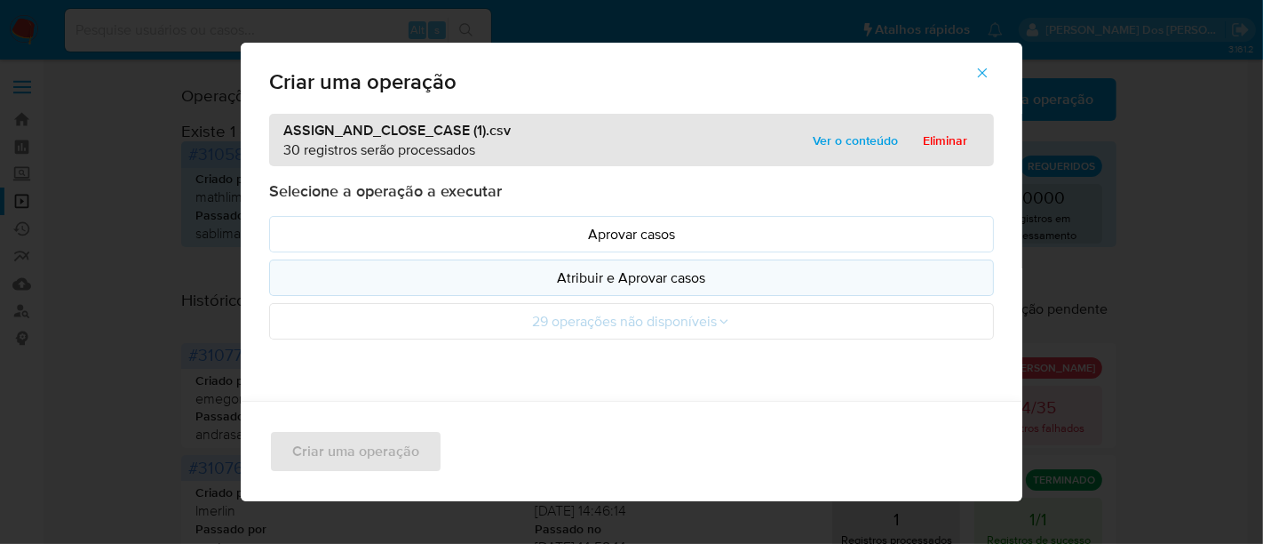
click at [519, 280] on p "Atribuir e Aprovar casos" at bounding box center [631, 277] width 695 height 20
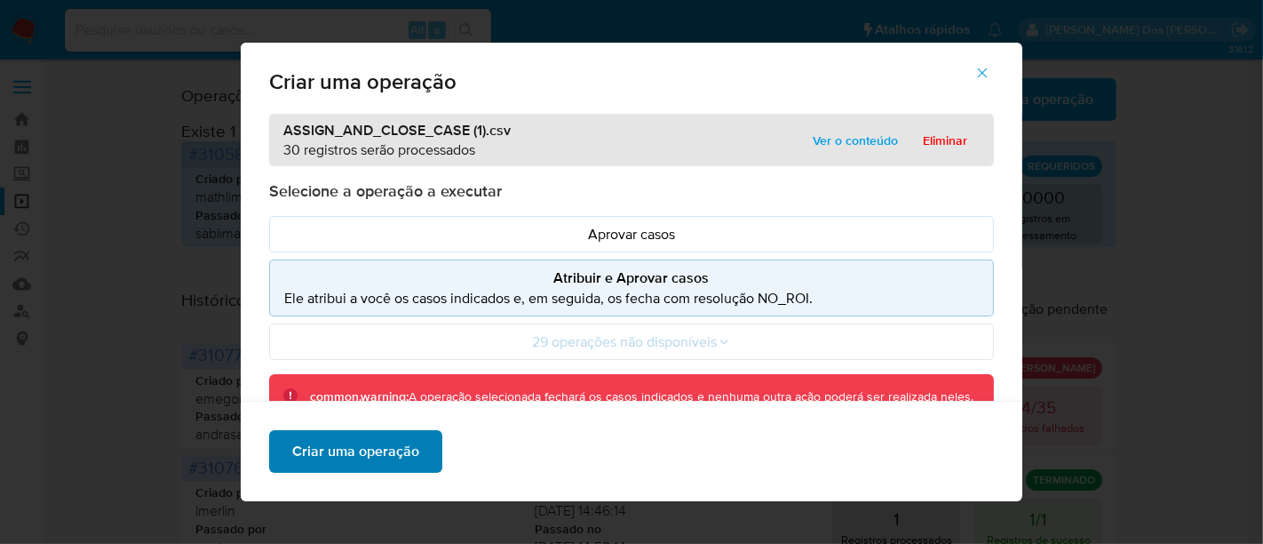
click at [370, 464] on span "Criar uma operação" at bounding box center [355, 451] width 127 height 39
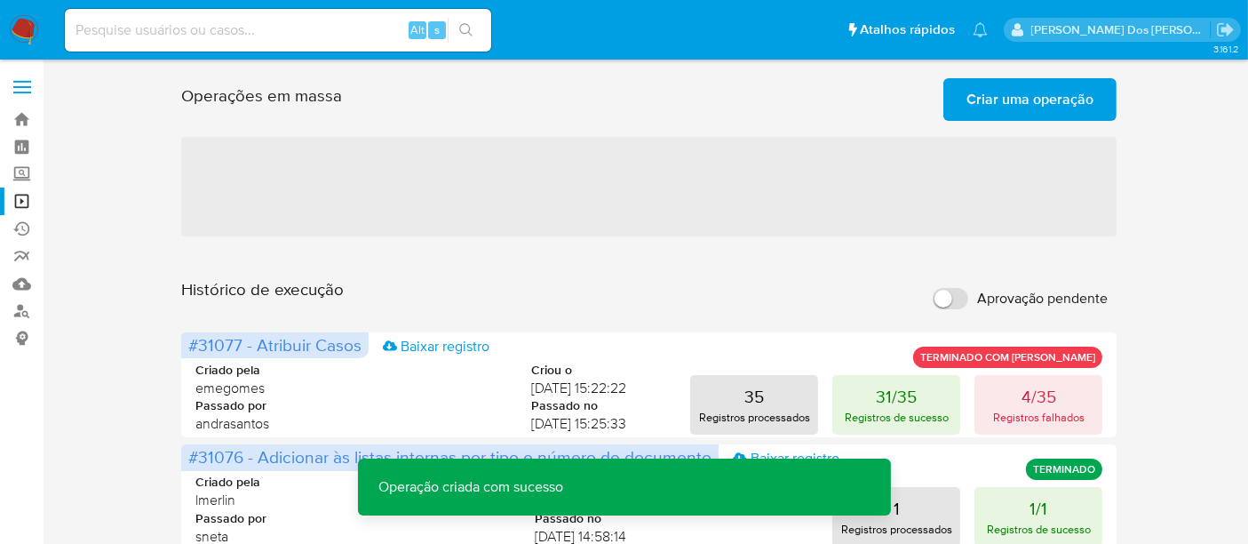
click at [1000, 102] on span "Criar uma operação" at bounding box center [1029, 99] width 127 height 39
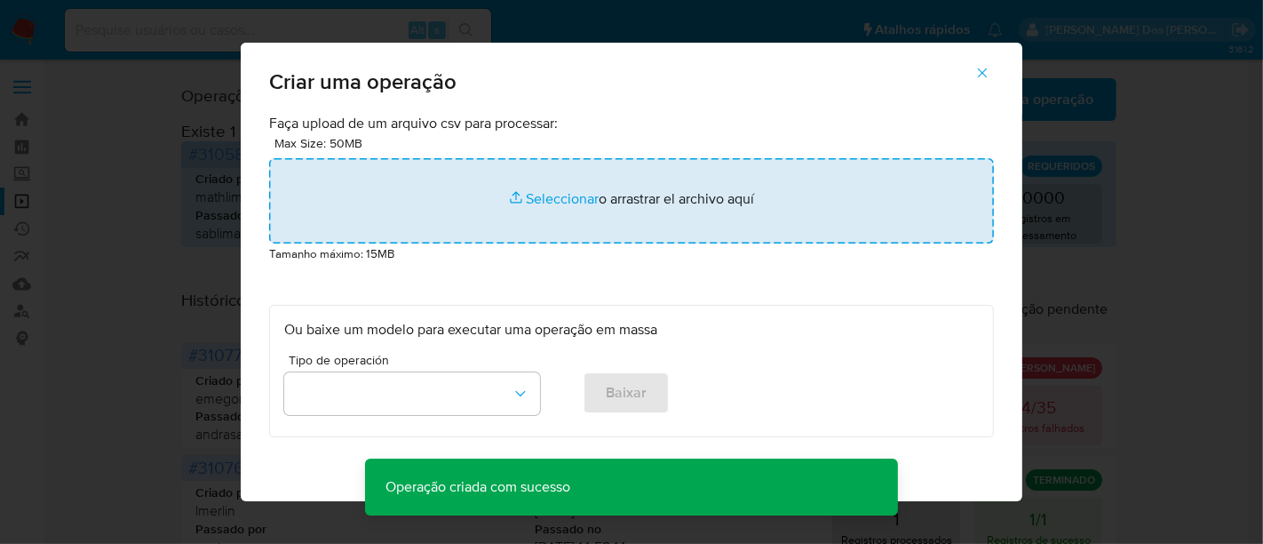
click at [553, 202] on input "file" at bounding box center [631, 200] width 725 height 85
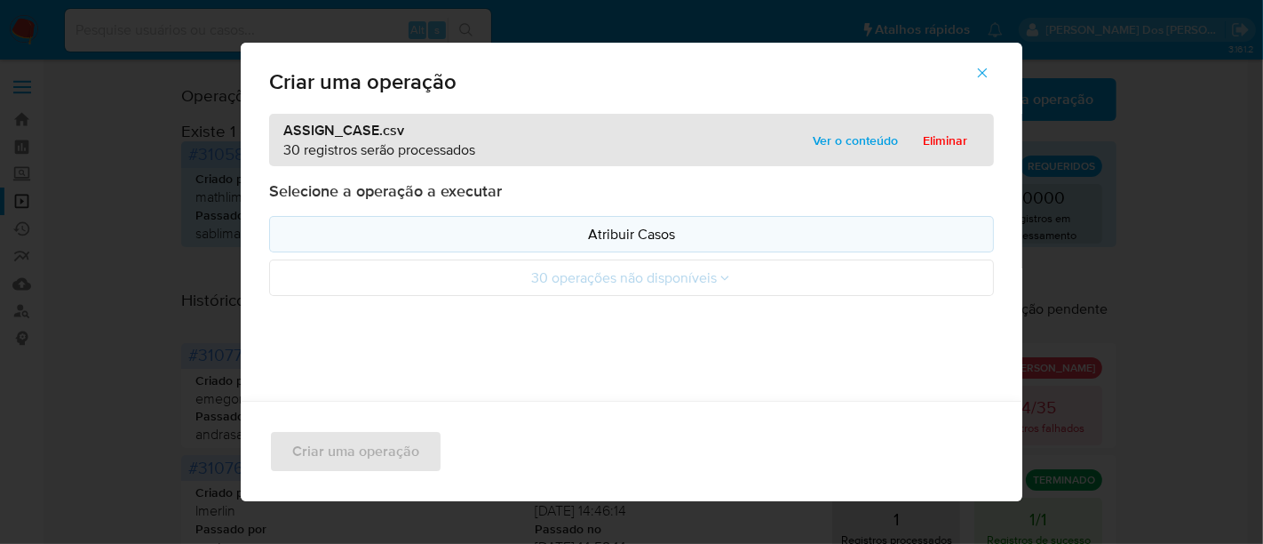
click at [601, 241] on p "Atribuir Casos" at bounding box center [631, 234] width 695 height 20
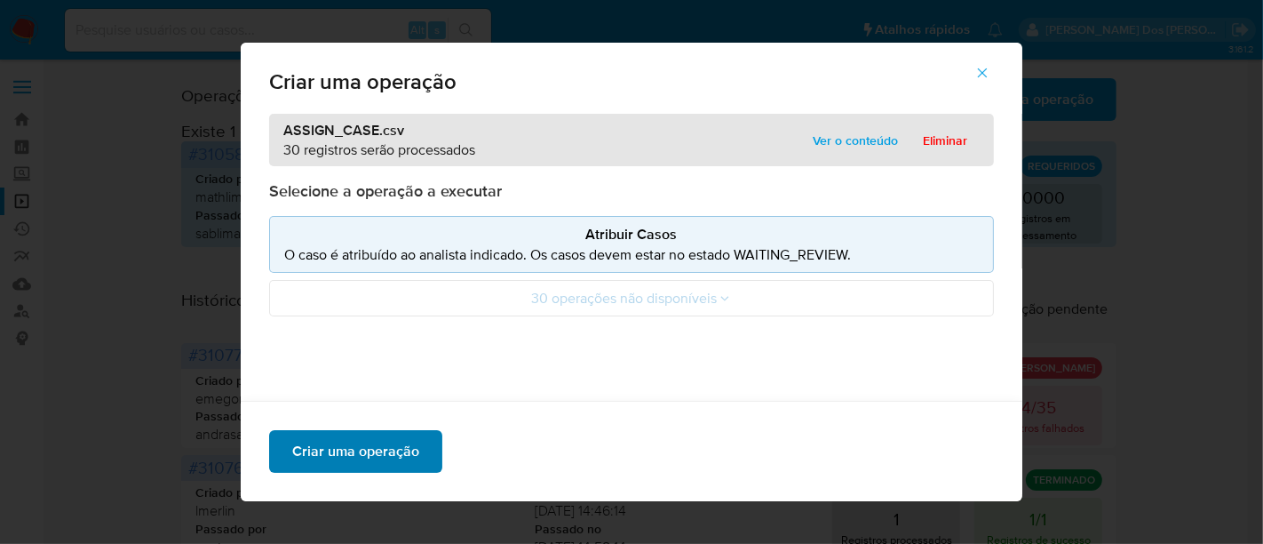
click at [419, 442] on button "Criar uma operação" at bounding box center [355, 451] width 173 height 43
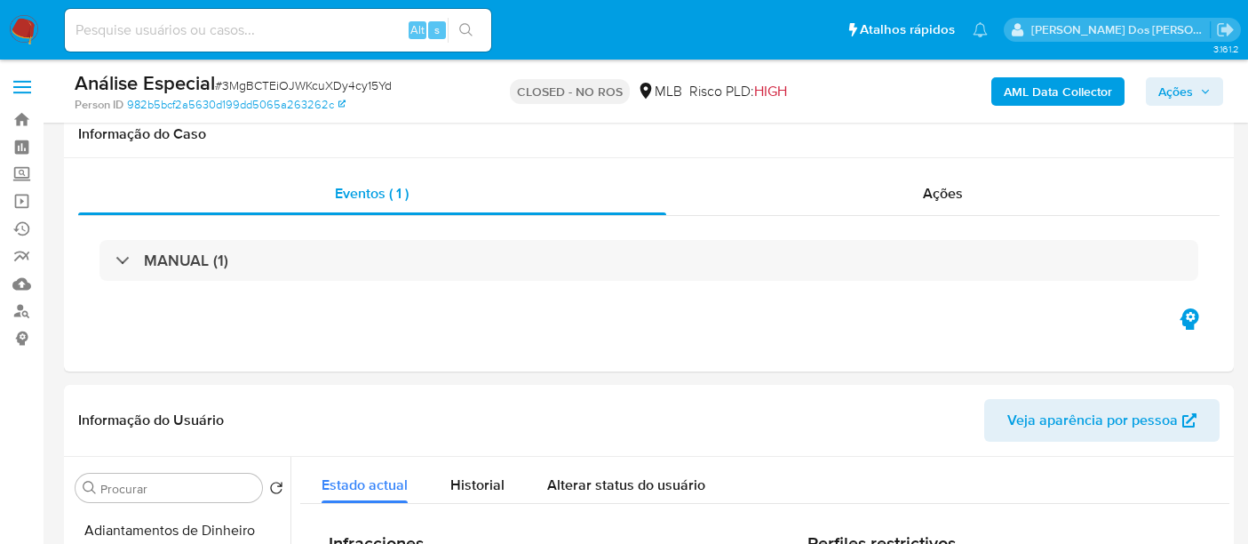
select select "10"
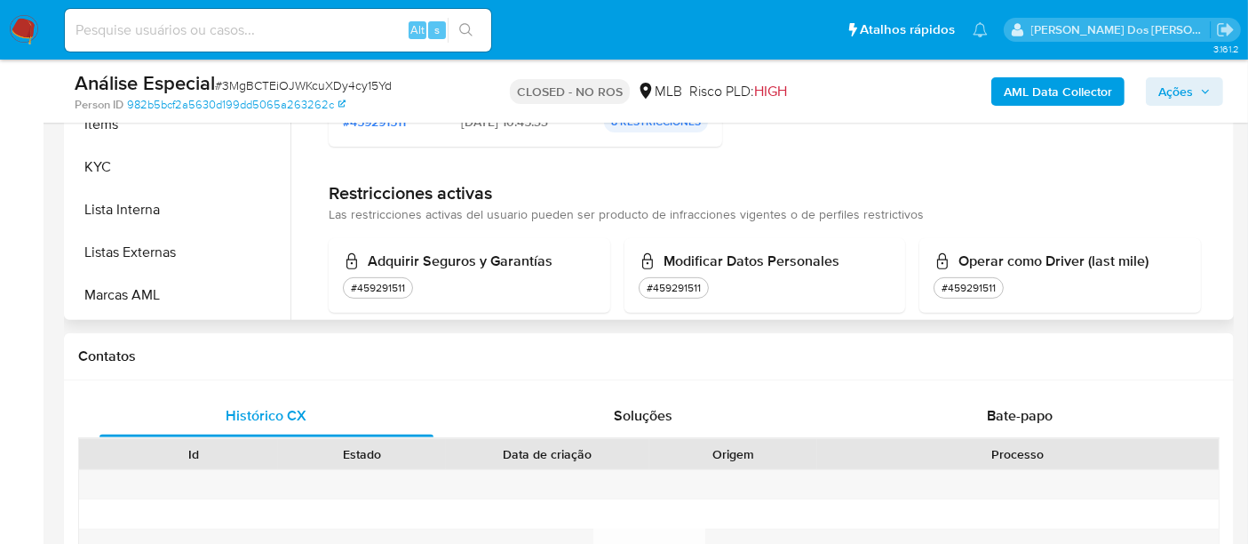
scroll to position [822, 0]
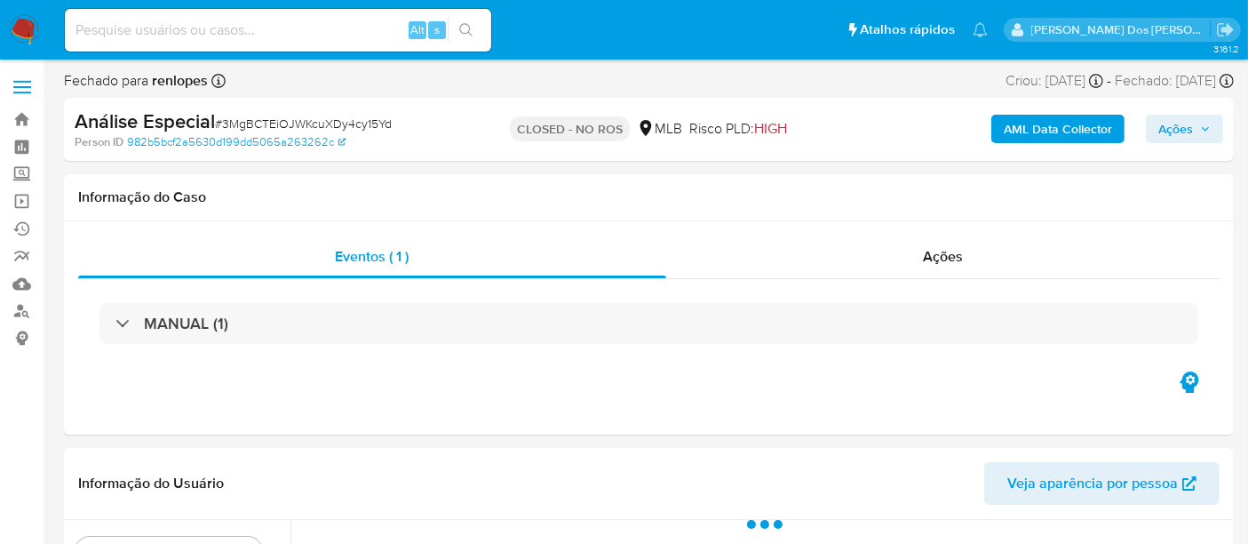
select select "10"
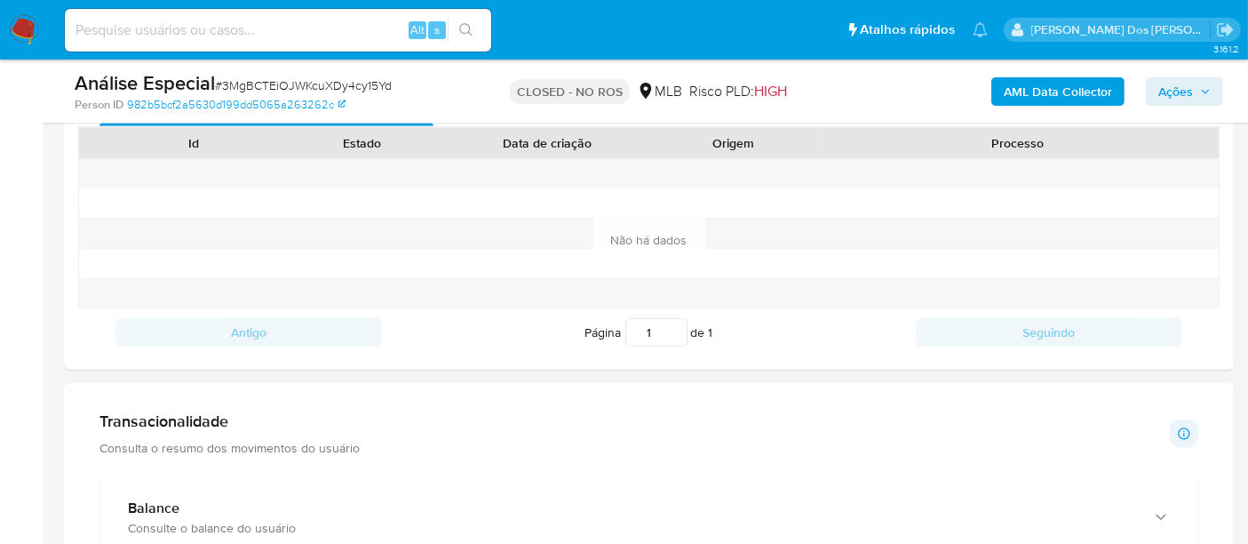
scroll to position [789, 0]
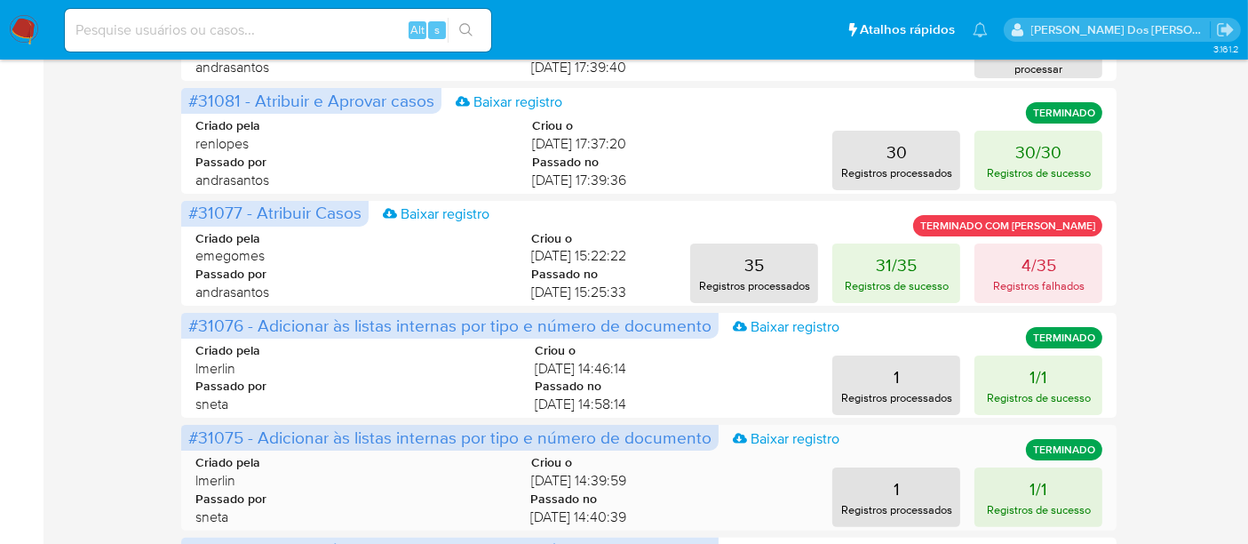
scroll to position [296, 0]
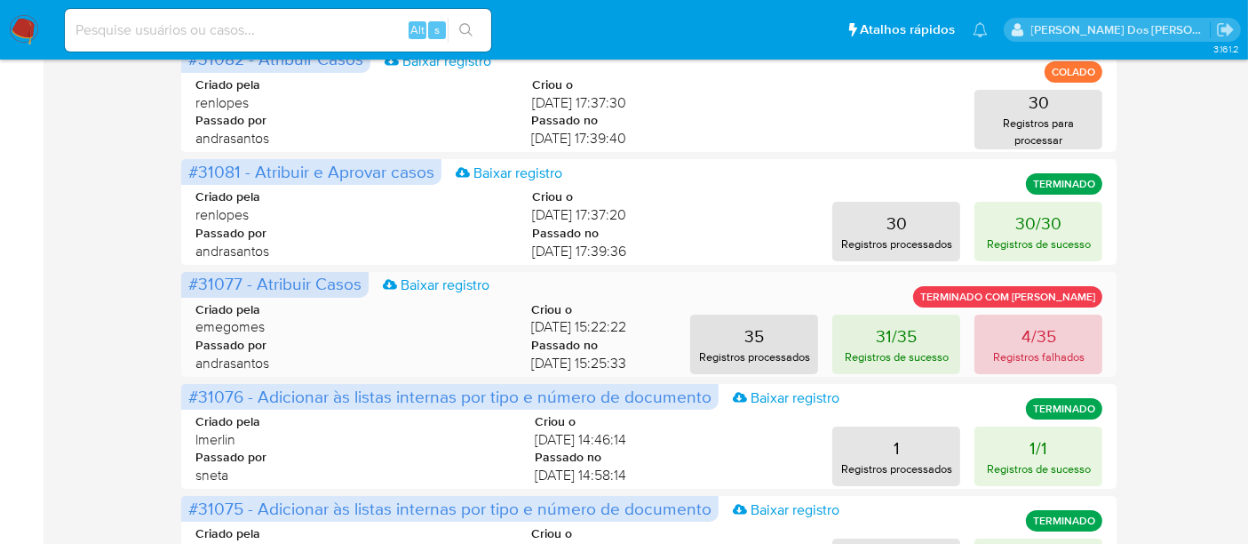
click at [1028, 348] on p "Registros falhados" at bounding box center [1038, 356] width 91 height 17
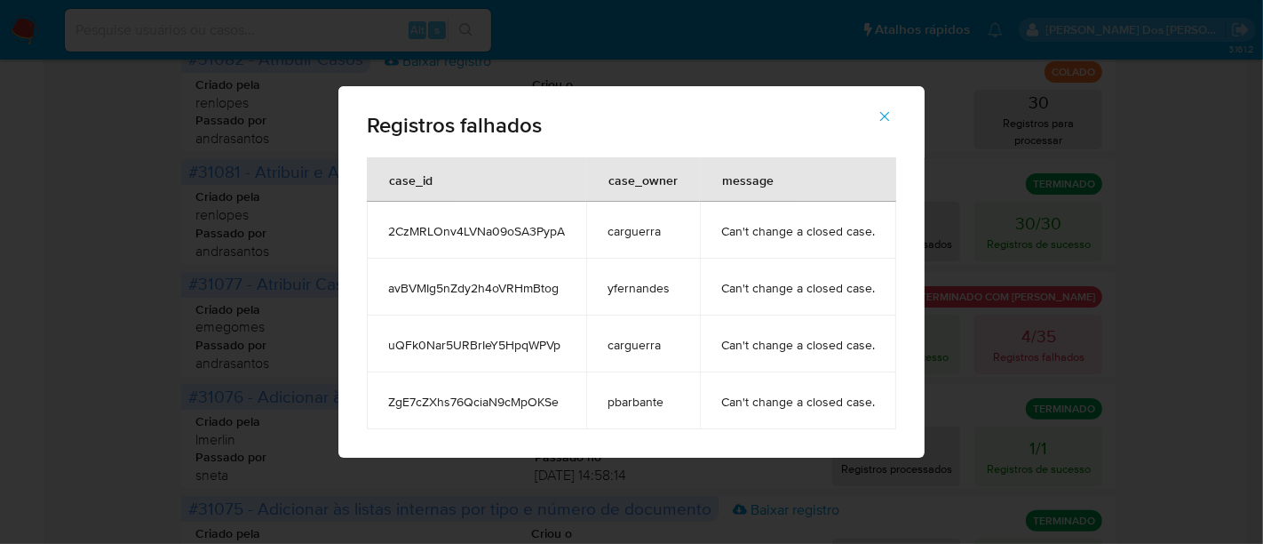
click at [878, 113] on icon "button" at bounding box center [885, 116] width 16 height 16
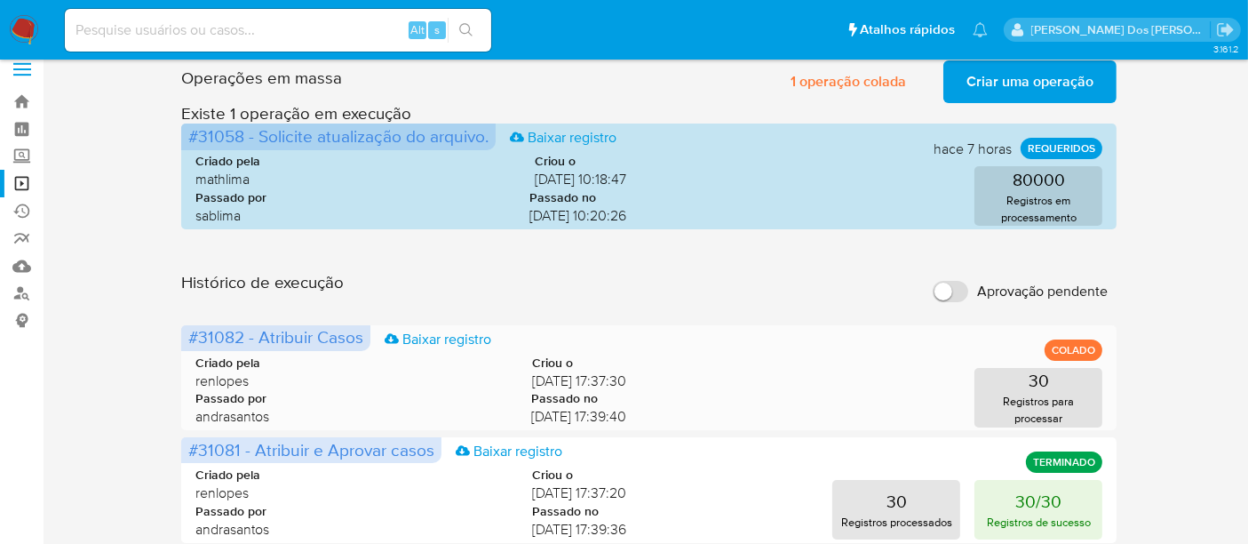
scroll to position [0, 0]
